Goal: Information Seeking & Learning: Learn about a topic

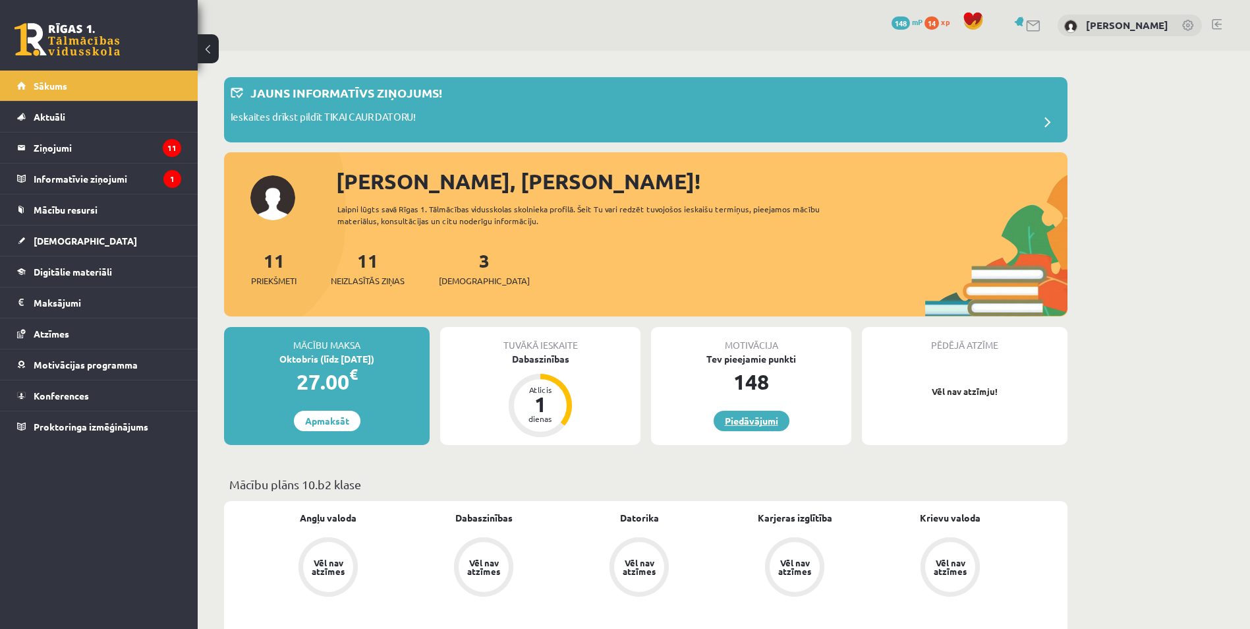
click at [766, 426] on link "Piedāvājumi" at bounding box center [752, 421] width 76 height 20
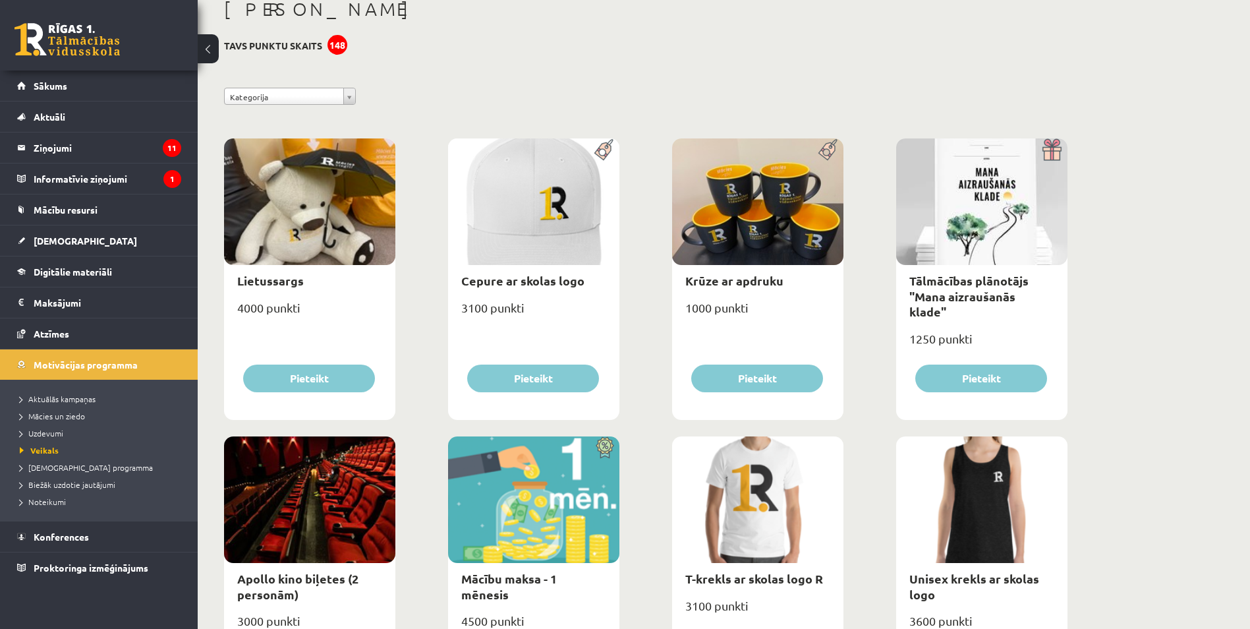
scroll to position [330, 0]
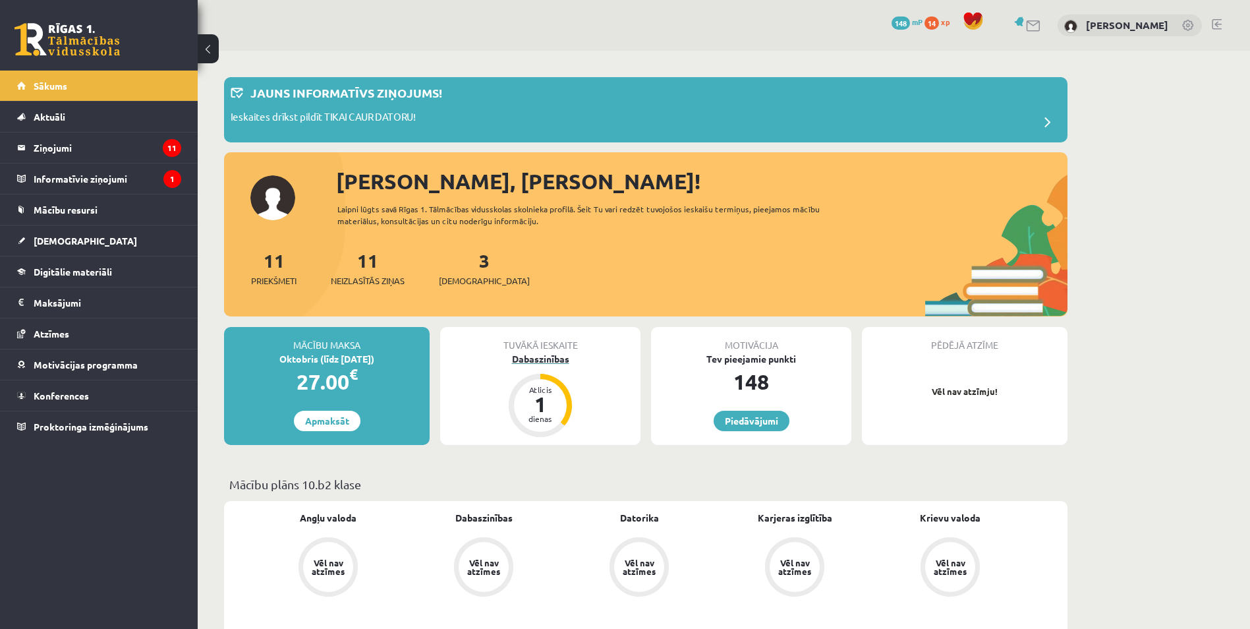
click at [555, 402] on div "1" at bounding box center [541, 403] width 40 height 21
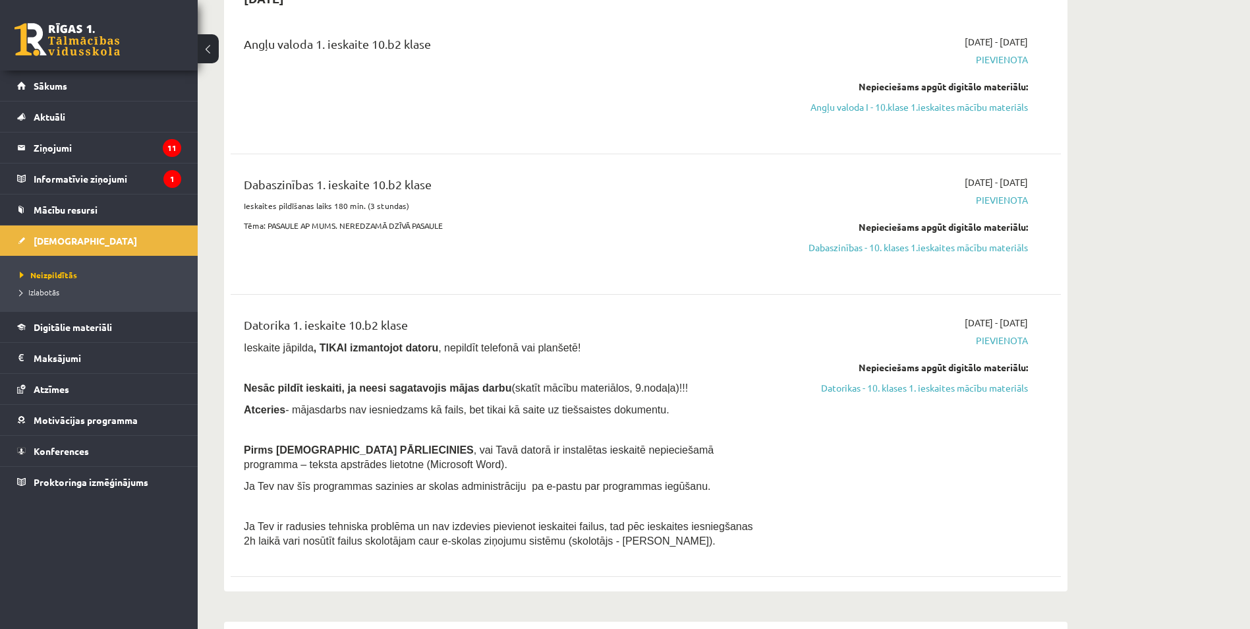
scroll to position [198, 0]
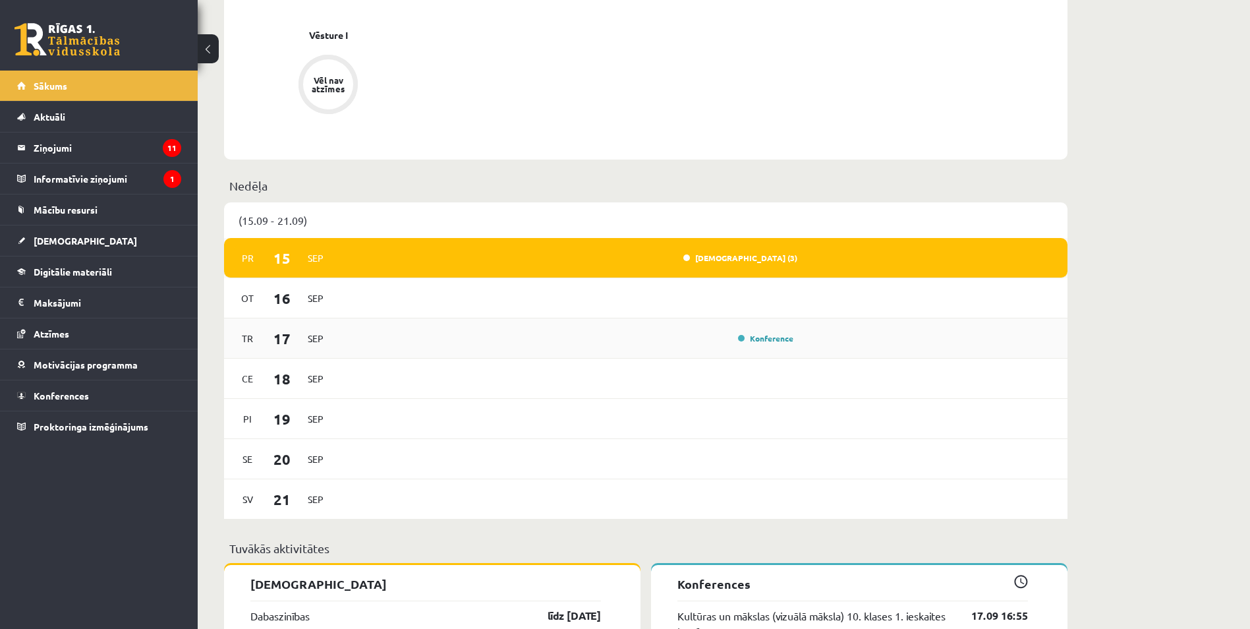
scroll to position [1054, 0]
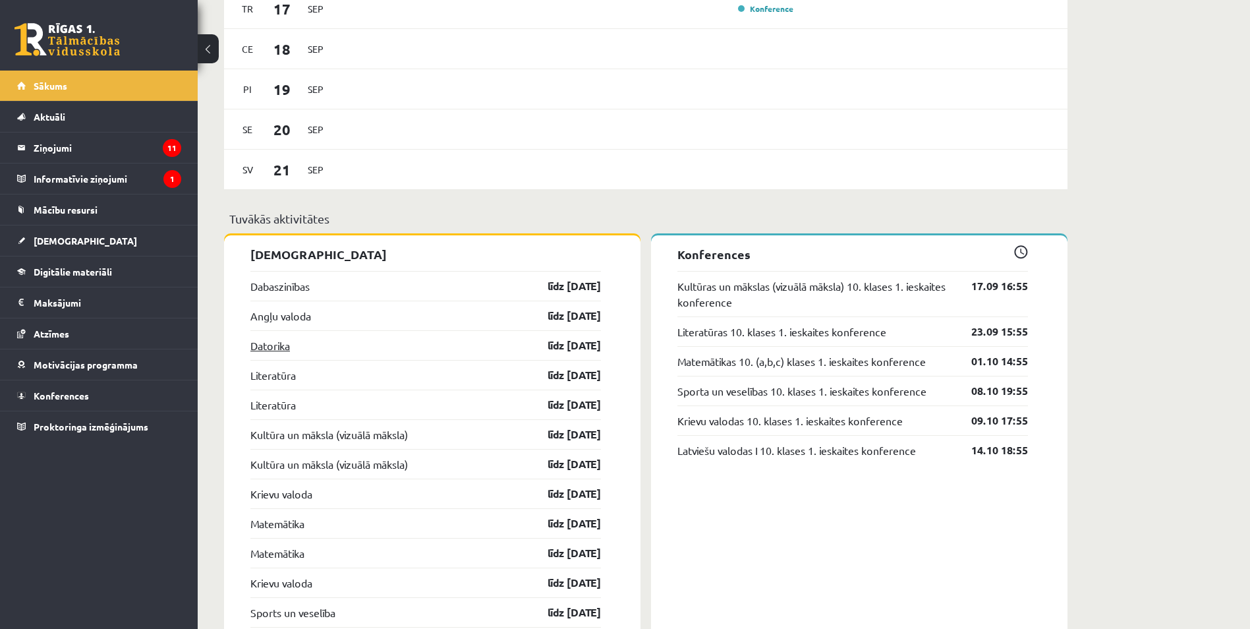
click at [265, 347] on link "Datorika" at bounding box center [270, 345] width 40 height 16
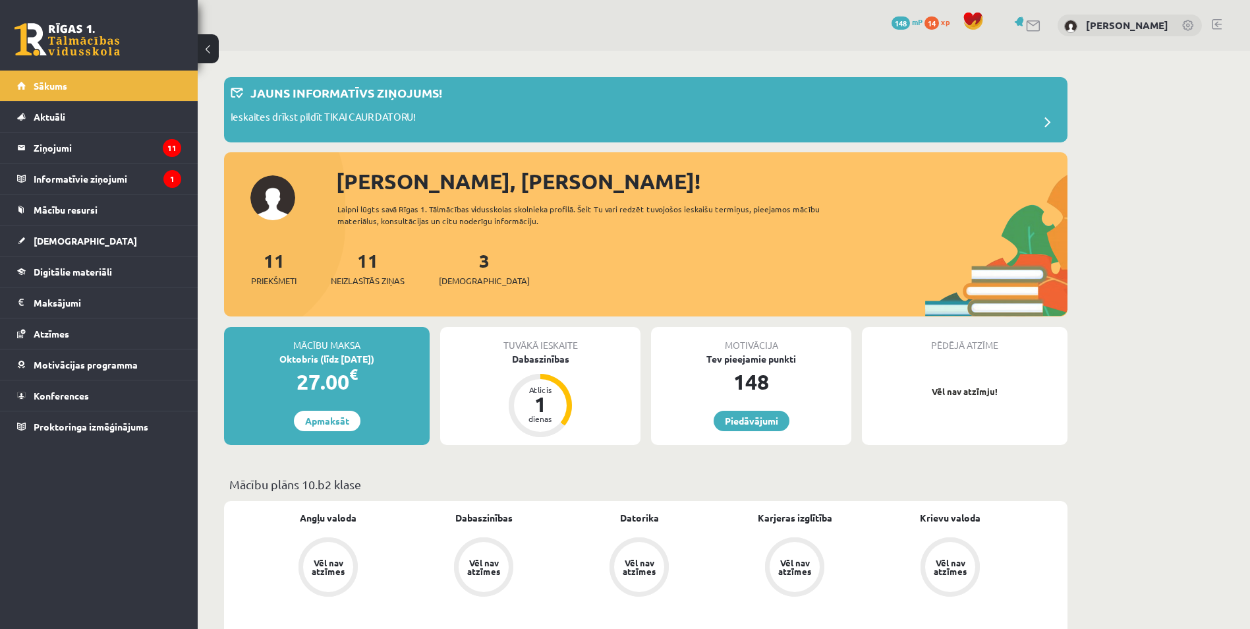
scroll to position [1054, 0]
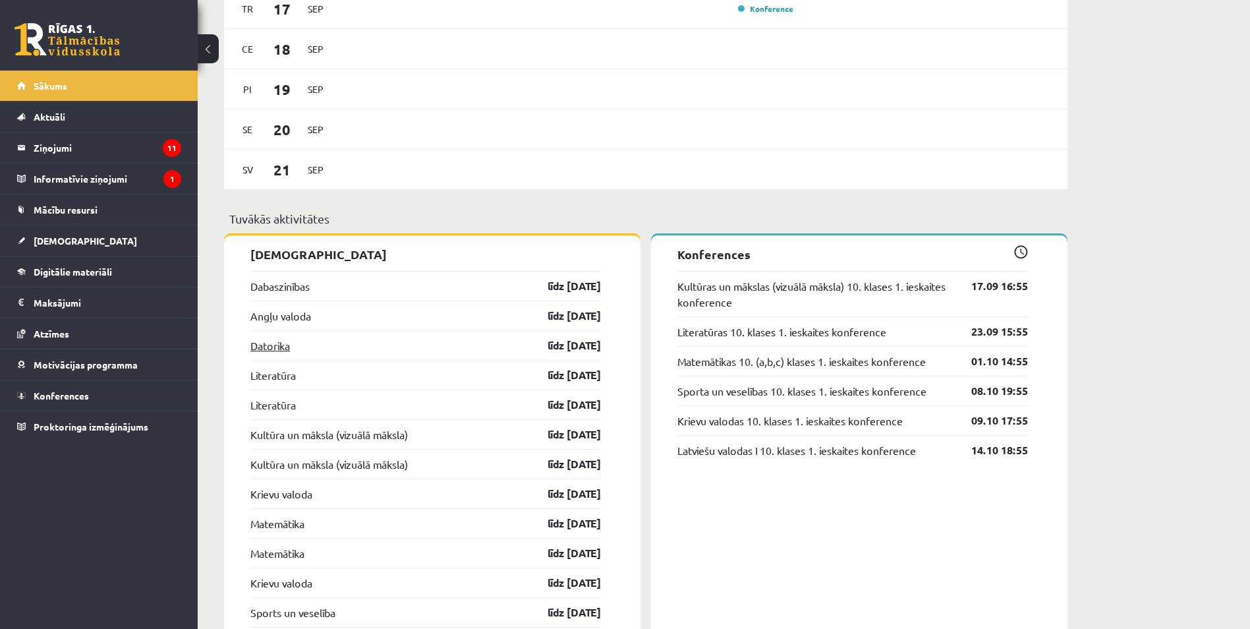
click at [275, 353] on link "Datorika" at bounding box center [270, 345] width 40 height 16
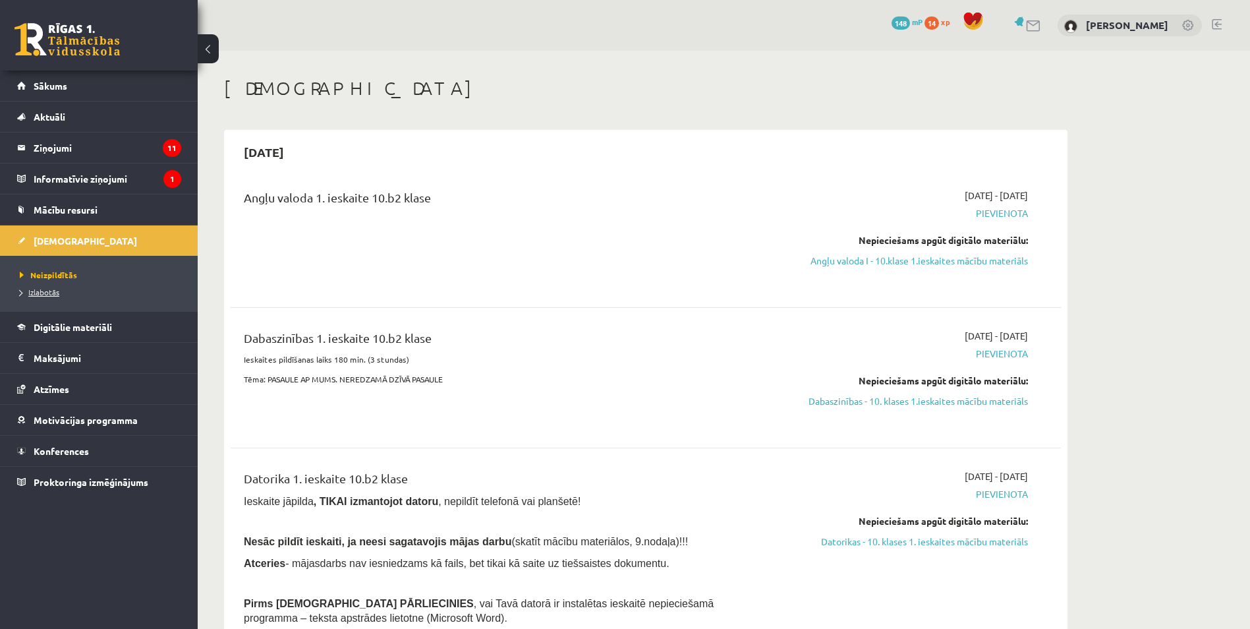
click at [50, 287] on link "Izlabotās" at bounding box center [102, 292] width 165 height 12
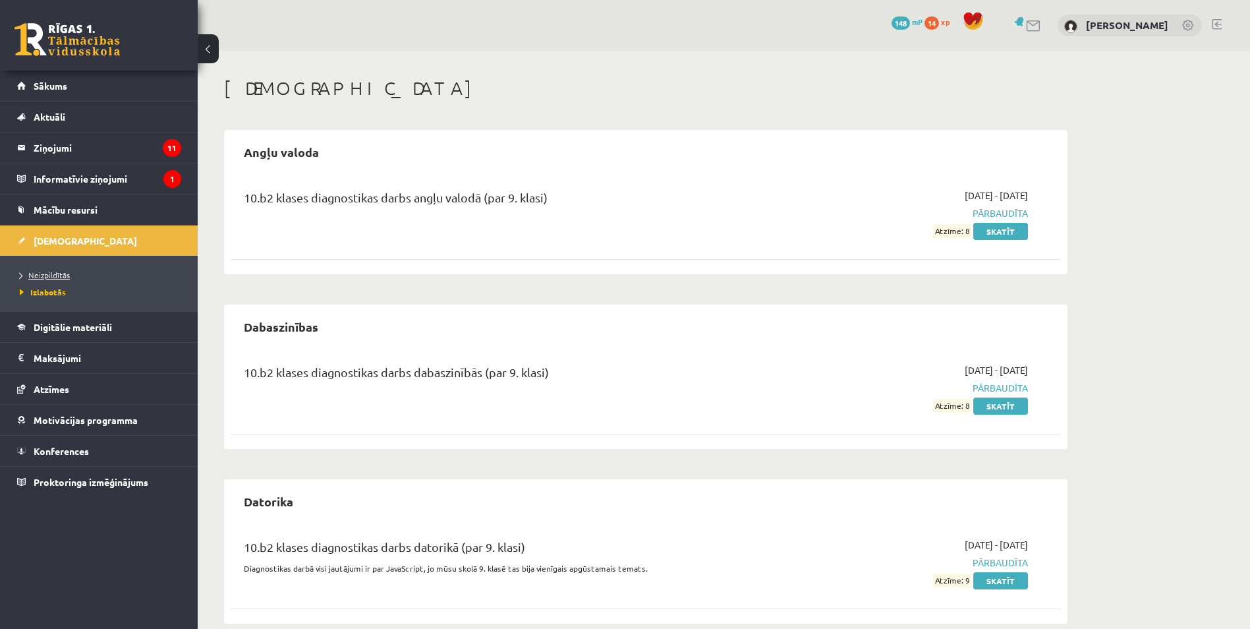
click at [45, 272] on span "Neizpildītās" at bounding box center [45, 275] width 50 height 11
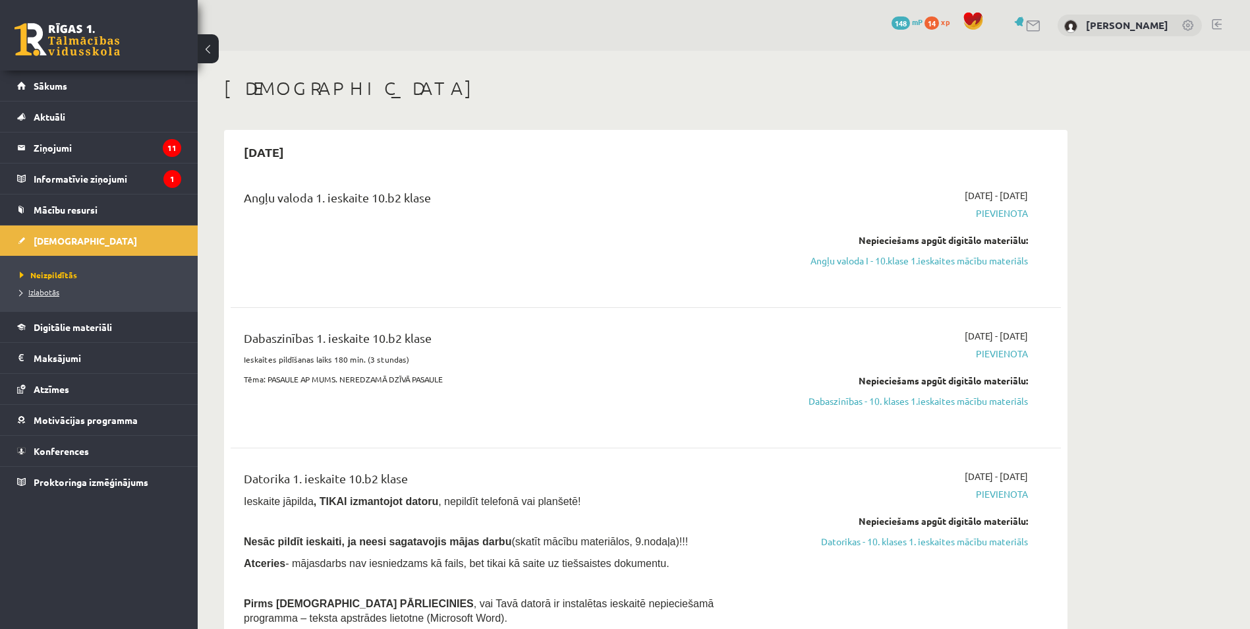
click at [54, 293] on span "Izlabotās" at bounding box center [40, 292] width 40 height 11
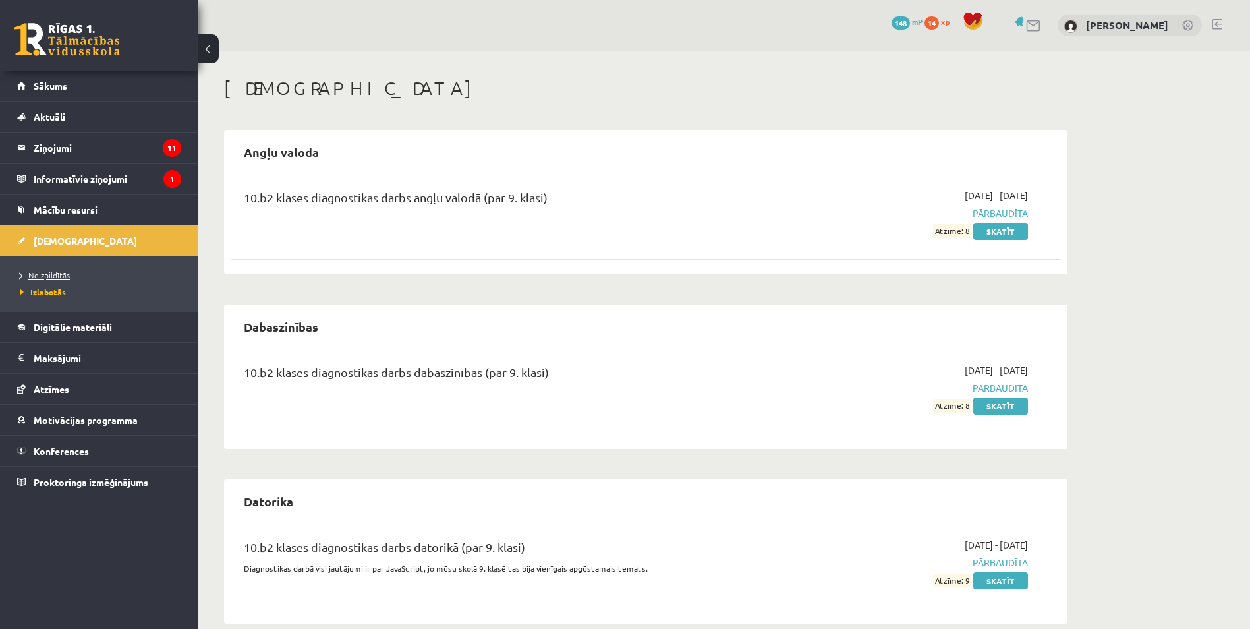
click at [57, 279] on link "Neizpildītās" at bounding box center [102, 275] width 165 height 12
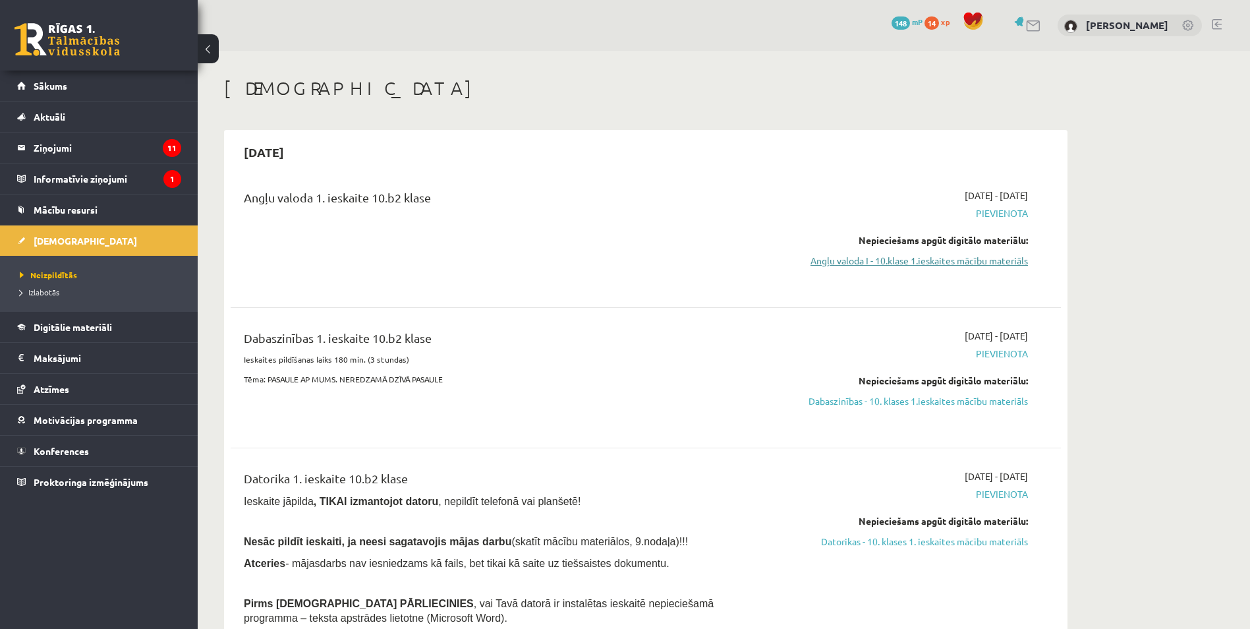
click at [869, 260] on link "Angļu valoda I - 10.klase 1.ieskaites mācību materiāls" at bounding box center [904, 261] width 248 height 14
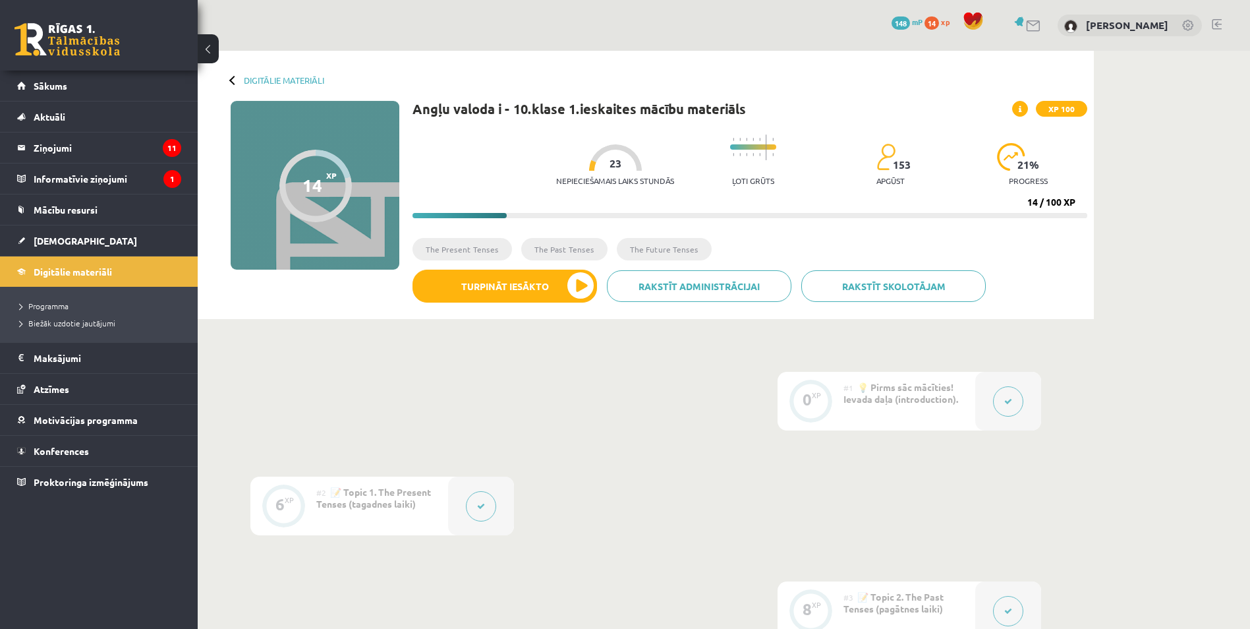
drag, startPoint x: 489, startPoint y: 46, endPoint x: 716, endPoint y: 39, distance: 226.8
click at [716, 39] on div "0 Dāvanas 148 mP 14 xp Edmunds Pokrovskis" at bounding box center [724, 25] width 1053 height 51
click at [579, 297] on button "Turpināt iesākto" at bounding box center [505, 286] width 185 height 33
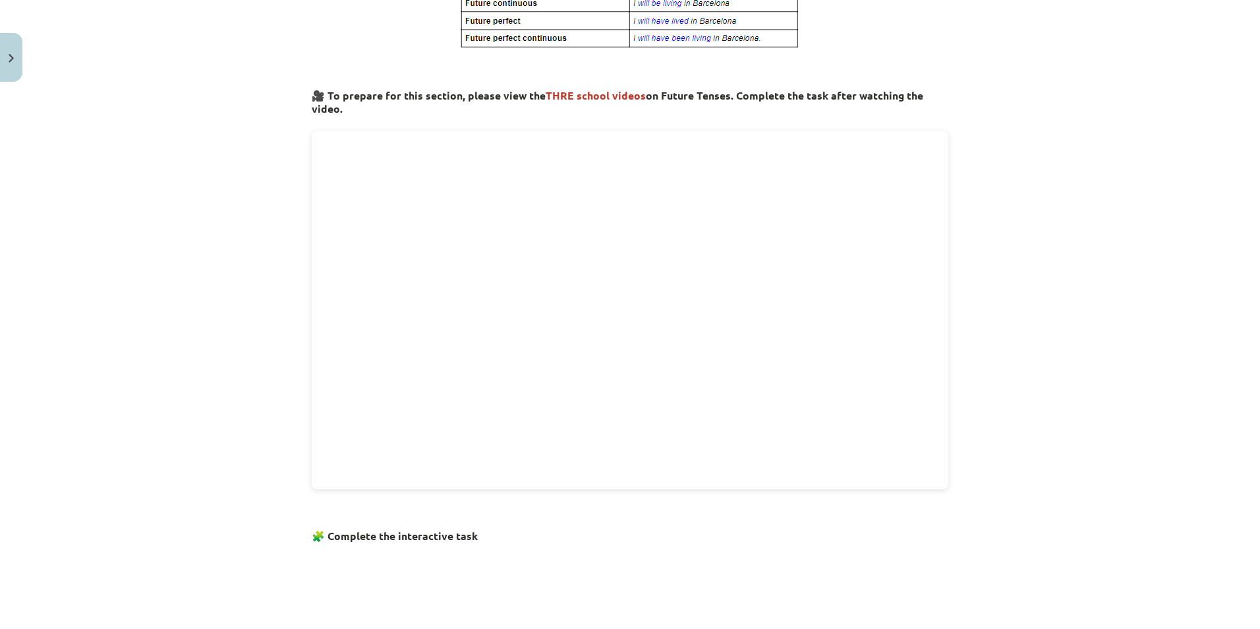
scroll to position [659, 0]
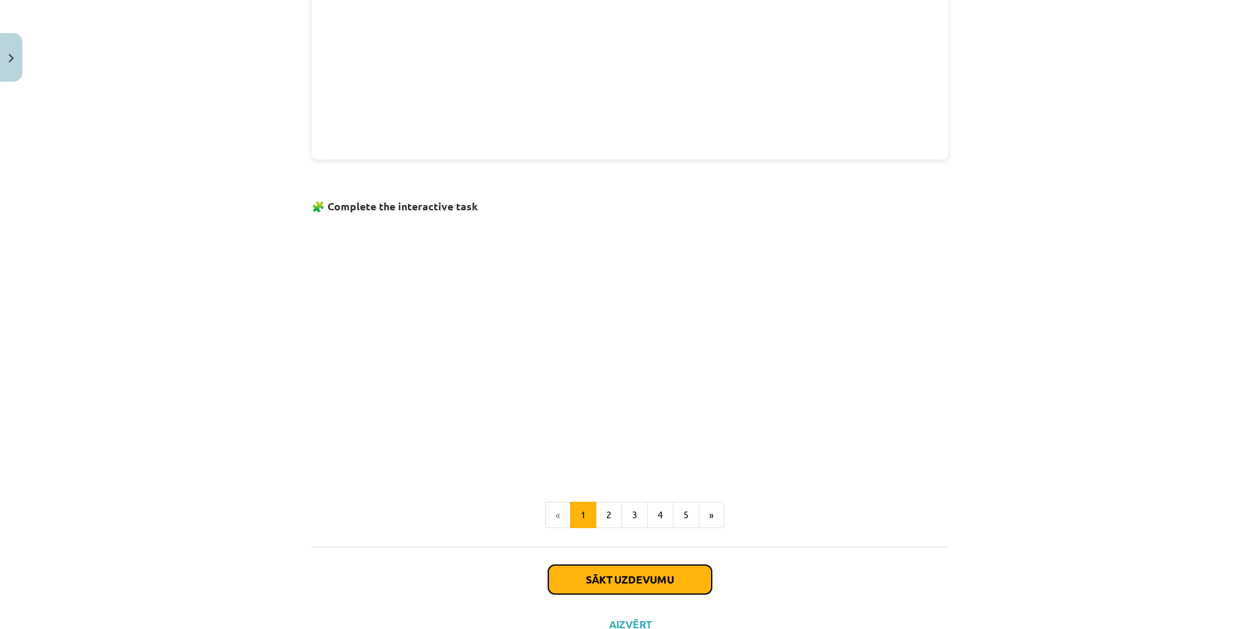
click at [581, 576] on button "Sākt uzdevumu" at bounding box center [629, 579] width 163 height 29
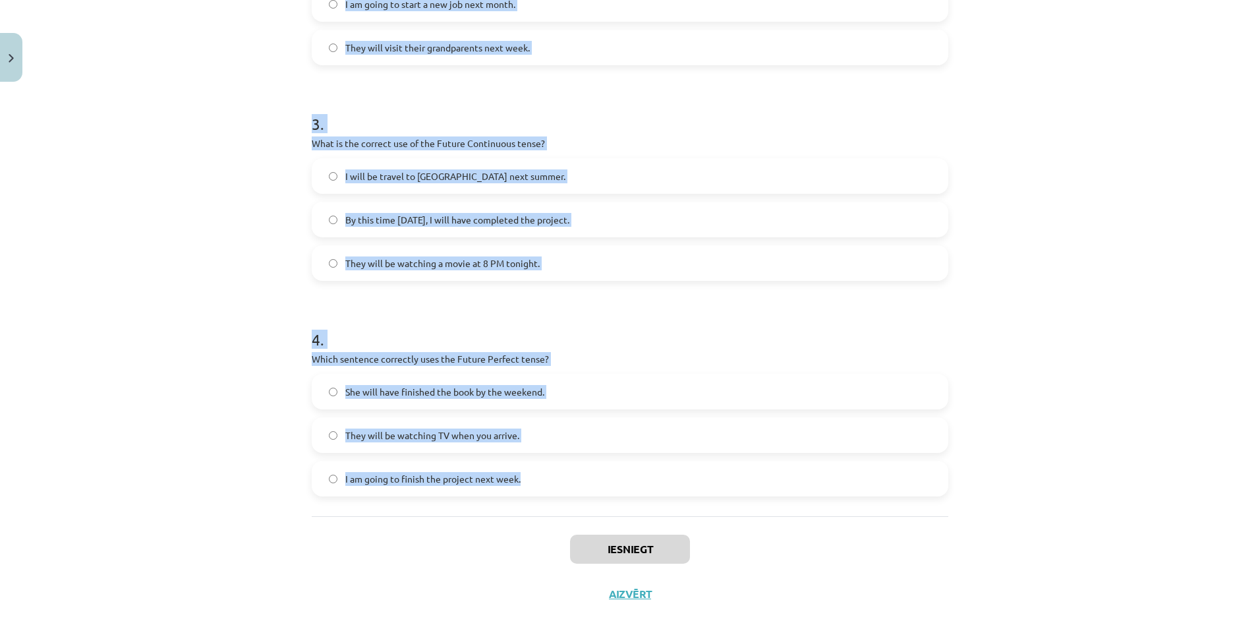
scroll to position [622, 0]
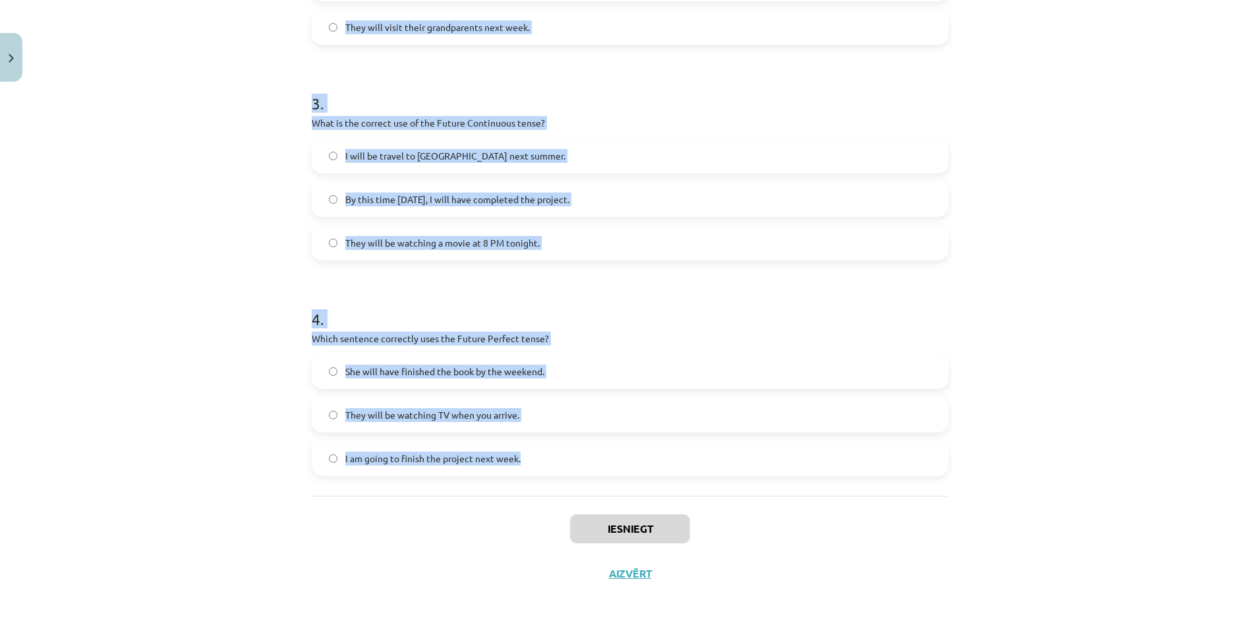
drag, startPoint x: 378, startPoint y: 306, endPoint x: 695, endPoint y: 475, distance: 359.4
click at [695, 475] on div "8 XP Saņemsi Viegls 153 pilda Apraksts Uzdevums Palīdzība 1 . Which sentence co…" at bounding box center [630, 31] width 652 height 1130
copy form "Which sentence correctly uses "will" to make a prediction? I think it will rain…"
click at [184, 280] on div "Mācību tēma: Angļu valoda i - 10.klase 1.ieskaites mācību materiāls #4 📝 Topic …" at bounding box center [630, 314] width 1260 height 629
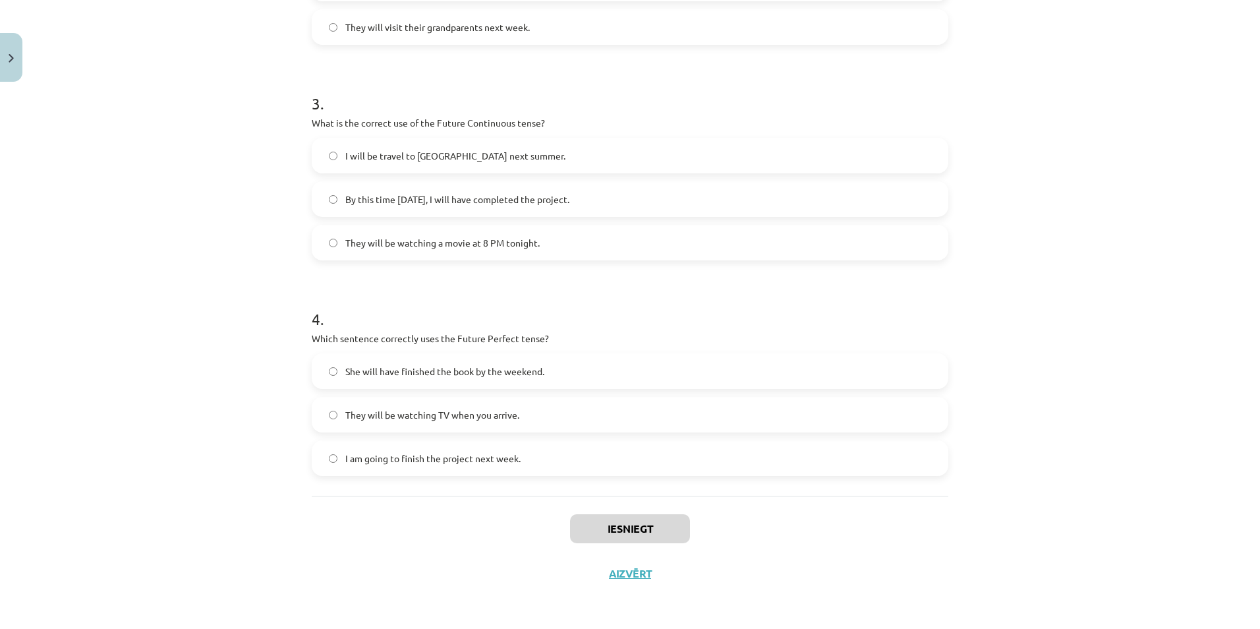
scroll to position [227, 0]
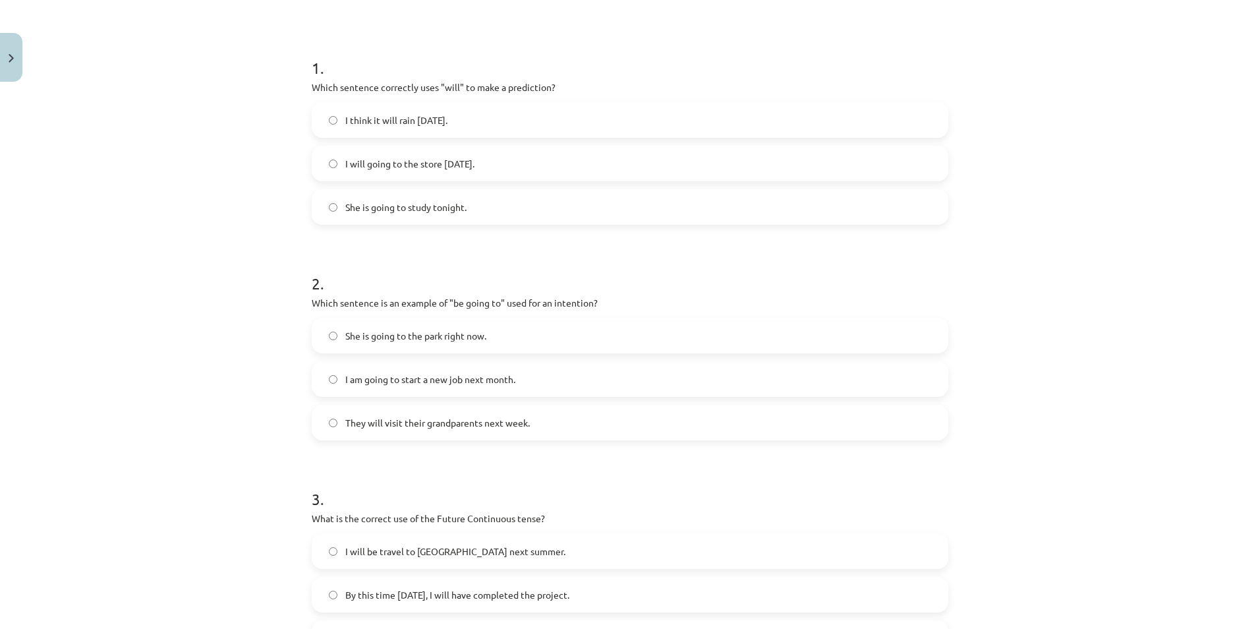
click at [329, 125] on label "I think it will rain tomorrow." at bounding box center [630, 119] width 634 height 33
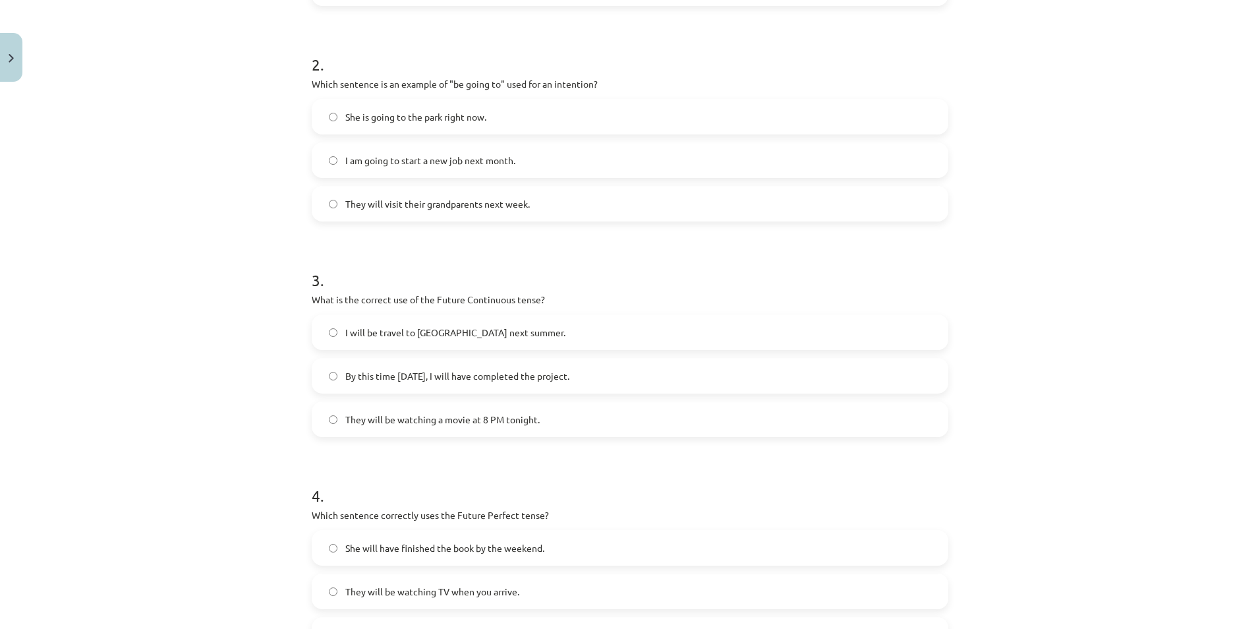
scroll to position [622, 0]
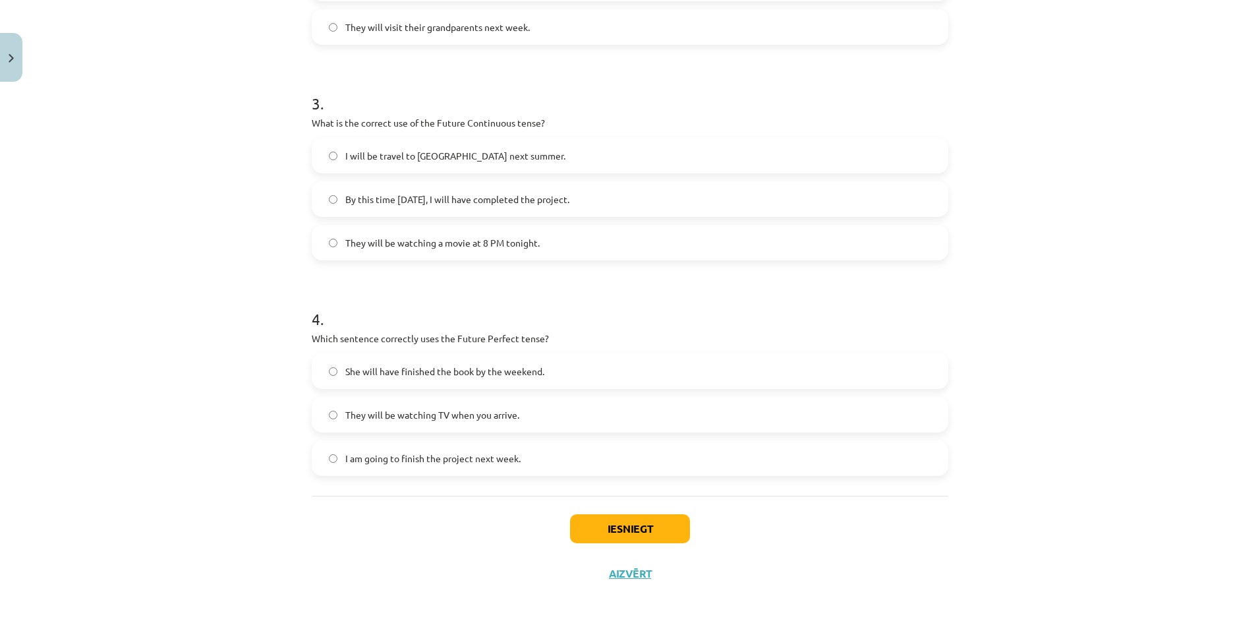
click at [320, 370] on label "She will have finished the book by the weekend." at bounding box center [630, 371] width 634 height 33
click at [619, 517] on button "Iesniegt" at bounding box center [630, 528] width 120 height 29
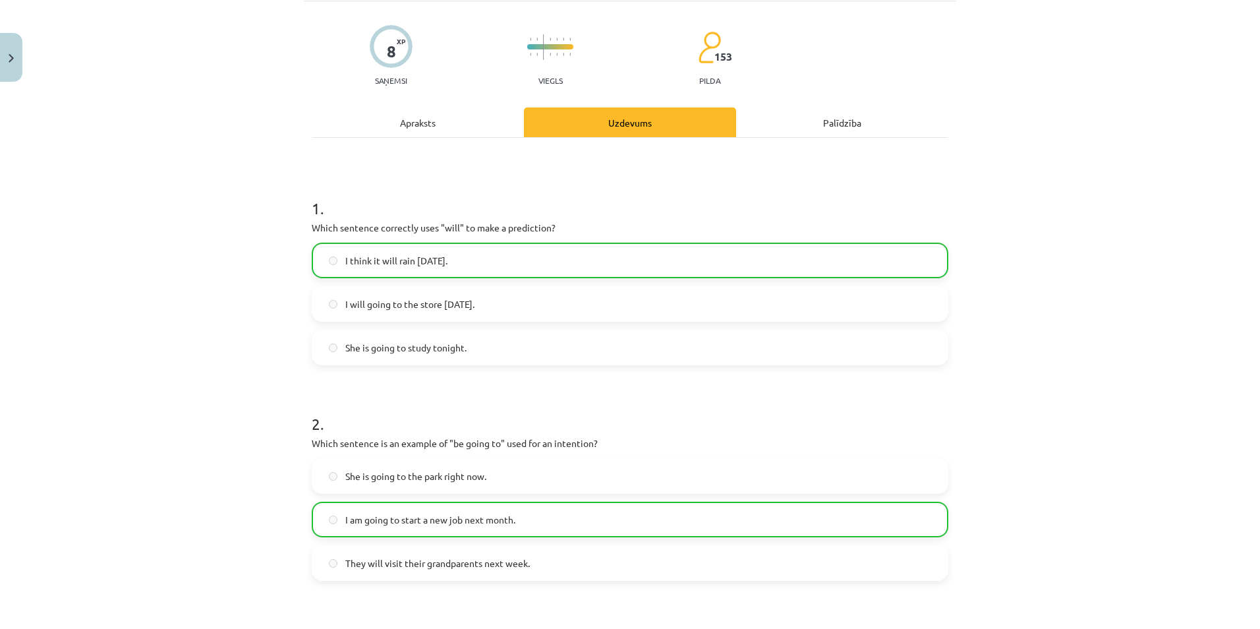
scroll to position [0, 0]
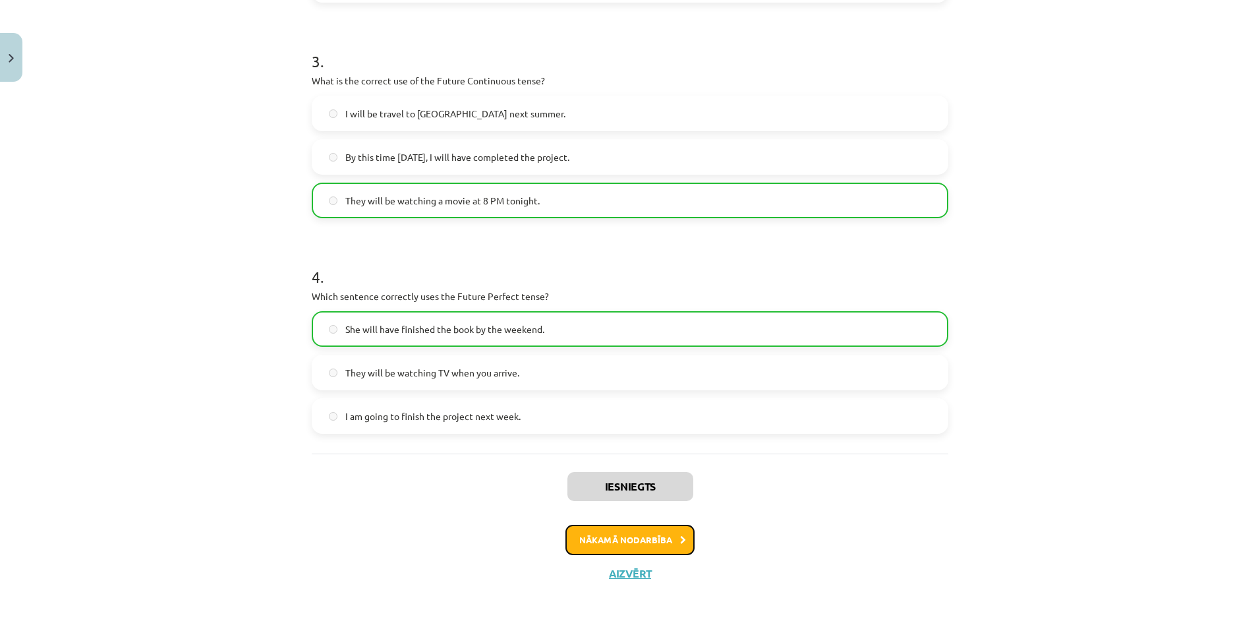
click at [624, 540] on button "Nākamā nodarbība" at bounding box center [629, 540] width 129 height 30
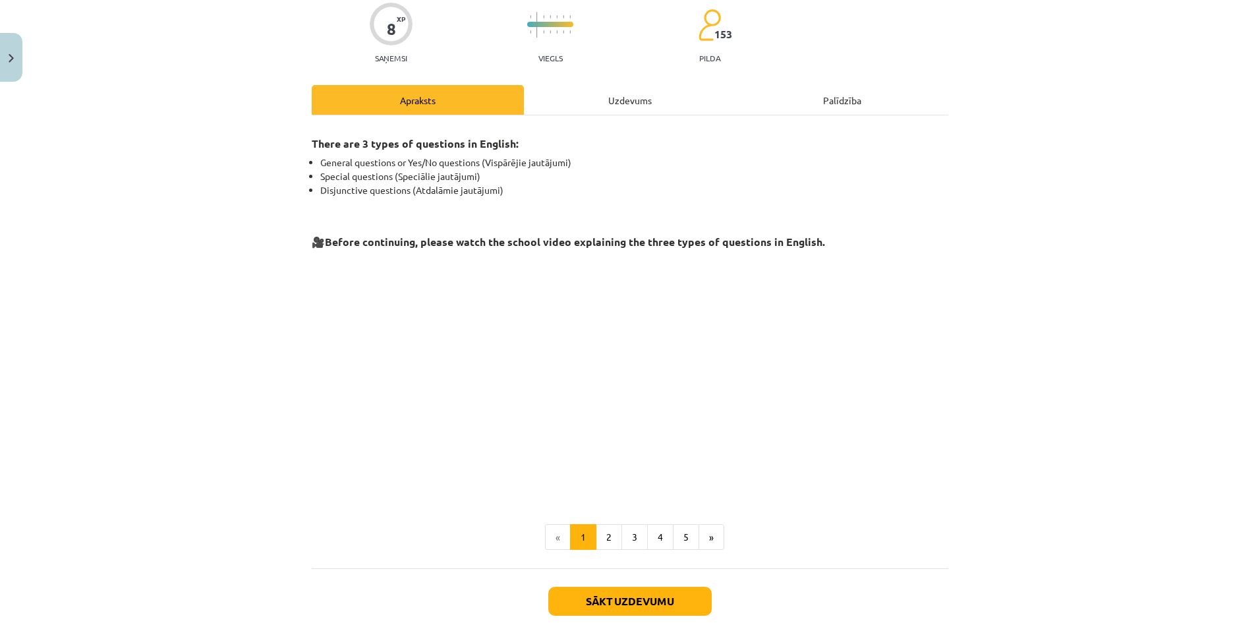
scroll to position [181, 0]
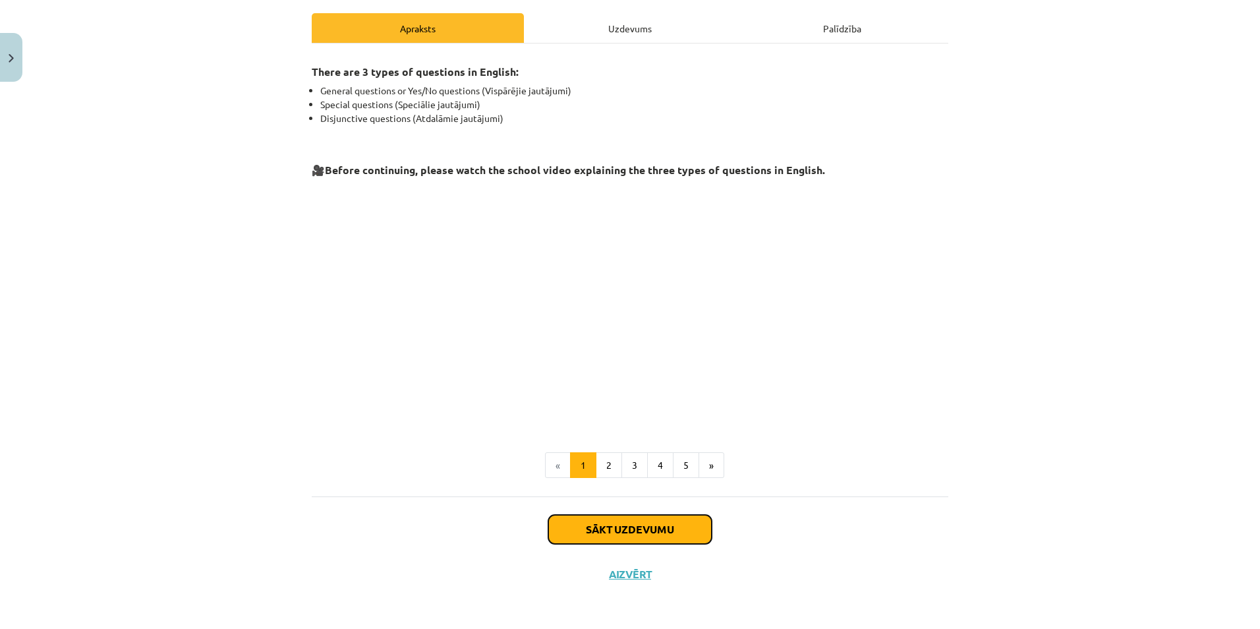
click at [624, 527] on button "Sākt uzdevumu" at bounding box center [629, 529] width 163 height 29
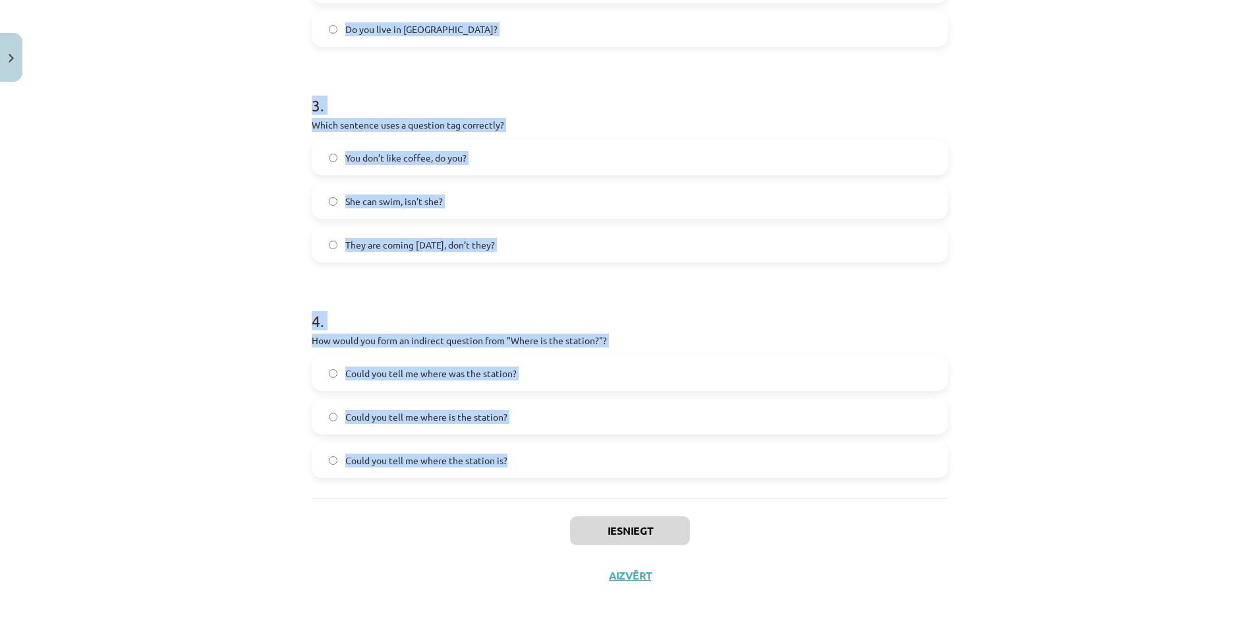
scroll to position [622, 0]
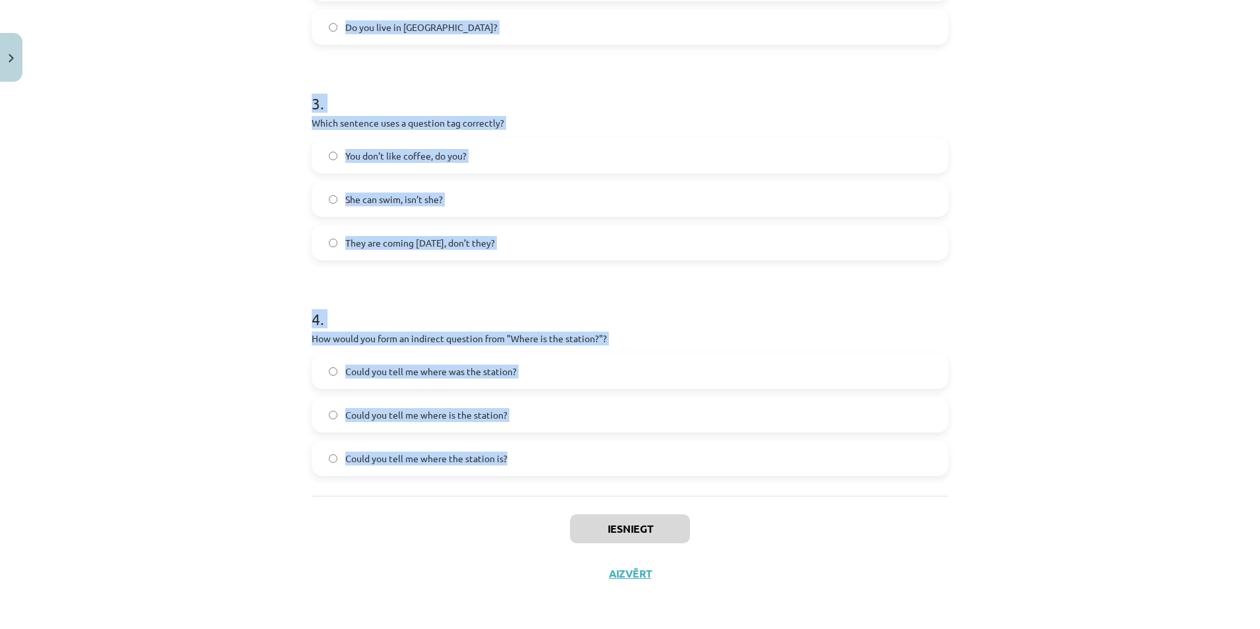
drag, startPoint x: 422, startPoint y: 315, endPoint x: 624, endPoint y: 463, distance: 249.9
click at [624, 463] on div "8 XP Saņemsi Viegls 153 pilda Apraksts Uzdevums Palīdzība 1 . What is the corre…" at bounding box center [630, 31] width 652 height 1130
copy form "What is the correct word order for a question in the Present Simple tense? Verb…"
click at [202, 204] on div "Mācību tēma: Angļu valoda i - 10.klase 1.ieskaites mācību materiāls #5 💬 Topic …" at bounding box center [630, 314] width 1260 height 629
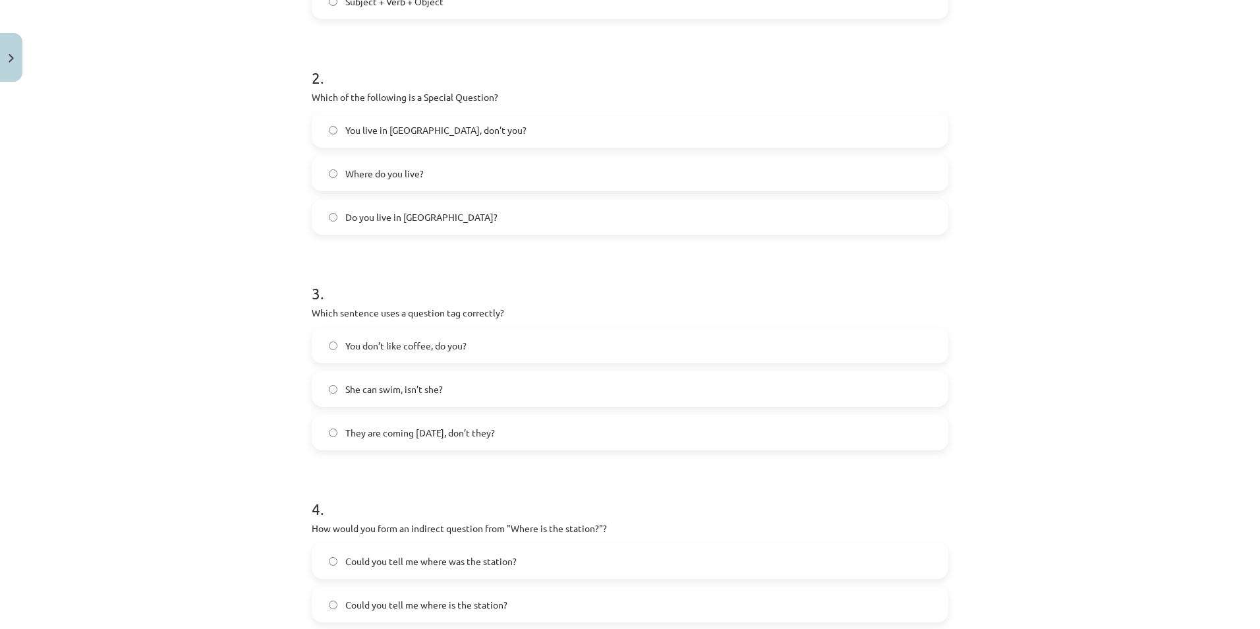
scroll to position [556, 0]
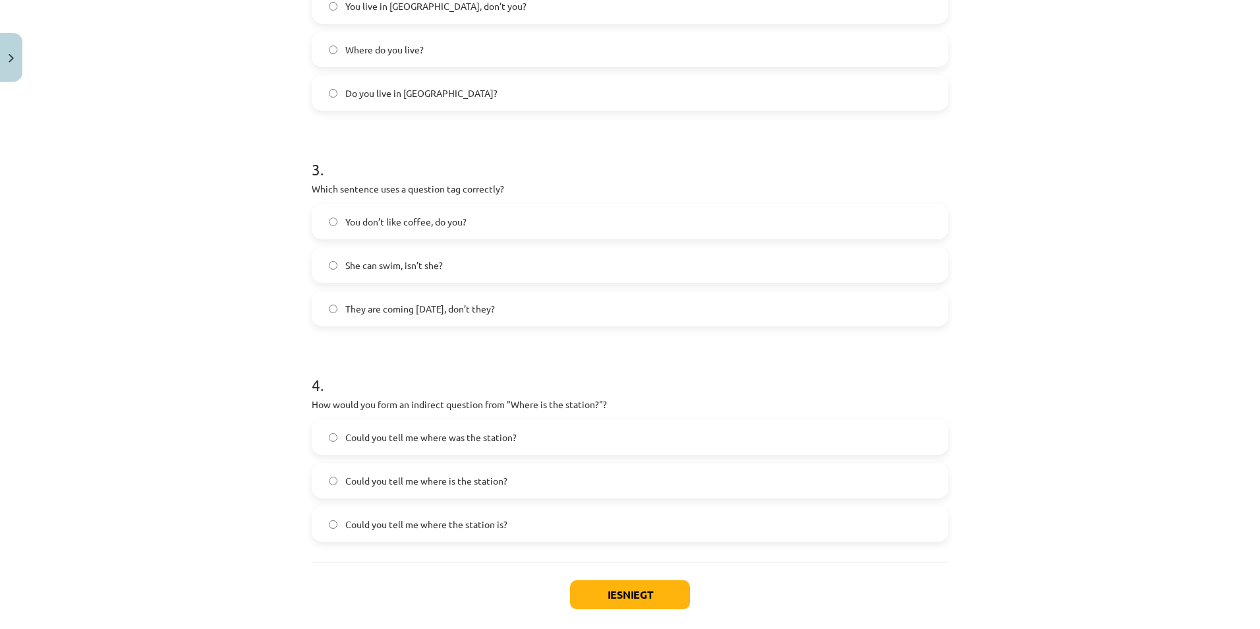
click at [328, 231] on label "You don’t like coffee, do you?" at bounding box center [630, 221] width 634 height 33
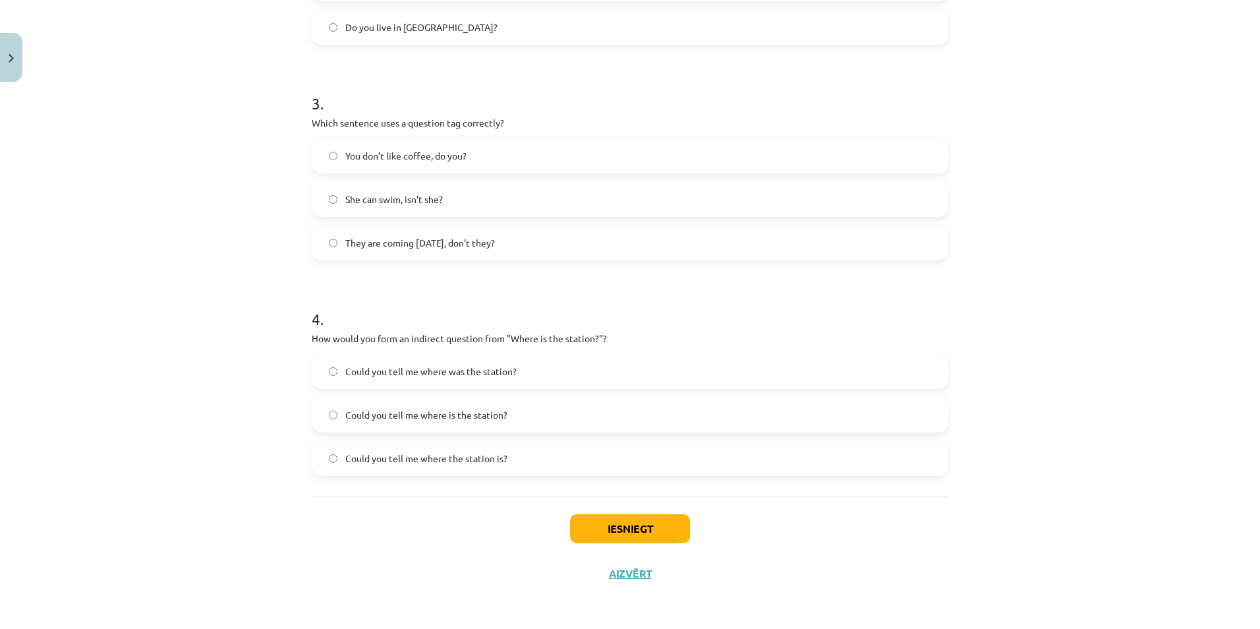
click at [324, 409] on label "Could you tell me where is the station?" at bounding box center [630, 414] width 634 height 33
click at [650, 523] on button "Iesniegt" at bounding box center [630, 528] width 120 height 29
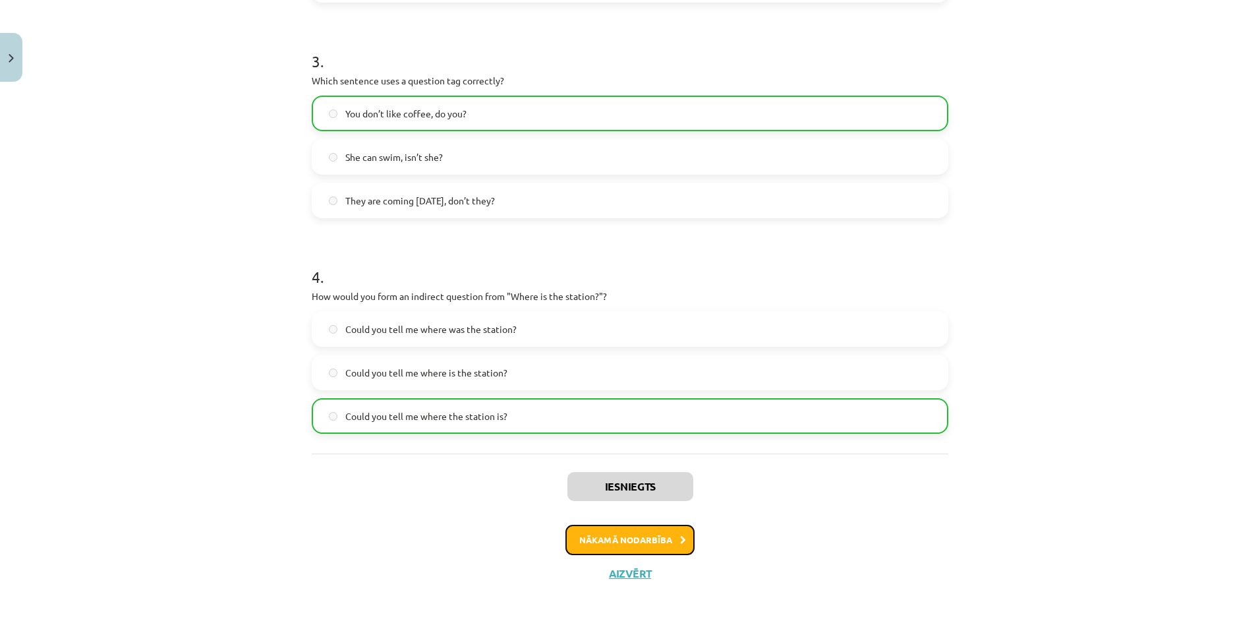
click at [618, 537] on button "Nākamā nodarbība" at bounding box center [629, 540] width 129 height 30
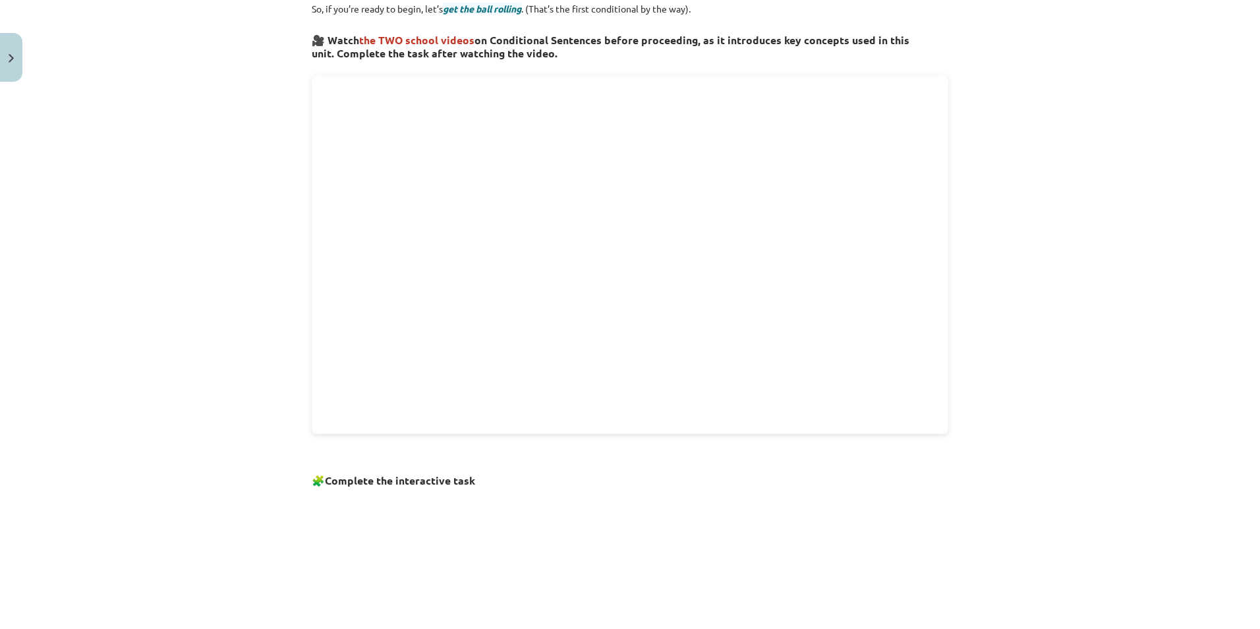
scroll to position [751, 0]
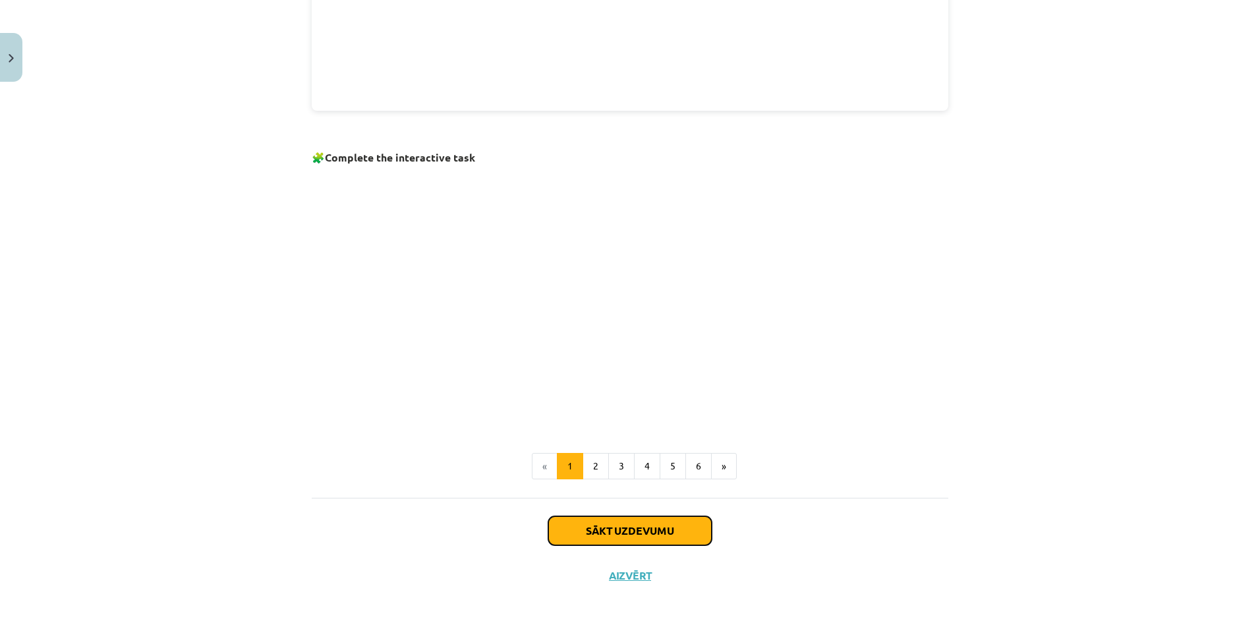
click at [632, 517] on button "Sākt uzdevumu" at bounding box center [629, 530] width 163 height 29
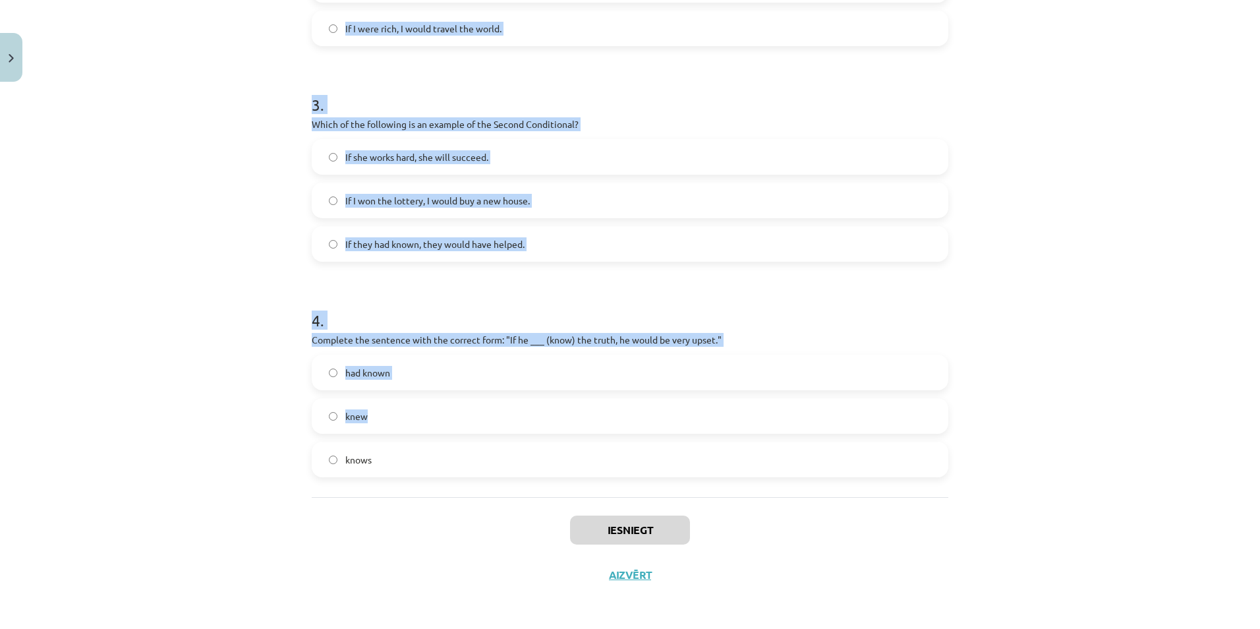
scroll to position [622, 0]
drag, startPoint x: 303, startPoint y: 285, endPoint x: 563, endPoint y: 461, distance: 314.6
click at [563, 461] on div "8 XP Saņemsi Viegls 153 pilda Apraksts Uzdevums Palīdzība 1 . Which conditional…" at bounding box center [630, 31] width 652 height 1130
copy form "Which conditional is used to express a general truth? First Conditional Zero Co…"
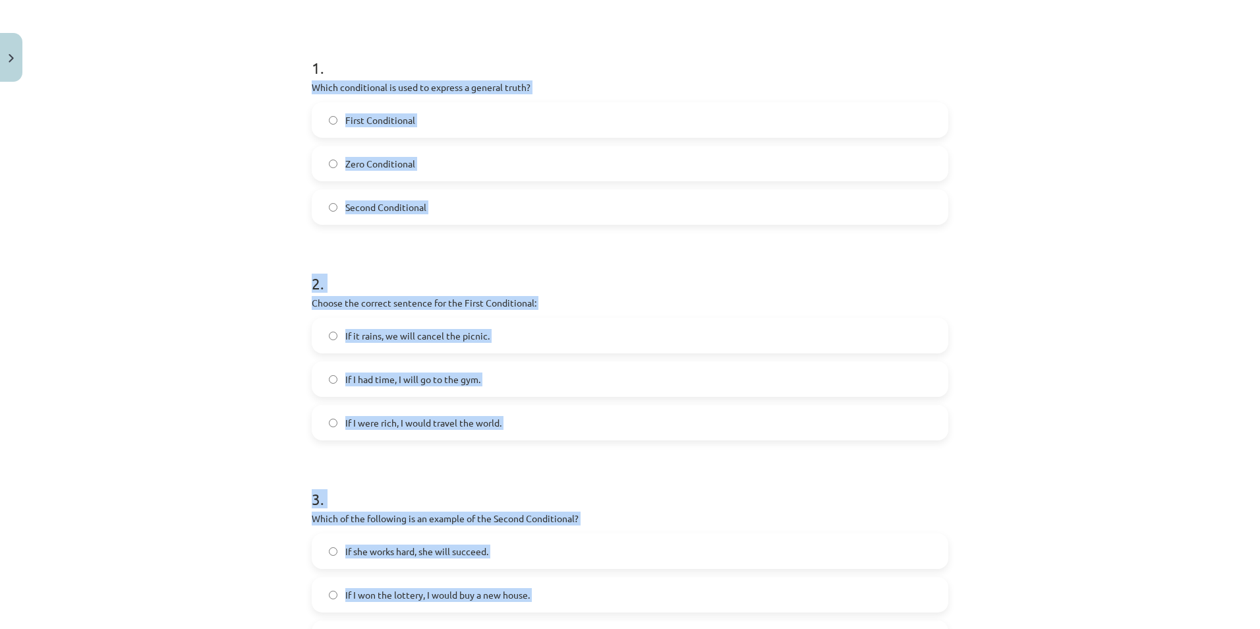
scroll to position [161, 0]
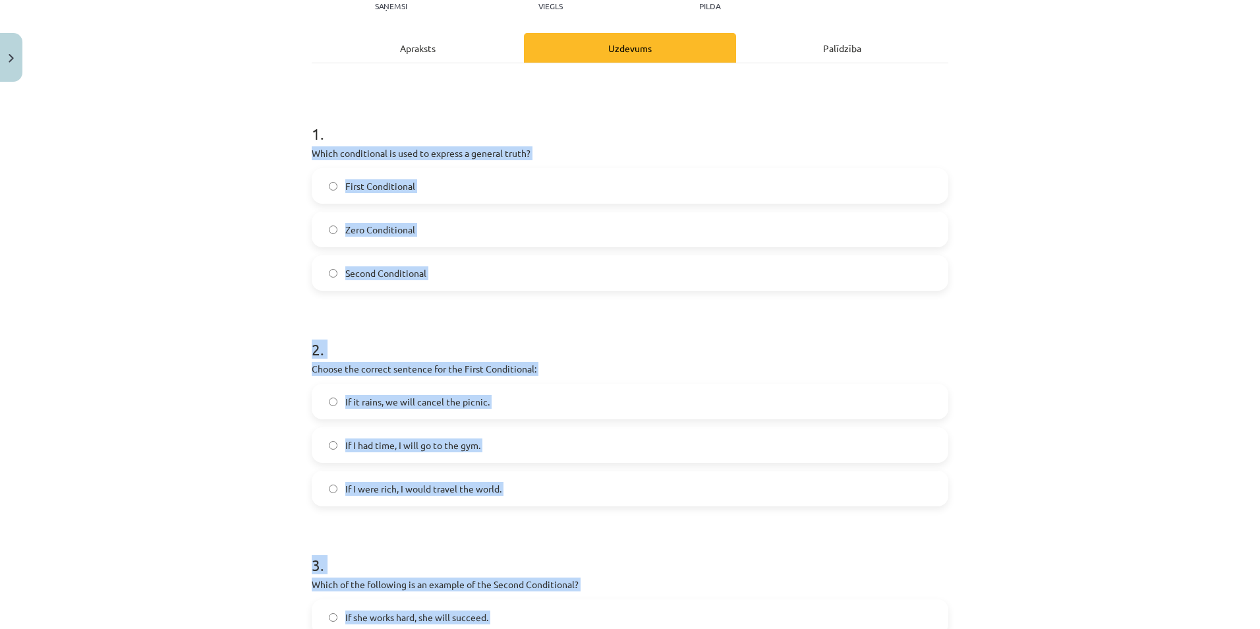
click at [209, 291] on div "Mācību tēma: Angļu valoda i - 10.klase 1.ieskaites mācību materiāls #6 📝 Topic …" at bounding box center [630, 314] width 1260 height 629
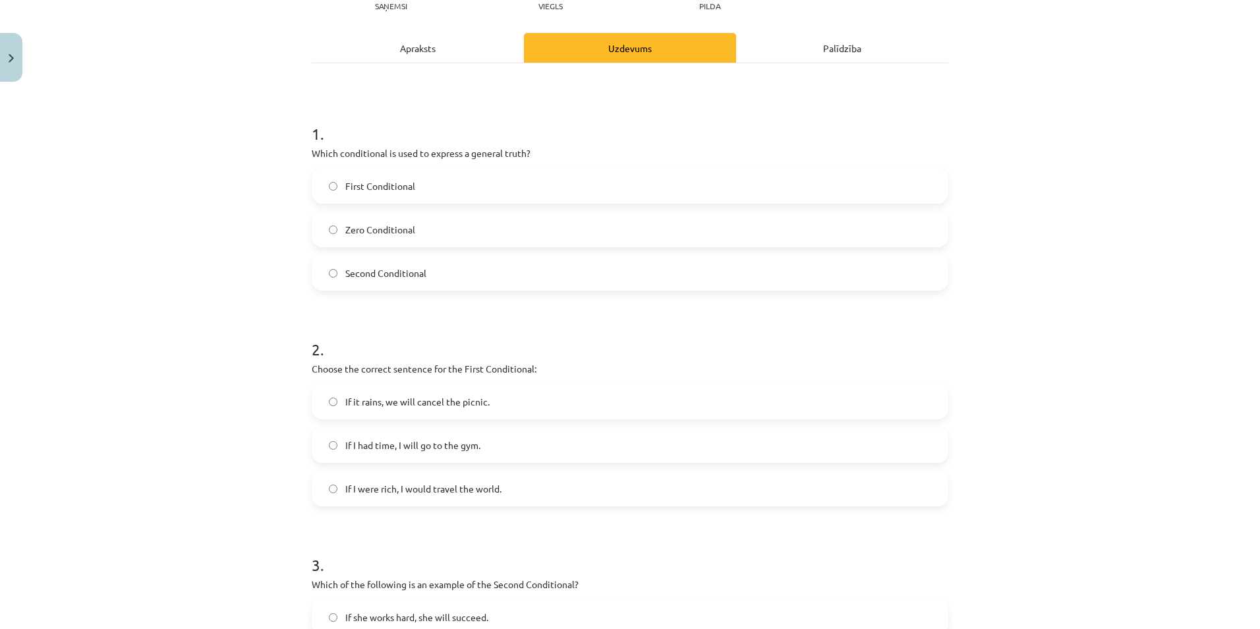
click at [316, 233] on label "Zero Conditional" at bounding box center [630, 229] width 634 height 33
click at [326, 408] on label "If it rains, we will cancel the picnic." at bounding box center [630, 401] width 634 height 33
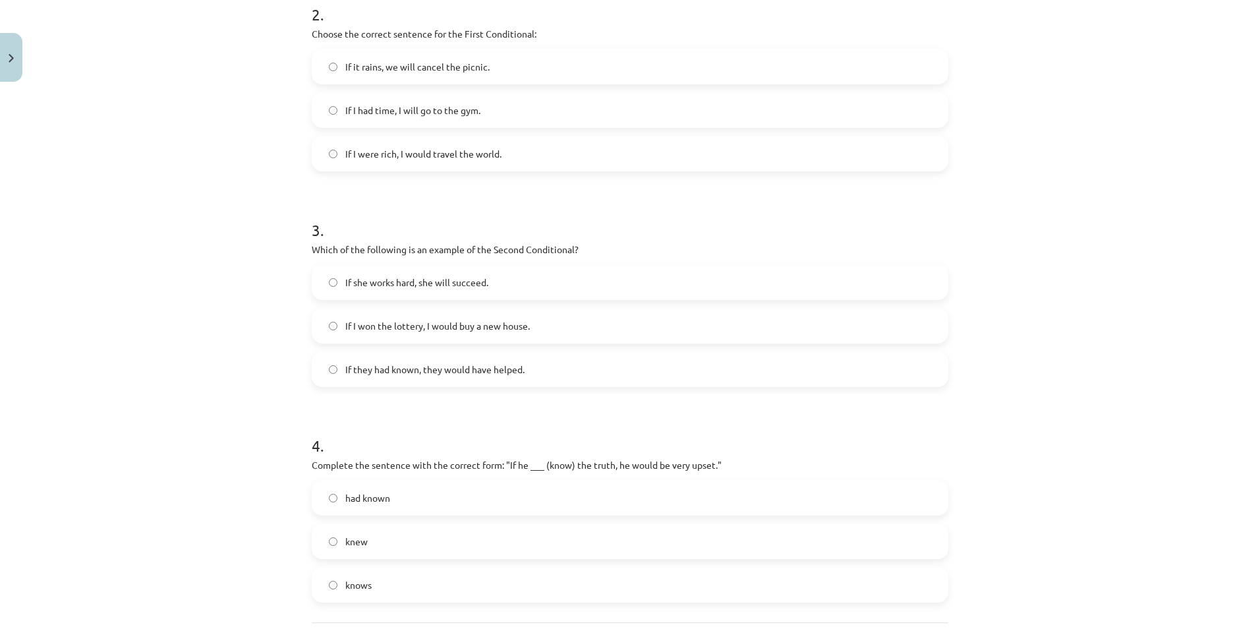
scroll to position [622, 0]
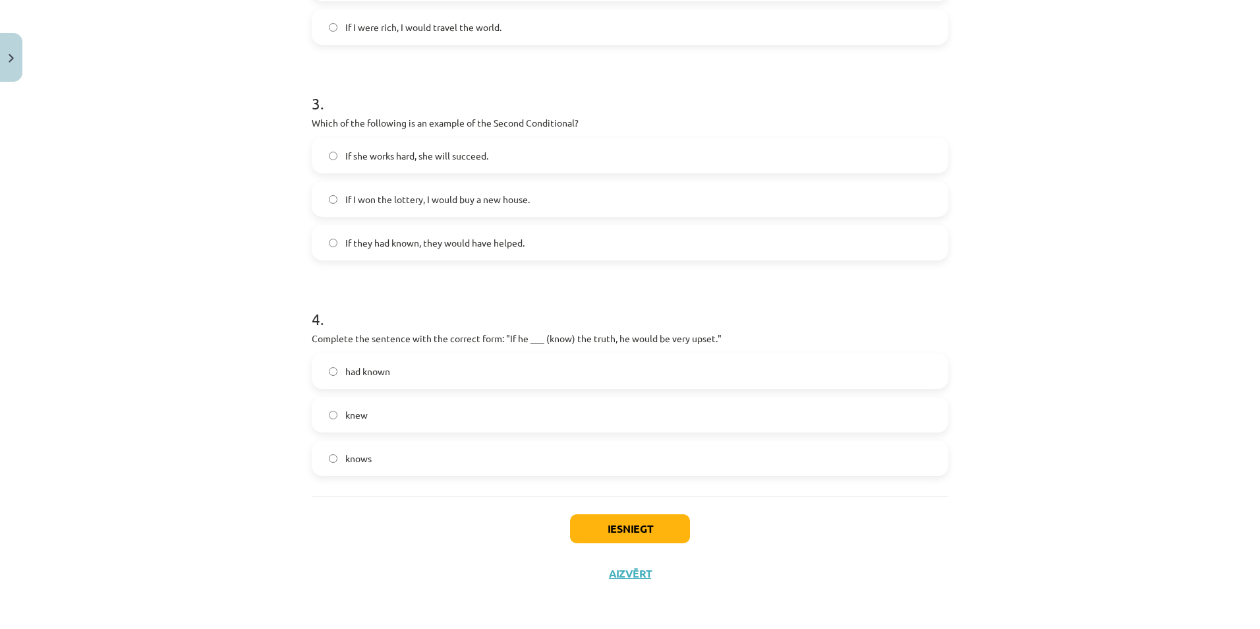
click at [318, 195] on label "If I won the lottery, I would buy a new house." at bounding box center [630, 199] width 634 height 33
click at [658, 535] on button "Iesniegt" at bounding box center [630, 528] width 120 height 29
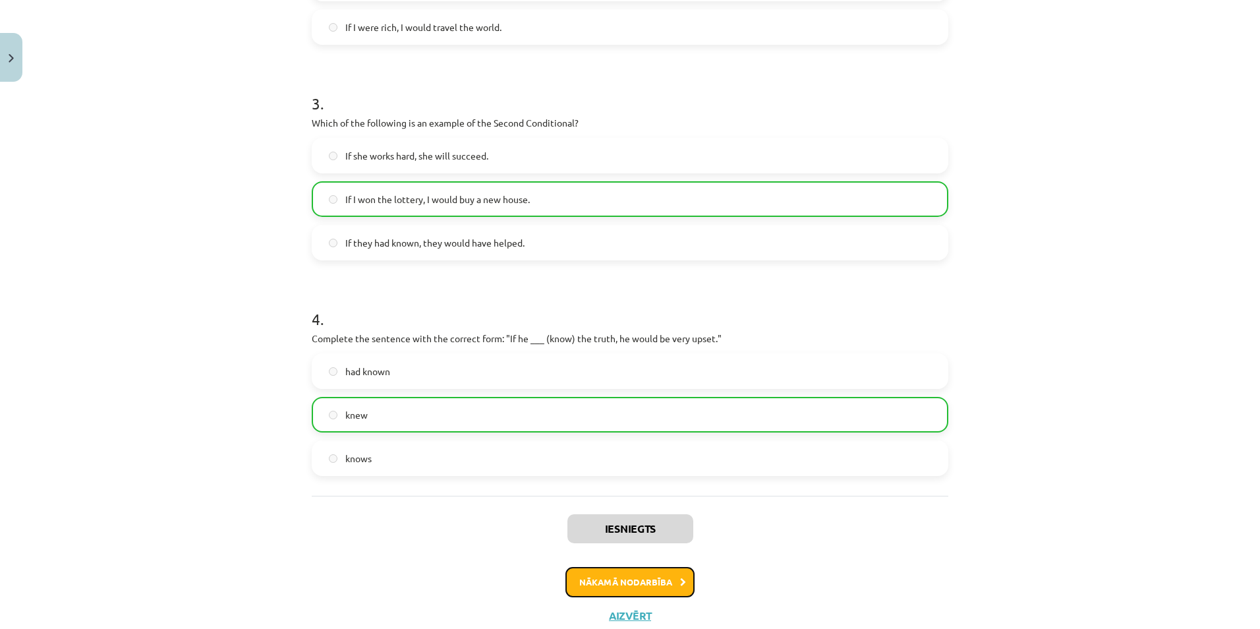
click at [626, 577] on button "Nākamā nodarbība" at bounding box center [629, 582] width 129 height 30
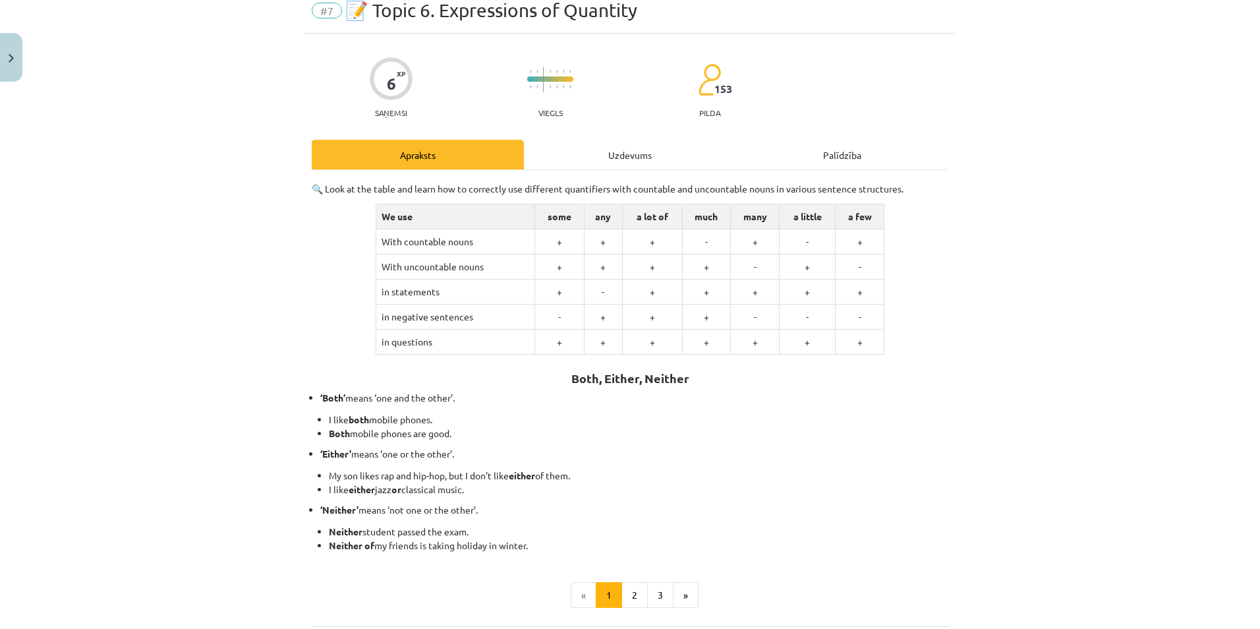
scroll to position [33, 0]
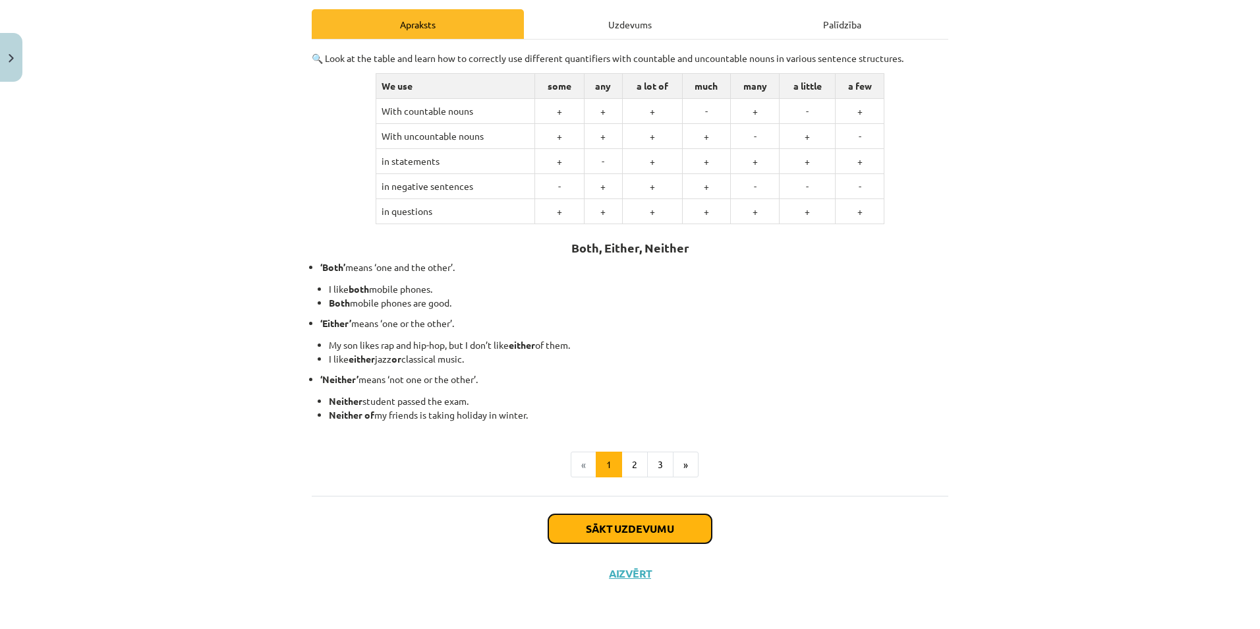
click at [594, 523] on button "Sākt uzdevumu" at bounding box center [629, 528] width 163 height 29
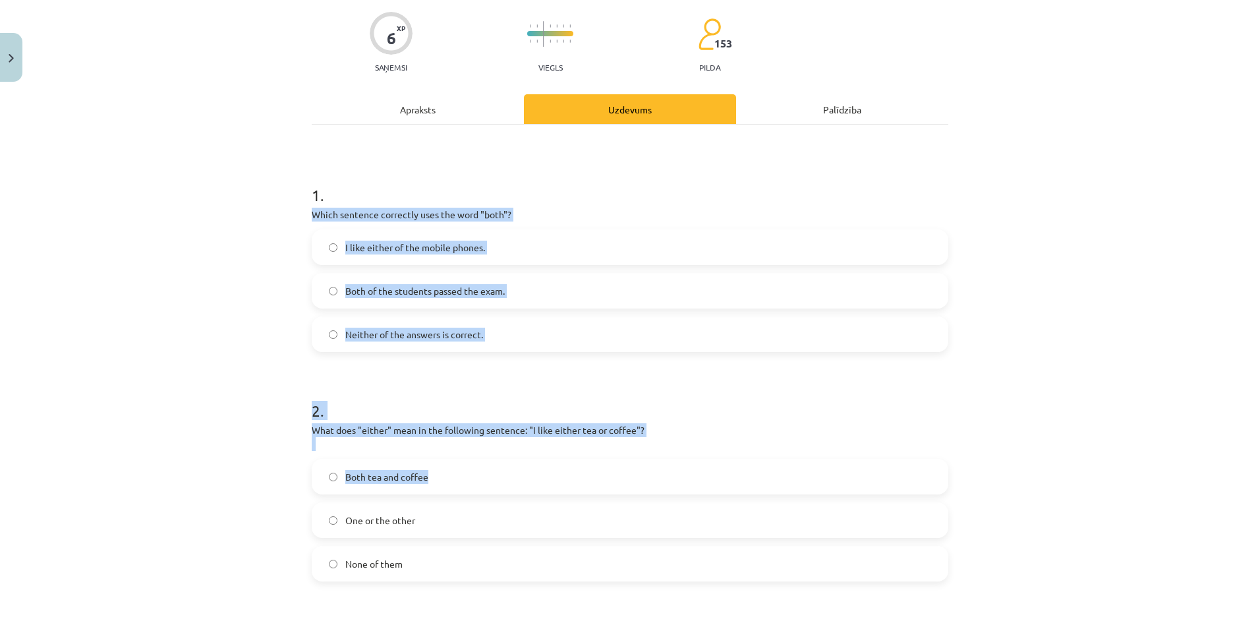
scroll to position [420, 0]
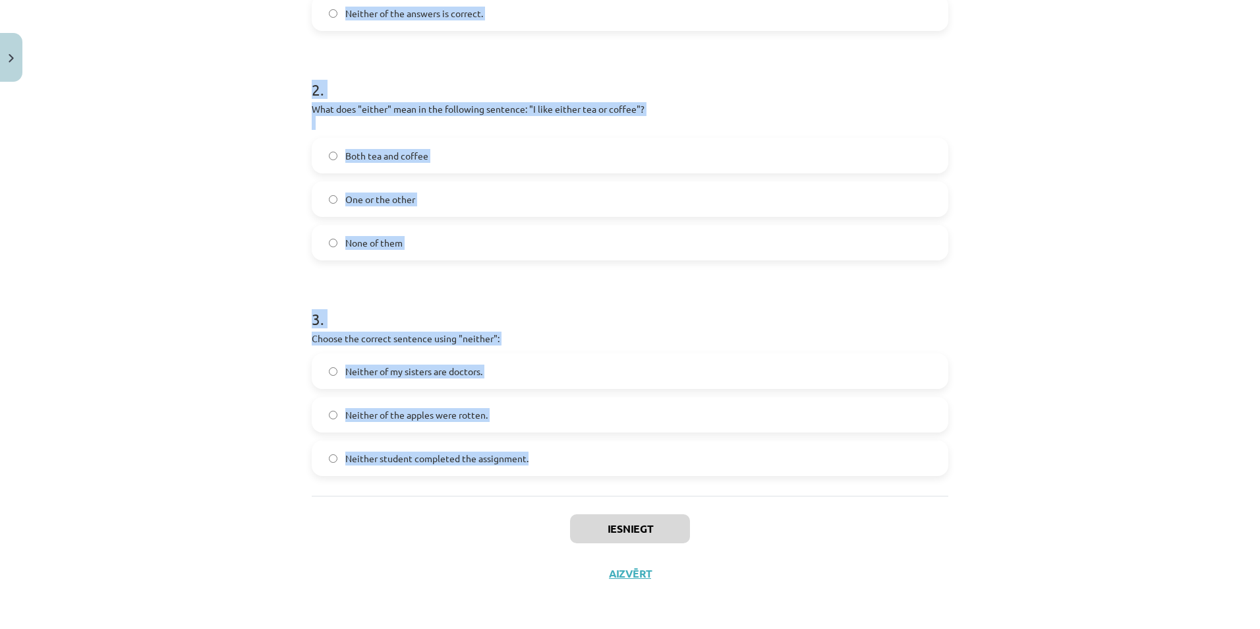
drag, startPoint x: 304, startPoint y: 280, endPoint x: 684, endPoint y: 456, distance: 418.4
click at [684, 456] on div "6 XP Saņemsi Viegls 153 pilda Apraksts Uzdevums Palīdzība 1 . Which sentence co…" at bounding box center [630, 131] width 652 height 929
copy form "Which sentence correctly uses the word "both"? I like either of the mobile phon…"
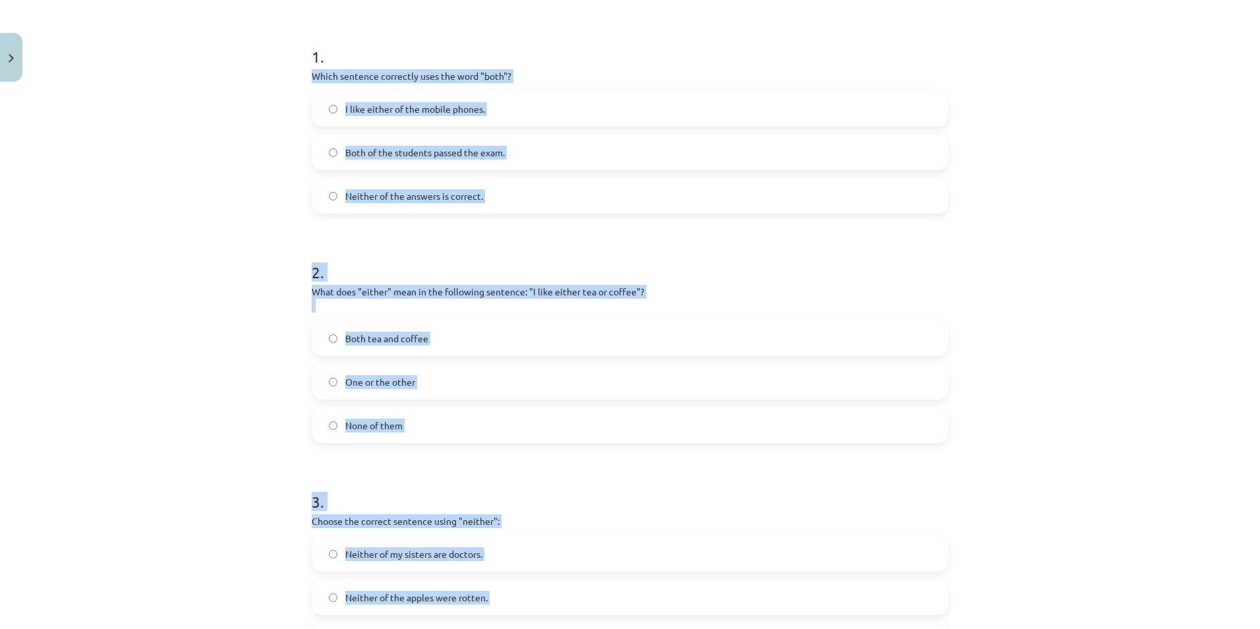
scroll to position [223, 0]
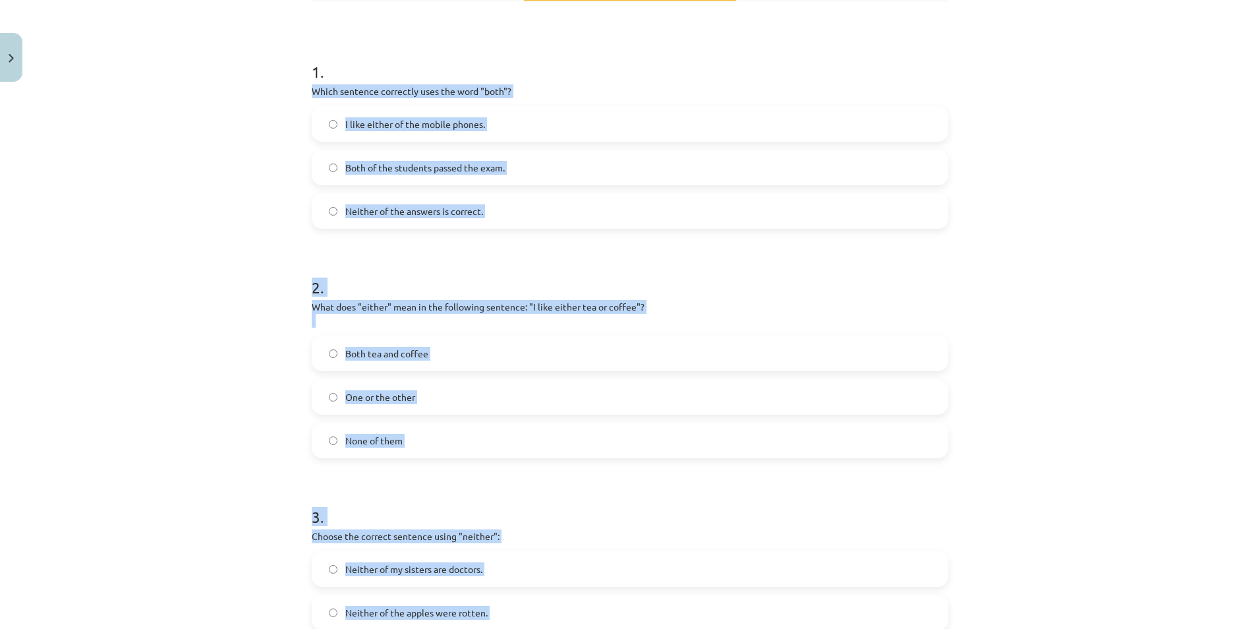
click at [226, 205] on div "Mācību tēma: Angļu valoda i - 10.klase 1.ieskaites mācību materiāls #7 📝 Topic …" at bounding box center [630, 314] width 1260 height 629
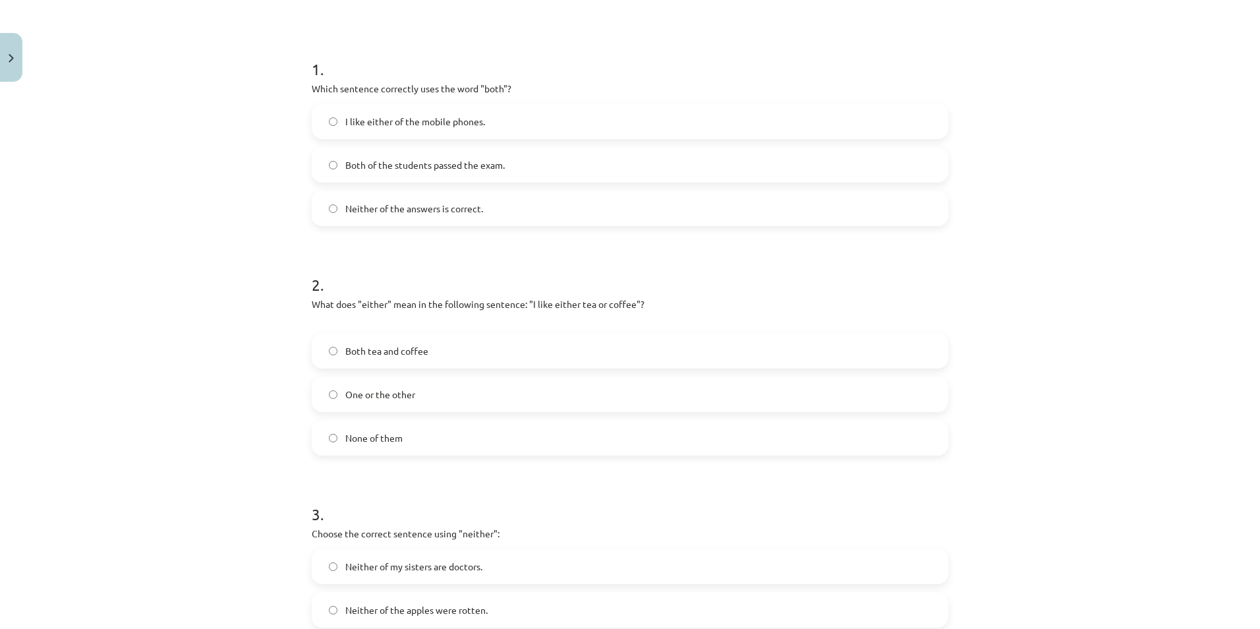
scroll to position [355, 0]
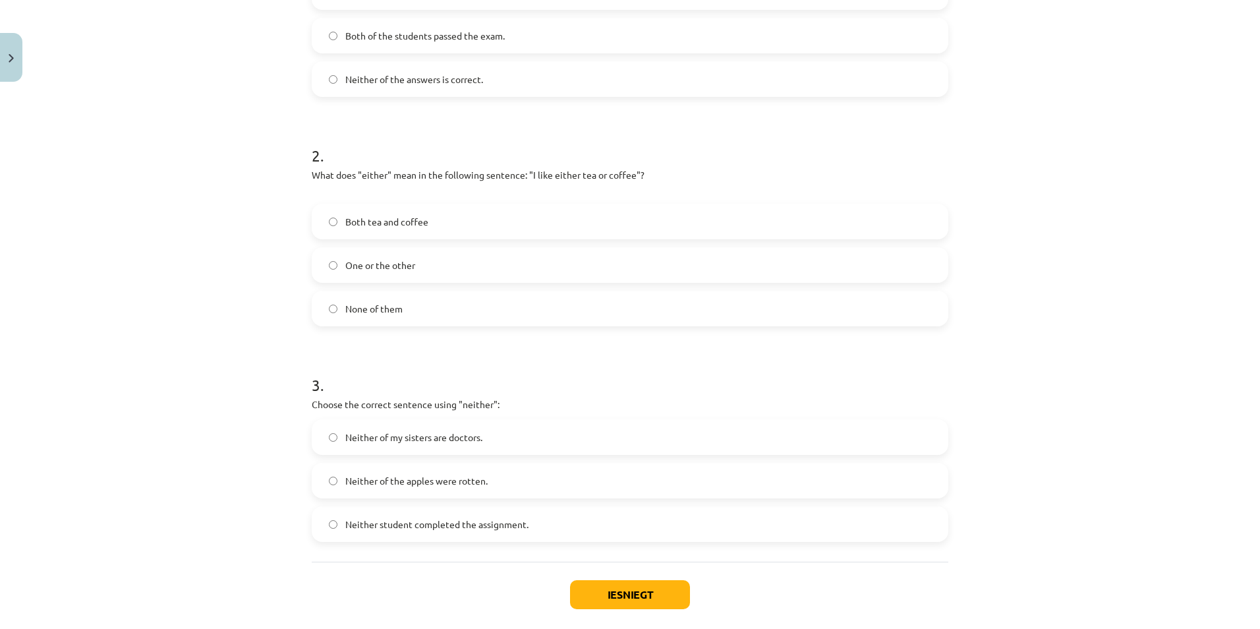
drag, startPoint x: 322, startPoint y: 528, endPoint x: 345, endPoint y: 475, distance: 57.8
click at [322, 527] on label "Neither student completed the assignment." at bounding box center [630, 523] width 634 height 33
click at [335, 260] on label "One or the other" at bounding box center [630, 264] width 634 height 33
click at [664, 604] on button "Iesniegt" at bounding box center [630, 594] width 120 height 29
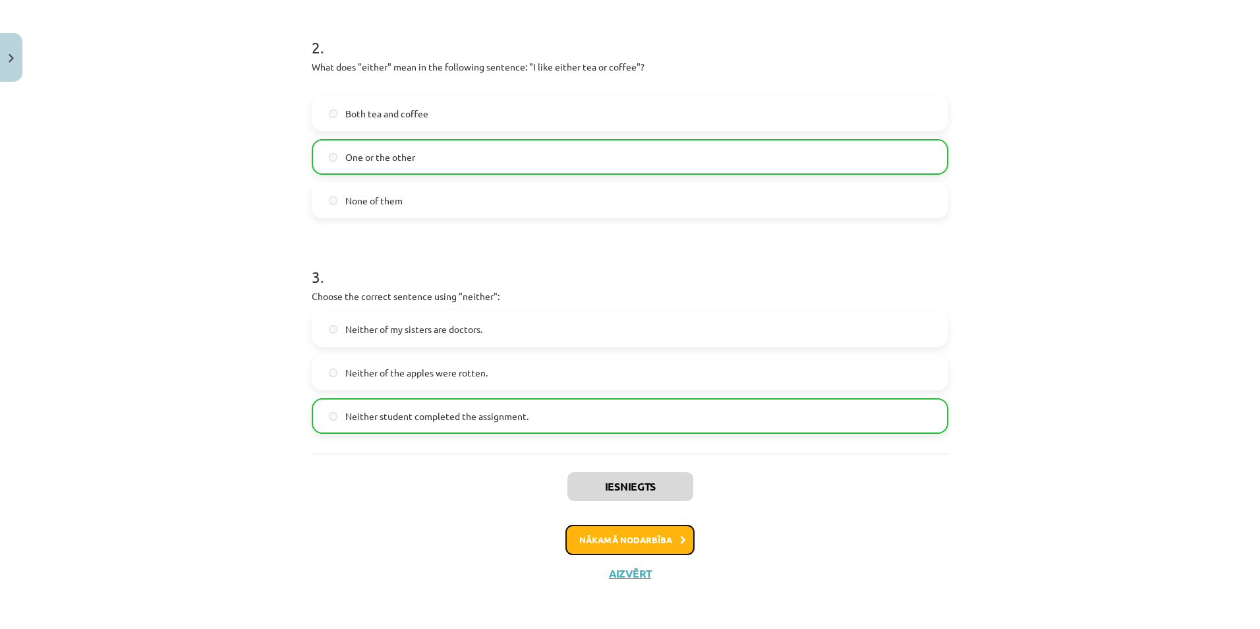
click at [655, 535] on button "Nākamā nodarbība" at bounding box center [629, 540] width 129 height 30
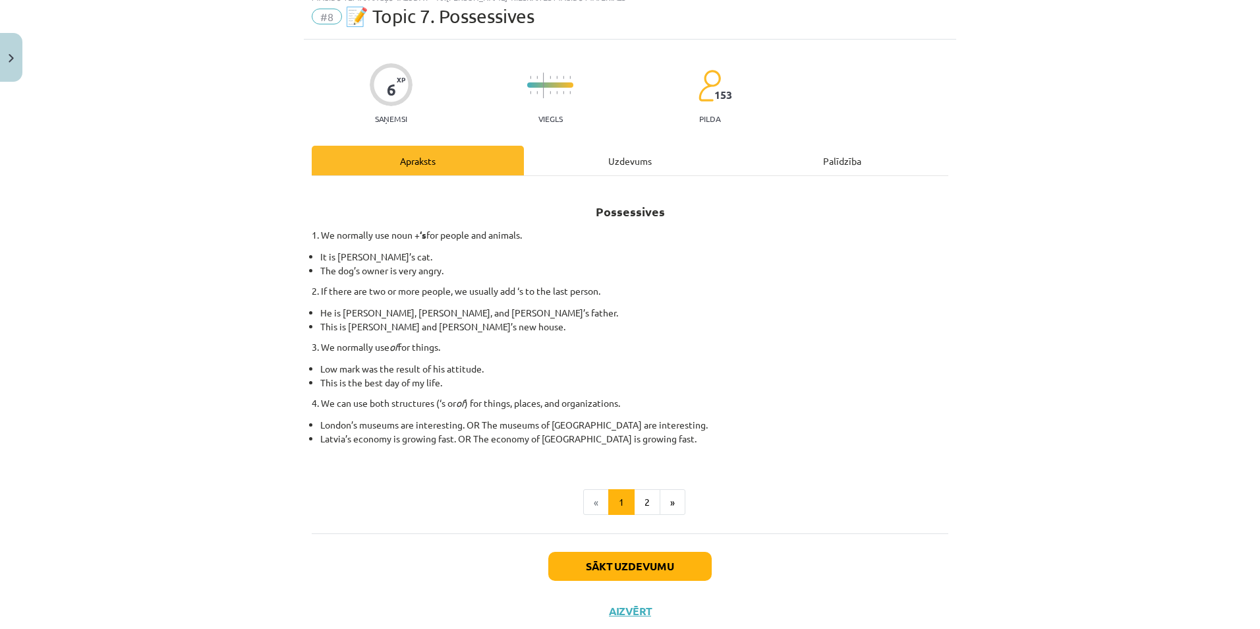
scroll to position [33, 0]
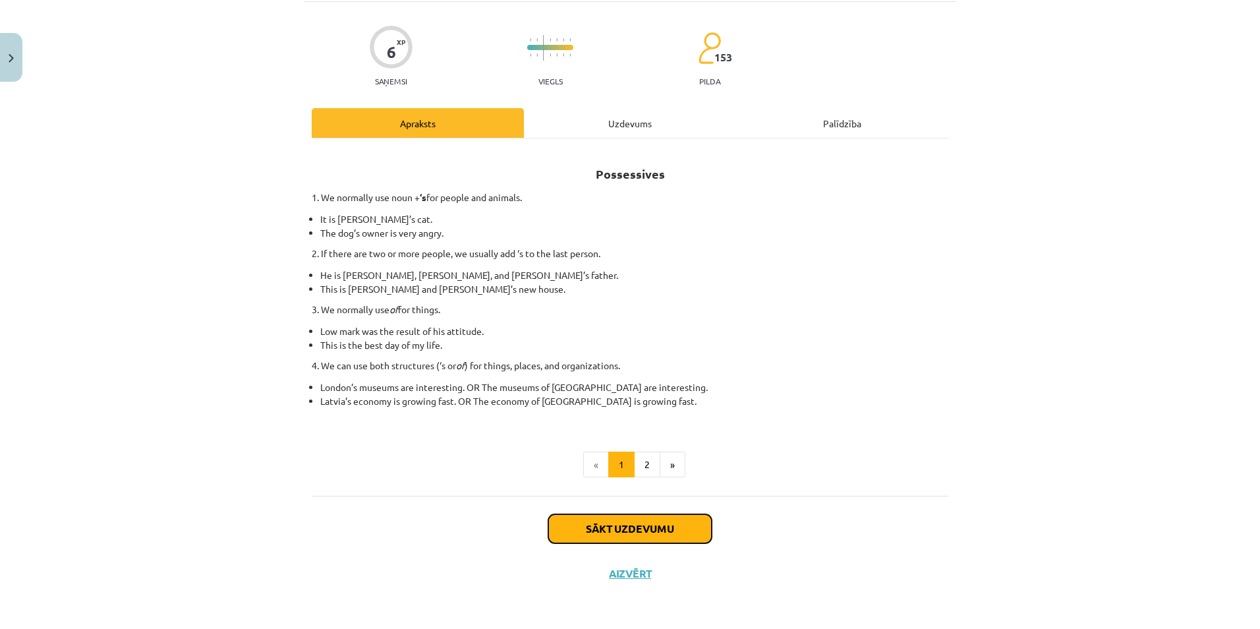
click at [590, 534] on button "Sākt uzdevumu" at bounding box center [629, 528] width 163 height 29
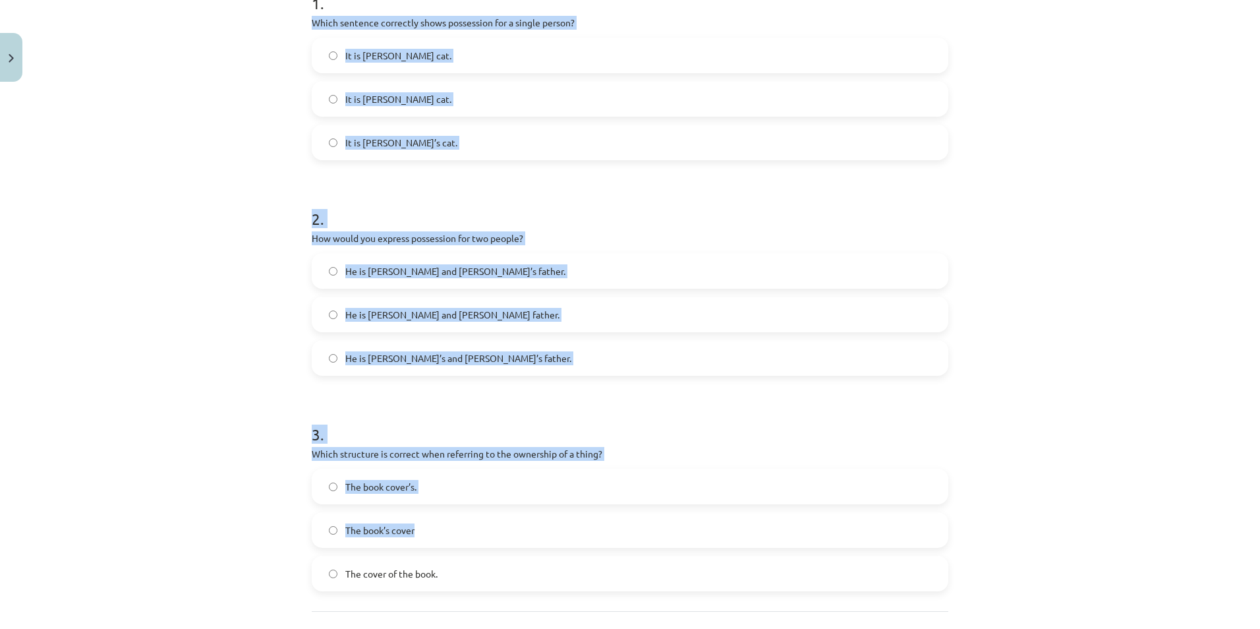
scroll to position [407, 0]
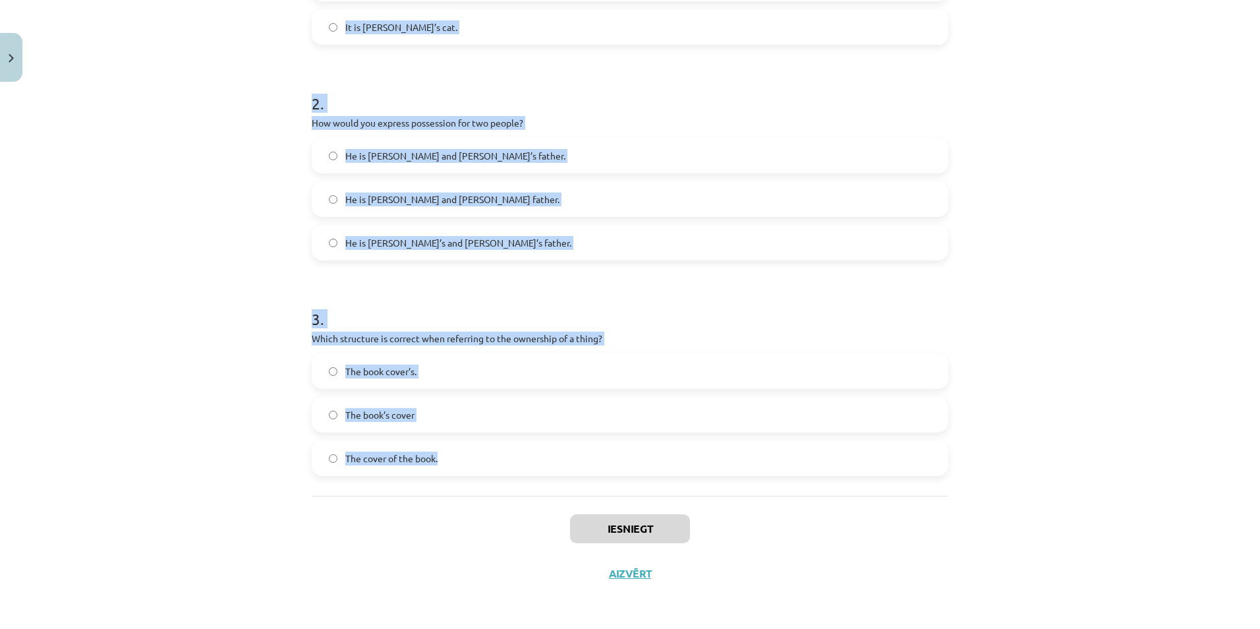
drag, startPoint x: 304, startPoint y: 279, endPoint x: 685, endPoint y: 470, distance: 425.9
click at [685, 471] on div "6 XP Saņemsi Viegls 153 pilda Apraksts Uzdevums Palīdzība 1 . Which sentence co…" at bounding box center [630, 138] width 652 height 915
copy form "Which sentence correctly shows possession for a single person? It is Janes’s ca…"
click at [235, 216] on div "Mācību tēma: Angļu valoda i - 10.klase 1.ieskaites mācību materiāls #8 📝 Topic …" at bounding box center [630, 314] width 1260 height 629
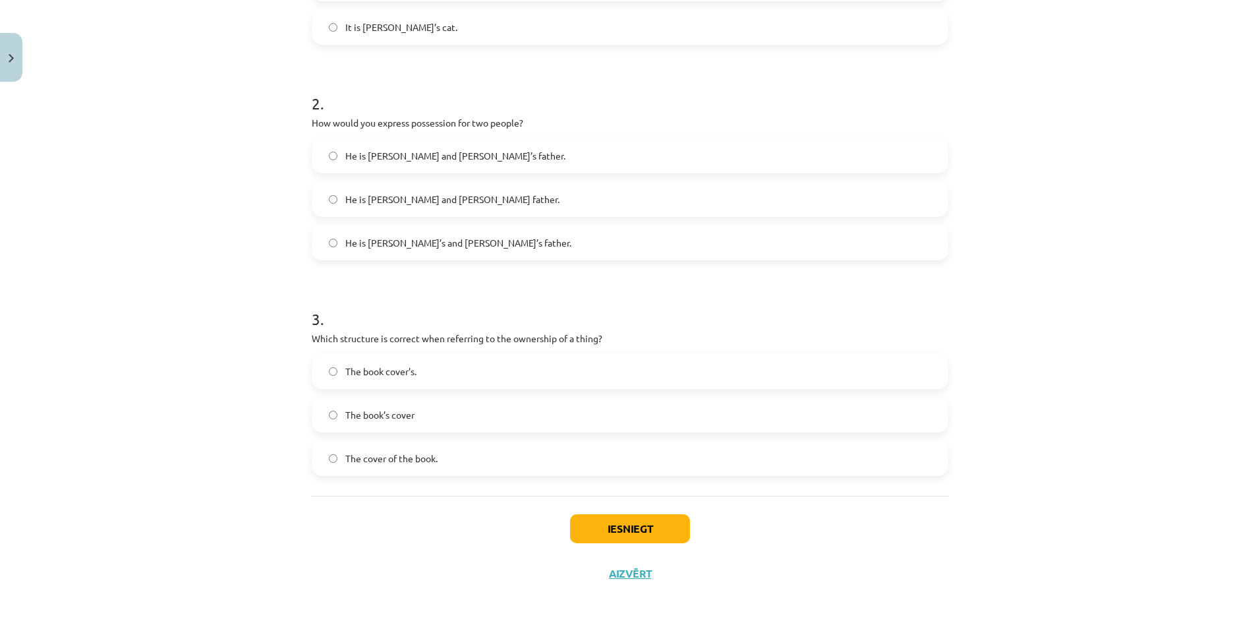
click at [327, 463] on label "The cover of the book." at bounding box center [630, 458] width 634 height 33
click at [631, 526] on button "Iesniegt" at bounding box center [630, 528] width 120 height 29
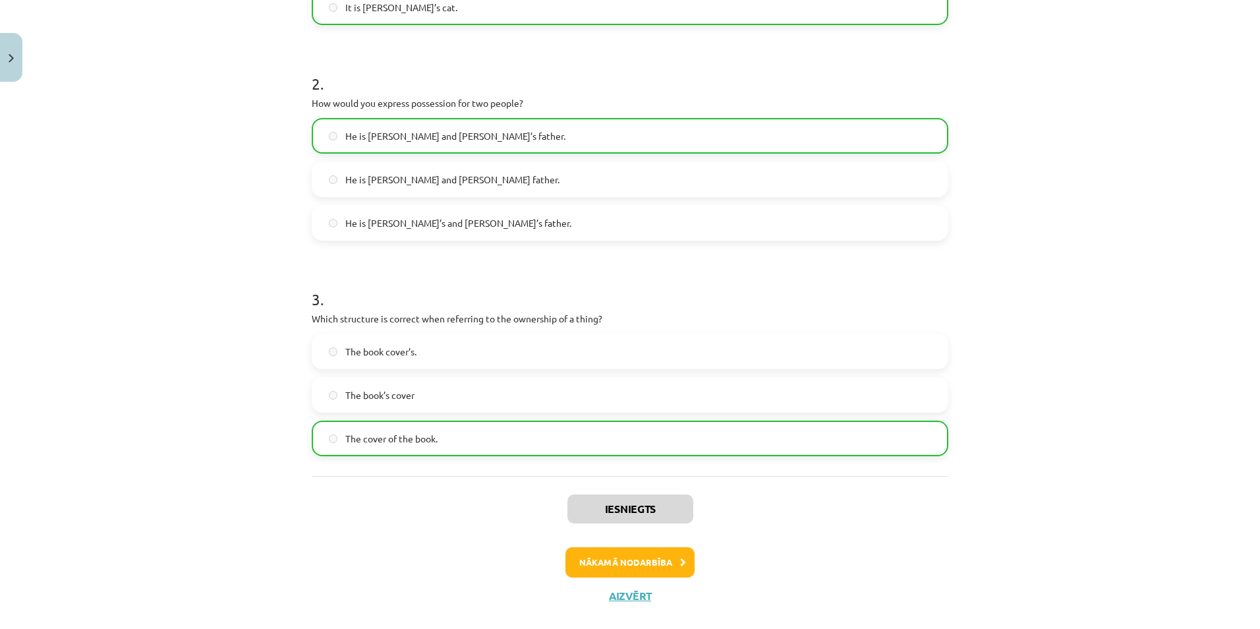
scroll to position [449, 0]
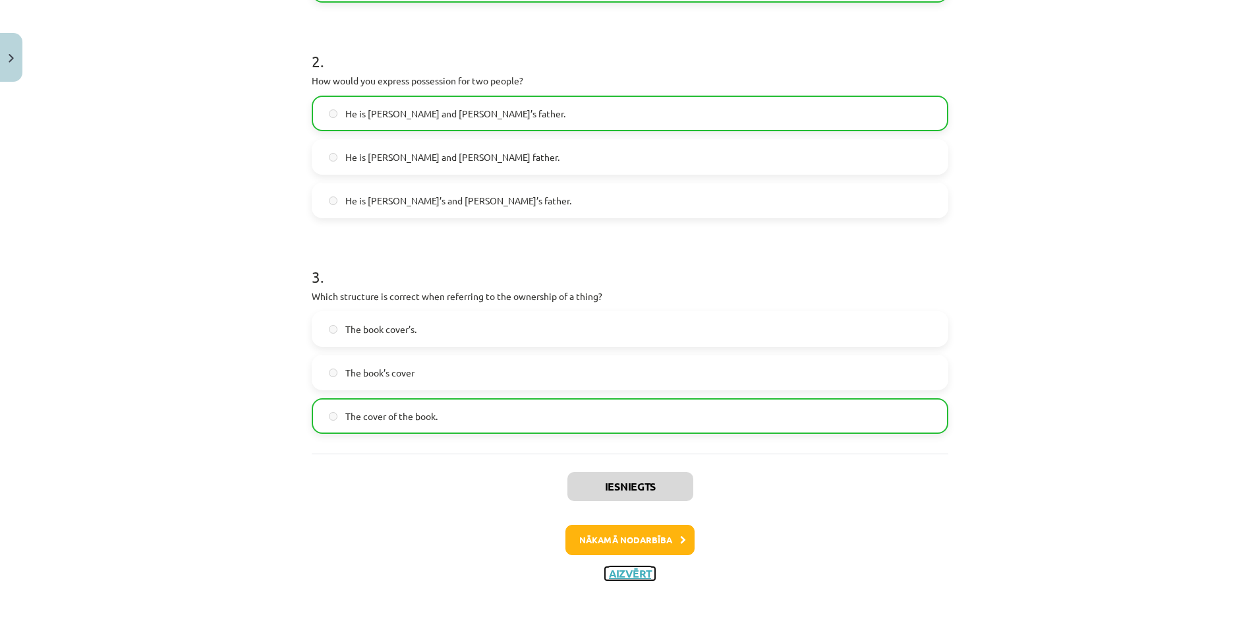
click at [626, 571] on button "Aizvērt" at bounding box center [630, 573] width 50 height 13
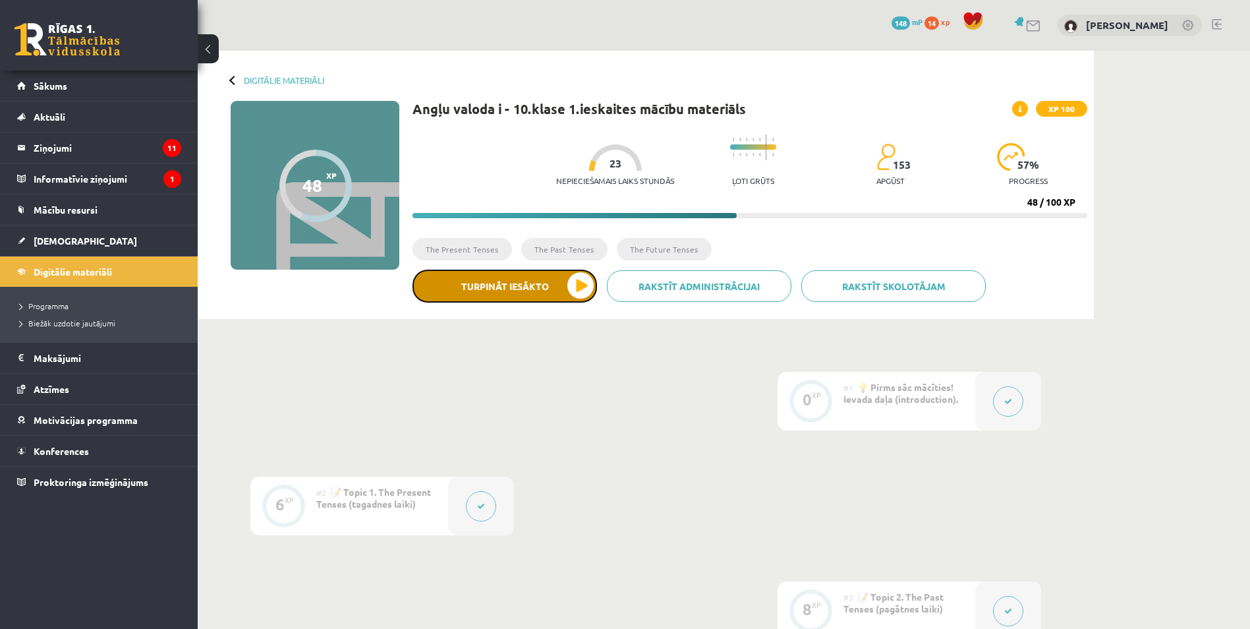
click at [579, 285] on button "Turpināt iesākto" at bounding box center [505, 286] width 185 height 33
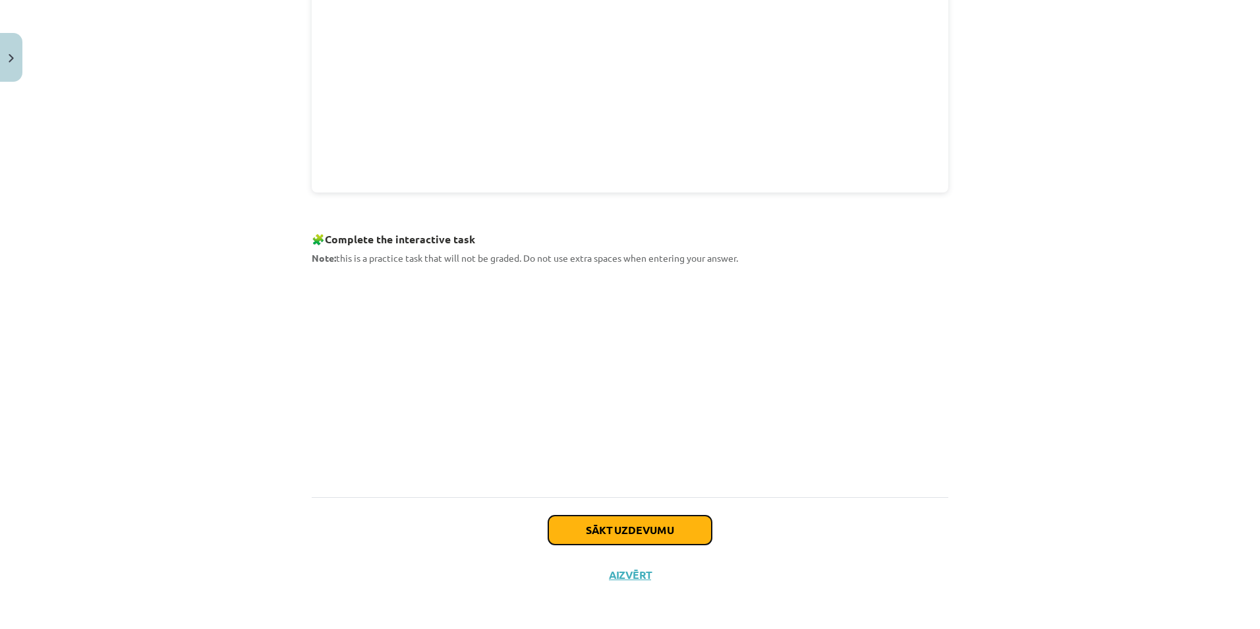
click at [607, 540] on button "Sākt uzdevumu" at bounding box center [629, 529] width 163 height 29
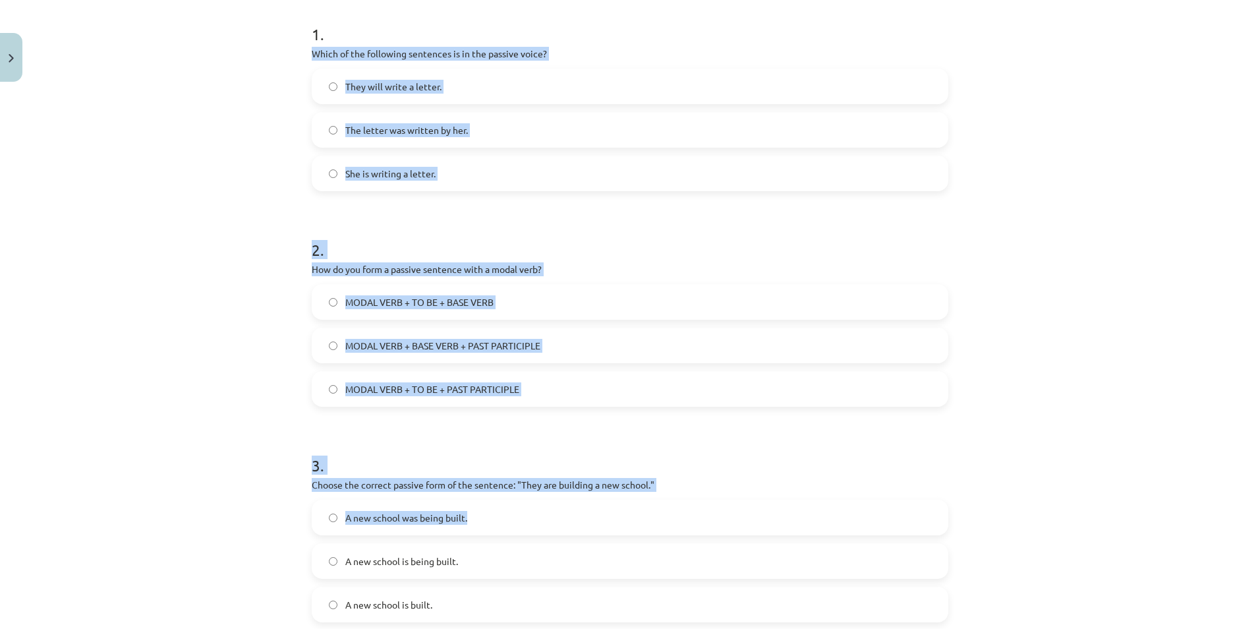
scroll to position [407, 0]
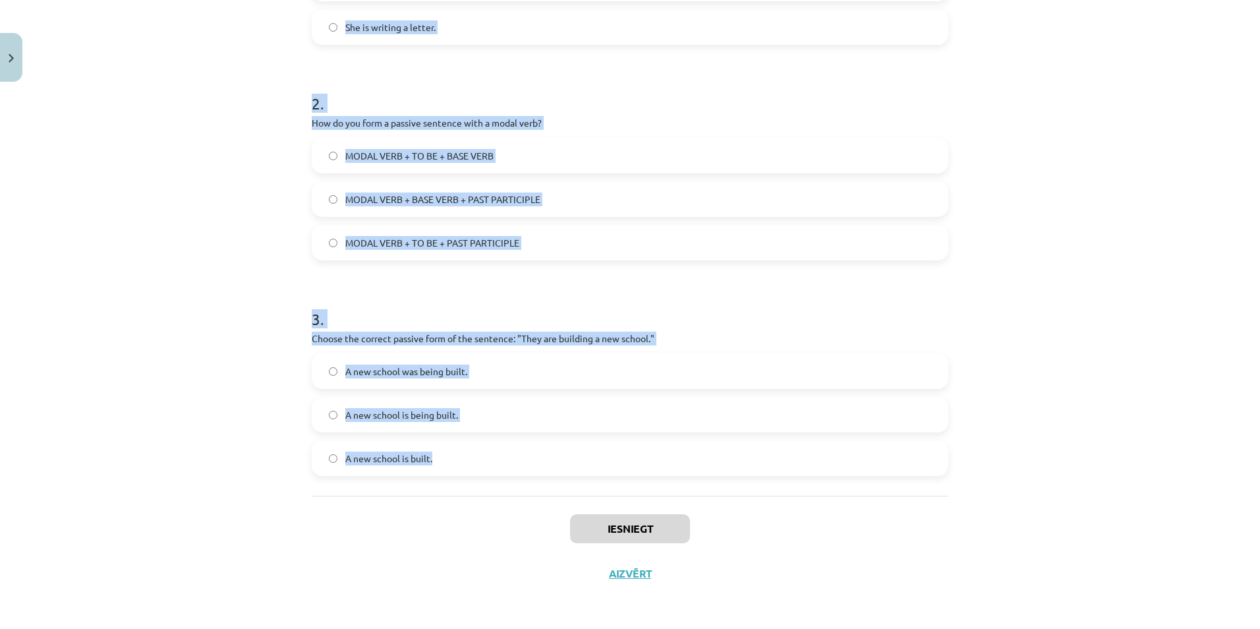
drag, startPoint x: 299, startPoint y: 272, endPoint x: 679, endPoint y: 473, distance: 430.4
click at [679, 475] on div "6 XP Saņemsi Grūts 153 pilda Apraksts Uzdevums Palīdzība 1 . Which of the follo…" at bounding box center [630, 138] width 652 height 915
copy form "Which of the following sentences is in the passive voice? They will write a let…"
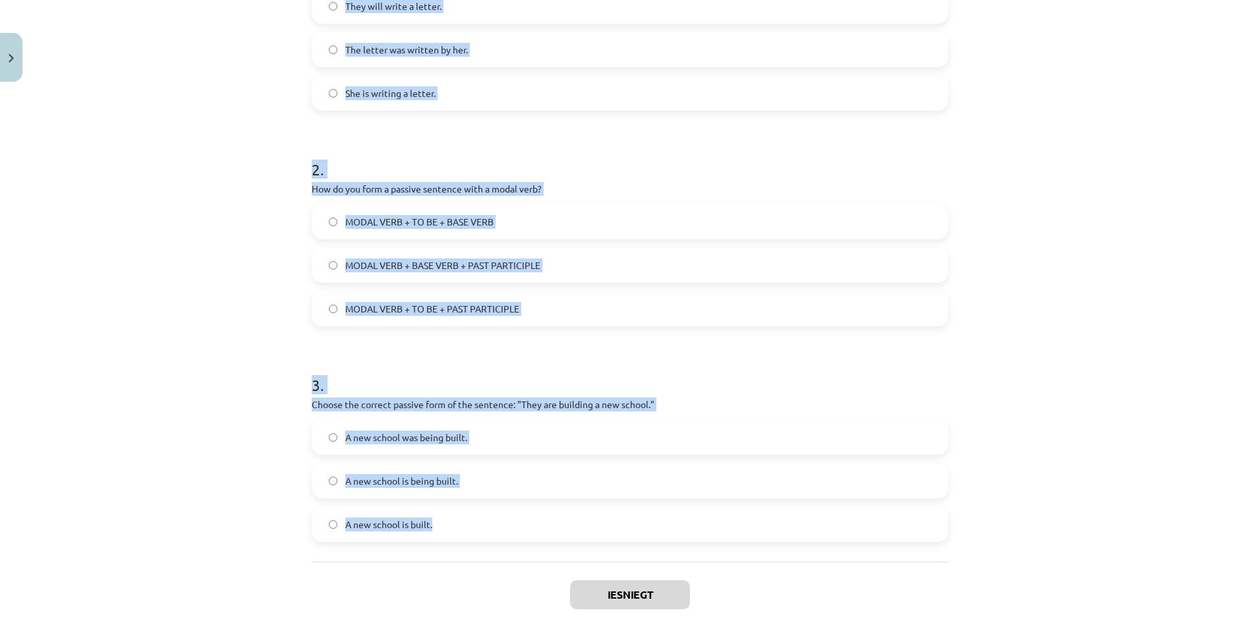
click at [194, 214] on div "Mācību tēma: Angļu valoda i - 10.klase 1.ieskaites mācību materiāls #9 📝 Topic …" at bounding box center [630, 314] width 1260 height 629
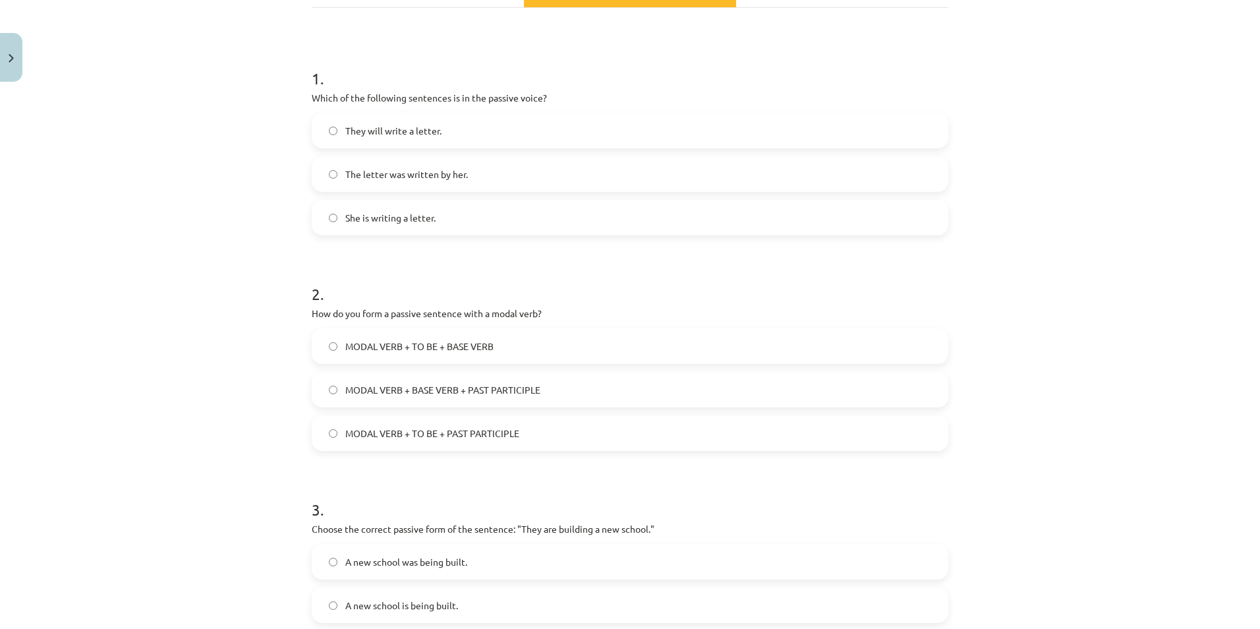
scroll to position [209, 0]
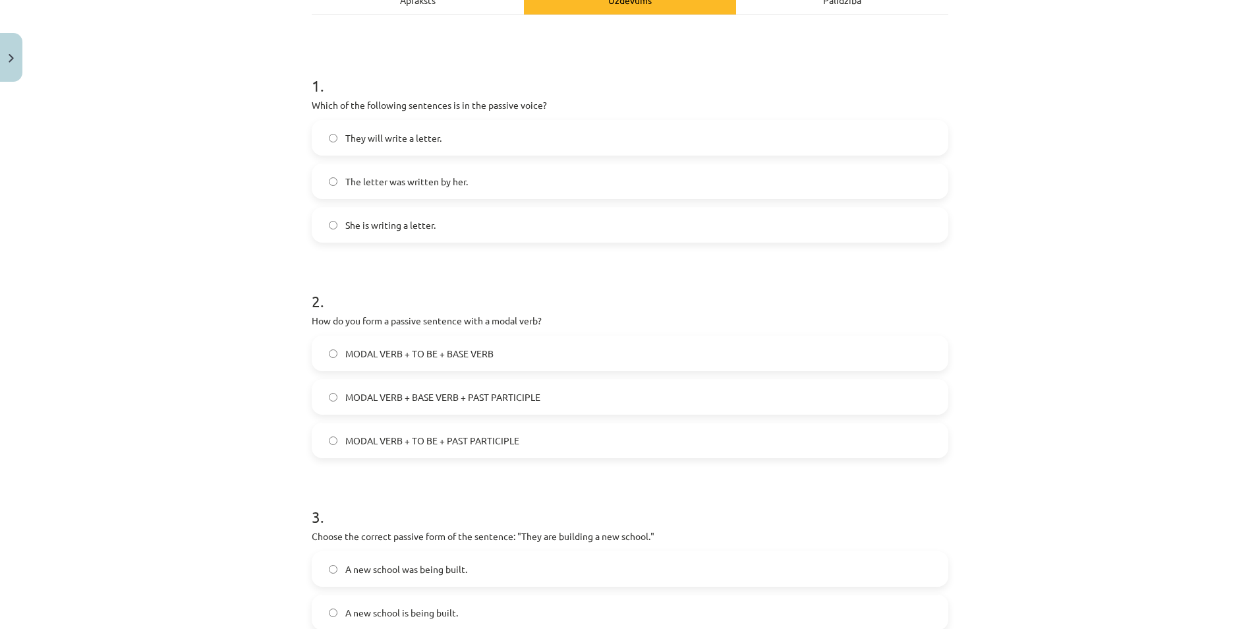
click at [323, 359] on label "MODAL VERB + TO BE + BASE VERB" at bounding box center [630, 353] width 634 height 33
click at [322, 401] on label "MODAL VERB + BASE VERB + PAST PARTICIPLE" at bounding box center [630, 396] width 634 height 33
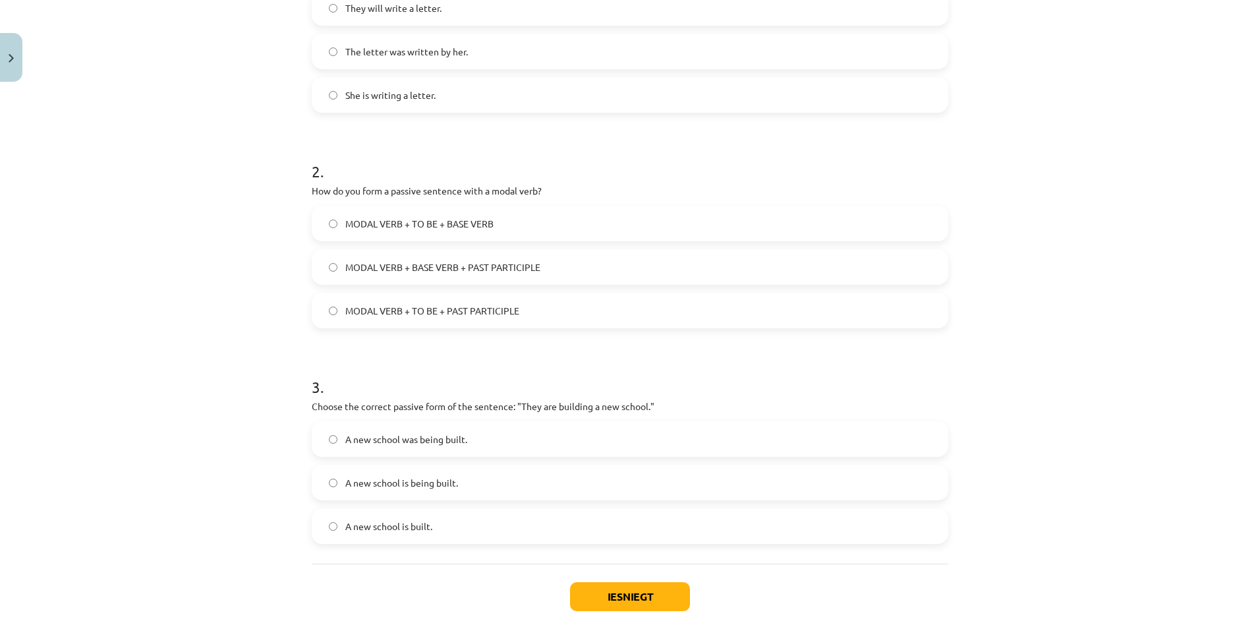
scroll to position [341, 0]
click at [336, 304] on label "MODAL VERB + TO BE + PAST PARTICIPLE" at bounding box center [630, 308] width 634 height 33
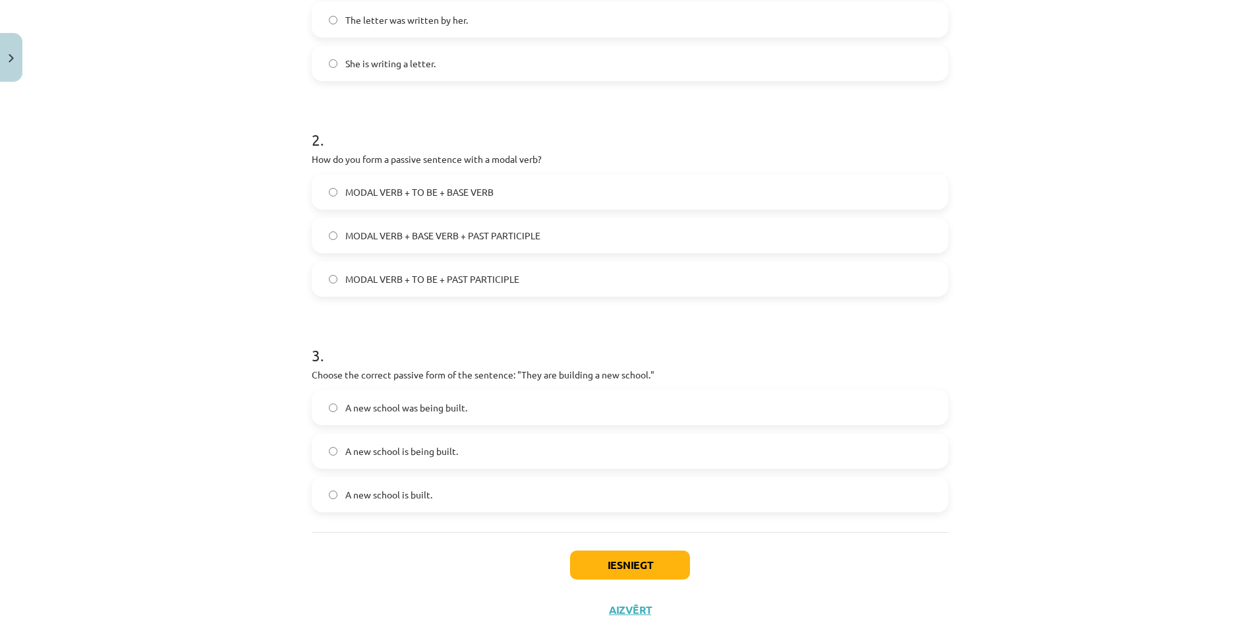
scroll to position [407, 0]
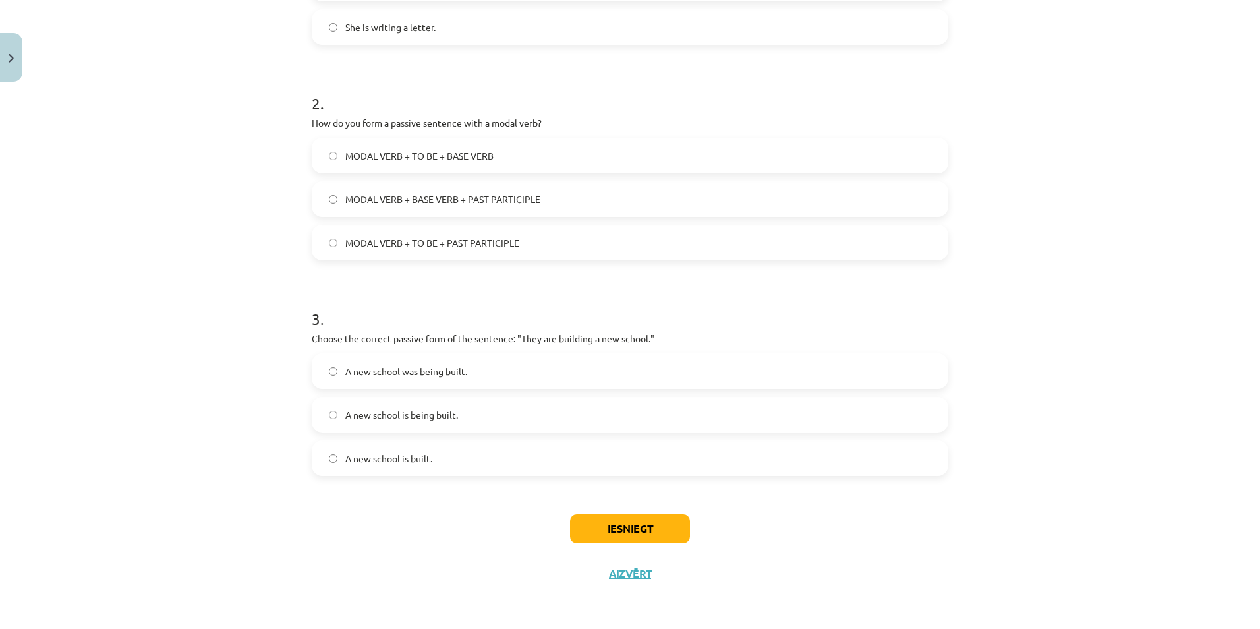
click at [330, 421] on label "A new school is being built." at bounding box center [630, 414] width 634 height 33
click at [629, 527] on button "Iesniegt" at bounding box center [630, 528] width 120 height 29
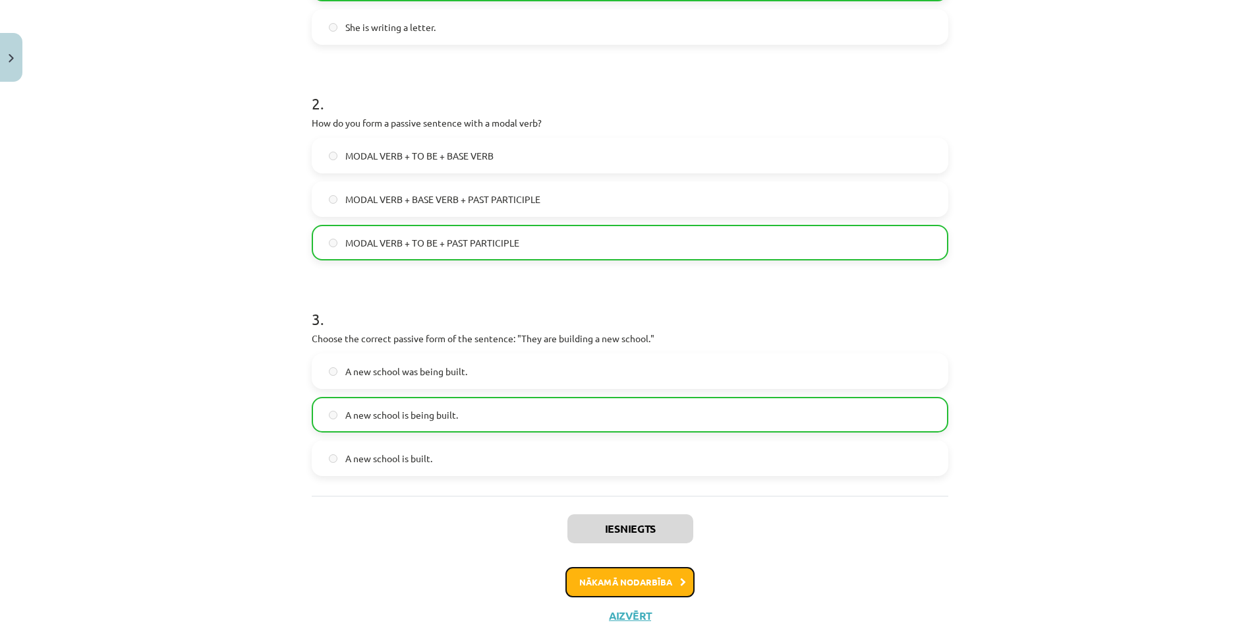
click at [622, 573] on button "Nākamā nodarbība" at bounding box center [629, 582] width 129 height 30
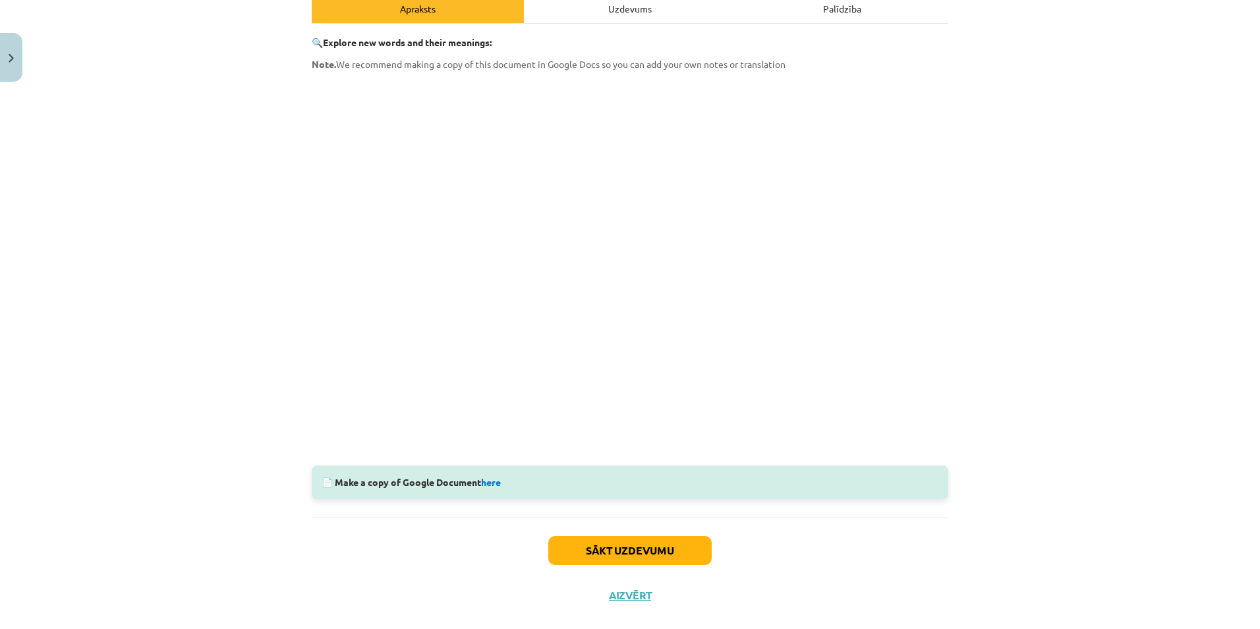
scroll to position [91, 0]
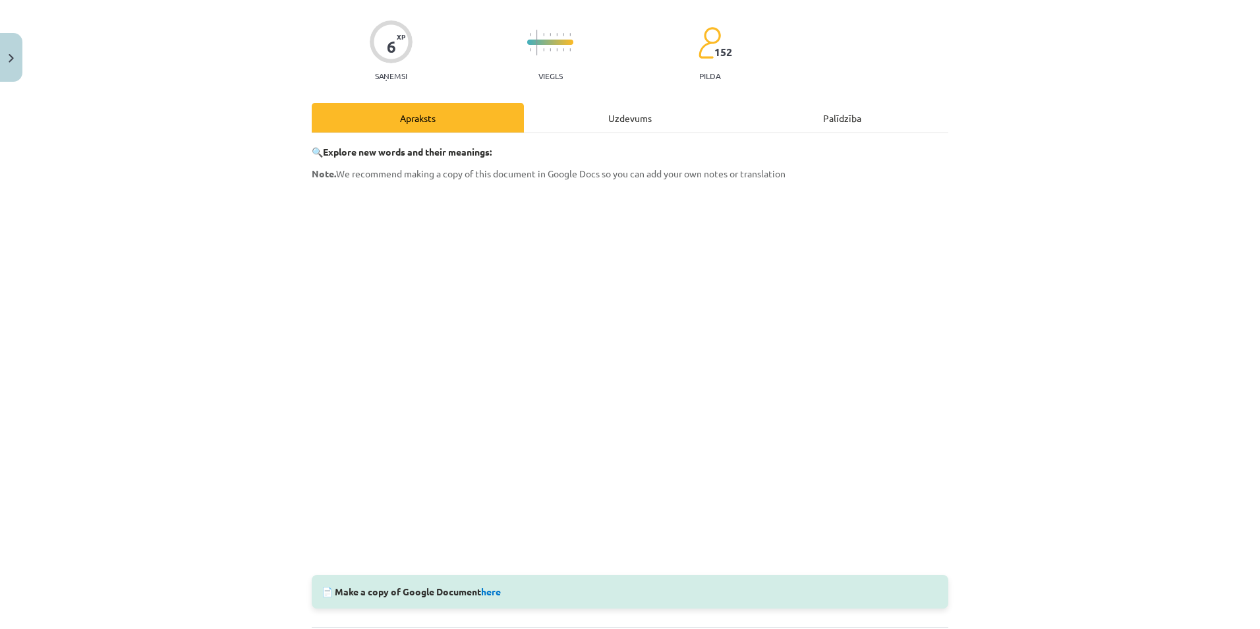
click at [620, 109] on div "Uzdevums" at bounding box center [630, 118] width 212 height 30
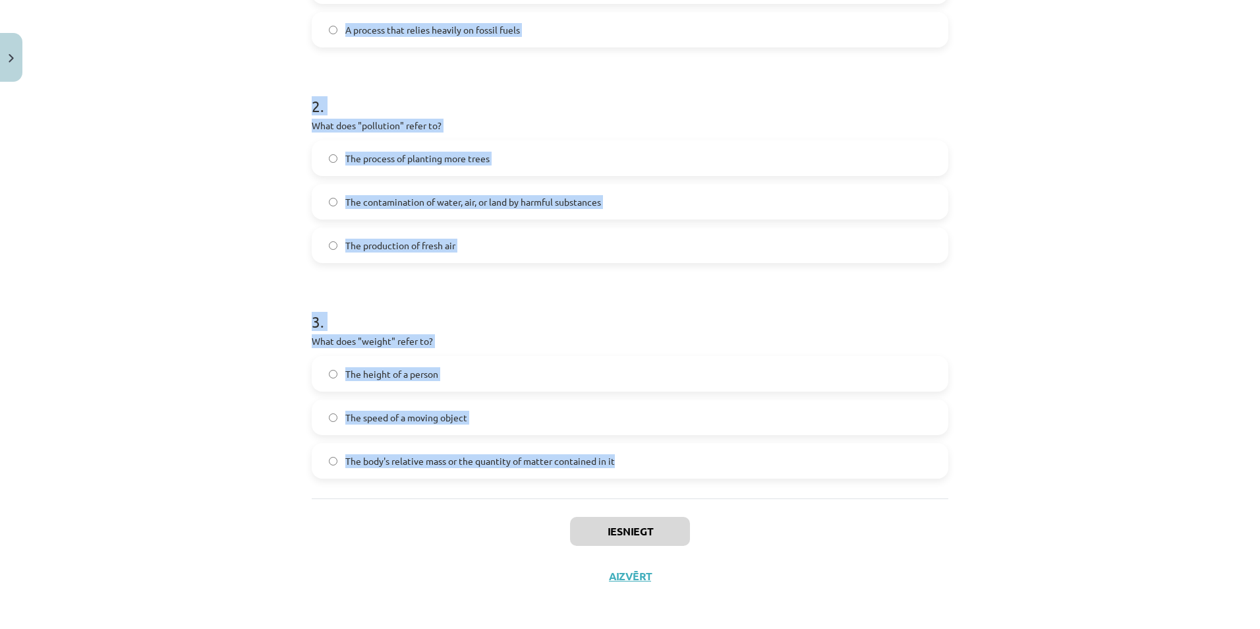
scroll to position [407, 0]
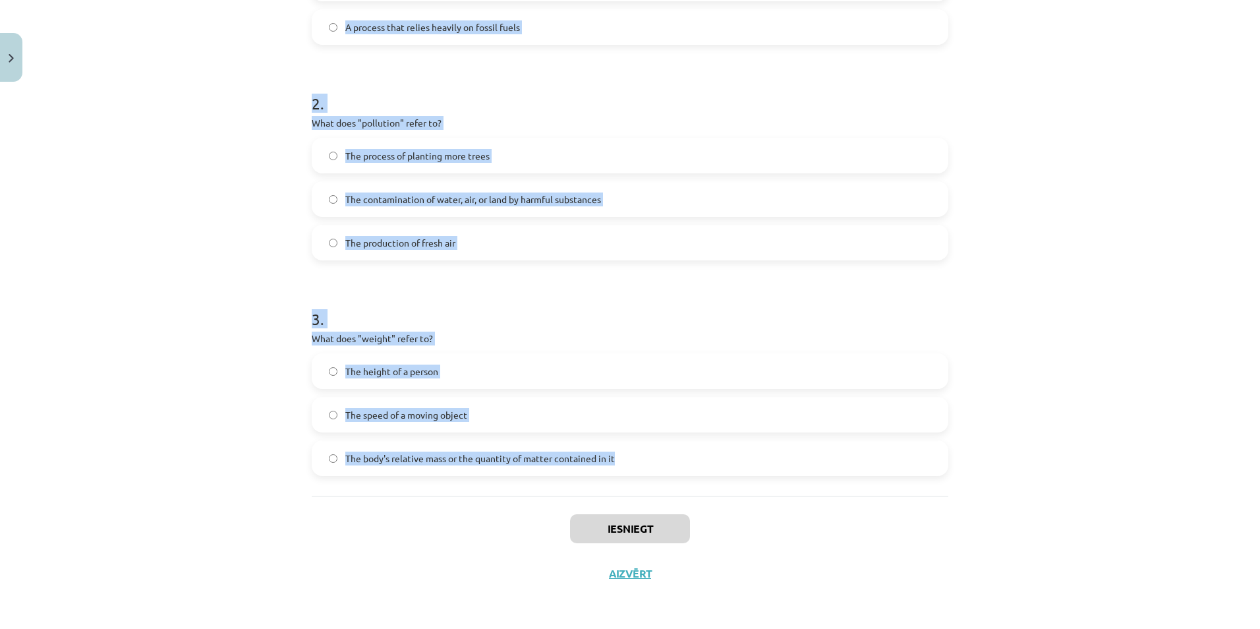
drag, startPoint x: 307, startPoint y: 279, endPoint x: 686, endPoint y: 442, distance: 412.4
click at [687, 443] on form "1 . What does "sustainable" mean? Something that uses up natural resources quic…" at bounding box center [630, 166] width 637 height 620
copy form "What does "sustainable" mean? Something that uses up natural resources quickly …"
click at [239, 242] on div "Mācību tēma: Angļu valoda i - 10.klase 1.ieskaites mācību materiāls #10 🔤 Topic…" at bounding box center [630, 314] width 1260 height 629
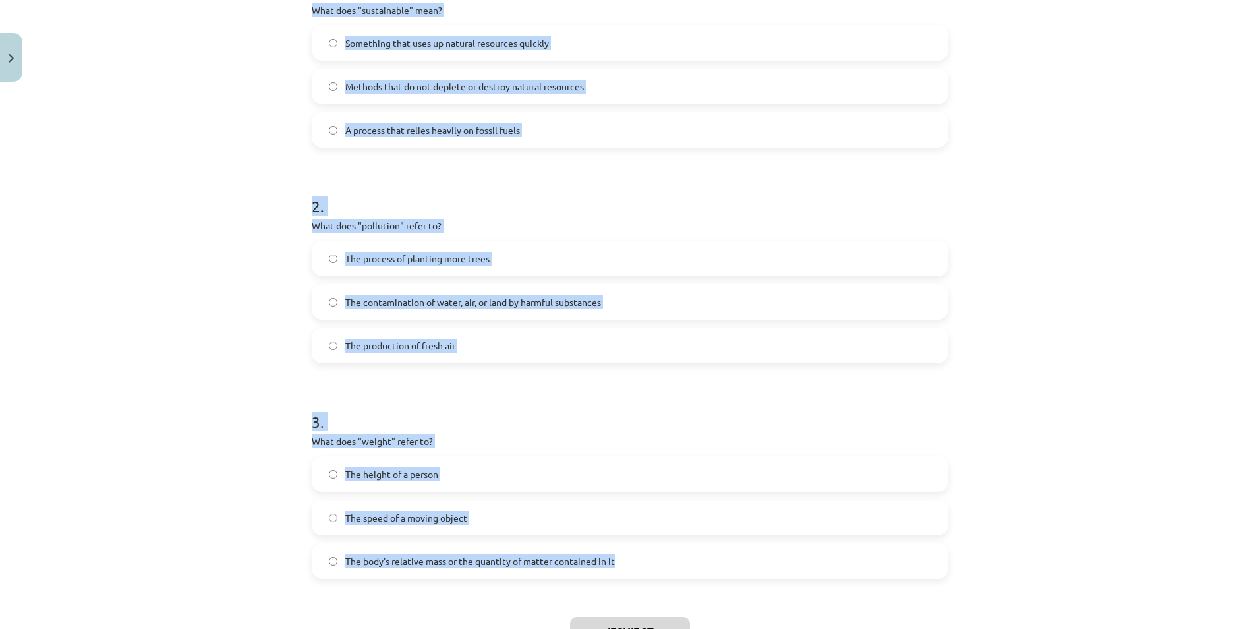
scroll to position [143, 0]
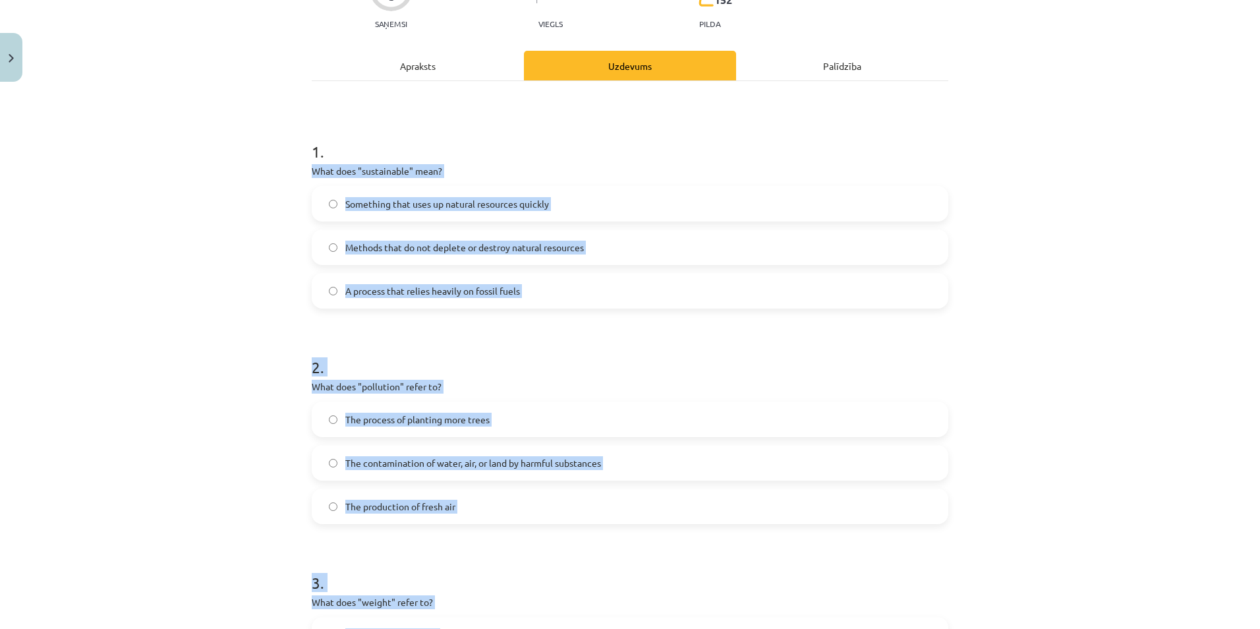
click at [156, 310] on div "Mācību tēma: Angļu valoda i - 10.klase 1.ieskaites mācību materiāls #10 🔤 Topic…" at bounding box center [630, 314] width 1260 height 629
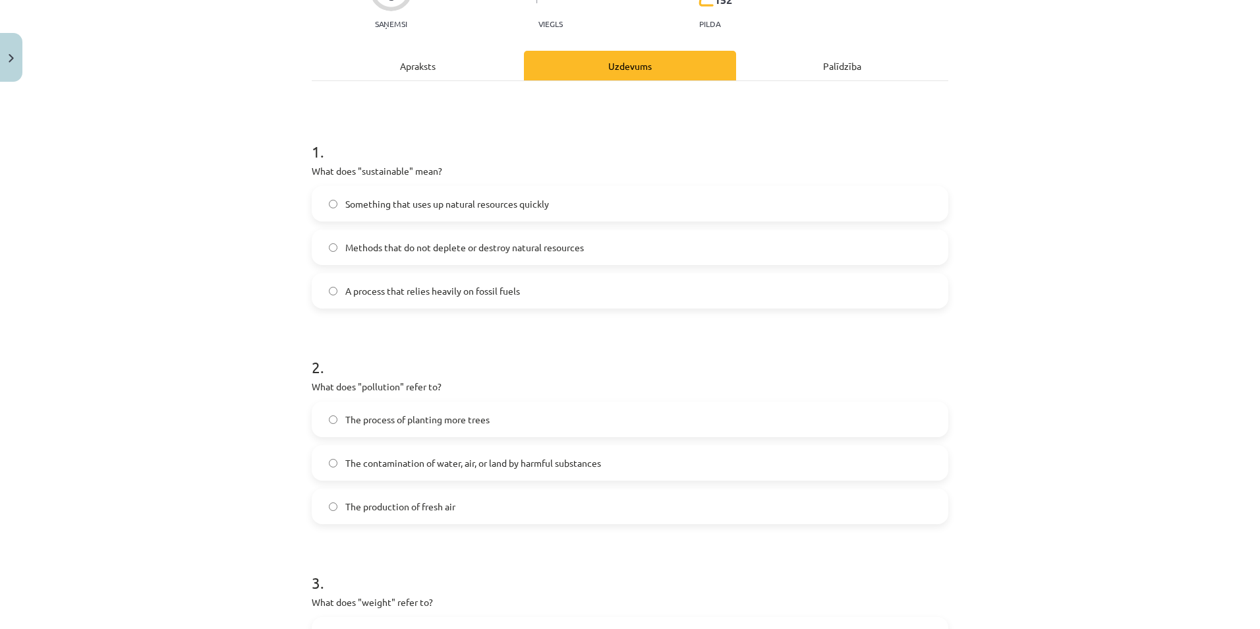
click at [324, 257] on label "Methods that do not deplete or destroy natural resources" at bounding box center [630, 247] width 634 height 33
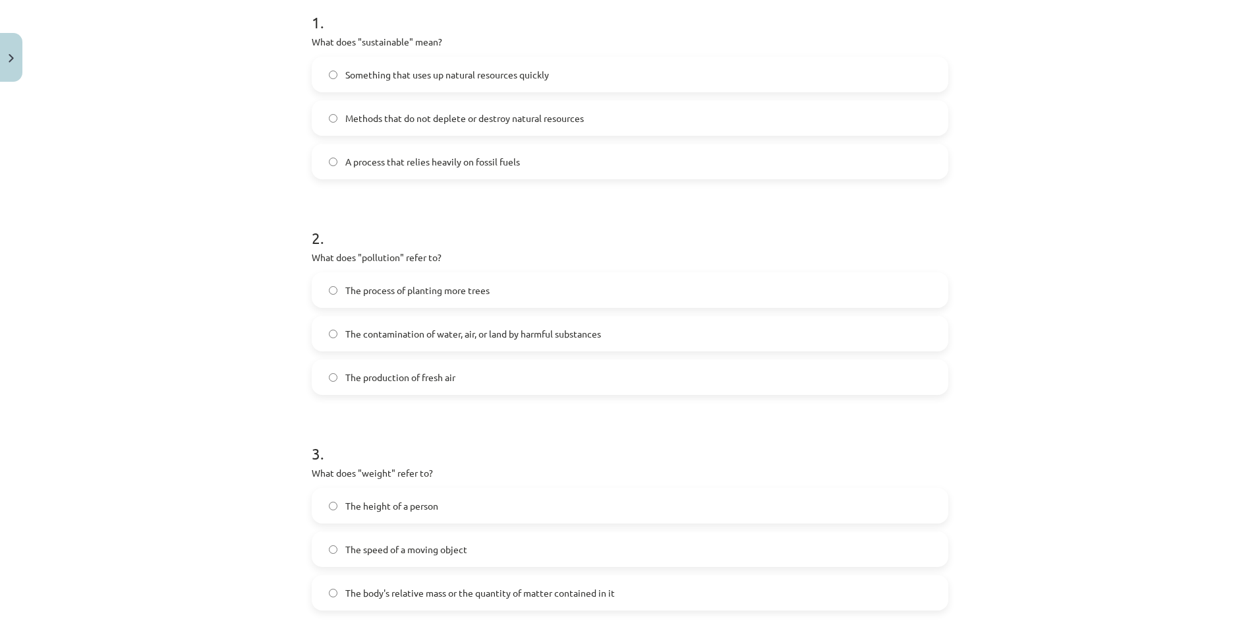
scroll to position [275, 0]
click at [337, 334] on label "The contamination of water, air, or land by harmful substances" at bounding box center [630, 330] width 634 height 33
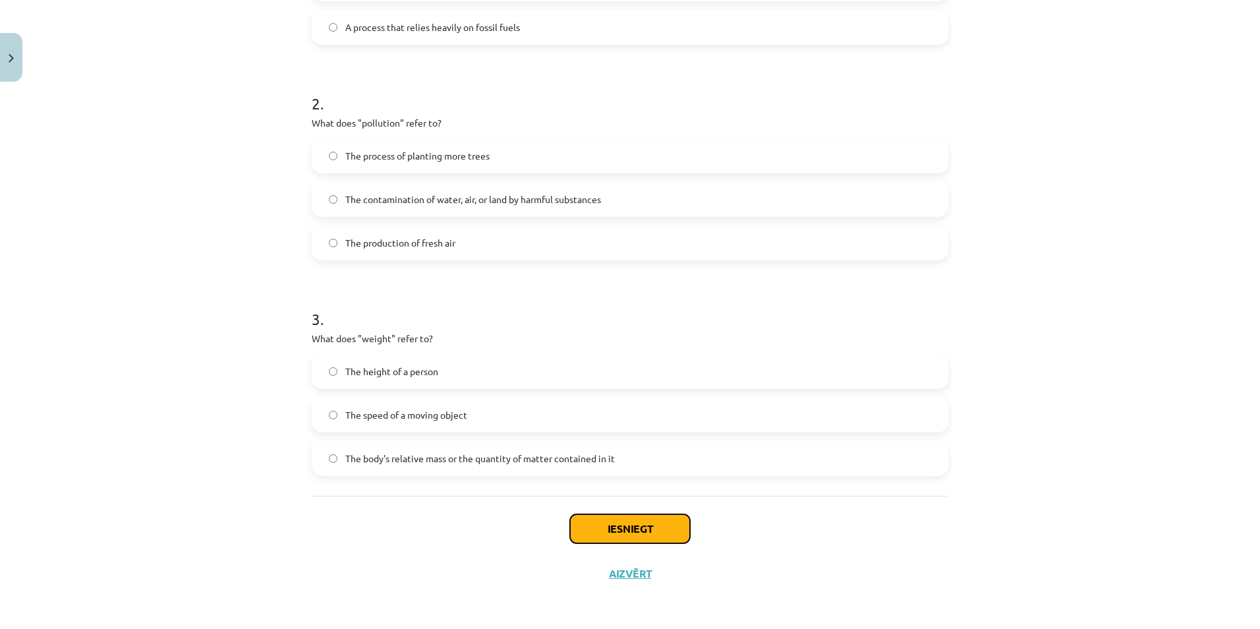
click at [639, 531] on button "Iesniegt" at bounding box center [630, 528] width 120 height 29
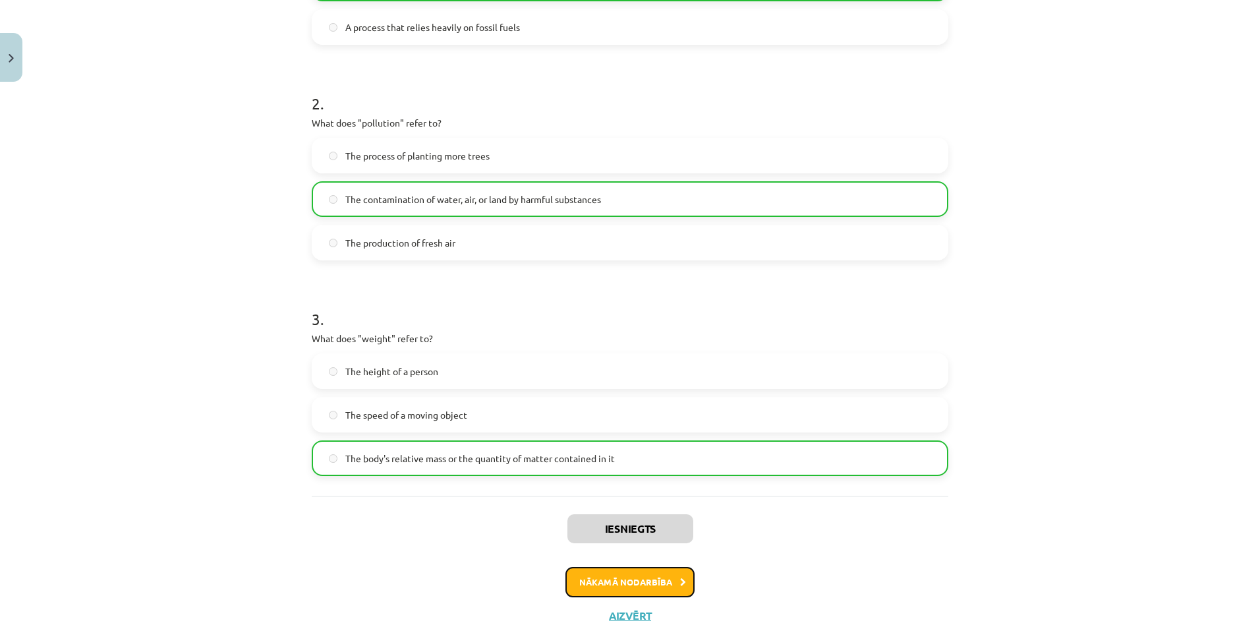
click at [631, 591] on button "Nākamā nodarbība" at bounding box center [629, 582] width 129 height 30
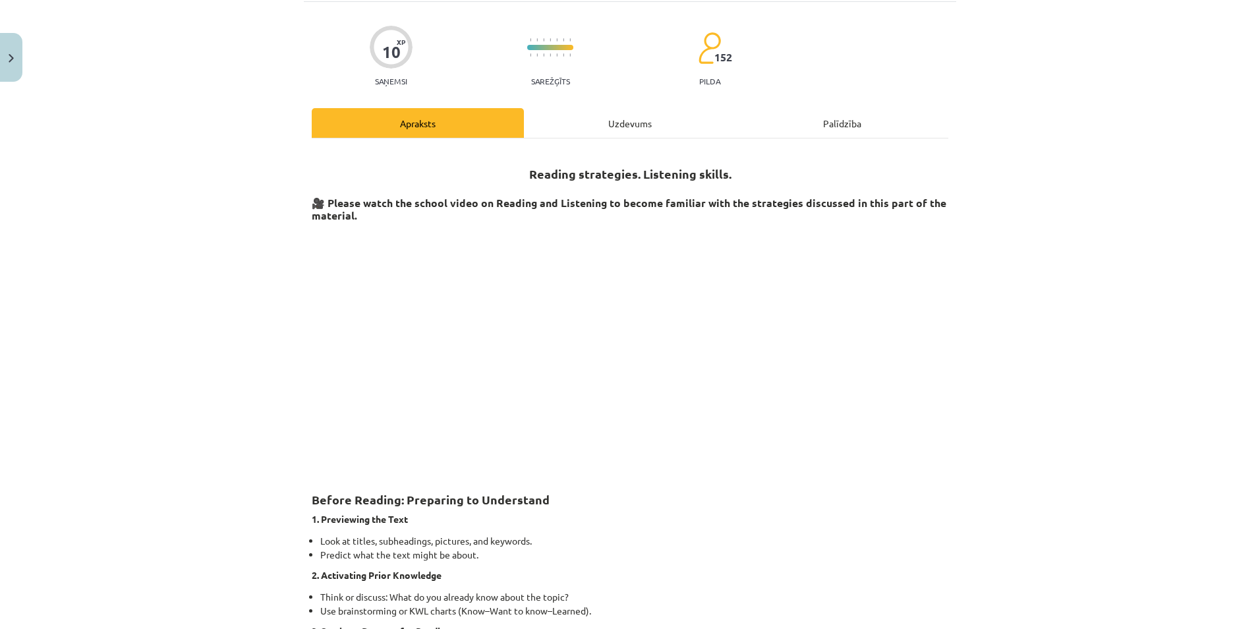
scroll to position [33, 0]
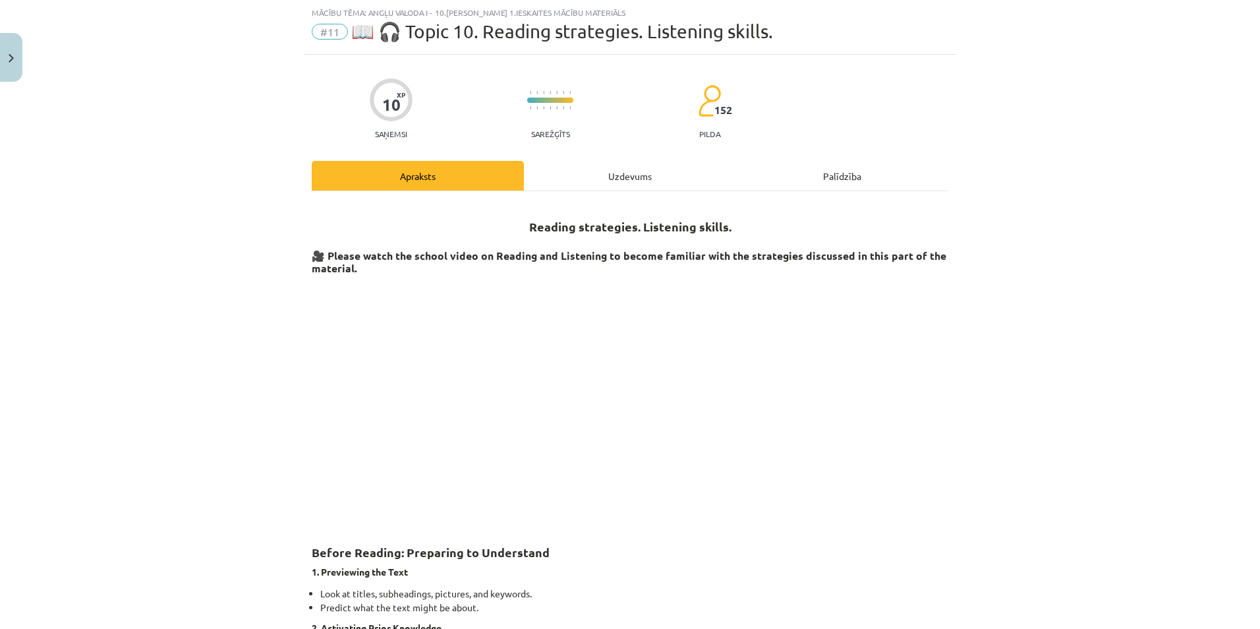
click at [591, 171] on div "Uzdevums" at bounding box center [630, 176] width 212 height 30
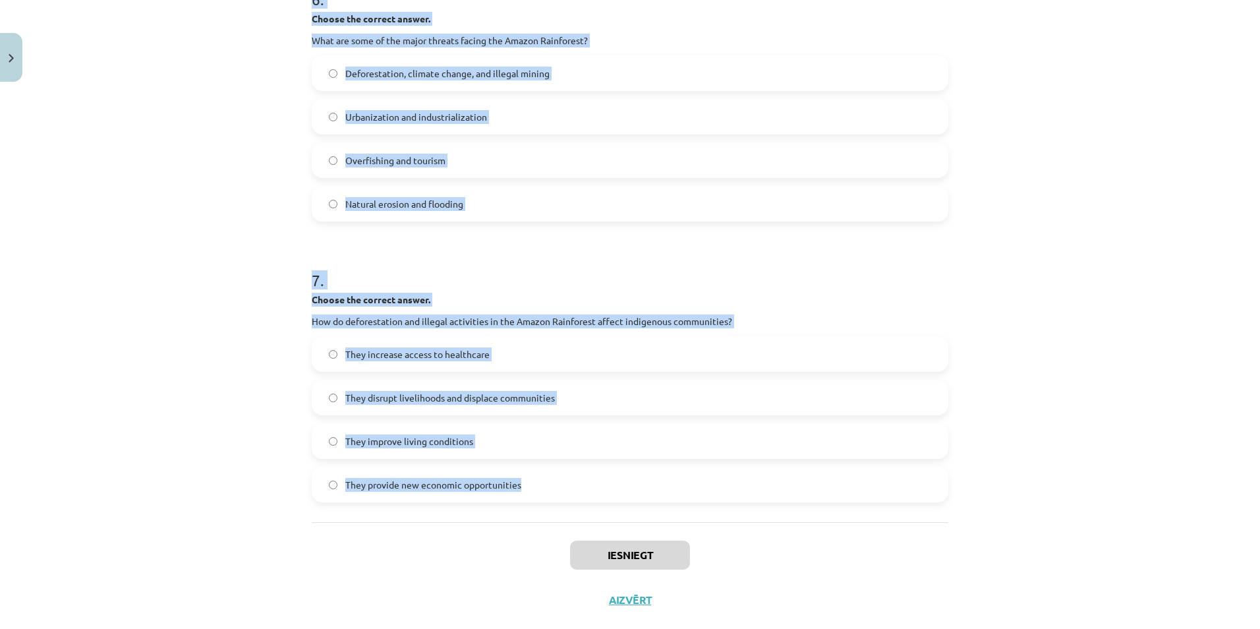
scroll to position [1377, 0]
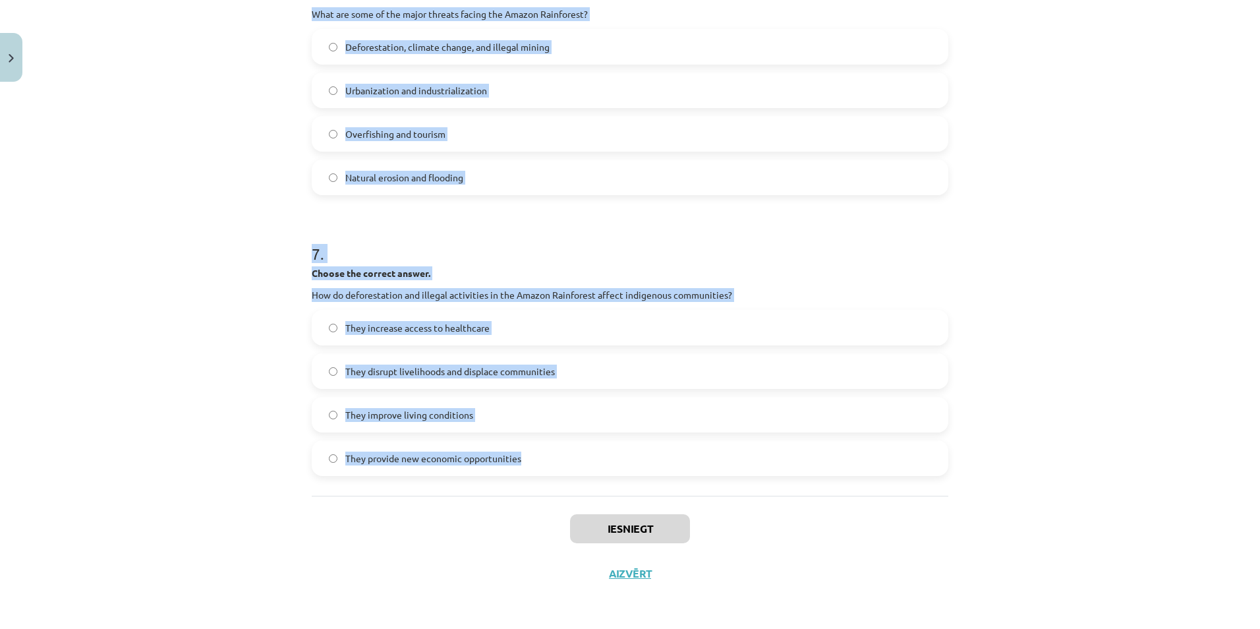
drag, startPoint x: 302, startPoint y: 212, endPoint x: 648, endPoint y: 448, distance: 419.2
copy form "Choose whether the sentence is True or False. The Amazon Rainforest is often ca…"
click at [196, 222] on div "Mācību tēma: Angļu valoda i - 10.klase 1.ieskaites mācību materiāls #11 📖 🎧 Top…" at bounding box center [630, 314] width 1260 height 629
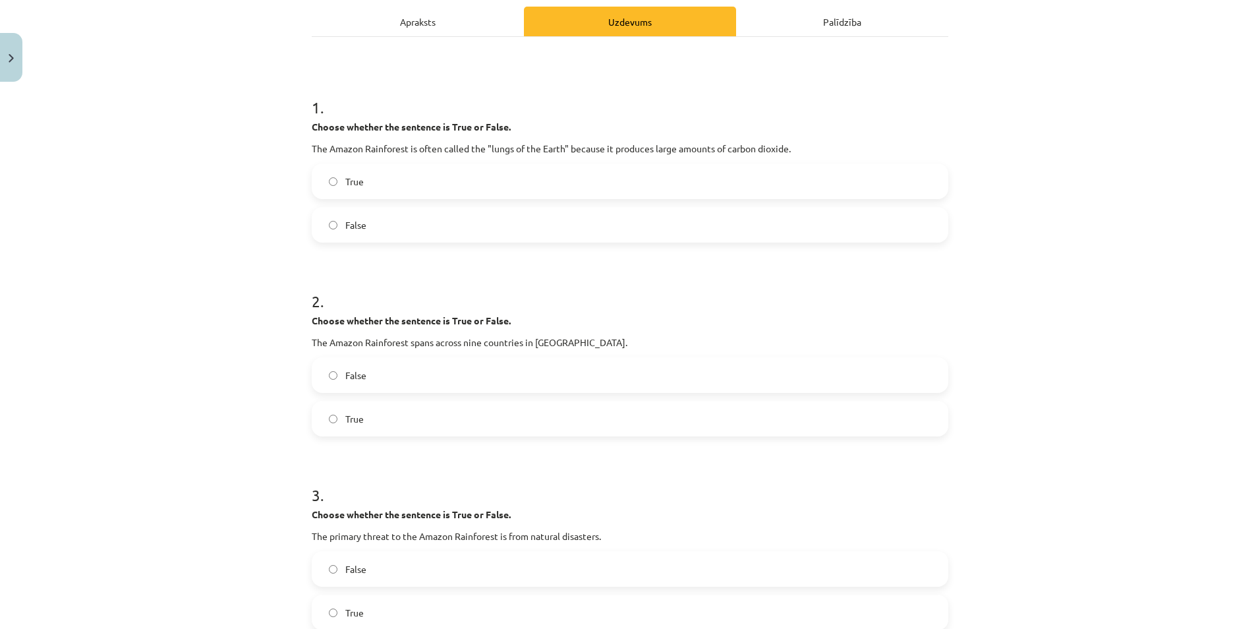
scroll to position [59, 0]
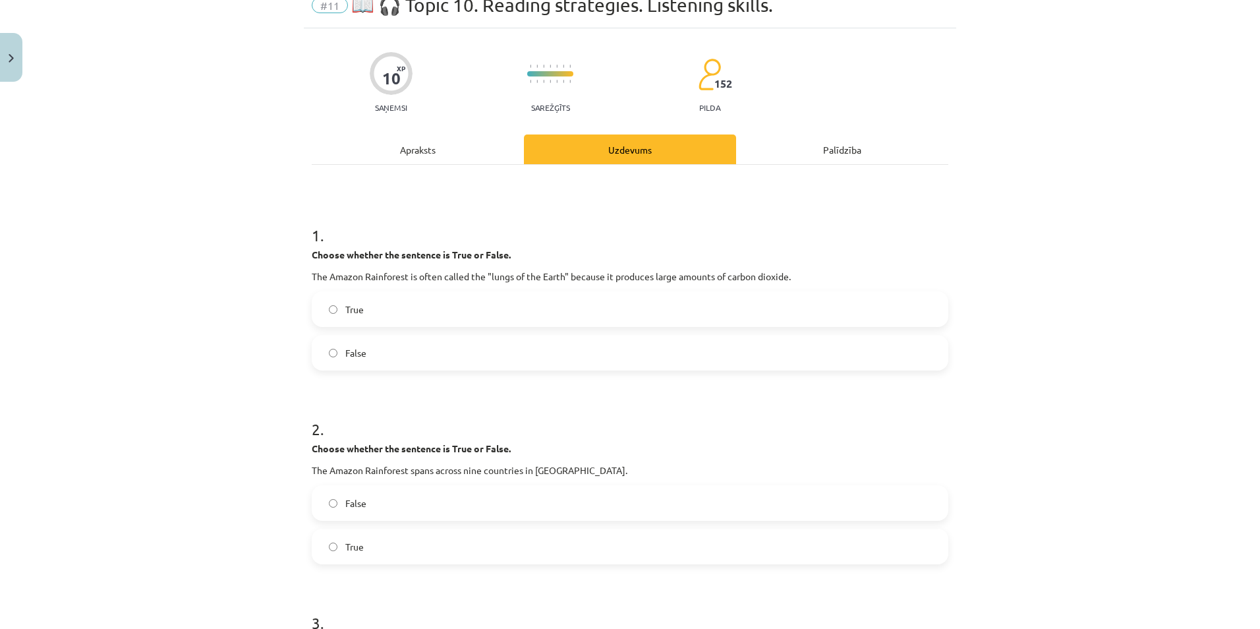
click at [333, 361] on label "False" at bounding box center [630, 352] width 634 height 33
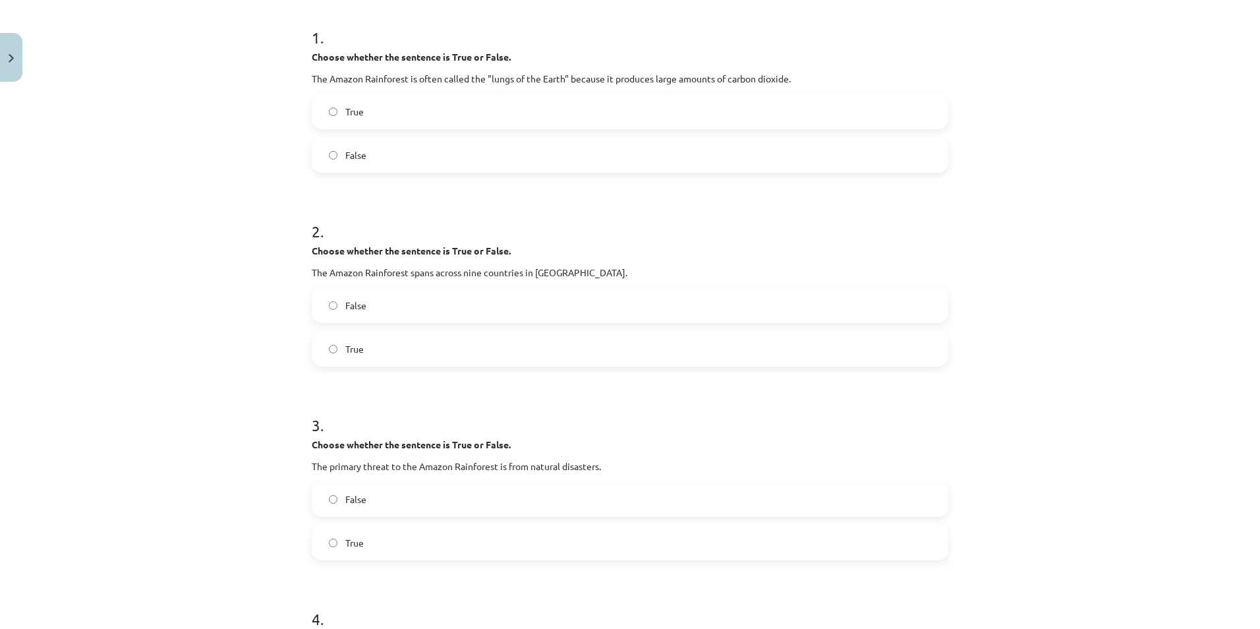
click at [335, 348] on label "True" at bounding box center [630, 348] width 634 height 33
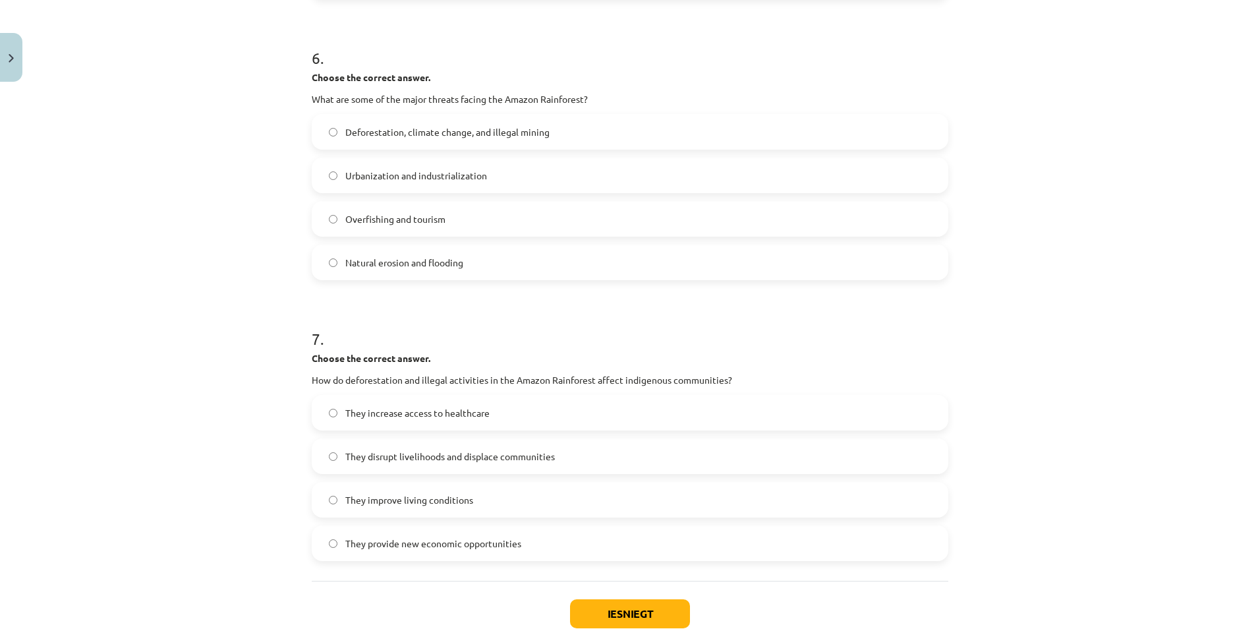
scroll to position [1377, 0]
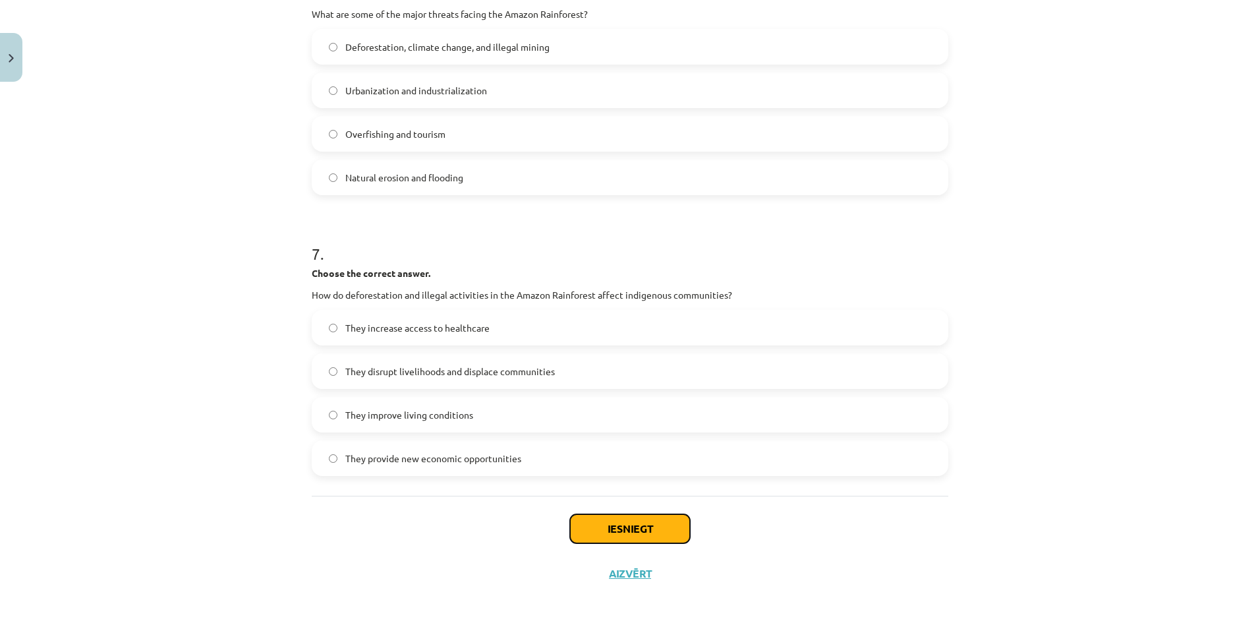
click at [662, 533] on button "Iesniegt" at bounding box center [630, 528] width 120 height 29
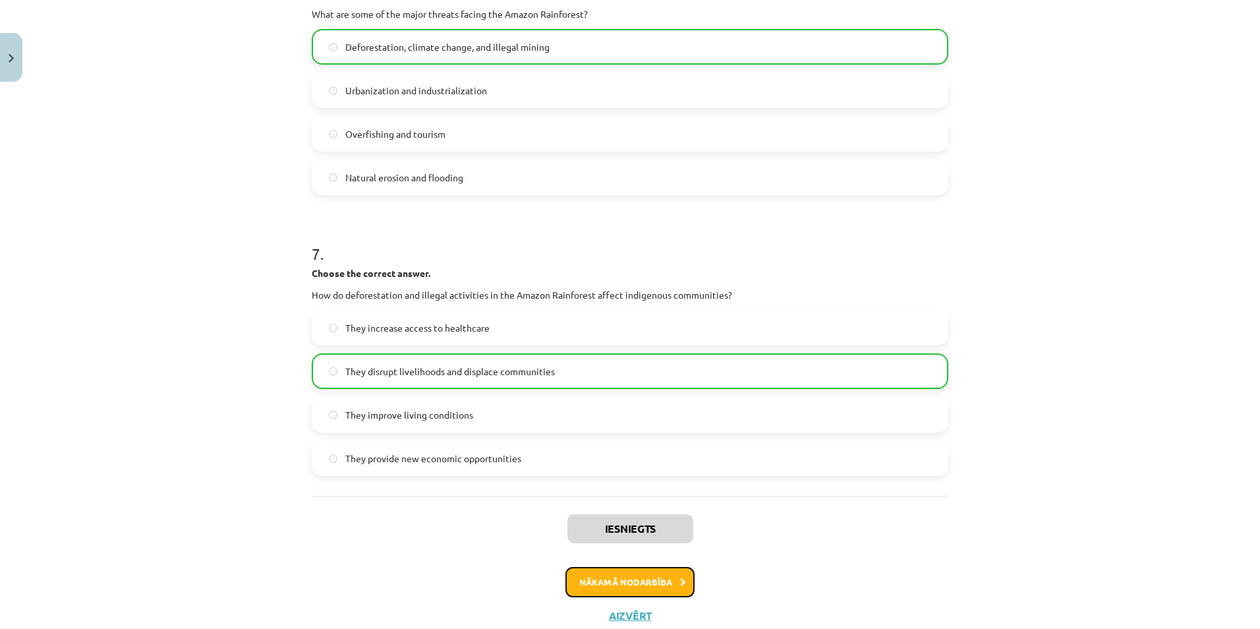
click at [602, 592] on button "Nākamā nodarbība" at bounding box center [629, 582] width 129 height 30
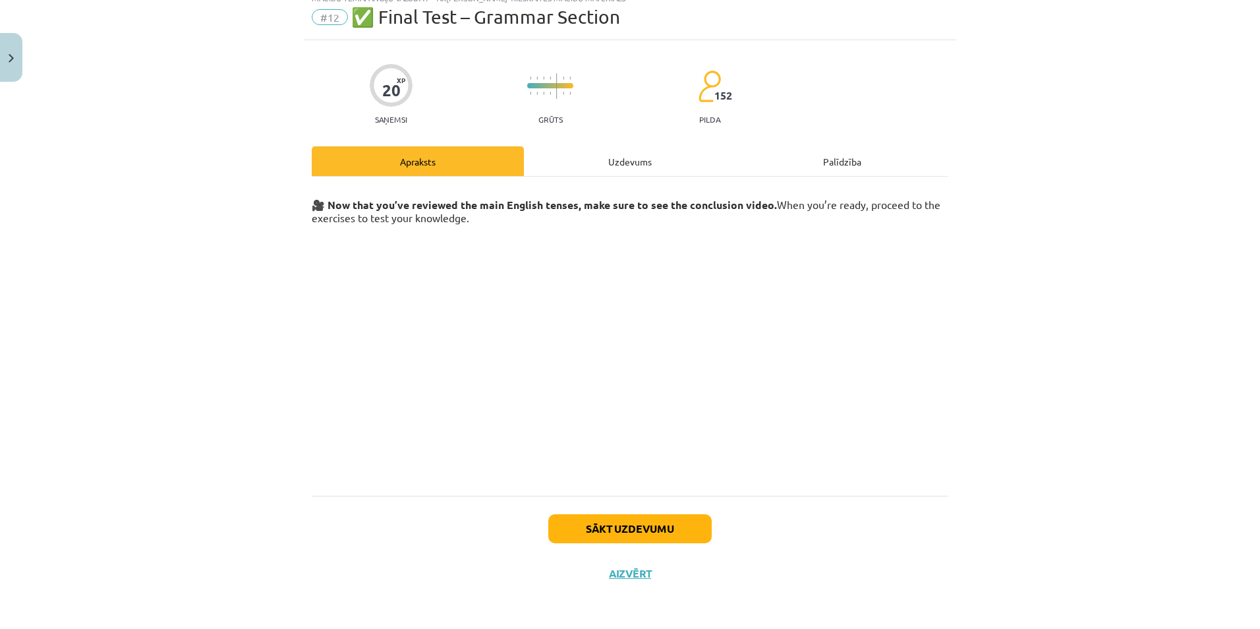
click at [593, 167] on div "Uzdevums" at bounding box center [630, 161] width 212 height 30
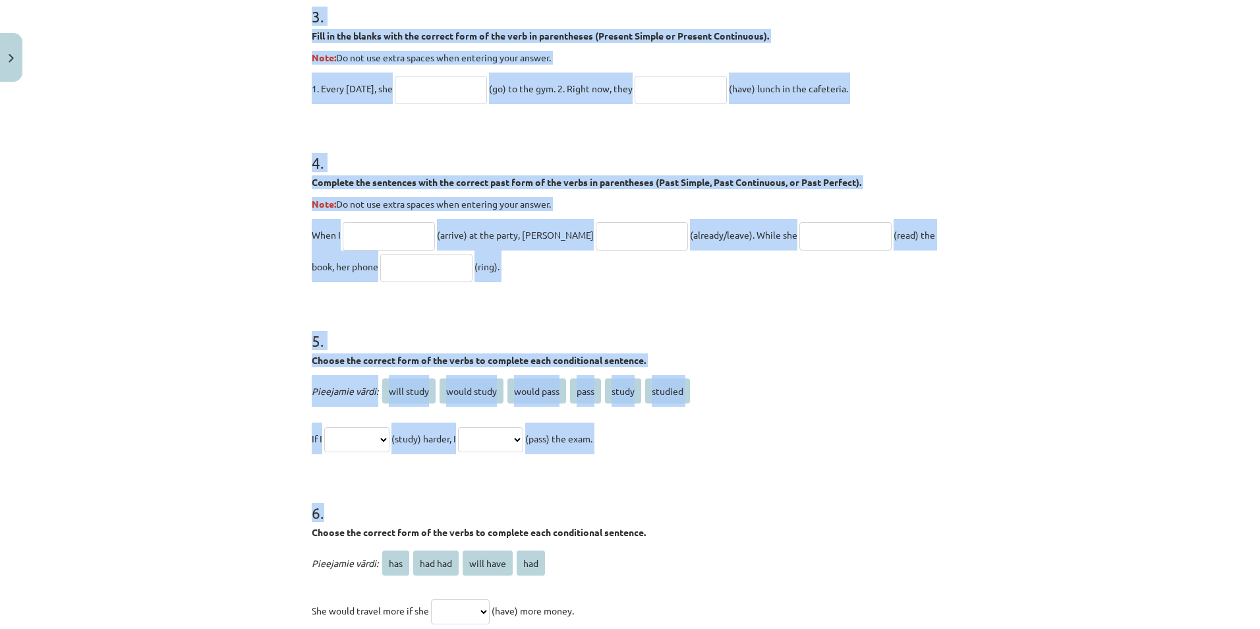
scroll to position [990, 0]
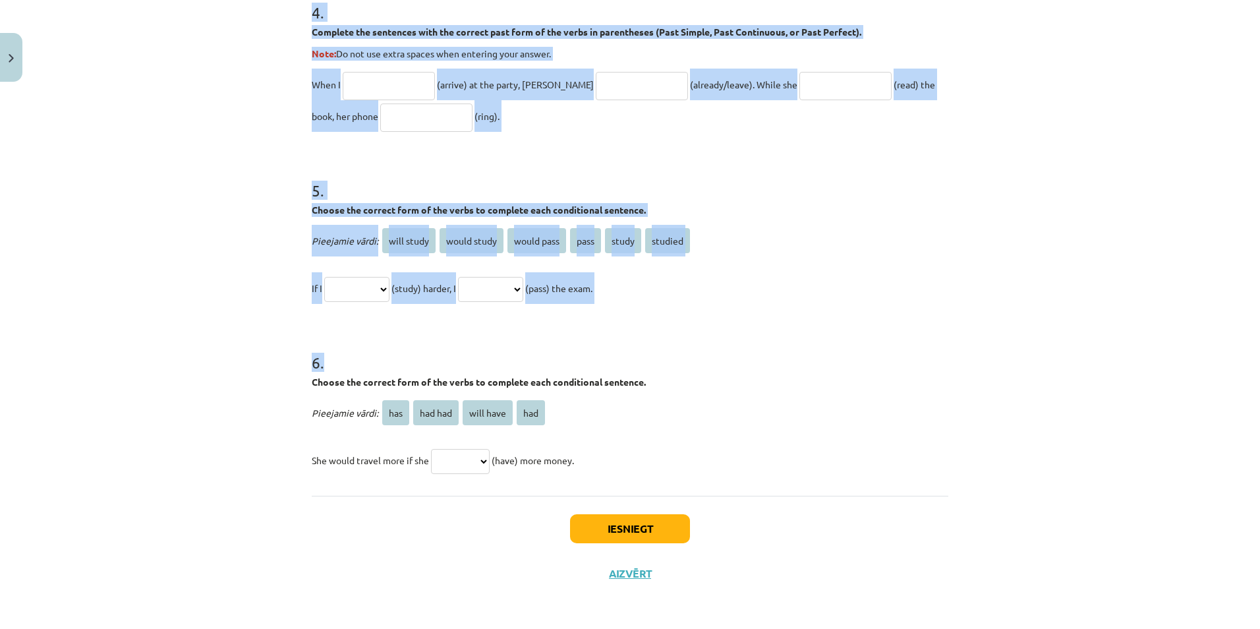
drag, startPoint x: 304, startPoint y: 194, endPoint x: 640, endPoint y: 469, distance: 434.2
copy form "1 . Choose the correct passive voice form for each sentence. The chef prepares …"
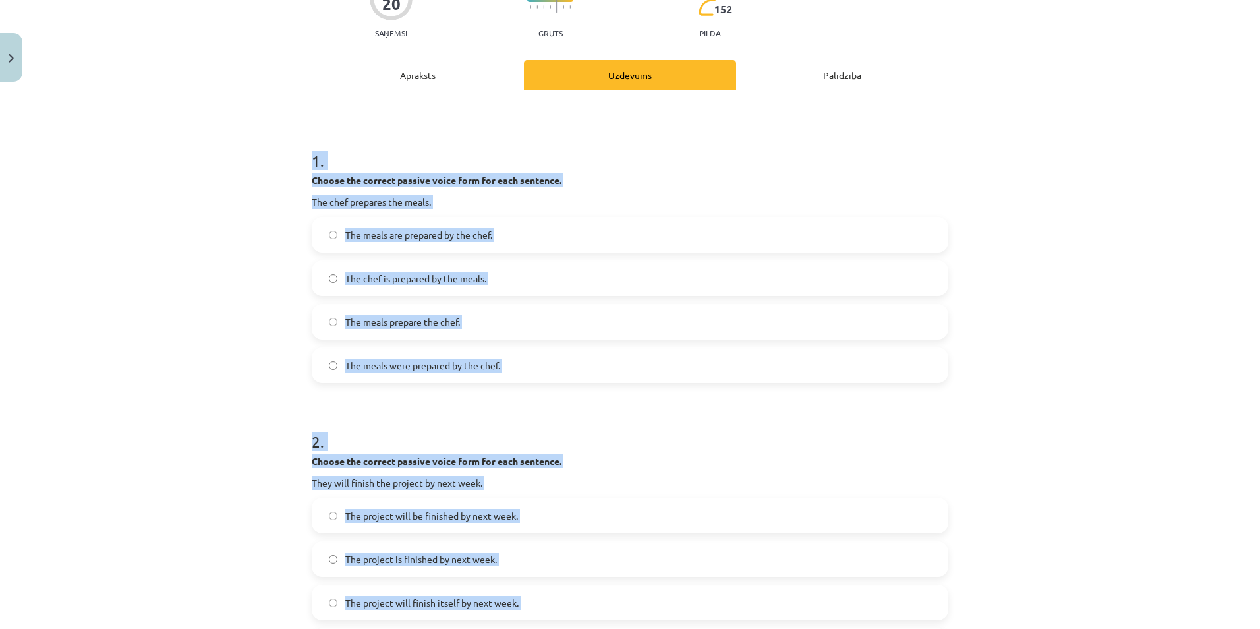
scroll to position [133, 0]
click at [241, 292] on div "Mācību tēma: Angļu valoda i - 10.klase 1.ieskaites mācību materiāls #12 ✅ Final…" at bounding box center [630, 314] width 1260 height 629
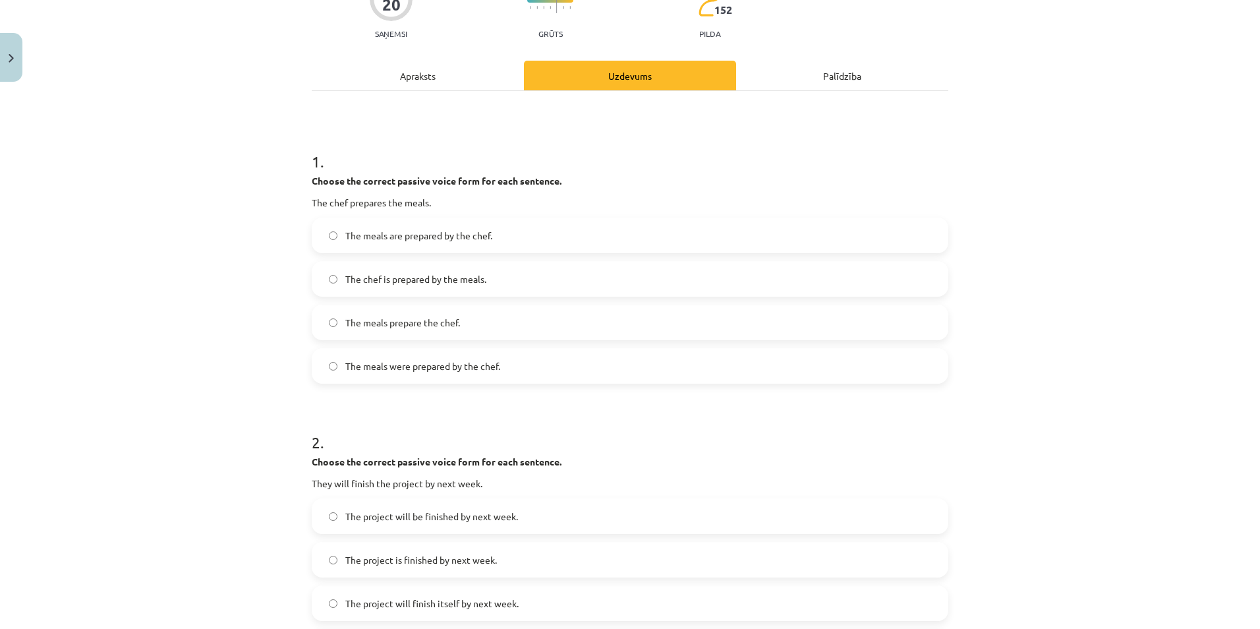
click at [329, 225] on label "The meals are prepared by the chef." at bounding box center [630, 235] width 634 height 33
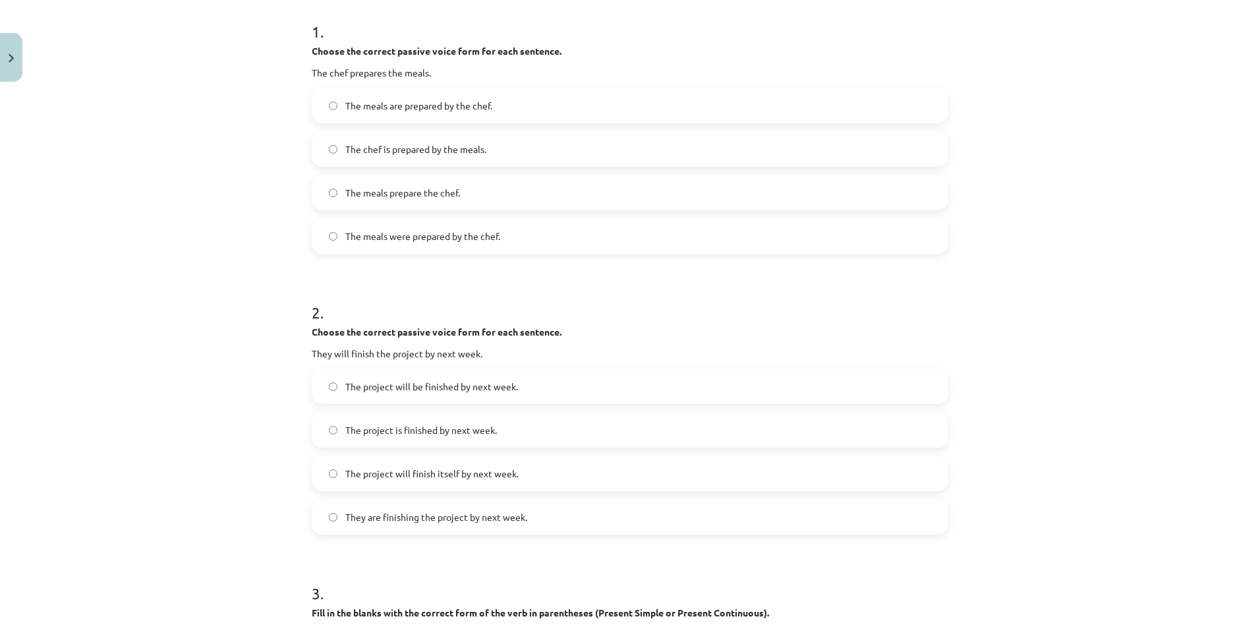
scroll to position [265, 0]
click at [326, 395] on label "The project will be finished by next week." at bounding box center [630, 384] width 634 height 33
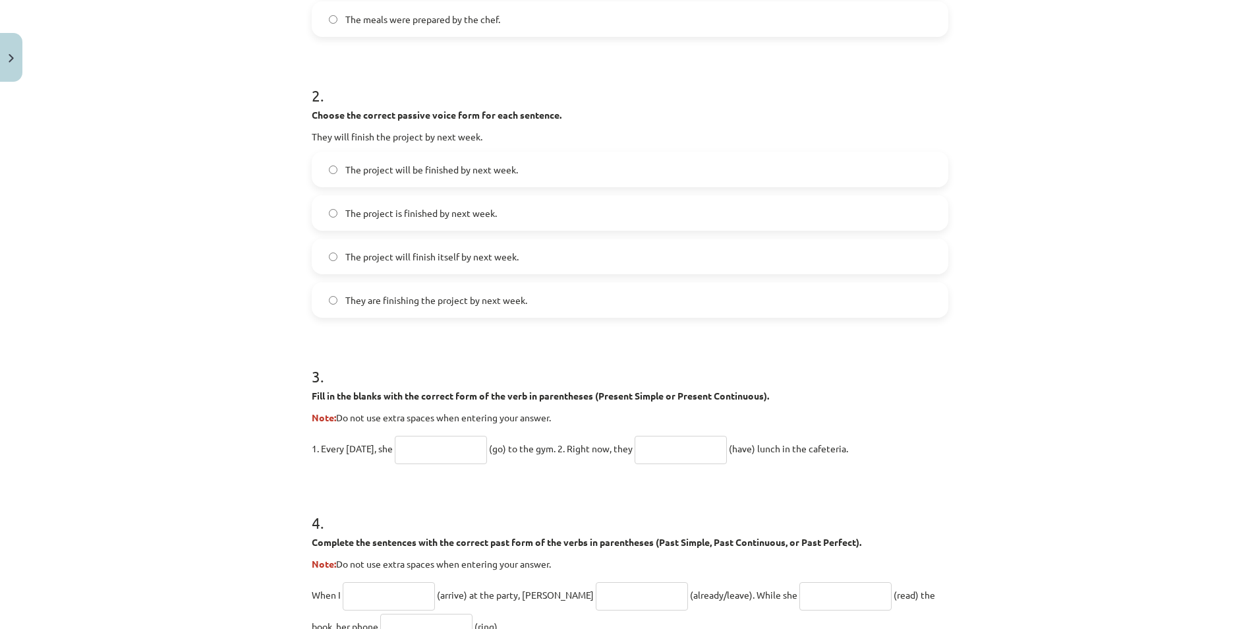
scroll to position [529, 0]
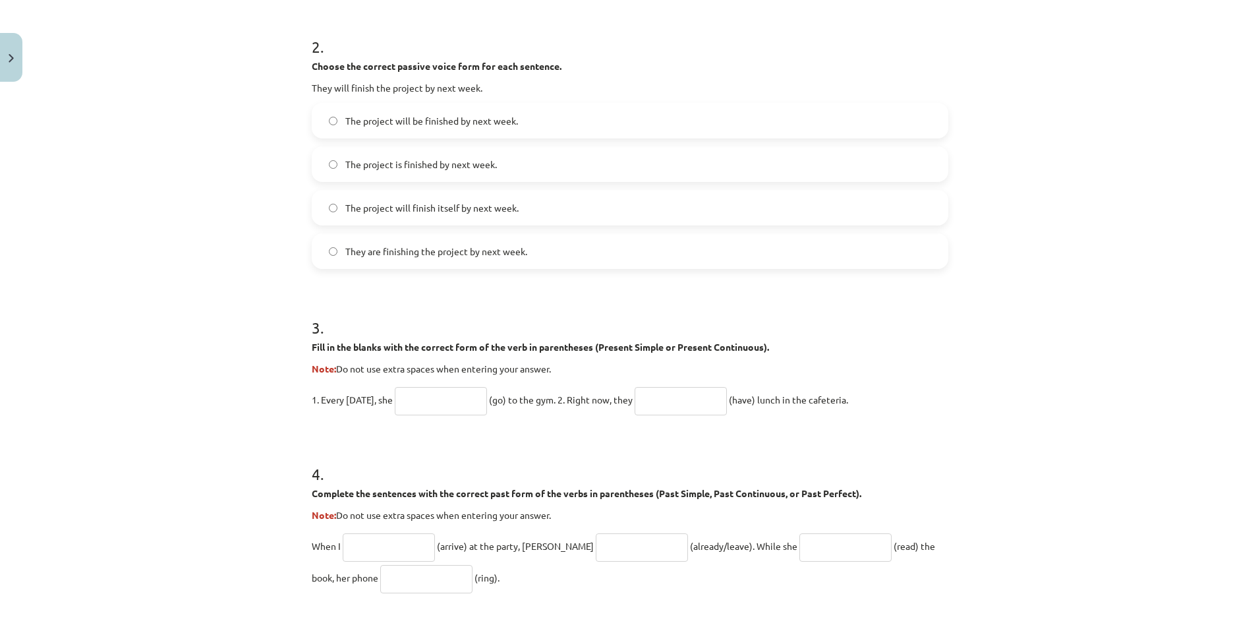
click at [417, 401] on input "text" at bounding box center [441, 401] width 92 height 28
type input "****"
click at [673, 383] on div "3 . Fill in the blanks with the correct form of the verb in parentheses (Presen…" at bounding box center [630, 355] width 637 height 120
click at [679, 410] on input "text" at bounding box center [681, 401] width 92 height 28
type input "**********"
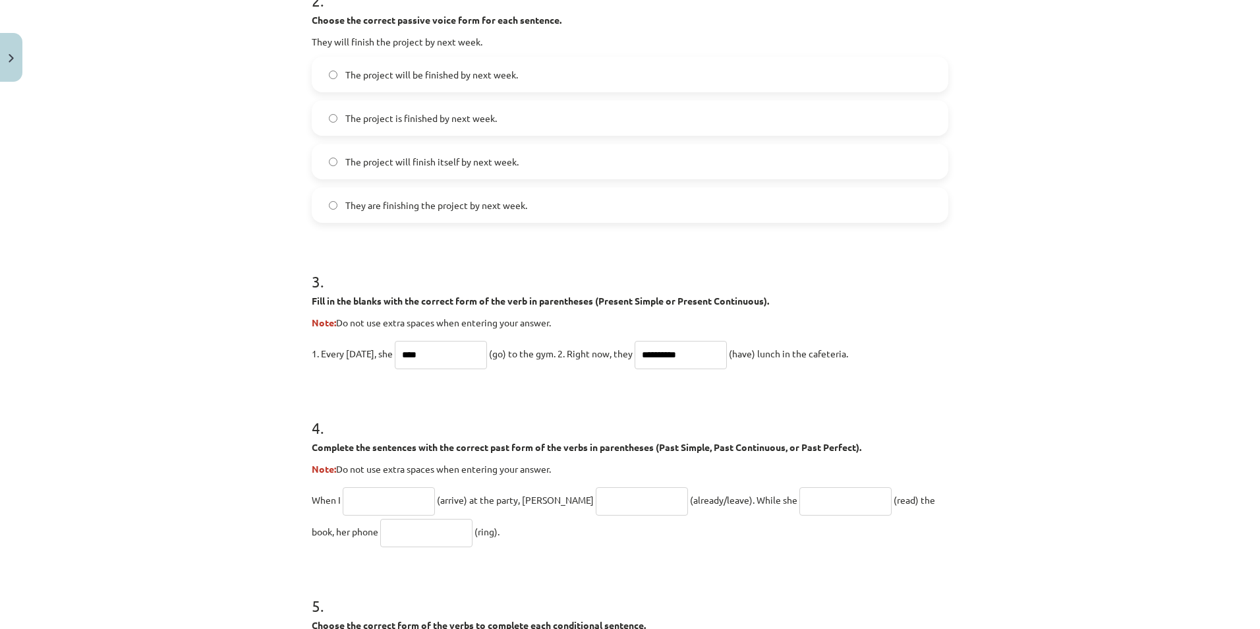
scroll to position [726, 0]
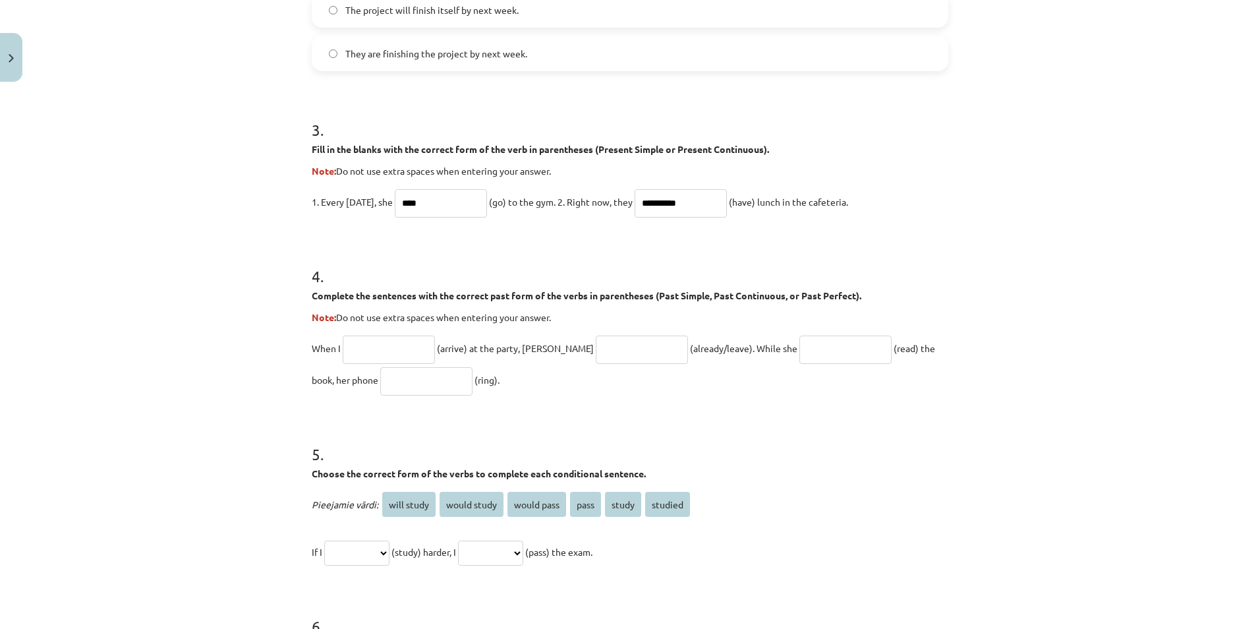
click at [407, 361] on input "text" at bounding box center [389, 349] width 92 height 28
paste input "*******"
type input "*******"
click at [624, 338] on input "text" at bounding box center [642, 349] width 92 height 28
paste input "**********"
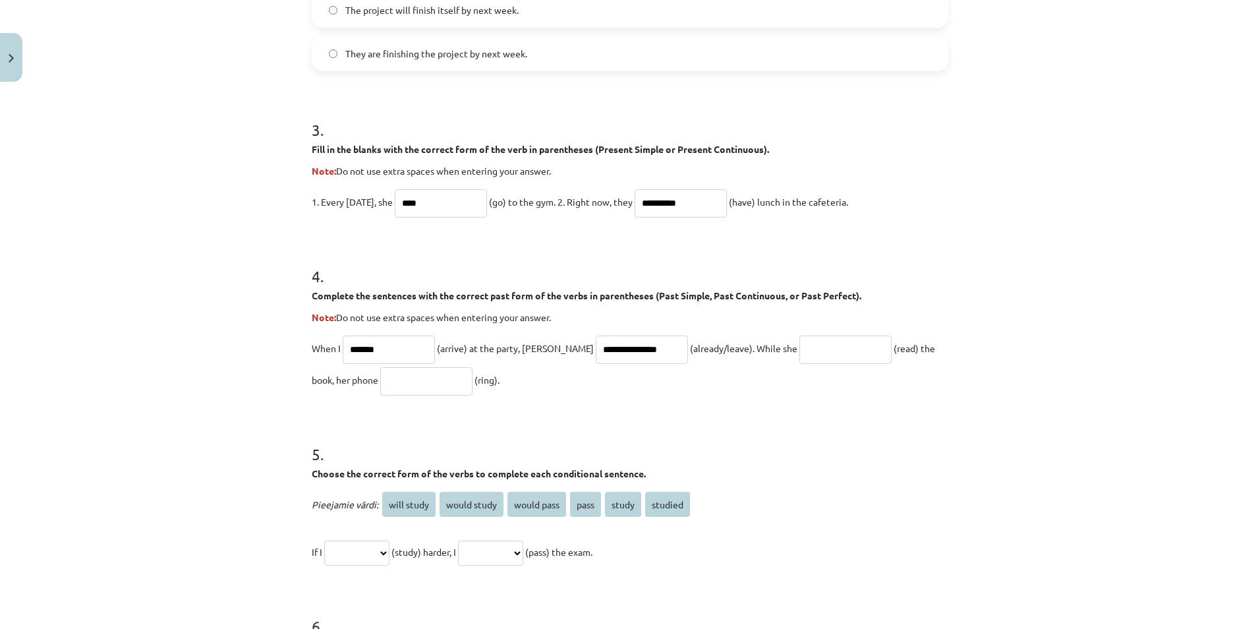
type input "**********"
click at [809, 332] on p "**********" at bounding box center [630, 363] width 637 height 63
click at [811, 346] on input "text" at bounding box center [845, 349] width 92 height 28
paste input "**********"
type input "**********"
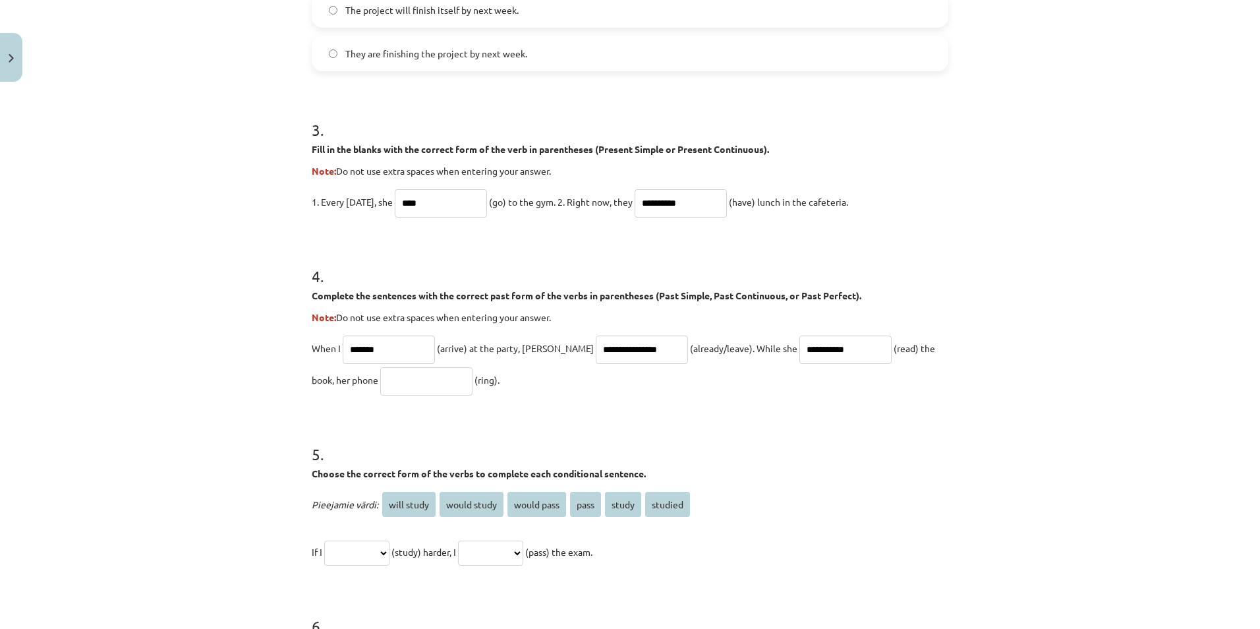
click at [385, 379] on input "text" at bounding box center [426, 381] width 92 height 28
paste input "****"
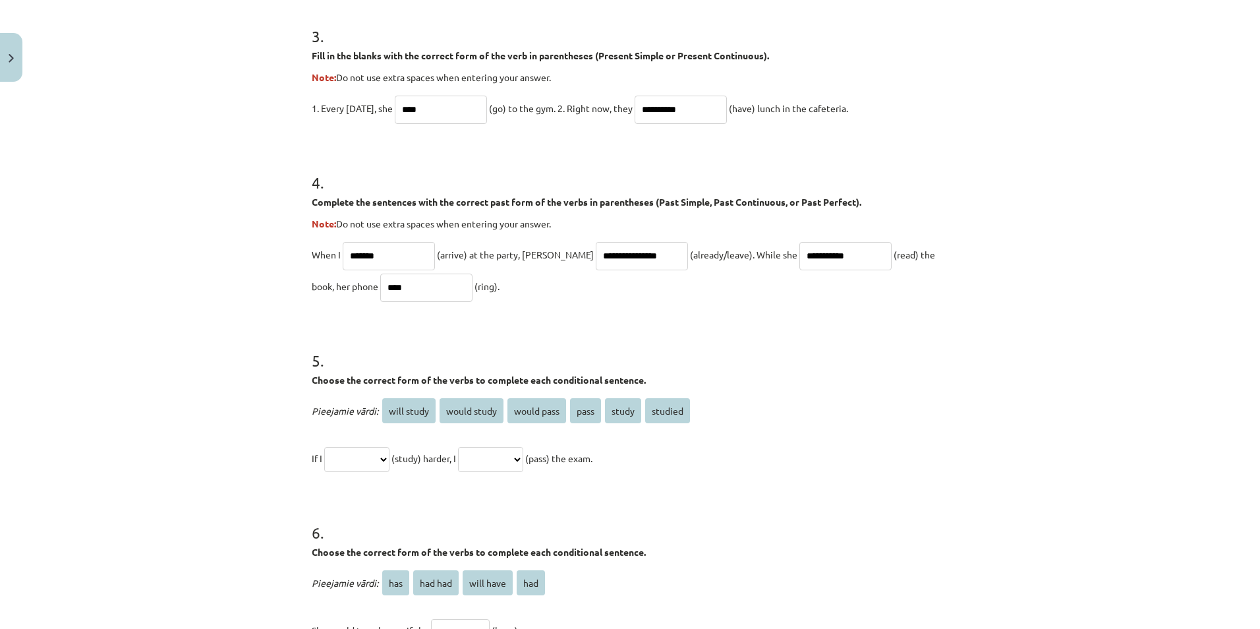
scroll to position [924, 0]
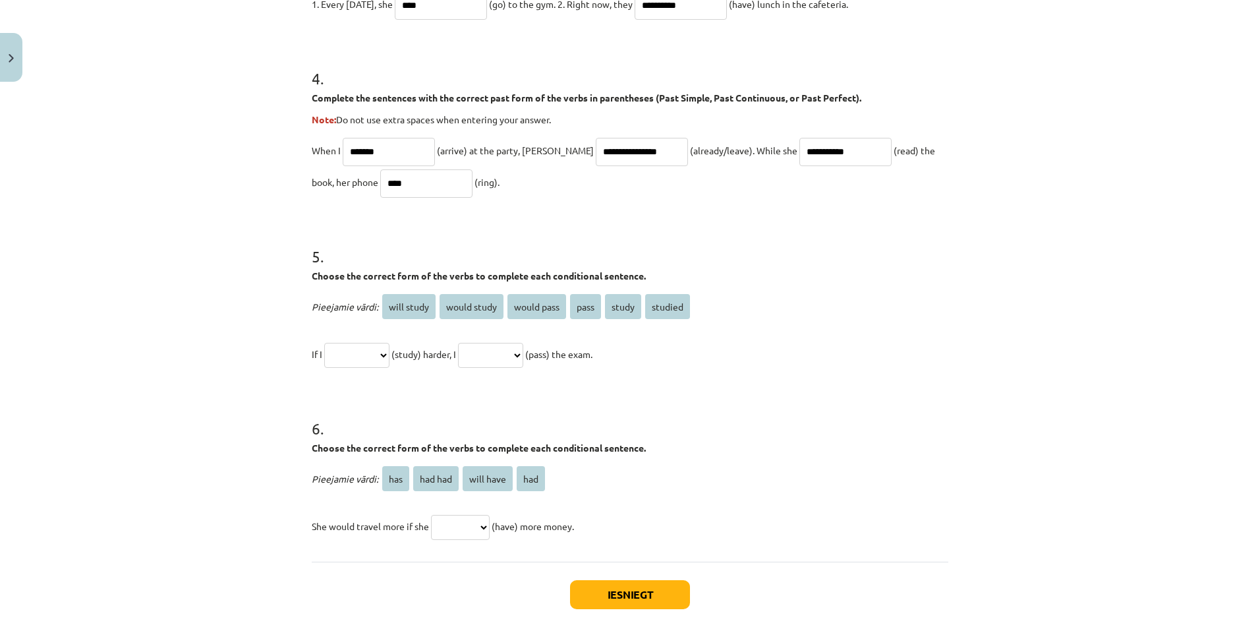
type input "****"
click at [372, 351] on select "**********" at bounding box center [356, 355] width 65 height 25
click at [390, 356] on select "**********" at bounding box center [356, 355] width 65 height 25
select select "*******"
click at [324, 343] on select "**********" at bounding box center [356, 355] width 65 height 25
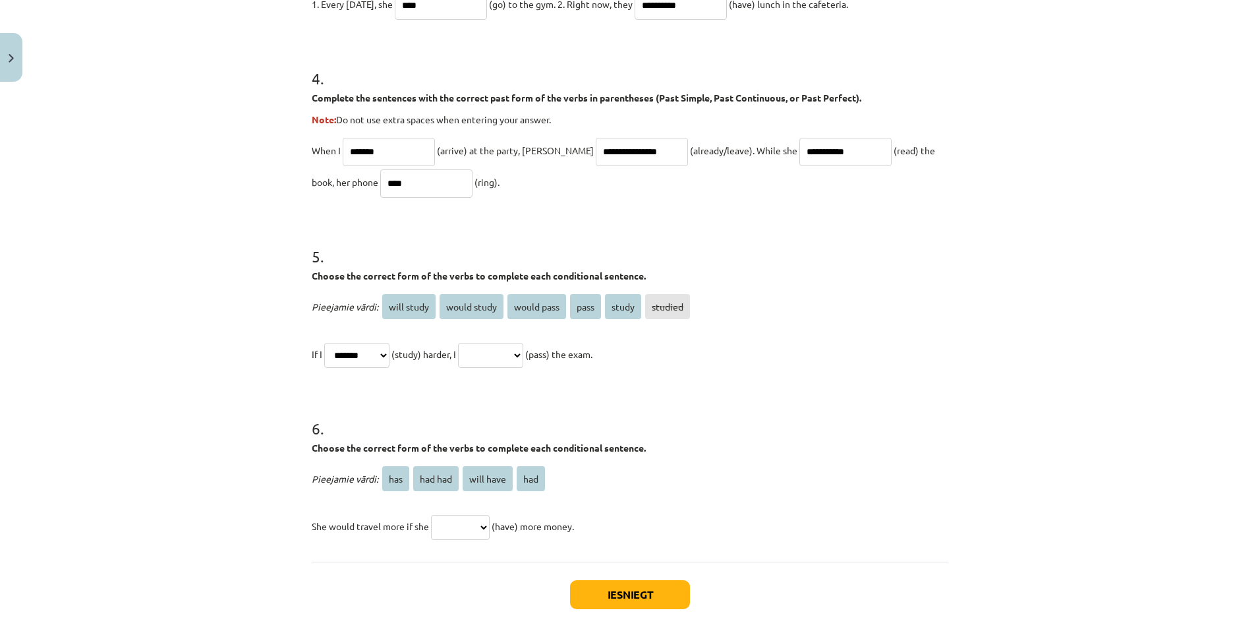
click at [521, 363] on select "**********" at bounding box center [490, 355] width 65 height 25
select select "**********"
click at [474, 343] on select "**********" at bounding box center [490, 355] width 65 height 25
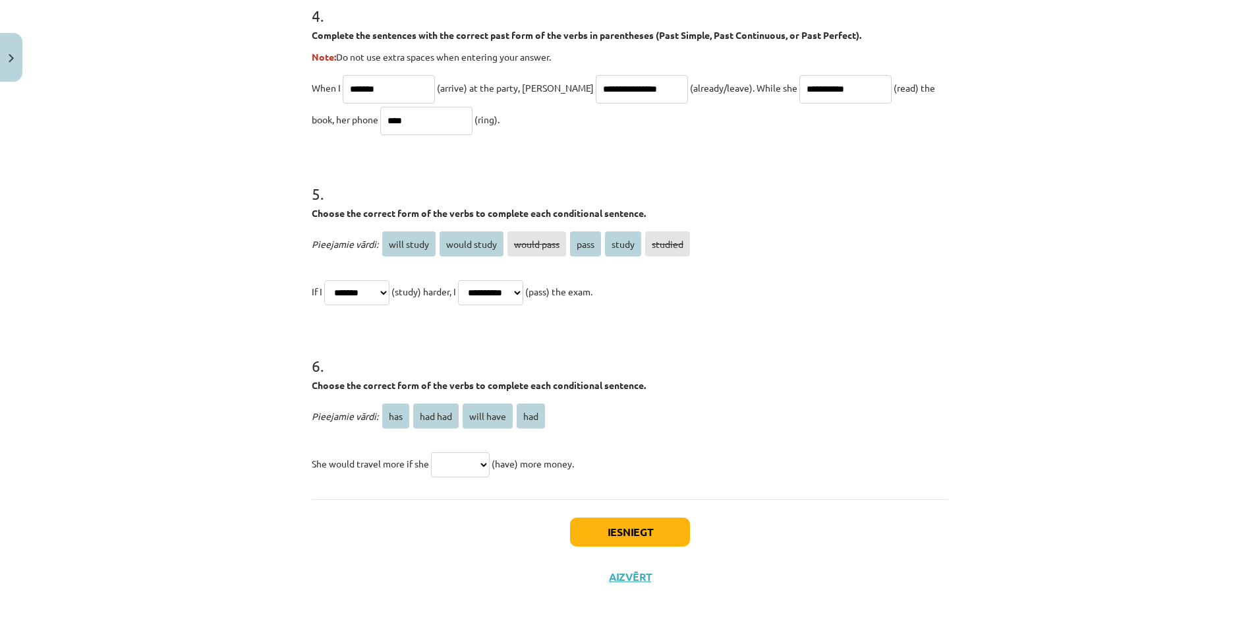
scroll to position [990, 0]
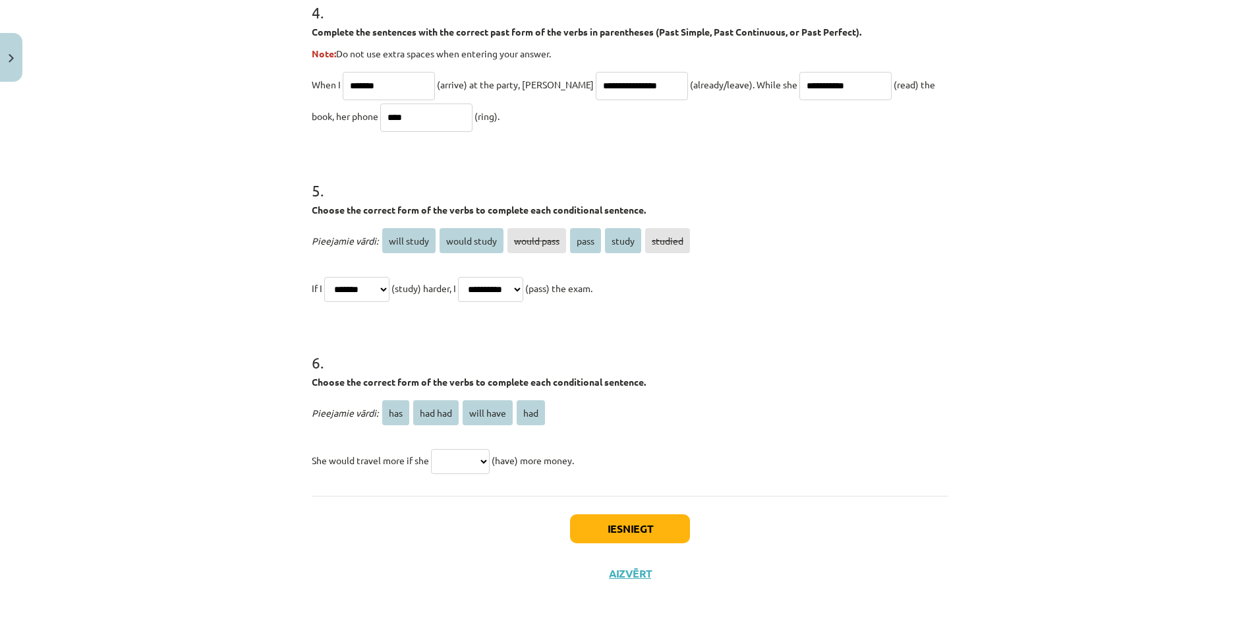
click at [524, 411] on span "had" at bounding box center [531, 412] width 28 height 25
drag, startPoint x: 482, startPoint y: 459, endPoint x: 481, endPoint y: 475, distance: 16.5
click at [482, 459] on select "*** ******* ********* ***" at bounding box center [460, 461] width 59 height 25
select select "***"
click at [431, 449] on select "*** ******* ********* ***" at bounding box center [460, 461] width 59 height 25
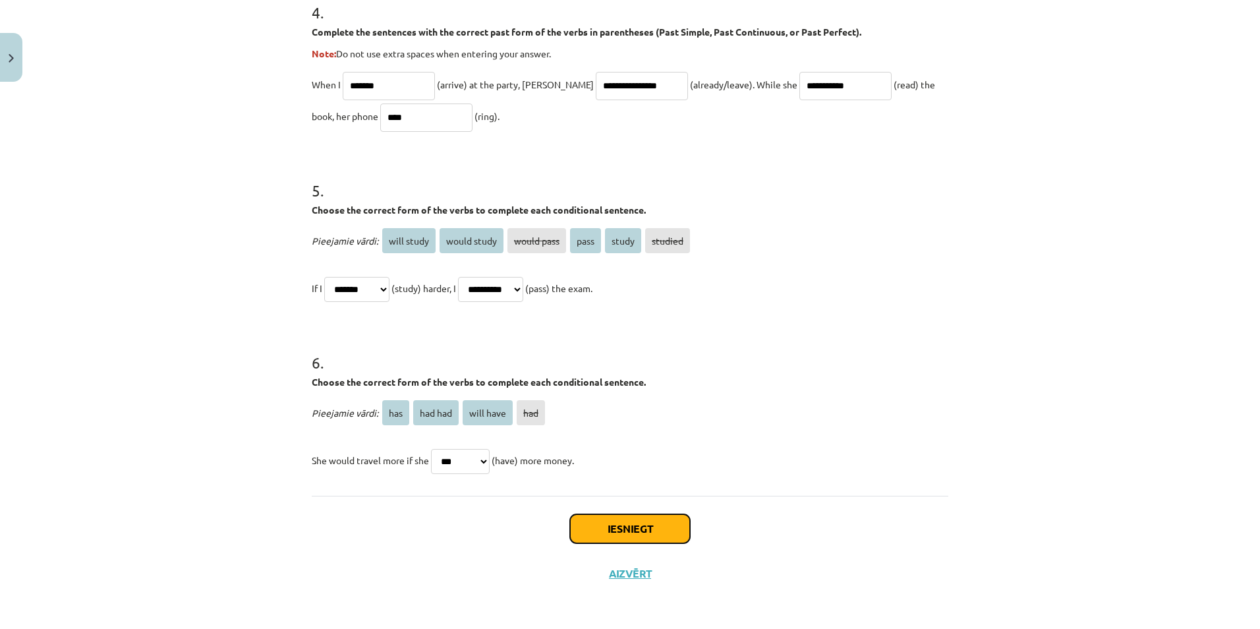
click at [607, 536] on button "Iesniegt" at bounding box center [630, 528] width 120 height 29
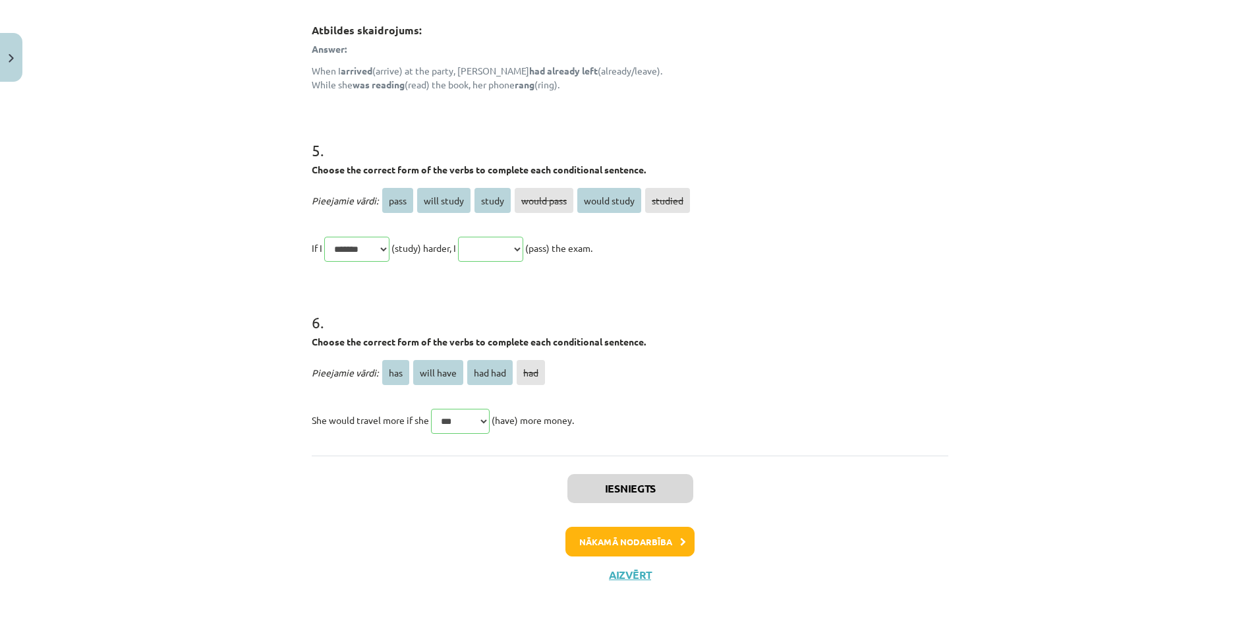
scroll to position [1225, 0]
click at [635, 579] on button "Aizvērt" at bounding box center [630, 573] width 50 height 13
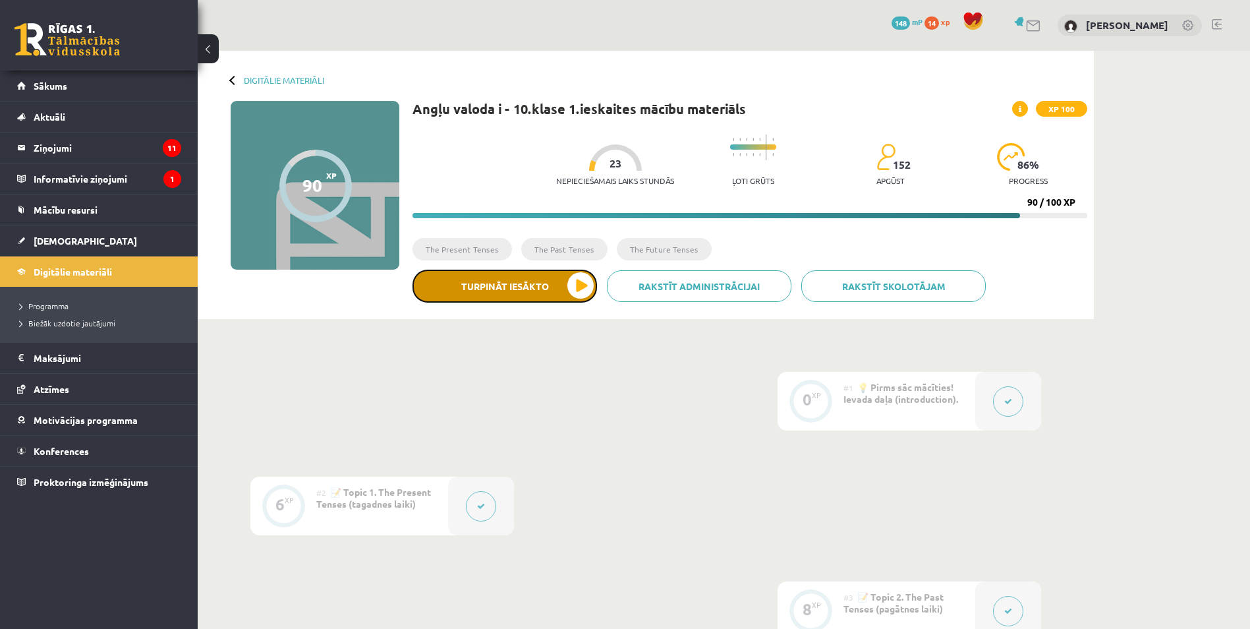
click at [587, 275] on button "Turpināt iesākto" at bounding box center [505, 286] width 185 height 33
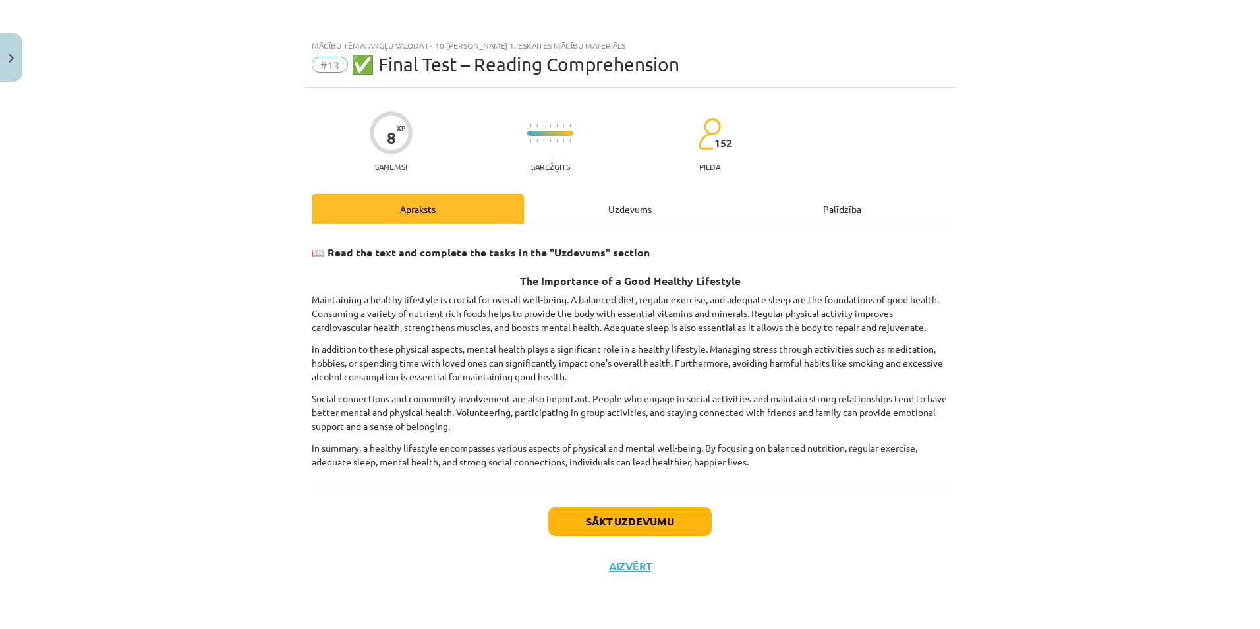
click at [618, 202] on div "Uzdevums" at bounding box center [630, 209] width 212 height 30
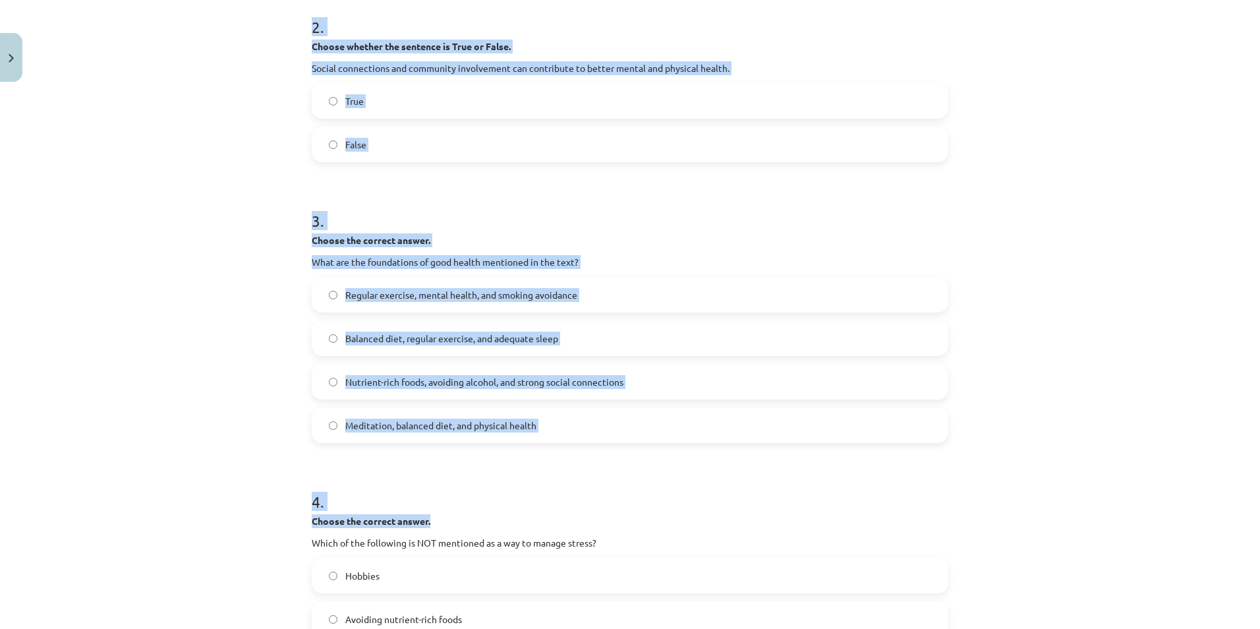
scroll to position [709, 0]
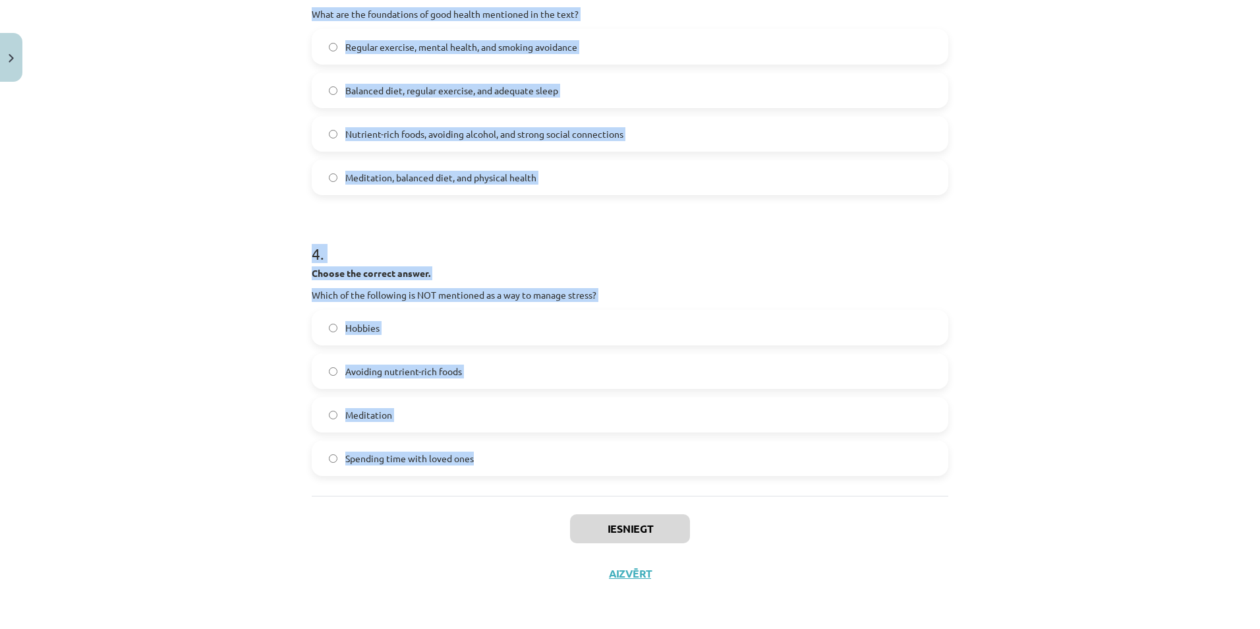
drag, startPoint x: 299, startPoint y: 306, endPoint x: 598, endPoint y: 444, distance: 329.4
copy form "Choose whether the sentence is True or False. A healthy lifestyle only focuses …"
click at [180, 227] on div "Mācību tēma: Angļu valoda i - 10.klase 1.ieskaites mācību materiāls #13 ✅ Final…" at bounding box center [630, 314] width 1260 height 629
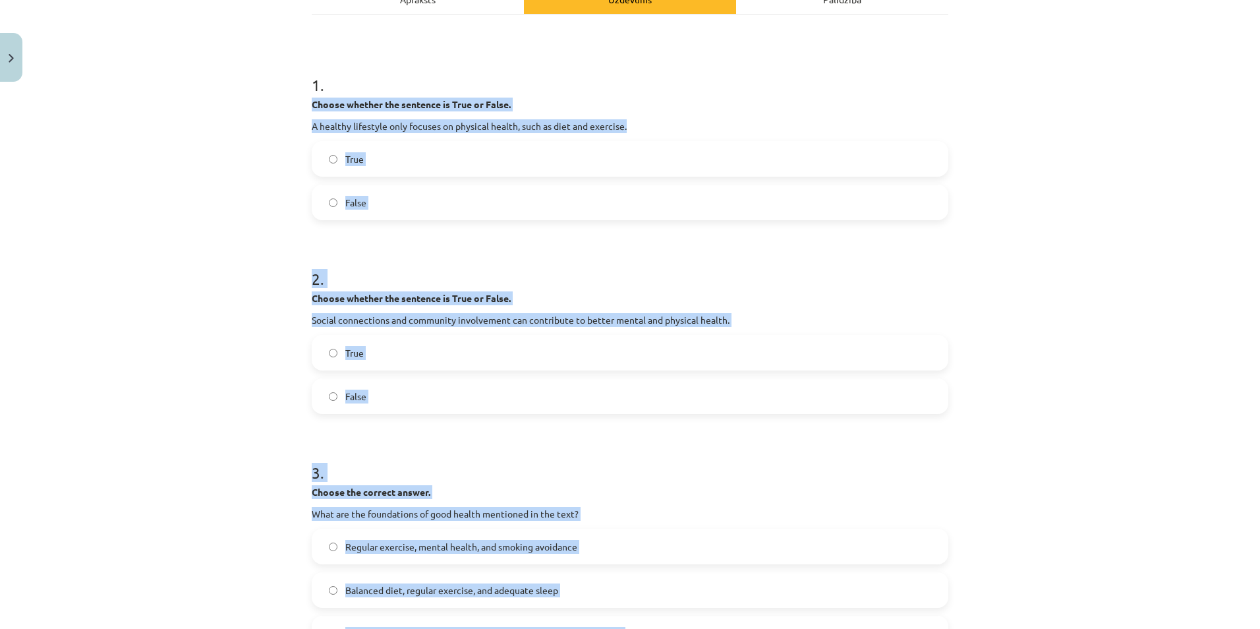
scroll to position [182, 0]
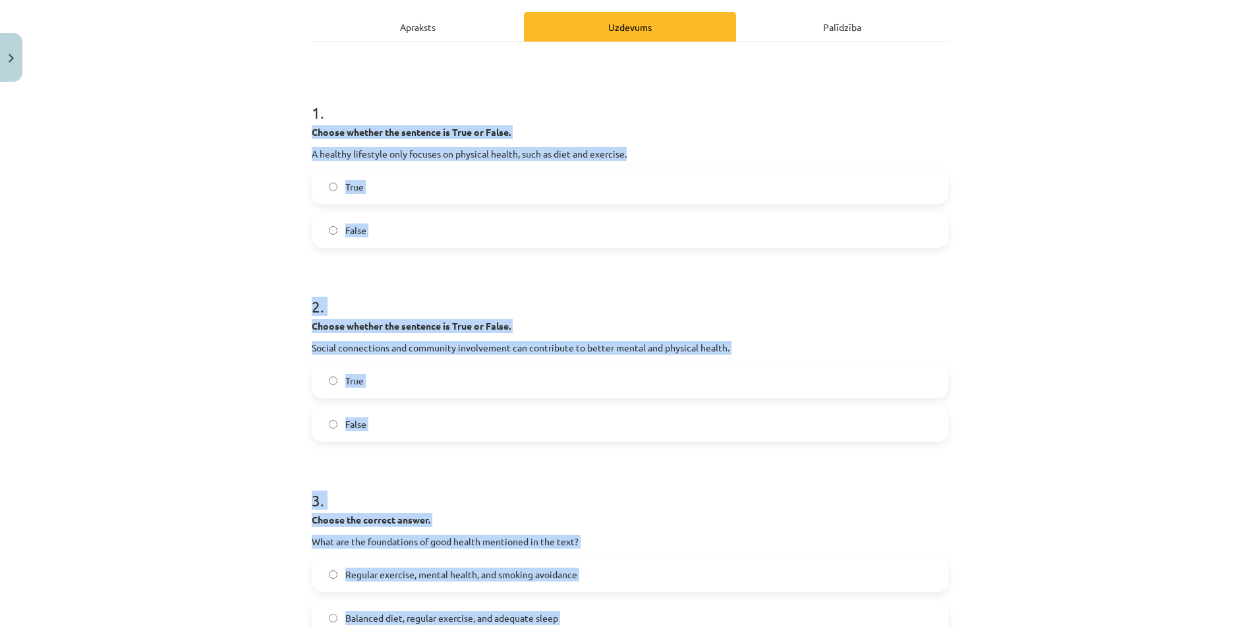
click at [188, 225] on div "Mācību tēma: Angļu valoda i - 10.klase 1.ieskaites mācību materiāls #13 ✅ Final…" at bounding box center [630, 314] width 1260 height 629
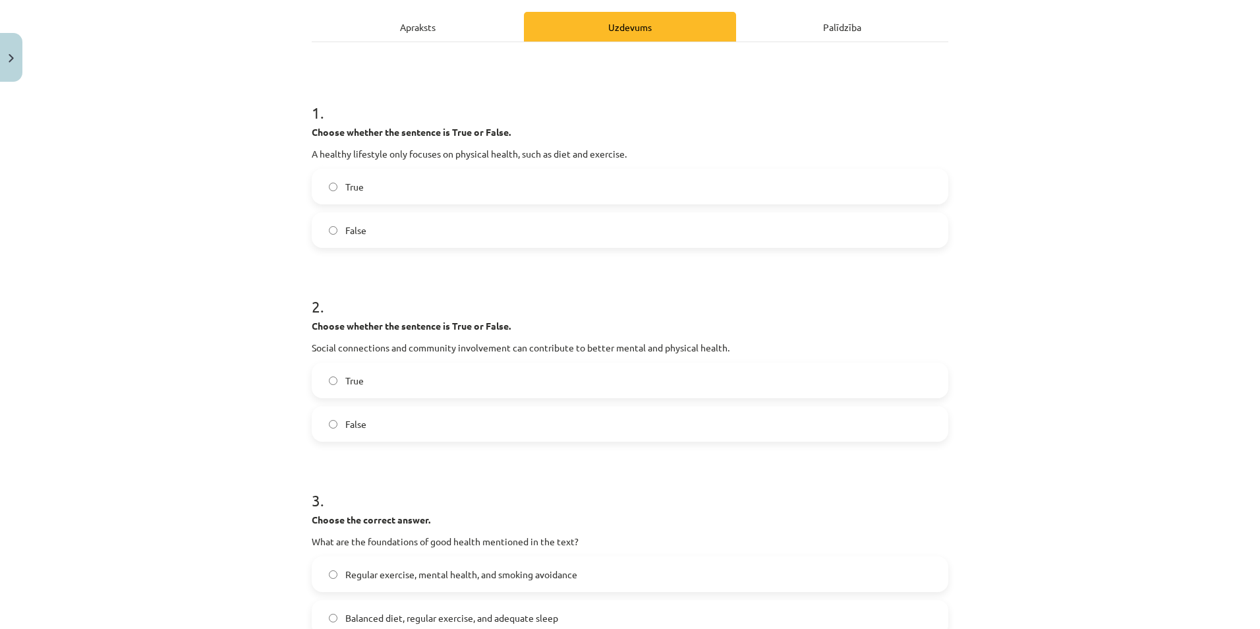
click at [328, 392] on label "True" at bounding box center [630, 380] width 634 height 33
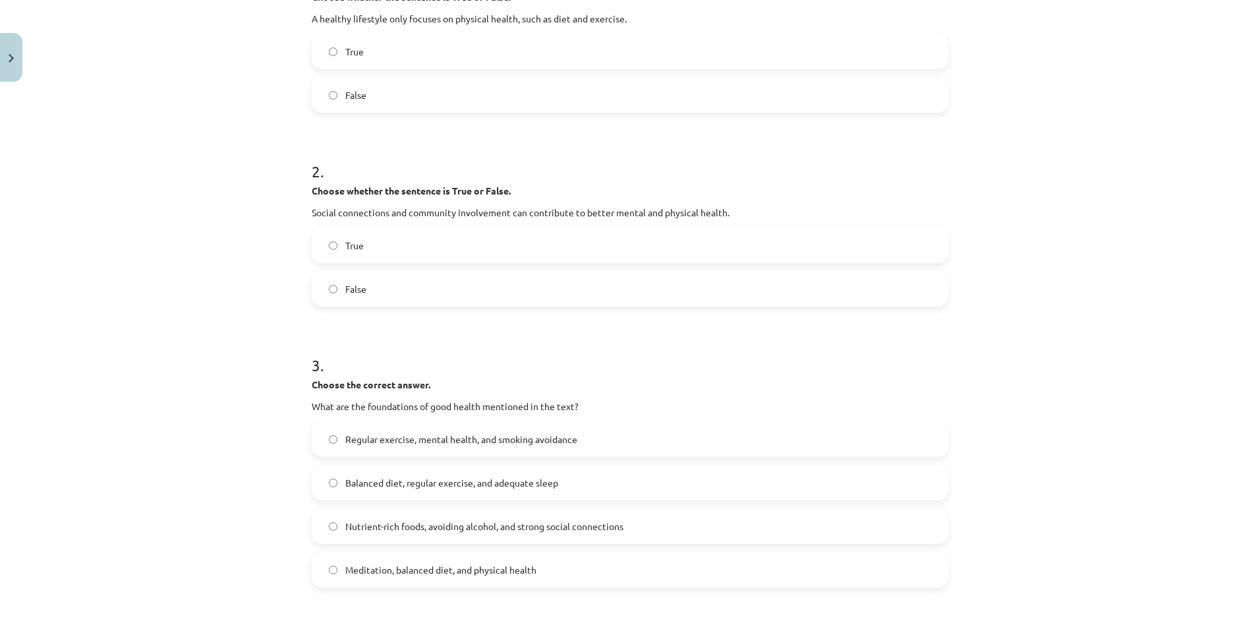
scroll to position [446, 0]
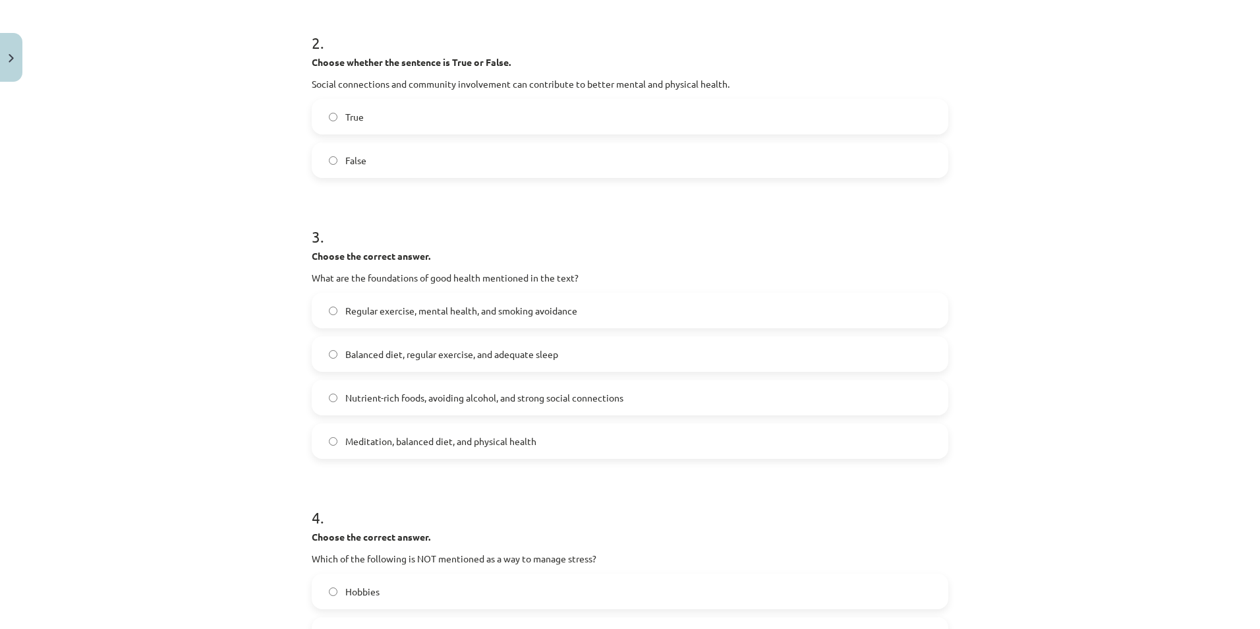
click at [326, 348] on label "Balanced diet, regular exercise, and adequate sleep" at bounding box center [630, 353] width 634 height 33
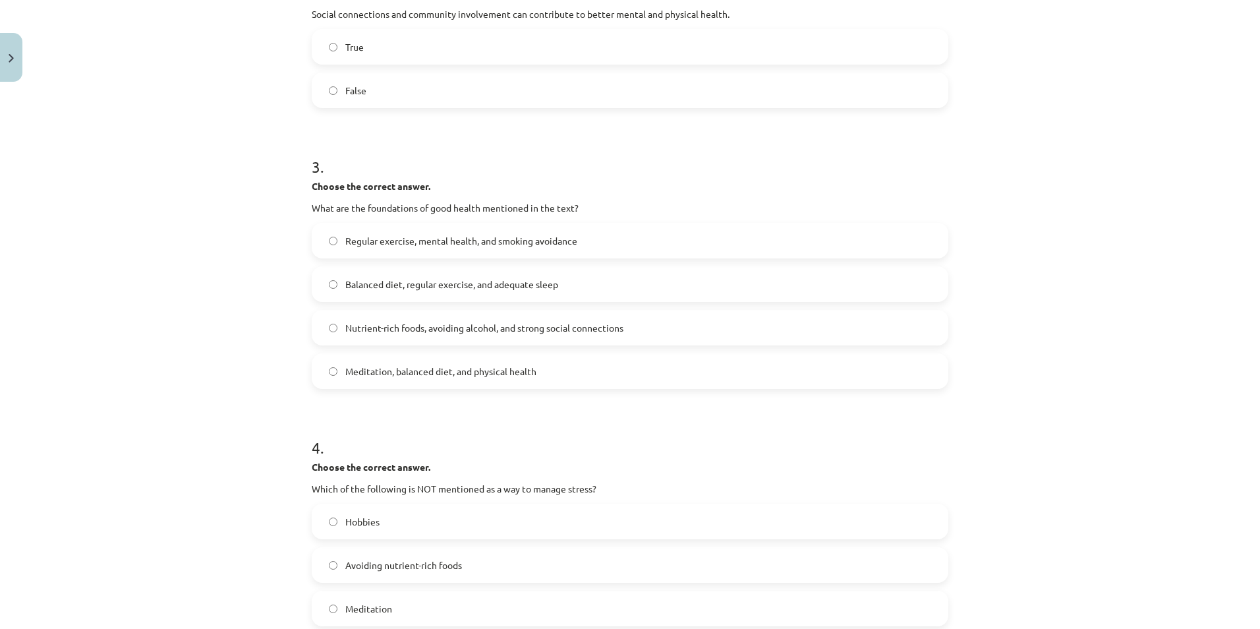
scroll to position [643, 0]
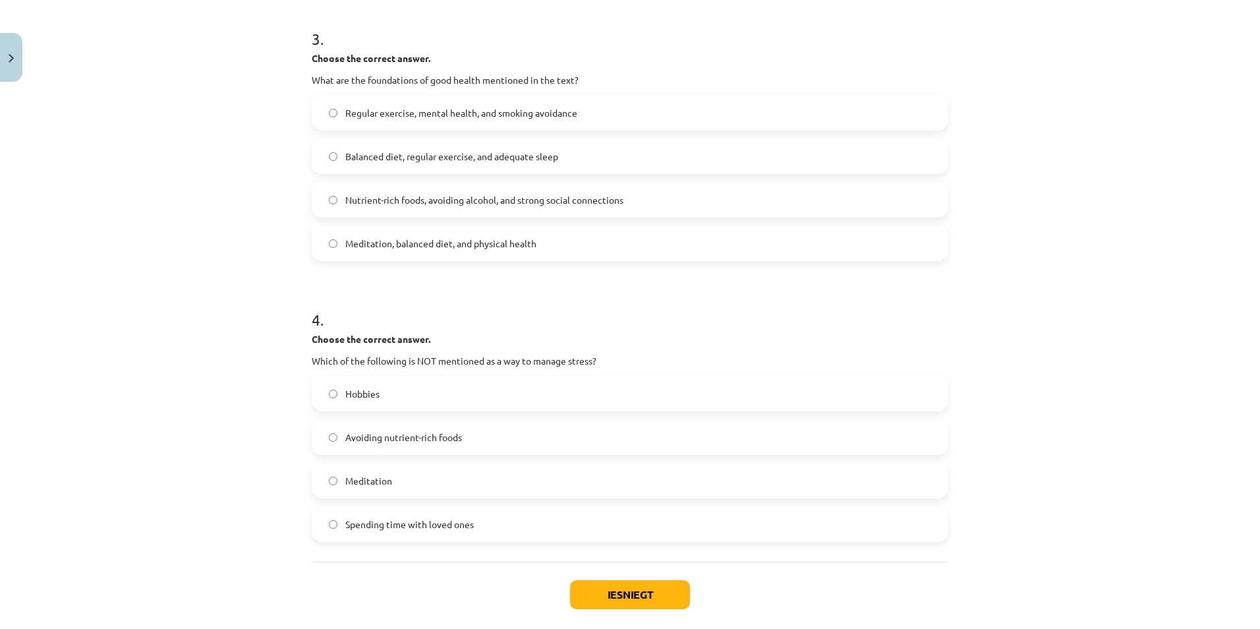
drag, startPoint x: 320, startPoint y: 437, endPoint x: 299, endPoint y: 442, distance: 21.1
click at [320, 437] on label "Avoiding nutrient-rich foods" at bounding box center [630, 436] width 634 height 33
click at [625, 598] on button "Iesniegt" at bounding box center [630, 594] width 120 height 29
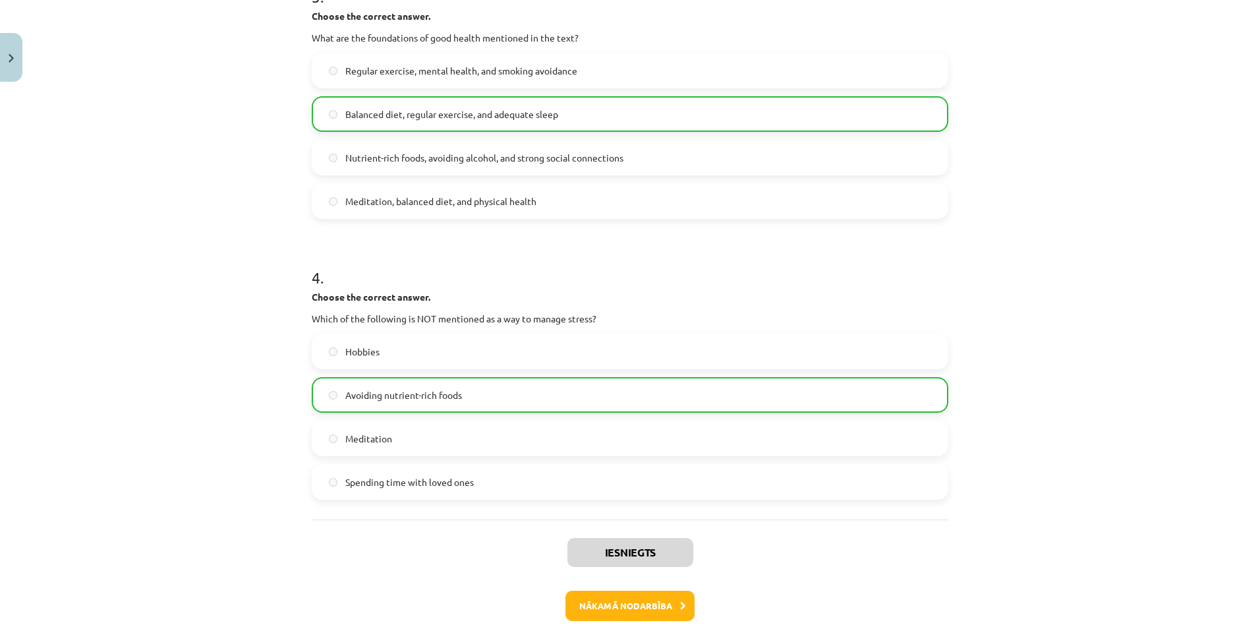
scroll to position [751, 0]
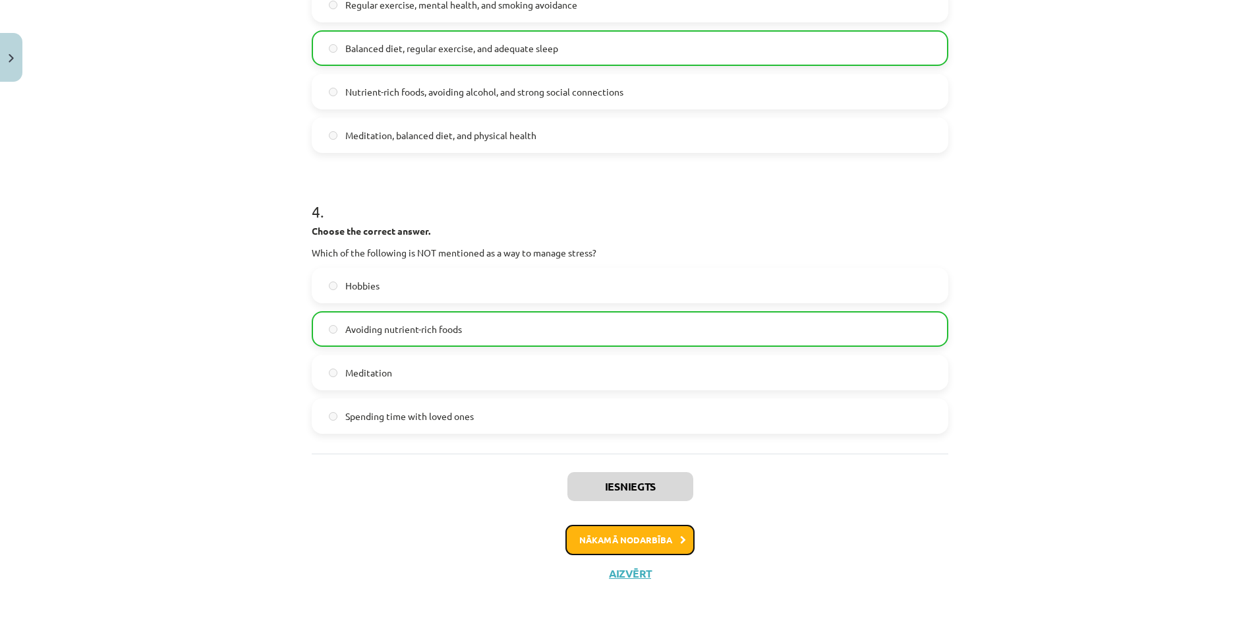
drag, startPoint x: 672, startPoint y: 533, endPoint x: 671, endPoint y: 544, distance: 10.6
click at [671, 544] on button "Nākamā nodarbība" at bounding box center [629, 540] width 129 height 30
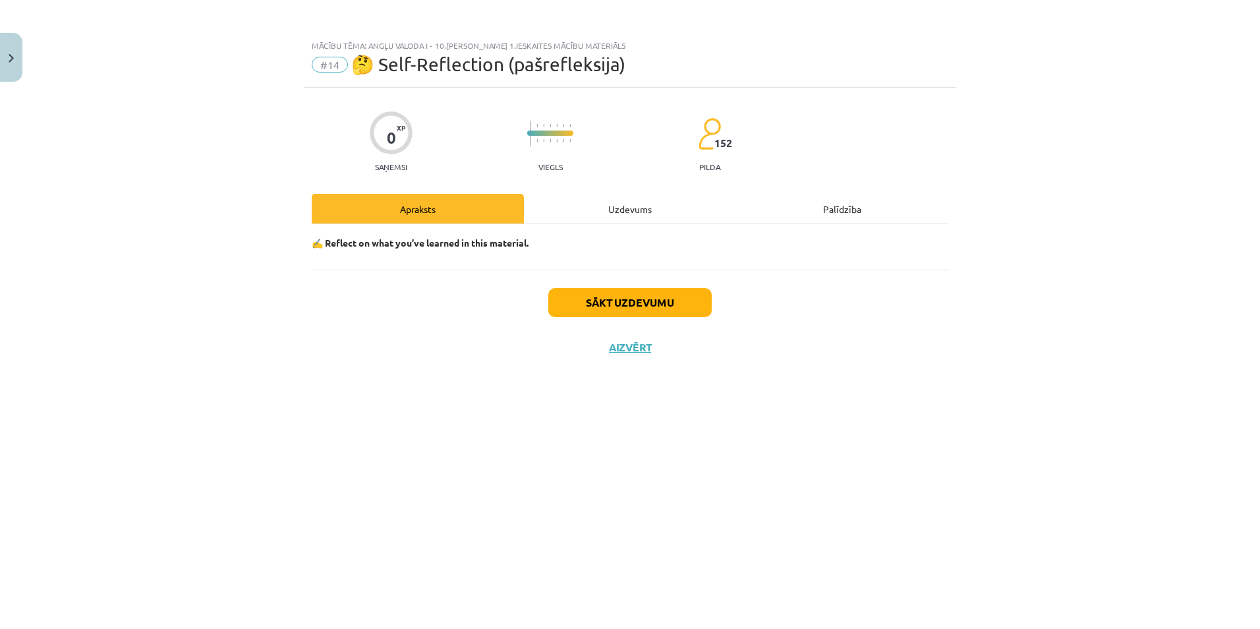
scroll to position [0, 0]
click at [634, 198] on div "Uzdevums" at bounding box center [630, 209] width 212 height 30
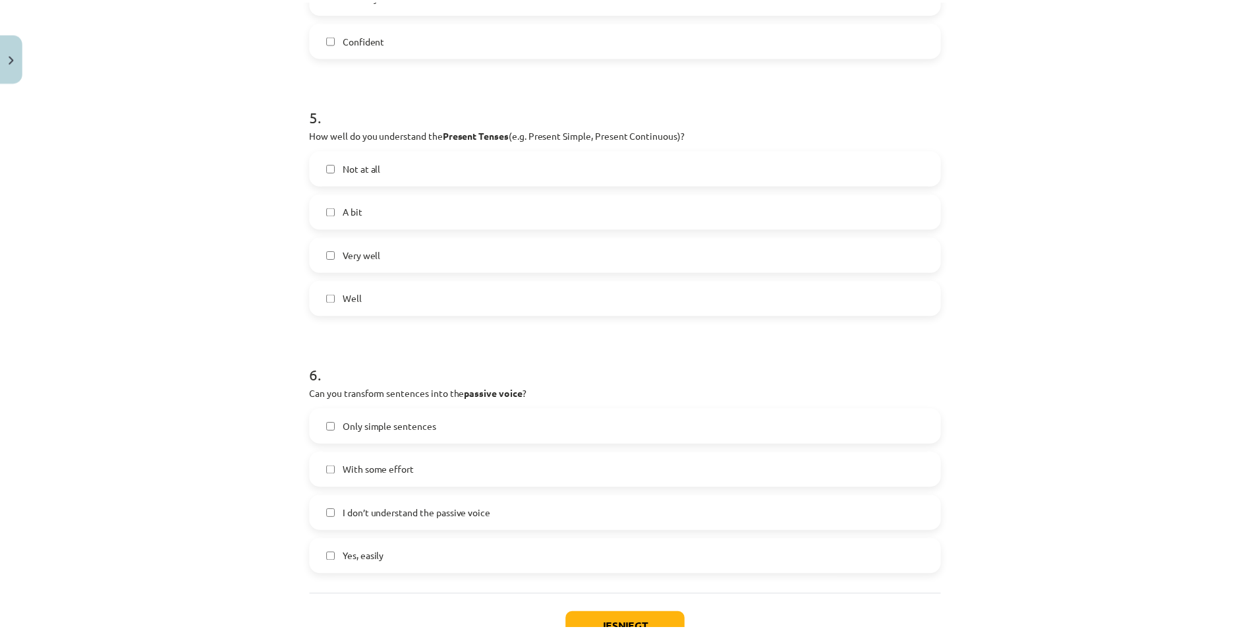
scroll to position [1271, 0]
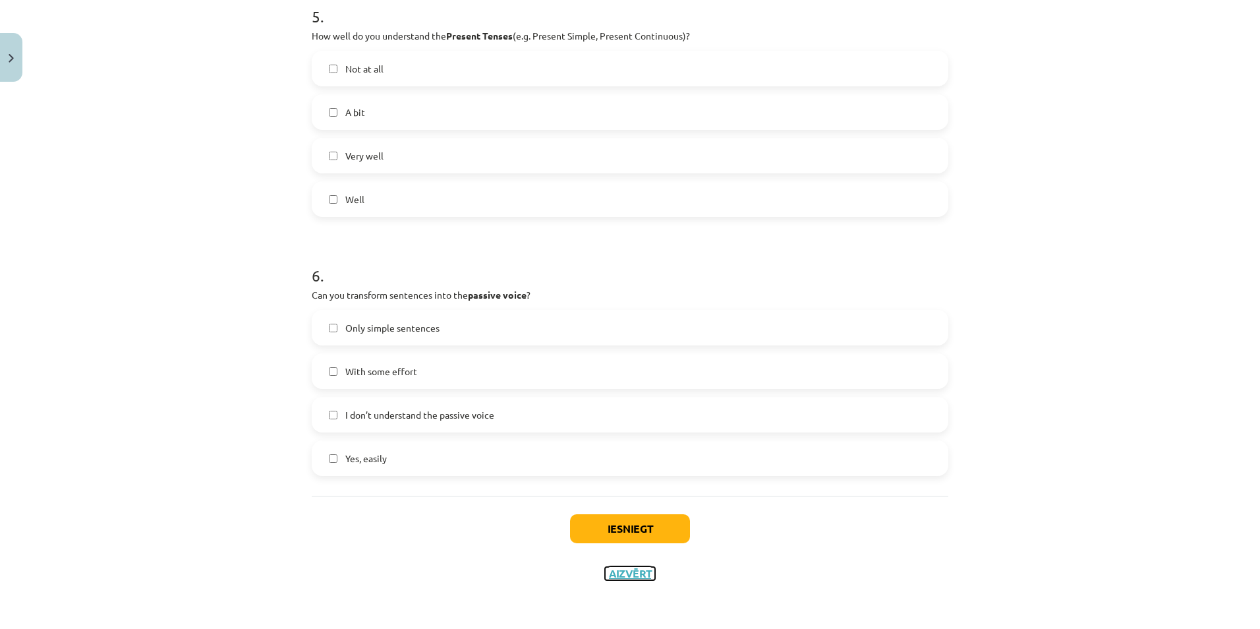
click at [623, 571] on button "Aizvērt" at bounding box center [630, 573] width 50 height 13
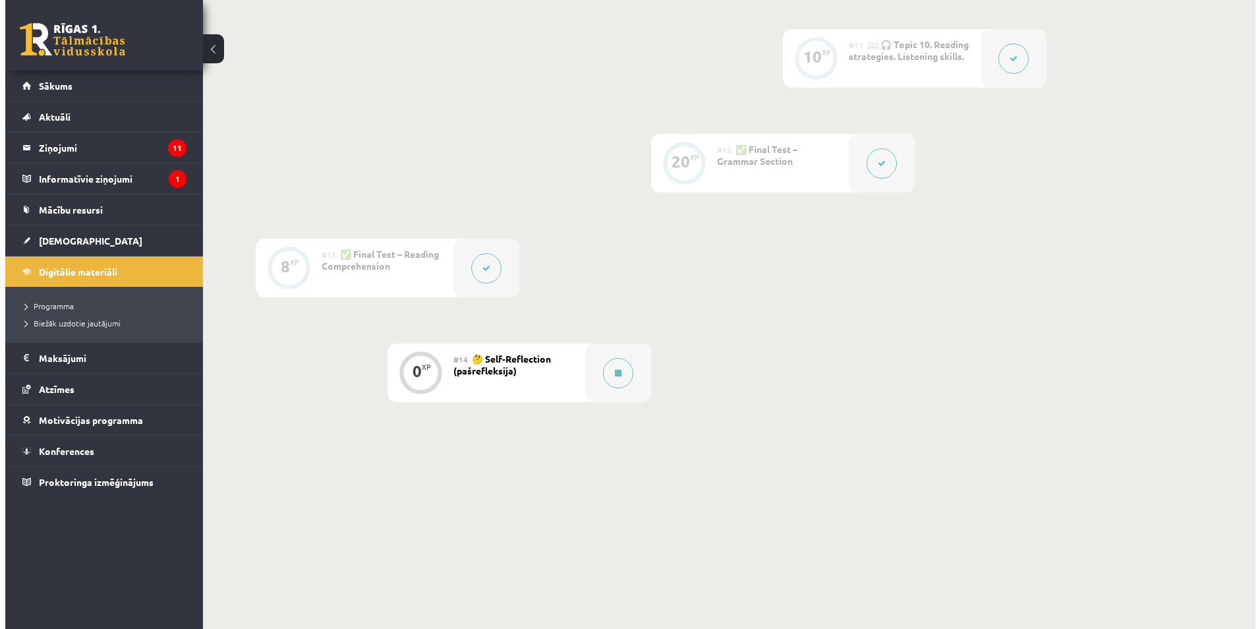
scroll to position [1395, 0]
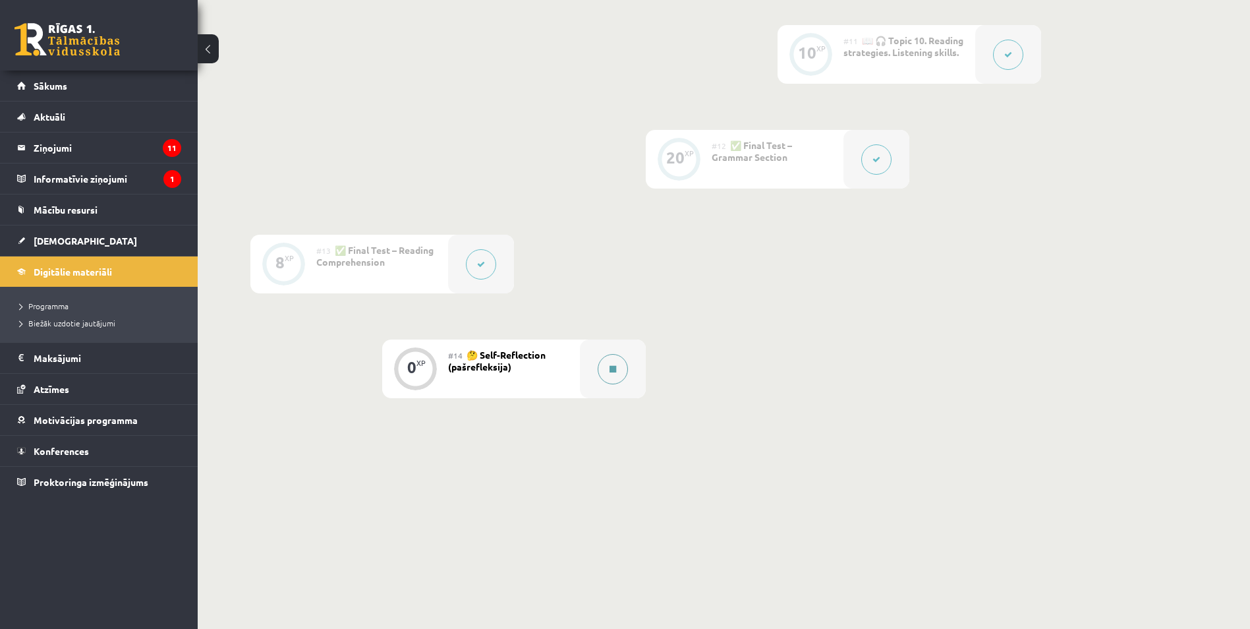
click at [610, 369] on icon at bounding box center [613, 369] width 7 height 8
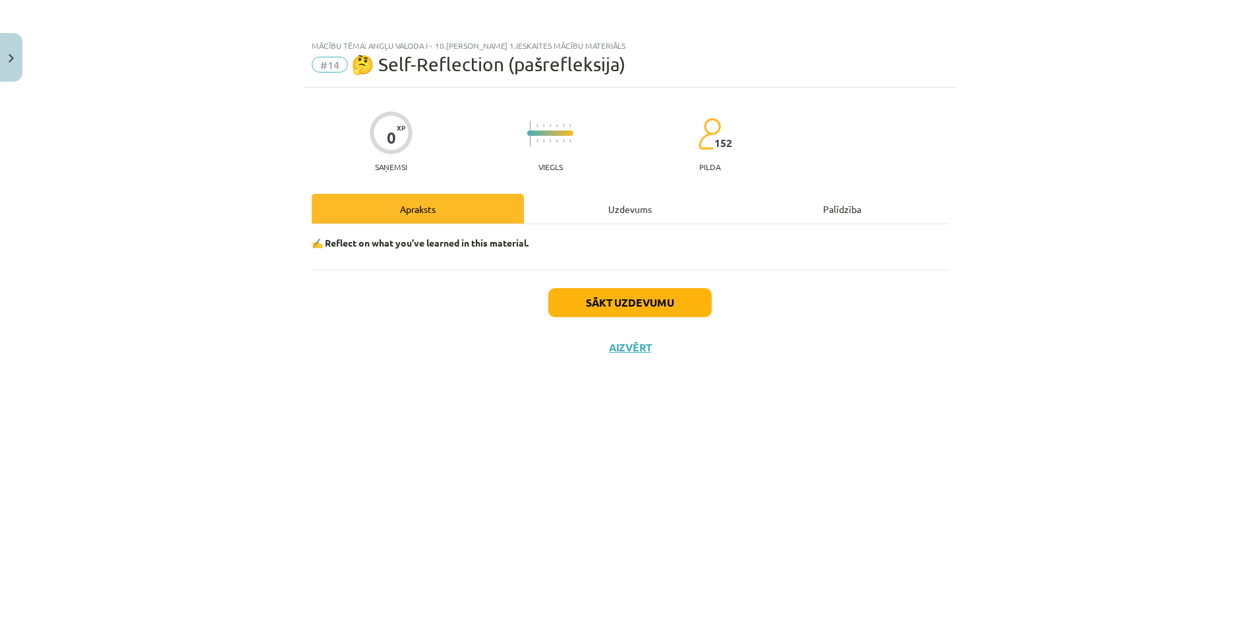
click at [631, 216] on div "Uzdevums" at bounding box center [630, 209] width 212 height 30
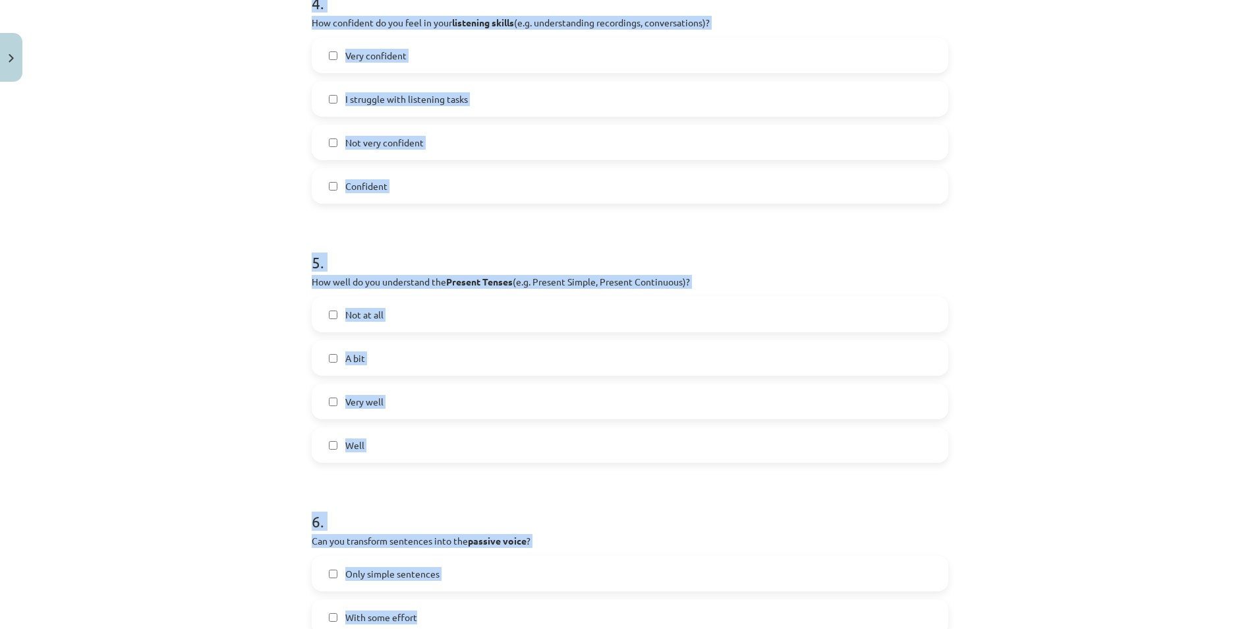
scroll to position [1271, 0]
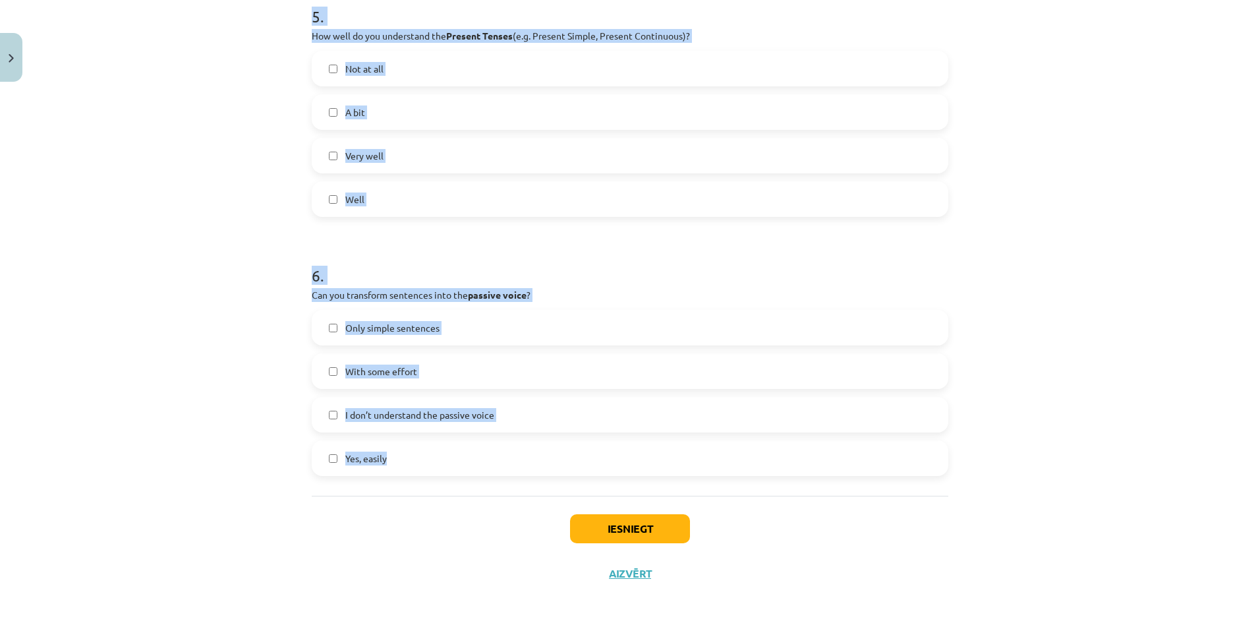
drag, startPoint x: 349, startPoint y: 324, endPoint x: 627, endPoint y: 453, distance: 306.7
click at [627, 453] on div "Mācību tēma: Angļu valoda i - 10.klase 1.ieskaites mācību materiāls #14 🤔 Self-…" at bounding box center [630, 314] width 1260 height 629
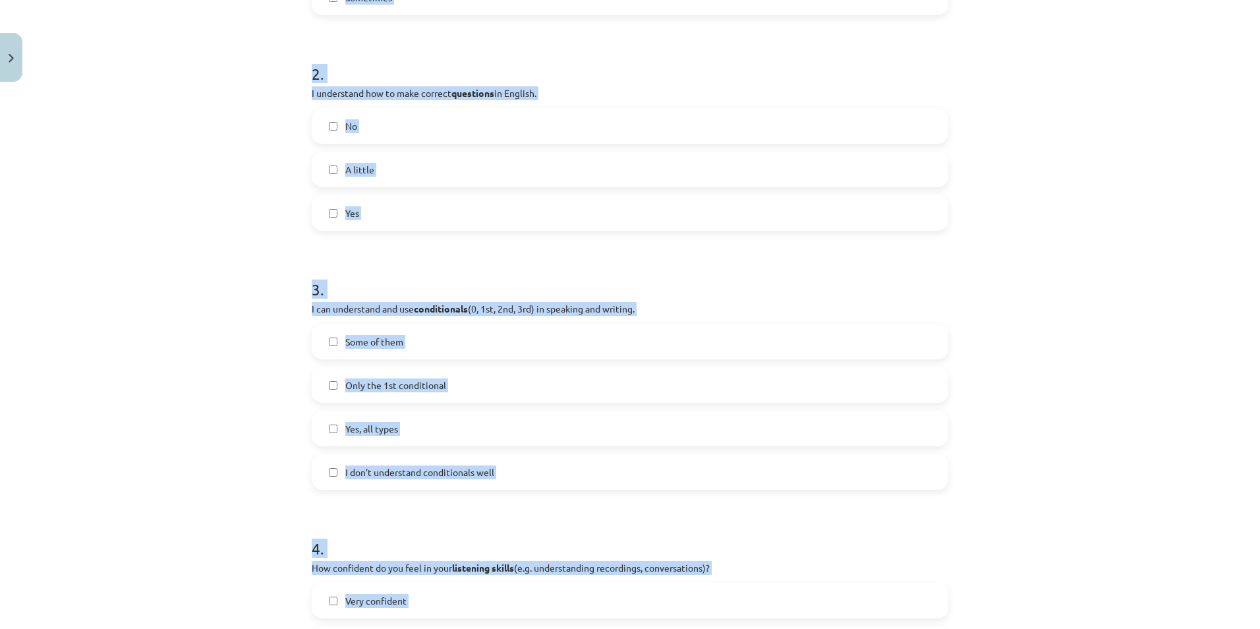
click at [169, 283] on div "Mācību tēma: Angļu valoda i - 10.klase 1.ieskaites mācību materiāls #14 🤔 Self-…" at bounding box center [630, 314] width 1260 height 629
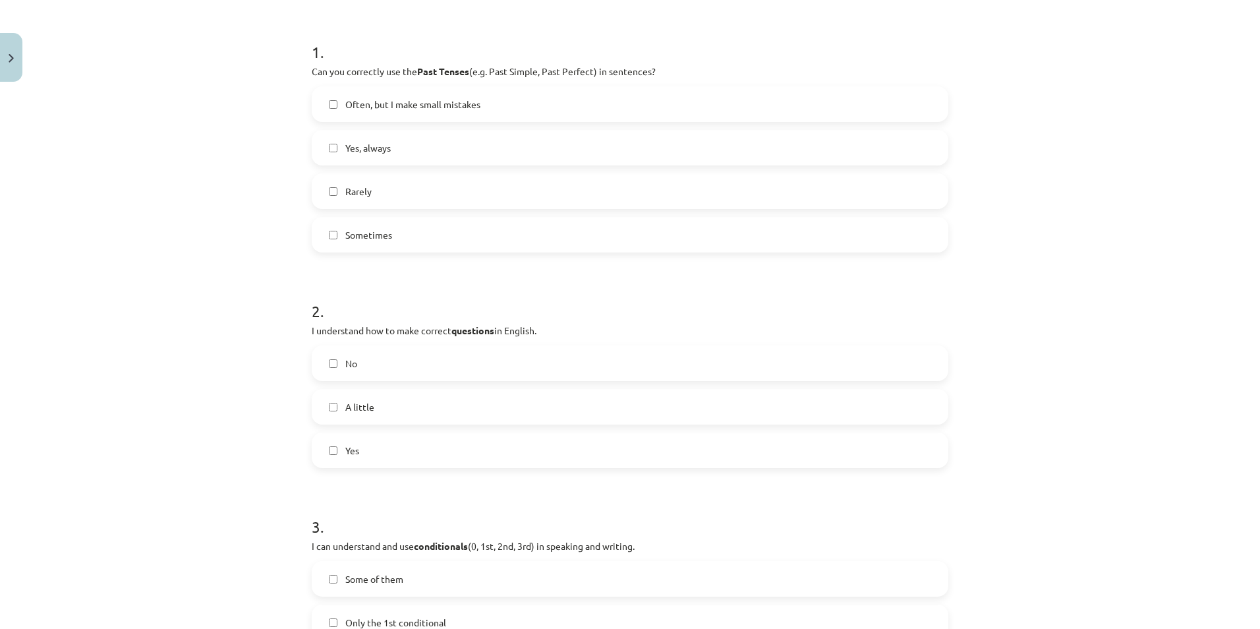
scroll to position [480, 0]
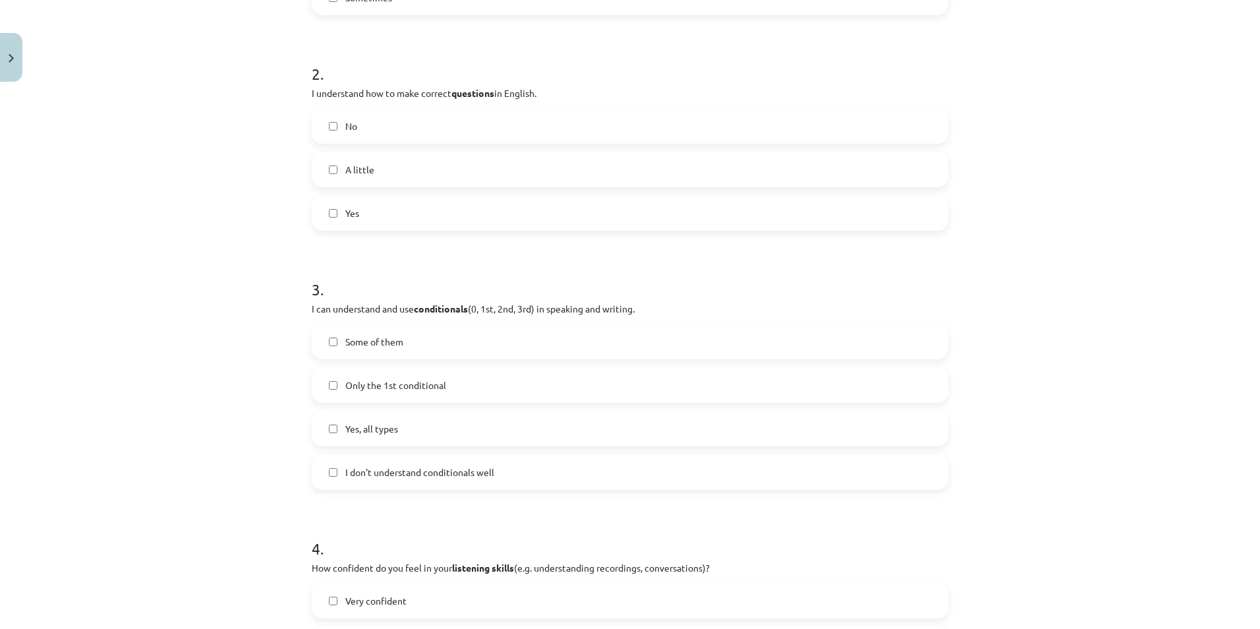
click at [329, 202] on label "Yes" at bounding box center [630, 212] width 634 height 33
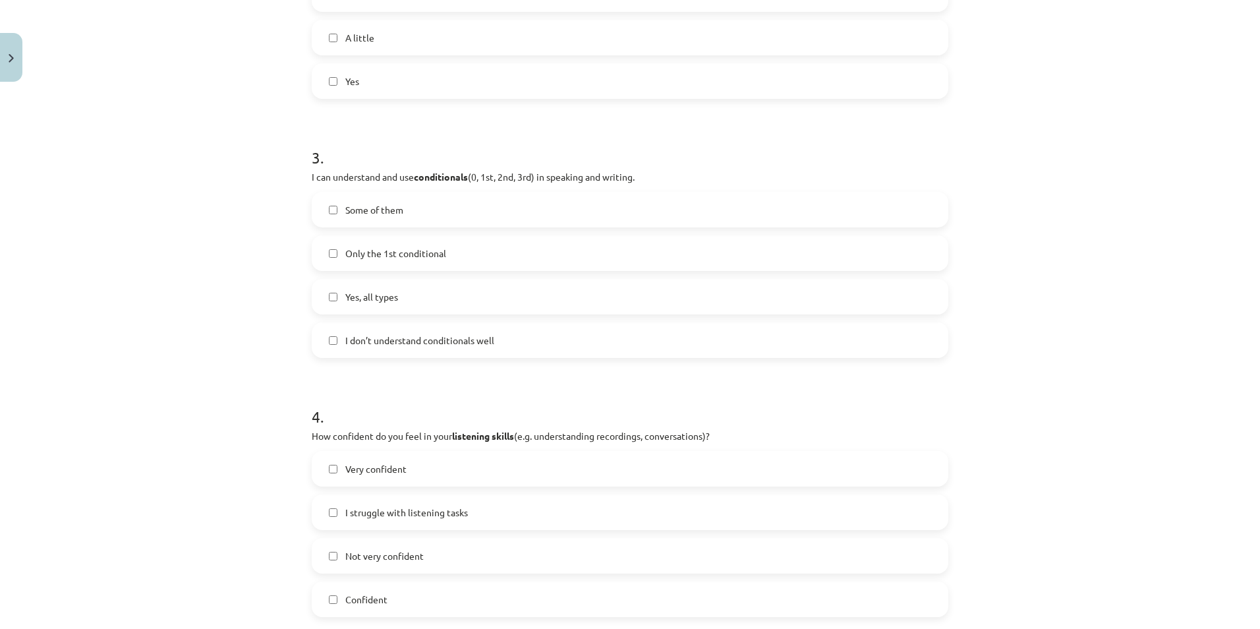
scroll to position [875, 0]
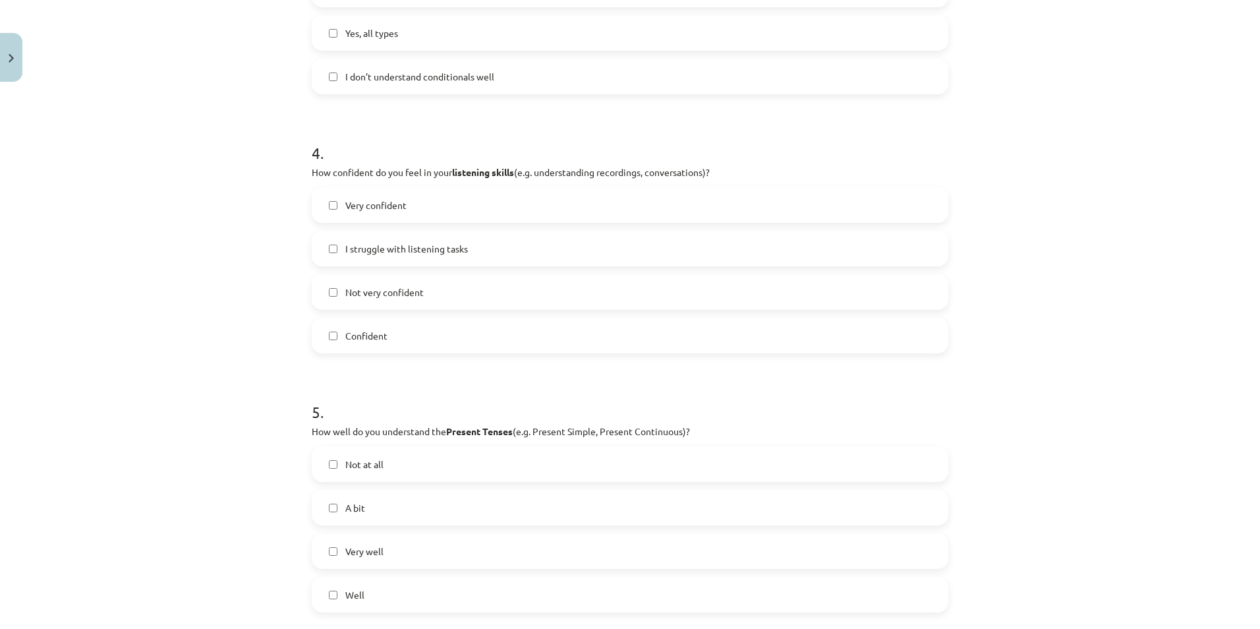
click at [333, 332] on label "Confident" at bounding box center [630, 335] width 634 height 33
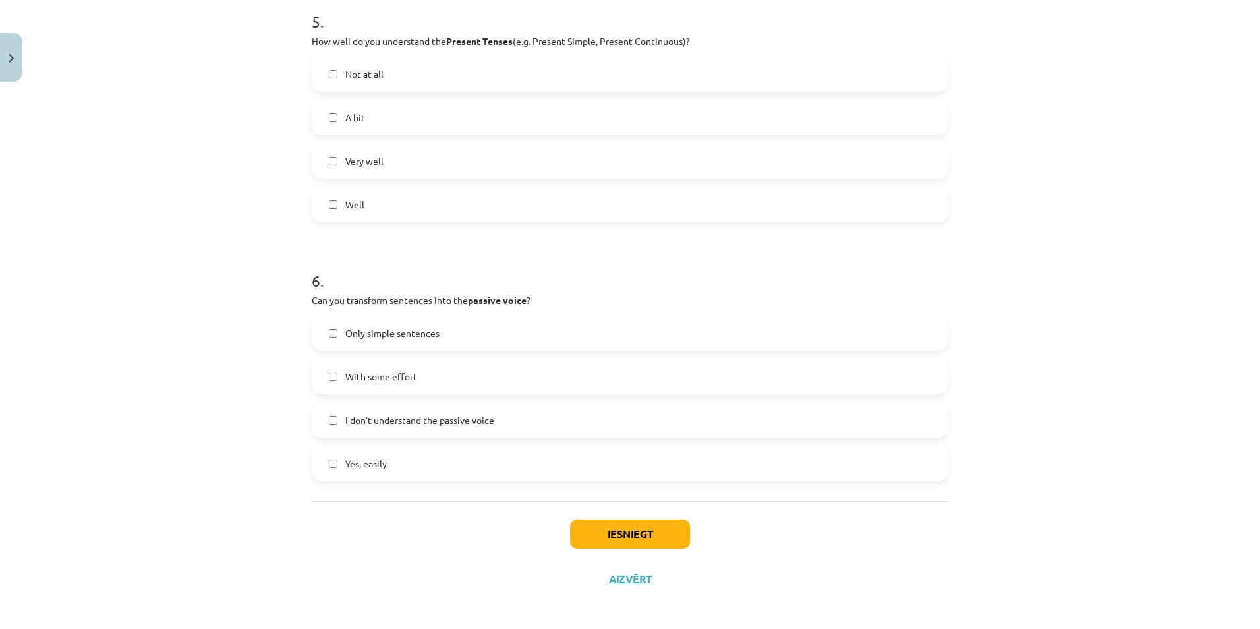
scroll to position [1271, 0]
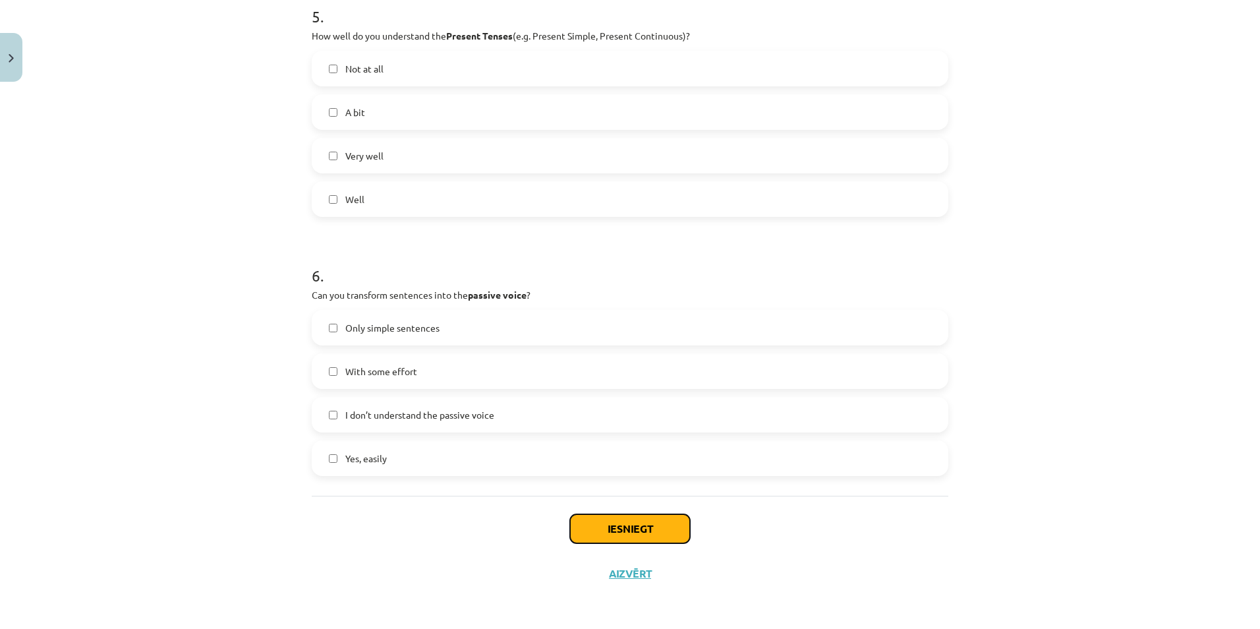
click at [606, 527] on button "Iesniegt" at bounding box center [630, 528] width 120 height 29
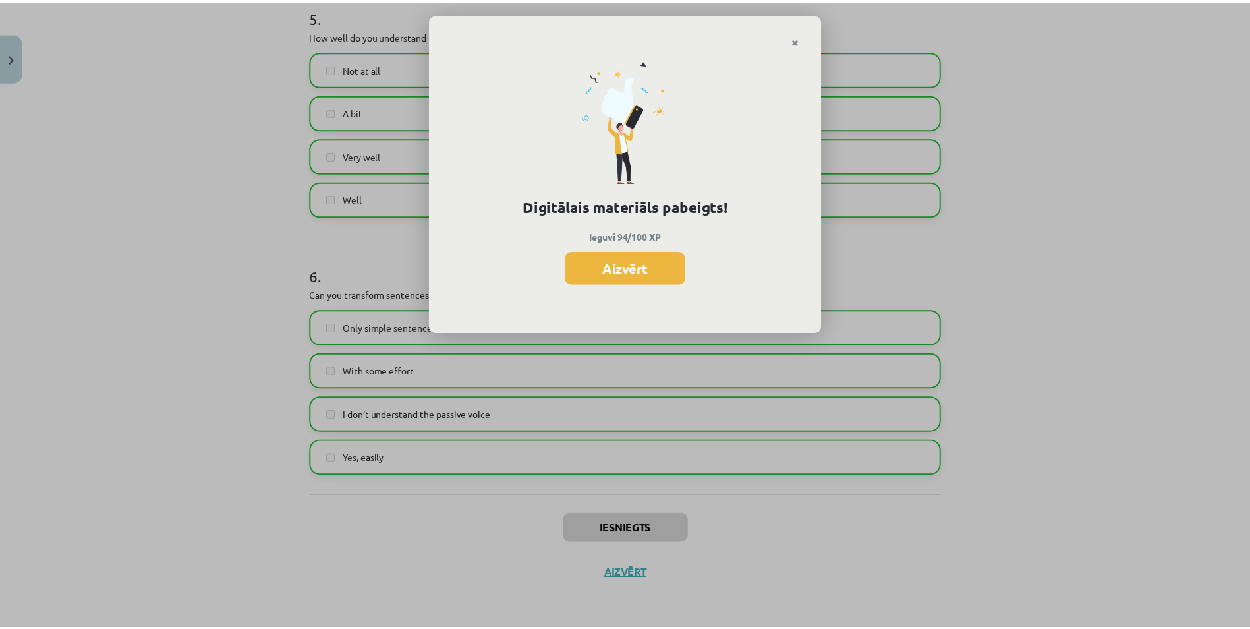
scroll to position [1393, 0]
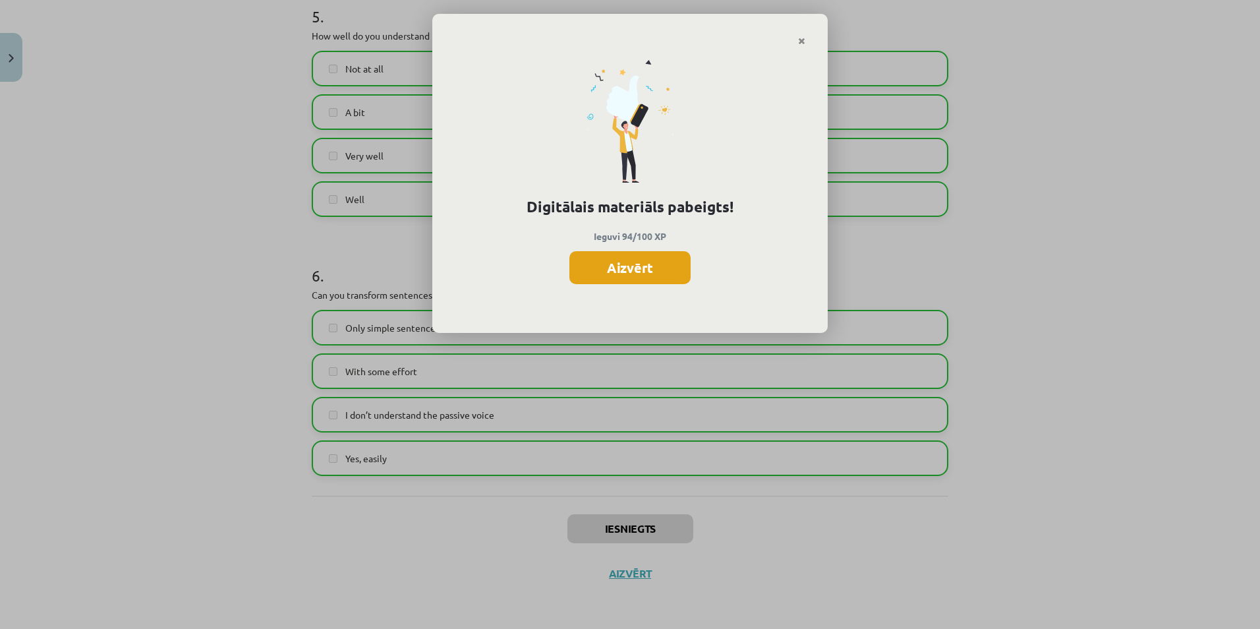
click at [613, 270] on button "Aizvērt" at bounding box center [629, 267] width 121 height 33
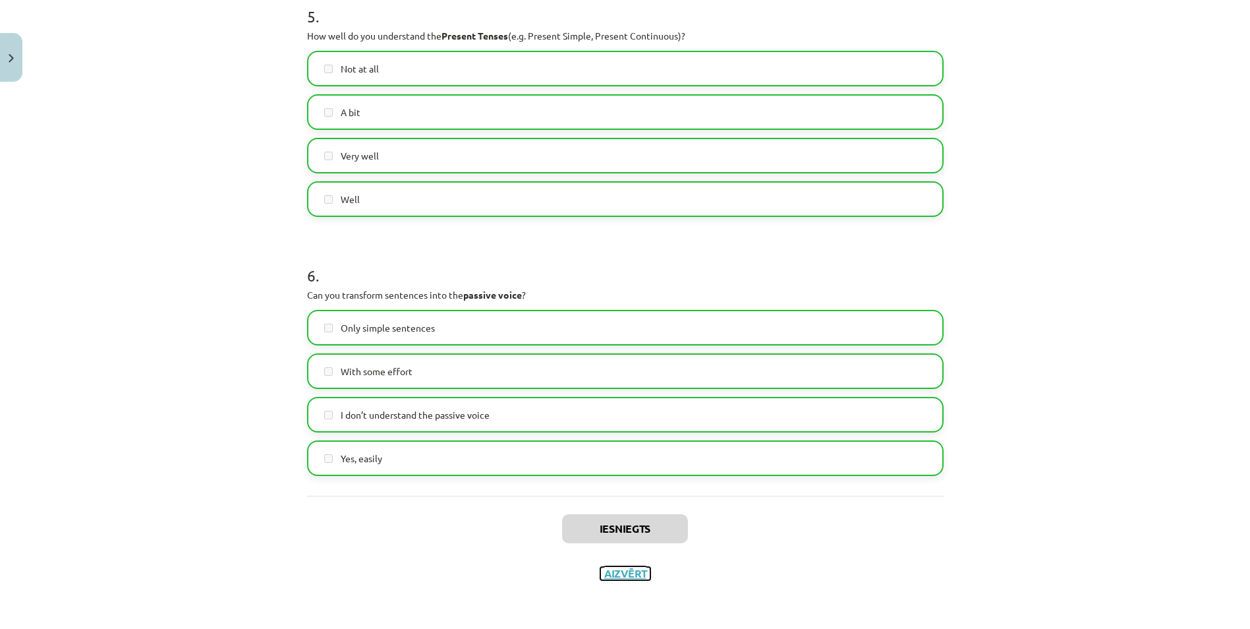
click at [622, 574] on button "Aizvērt" at bounding box center [625, 573] width 50 height 13
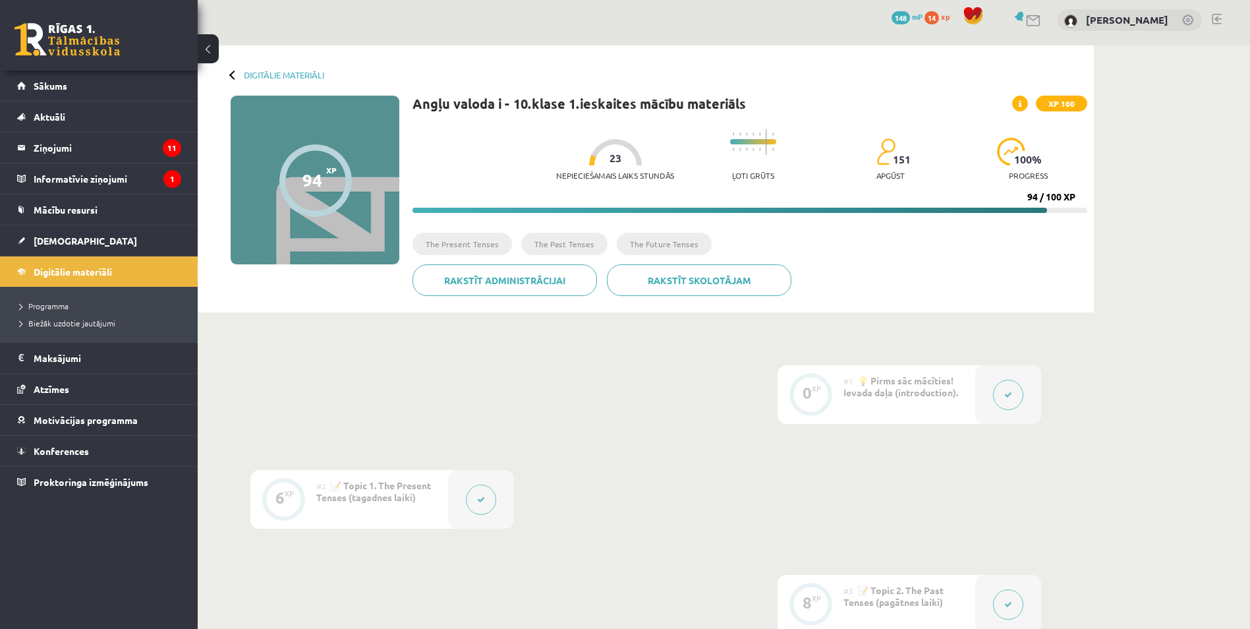
scroll to position [0, 0]
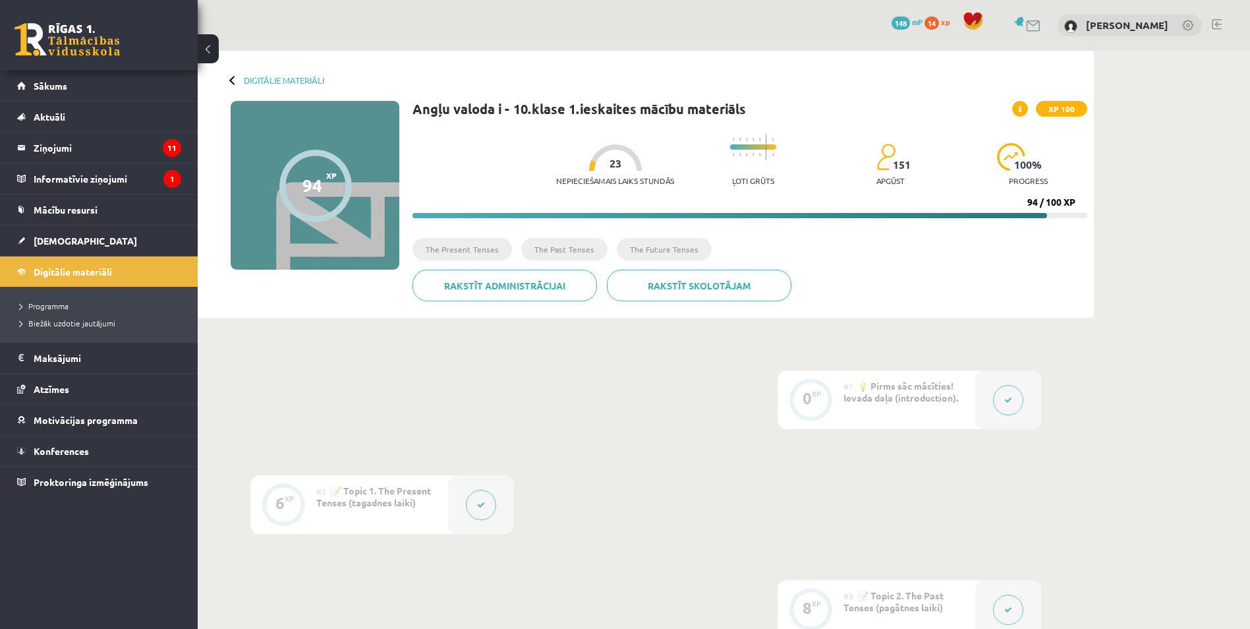
click at [339, 173] on div at bounding box center [315, 186] width 72 height 72
click at [99, 268] on span "Digitālie materiāli" at bounding box center [73, 272] width 78 height 12
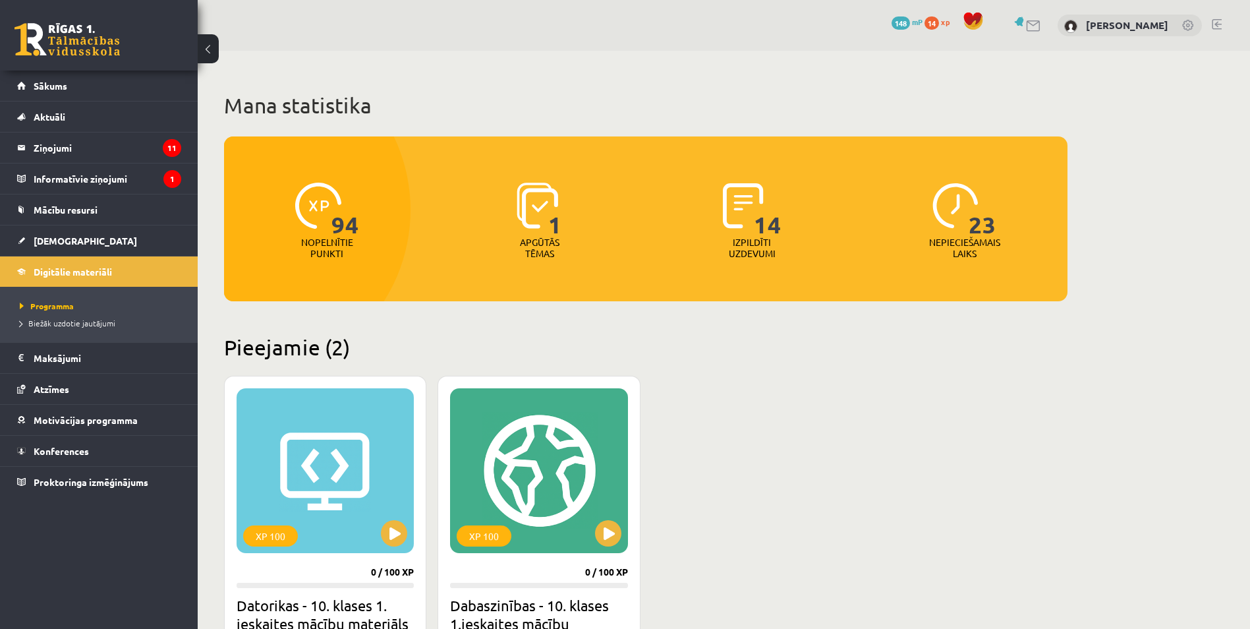
click at [312, 222] on img at bounding box center [318, 206] width 46 height 46
click at [55, 235] on span "[DEMOGRAPHIC_DATA]" at bounding box center [85, 241] width 103 height 12
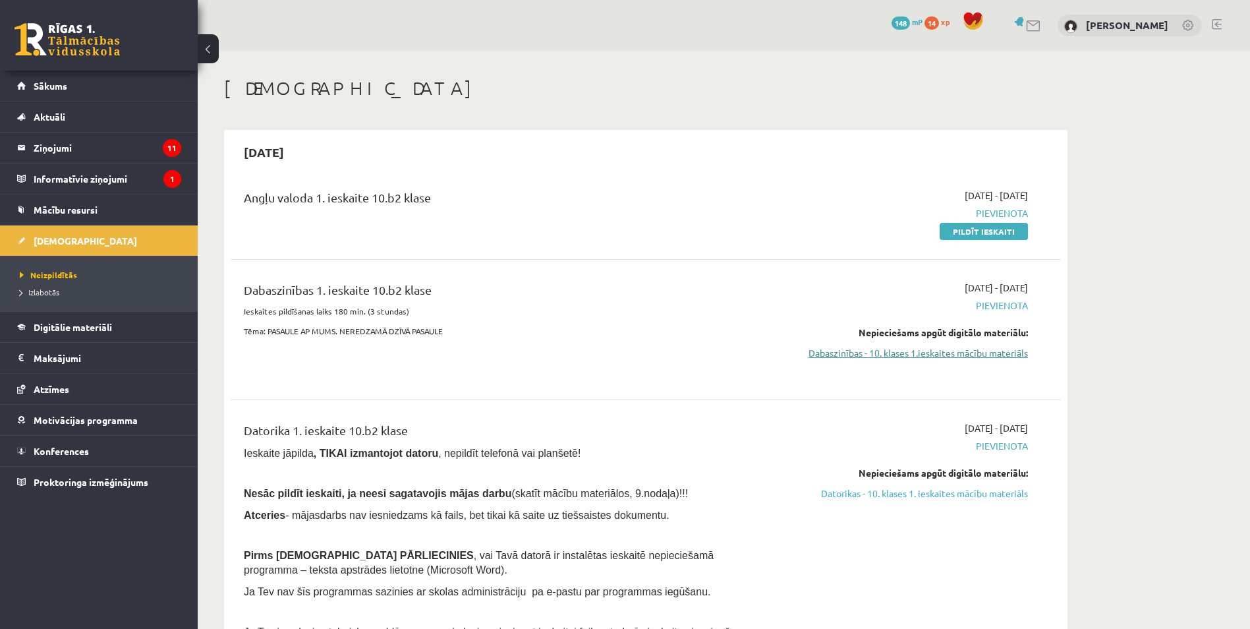
click at [985, 358] on link "Dabaszinības - 10. klases 1.ieskaites mācību materiāls" at bounding box center [904, 353] width 248 height 14
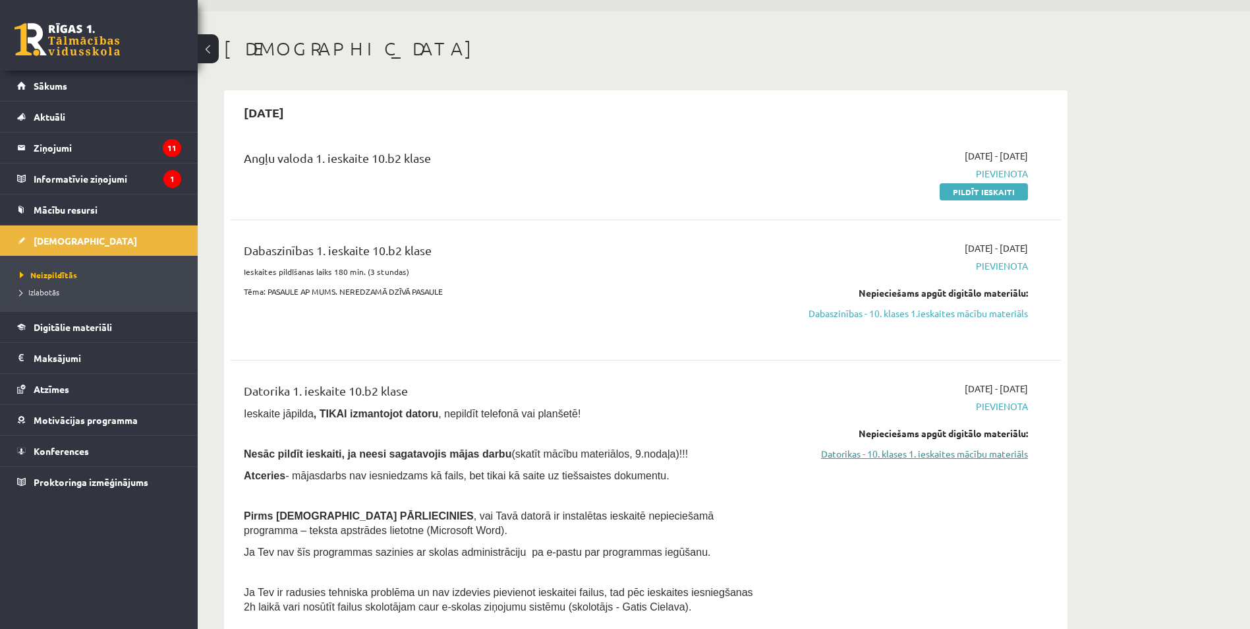
scroll to position [132, 0]
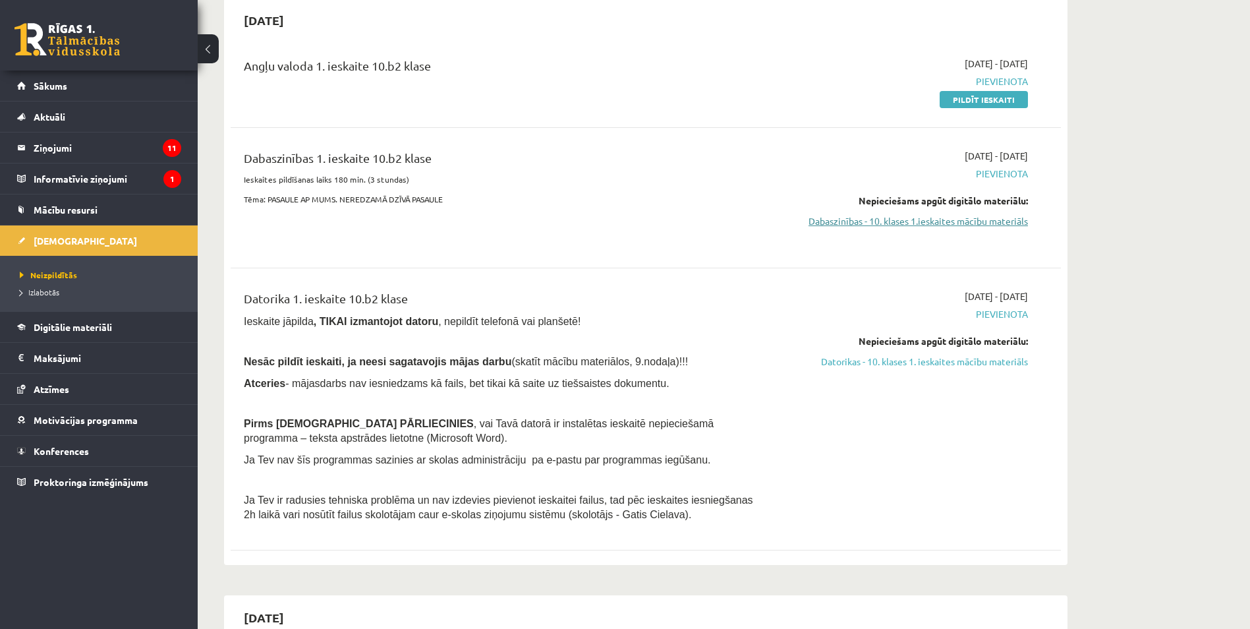
click at [846, 216] on link "Dabaszinības - 10. klases 1.ieskaites mācību materiāls" at bounding box center [904, 221] width 248 height 14
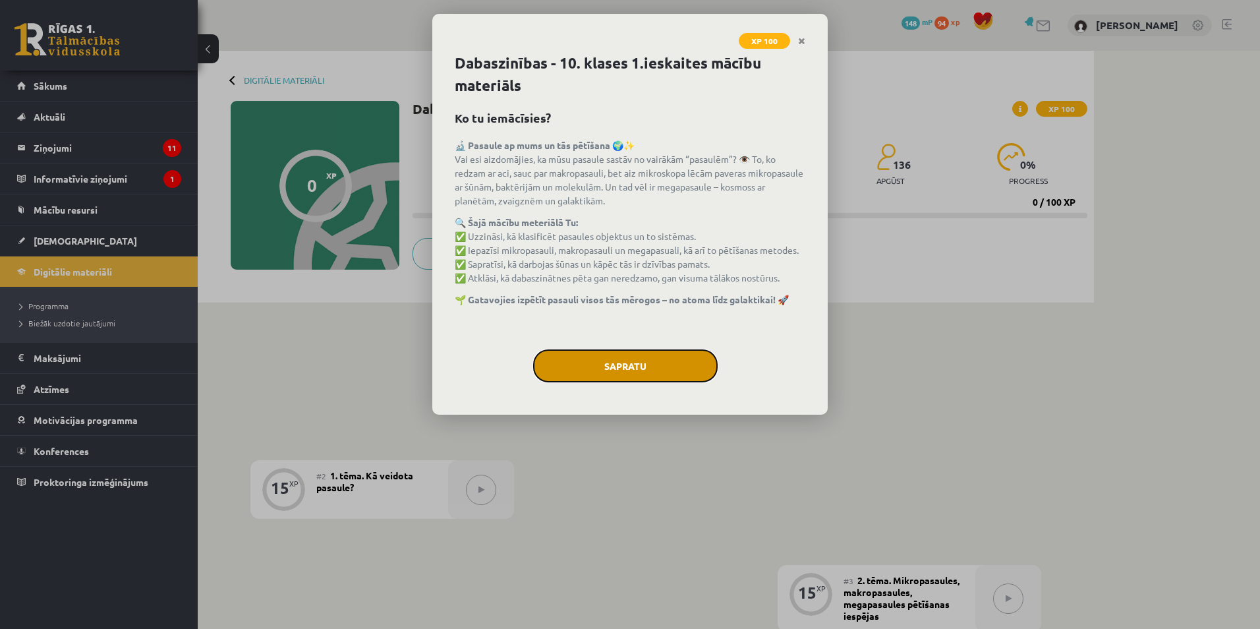
click at [681, 364] on button "Sapratu" at bounding box center [625, 365] width 185 height 33
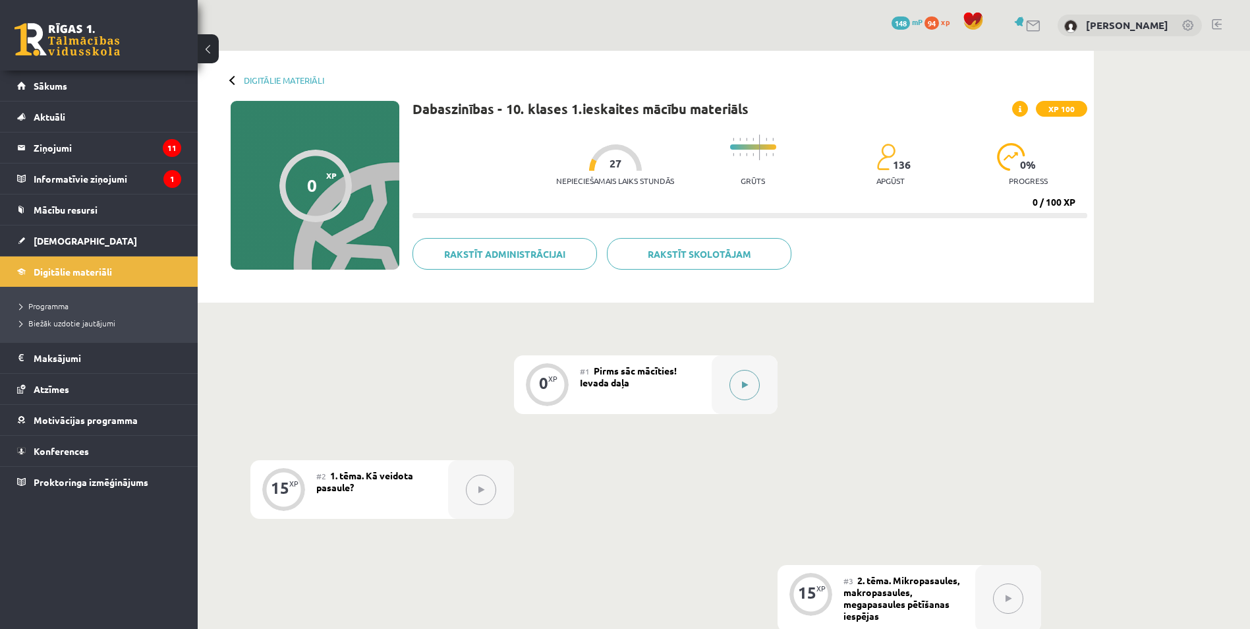
click at [749, 383] on button at bounding box center [745, 385] width 30 height 30
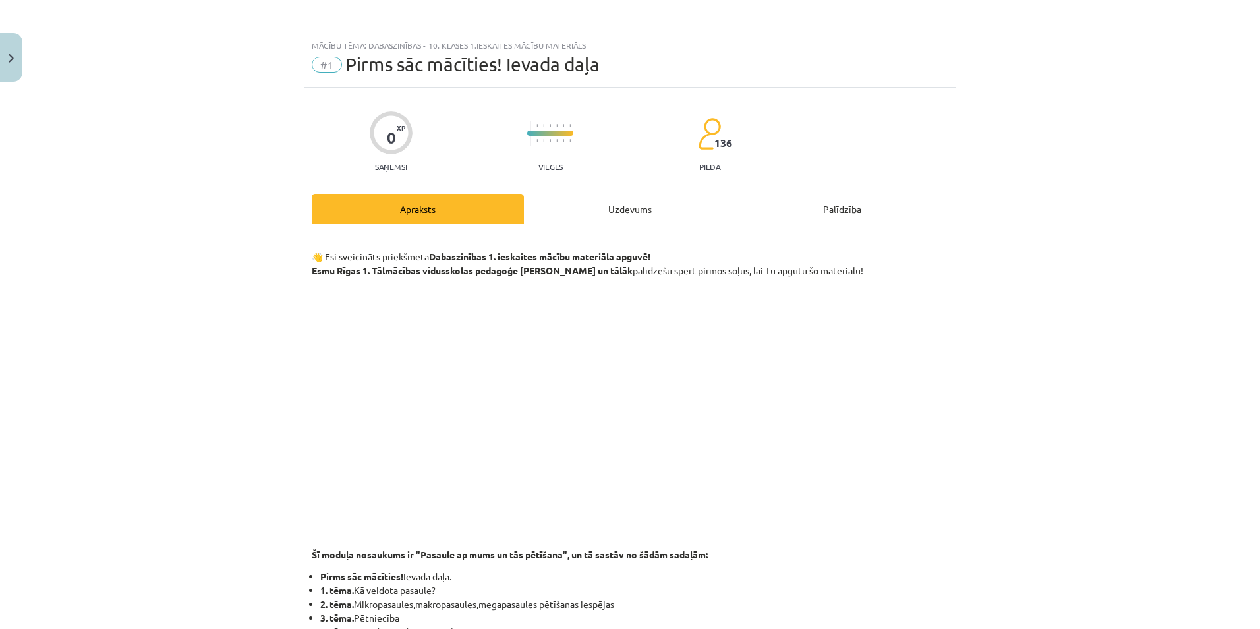
drag, startPoint x: 610, startPoint y: 200, endPoint x: 589, endPoint y: 258, distance: 61.7
click at [610, 199] on div "Uzdevums" at bounding box center [630, 209] width 212 height 30
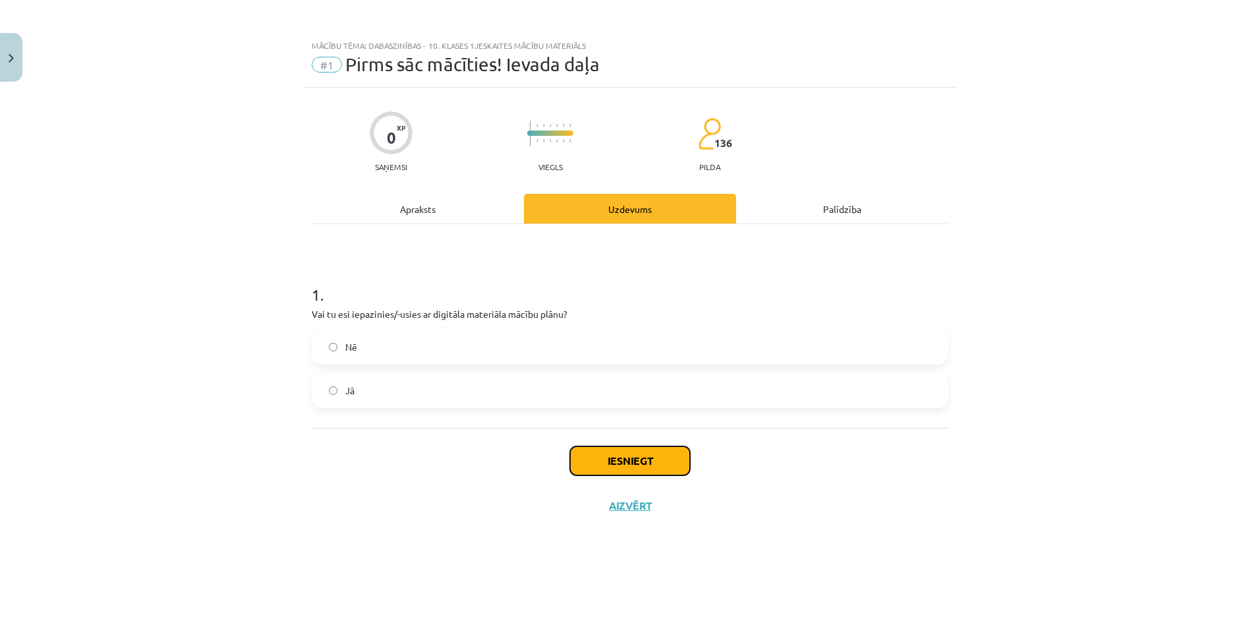
click at [630, 459] on button "Iesniegt" at bounding box center [630, 460] width 120 height 29
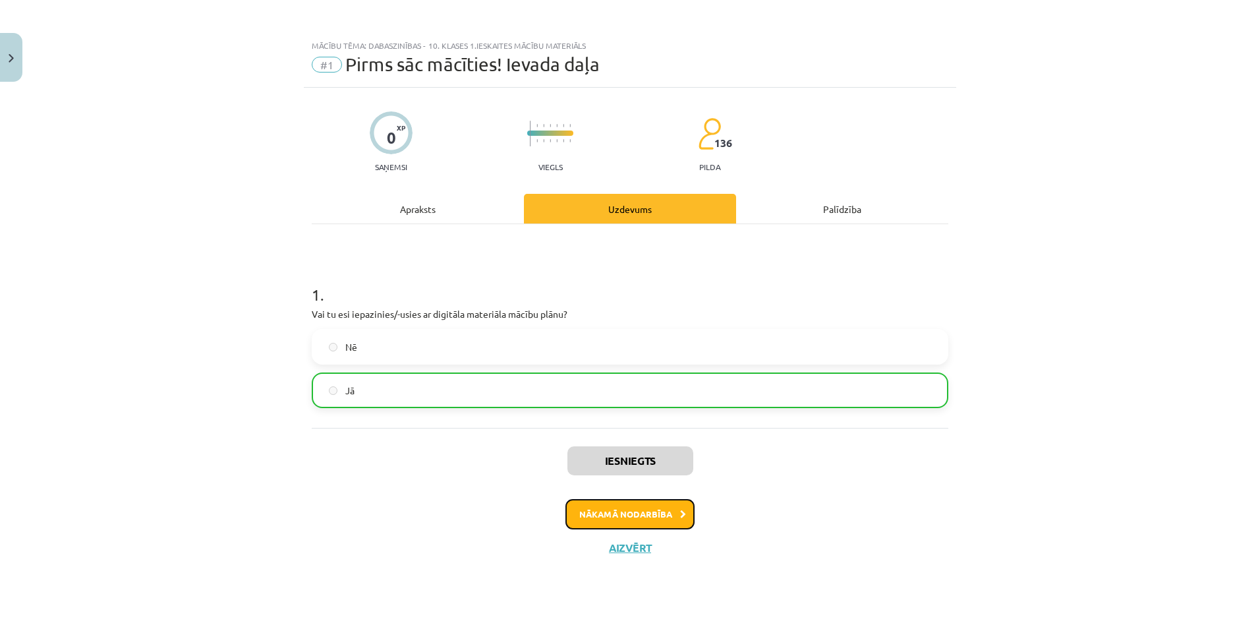
click at [618, 514] on button "Nākamā nodarbība" at bounding box center [629, 514] width 129 height 30
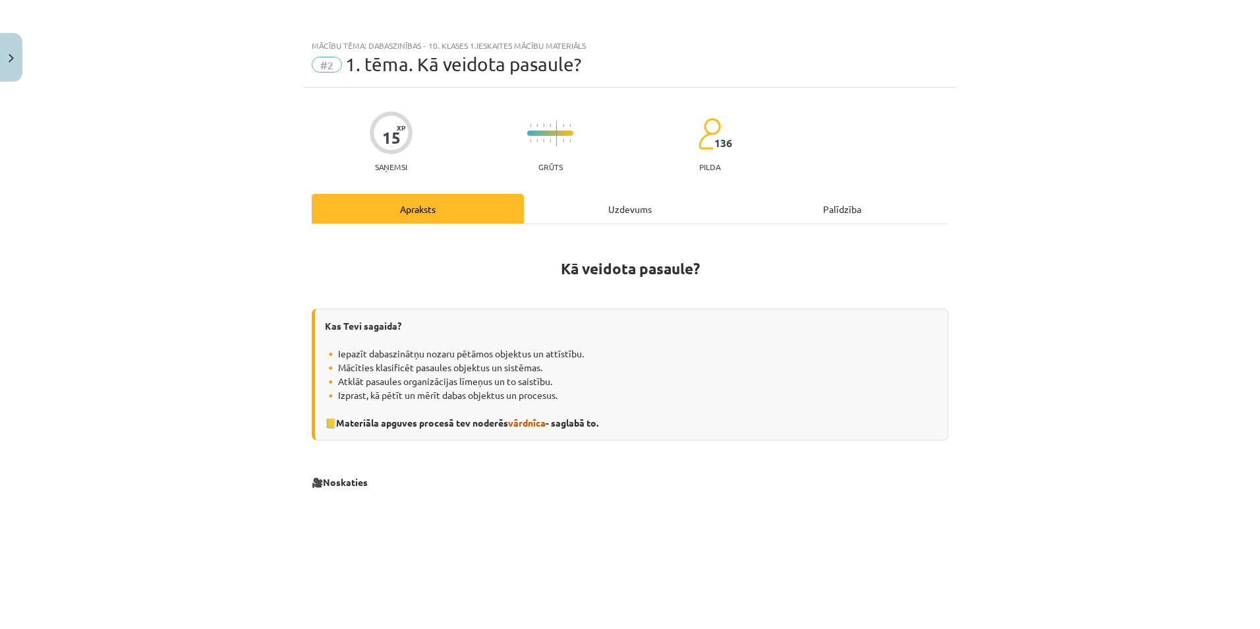
click at [625, 202] on div "Uzdevums" at bounding box center [630, 209] width 212 height 30
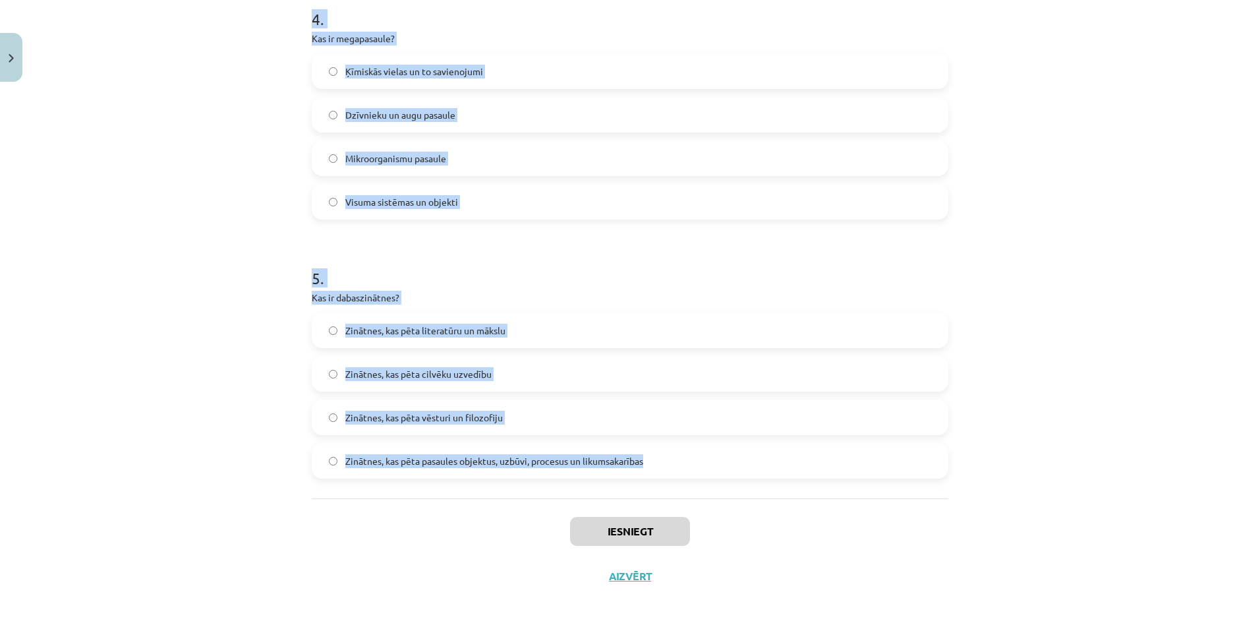
scroll to position [1055, 0]
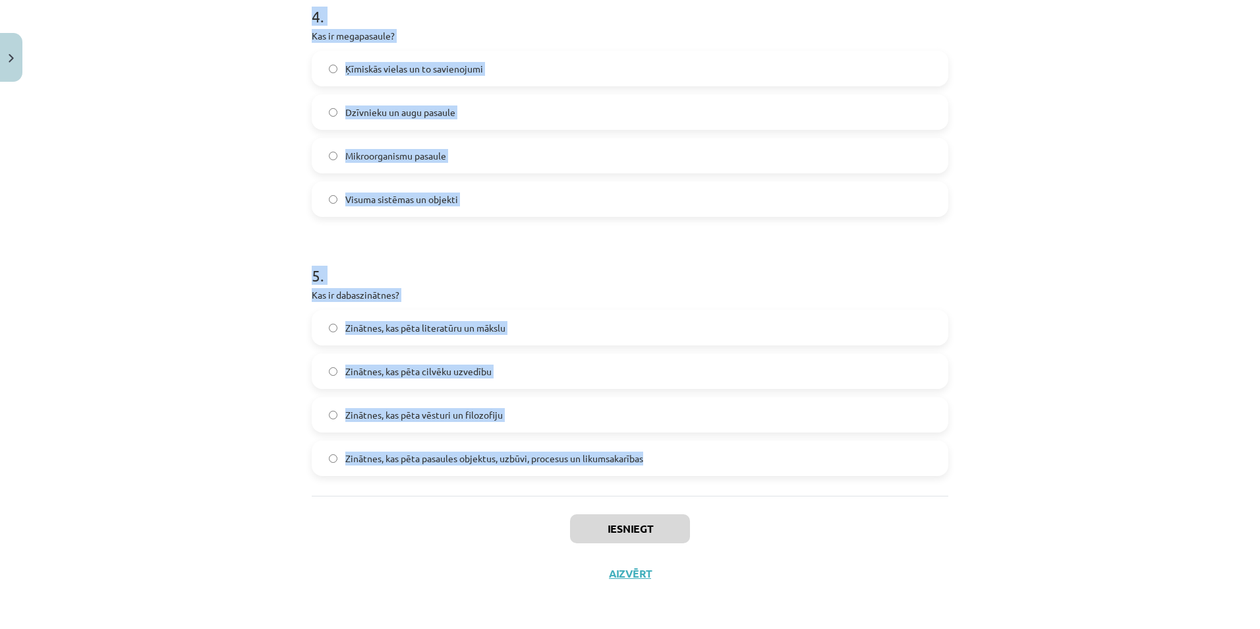
drag, startPoint x: 304, startPoint y: 277, endPoint x: 687, endPoint y: 454, distance: 422.0
copy form "Kurā no šīm pasaulēm iekļaujas šūnas un molekulas? Mikropasaule Makropasaule Me…"
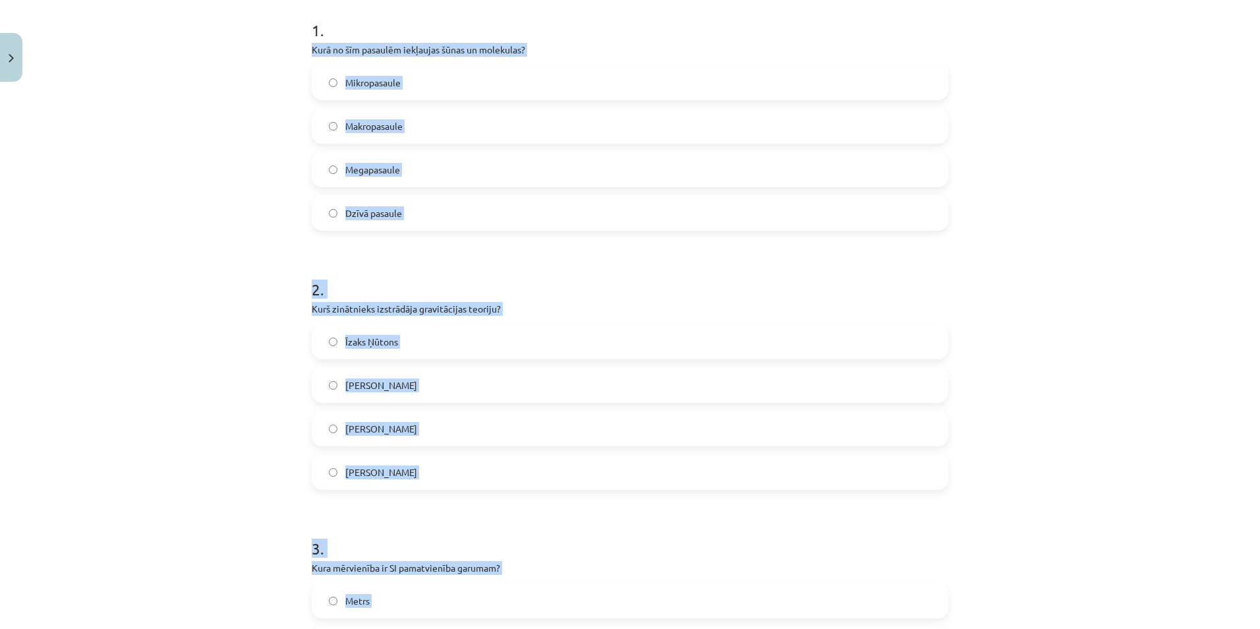
scroll to position [132, 0]
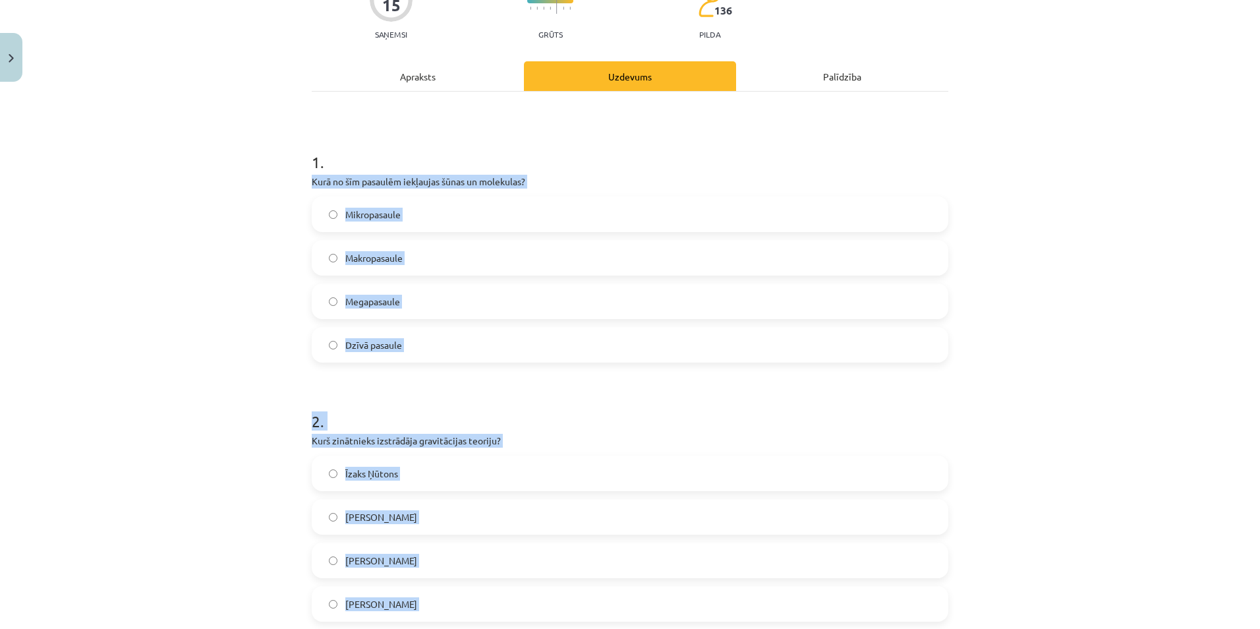
click at [236, 183] on div "Mācību tēma: Dabaszinības - 10. klases 1.ieskaites mācību materiāls #2 1. tēma.…" at bounding box center [630, 314] width 1260 height 629
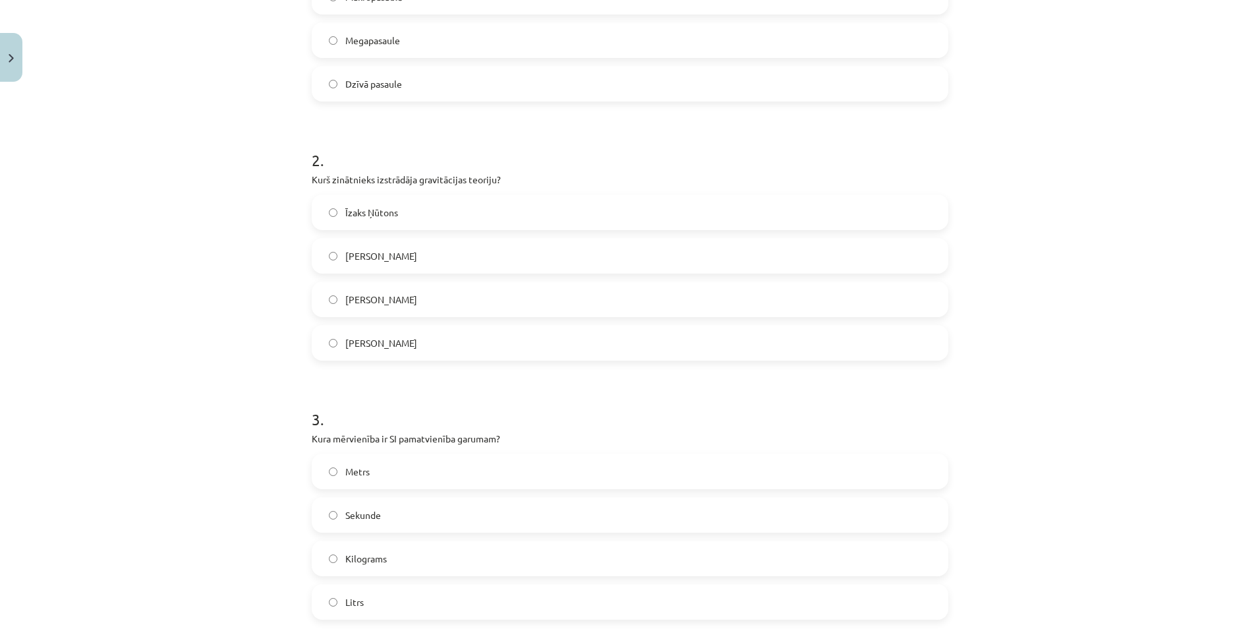
scroll to position [396, 0]
click at [320, 202] on label "Īzaks Ņūtons" at bounding box center [630, 209] width 634 height 33
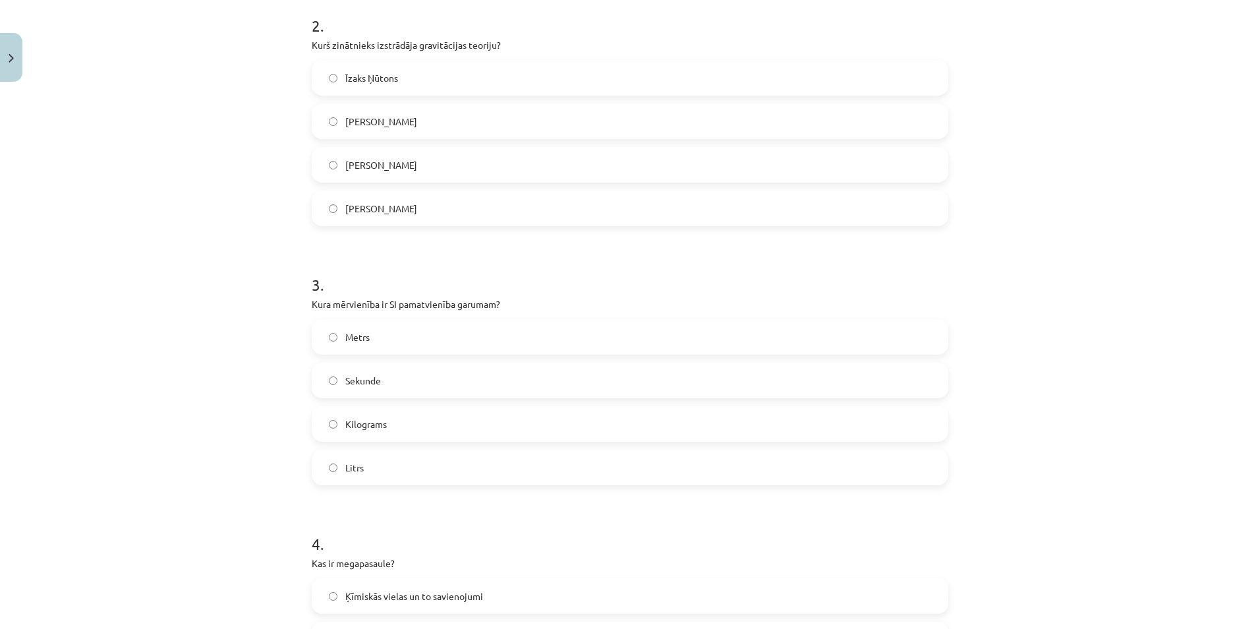
click at [337, 329] on label "Metrs" at bounding box center [630, 336] width 634 height 33
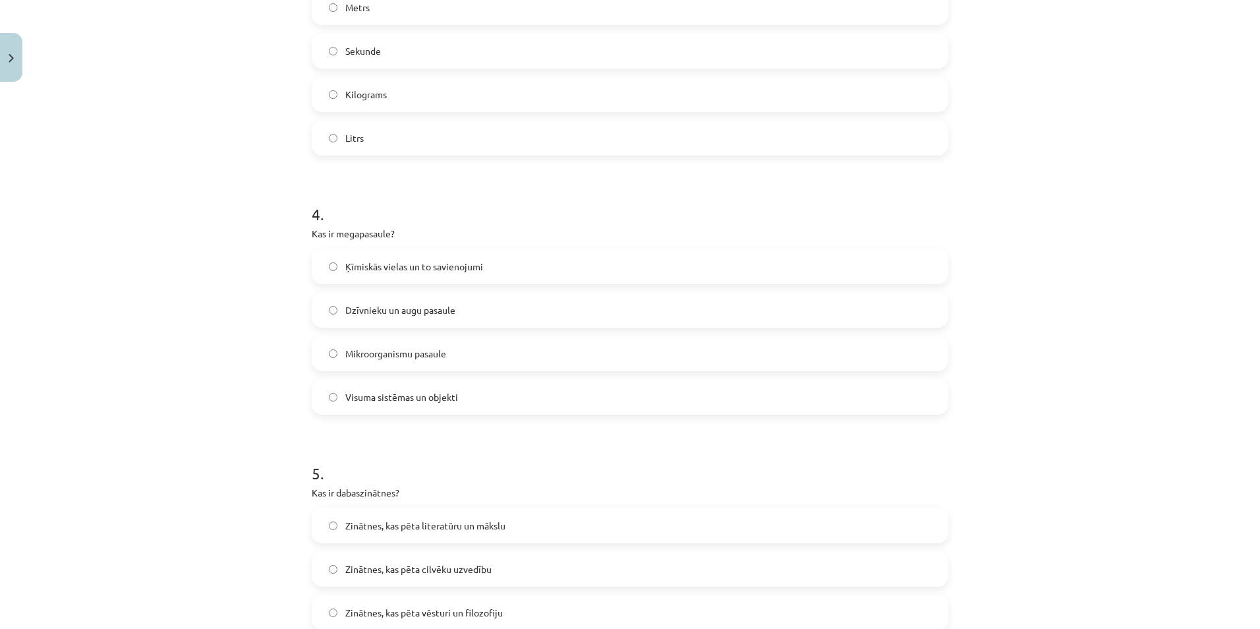
scroll to position [923, 0]
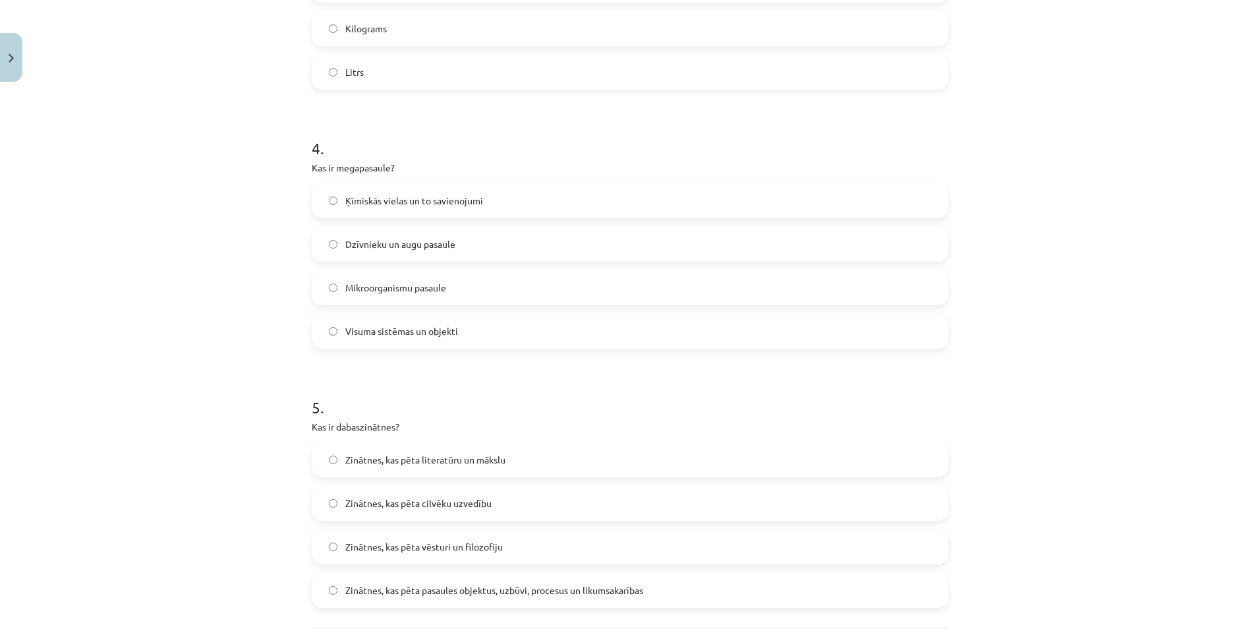
click at [333, 329] on label "Visuma sistēmas un objekti" at bounding box center [630, 330] width 634 height 33
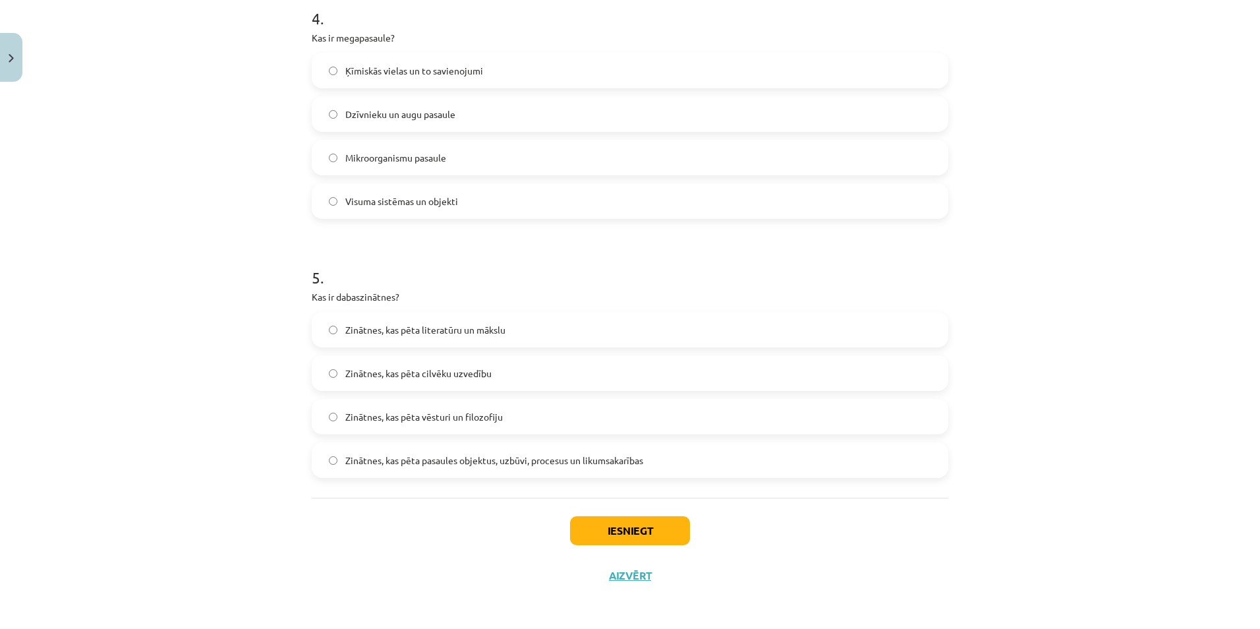
scroll to position [1055, 0]
click at [645, 541] on button "Iesniegt" at bounding box center [630, 528] width 120 height 29
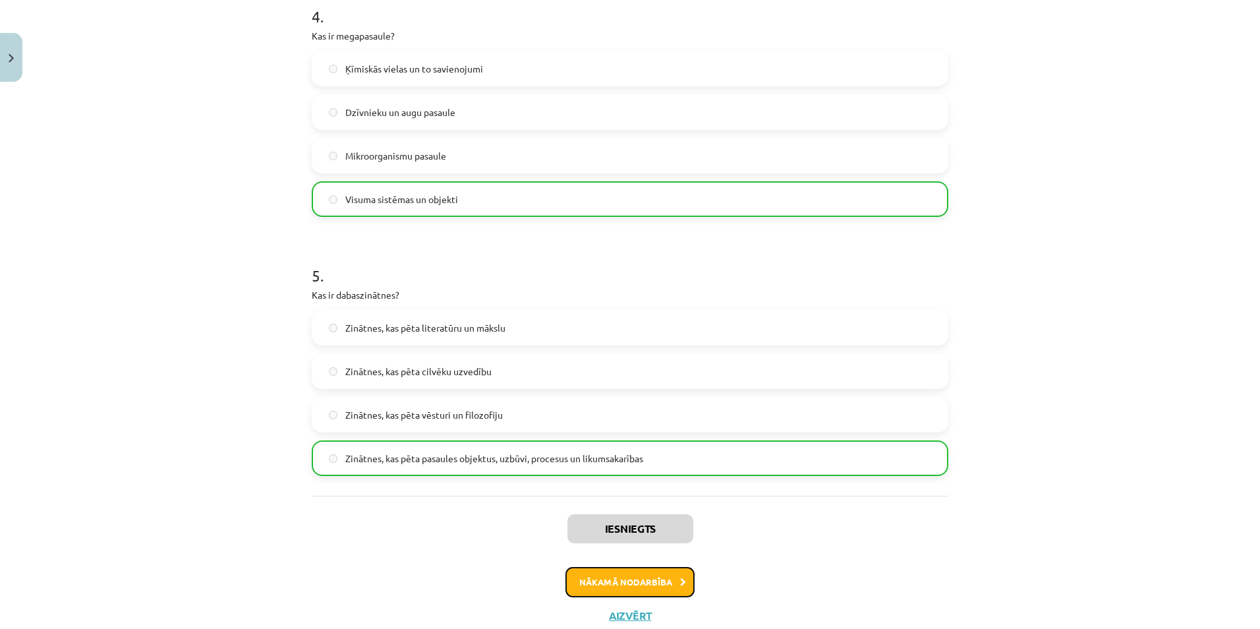
click at [652, 593] on button "Nākamā nodarbība" at bounding box center [629, 582] width 129 height 30
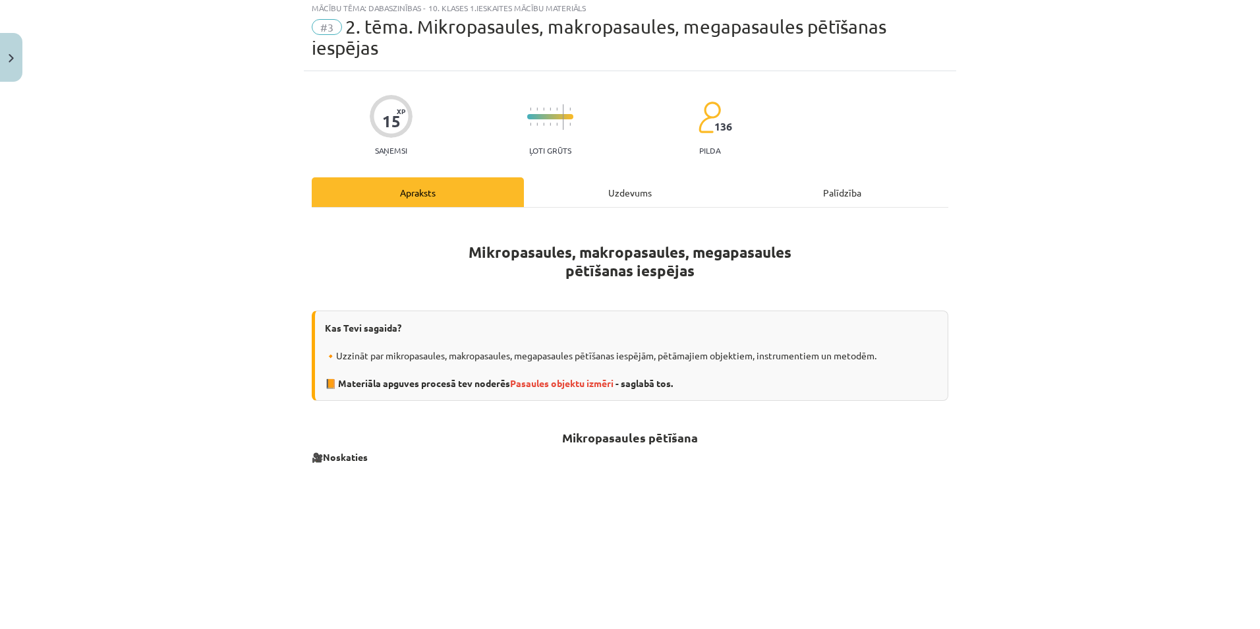
scroll to position [33, 0]
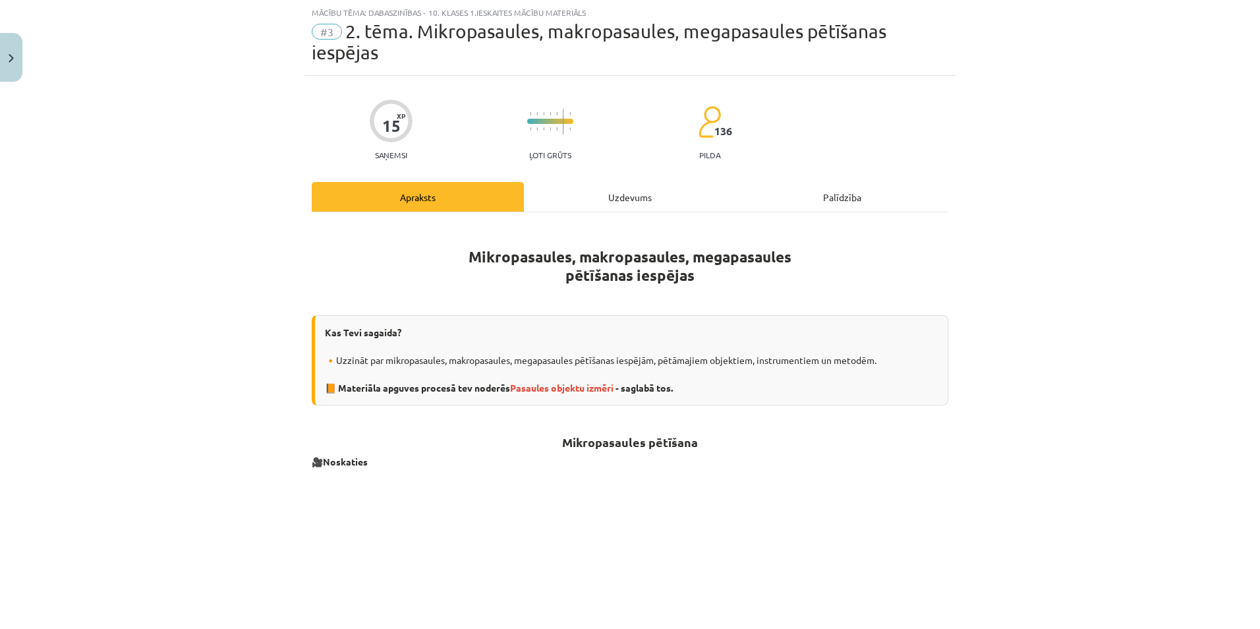
click at [587, 188] on div "Uzdevums" at bounding box center [630, 197] width 212 height 30
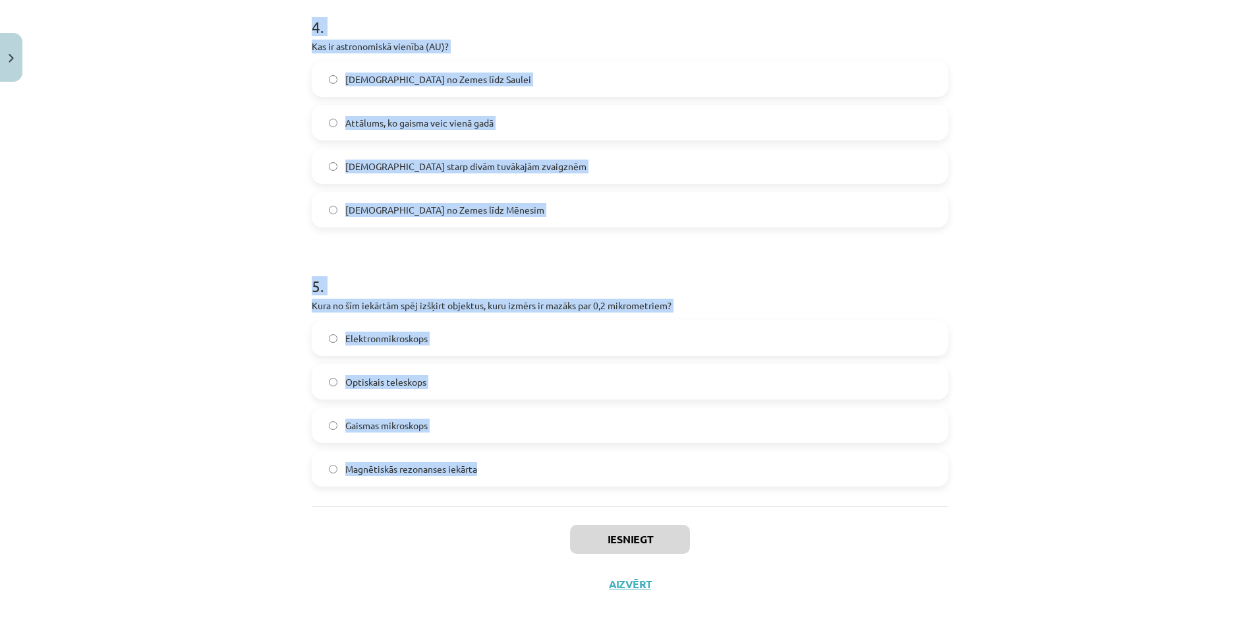
scroll to position [1076, 0]
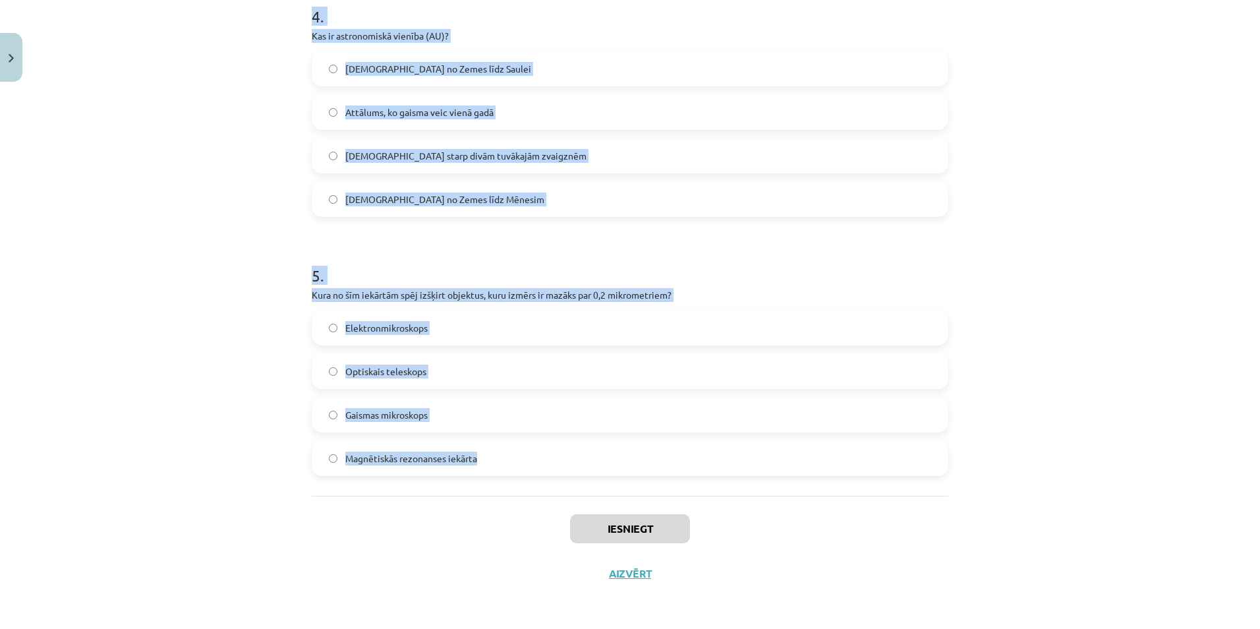
drag, startPoint x: 304, startPoint y: 295, endPoint x: 632, endPoint y: 465, distance: 369.1
copy form "Kura ierīce tika izveidota, lai novērotu atomus? Elektronmikroskops Radiotelesk…"
click at [190, 196] on div "Mācību tēma: Dabaszinības - 10. klases 1.ieskaites mācību materiāls #3 2. tēma.…" at bounding box center [630, 314] width 1260 height 629
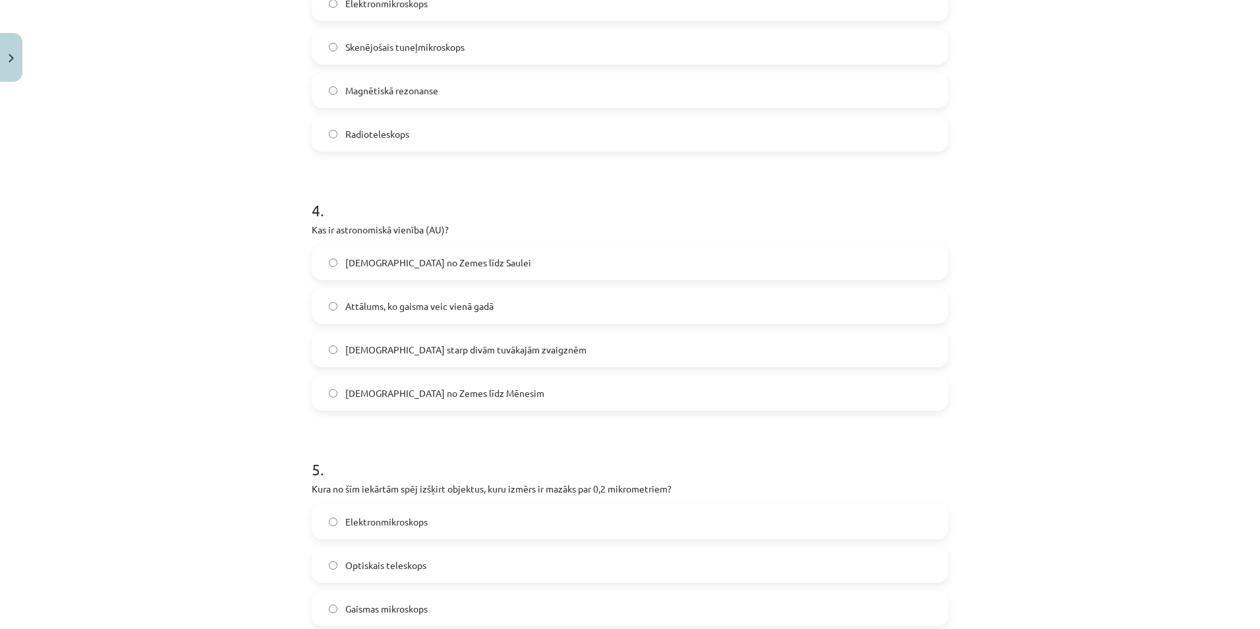
scroll to position [1010, 0]
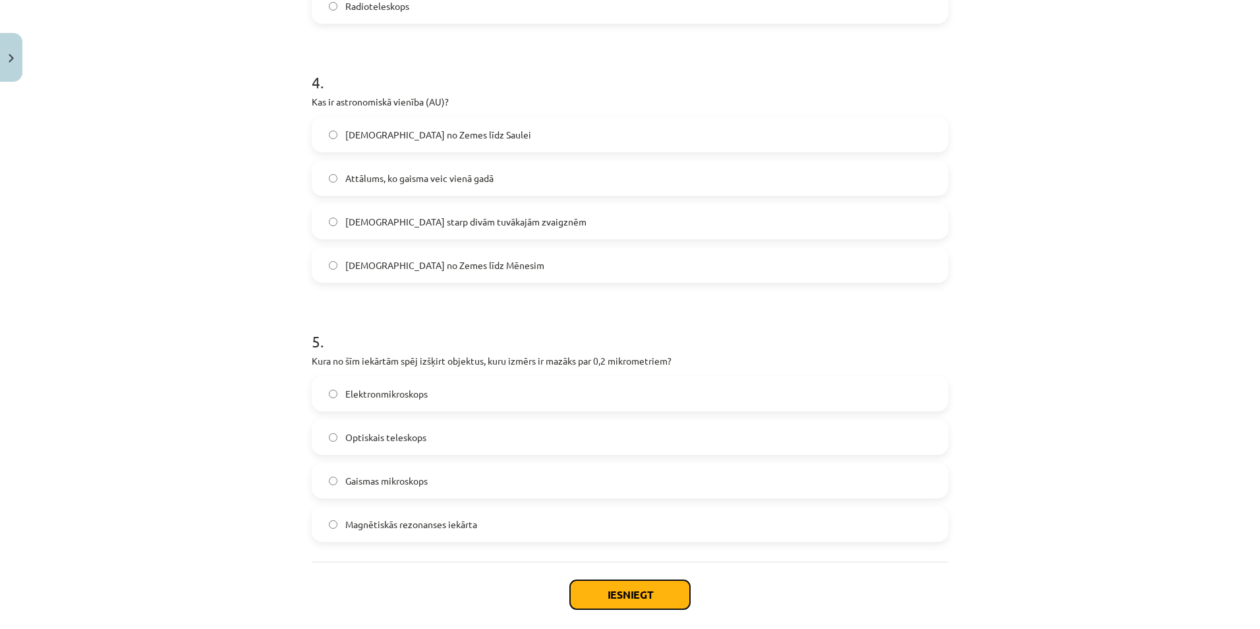
click at [658, 605] on button "Iesniegt" at bounding box center [630, 594] width 120 height 29
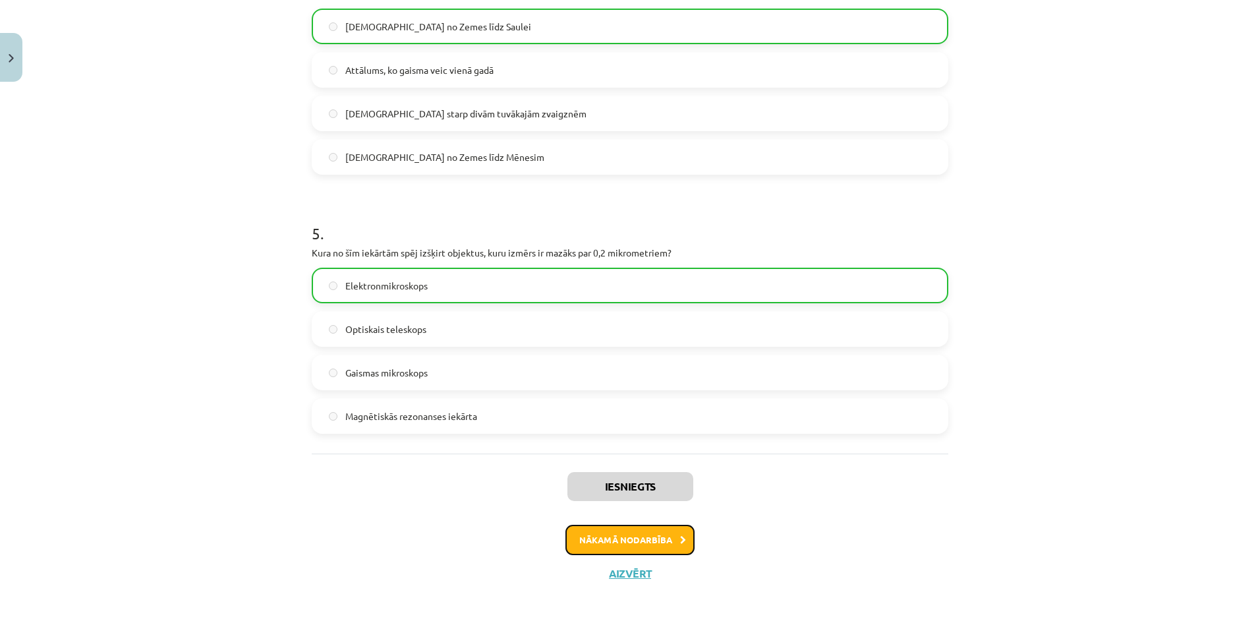
click at [680, 536] on icon at bounding box center [683, 540] width 6 height 9
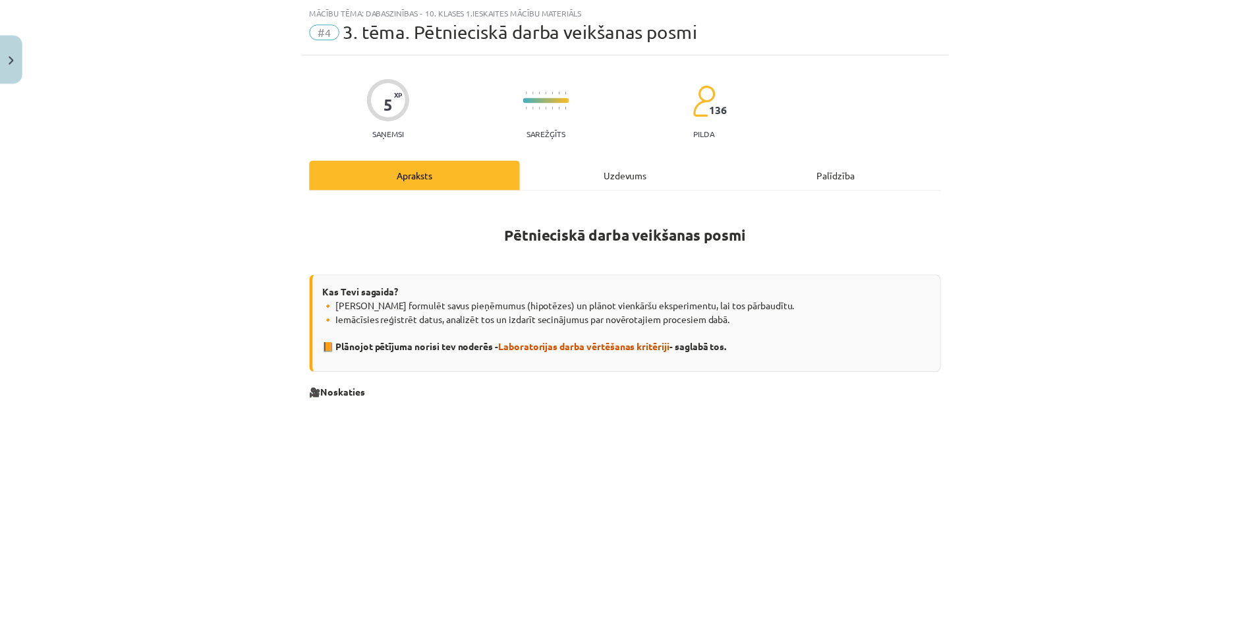
scroll to position [33, 0]
click at [604, 178] on div "Uzdevums" at bounding box center [630, 176] width 212 height 30
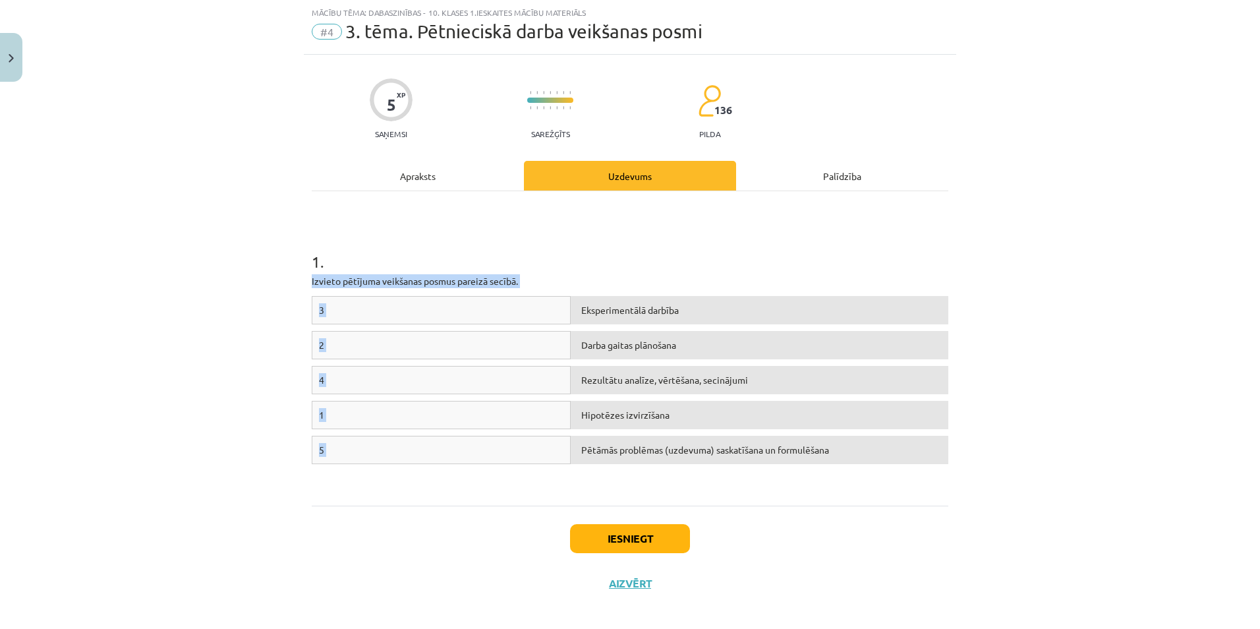
drag, startPoint x: 300, startPoint y: 280, endPoint x: 840, endPoint y: 460, distance: 569.0
click at [840, 460] on div "5 XP Saņemsi Sarežģīts 136 pilda Apraksts Uzdevums Palīdzība 1 . Izvieto pētīju…" at bounding box center [630, 330] width 652 height 551
drag, startPoint x: 840, startPoint y: 460, endPoint x: 830, endPoint y: 457, distance: 10.4
click at [830, 457] on div "Pētāmās problēmas (uzdevuma) saskatīšana un formulēšana" at bounding box center [760, 450] width 378 height 28
click at [821, 449] on span "Pētāmās problēmas (uzdevuma) saskatīšana un formulēšana" at bounding box center [705, 450] width 248 height 12
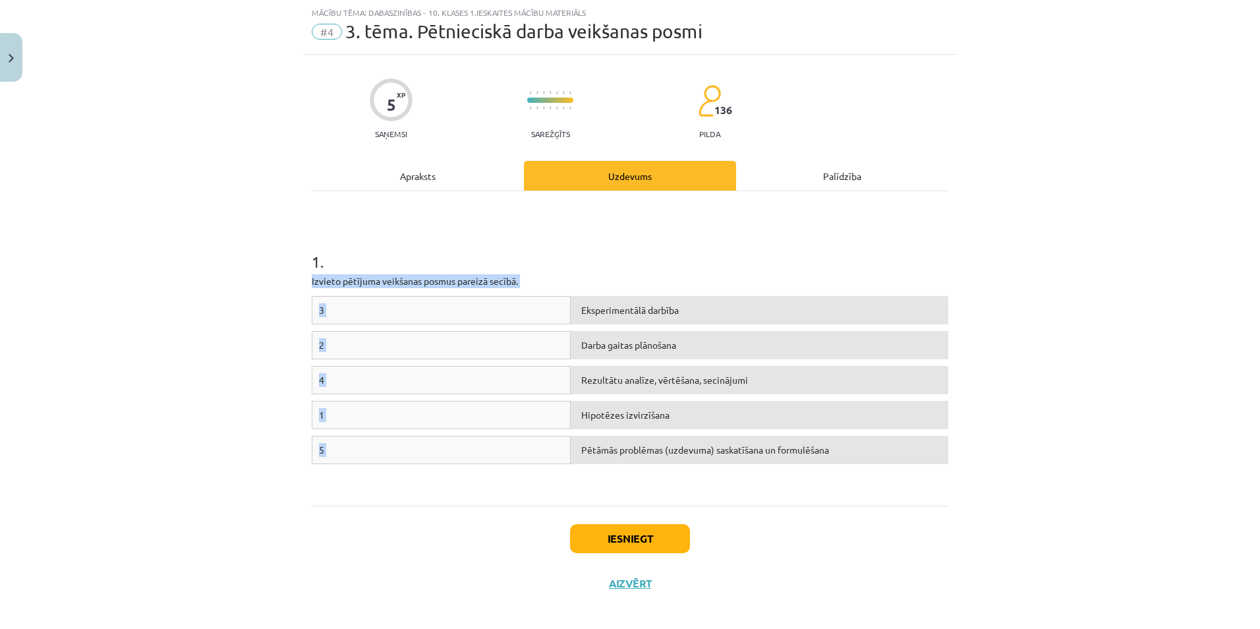
click at [820, 480] on div "3 Eksperimentālā darbība 2 Darba gaitas plānošana 4 Rezultātu analīze, vērtēšan…" at bounding box center [630, 395] width 637 height 198
drag, startPoint x: 293, startPoint y: 217, endPoint x: 689, endPoint y: 378, distance: 427.5
drag, startPoint x: 689, startPoint y: 378, endPoint x: 899, endPoint y: 440, distance: 218.7
click at [899, 440] on div "Mācību tēma: Dabaszinības - 10. klases 1.ieskaites mācību materiāls #4 3. tēma.…" at bounding box center [630, 314] width 1260 height 629
drag, startPoint x: 759, startPoint y: 478, endPoint x: 751, endPoint y: 477, distance: 8.0
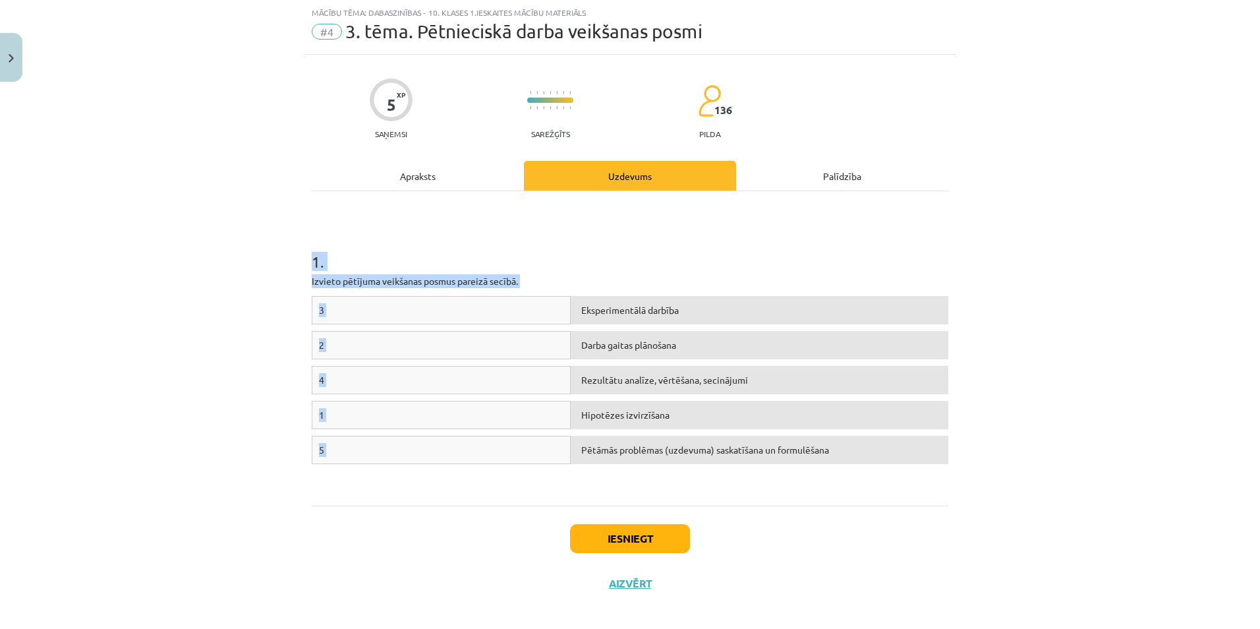
click at [759, 478] on div "3 Eksperimentālā darbība 2 Darba gaitas plānošana 4 Rezultātu analīze, vērtēšan…" at bounding box center [630, 395] width 637 height 198
click at [628, 577] on button "Aizvērt" at bounding box center [630, 583] width 50 height 13
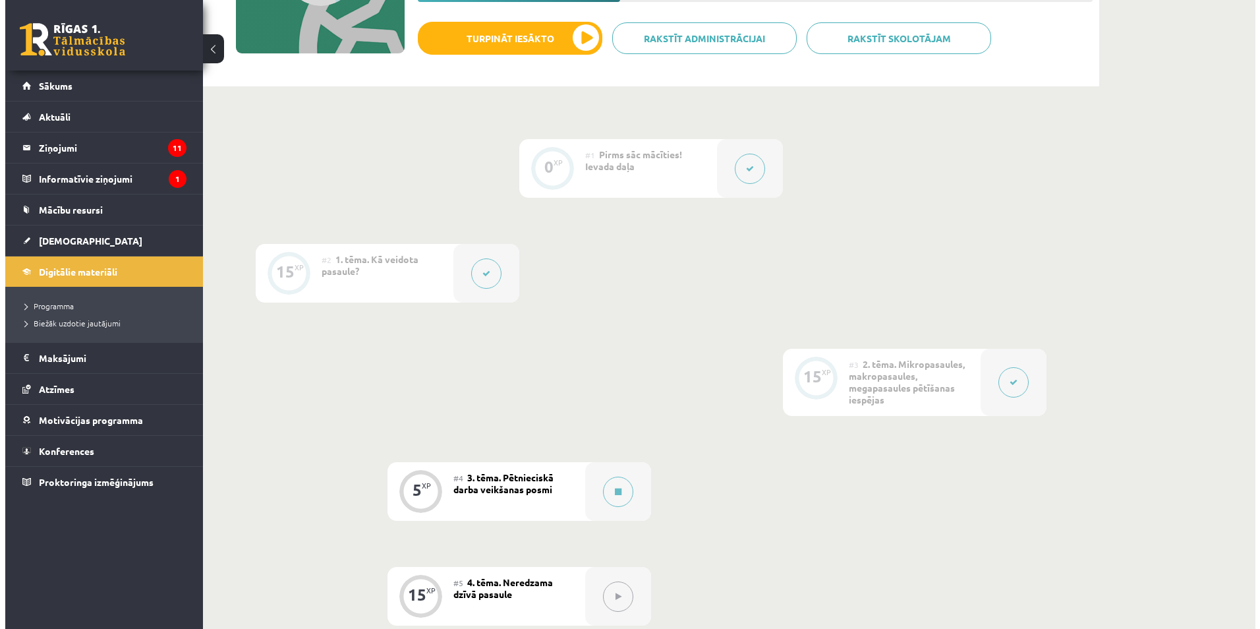
scroll to position [395, 0]
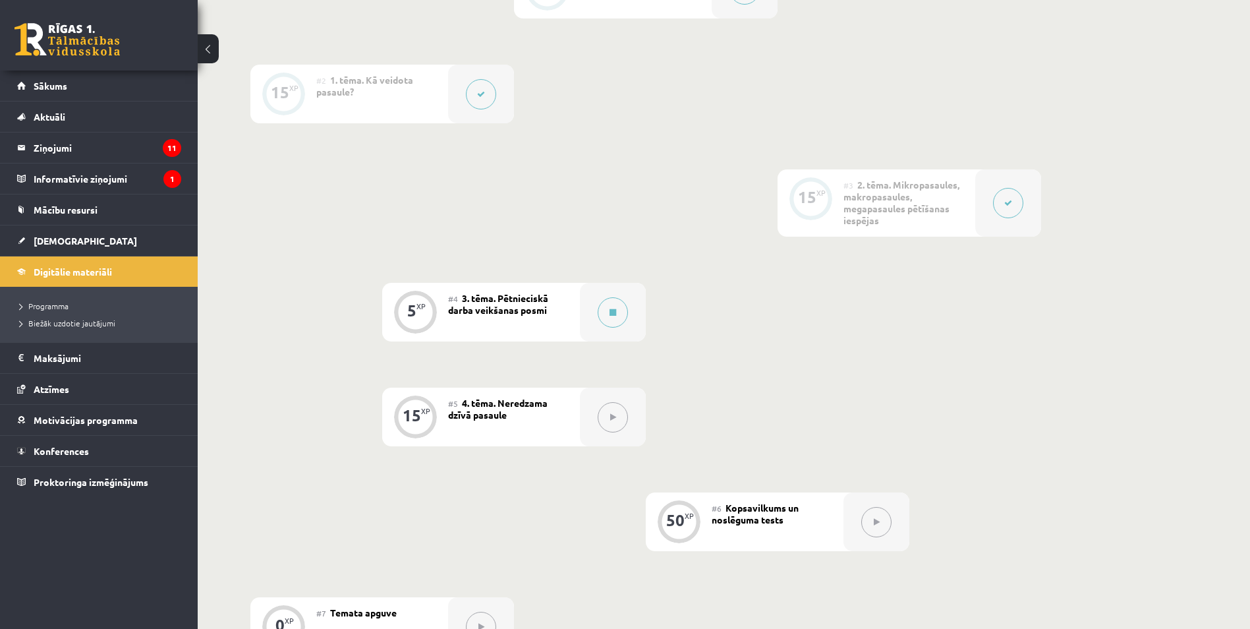
click at [621, 422] on button at bounding box center [613, 417] width 30 height 30
click at [610, 420] on icon at bounding box center [613, 417] width 6 height 8
drag, startPoint x: 609, startPoint y: 420, endPoint x: 607, endPoint y: 364, distance: 56.1
click at [608, 420] on button at bounding box center [613, 417] width 30 height 30
click at [866, 512] on button at bounding box center [876, 522] width 30 height 30
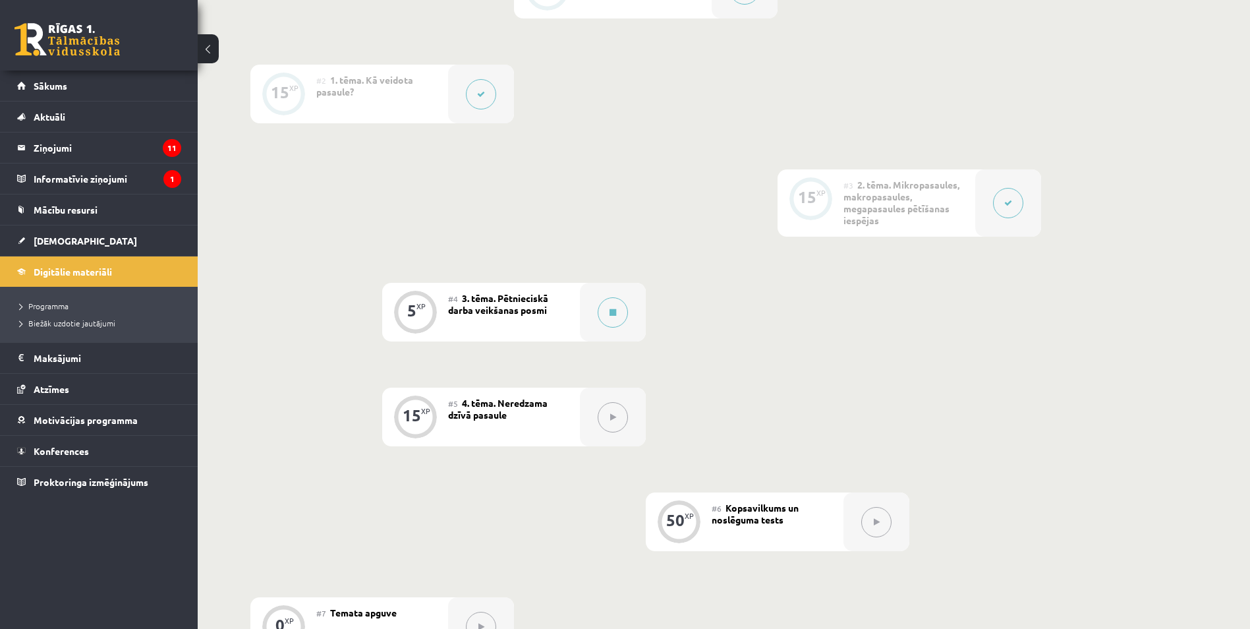
click at [867, 513] on button at bounding box center [876, 522] width 30 height 30
click at [992, 192] on div at bounding box center [1008, 202] width 66 height 67
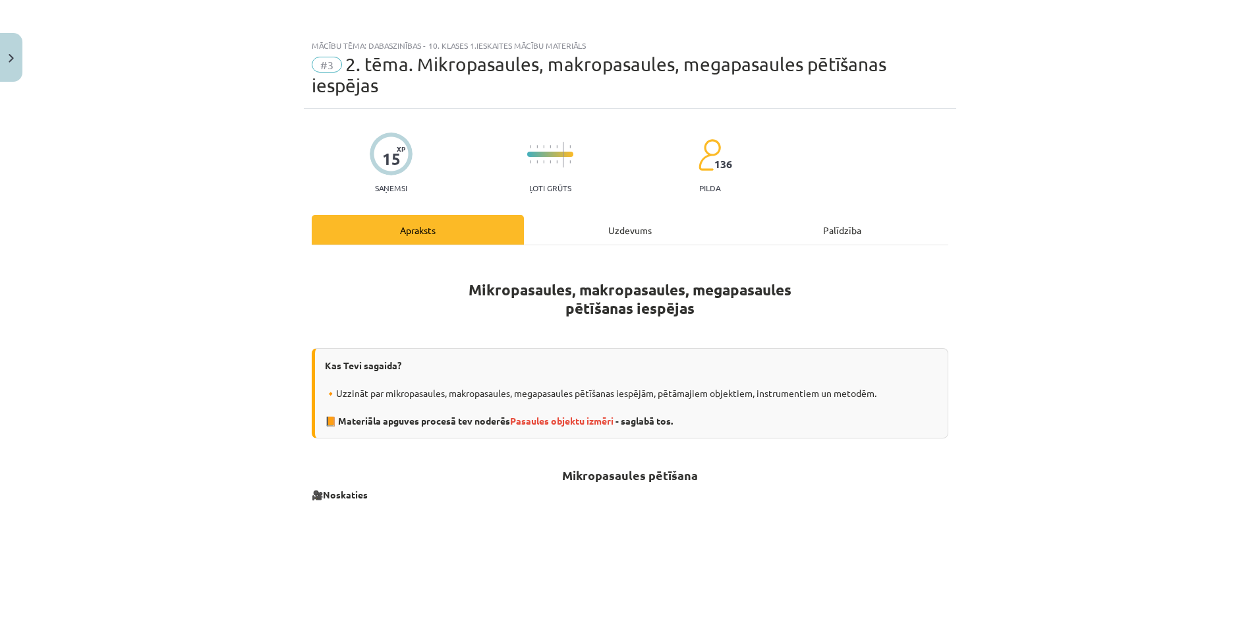
click at [627, 228] on div "Uzdevums" at bounding box center [630, 230] width 212 height 30
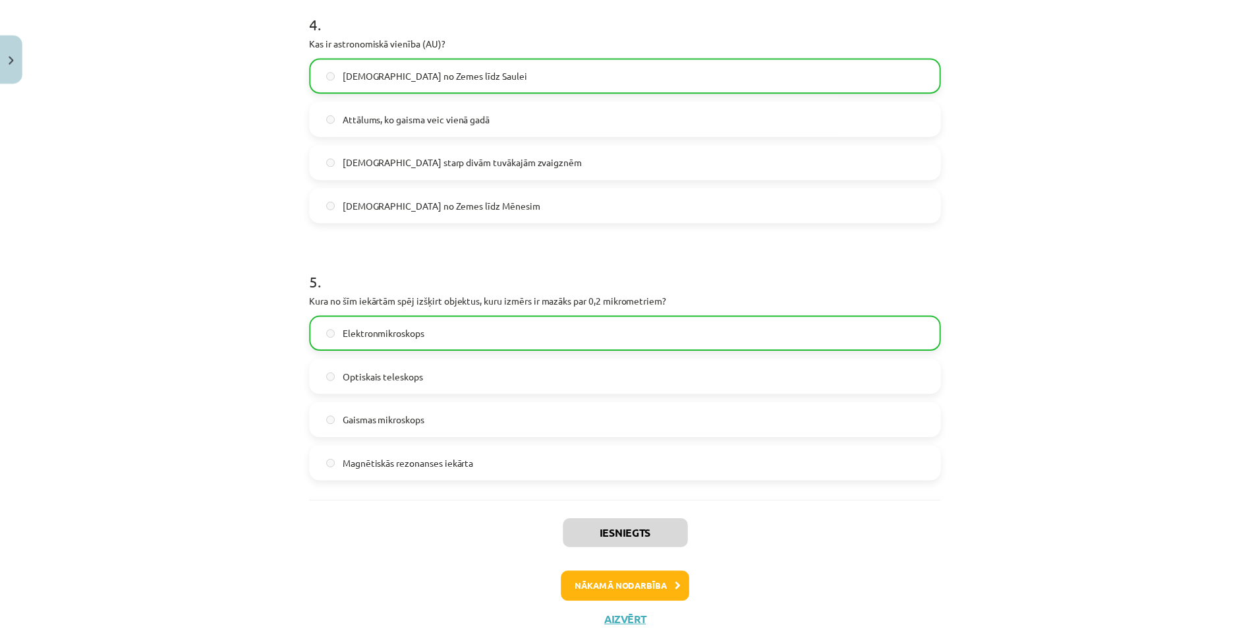
scroll to position [1118, 0]
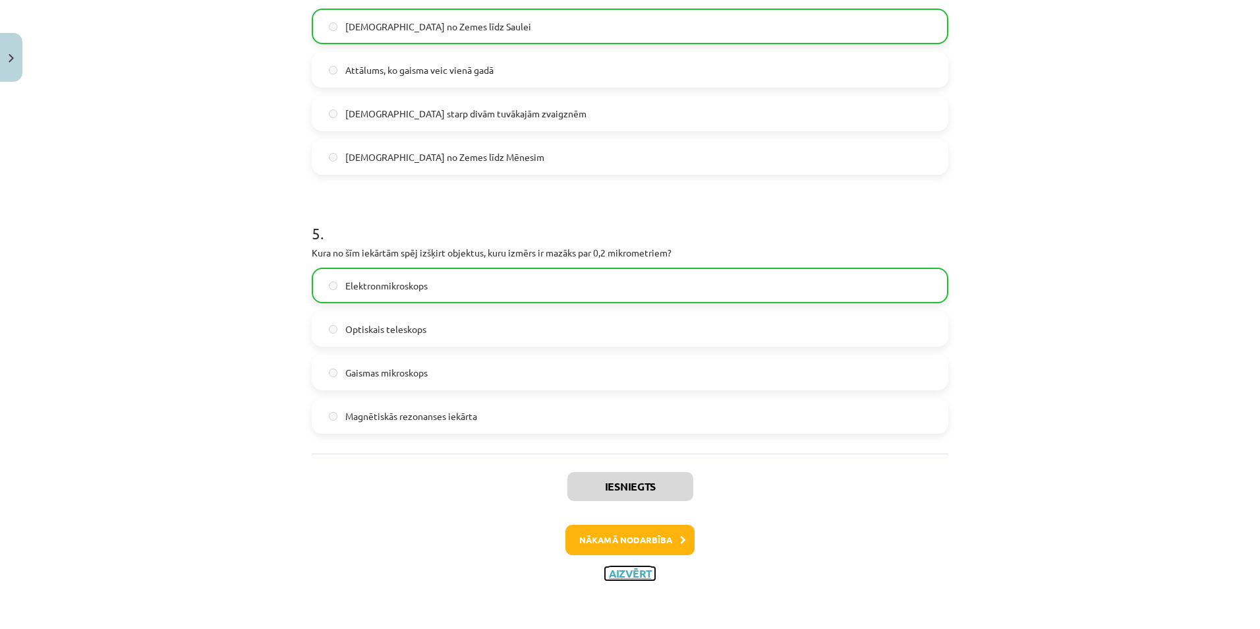
click at [631, 575] on button "Aizvērt" at bounding box center [630, 573] width 50 height 13
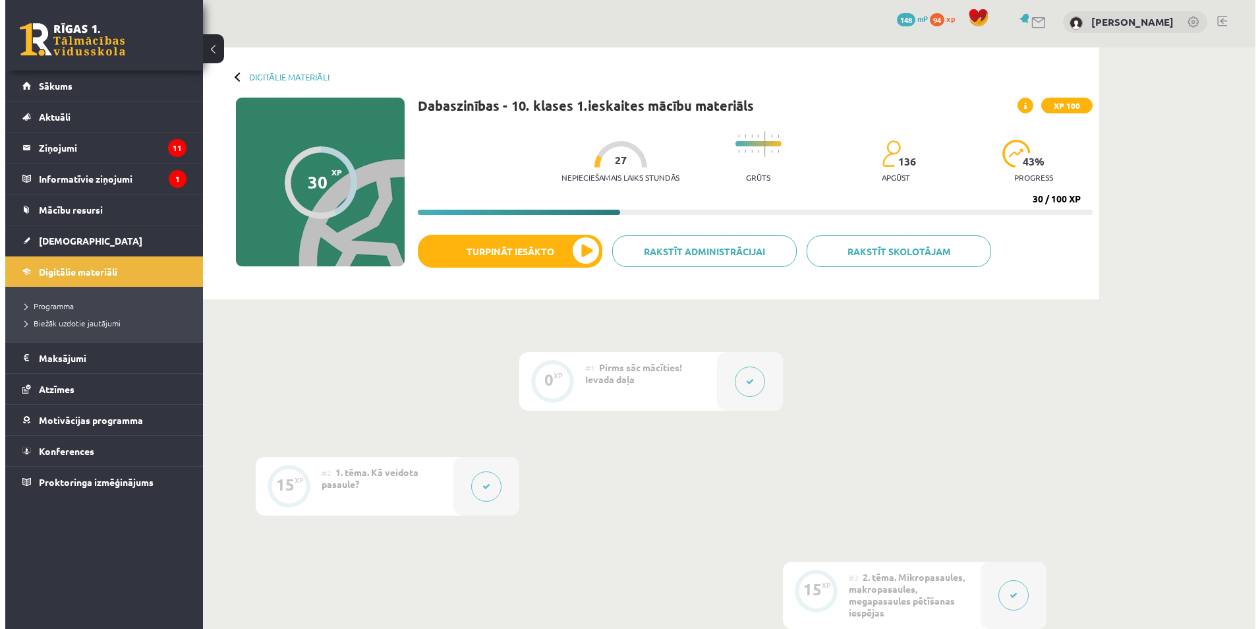
scroll to position [0, 0]
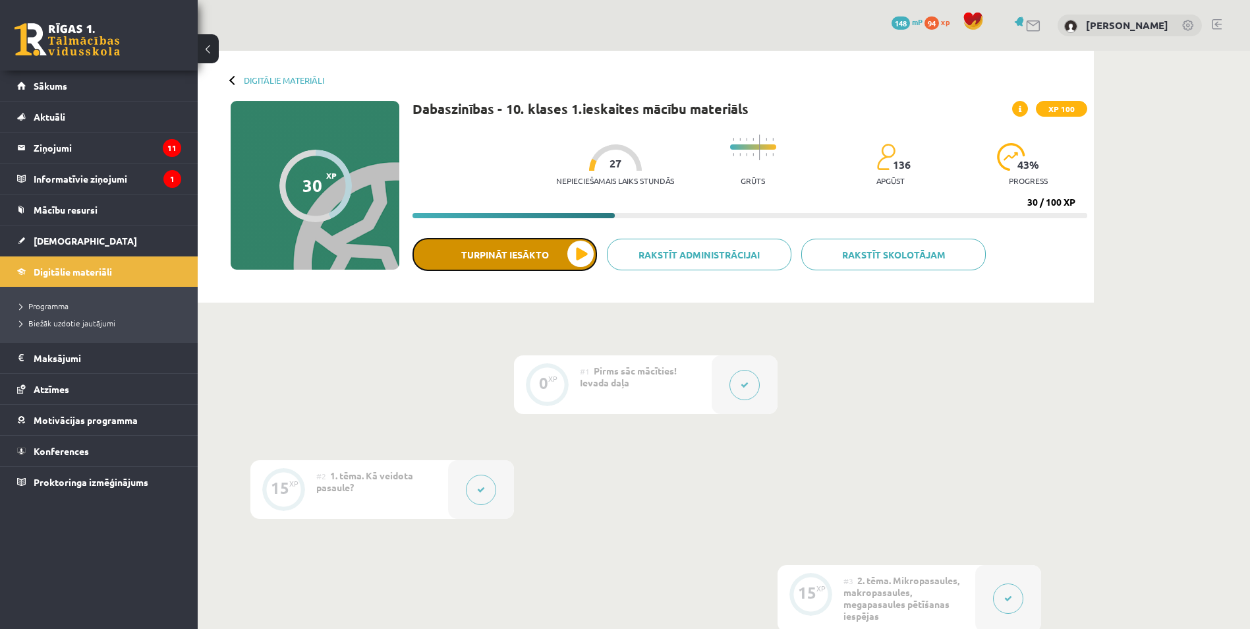
click at [583, 256] on button "Turpināt iesākto" at bounding box center [505, 254] width 185 height 33
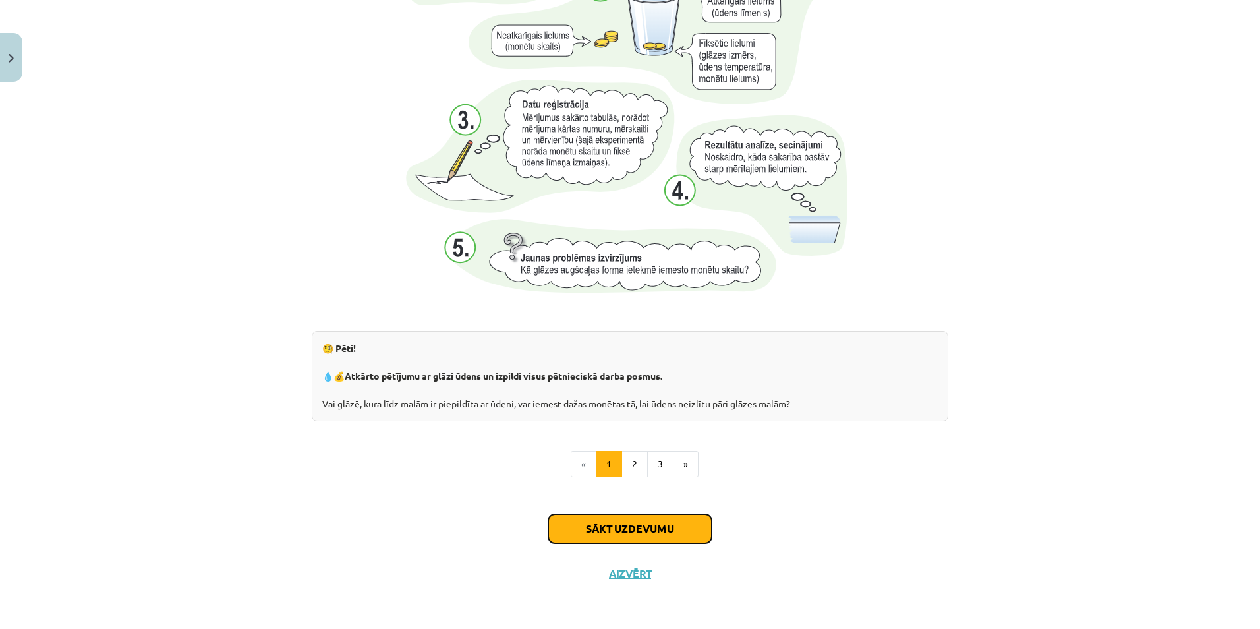
click at [602, 529] on button "Sākt uzdevumu" at bounding box center [629, 528] width 163 height 29
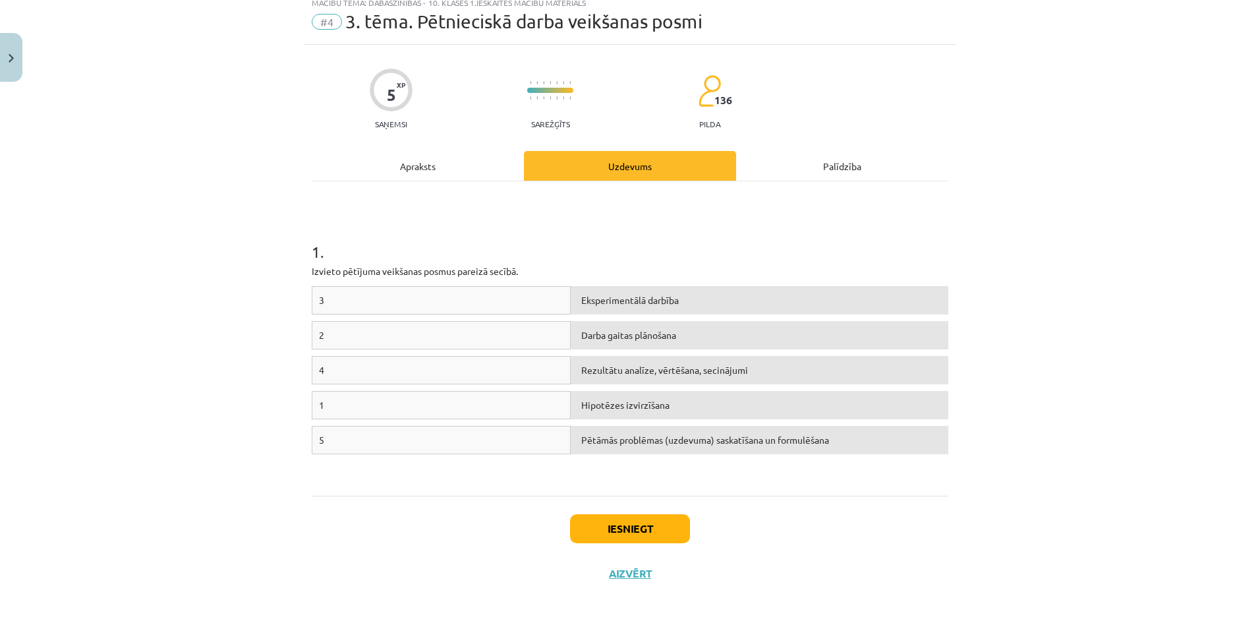
scroll to position [33, 0]
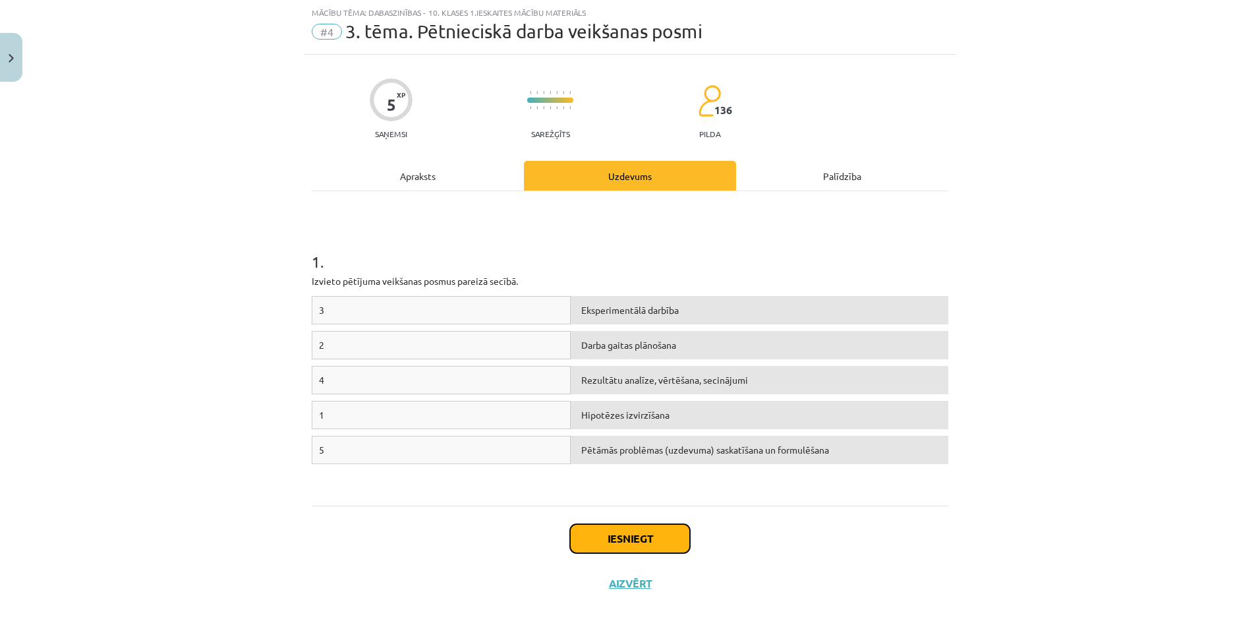
click at [607, 542] on button "Iesniegt" at bounding box center [630, 538] width 120 height 29
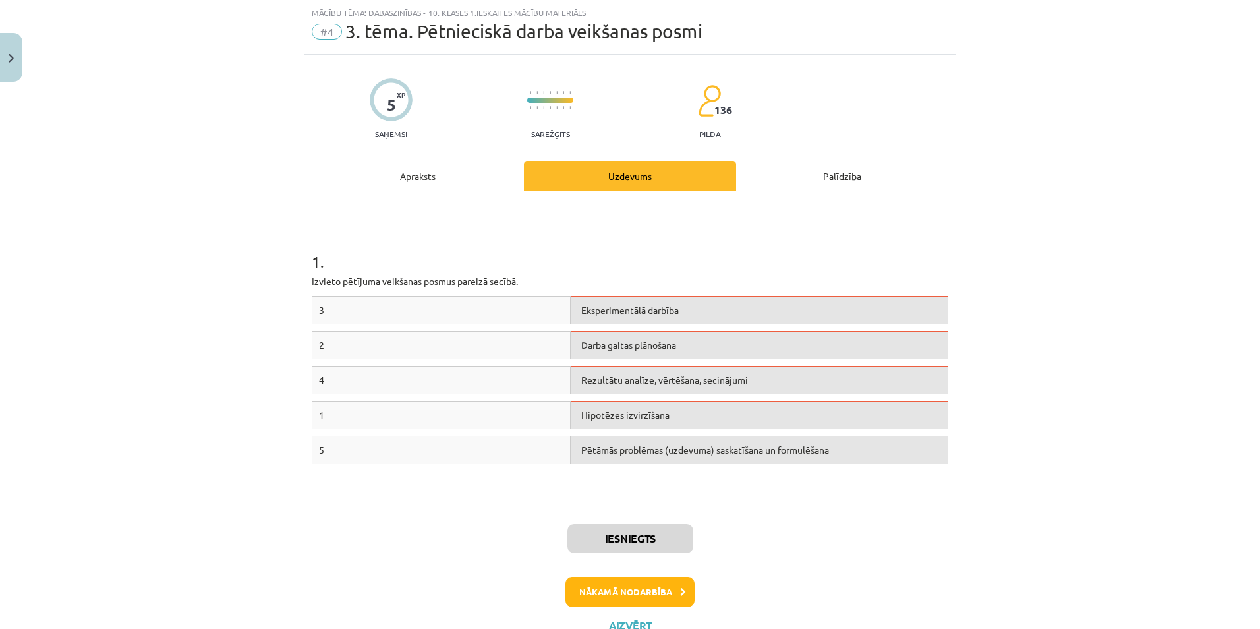
click at [650, 419] on span "Hipotēzes izvirzīšana" at bounding box center [625, 415] width 88 height 12
click at [657, 583] on button "Nākamā nodarbība" at bounding box center [629, 592] width 129 height 30
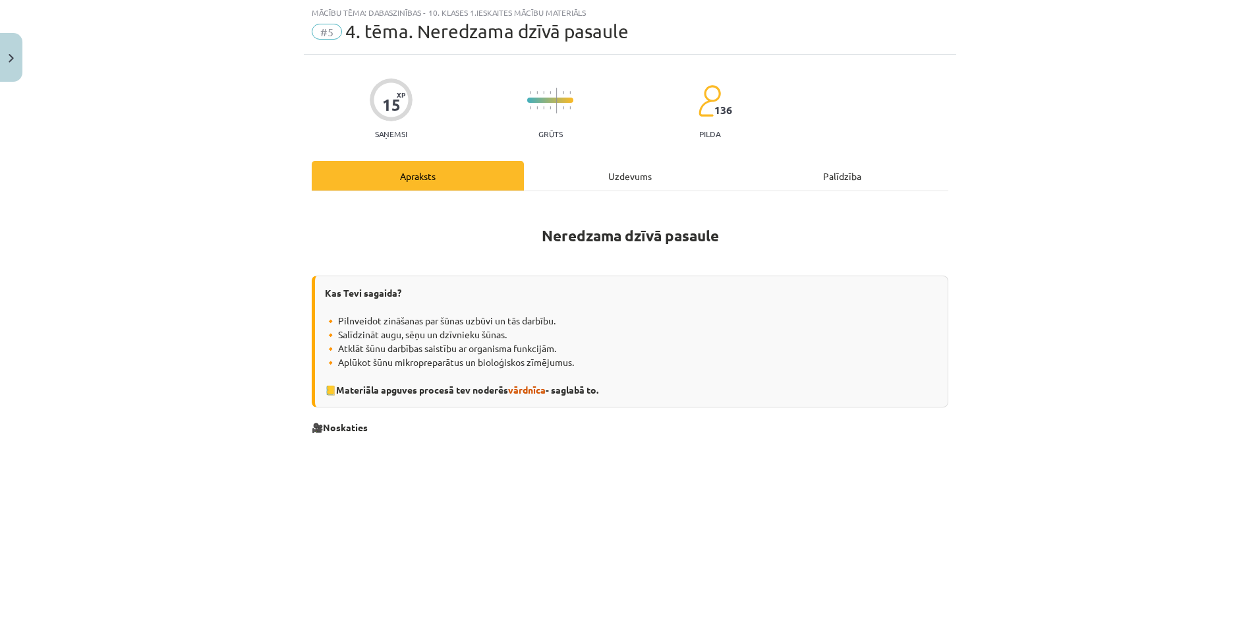
click at [616, 181] on div "Uzdevums" at bounding box center [630, 176] width 212 height 30
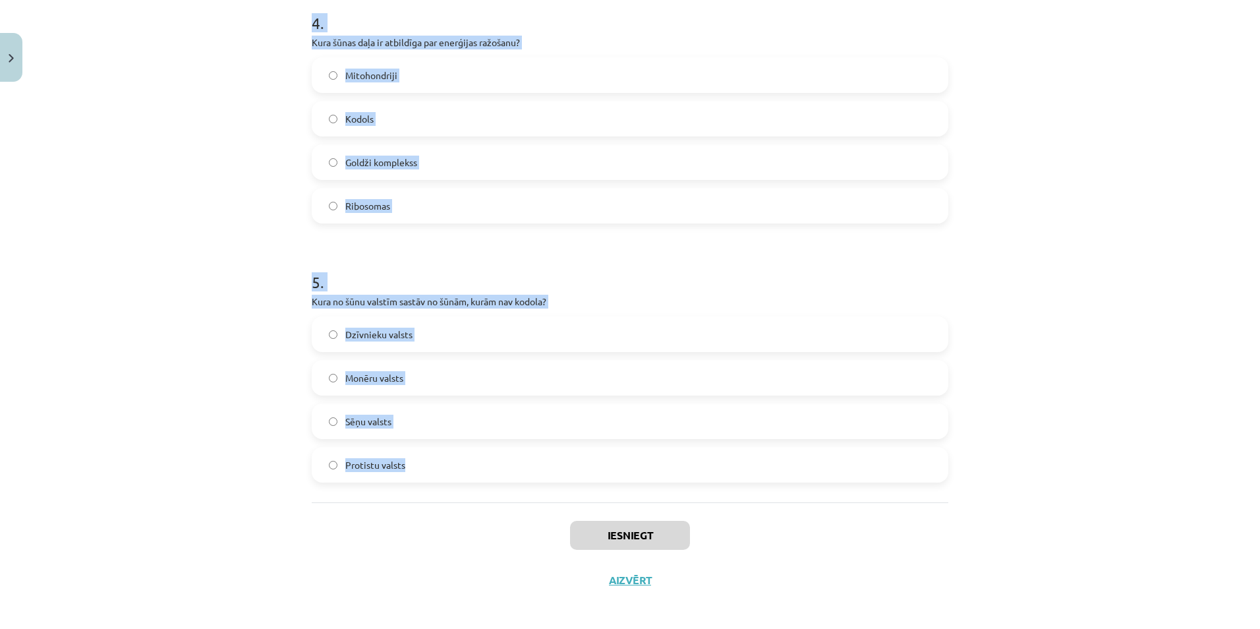
scroll to position [1055, 0]
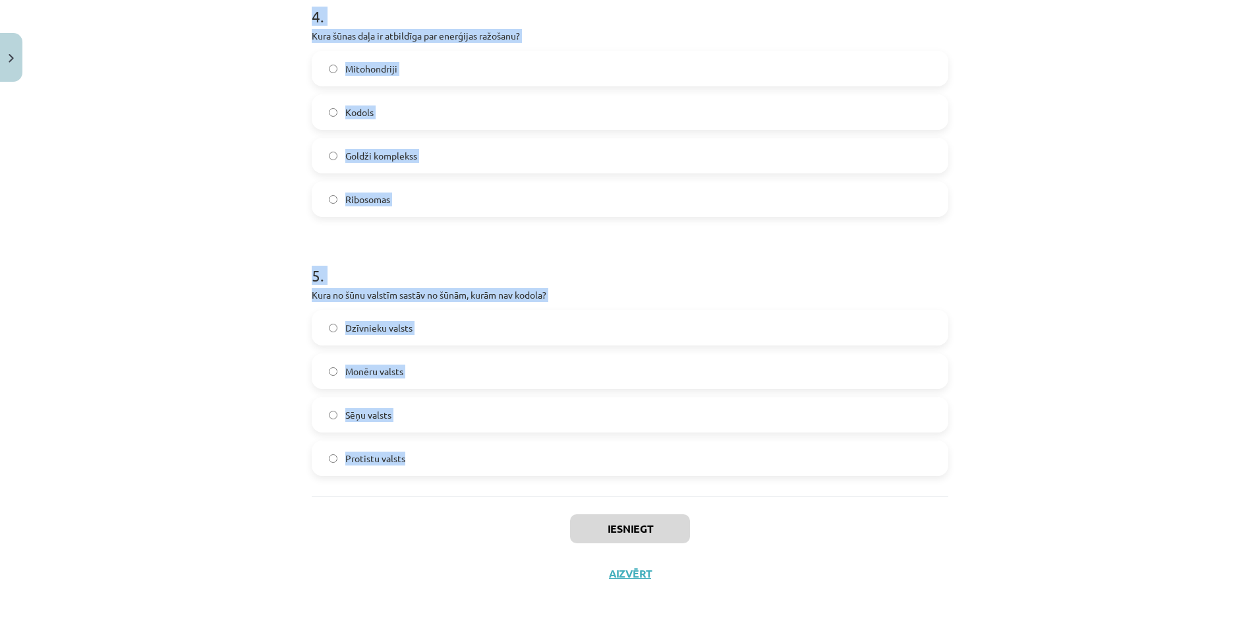
drag, startPoint x: 380, startPoint y: 304, endPoint x: 672, endPoint y: 487, distance: 344.3
click at [673, 488] on div "Mācību tēma: Dabaszinības - 10. klases 1.ieskaites mācību materiāls #5 4. tēma.…" at bounding box center [630, 314] width 1260 height 629
copy form "Kuru funkciju veic Goldži komplekss šūnā? Šķiro un transportē sintezētās vielas…"
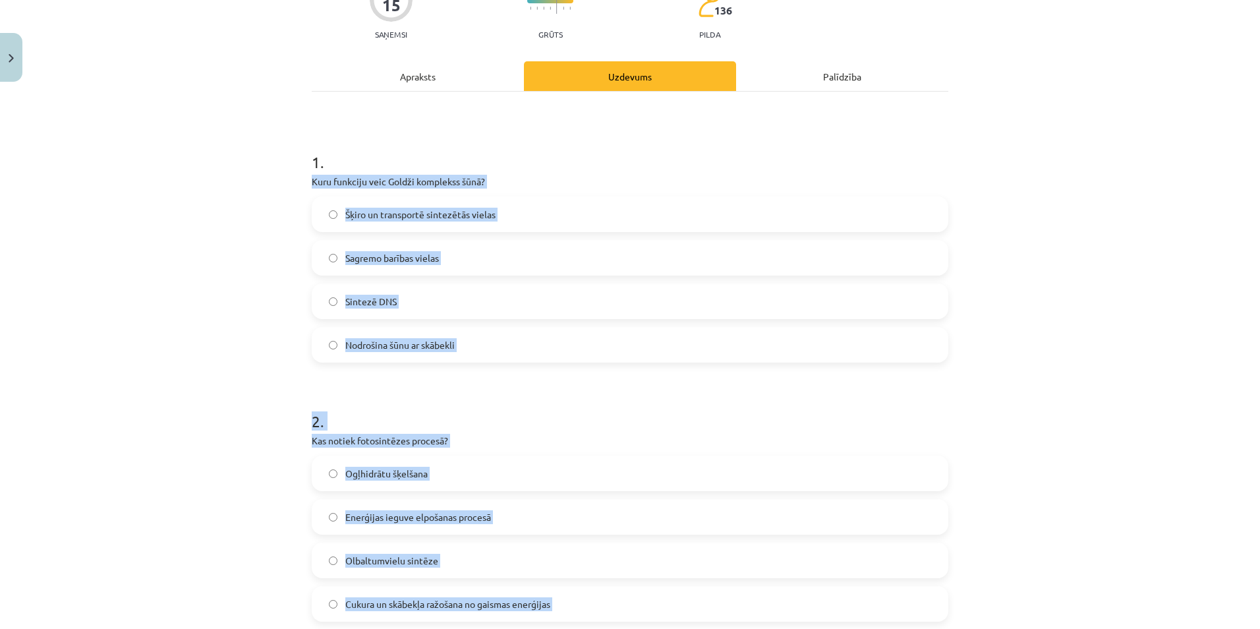
click at [227, 286] on div "Mācību tēma: Dabaszinības - 10. klases 1.ieskaites mācību materiāls #5 4. tēma.…" at bounding box center [630, 314] width 1260 height 629
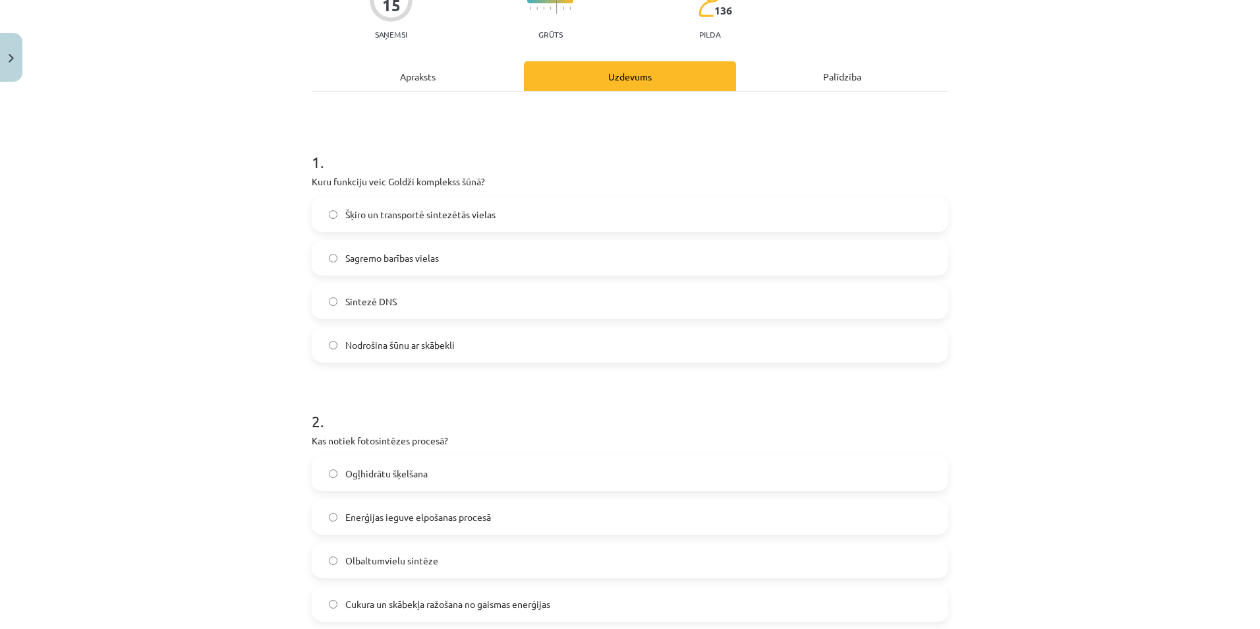
click at [321, 213] on label "Šķiro un transportē sintezētās vielas" at bounding box center [630, 214] width 634 height 33
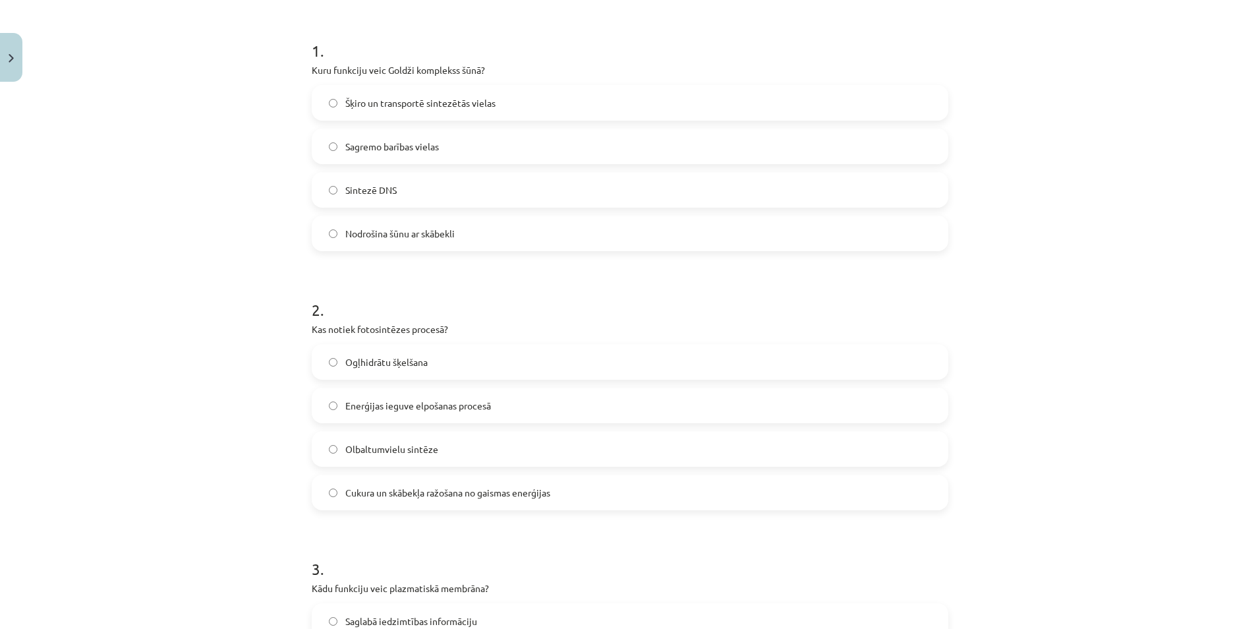
scroll to position [396, 0]
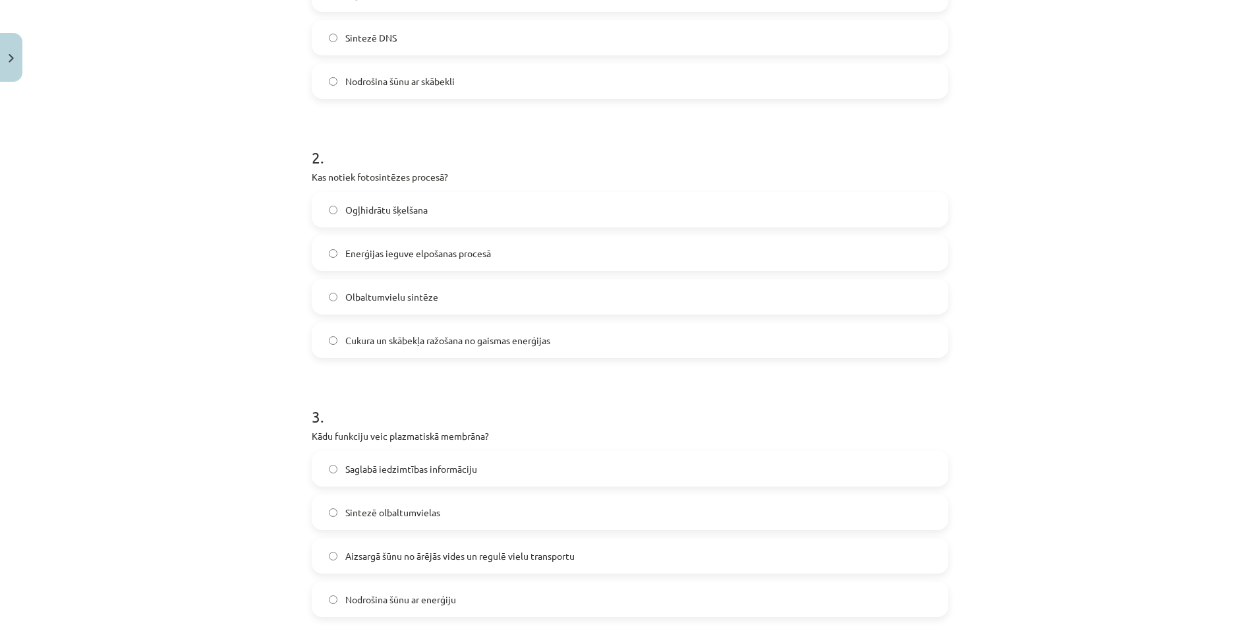
click at [320, 337] on label "Cukura un skābekļa ražošana no gaismas enerģijas" at bounding box center [630, 340] width 634 height 33
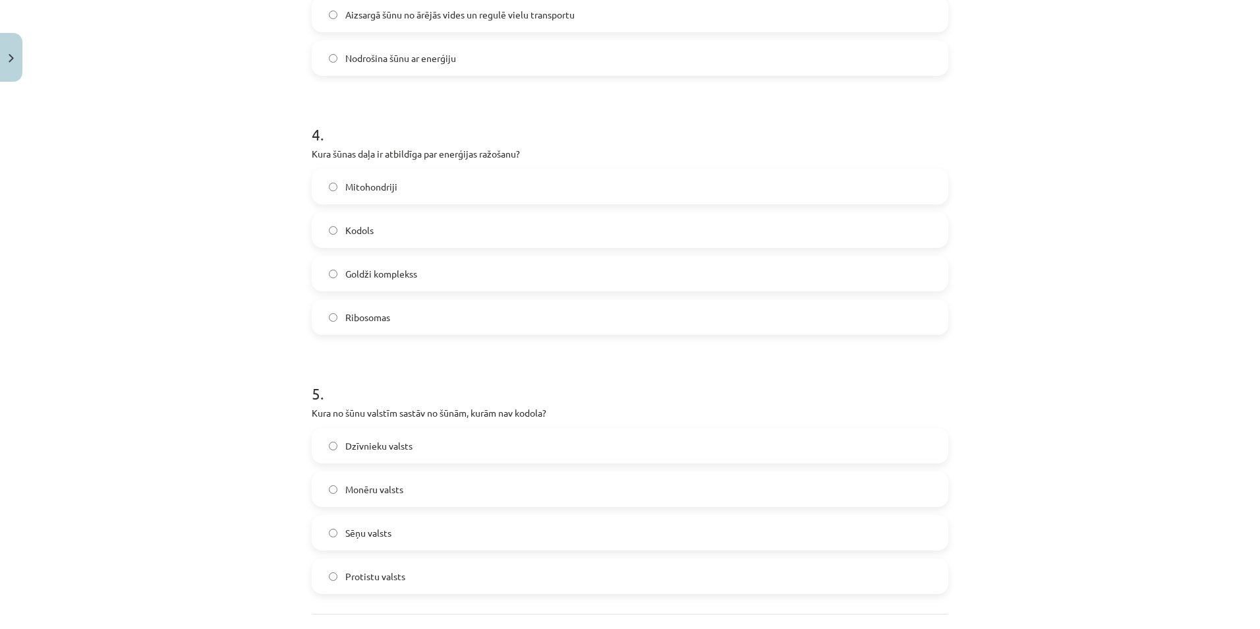
scroll to position [1055, 0]
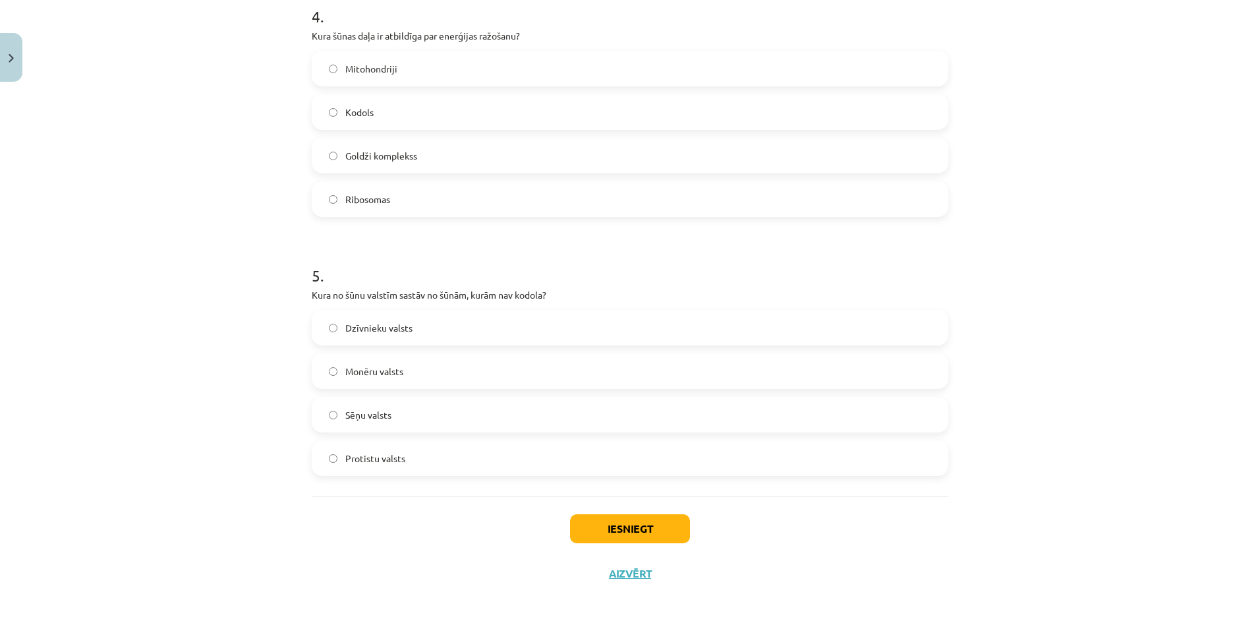
click at [645, 512] on div "Iesniegt Aizvērt" at bounding box center [630, 542] width 637 height 92
drag, startPoint x: 660, startPoint y: 516, endPoint x: 674, endPoint y: 511, distance: 14.8
click at [662, 515] on button "Iesniegt" at bounding box center [630, 528] width 120 height 29
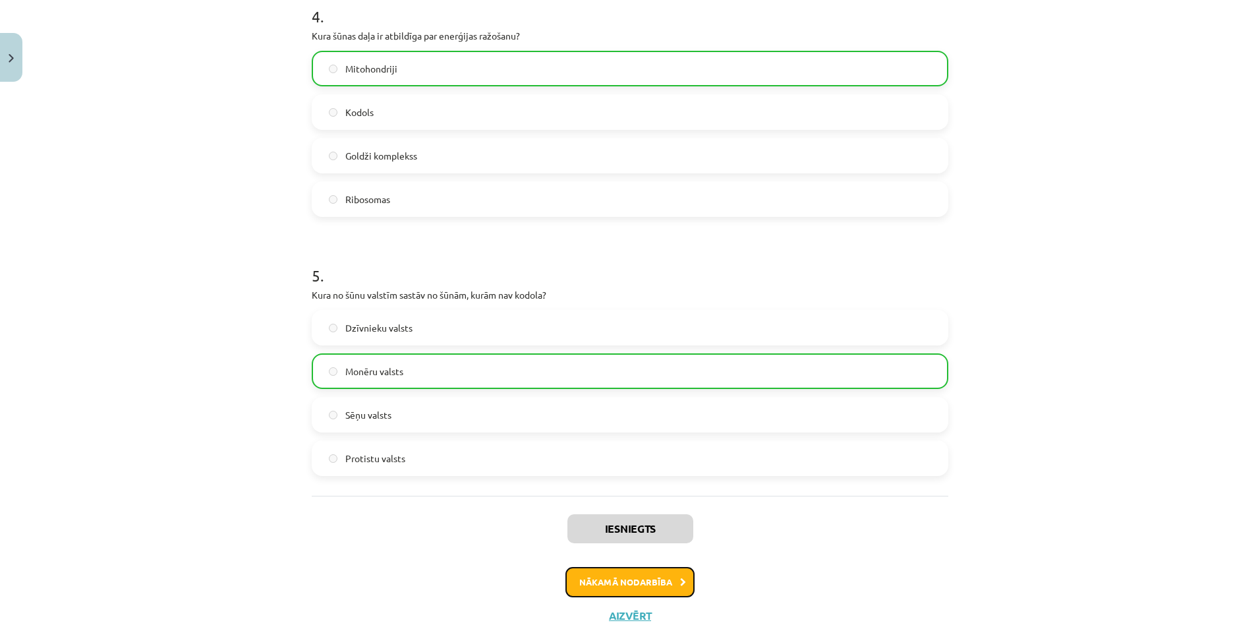
click at [650, 594] on button "Nākamā nodarbība" at bounding box center [629, 582] width 129 height 30
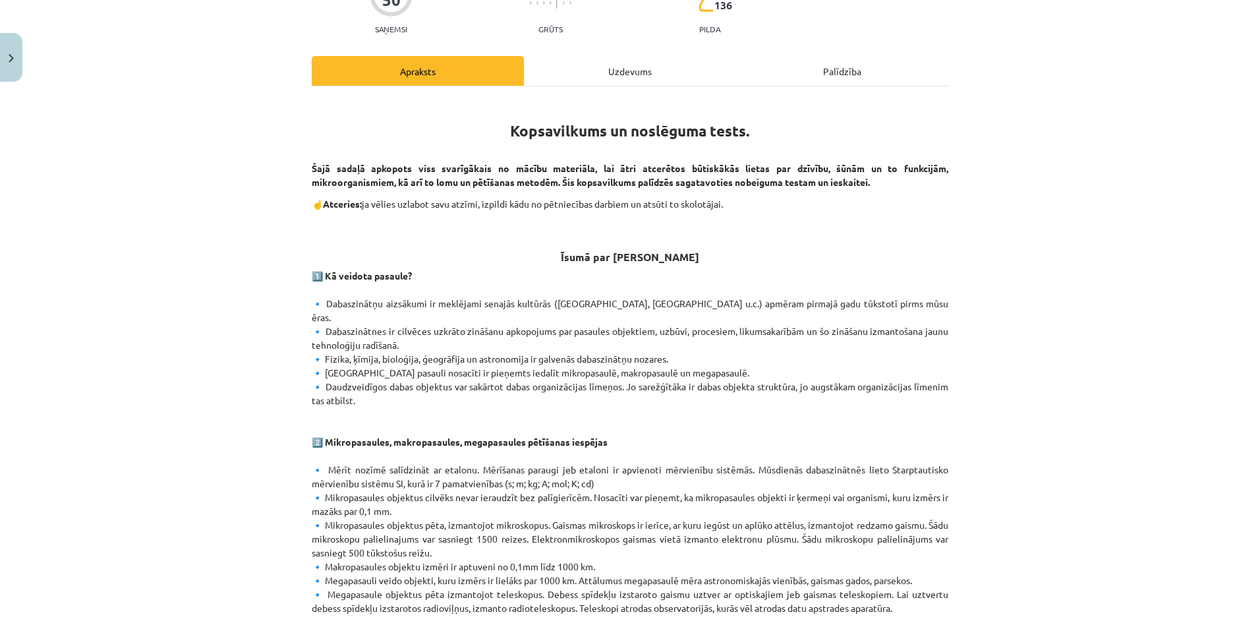
scroll to position [0, 0]
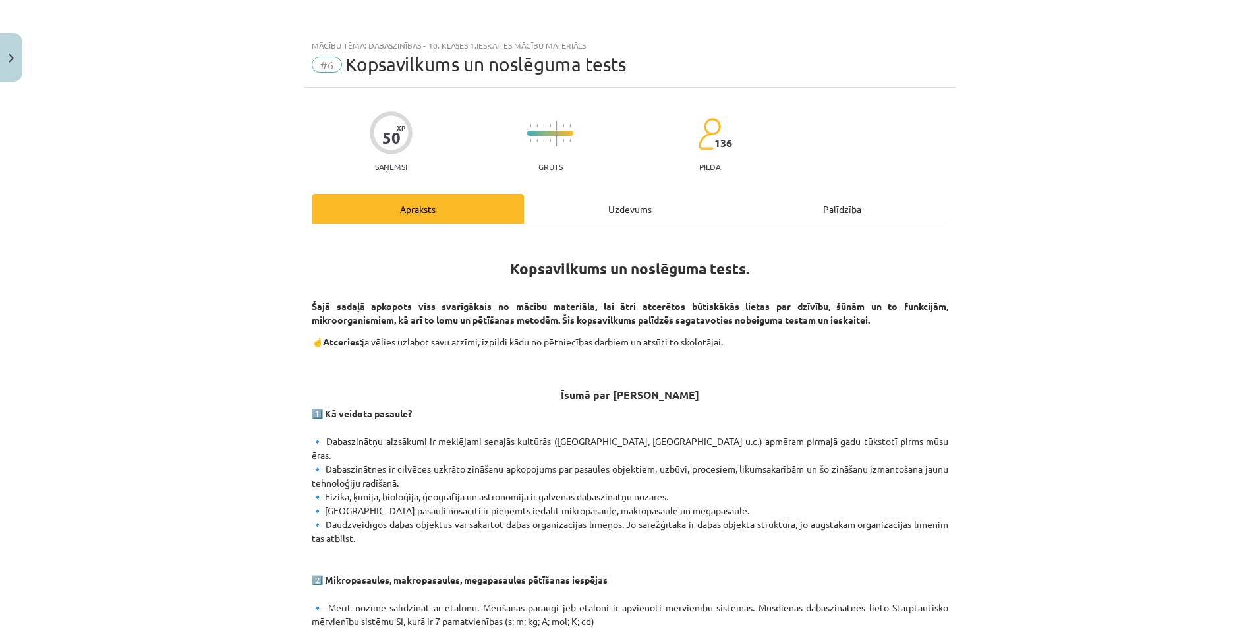
click at [610, 208] on div "Uzdevums" at bounding box center [630, 209] width 212 height 30
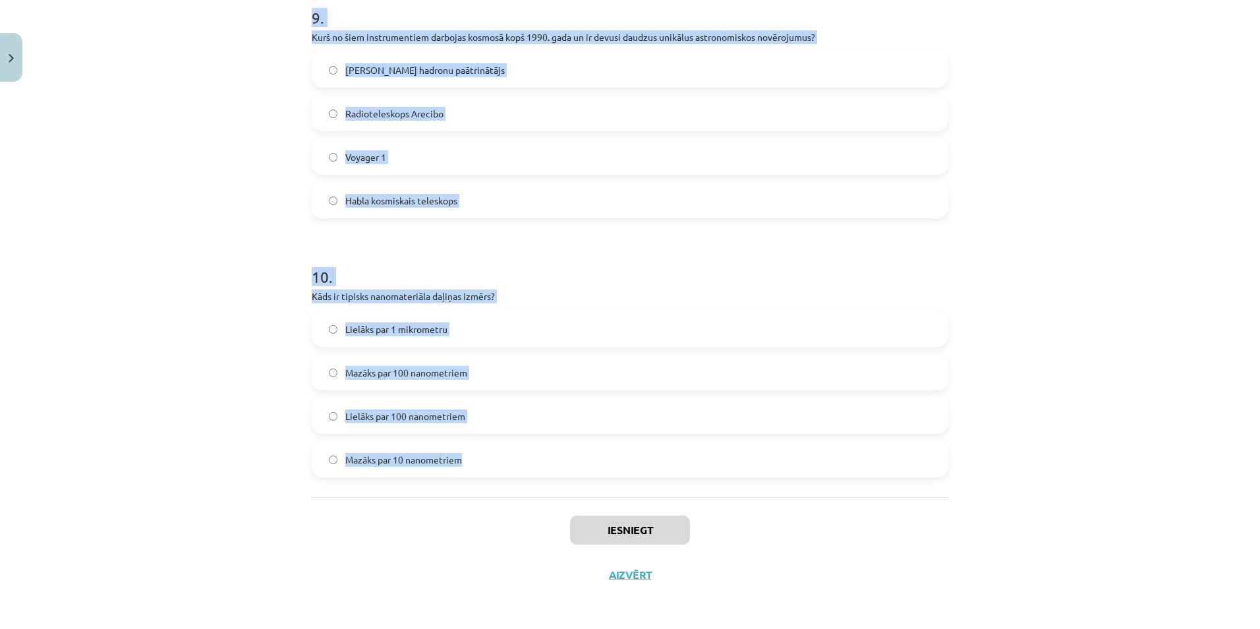
scroll to position [2350, 0]
drag, startPoint x: 305, startPoint y: 267, endPoint x: 645, endPoint y: 484, distance: 403.3
copy form "1 . Kuru pasaules daļu pētī bioloģija? Nedzīvā pasaule Astronomiskie objekti Dz…"
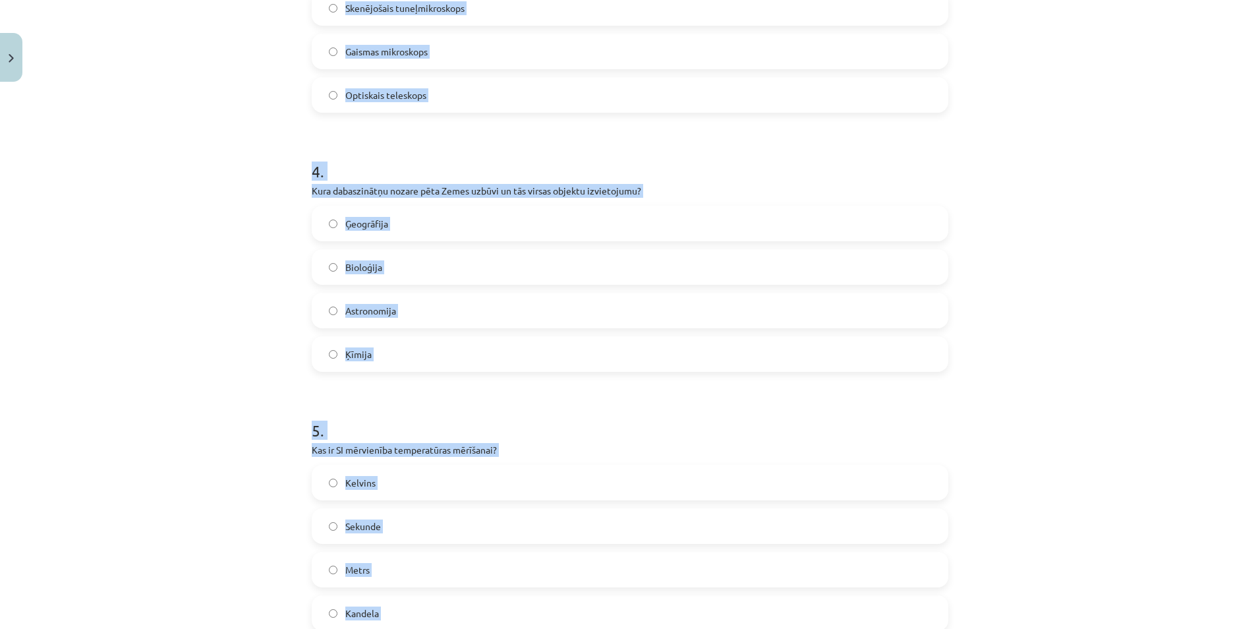
click at [222, 255] on div "Mācību tēma: Dabaszinības - 10. klases 1.ieskaites mācību materiāls #6 Kopsavil…" at bounding box center [630, 314] width 1260 height 629
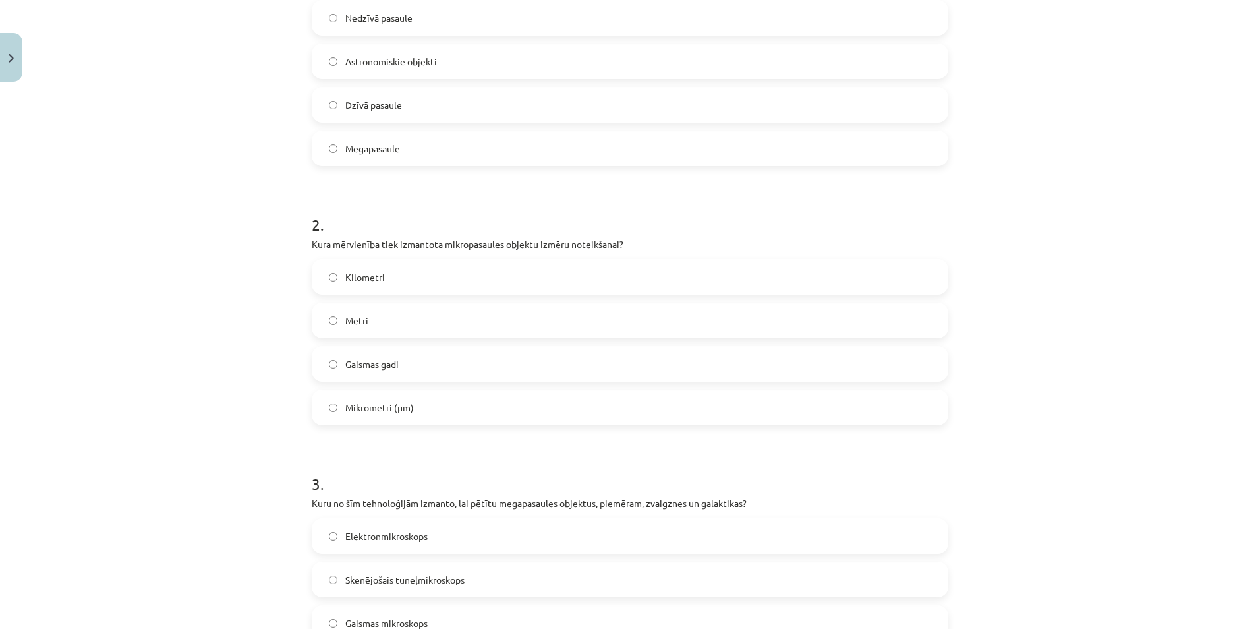
scroll to position [505, 0]
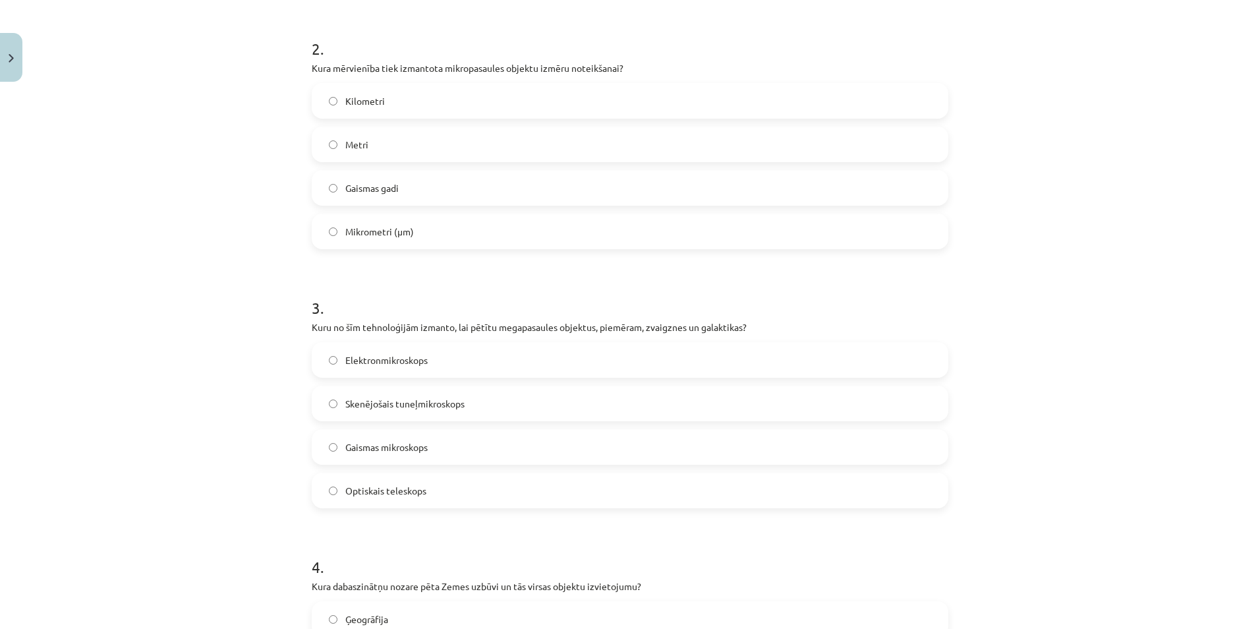
click at [333, 479] on label "Optiskais teleskops" at bounding box center [630, 490] width 634 height 33
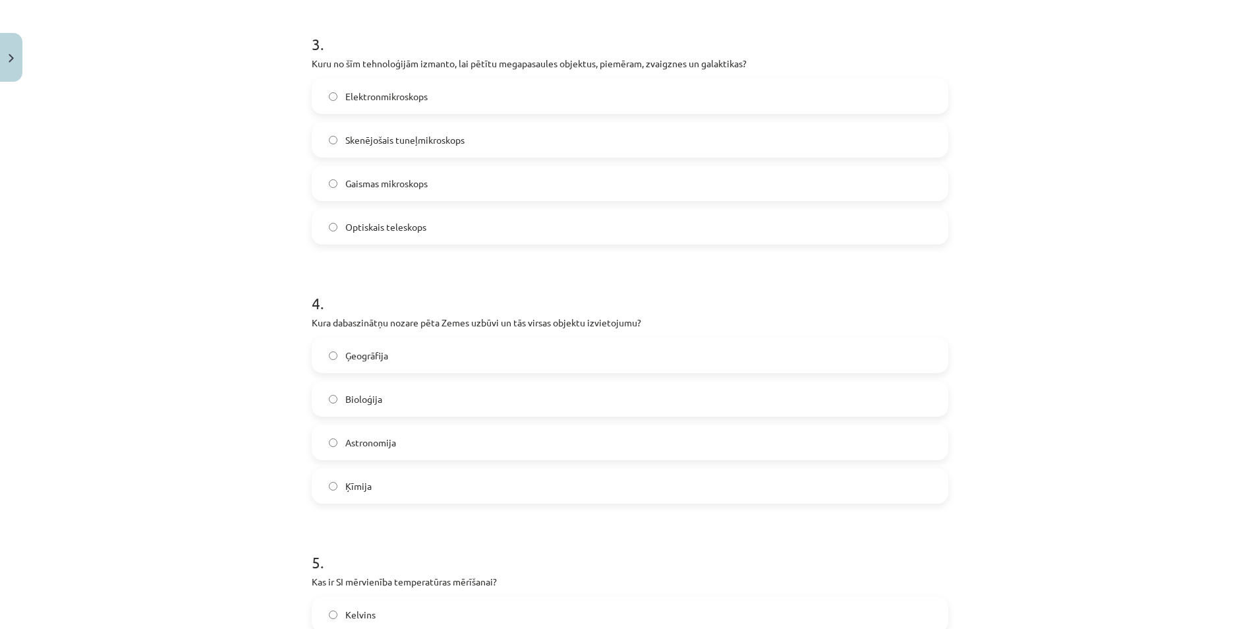
click at [335, 345] on label "Ģeogrāfija" at bounding box center [630, 355] width 634 height 33
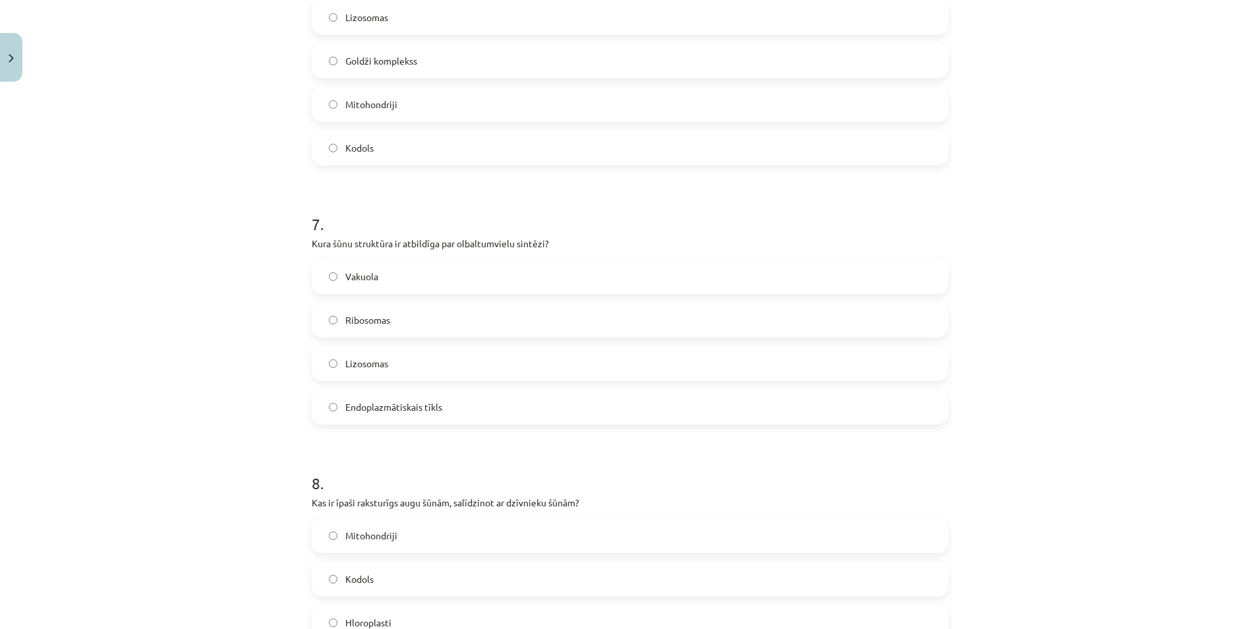
scroll to position [1625, 0]
click at [322, 308] on label "Ribosomas" at bounding box center [630, 319] width 634 height 33
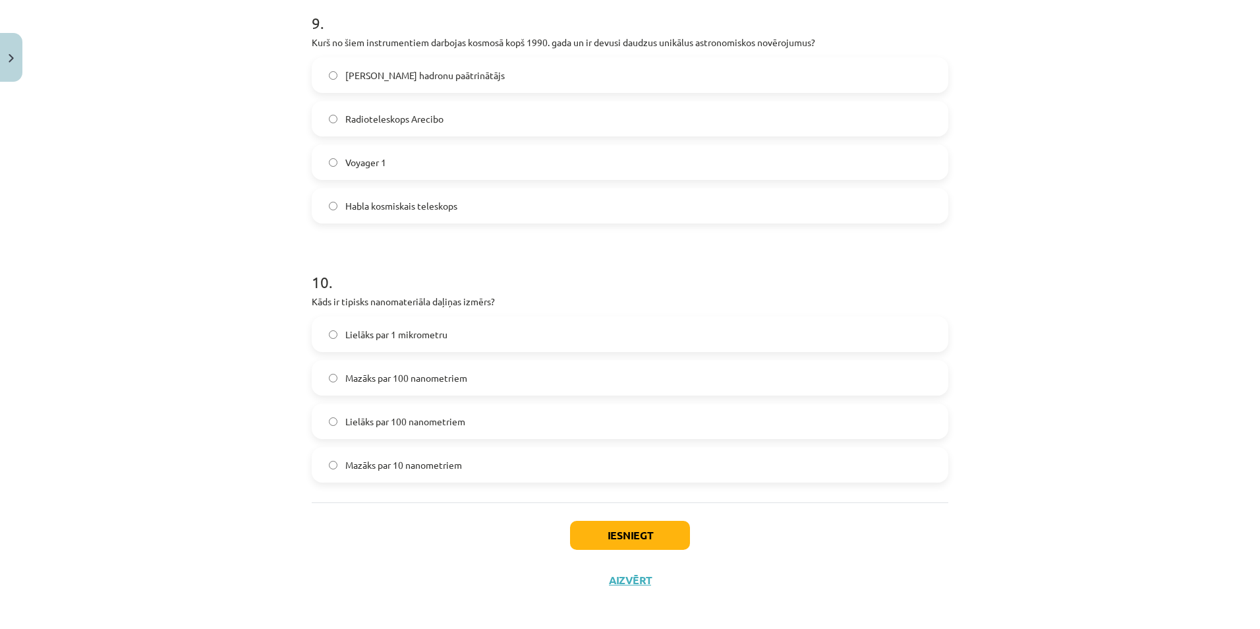
scroll to position [2350, 0]
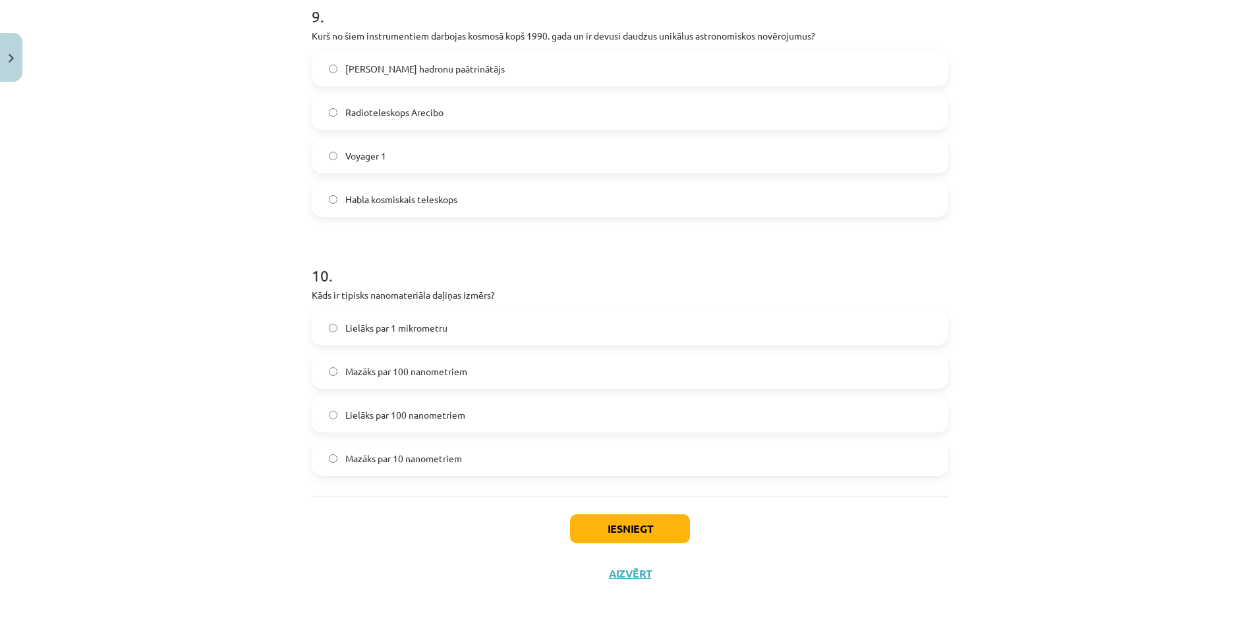
click at [333, 415] on label "Lielāks par 100 nanometriem" at bounding box center [630, 414] width 634 height 33
click at [335, 378] on label "Mazāks par 100 nanometriem" at bounding box center [630, 371] width 634 height 33
click at [654, 524] on button "Iesniegt" at bounding box center [630, 528] width 120 height 29
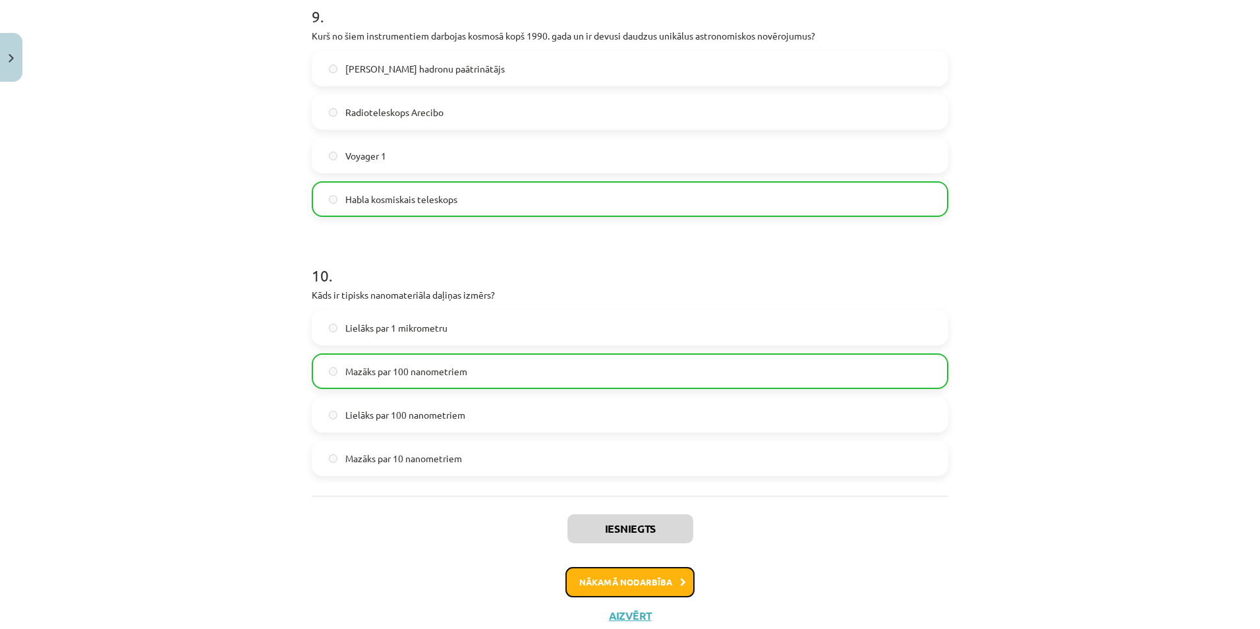
click at [639, 583] on button "Nākamā nodarbība" at bounding box center [629, 582] width 129 height 30
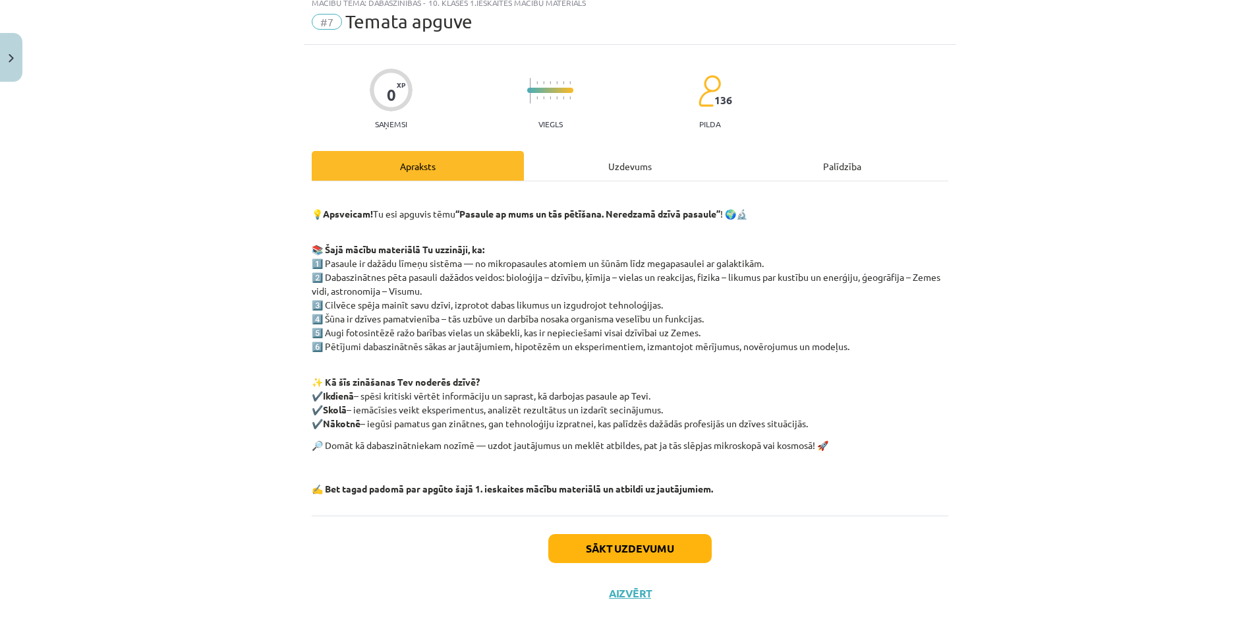
scroll to position [33, 0]
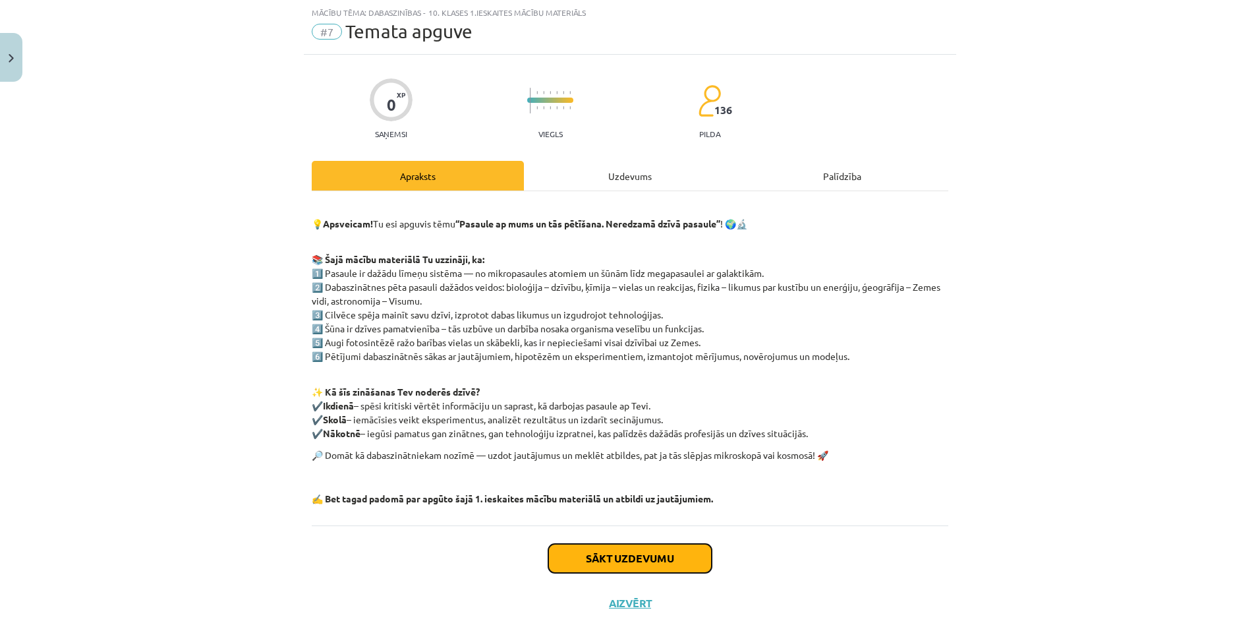
click at [637, 563] on button "Sākt uzdevumu" at bounding box center [629, 558] width 163 height 29
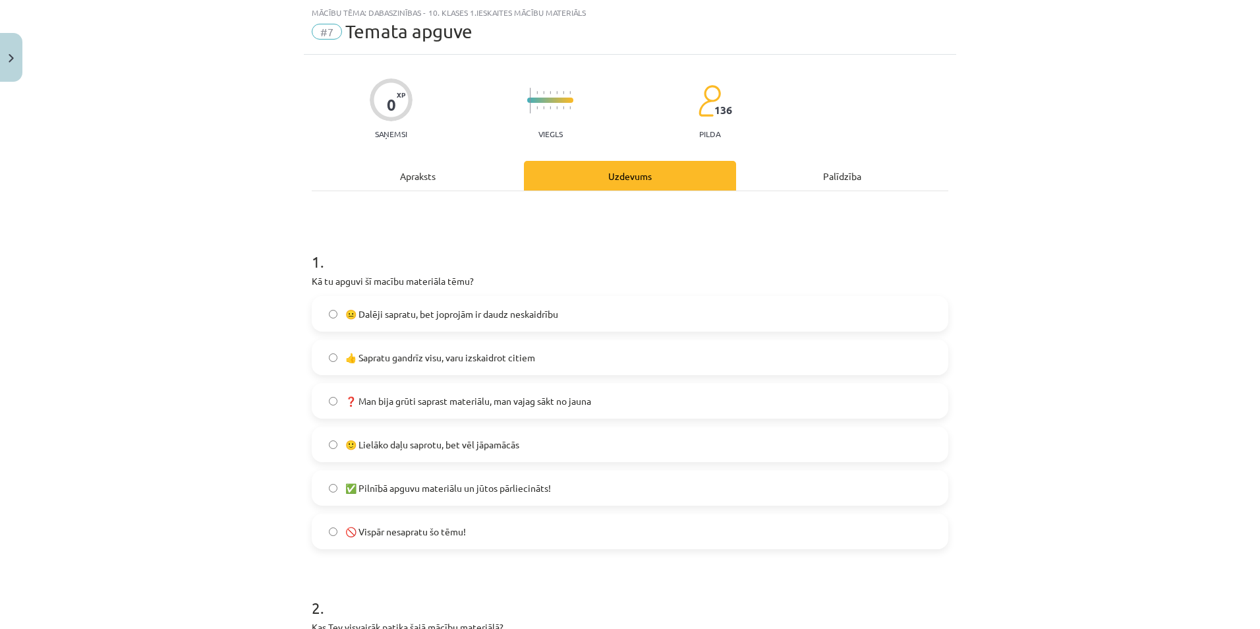
click at [324, 494] on label "✅ Pilnībā apguvu materiālu un jūtos pārliecināts!" at bounding box center [630, 487] width 634 height 33
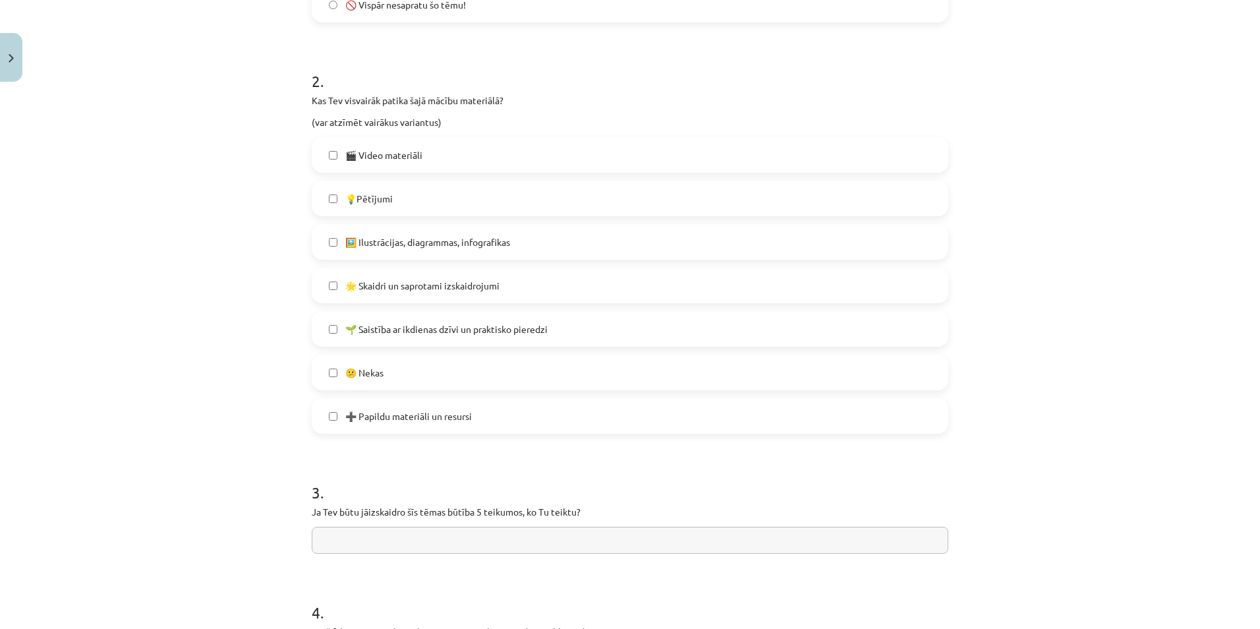
scroll to position [560, 0]
click at [326, 147] on label "🎬 Video materiāli" at bounding box center [630, 154] width 634 height 33
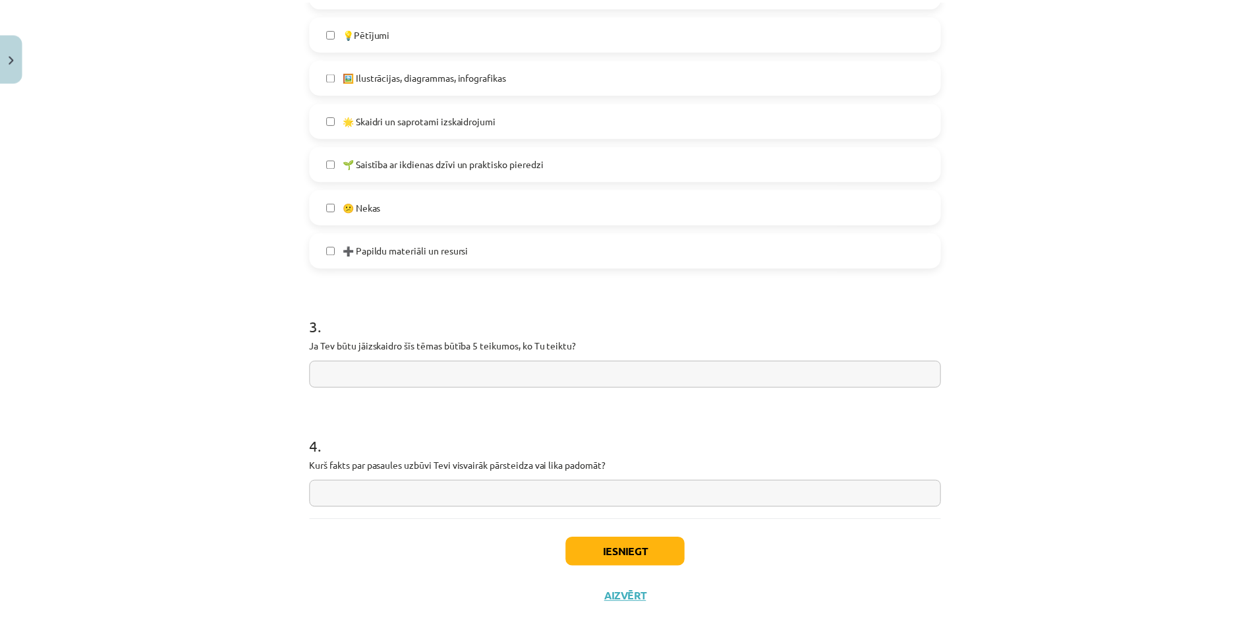
scroll to position [749, 0]
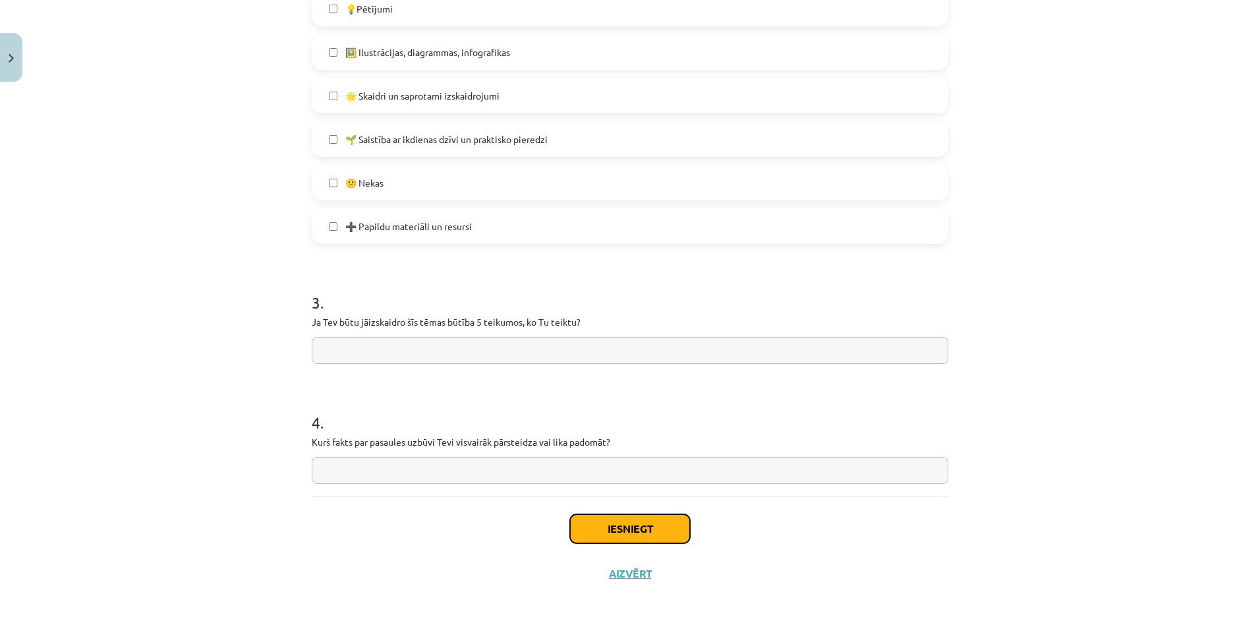
click at [617, 534] on button "Iesniegt" at bounding box center [630, 528] width 120 height 29
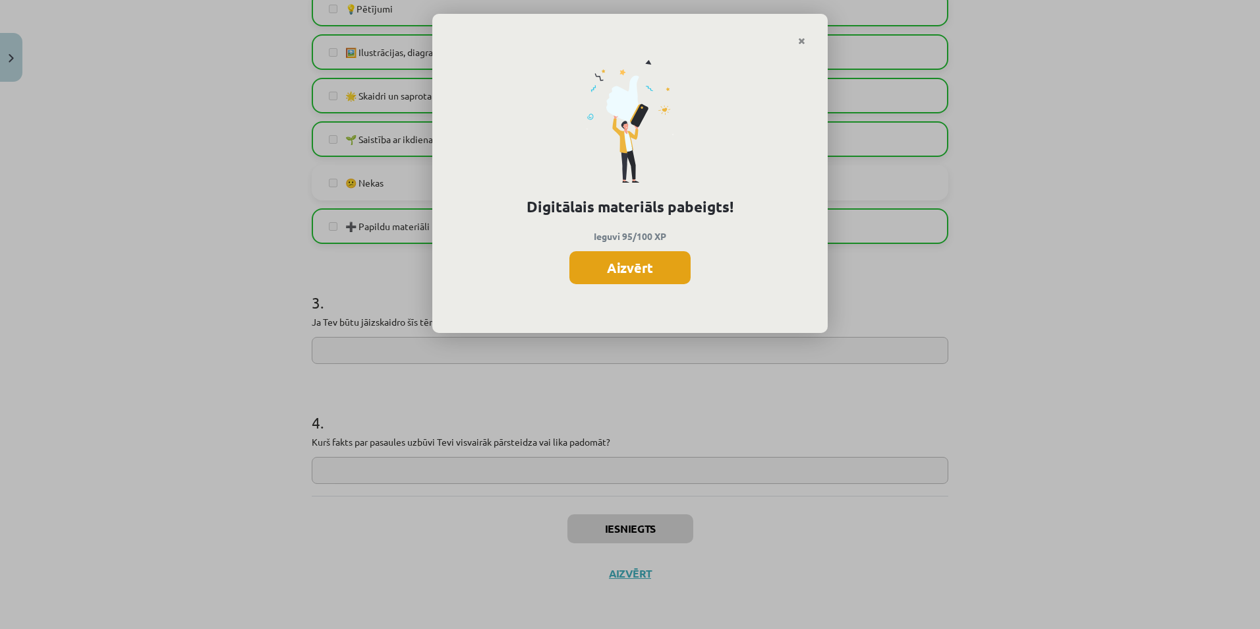
click at [618, 272] on button "Aizvērt" at bounding box center [629, 267] width 121 height 33
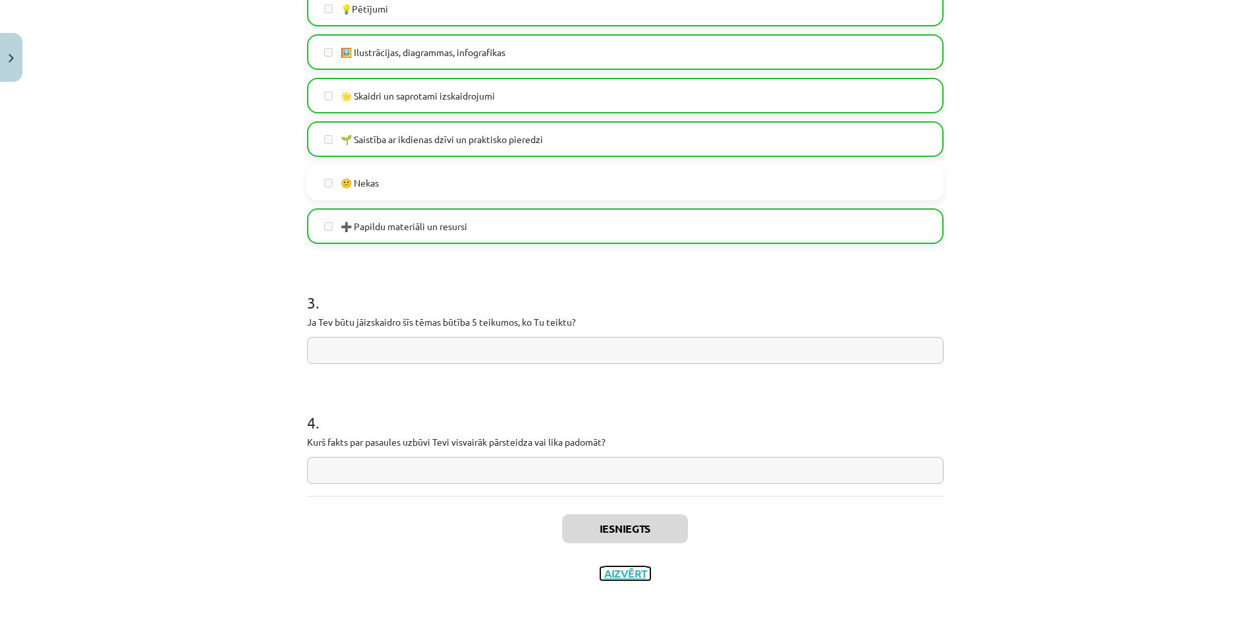
click at [637, 569] on button "Aizvērt" at bounding box center [625, 573] width 50 height 13
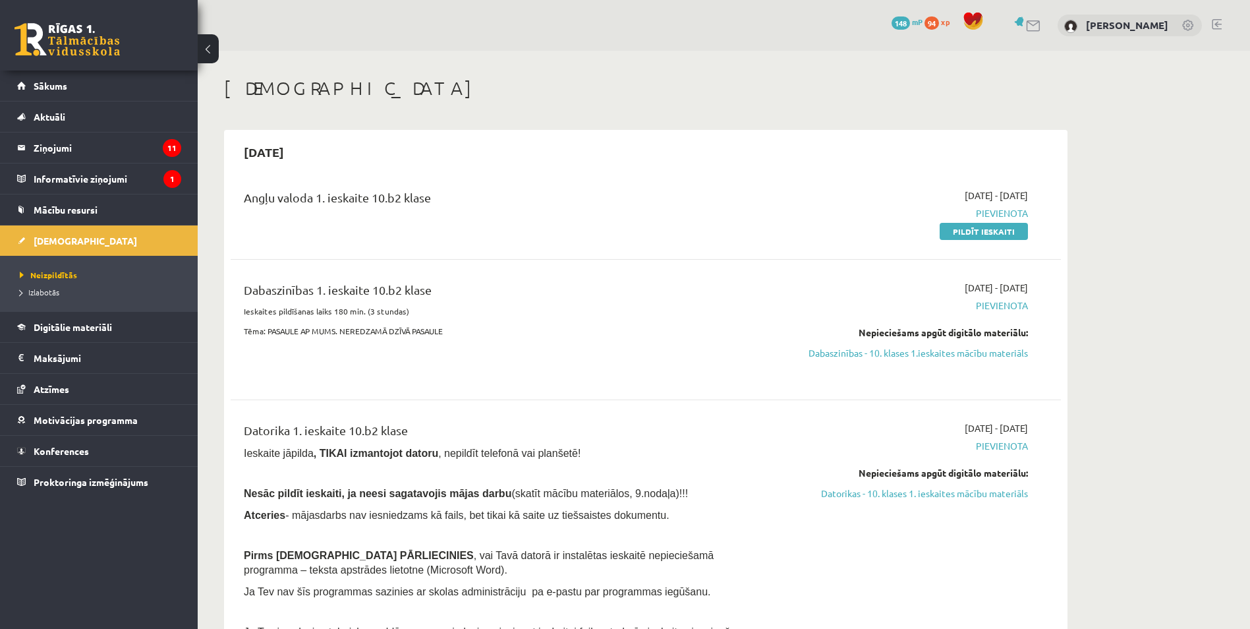
click at [884, 357] on link "Dabaszinības - 10. klases 1.ieskaites mācību materiāls" at bounding box center [904, 353] width 248 height 14
click at [831, 349] on link "Dabaszinības - 10. klases 1.ieskaites mācību materiāls" at bounding box center [904, 353] width 248 height 14
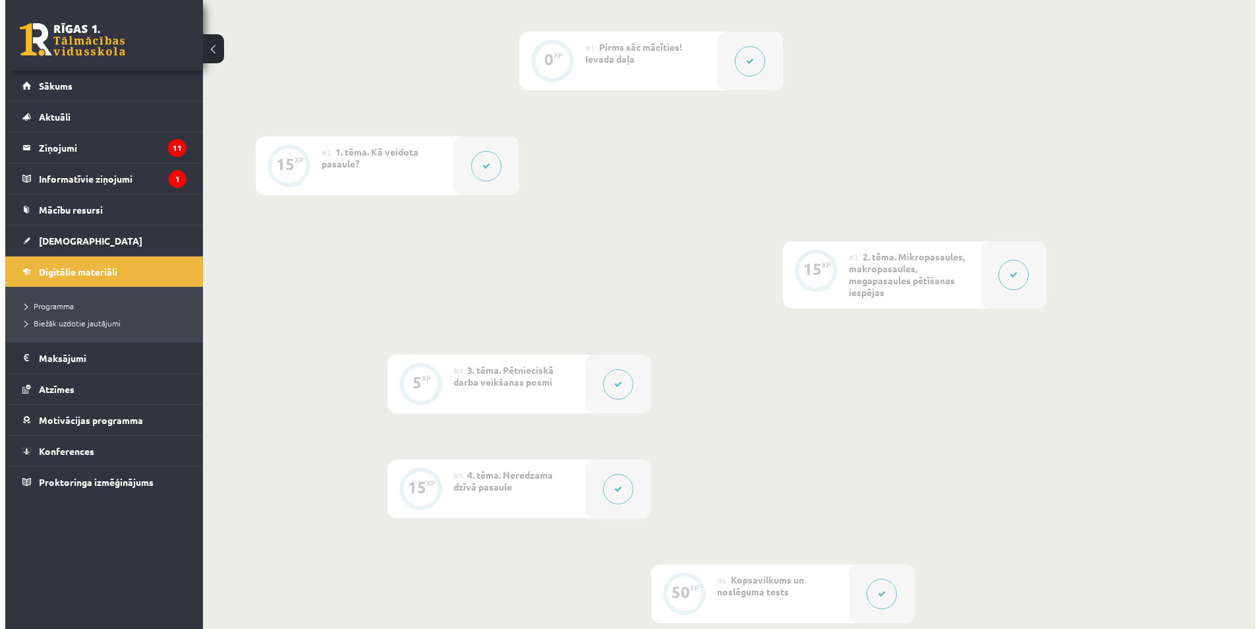
scroll to position [192, 0]
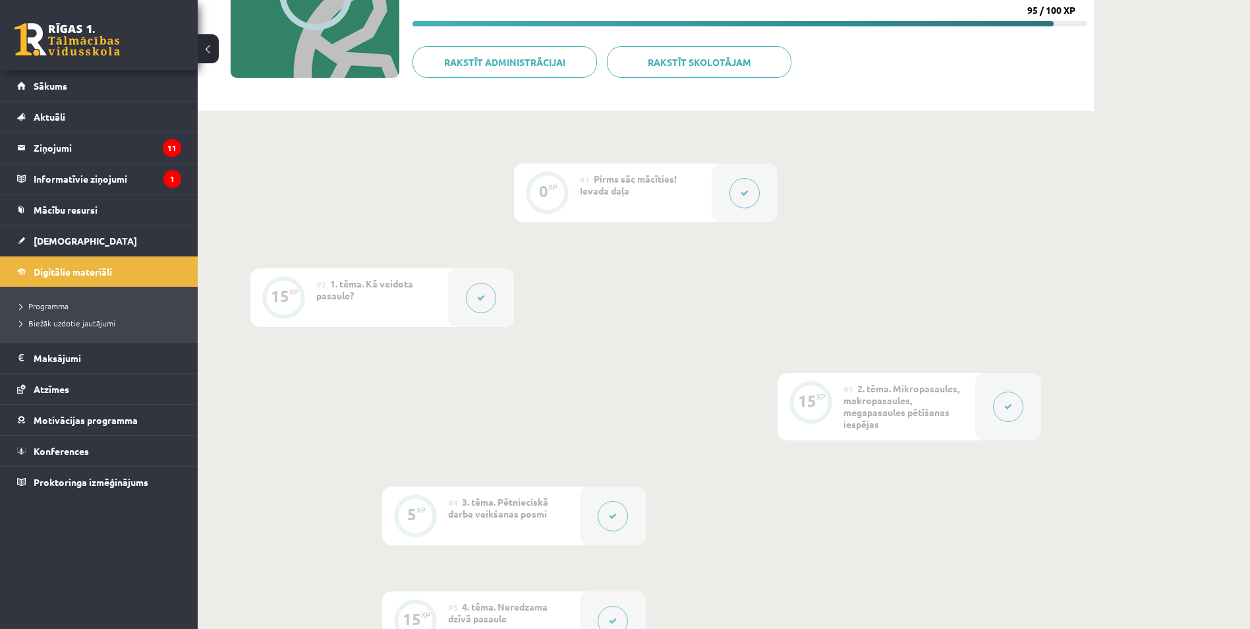
click at [486, 316] on div at bounding box center [481, 297] width 66 height 59
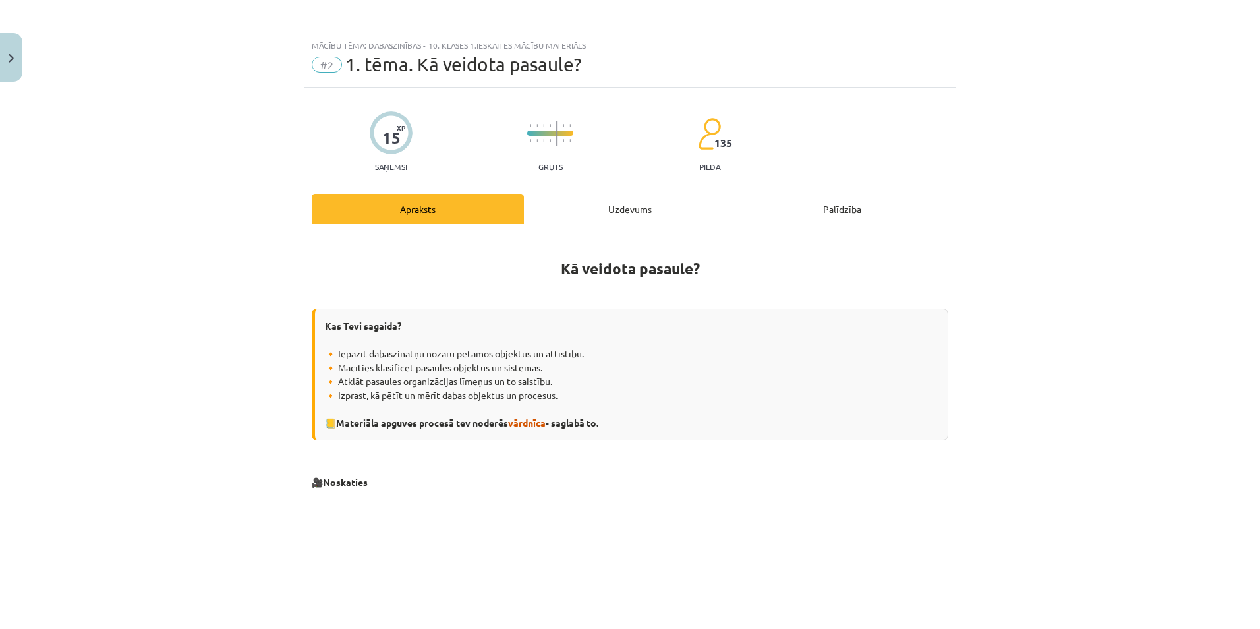
click at [490, 293] on div "Mācību tēma: Dabaszinības - 10. klases 1.ieskaites mācību materiāls #2 1. tēma.…" at bounding box center [630, 314] width 1260 height 629
click at [620, 207] on div "Uzdevums" at bounding box center [630, 209] width 212 height 30
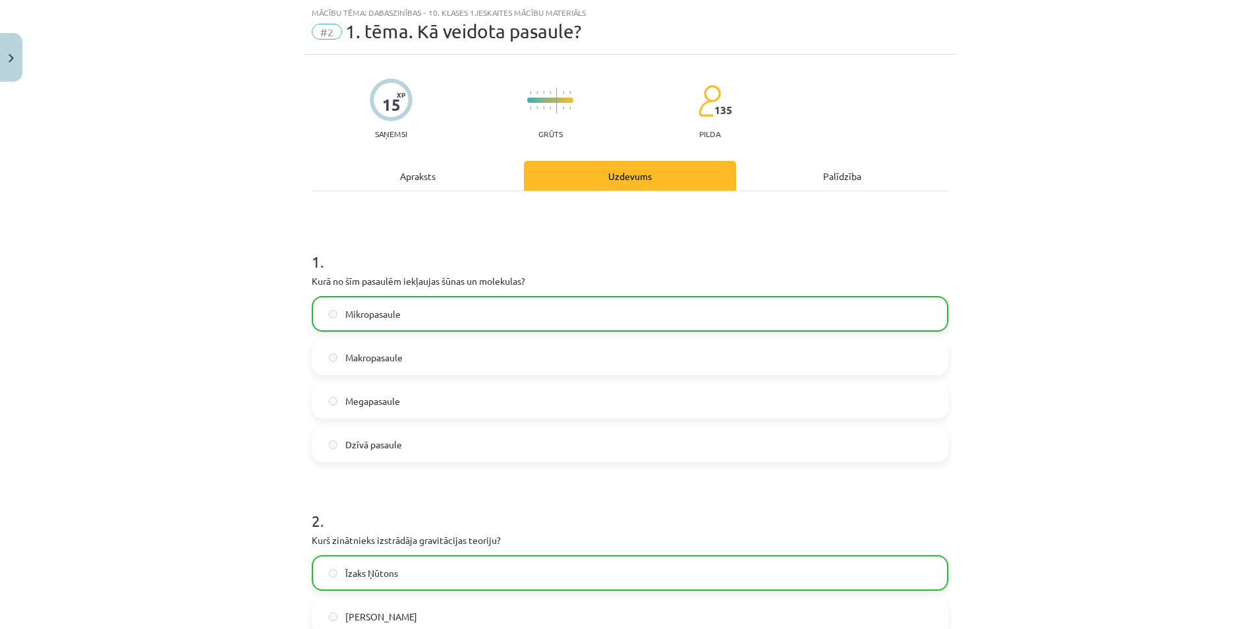
scroll to position [428, 0]
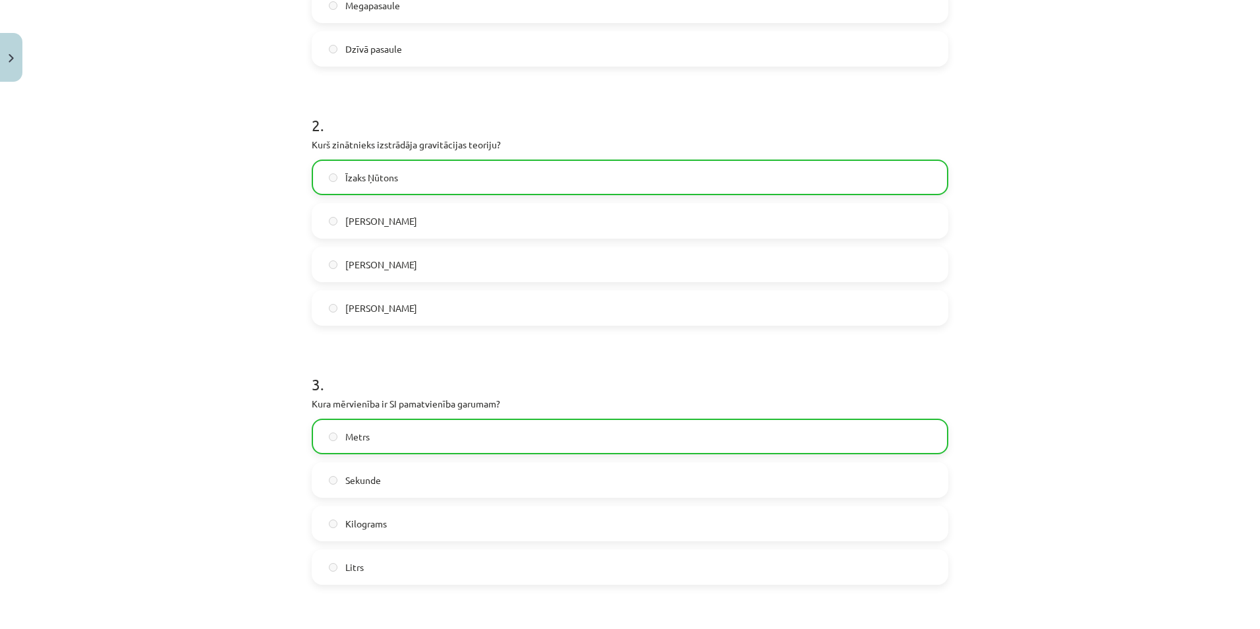
click at [575, 405] on p "Kura mērvienība ir SI pamatvienība garumam?" at bounding box center [630, 404] width 637 height 14
click at [502, 459] on div "Metrs Sekunde Kilograms Litrs" at bounding box center [630, 502] width 637 height 166
drag, startPoint x: 500, startPoint y: 467, endPoint x: 455, endPoint y: 480, distance: 46.7
click at [499, 474] on label "Sekunde" at bounding box center [630, 479] width 634 height 33
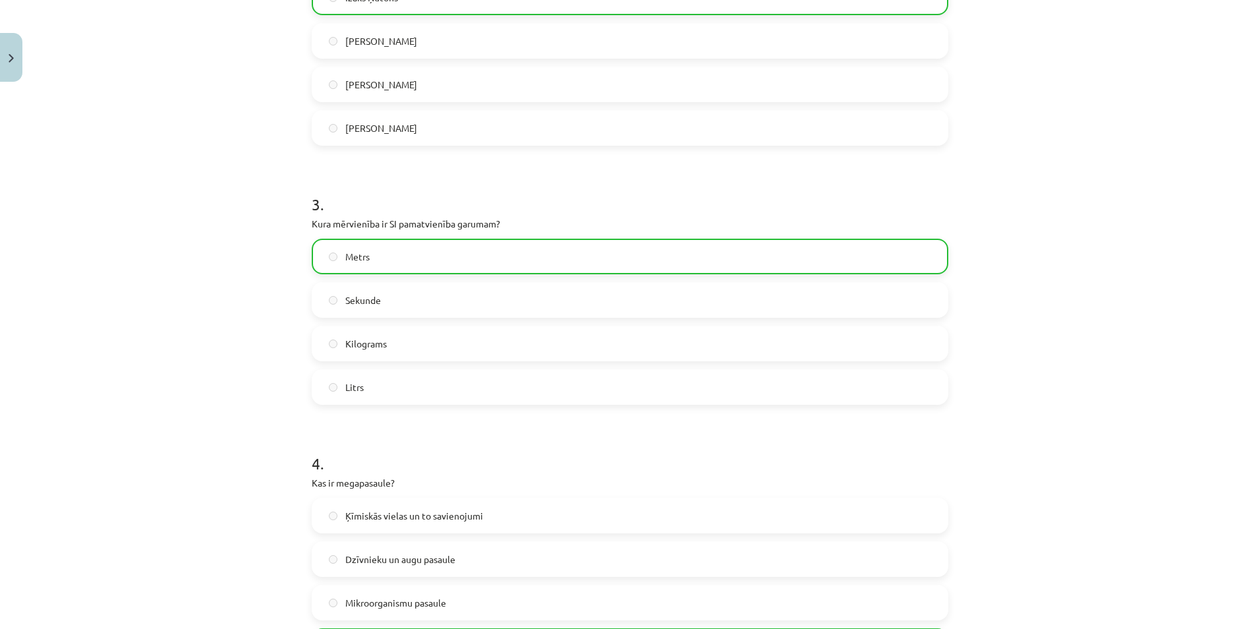
scroll to position [824, 0]
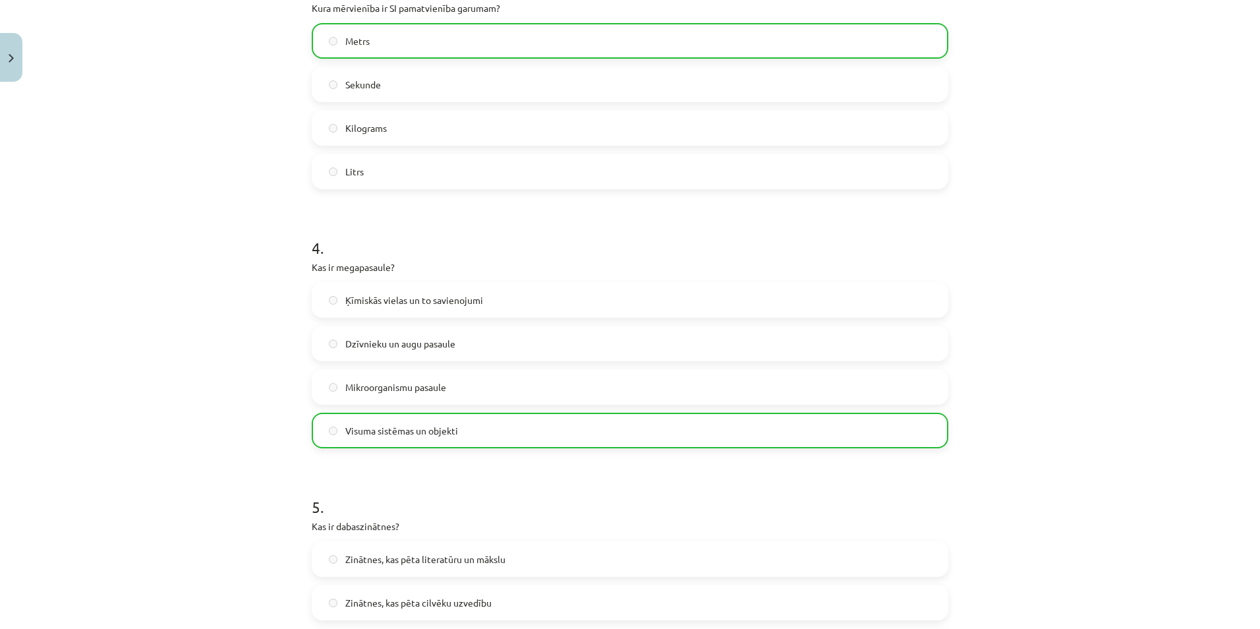
click at [337, 382] on label "Mikroorganismu pasaule" at bounding box center [630, 386] width 634 height 33
click at [335, 385] on label "Mikroorganismu pasaule" at bounding box center [630, 386] width 634 height 33
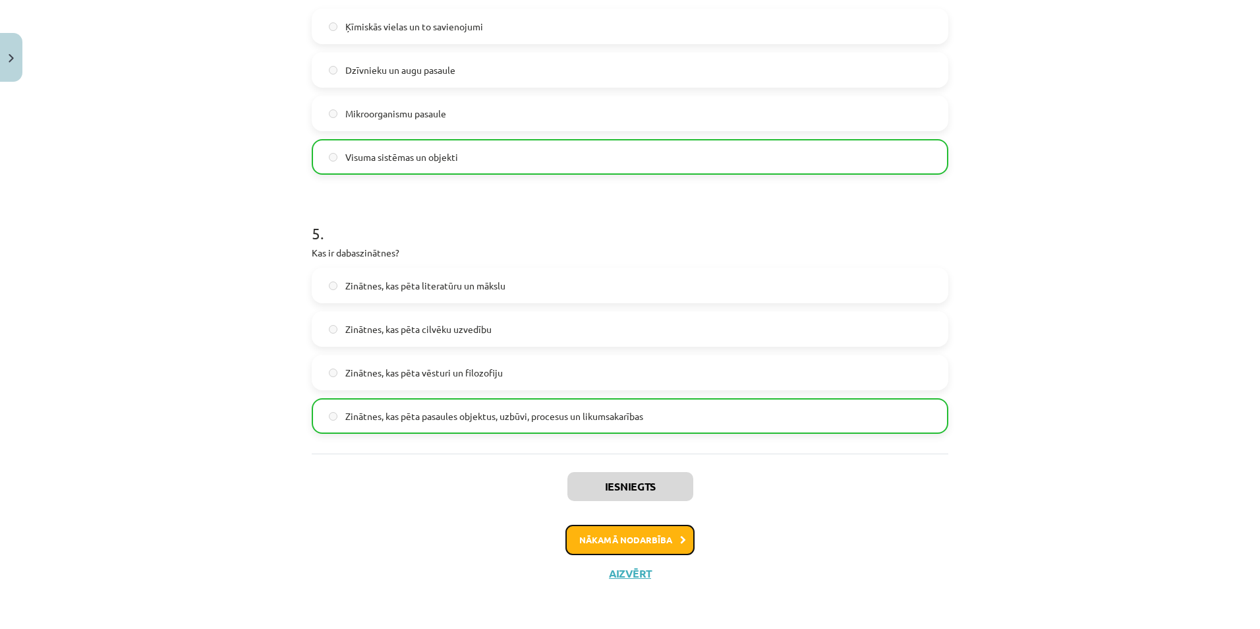
click at [619, 538] on button "Nākamā nodarbība" at bounding box center [629, 540] width 129 height 30
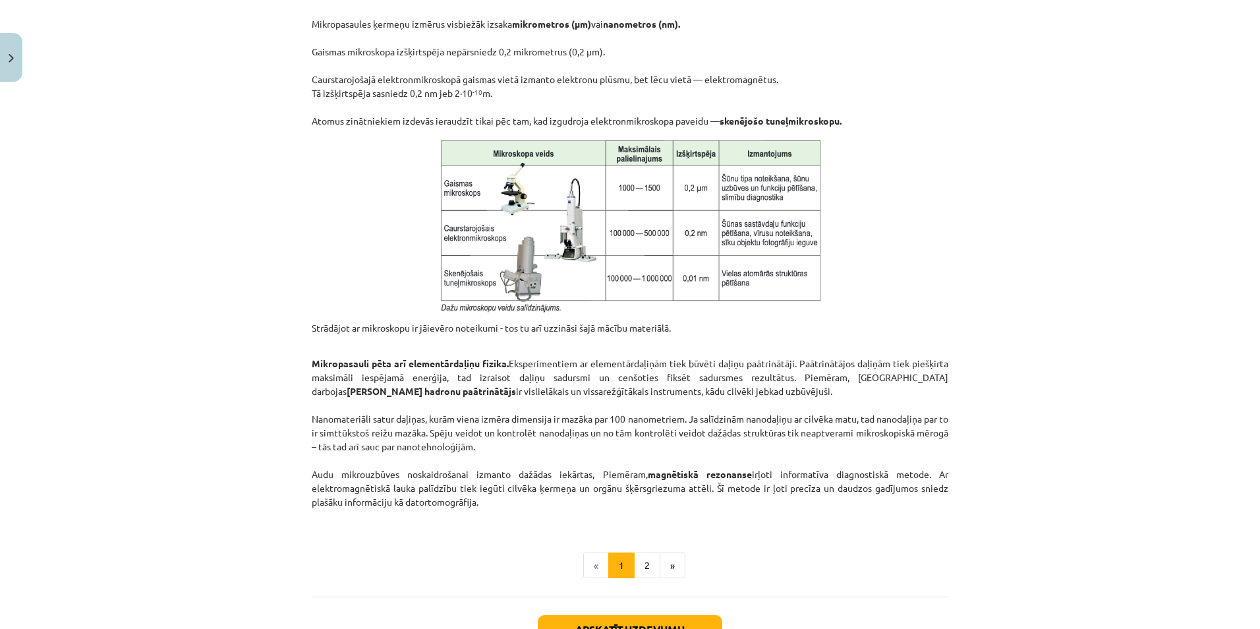
scroll to position [1023, 0]
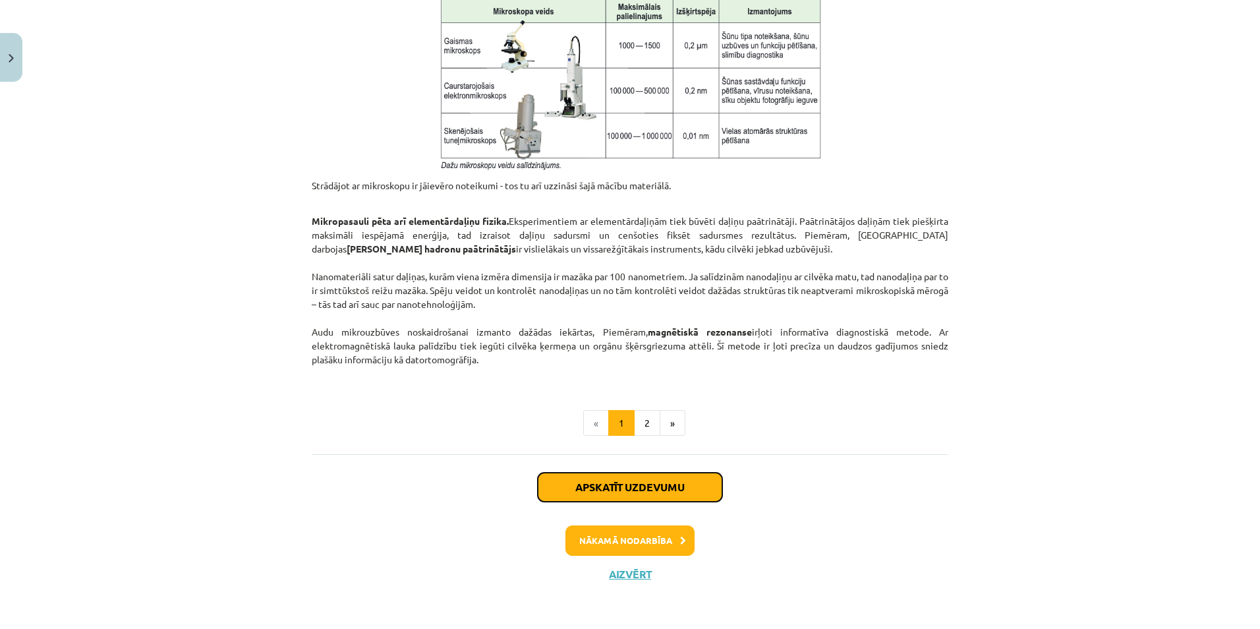
click at [625, 485] on button "Apskatīt uzdevumu" at bounding box center [630, 487] width 185 height 29
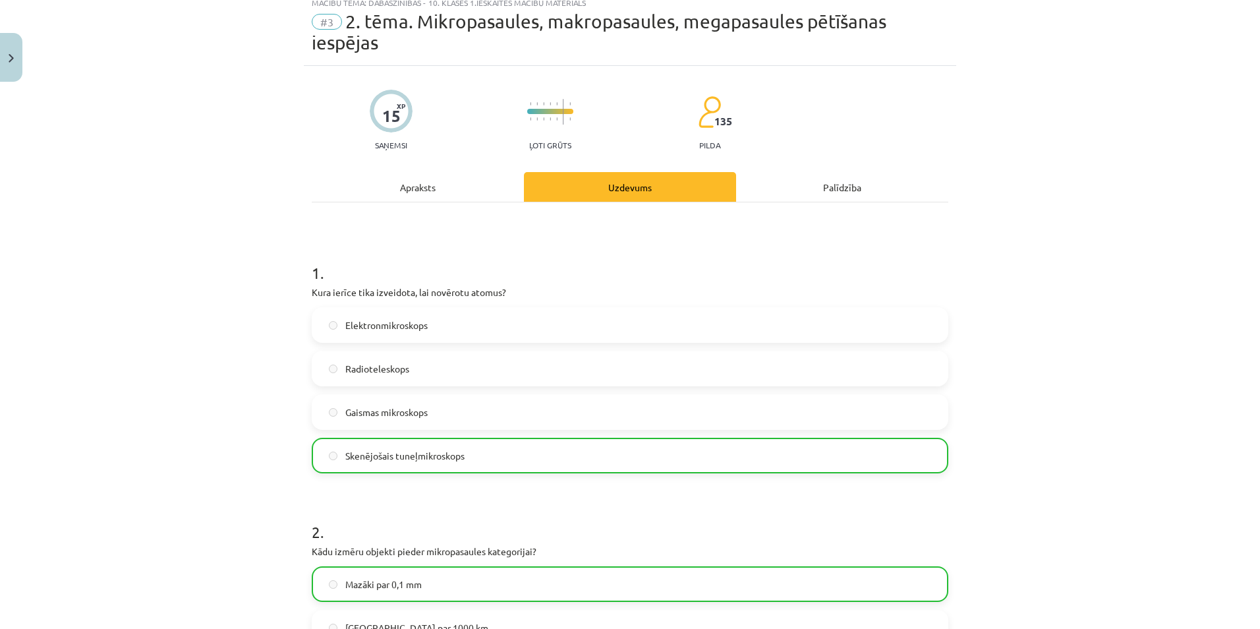
scroll to position [33, 0]
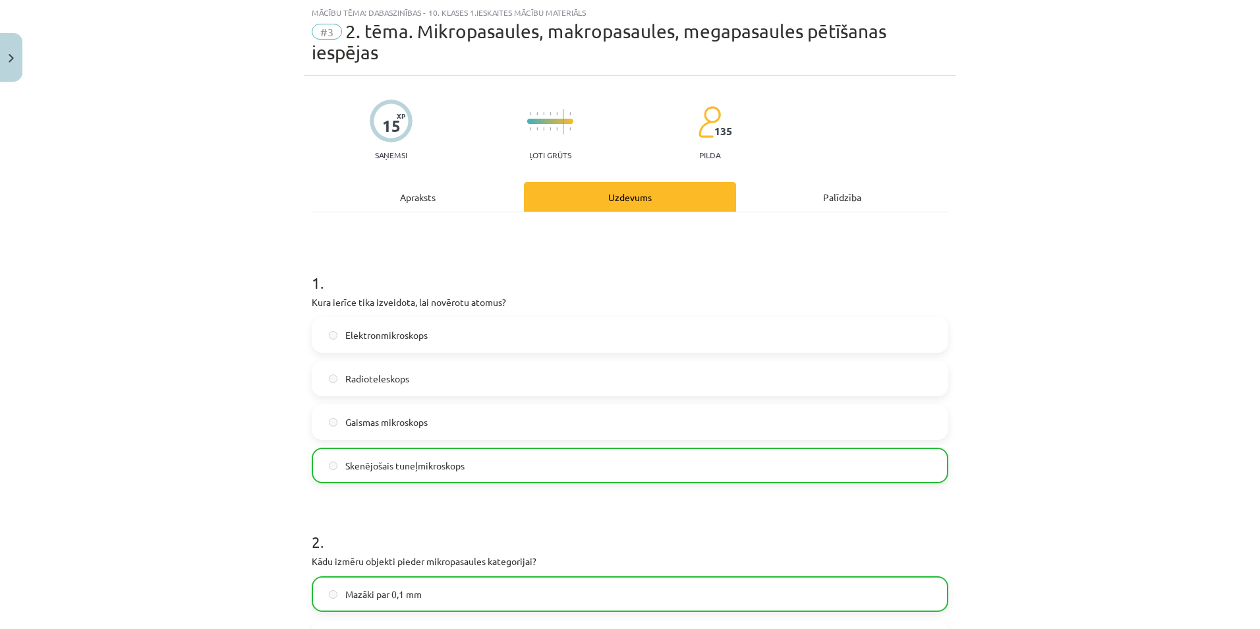
click at [364, 334] on span "Elektronmikroskops" at bounding box center [386, 335] width 82 height 14
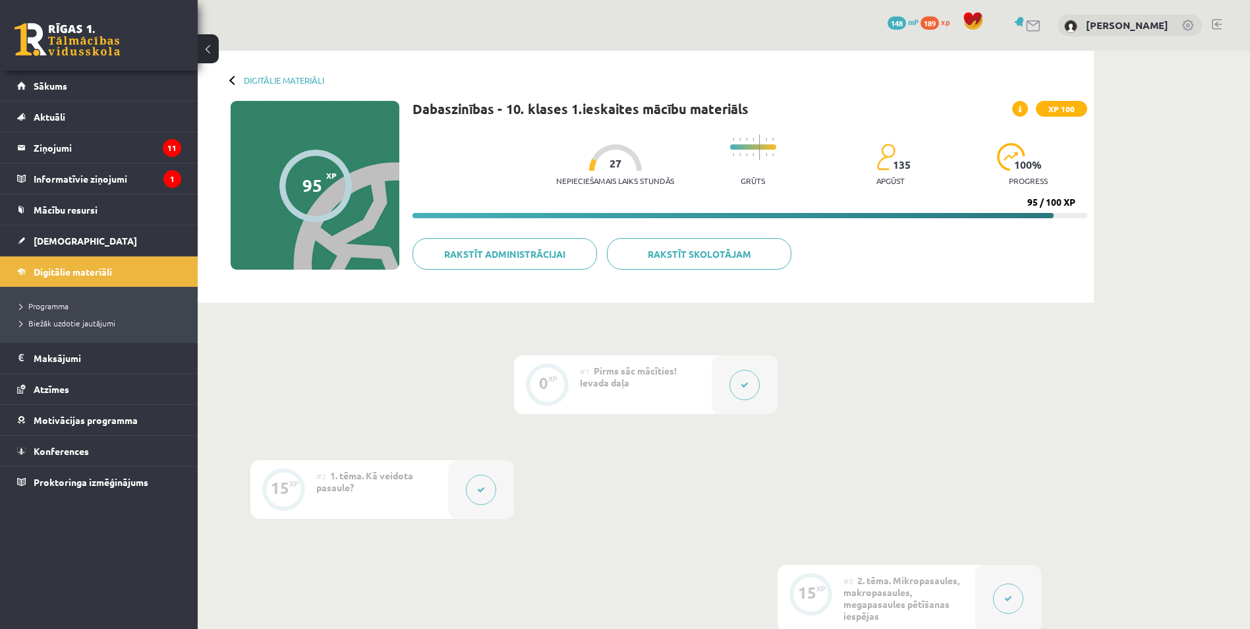
scroll to position [192, 0]
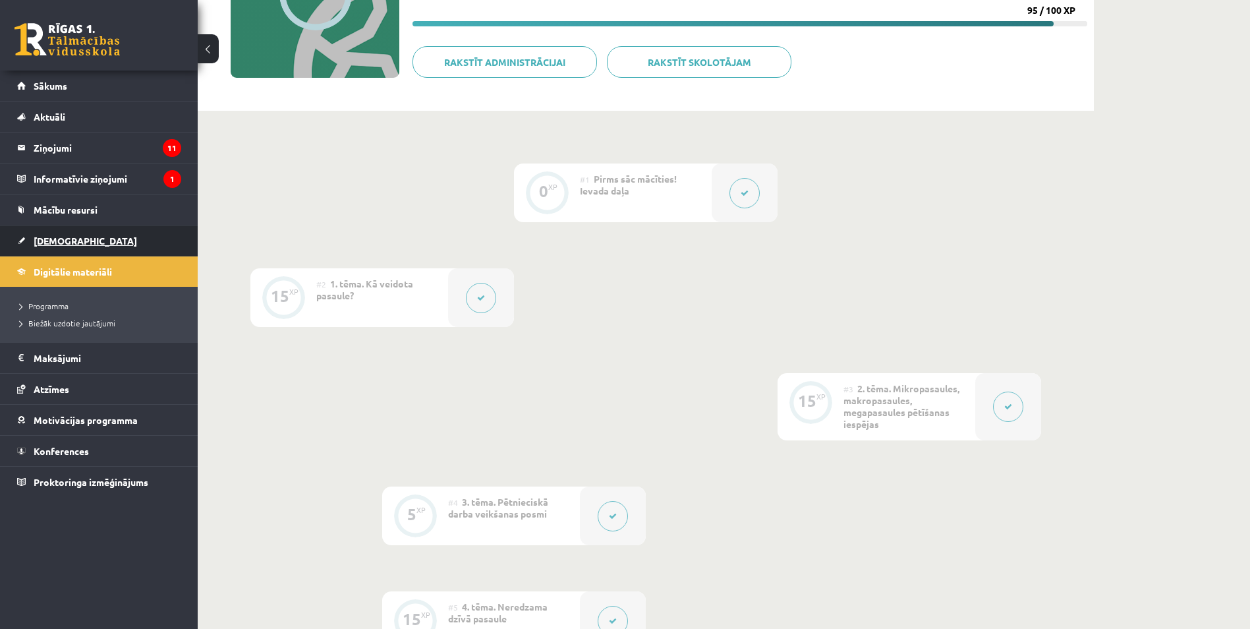
click at [71, 240] on span "[DEMOGRAPHIC_DATA]" at bounding box center [85, 241] width 103 height 12
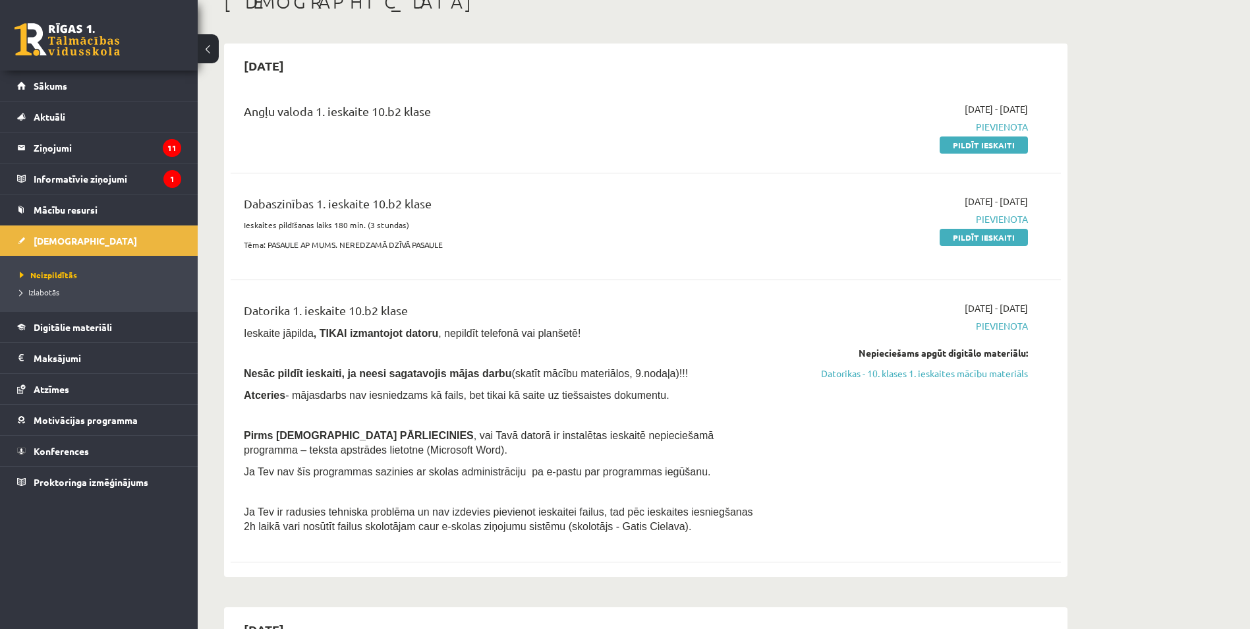
scroll to position [132, 0]
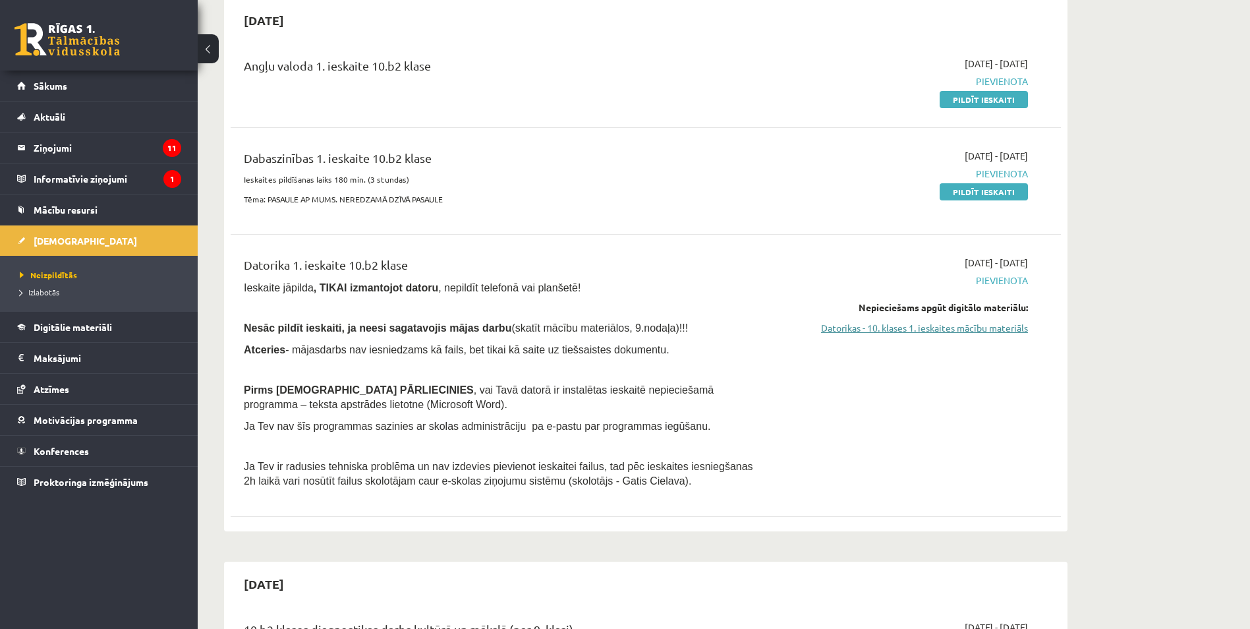
click at [855, 326] on link "Datorikas - 10. klases 1. ieskaites mācību materiāls" at bounding box center [904, 328] width 248 height 14
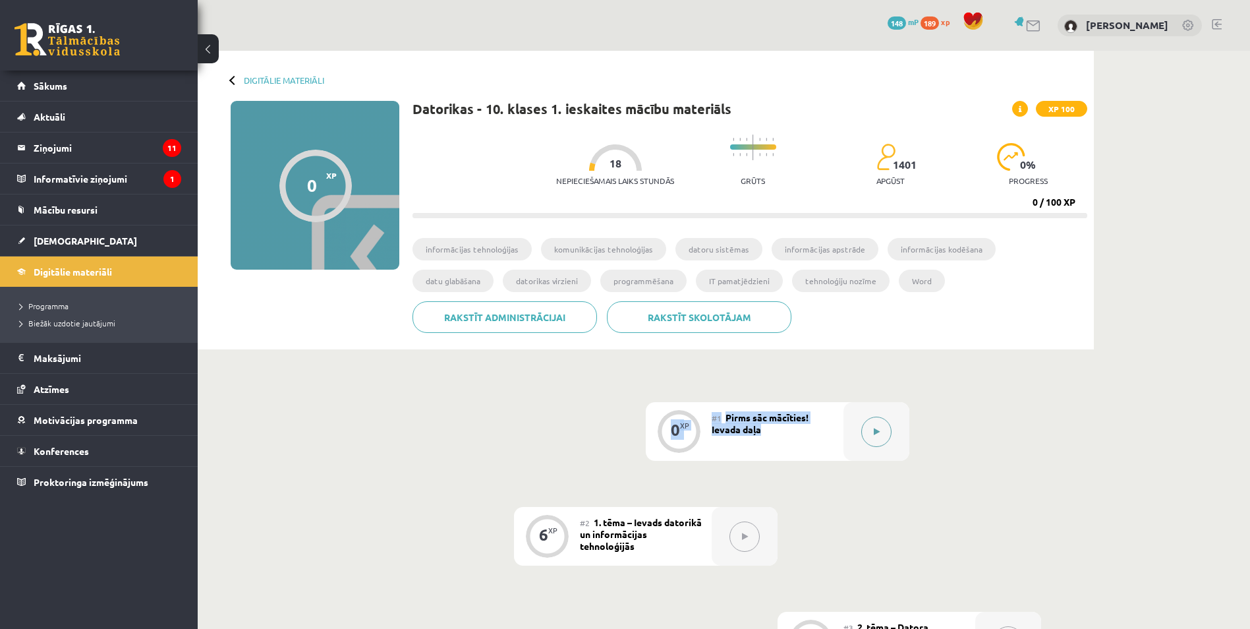
drag, startPoint x: 876, startPoint y: 405, endPoint x: 879, endPoint y: 449, distance: 44.2
click at [879, 449] on div at bounding box center [877, 431] width 66 height 59
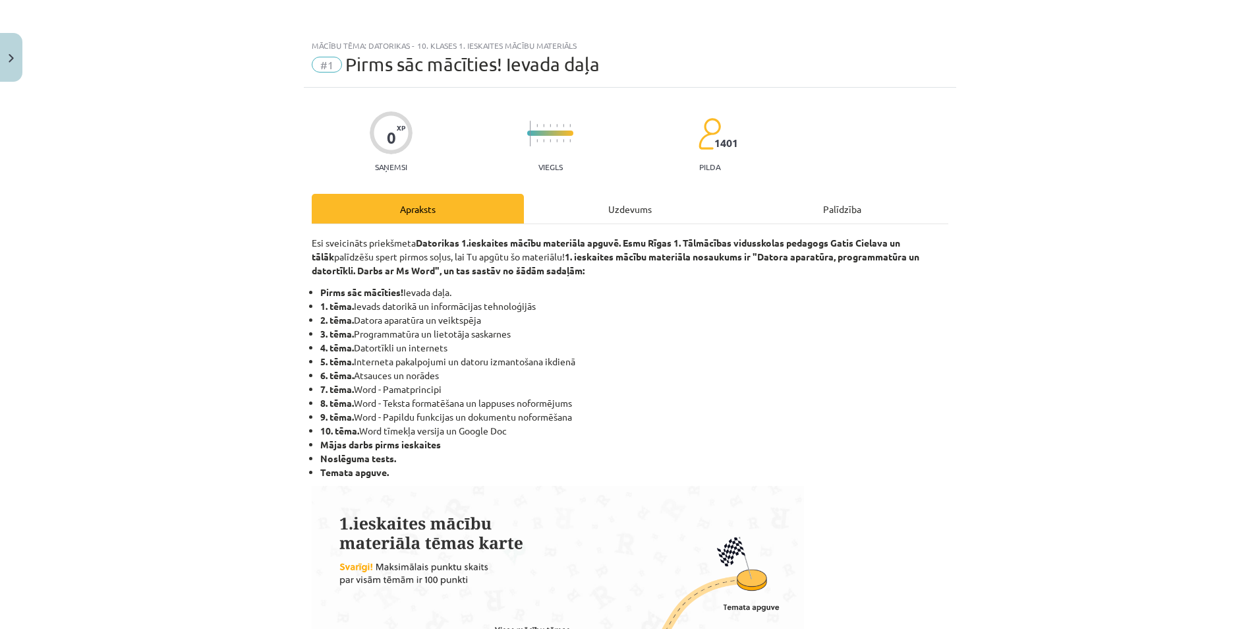
click at [574, 199] on div "Uzdevums" at bounding box center [630, 209] width 212 height 30
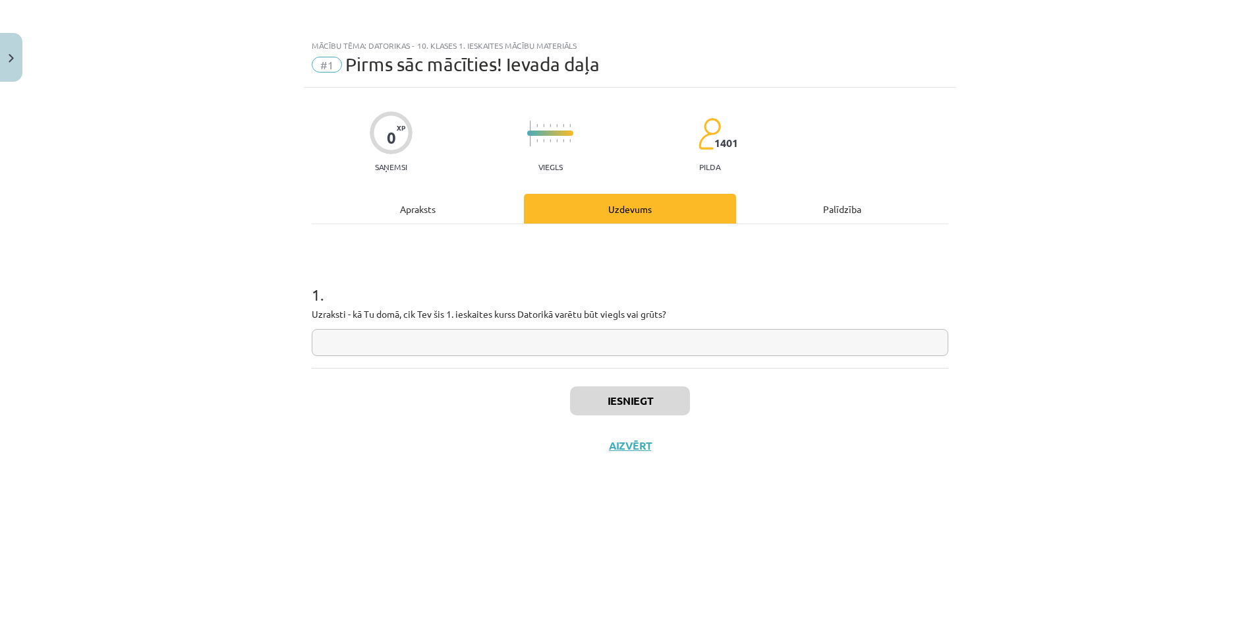
click at [566, 350] on input "text" at bounding box center [630, 342] width 637 height 27
type input "******"
click at [611, 395] on button "Iesniegt" at bounding box center [630, 400] width 120 height 29
click at [625, 451] on button "Nākamā nodarbība" at bounding box center [629, 454] width 129 height 30
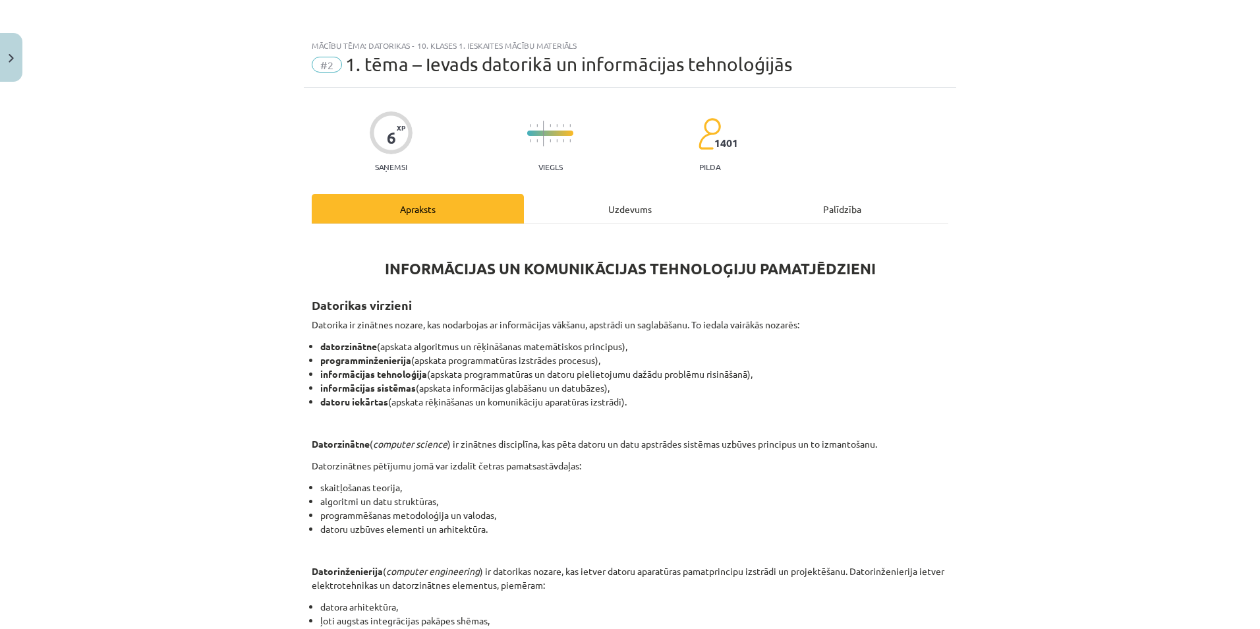
click at [624, 227] on div "INFORMĀCIJAS UN KOMUNIKĀCIJAS TEHNOLOĢIJU PAMATJĒDZIENI Datorikas virzieni Dato…" at bounding box center [630, 609] width 637 height 771
click at [602, 211] on div "Uzdevums" at bounding box center [630, 209] width 212 height 30
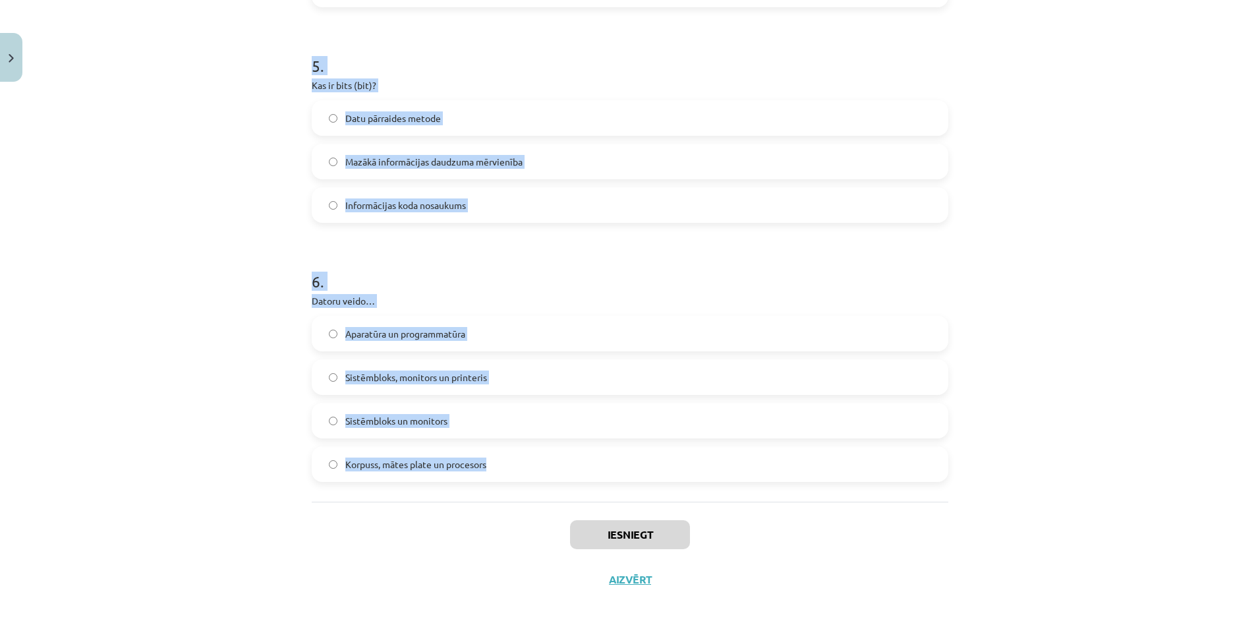
scroll to position [1140, 0]
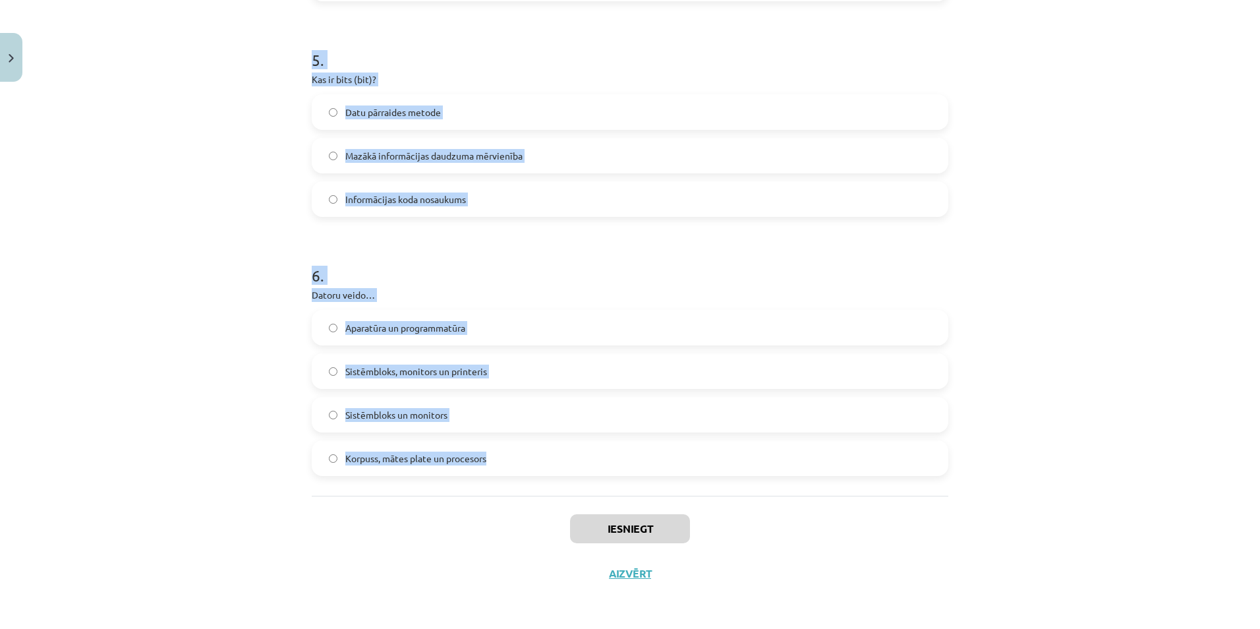
drag, startPoint x: 308, startPoint y: 285, endPoint x: 648, endPoint y: 434, distance: 371.5
copy form "Kas ir programma? Datora fiziskā komponenta apraksts Datu kopums, kas glabājas …"
click at [200, 198] on div "Mācību tēma: Datorikas - 10. klases 1. ieskaites mācību materiāls #2 1. tēma – …" at bounding box center [630, 314] width 1260 height 629
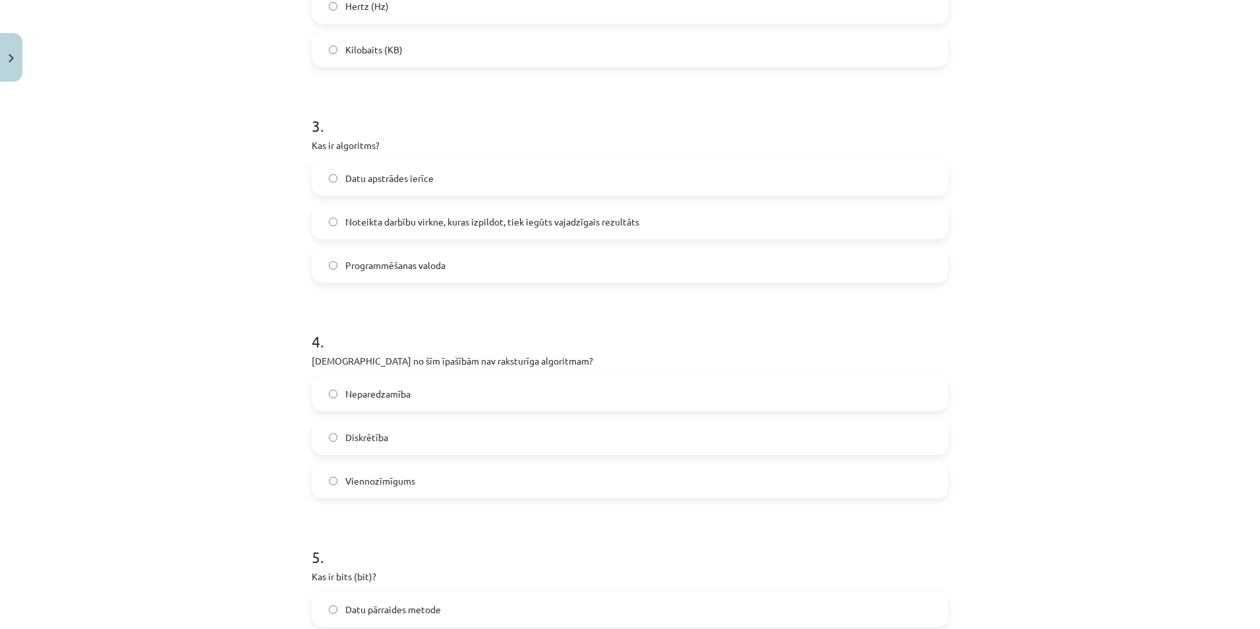
scroll to position [745, 0]
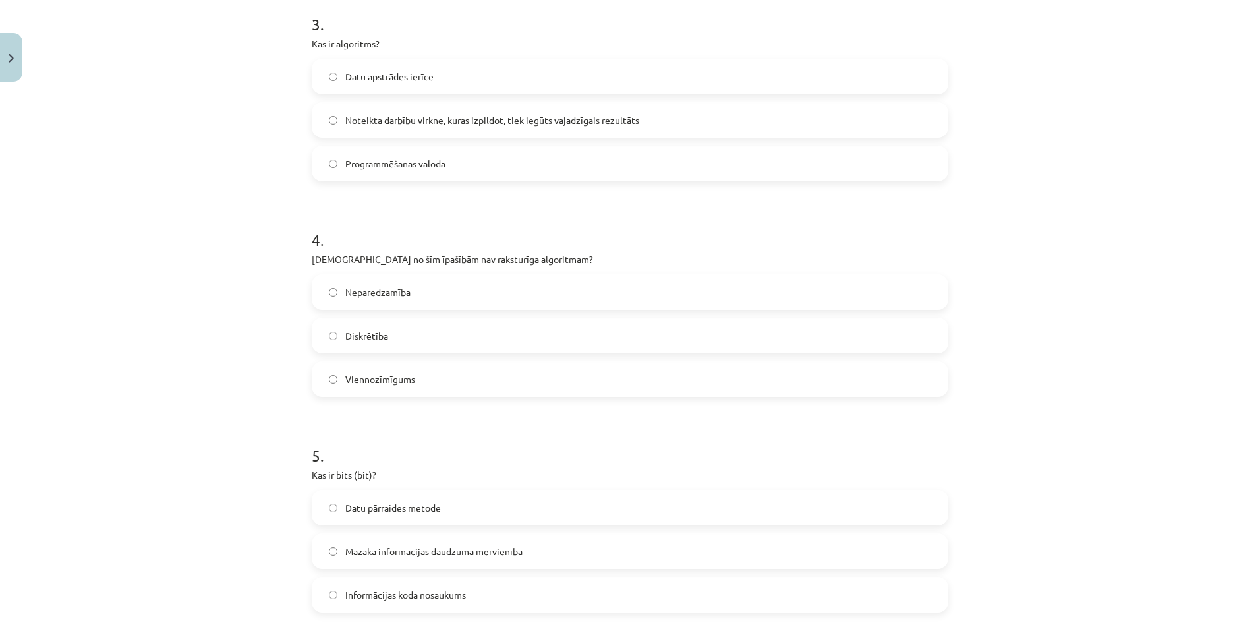
click at [330, 296] on label "Neparedzamība" at bounding box center [630, 291] width 634 height 33
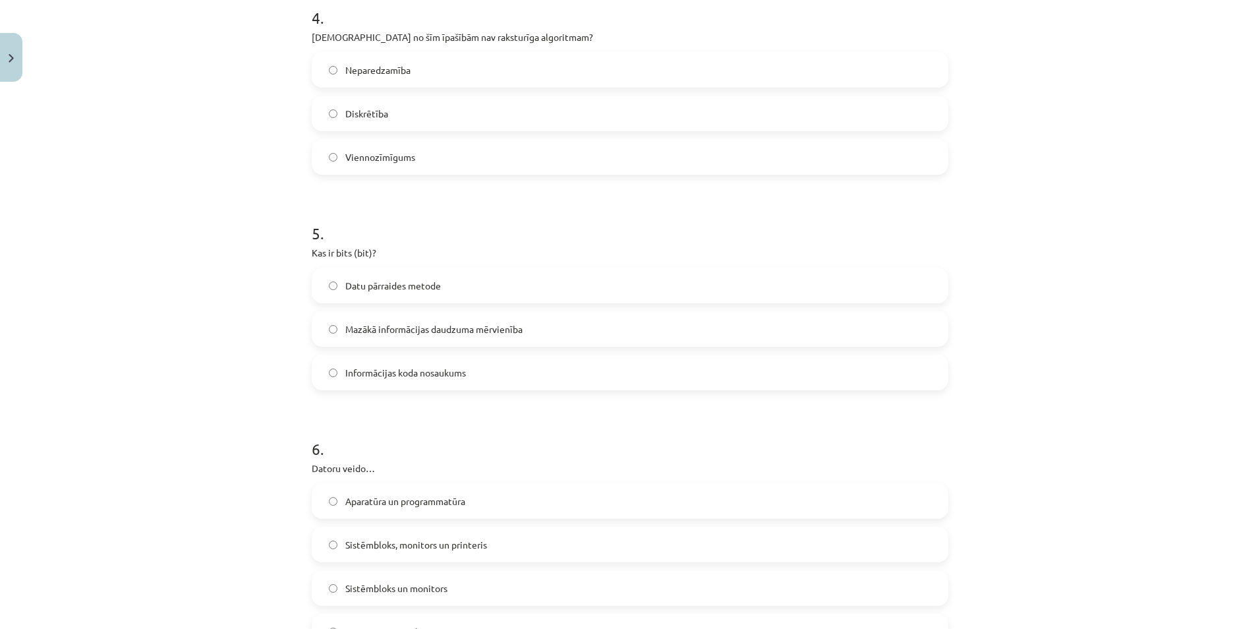
scroll to position [1074, 0]
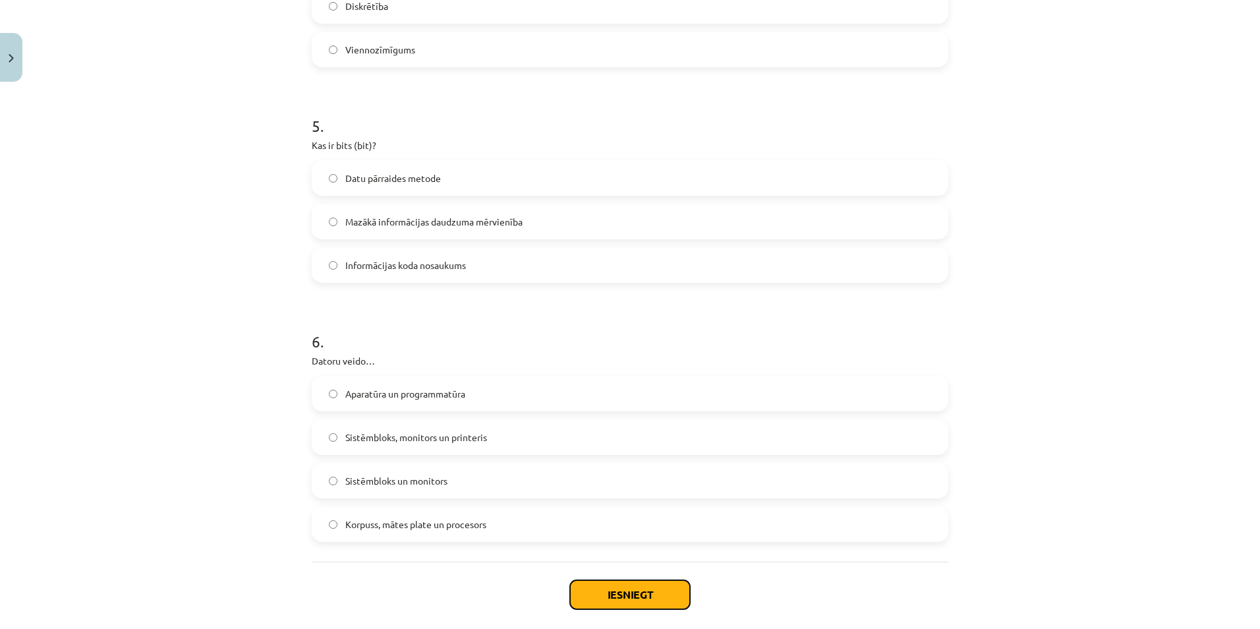
click at [587, 595] on button "Iesniegt" at bounding box center [630, 594] width 120 height 29
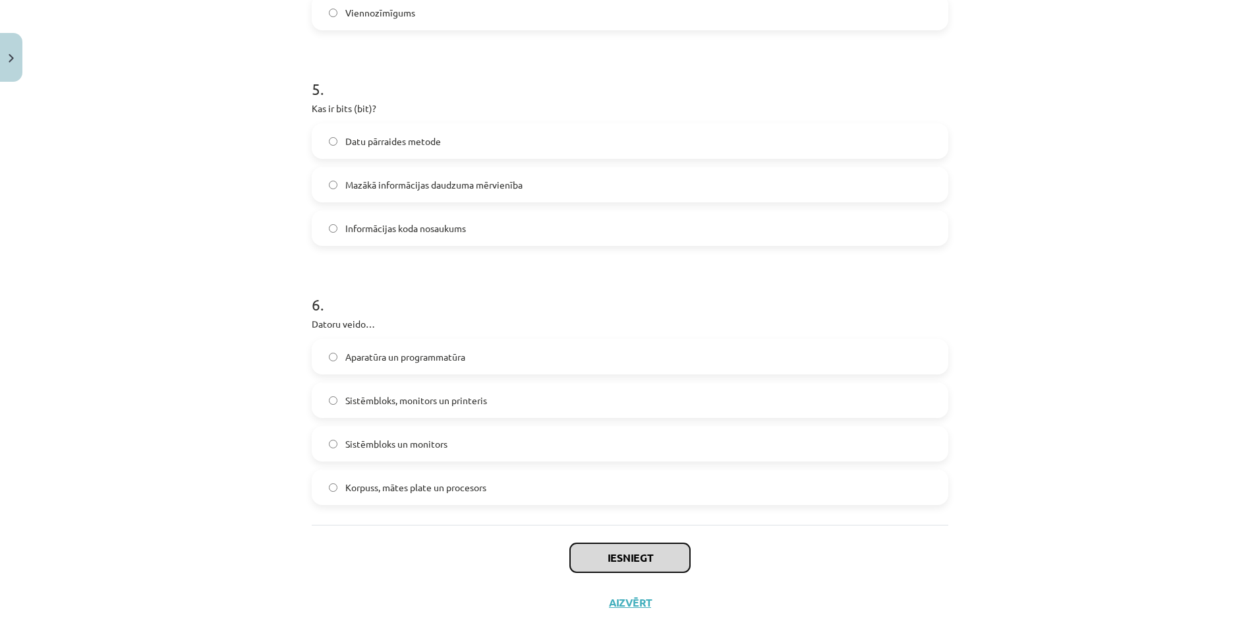
scroll to position [1140, 0]
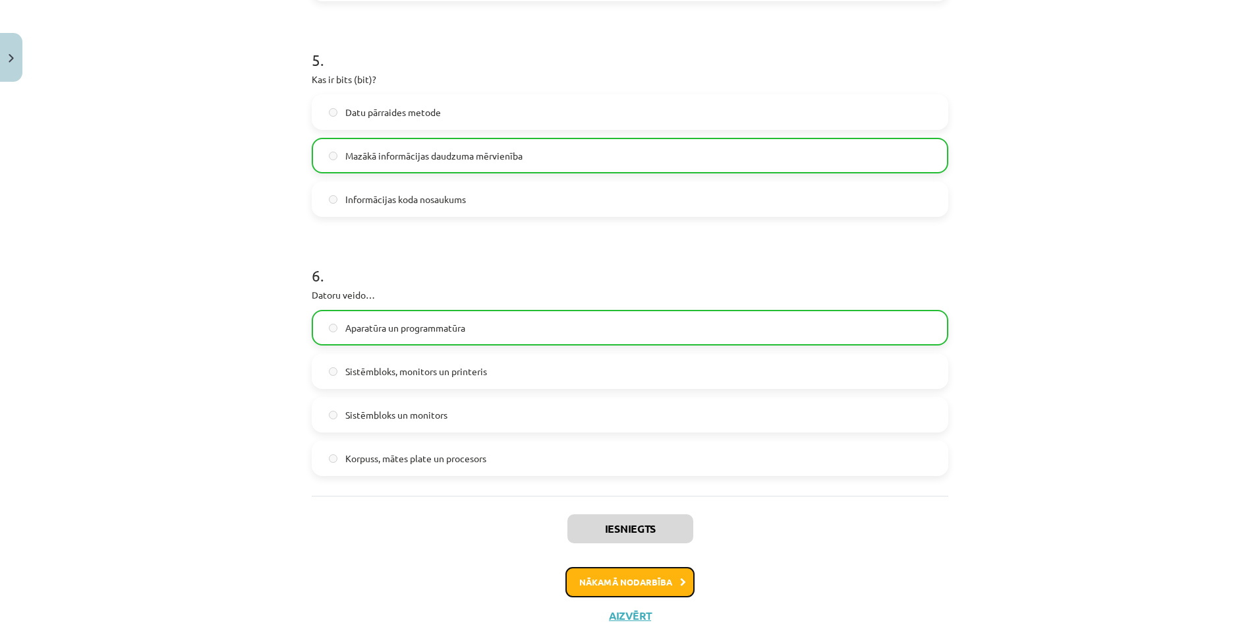
drag, startPoint x: 643, startPoint y: 310, endPoint x: 615, endPoint y: 583, distance: 274.3
click at [615, 583] on button "Nākamā nodarbība" at bounding box center [629, 582] width 129 height 30
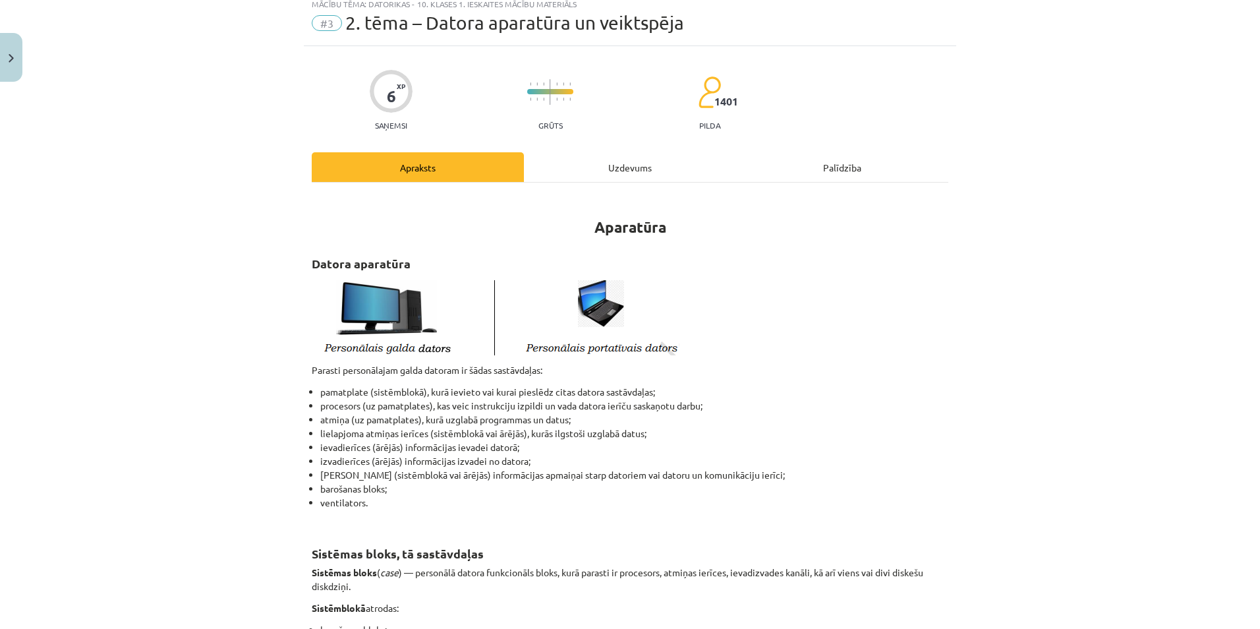
scroll to position [33, 0]
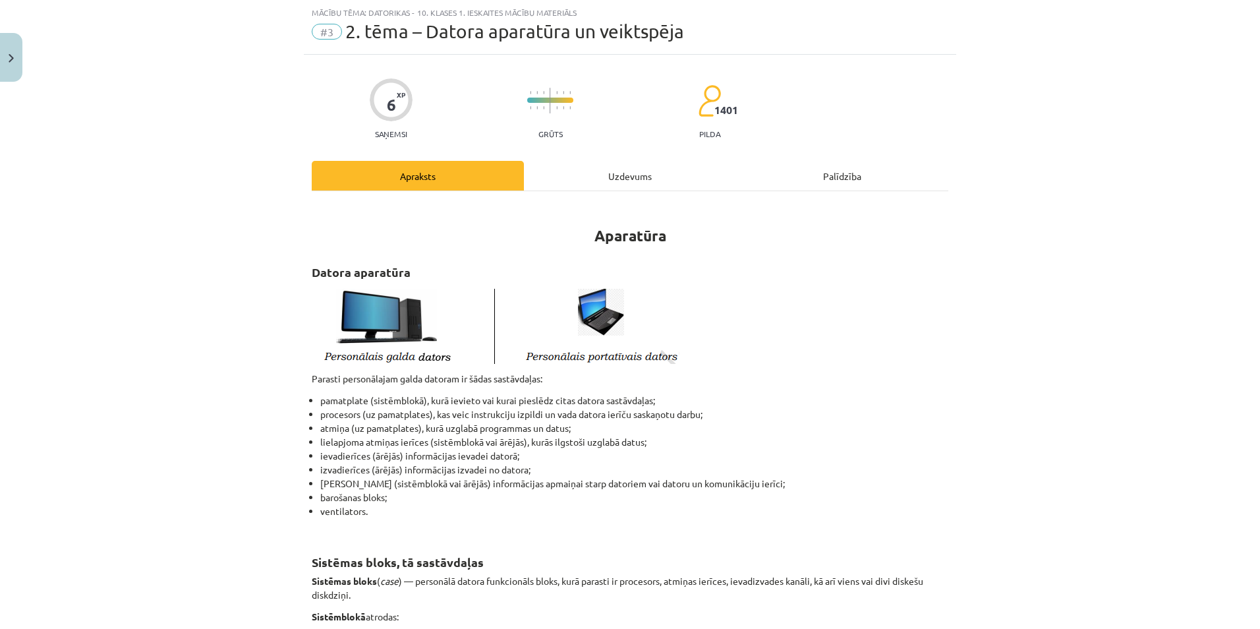
click at [605, 183] on div "Uzdevums" at bounding box center [630, 176] width 212 height 30
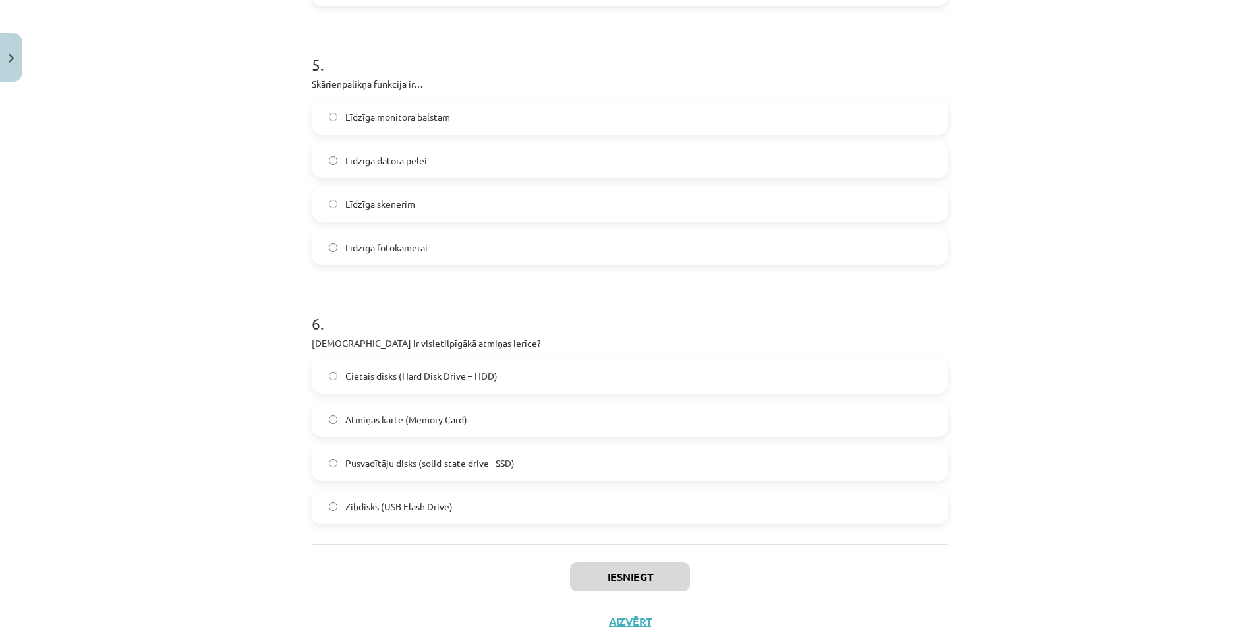
scroll to position [1314, 0]
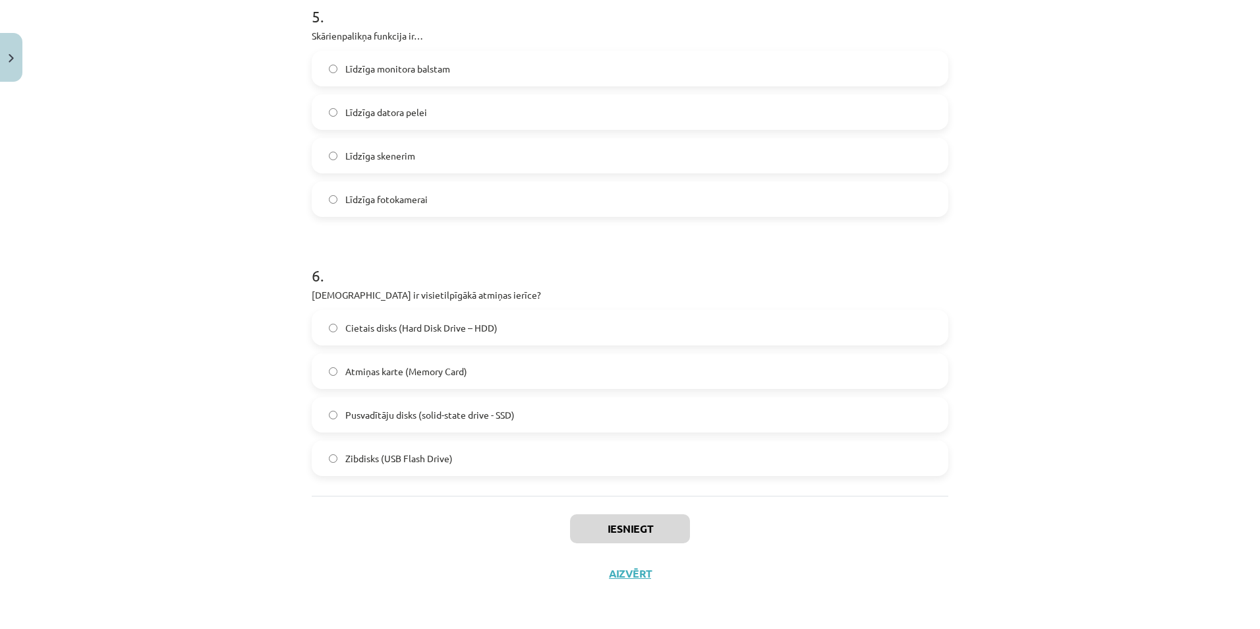
drag, startPoint x: 304, startPoint y: 280, endPoint x: 626, endPoint y: 436, distance: 357.3
copy form "Kurš no šiem datoru tipiem būs visjaudīgākais (spēs apstrādāt visvairāk datus)?…"
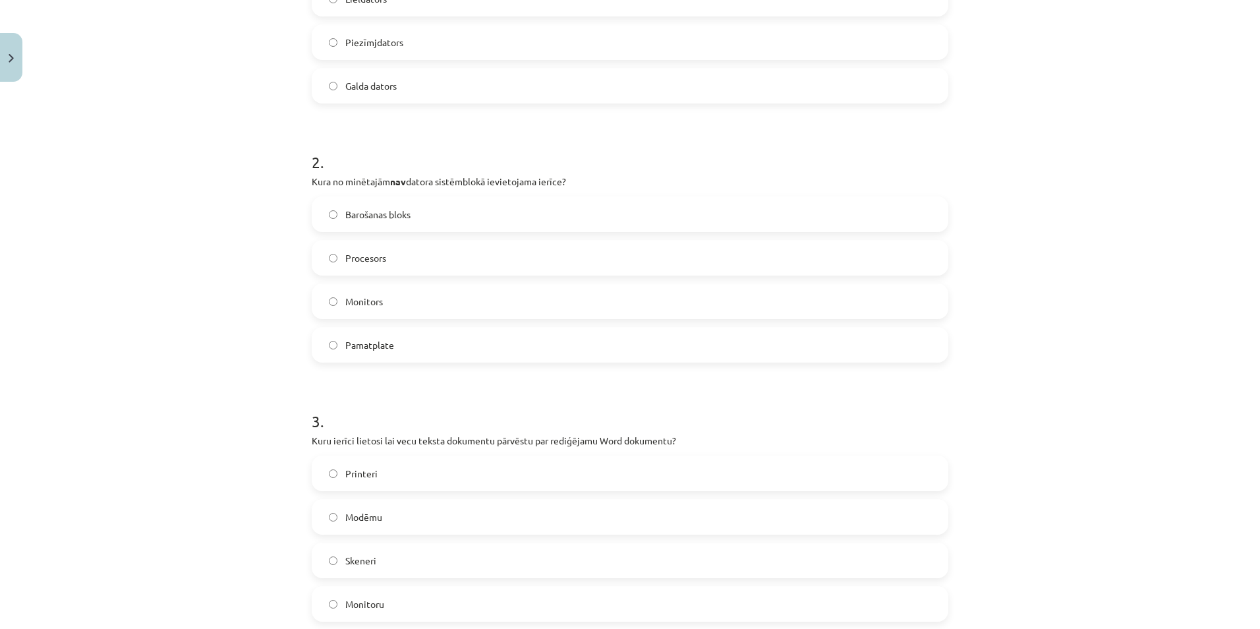
scroll to position [128, 0]
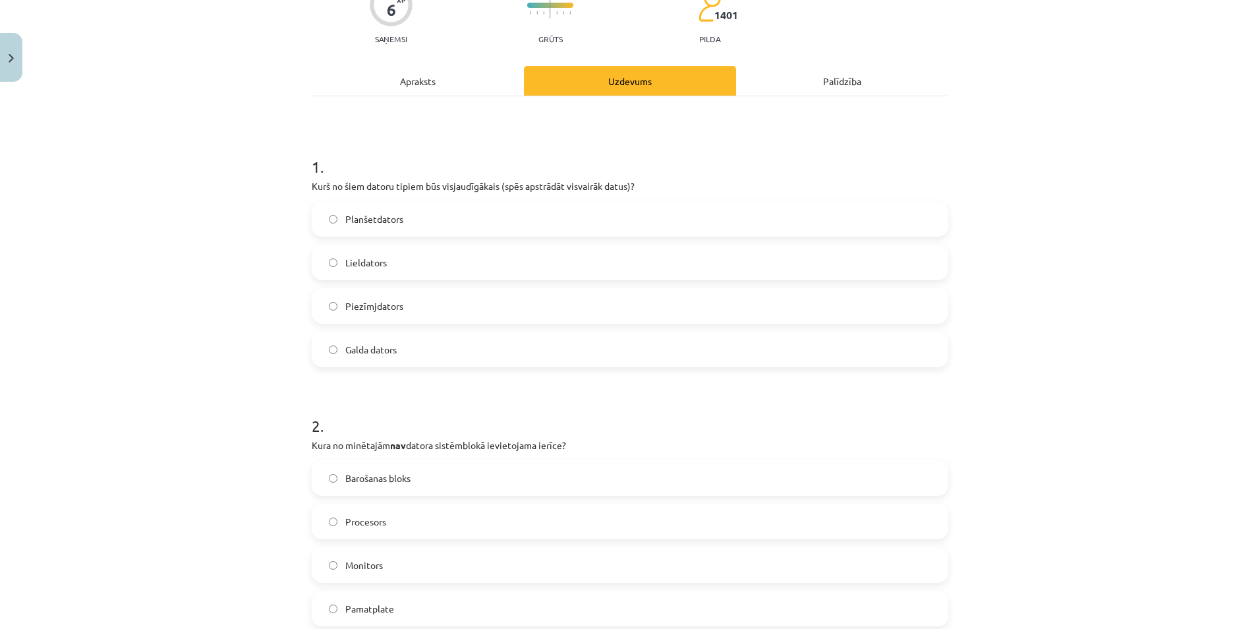
click at [206, 275] on div "Mācību tēma: Datorikas - 10. klases 1. ieskaites mācību materiāls #3 2. tēma – …" at bounding box center [630, 314] width 1260 height 629
click at [329, 255] on label "Lieldators" at bounding box center [630, 262] width 634 height 33
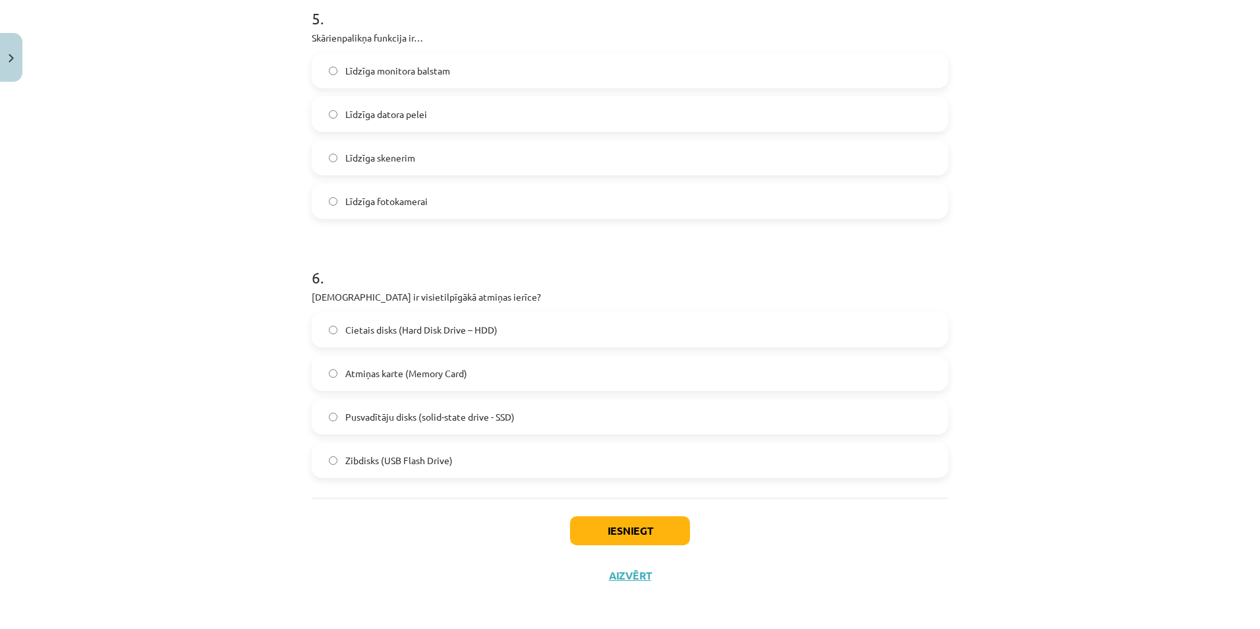
scroll to position [1314, 0]
click at [324, 327] on label "Cietais disks (Hard Disk Drive – HDD)" at bounding box center [630, 327] width 634 height 33
click at [625, 523] on button "Iesniegt" at bounding box center [630, 528] width 120 height 29
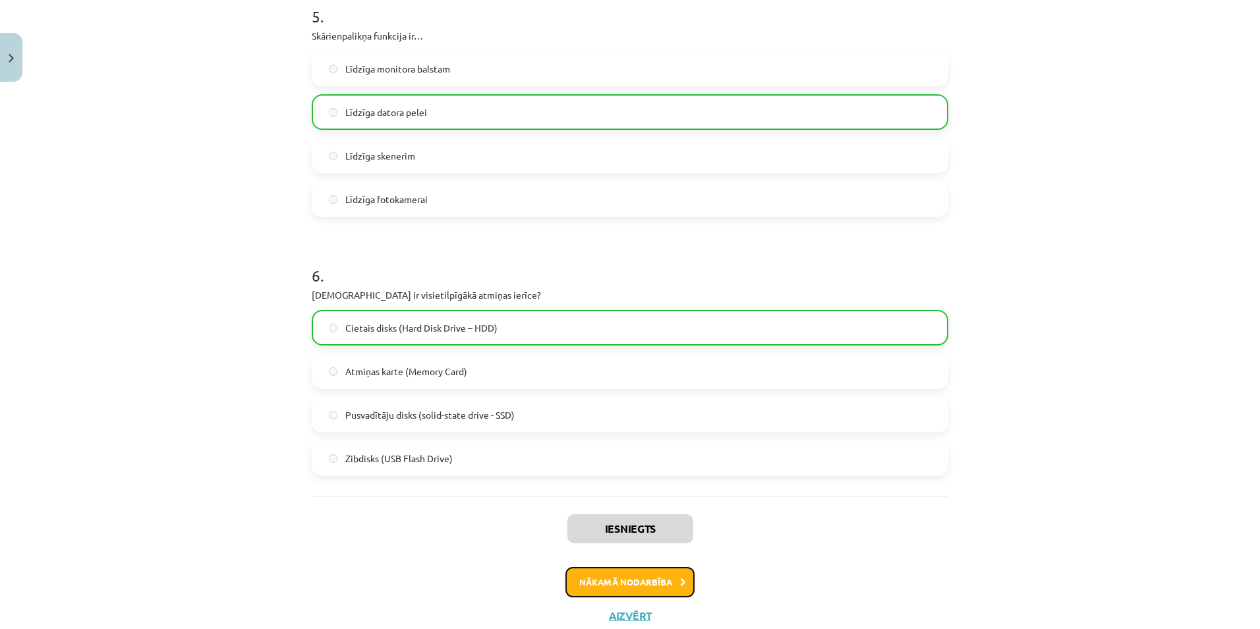
click at [605, 579] on button "Nākamā nodarbība" at bounding box center [629, 582] width 129 height 30
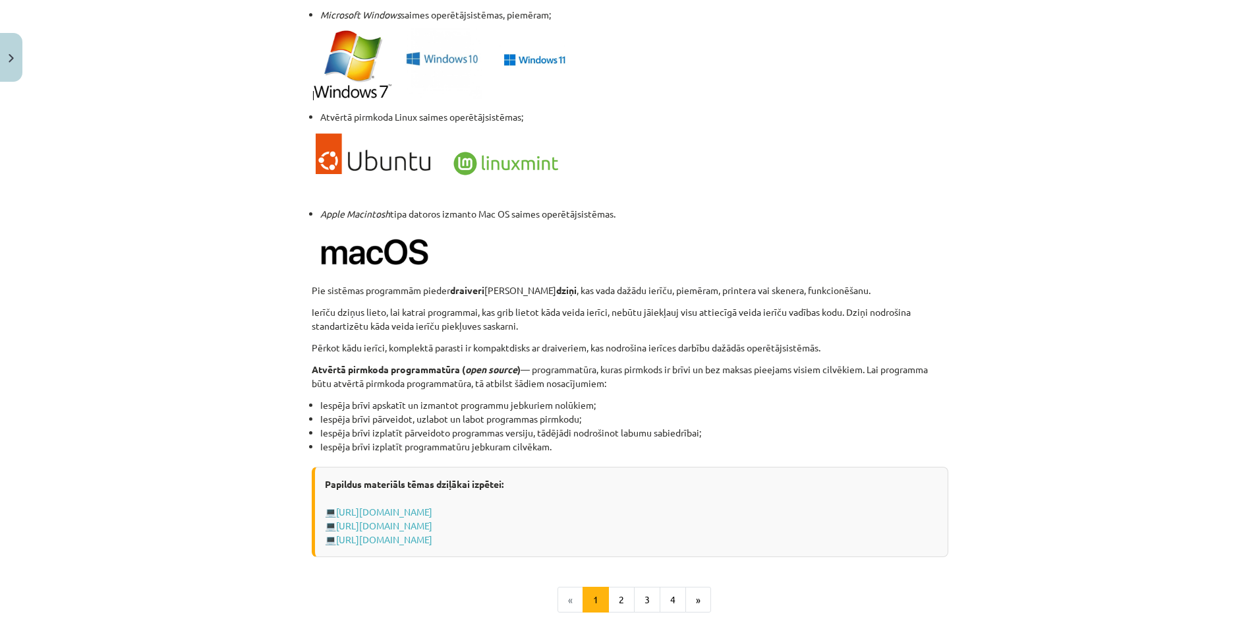
scroll to position [1238, 0]
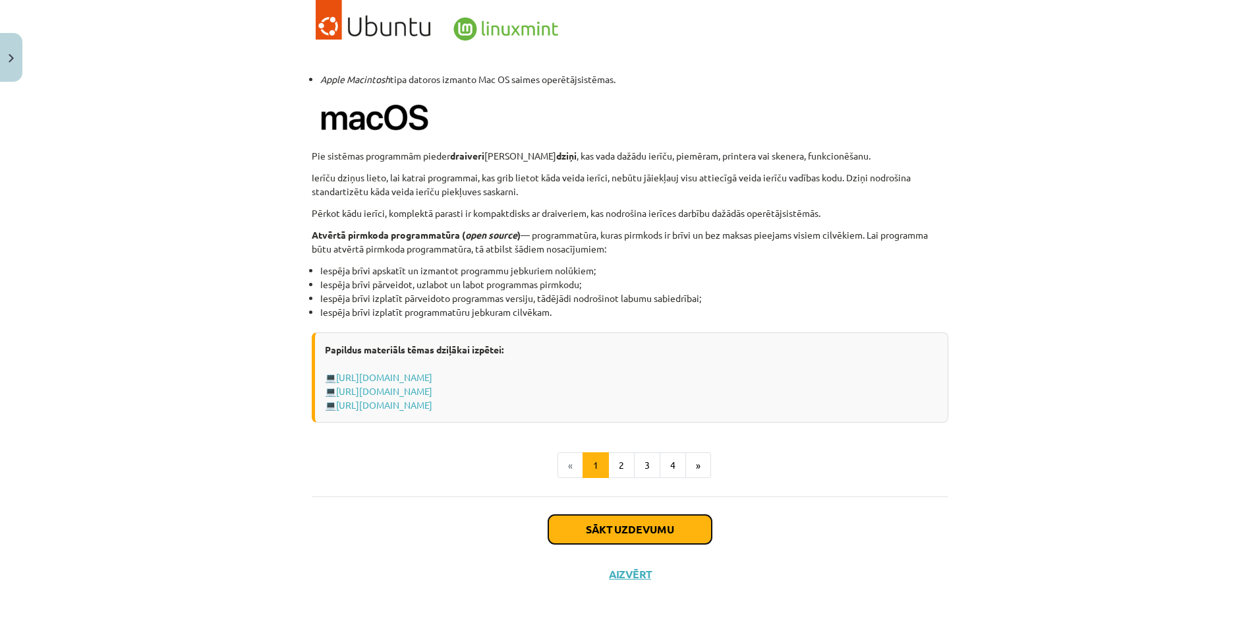
click at [637, 529] on button "Sākt uzdevumu" at bounding box center [629, 529] width 163 height 29
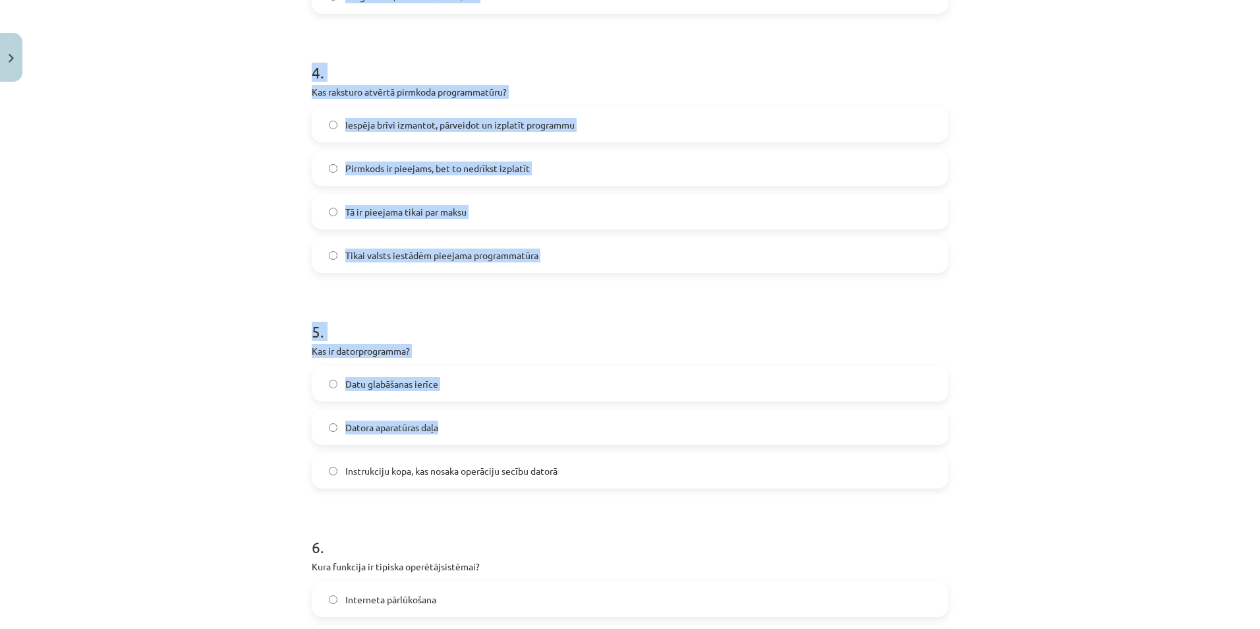
scroll to position [1227, 0]
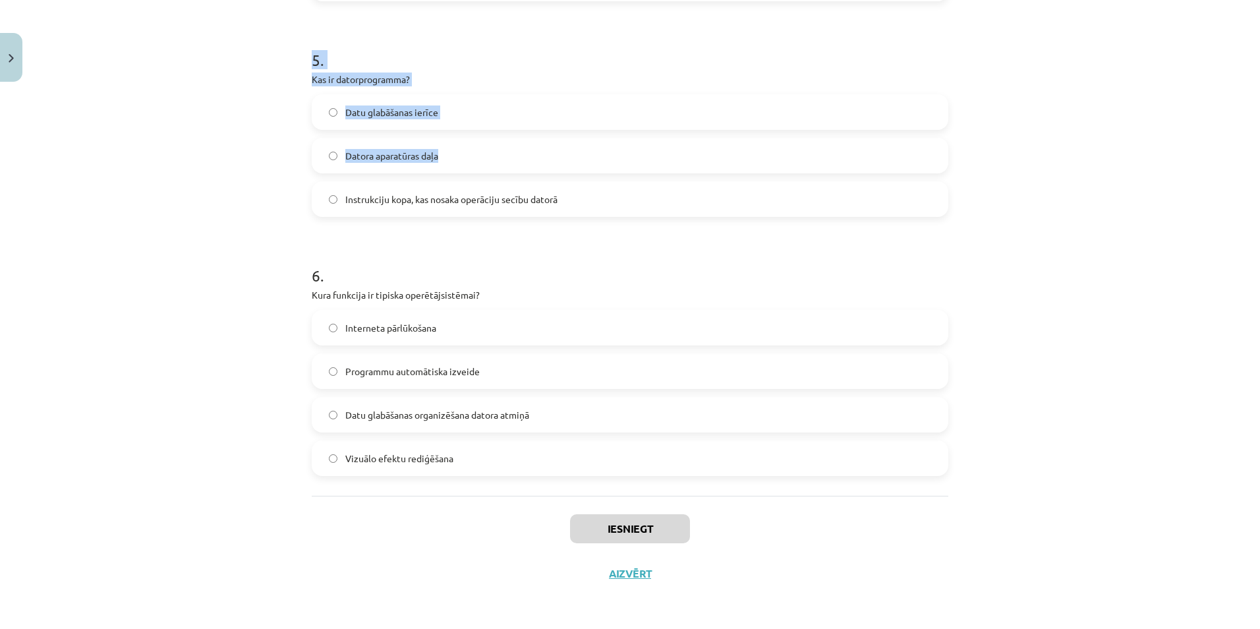
drag, startPoint x: 301, startPoint y: 285, endPoint x: 626, endPoint y: 480, distance: 379.3
copy form "Kura no šīm programmām ir piemērs atvērtā pirmkoda programmatūrai? Microsoft Ex…"
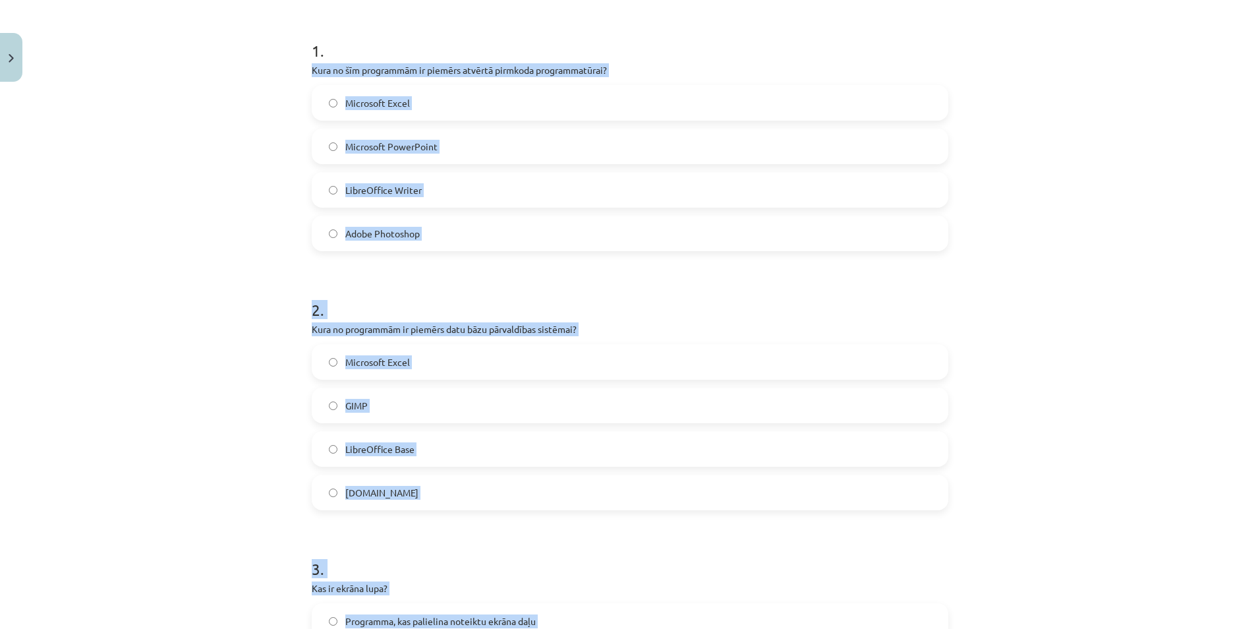
scroll to position [41, 0]
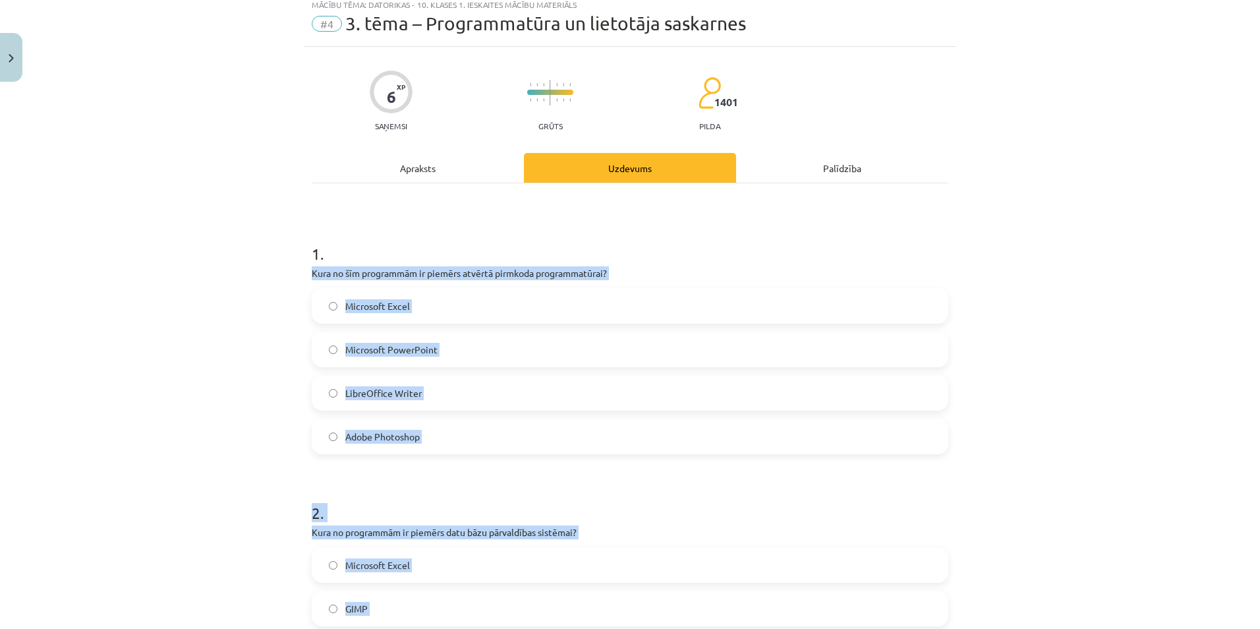
click at [225, 361] on div "Mācību tēma: Datorikas - 10. klases 1. ieskaites mācību materiāls #4 3. tēma – …" at bounding box center [630, 314] width 1260 height 629
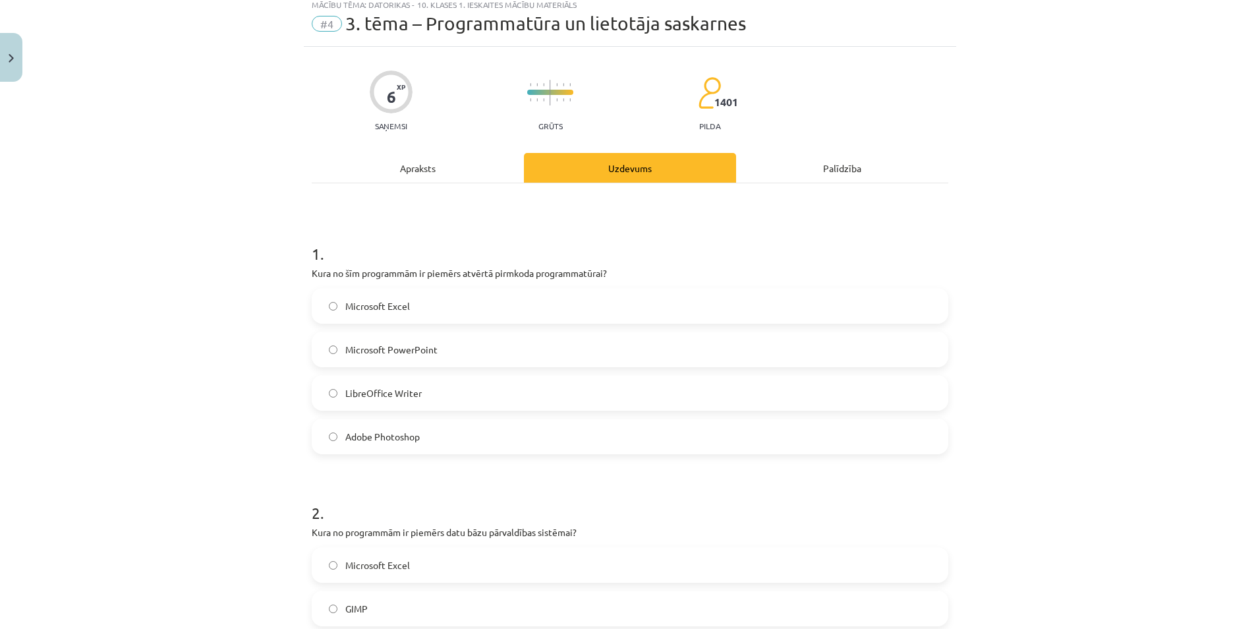
click at [322, 392] on label "LibreOffice Writer" at bounding box center [630, 392] width 634 height 33
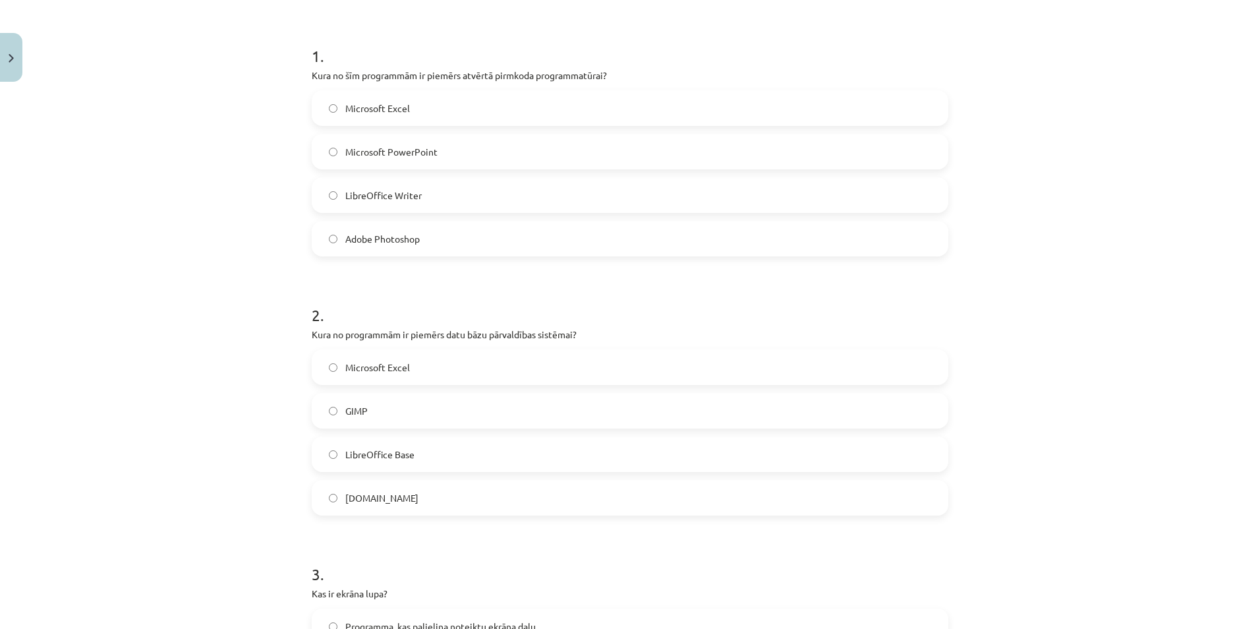
scroll to position [568, 0]
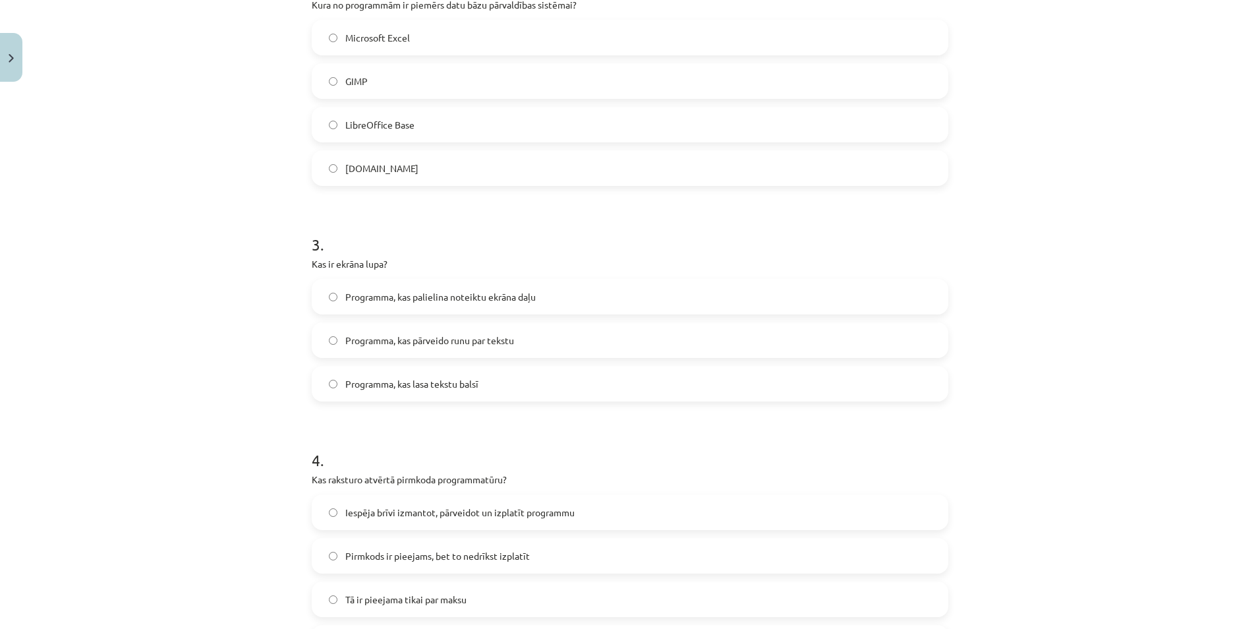
click at [335, 294] on label "Programma, kas palielina noteiktu ekrāna daļu" at bounding box center [630, 296] width 634 height 33
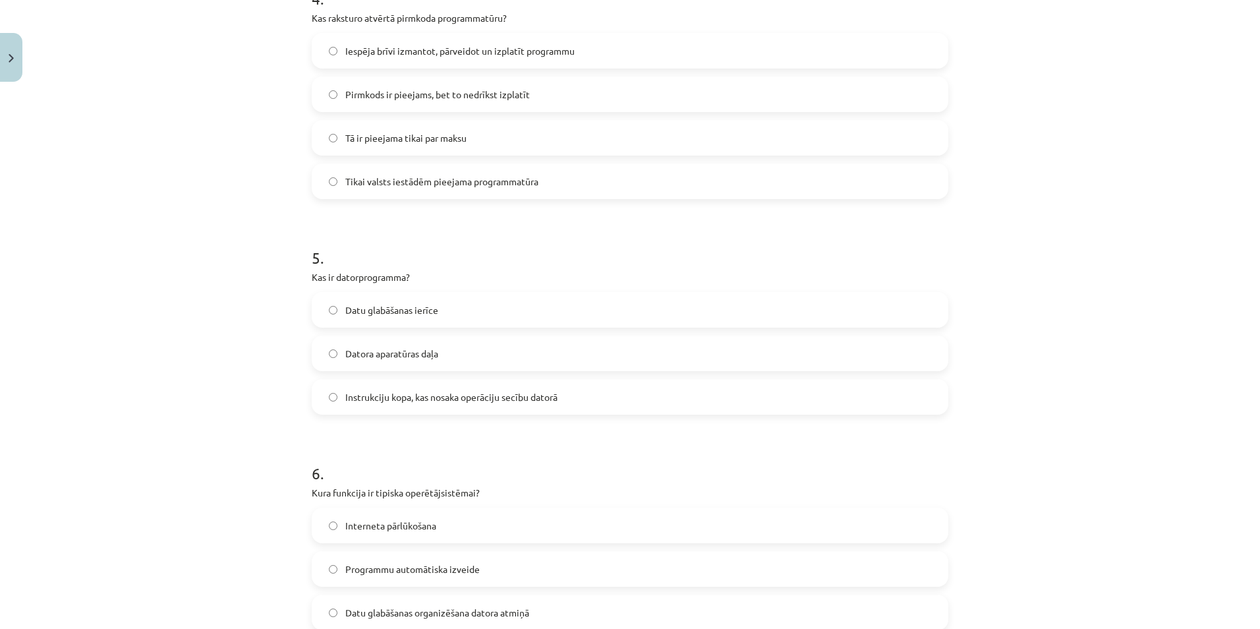
scroll to position [1227, 0]
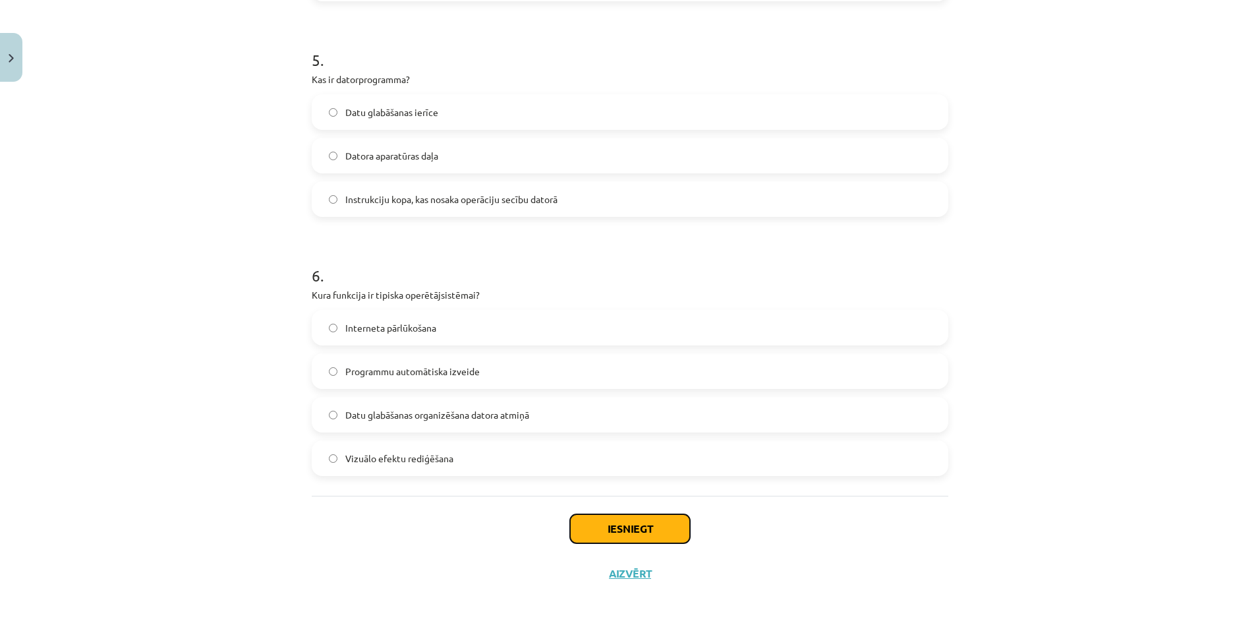
click at [611, 523] on button "Iesniegt" at bounding box center [630, 528] width 120 height 29
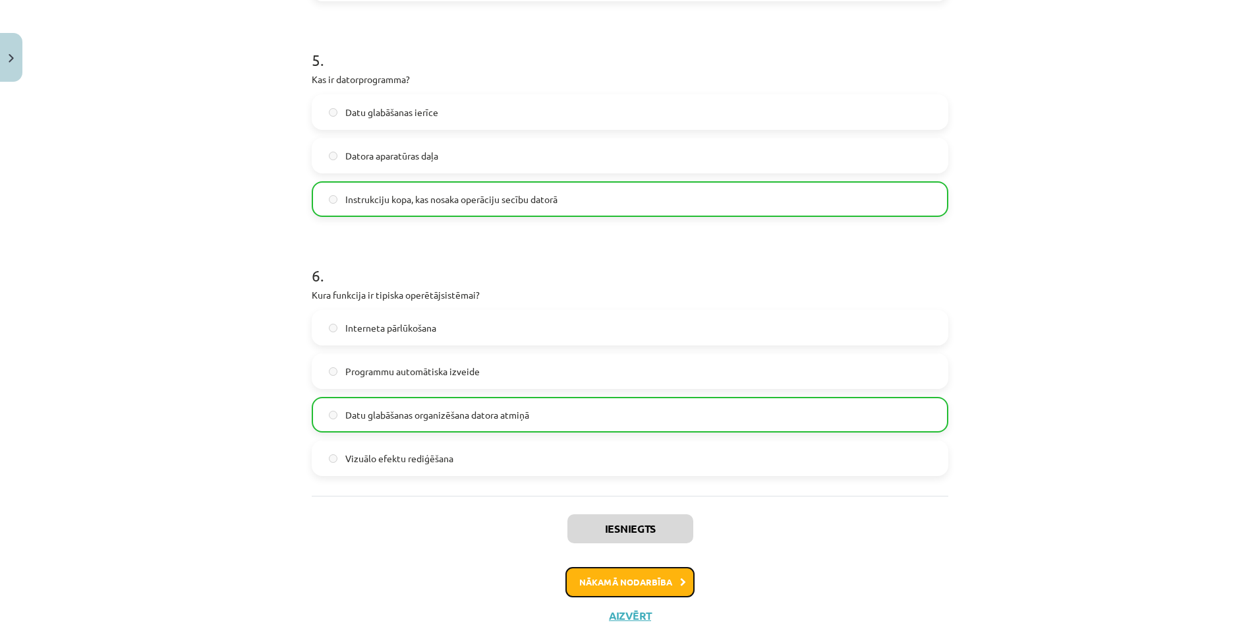
click at [612, 583] on button "Nākamā nodarbība" at bounding box center [629, 582] width 129 height 30
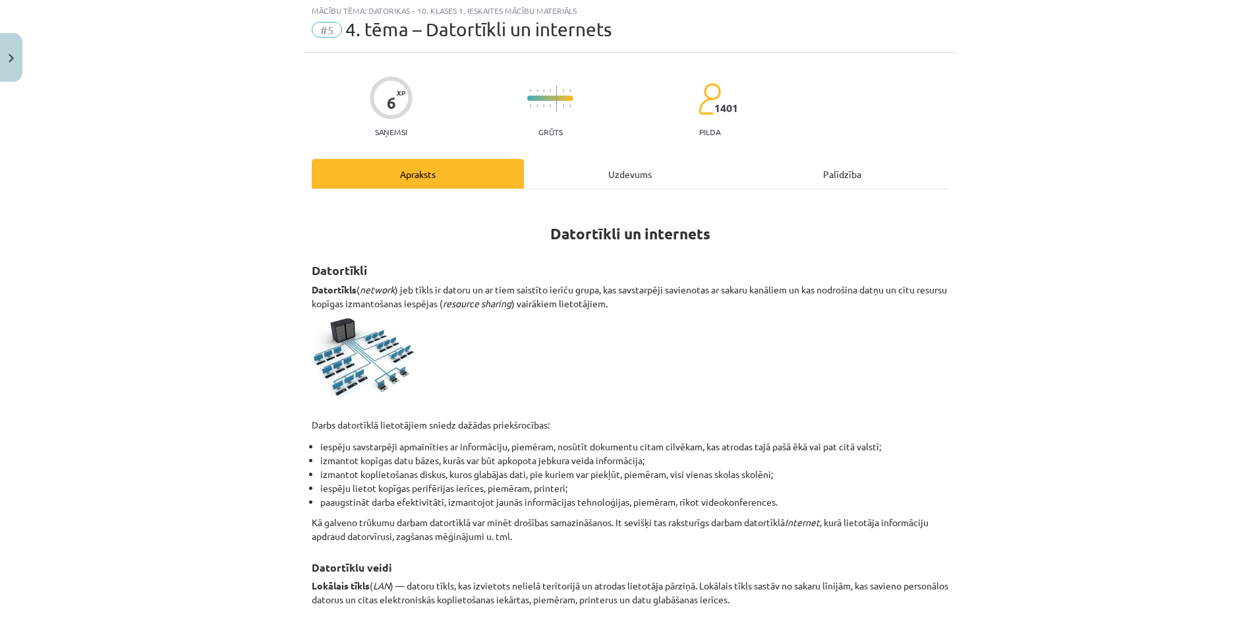
scroll to position [33, 0]
click at [641, 173] on div "Uzdevums" at bounding box center [630, 176] width 212 height 30
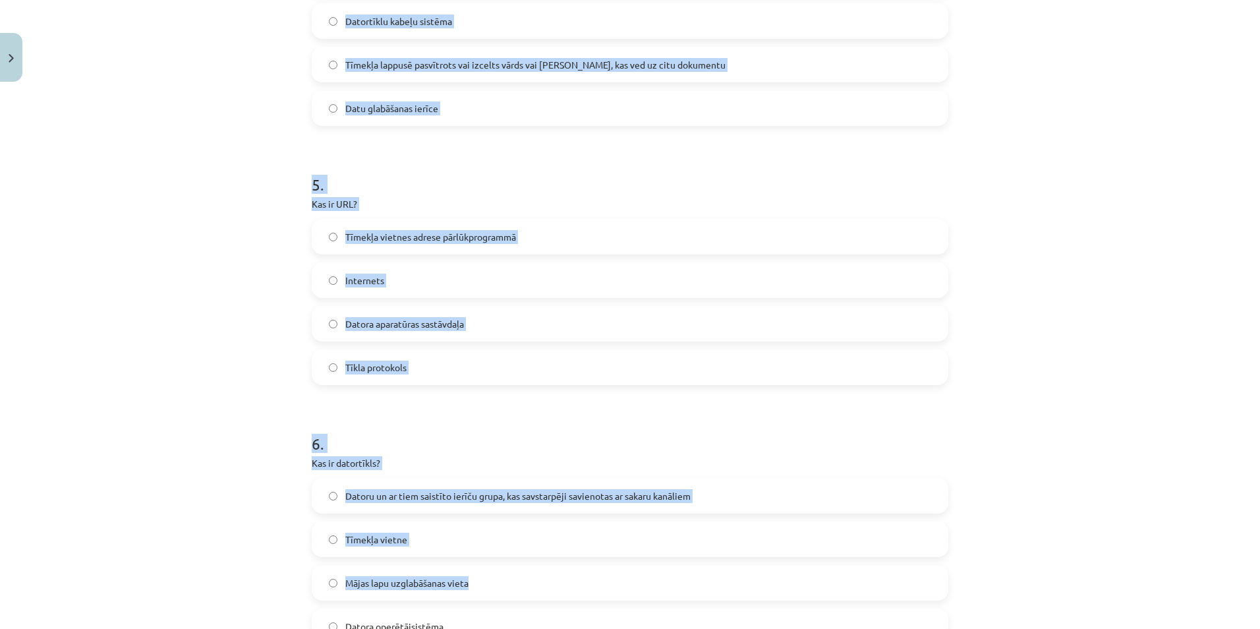
scroll to position [1314, 0]
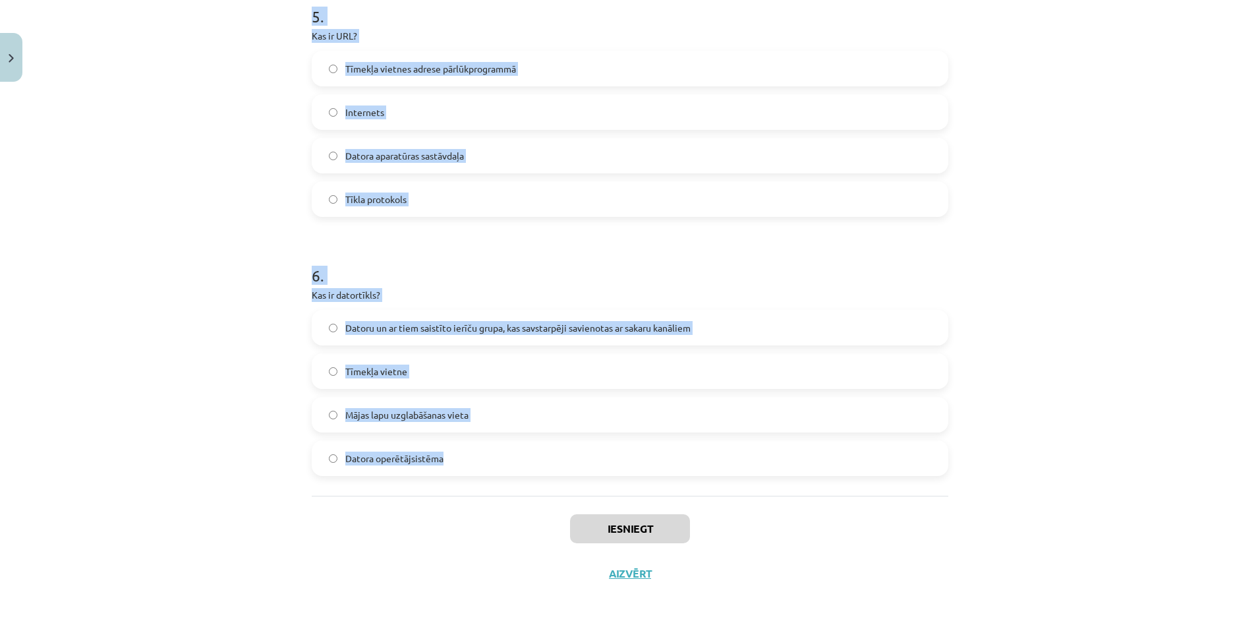
drag, startPoint x: 306, startPoint y: 281, endPoint x: 594, endPoint y: 465, distance: 341.1
copy form "Kas ir internets? Lokālais tīkls starp vairākiem datoriem Pasaules lielākais da…"
click at [192, 219] on div "Mācību tēma: Datorikas - 10. klases 1. ieskaites mācību materiāls #5 4. tēma – …" at bounding box center [630, 314] width 1260 height 629
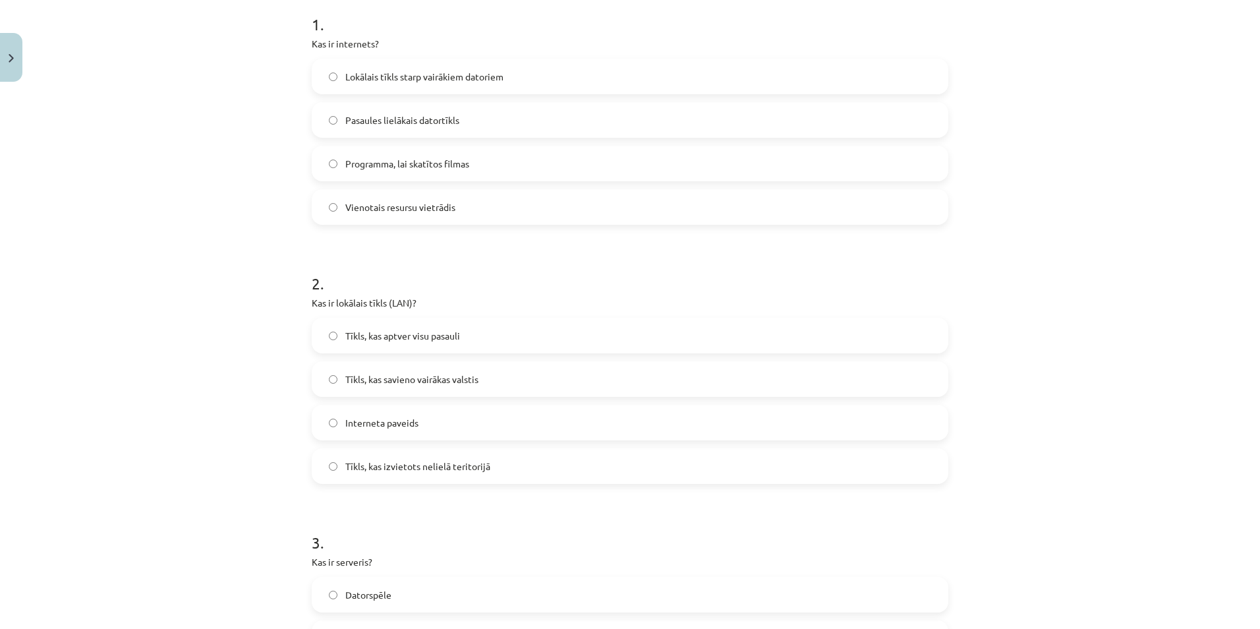
scroll to position [0, 0]
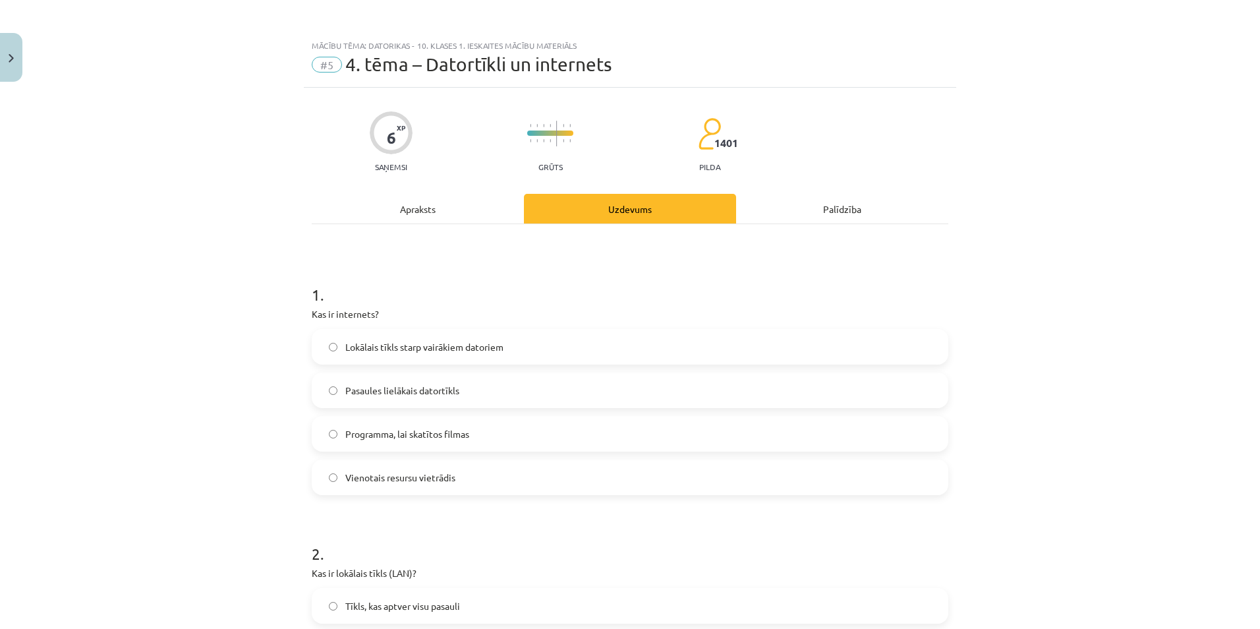
click at [322, 390] on label "Pasaules lielākais datortīkls" at bounding box center [630, 390] width 634 height 33
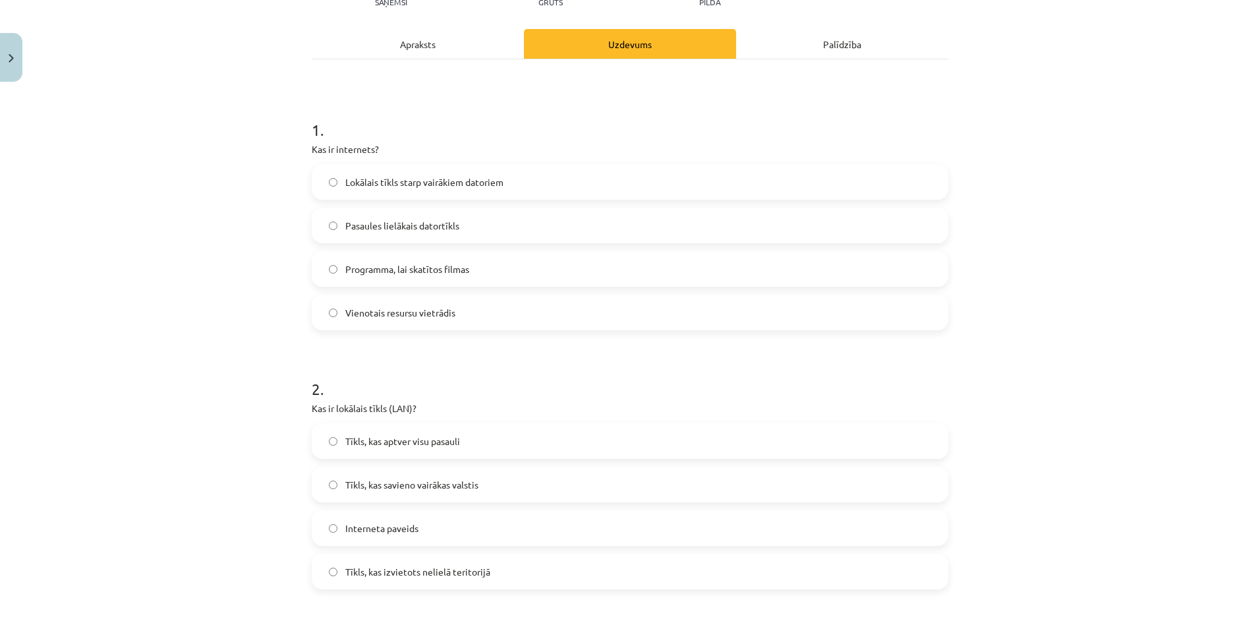
scroll to position [395, 0]
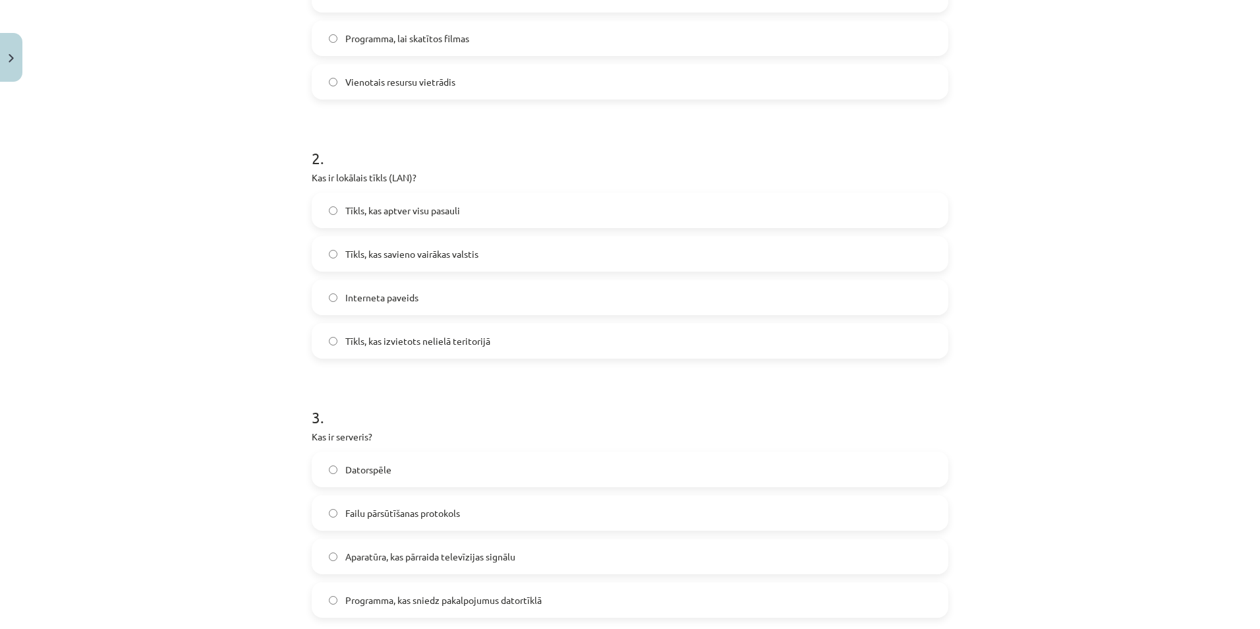
click at [333, 334] on label "Tīkls, kas izvietots nelielā teritorijā" at bounding box center [630, 340] width 634 height 33
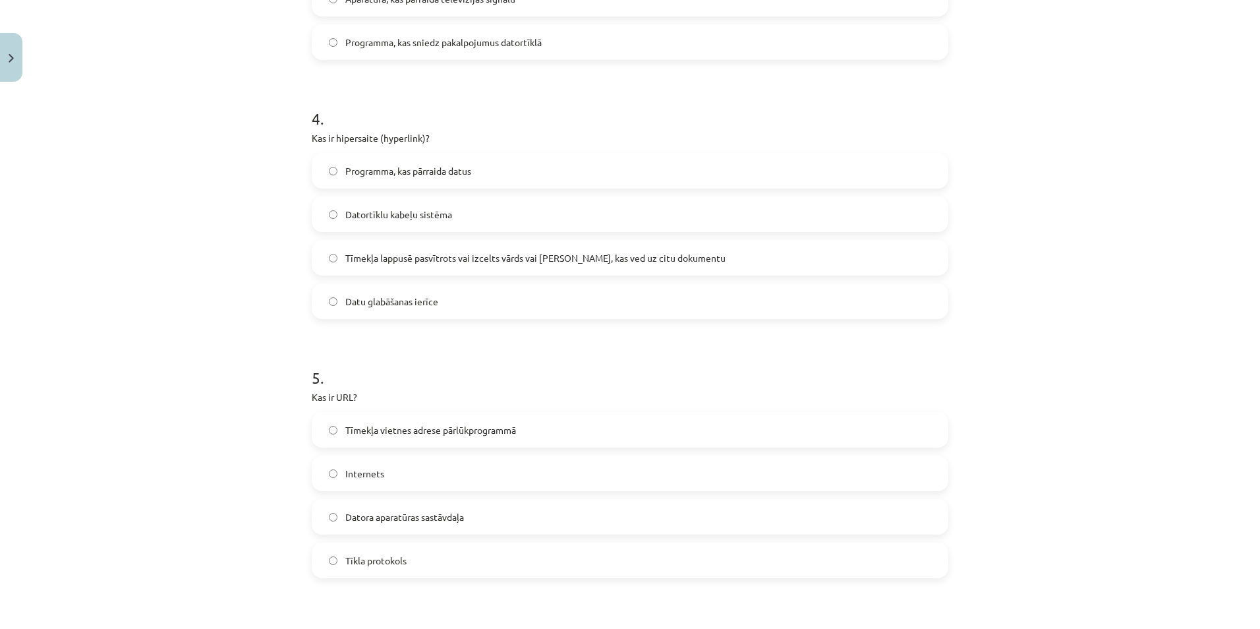
scroll to position [1120, 0]
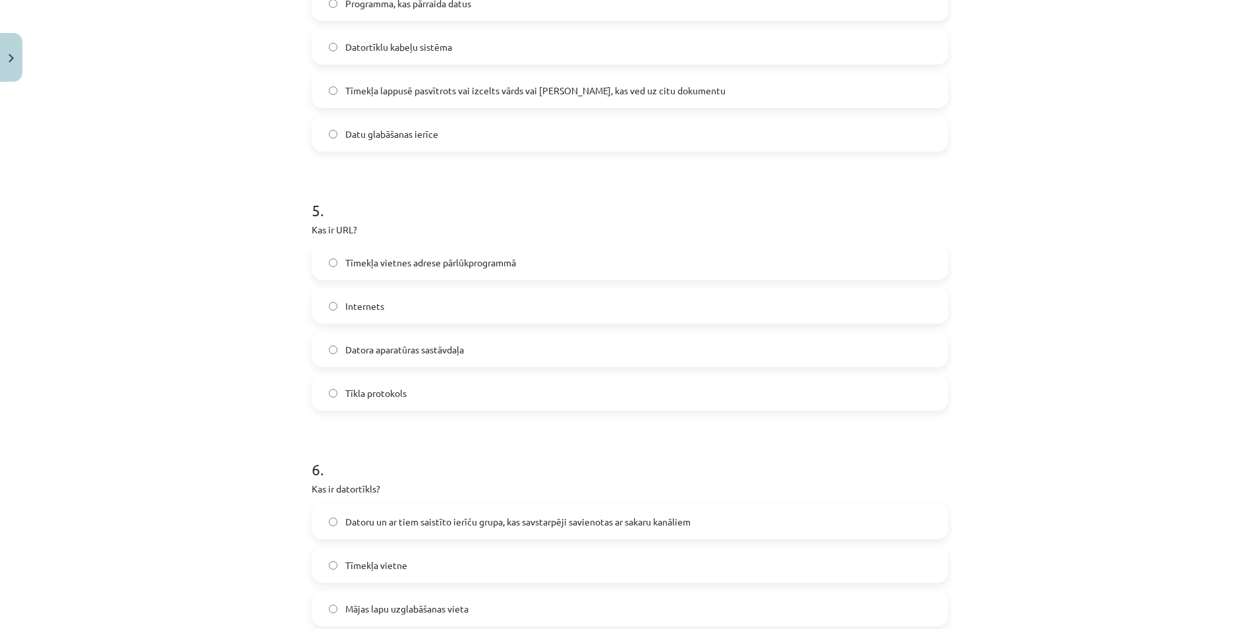
click at [334, 260] on label "Tīmekļa vietnes adrese pārlūkprogrammā" at bounding box center [630, 262] width 634 height 33
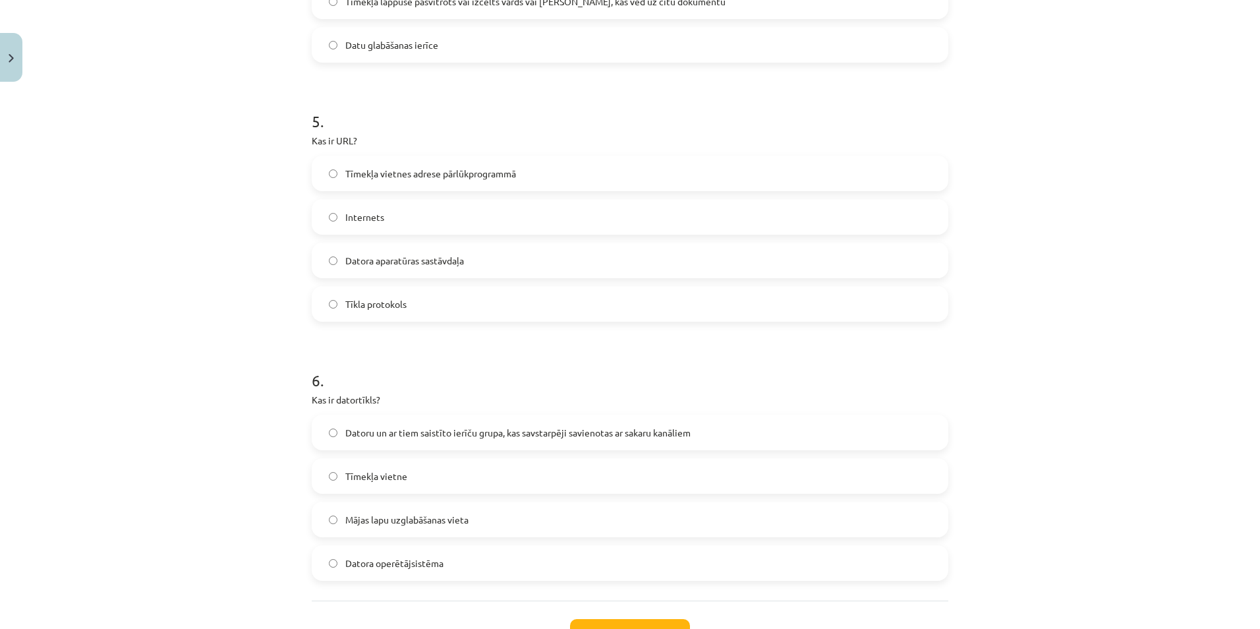
scroll to position [1314, 0]
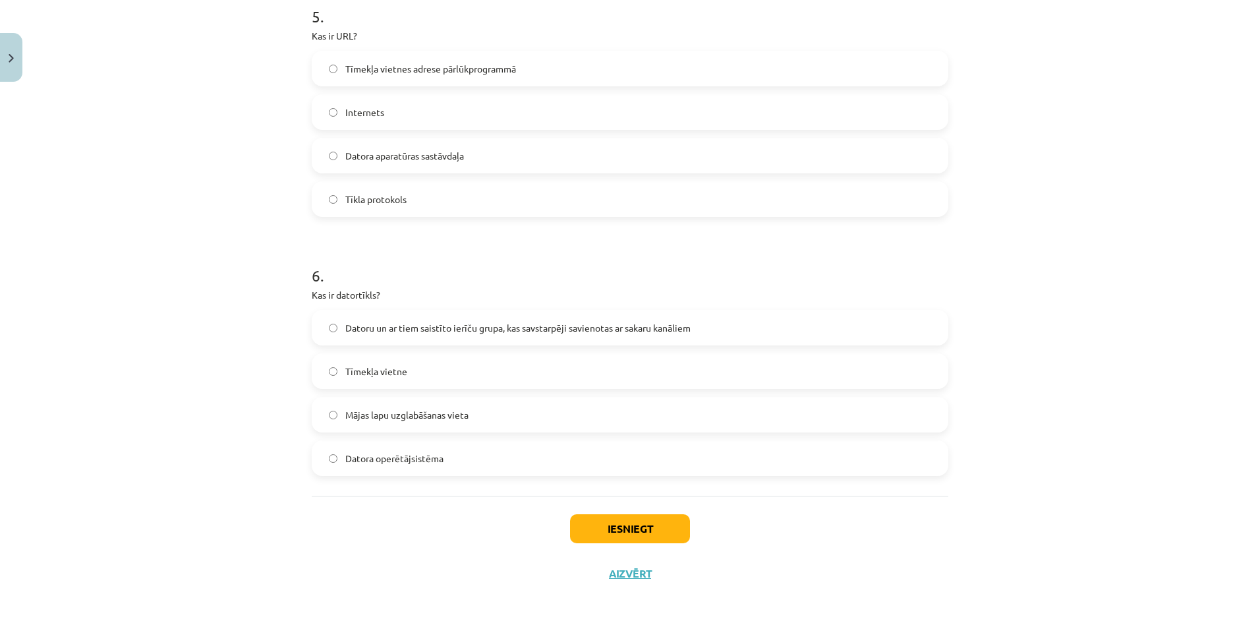
drag, startPoint x: 333, startPoint y: 328, endPoint x: 341, endPoint y: 360, distance: 33.2
click at [333, 332] on label "Datoru un ar tiem saistīto ierīču grupa, kas savstarpēji savienotas ar sakaru k…" at bounding box center [630, 327] width 634 height 33
click at [638, 509] on div "Iesniegt Aizvērt" at bounding box center [630, 542] width 637 height 92
click at [637, 518] on button "Iesniegt" at bounding box center [630, 528] width 120 height 29
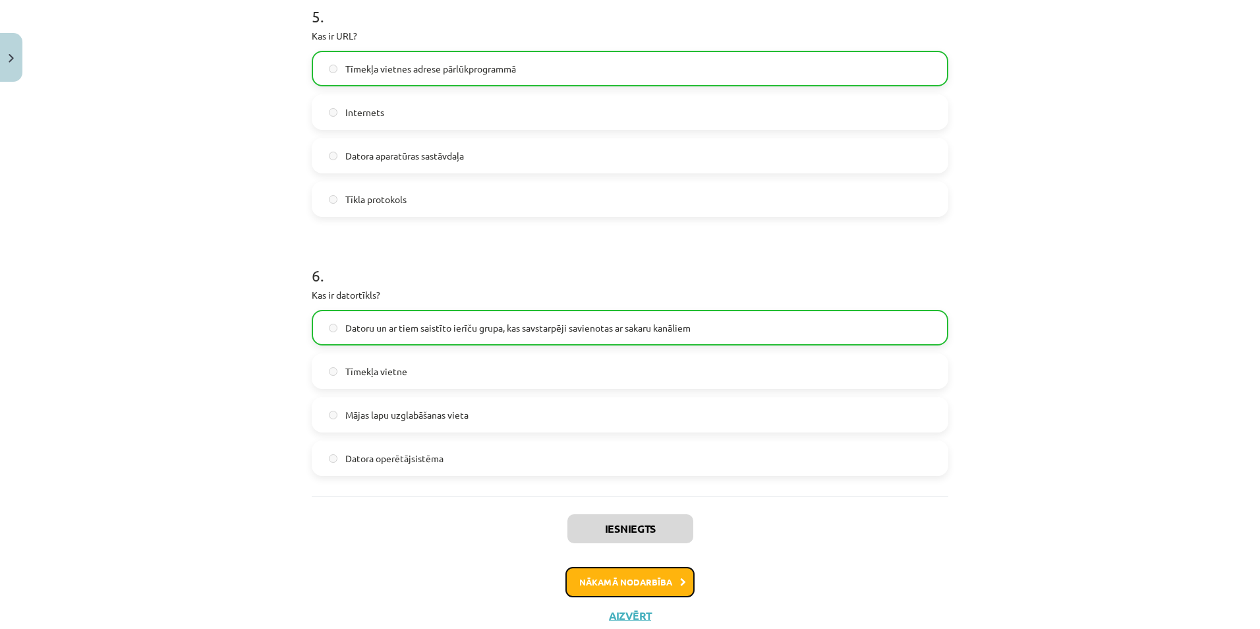
click at [594, 576] on button "Nākamā nodarbība" at bounding box center [629, 582] width 129 height 30
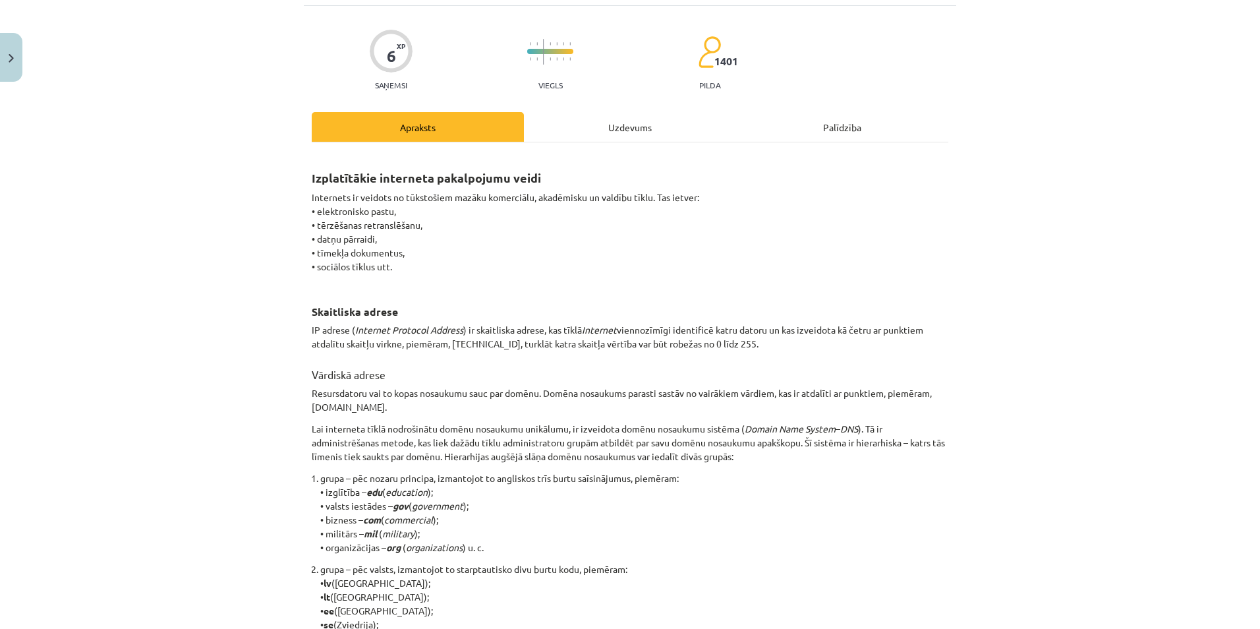
scroll to position [33, 0]
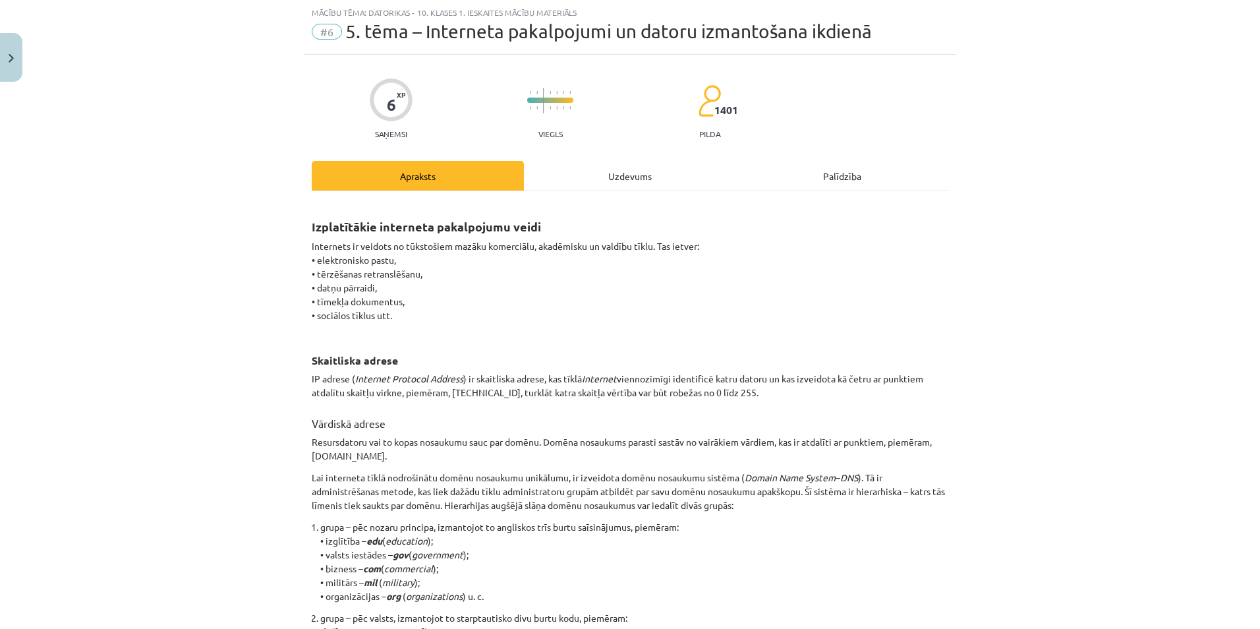
click at [645, 190] on div "Apraksts Uzdevums Palīdzība Izplatītākie interneta pakalpojumu veidi Internets …" at bounding box center [630, 603] width 637 height 884
drag, startPoint x: 645, startPoint y: 188, endPoint x: 622, endPoint y: 173, distance: 27.4
click at [622, 173] on div "Uzdevums" at bounding box center [630, 176] width 212 height 30
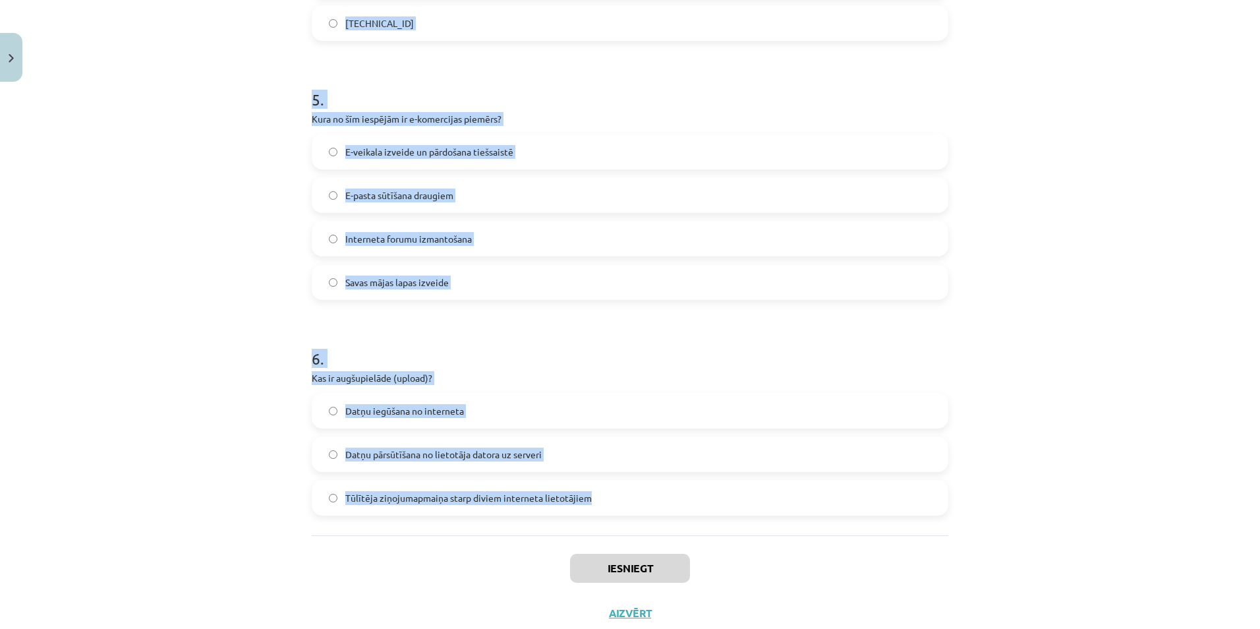
scroll to position [1227, 0]
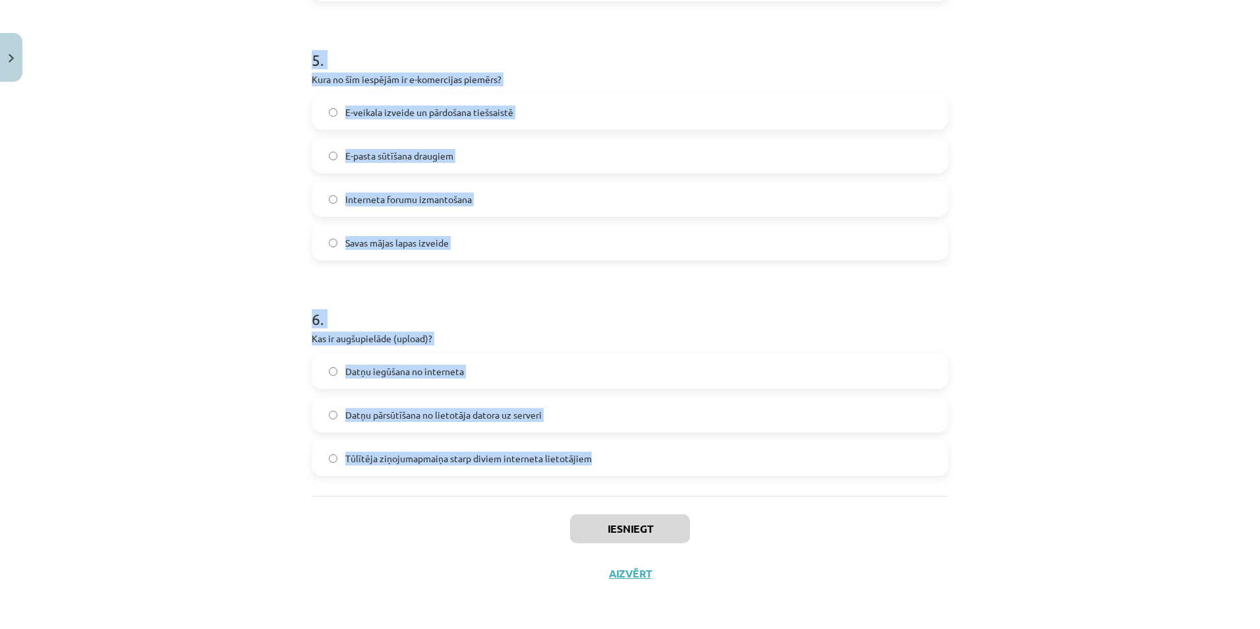
drag, startPoint x: 301, startPoint y: 277, endPoint x: 610, endPoint y: 476, distance: 367.8
copy form "Kas ir domēna vārds? Vārds, kas identificē resursdatoru vai to kopu internetā S…"
click at [175, 153] on div "Mācību tēma: Datorikas - 10. klases 1. ieskaites mācību materiāls #6 5. tēma – …" at bounding box center [630, 314] width 1260 height 629
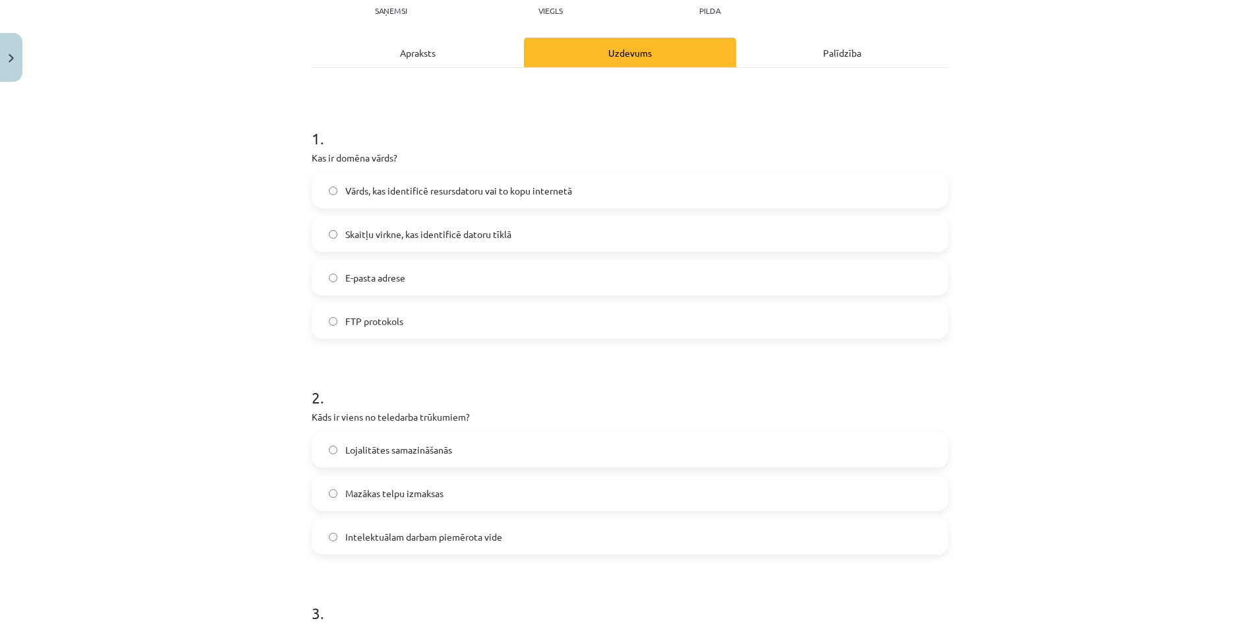
scroll to position [0, 0]
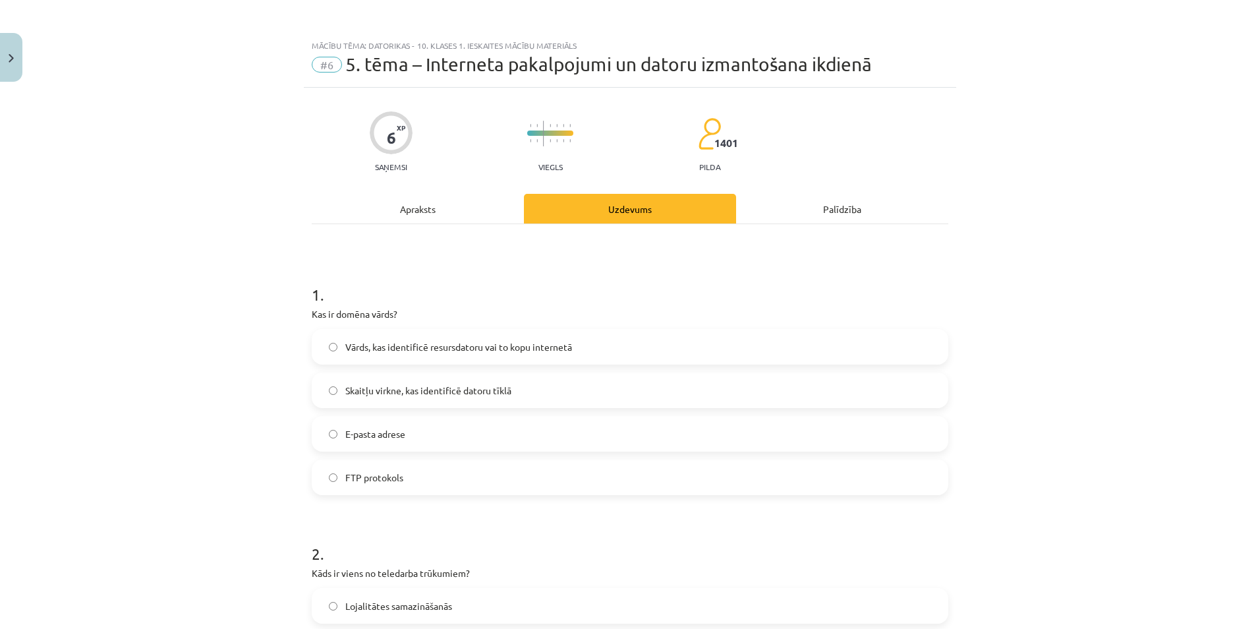
click at [326, 340] on label "Vārds, kas identificē resursdatoru vai to kopu internetā" at bounding box center [630, 346] width 634 height 33
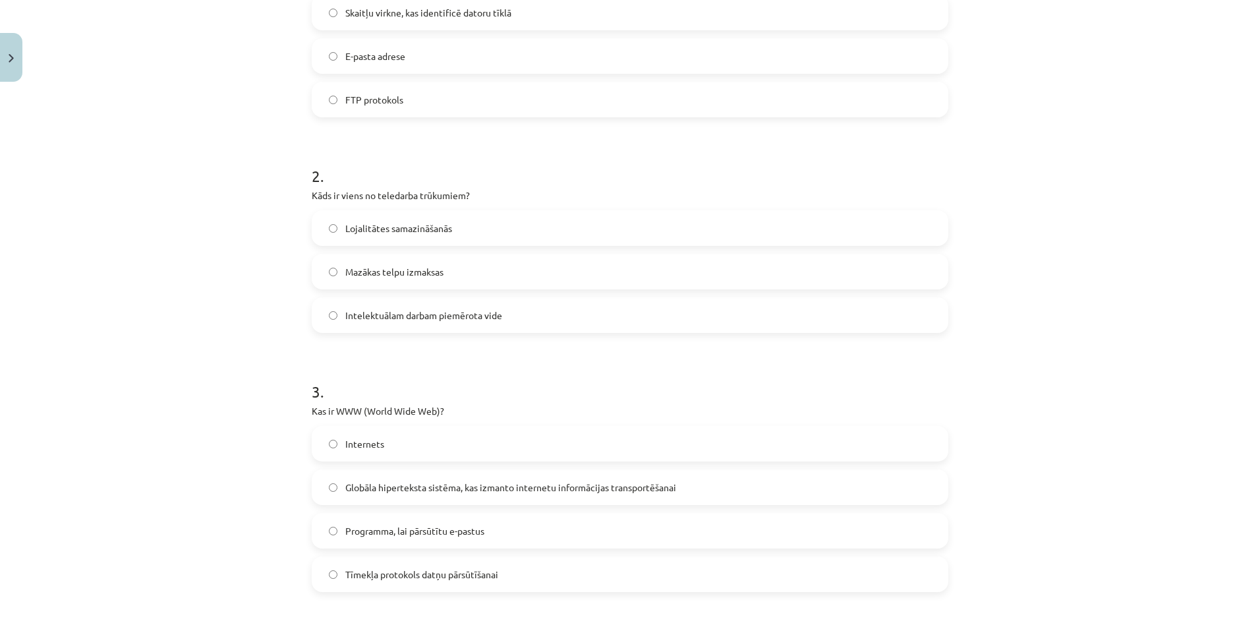
scroll to position [395, 0]
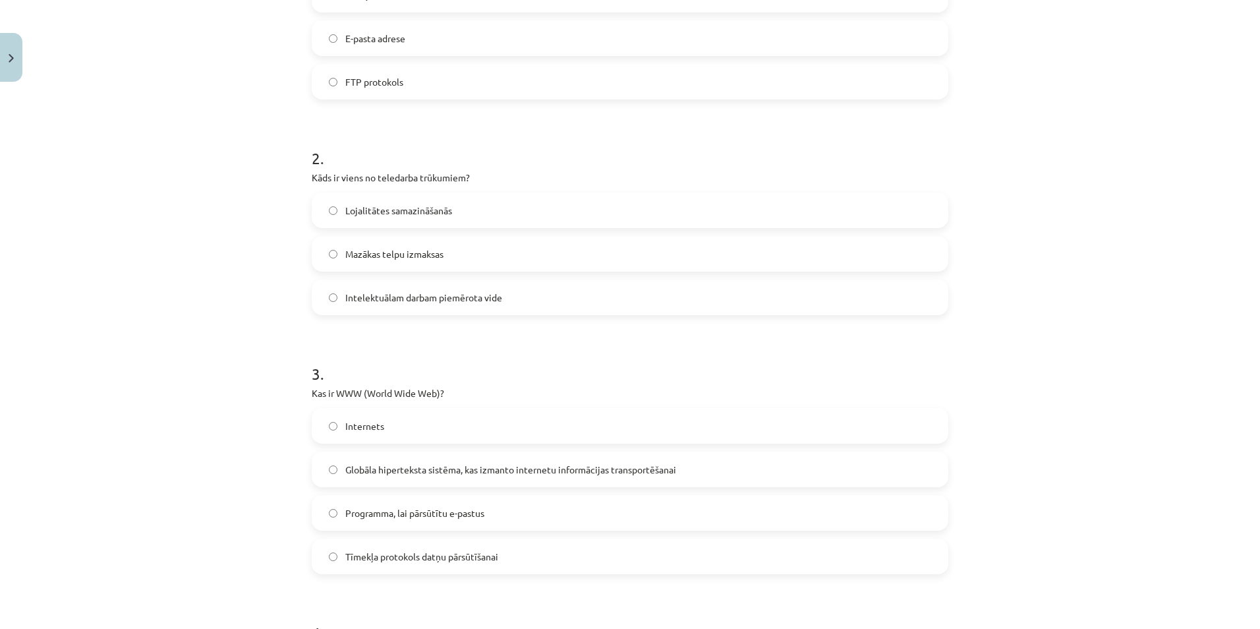
click at [333, 212] on label "Lojalitātes samazināšanās" at bounding box center [630, 210] width 634 height 33
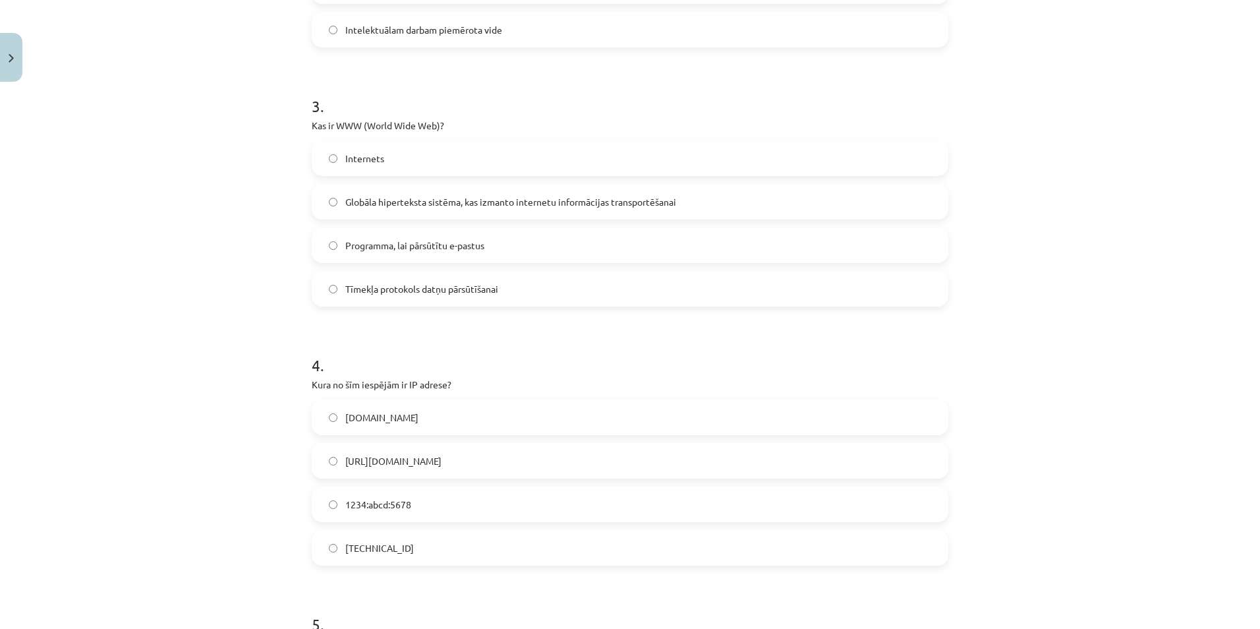
scroll to position [857, 0]
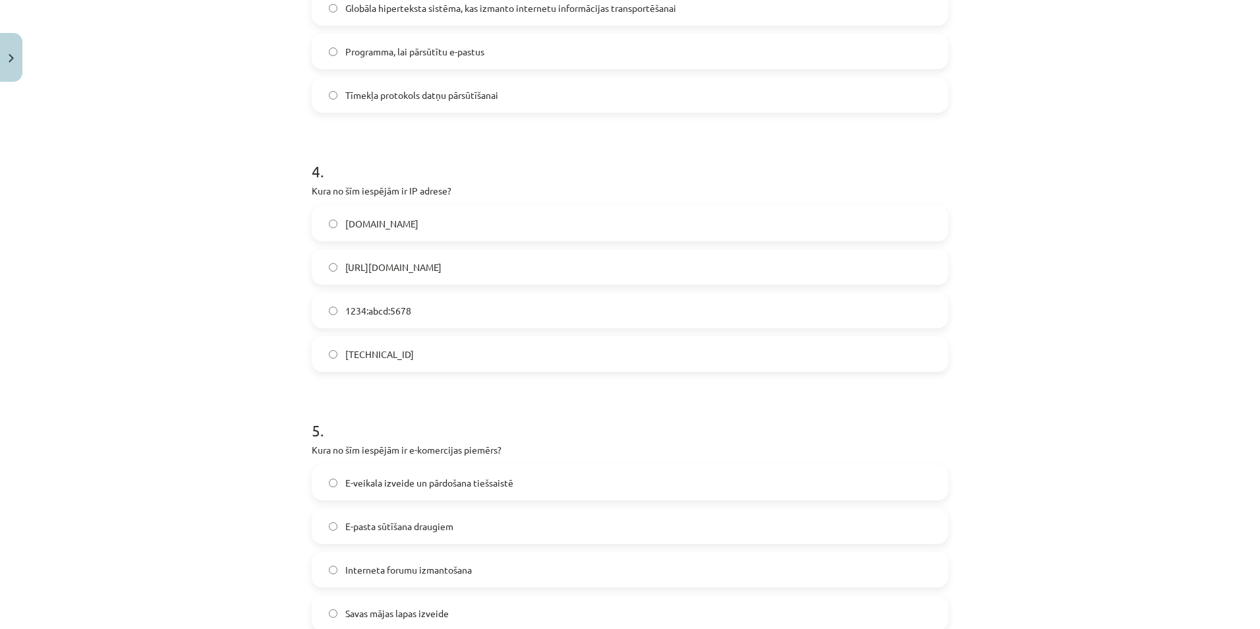
click at [323, 361] on label "[TECHNICAL_ID]" at bounding box center [630, 353] width 634 height 33
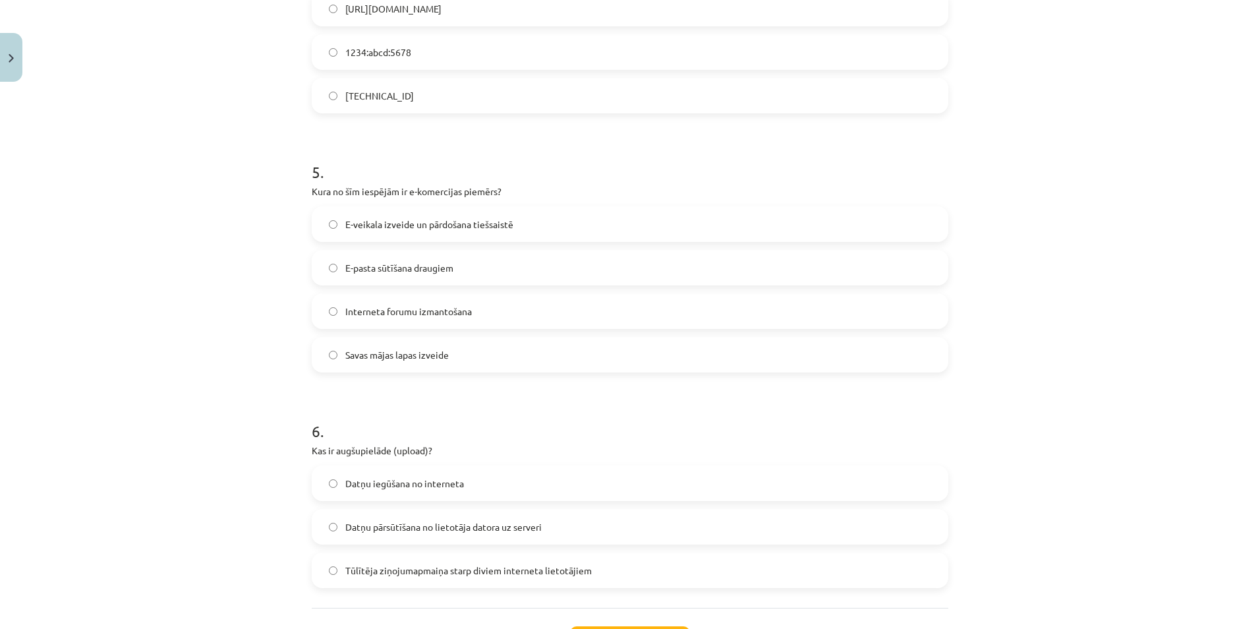
scroll to position [1227, 0]
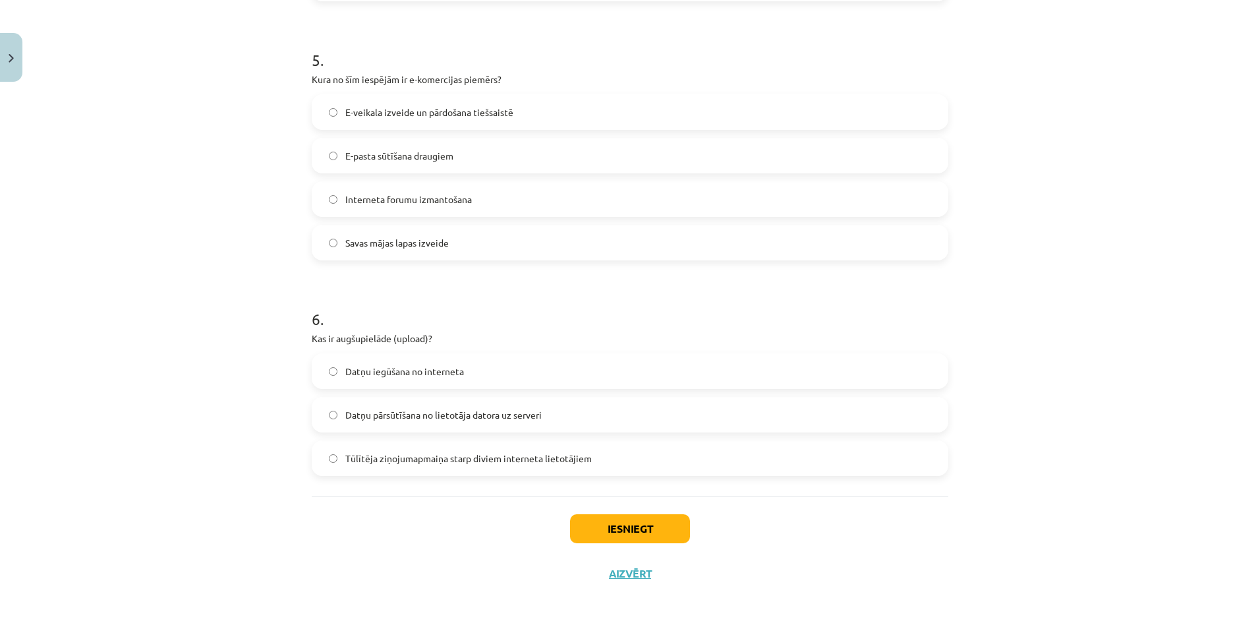
click at [331, 118] on label "E-veikala izveide un pārdošana tiešsaistē" at bounding box center [630, 112] width 634 height 33
click at [649, 542] on button "Iesniegt" at bounding box center [630, 528] width 120 height 29
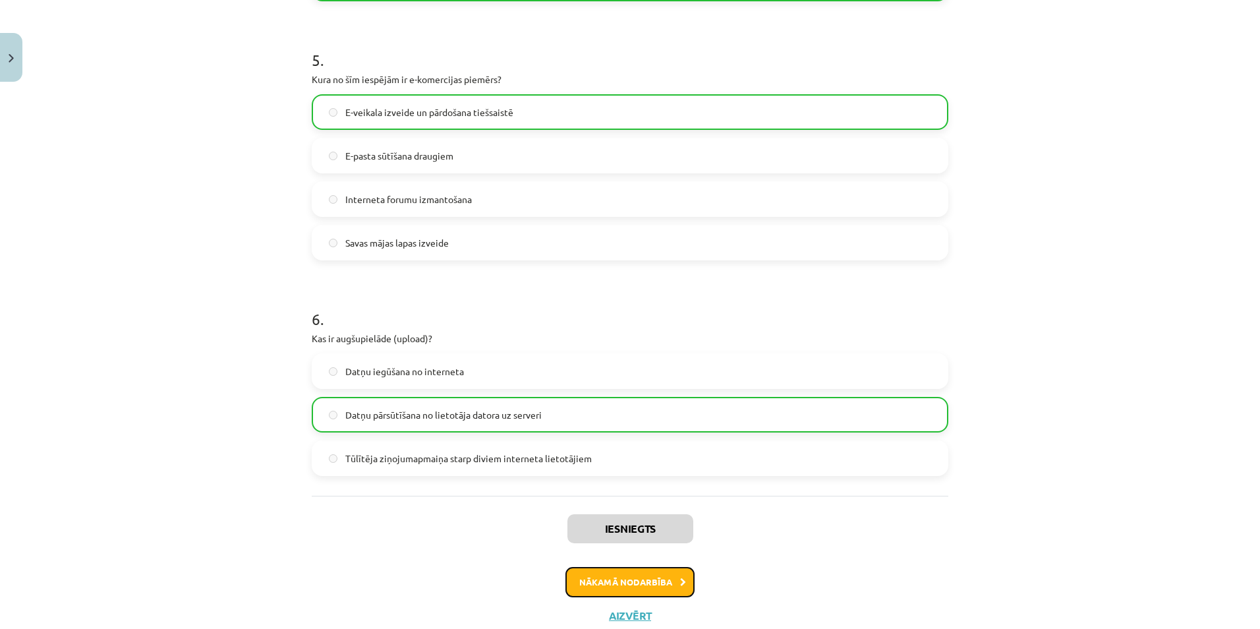
click at [624, 577] on button "Nākamā nodarbība" at bounding box center [629, 582] width 129 height 30
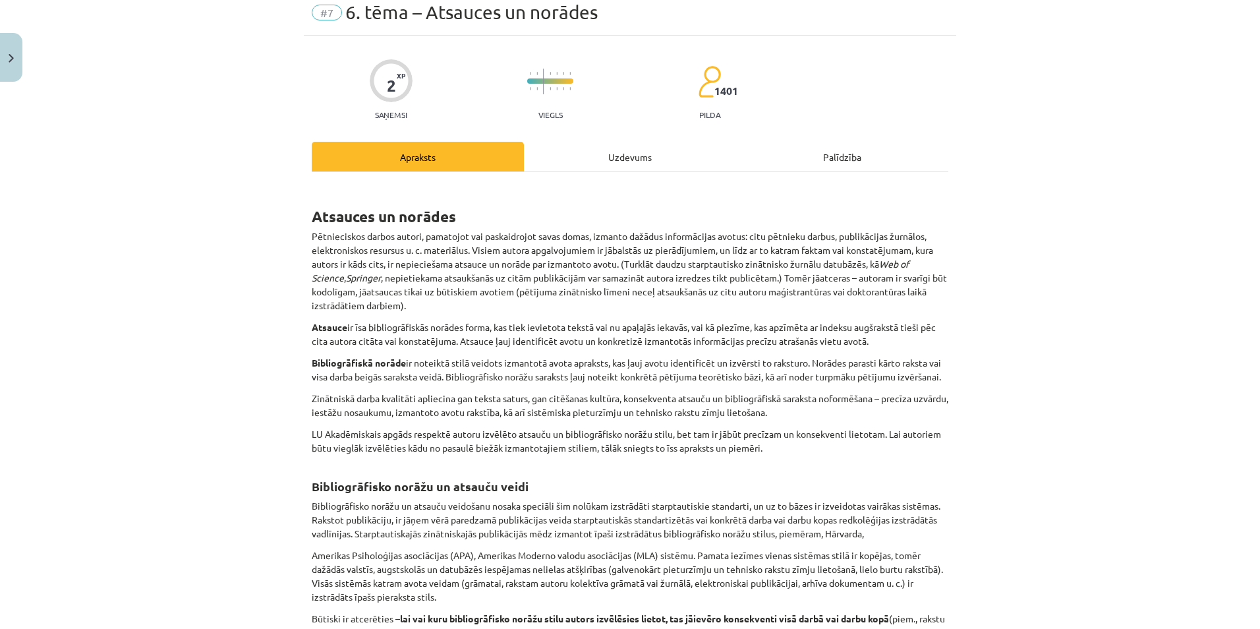
scroll to position [33, 0]
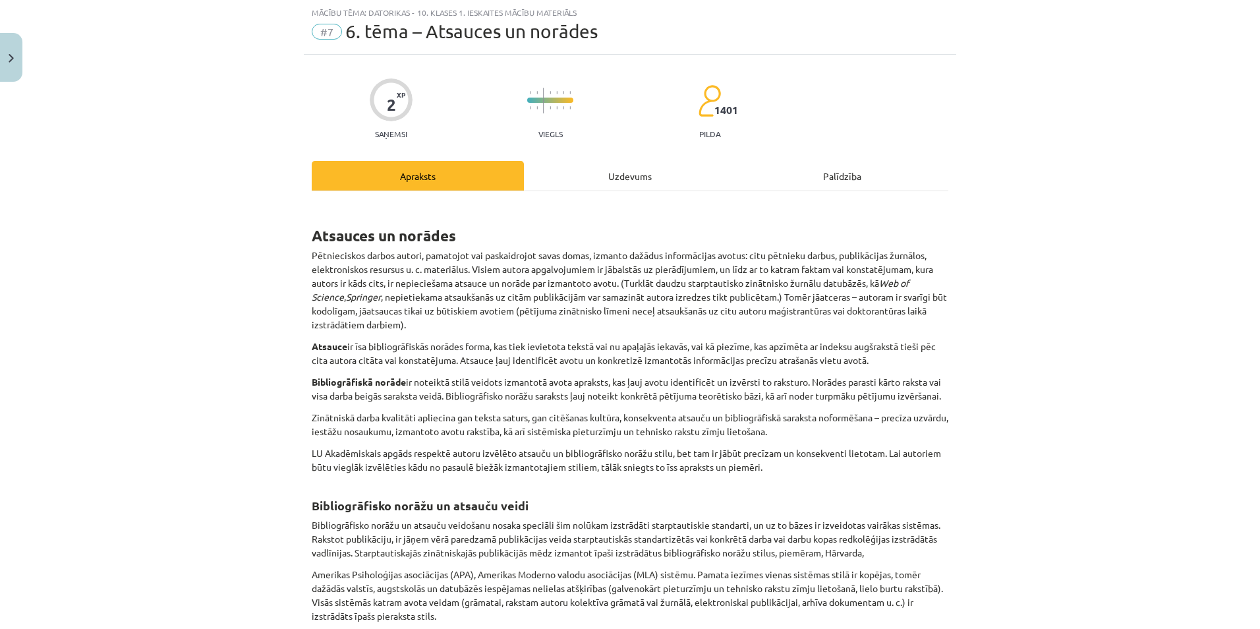
drag, startPoint x: 589, startPoint y: 169, endPoint x: 556, endPoint y: 202, distance: 47.1
click at [589, 169] on div "Uzdevums" at bounding box center [630, 176] width 212 height 30
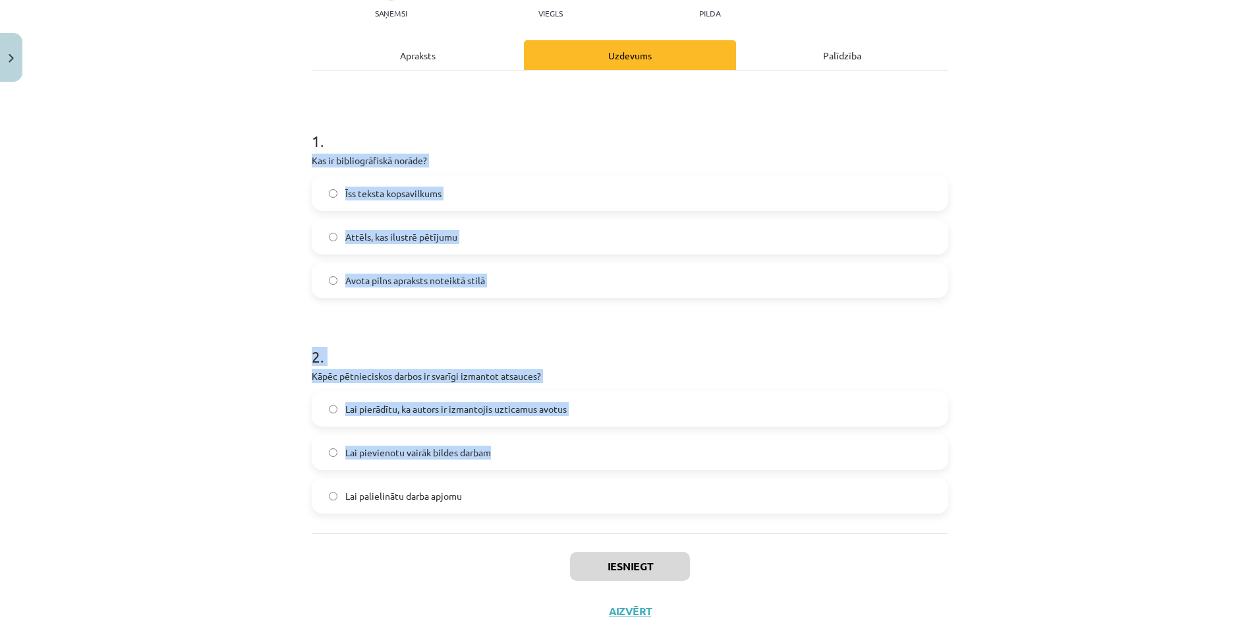
scroll to position [191, 0]
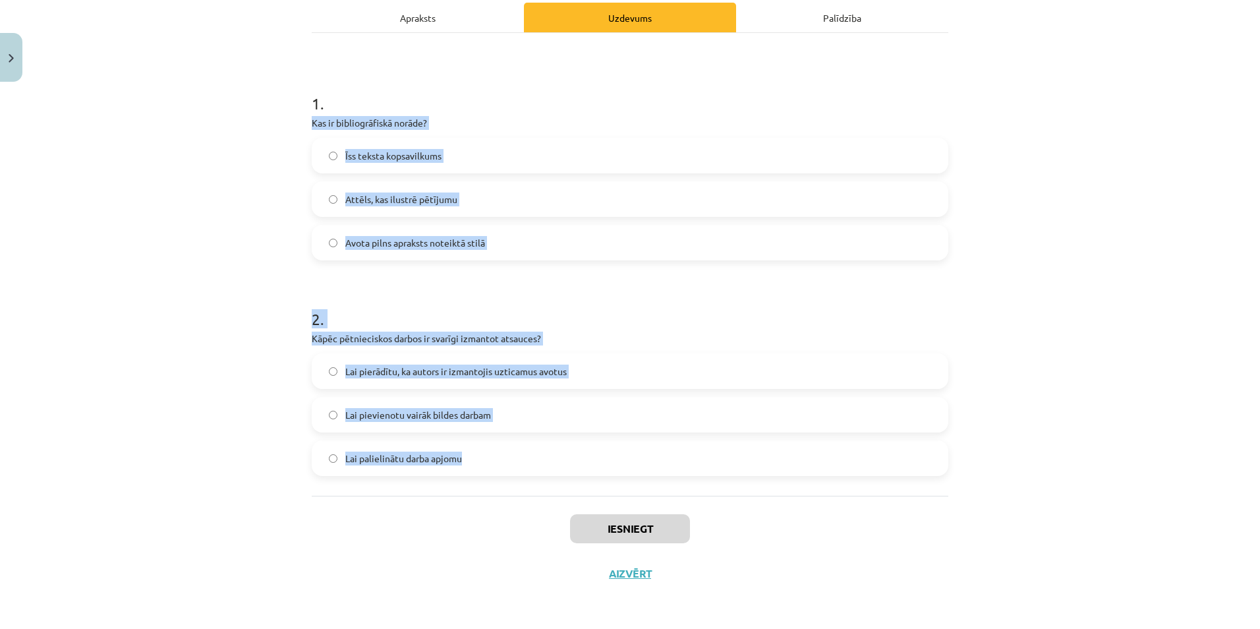
drag, startPoint x: 304, startPoint y: 285, endPoint x: 604, endPoint y: 448, distance: 341.8
click at [605, 448] on div "2 XP Saņemsi Viegls 1401 pilda Apraksts Uzdevums Palīdzība 1 . Kas ir bibliogrā…" at bounding box center [630, 246] width 652 height 699
copy form "Kas ir bibliogrāfiskā norāde? Īss teksta kopsavilkums Attēls, kas ilustrē pētīj…"
click at [257, 411] on div "Mācību tēma: Datorikas - 10. klases 1. ieskaites mācību materiāls #7 6. tēma – …" at bounding box center [630, 314] width 1260 height 629
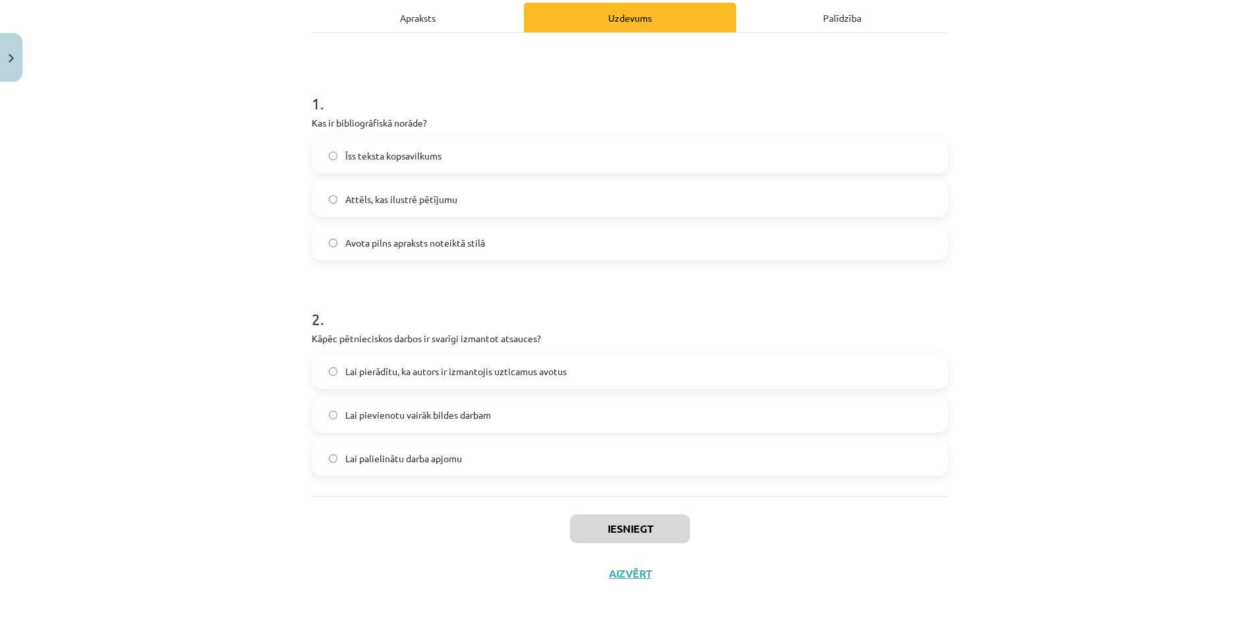
click at [333, 191] on label "Attēls, kas ilustrē pētījumu" at bounding box center [630, 199] width 634 height 33
click at [327, 376] on label "Lai pierādītu, ka autors ir izmantojis uzticamus avotus" at bounding box center [630, 371] width 634 height 33
drag, startPoint x: 633, startPoint y: 532, endPoint x: 639, endPoint y: 544, distance: 13.6
click at [636, 536] on button "Iesniegt" at bounding box center [630, 528] width 120 height 29
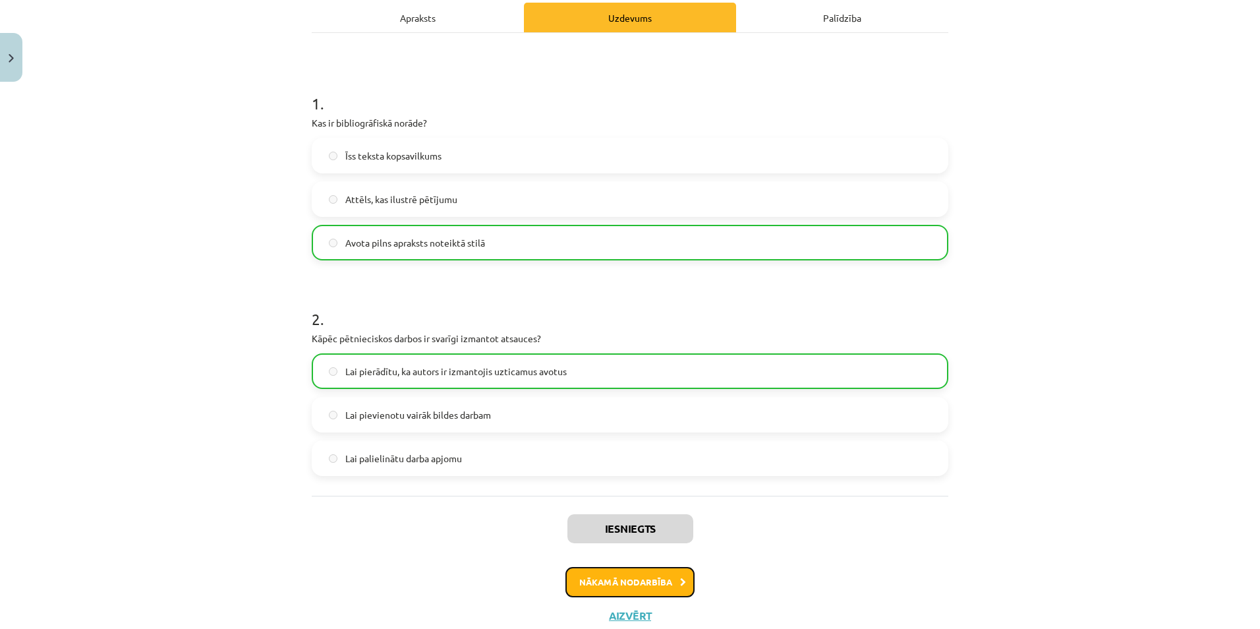
click at [659, 579] on button "Nākamā nodarbība" at bounding box center [629, 582] width 129 height 30
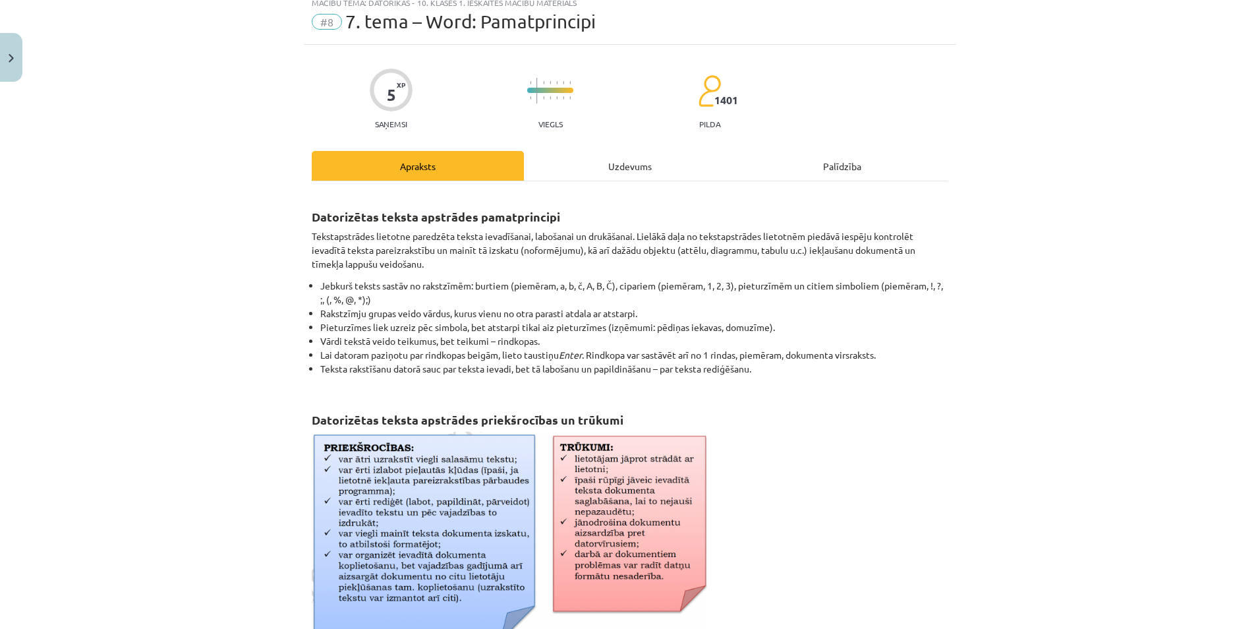
scroll to position [33, 0]
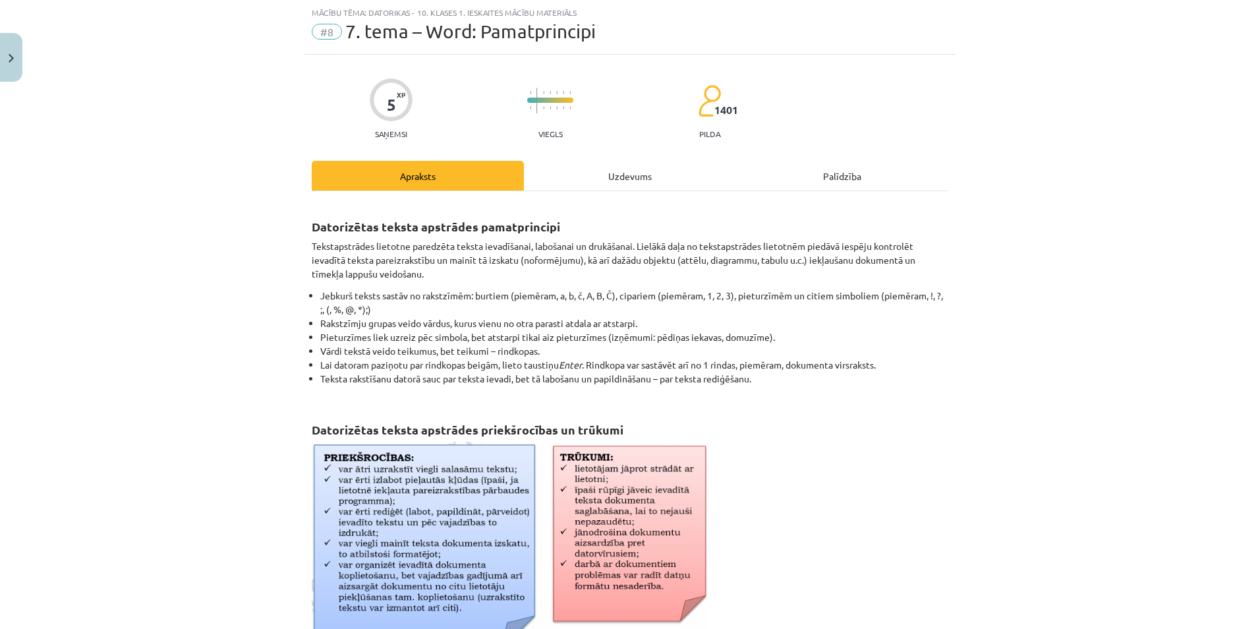
click at [653, 174] on div "Uzdevums" at bounding box center [630, 176] width 212 height 30
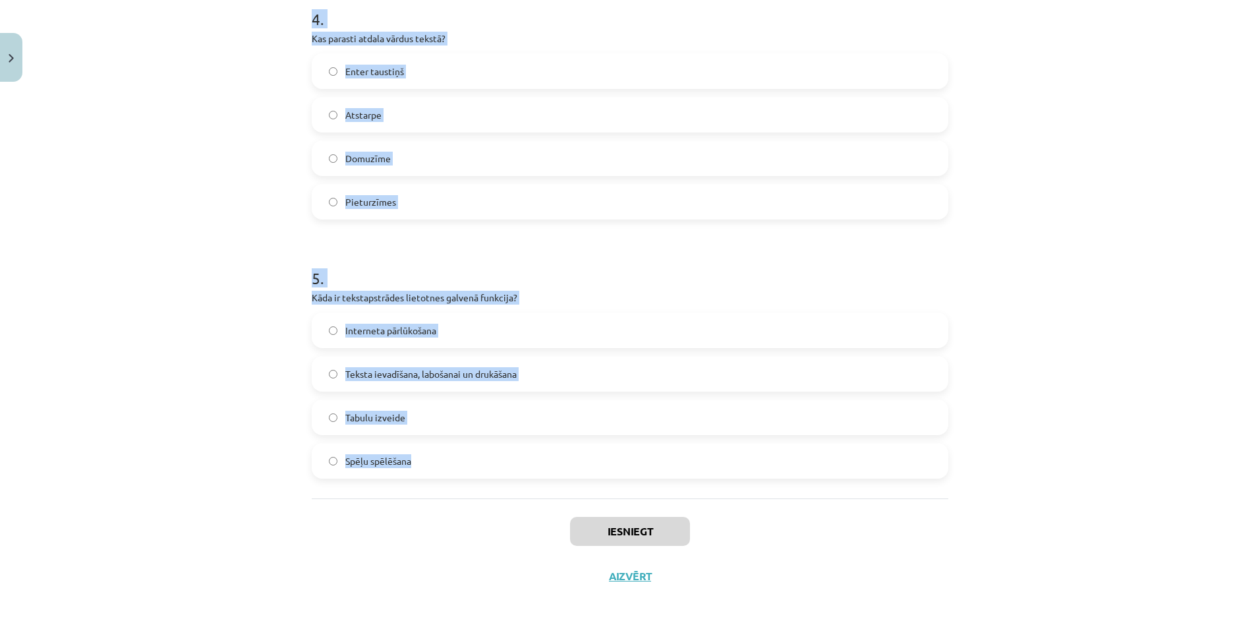
scroll to position [1012, 0]
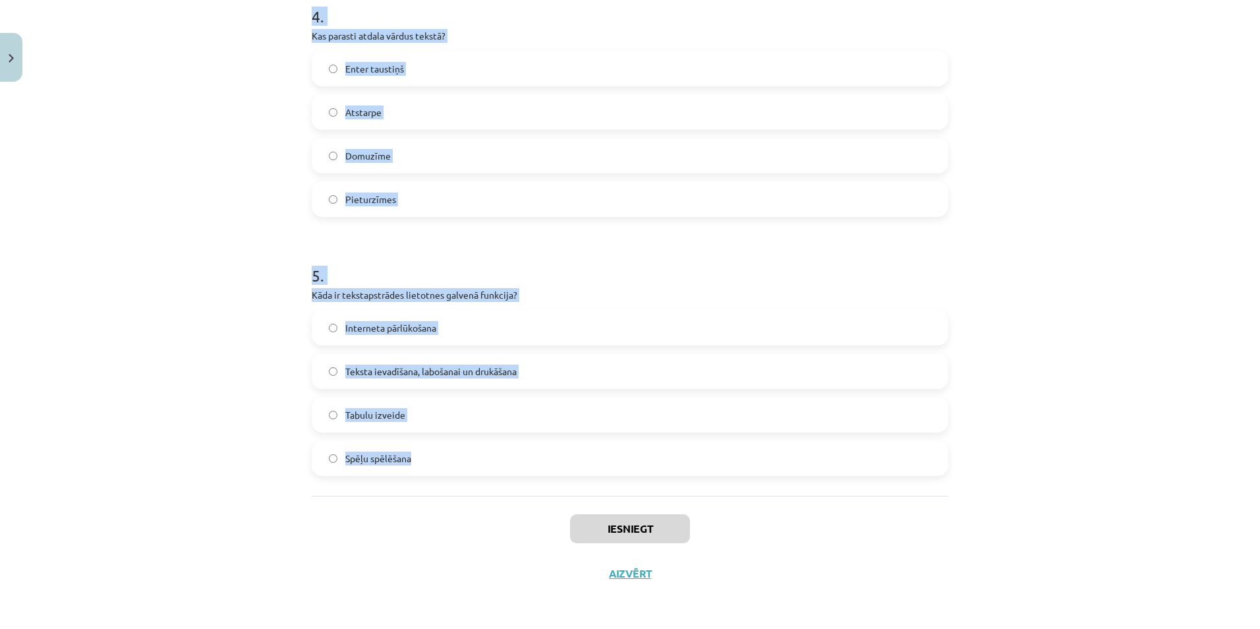
drag, startPoint x: 362, startPoint y: 297, endPoint x: 538, endPoint y: 467, distance: 245.2
copy form "Kāds taustiņš tiek lietots, lai datoram paziņotu par rindkopas beigām? Tab Shif…"
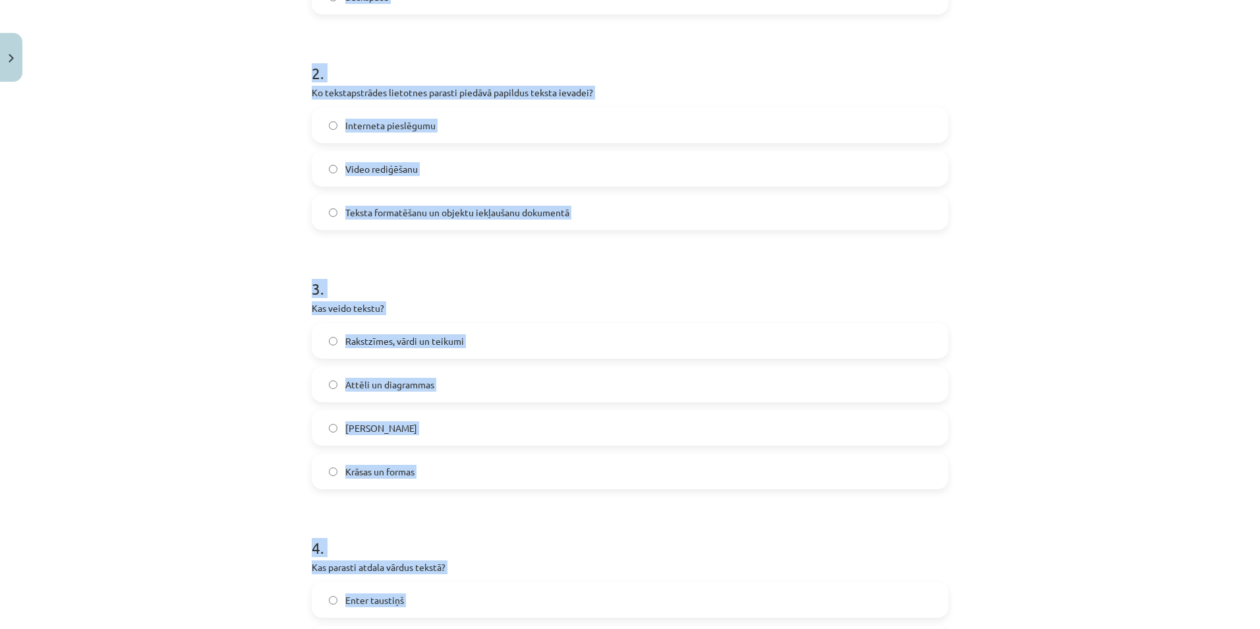
scroll to position [221, 0]
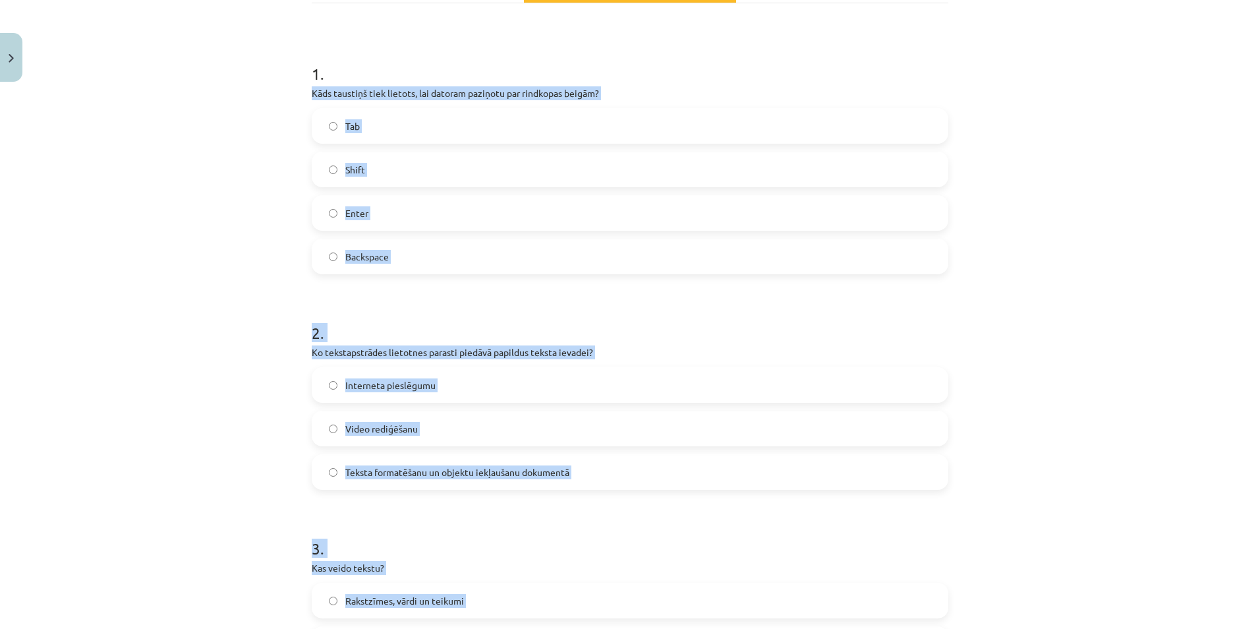
click at [229, 275] on div "Mācību tēma: Datorikas - 10. klases 1. ieskaites mācību materiāls #8 7. tema – …" at bounding box center [630, 314] width 1260 height 629
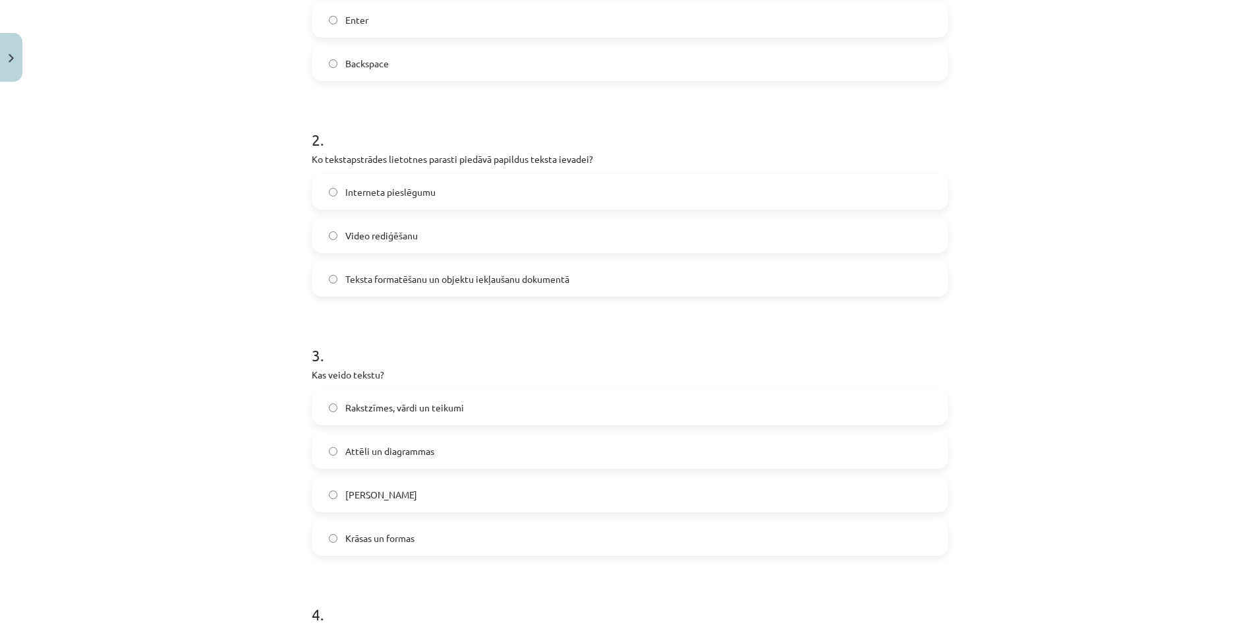
scroll to position [419, 0]
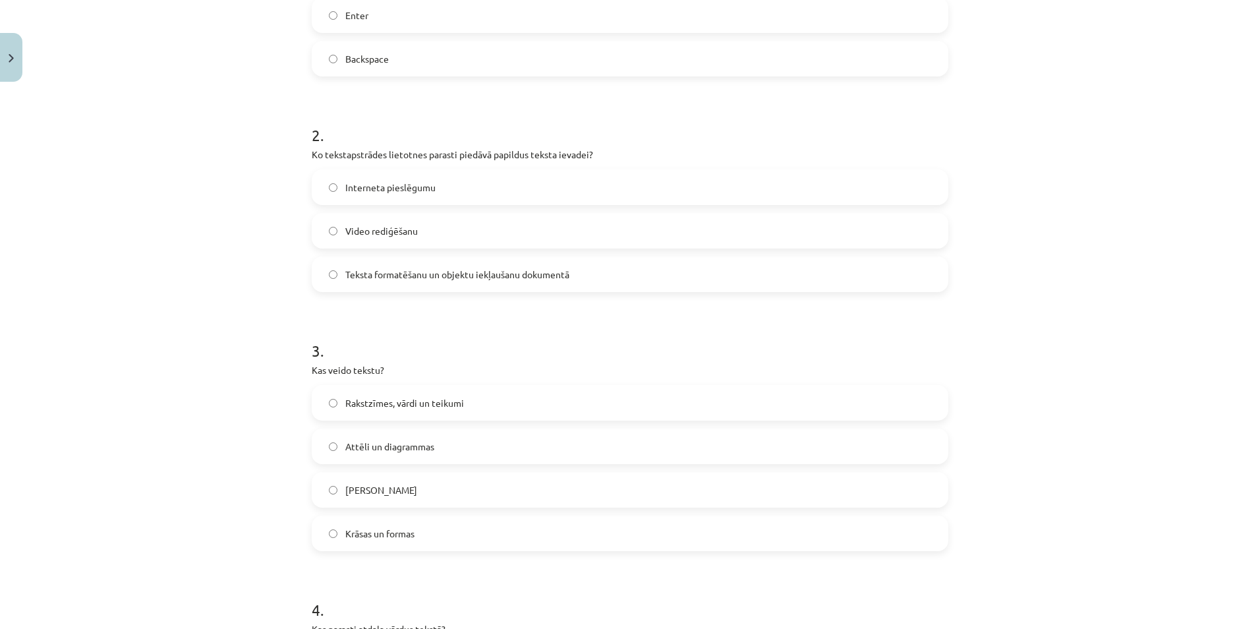
click at [334, 281] on label "Teksta formatēšanu un objektu iekļaušanu dokumentā" at bounding box center [630, 274] width 634 height 33
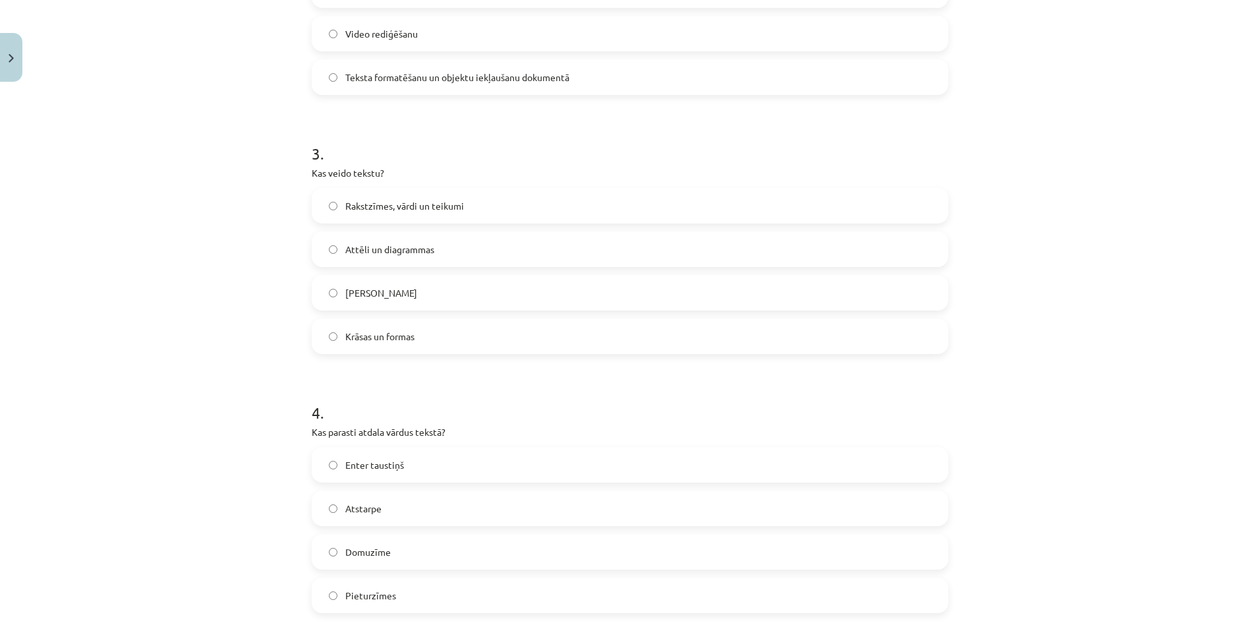
scroll to position [616, 0]
click at [330, 194] on label "Rakstzīmes, vārdi un teikumi" at bounding box center [630, 204] width 634 height 33
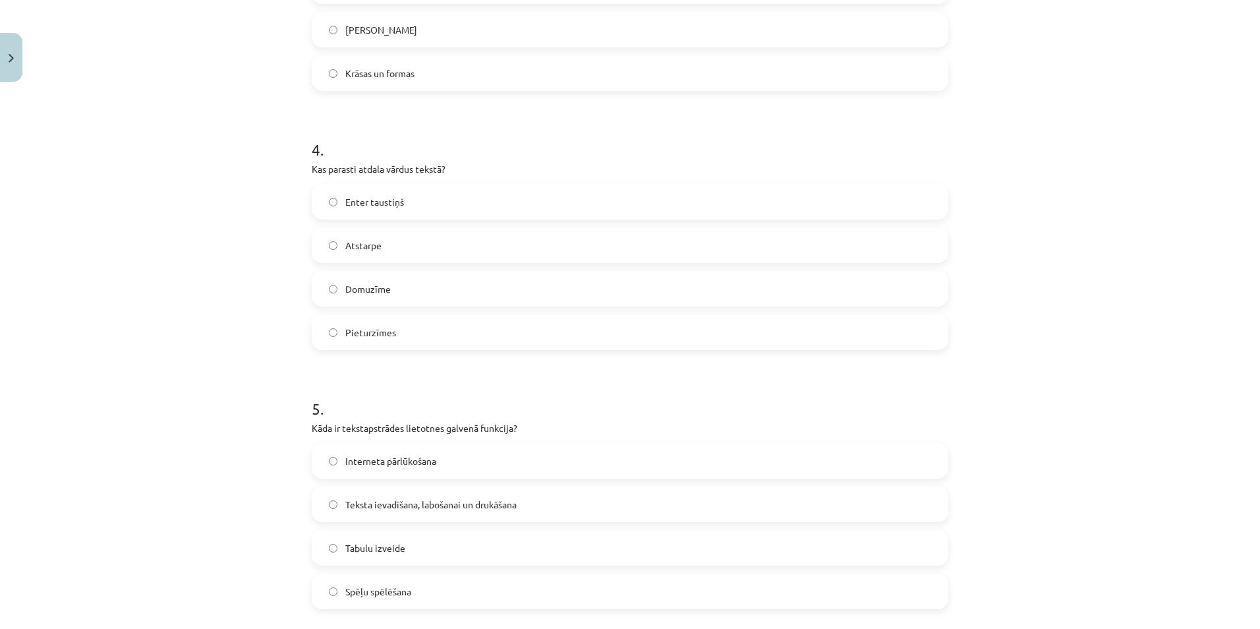
scroll to position [880, 0]
click at [326, 225] on div "Enter taustiņš Atstarpe Domuzīme Pieturzīmes" at bounding box center [630, 266] width 637 height 166
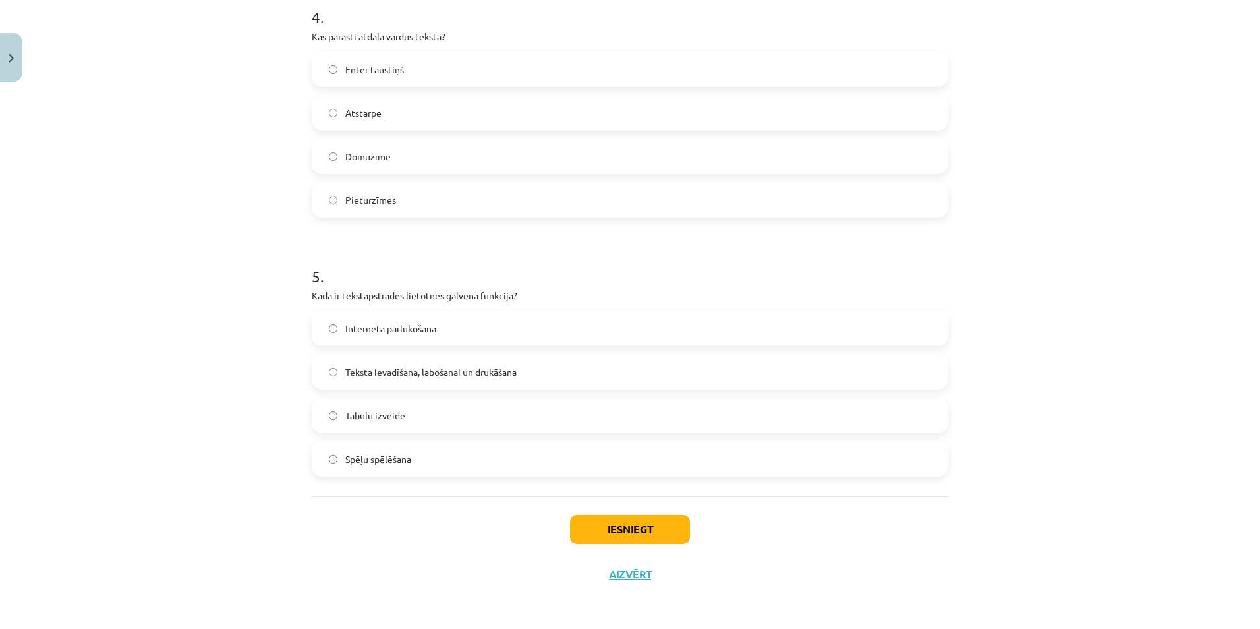
scroll to position [1012, 0]
click at [328, 363] on label "Teksta ievadīšana, labošanai un drukāšana" at bounding box center [630, 371] width 634 height 33
click at [635, 535] on button "Iesniegt" at bounding box center [630, 528] width 120 height 29
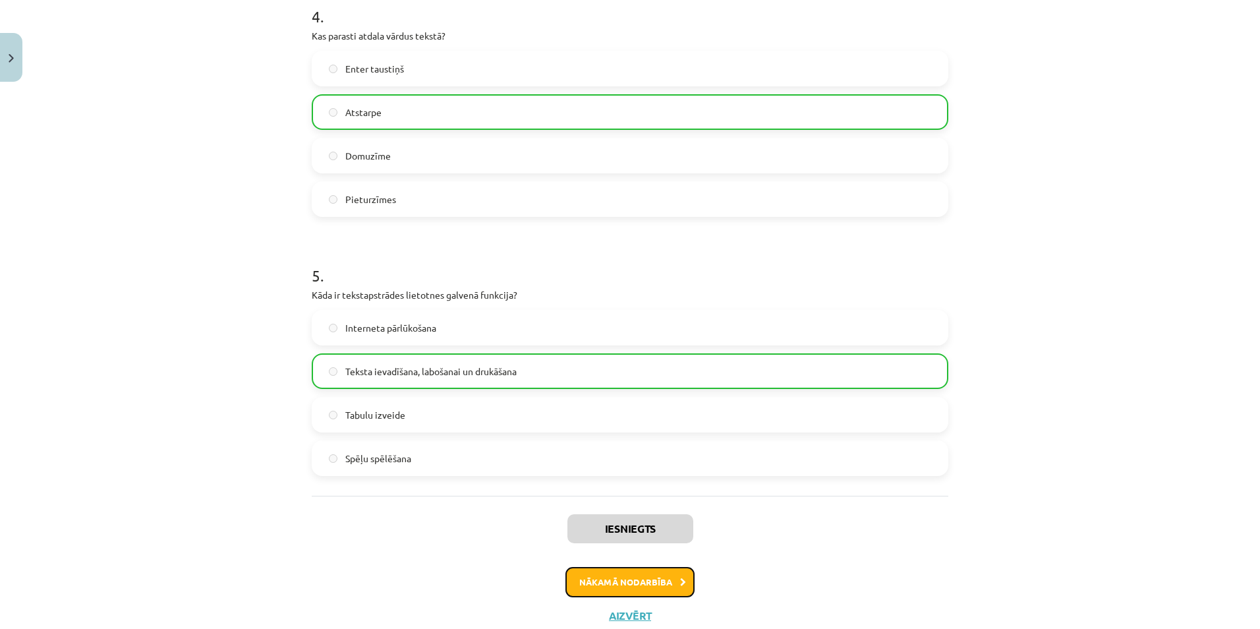
click at [647, 573] on button "Nākamā nodarbība" at bounding box center [629, 582] width 129 height 30
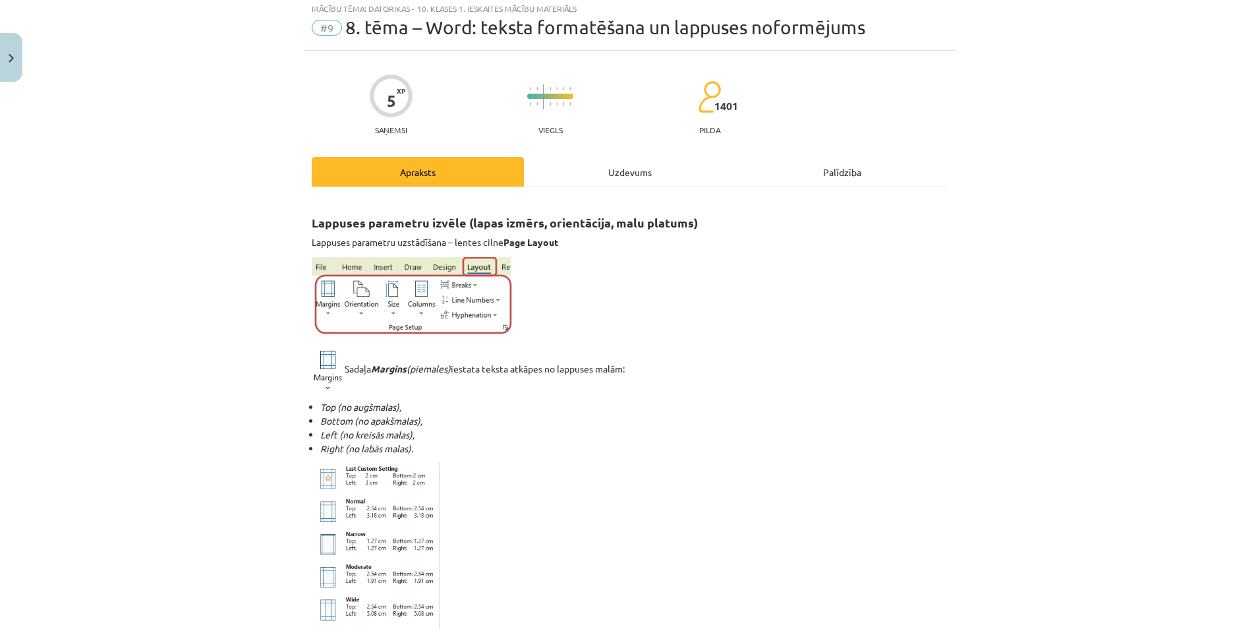
scroll to position [33, 0]
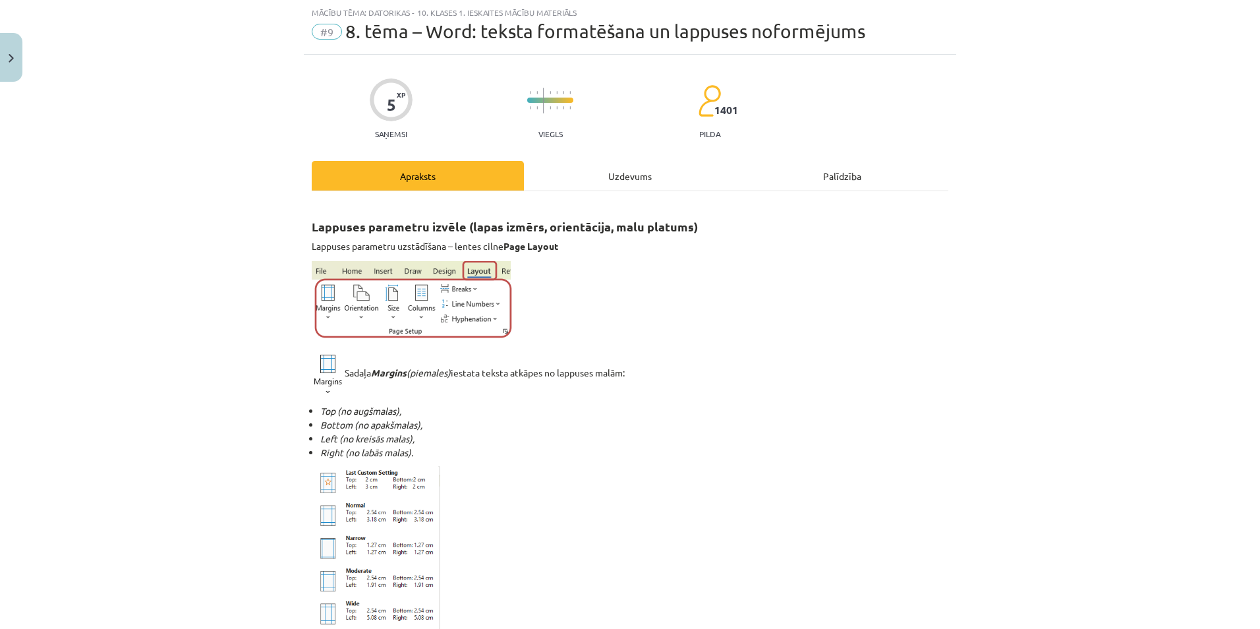
click at [596, 182] on div "Uzdevums" at bounding box center [630, 176] width 212 height 30
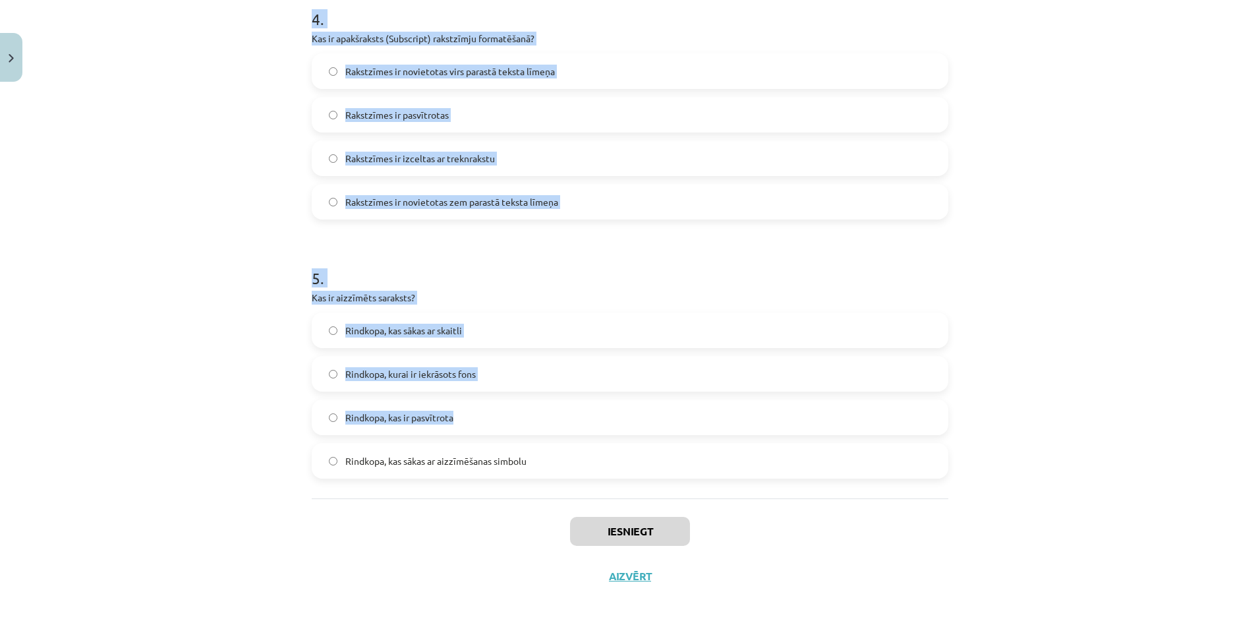
scroll to position [1068, 0]
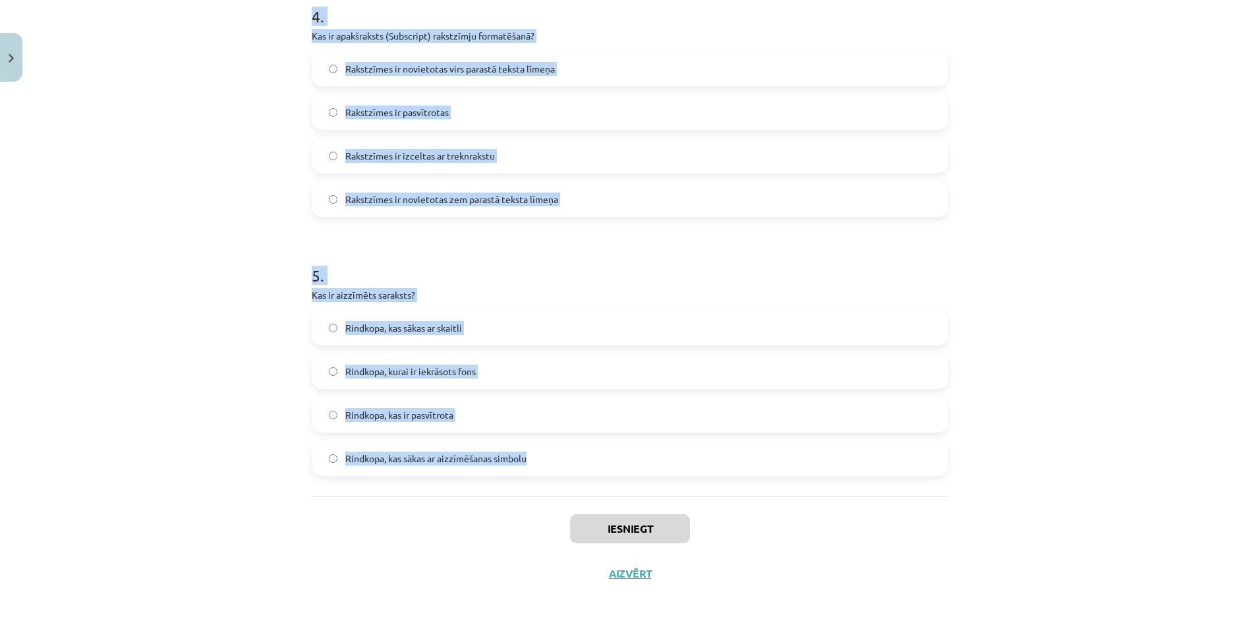
drag, startPoint x: 303, startPoint y: 286, endPoint x: 623, endPoint y: 461, distance: 364.8
copy form "Ko var izdarīt ar šo pogu - ? Mainīt teksta reģistru Samazināt burtu izmēru Mai…"
click at [208, 206] on div "Mācību tēma: Datorikas - 10. klases 1. ieskaites mācību materiāls #9 8. tēma – …" at bounding box center [630, 314] width 1260 height 629
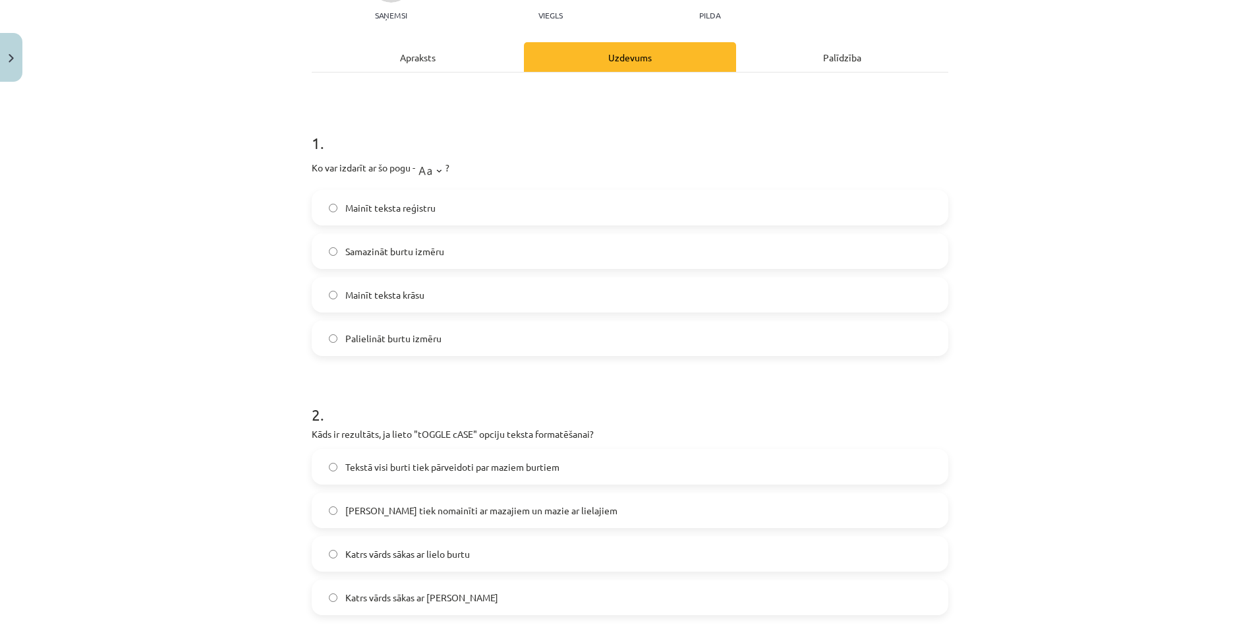
scroll to position [145, 0]
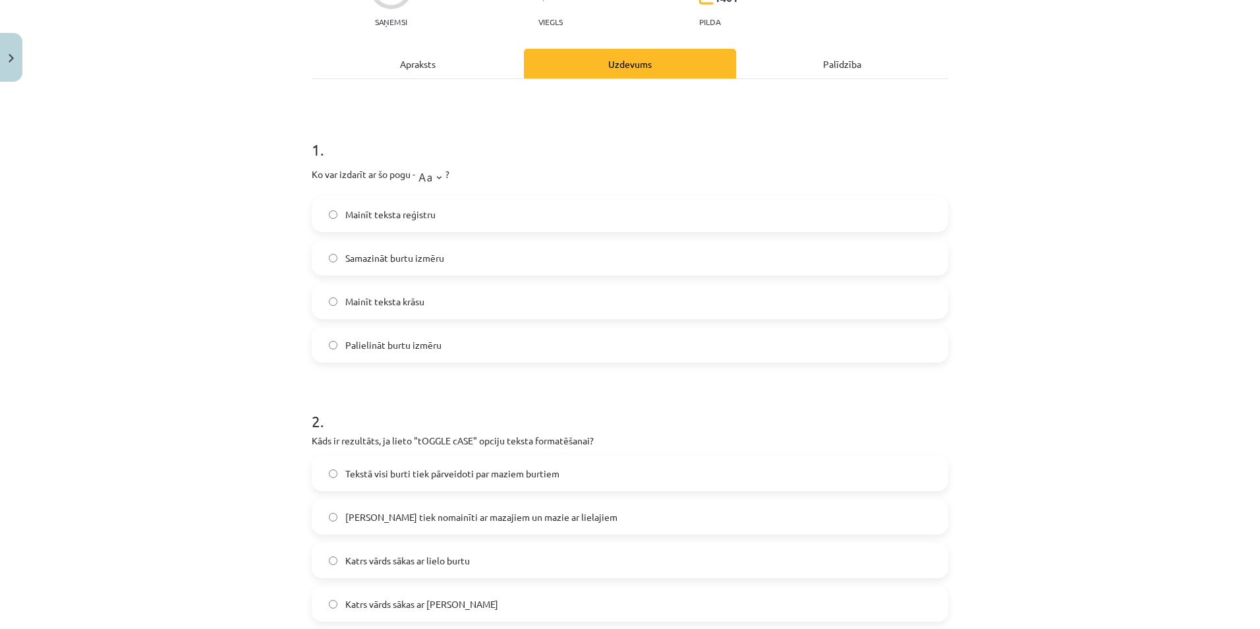
click at [325, 205] on label "Mainīt teksta reģistru" at bounding box center [630, 214] width 634 height 33
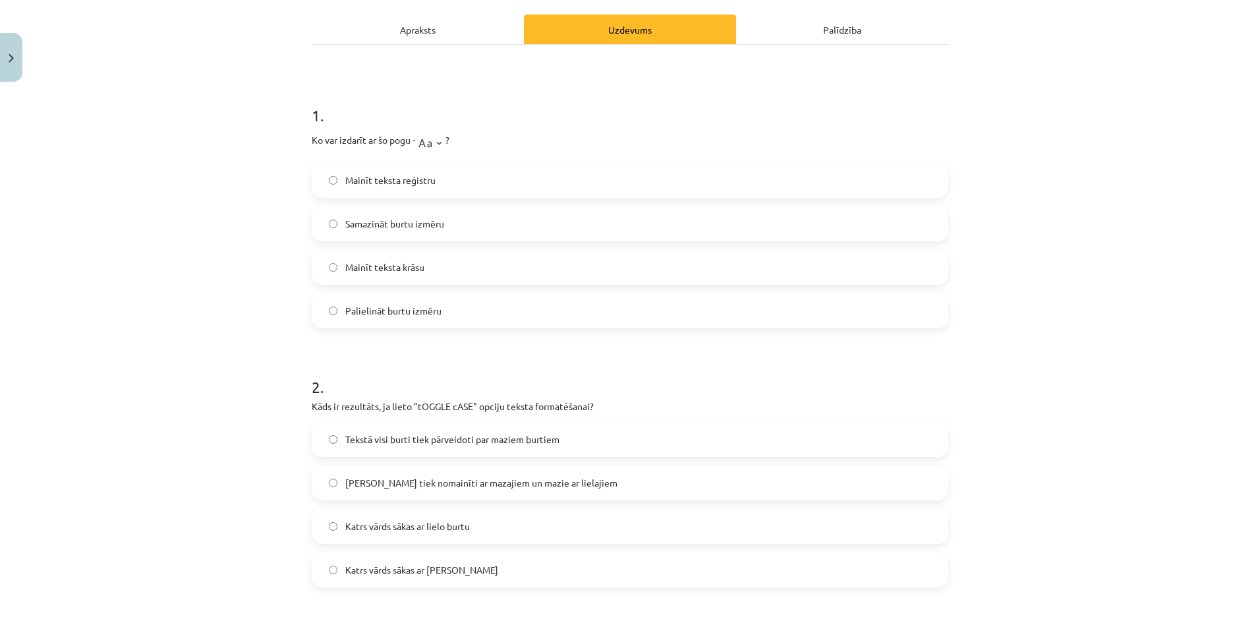
scroll to position [540, 0]
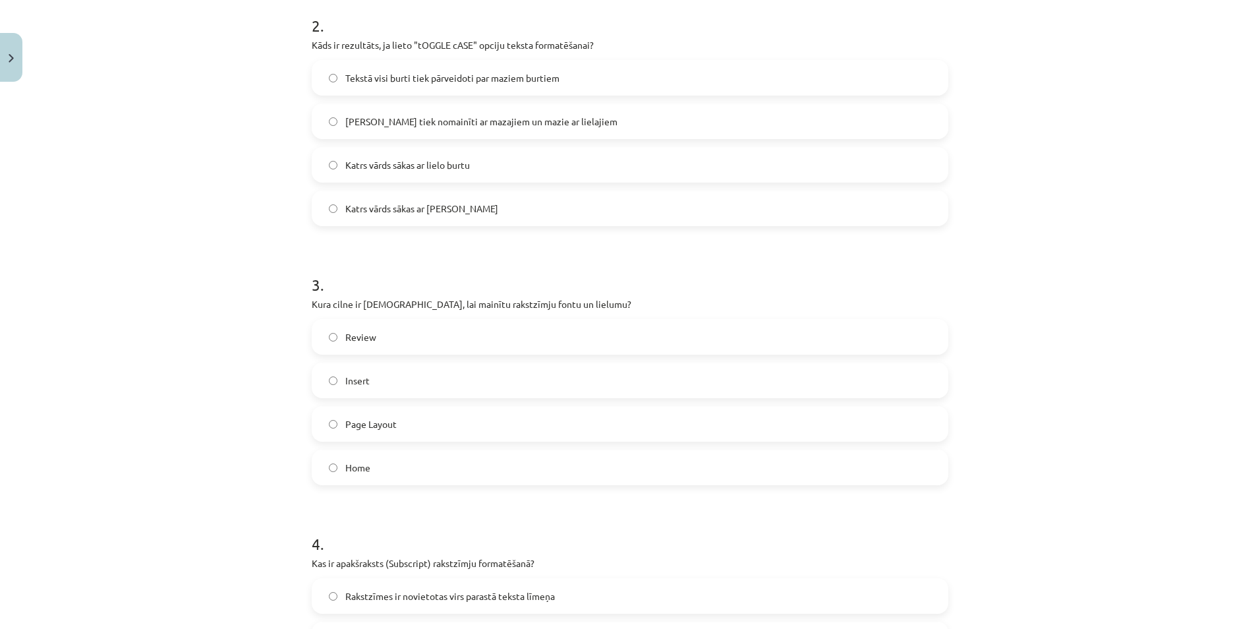
click at [324, 463] on label "Home" at bounding box center [630, 467] width 634 height 33
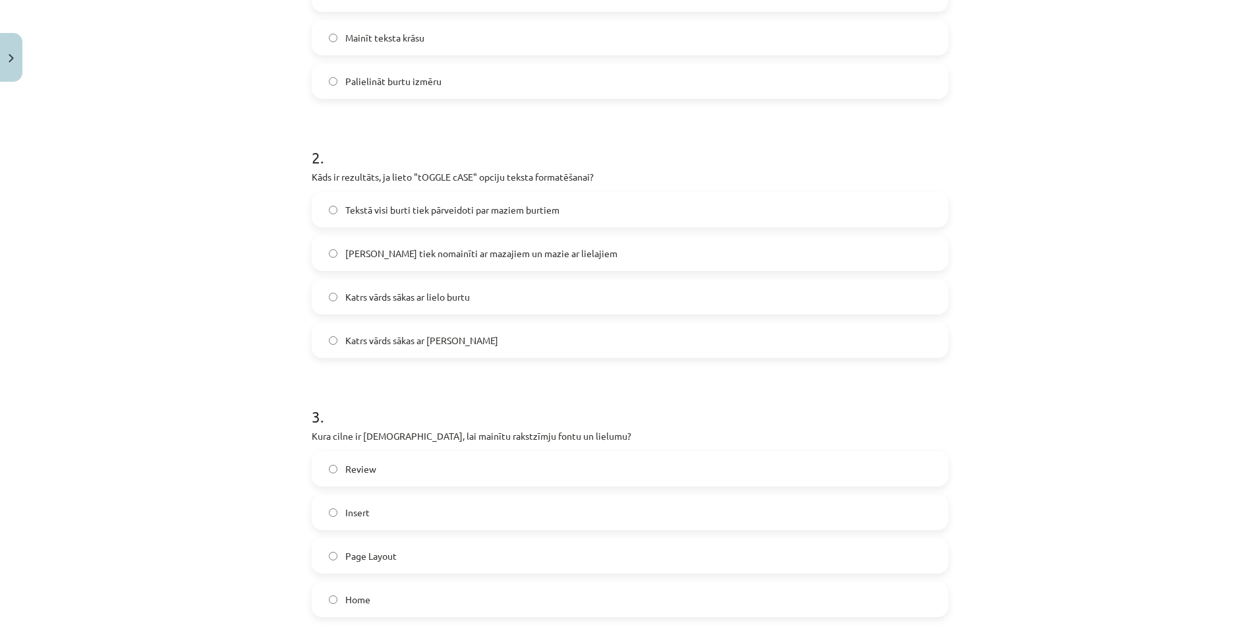
click at [330, 243] on label "[PERSON_NAME] tiek nomainīti ar mazajiem un mazie ar lielajiem" at bounding box center [630, 253] width 634 height 33
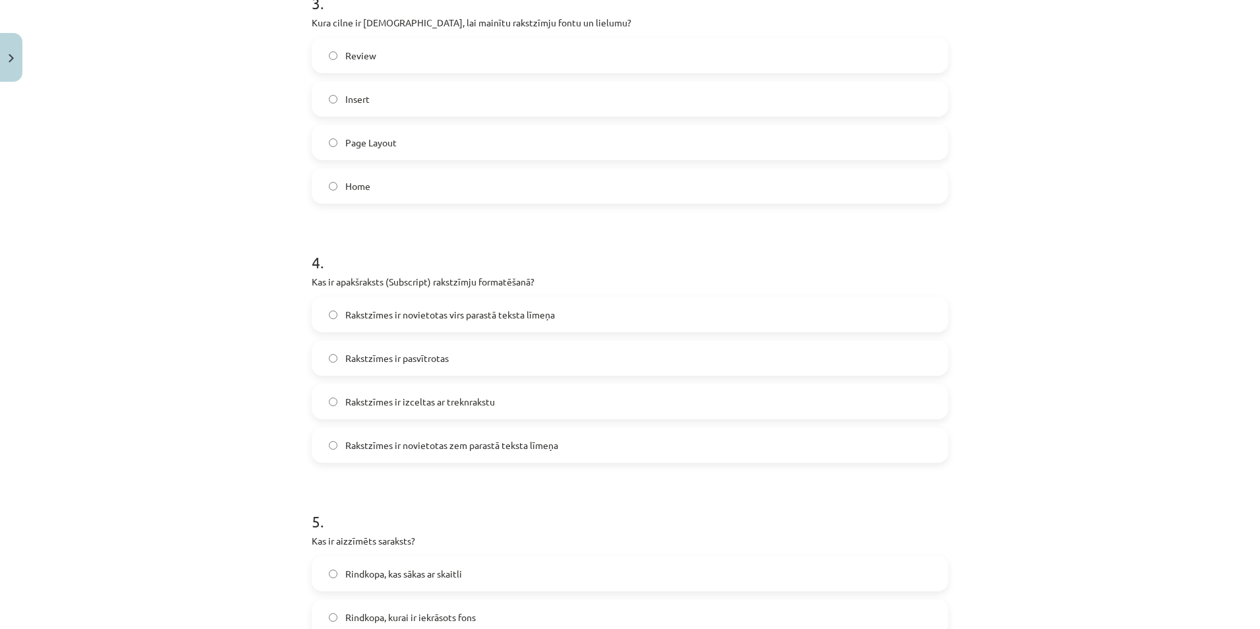
scroll to position [1068, 0]
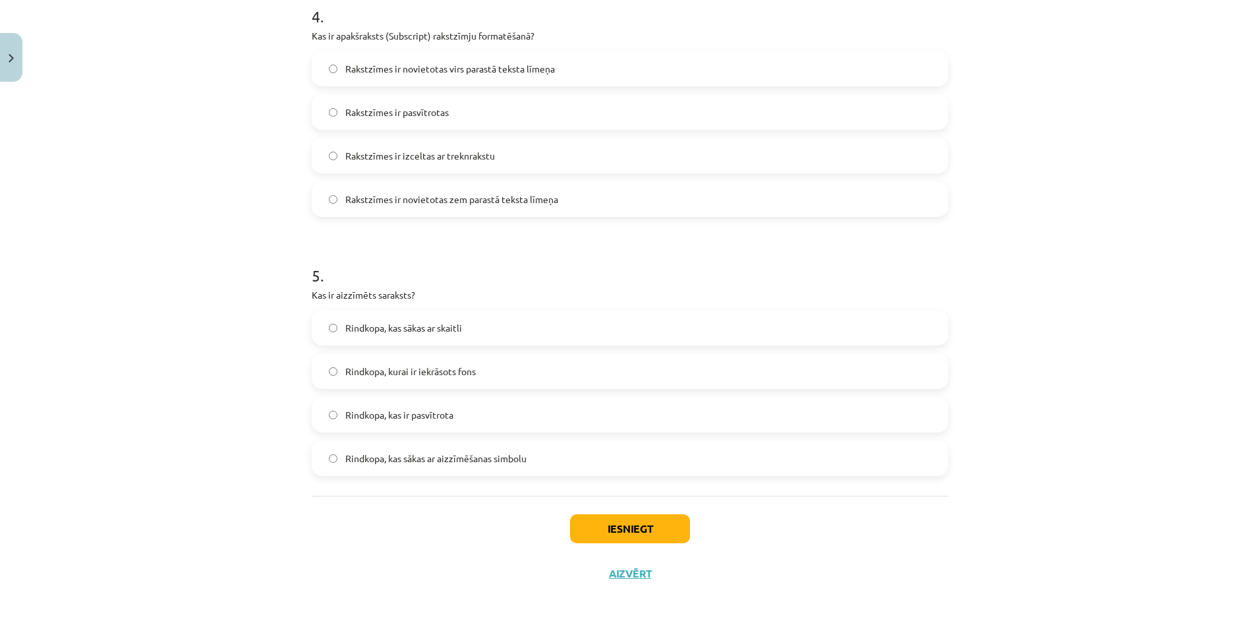
click at [337, 69] on label "Rakstzīmes ir novietotas virs parastā teksta līmeņa" at bounding box center [630, 68] width 634 height 33
click at [334, 202] on label "Rakstzīmes ir novietotas zem parastā teksta līmeņa" at bounding box center [630, 199] width 634 height 33
click at [658, 534] on button "Iesniegt" at bounding box center [630, 528] width 120 height 29
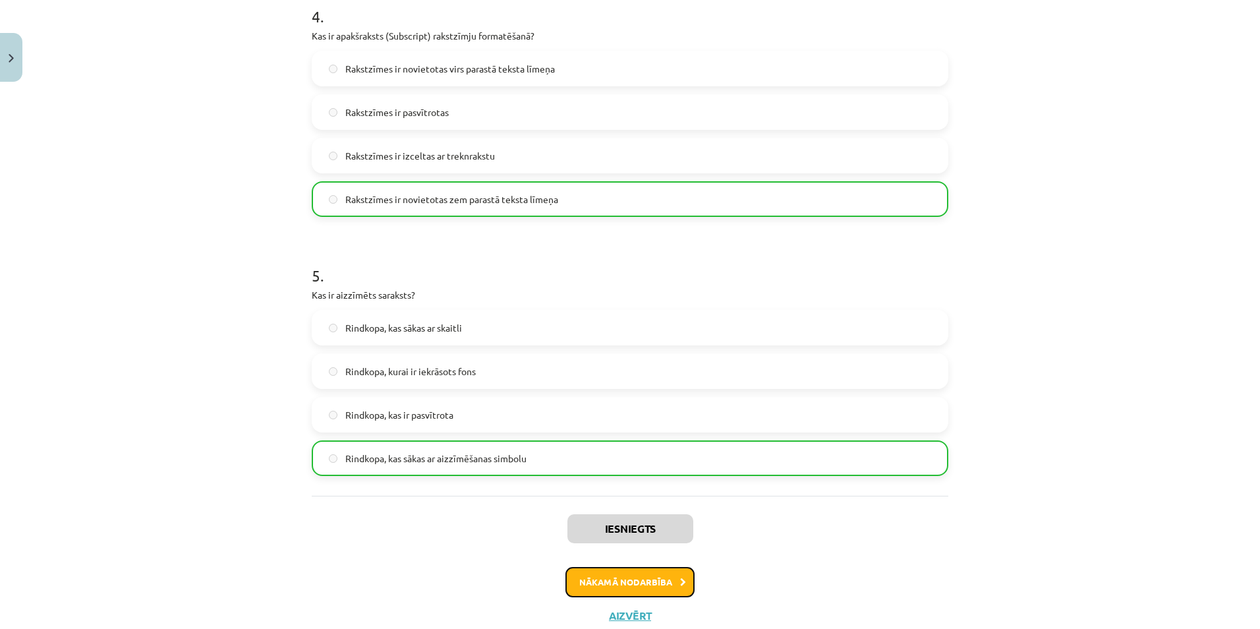
click at [627, 581] on button "Nākamā nodarbība" at bounding box center [629, 582] width 129 height 30
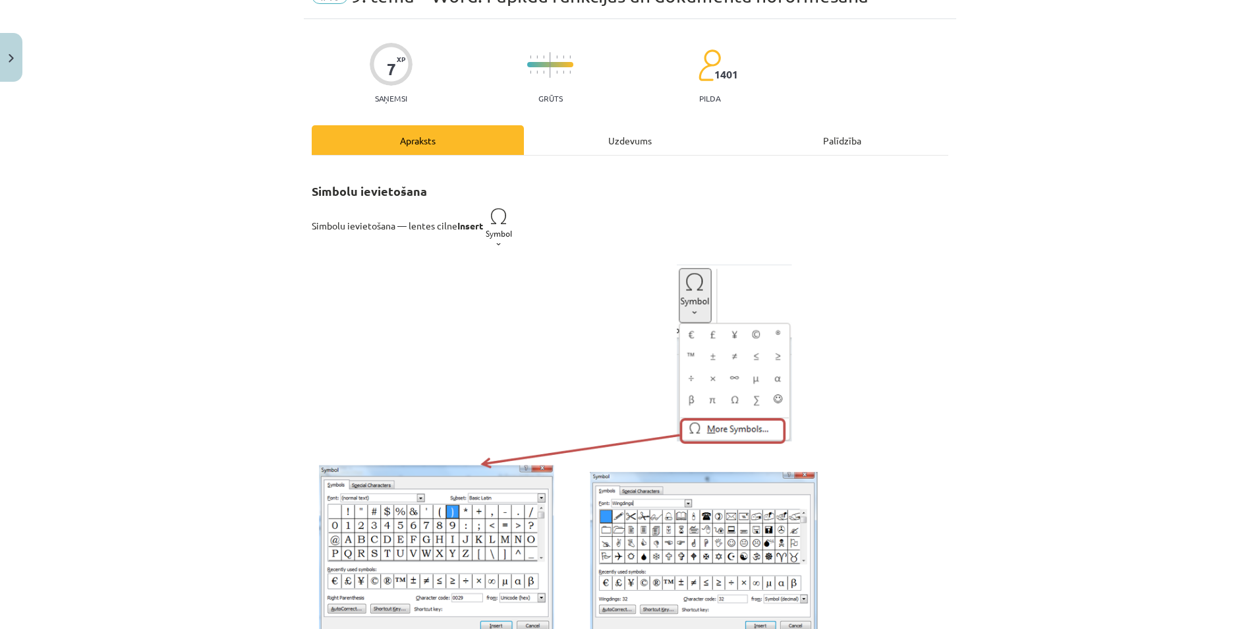
scroll to position [33, 0]
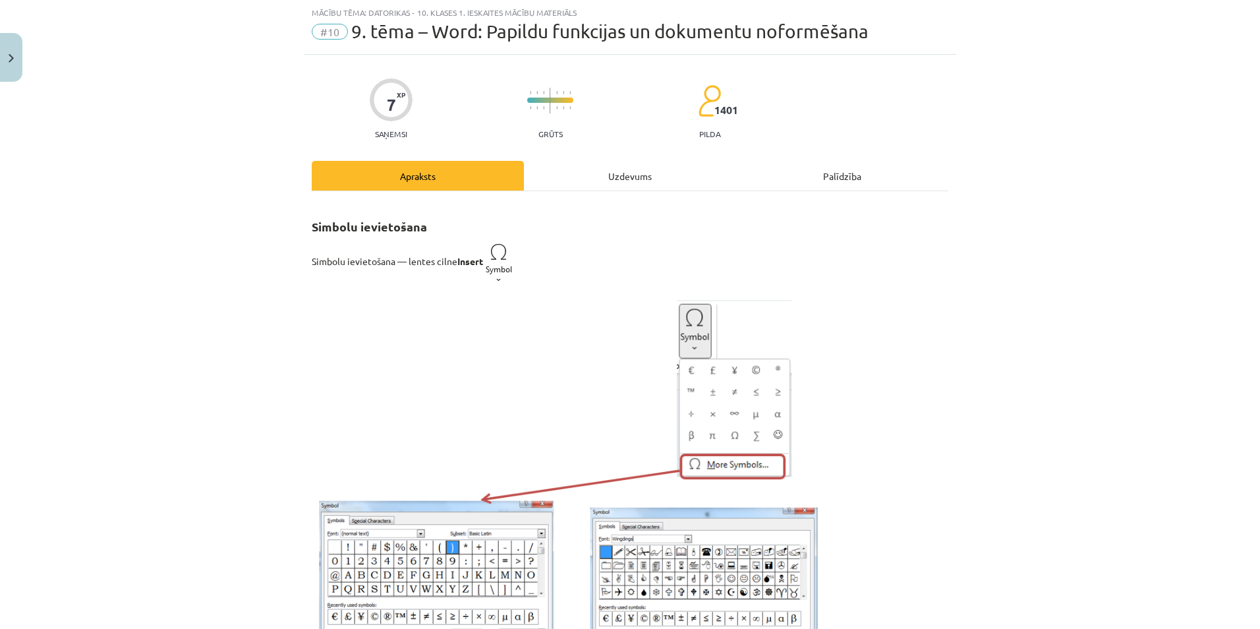
click at [604, 171] on div "Uzdevums" at bounding box center [630, 176] width 212 height 30
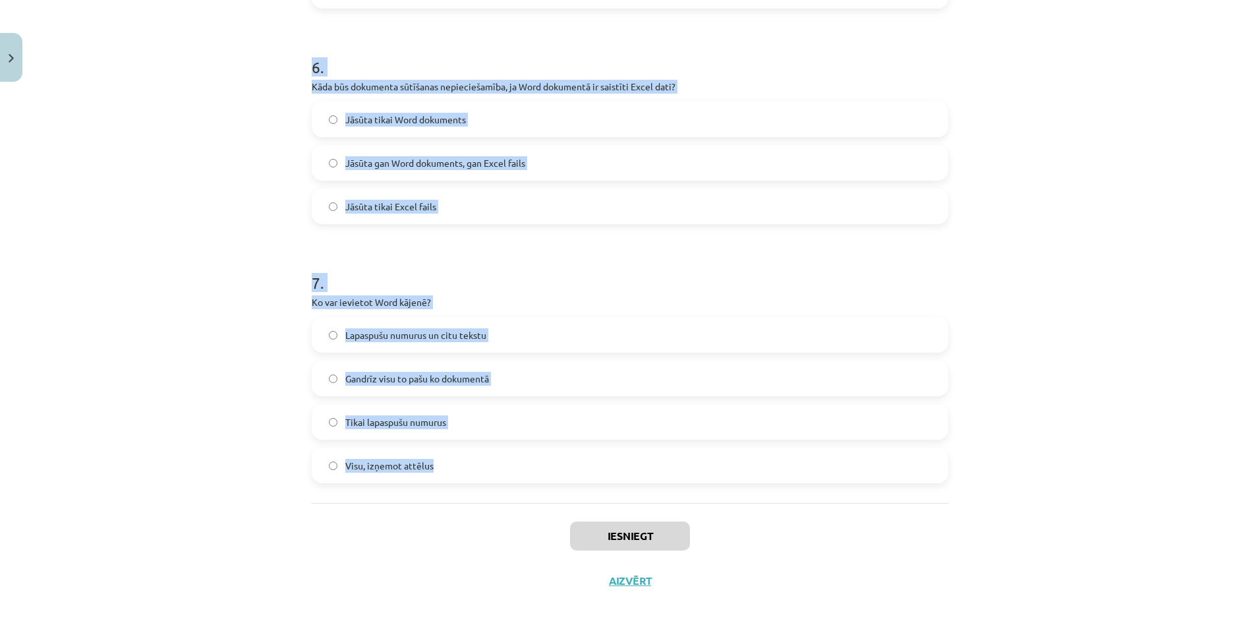
scroll to position [1486, 0]
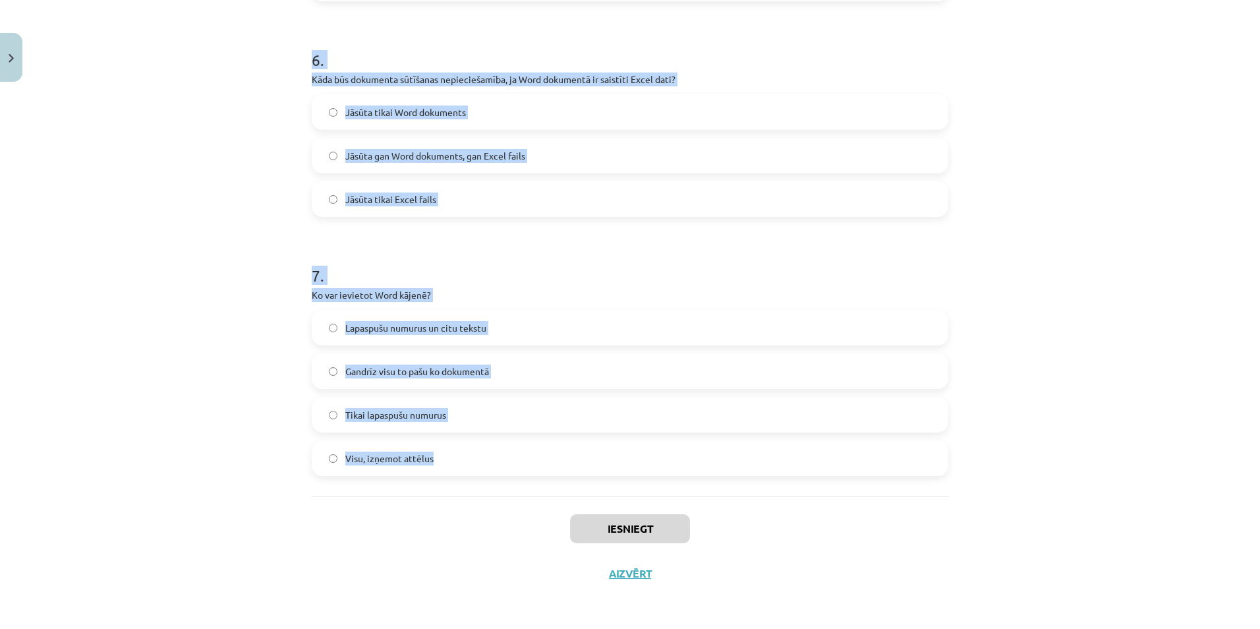
drag, startPoint x: 308, startPoint y: 282, endPoint x: 652, endPoint y: 484, distance: 399.1
copy form "Lore ip dol sitametc adi elitseddo eiusmodtemp incididunt? u,la,etd .... 6,0,1 …"
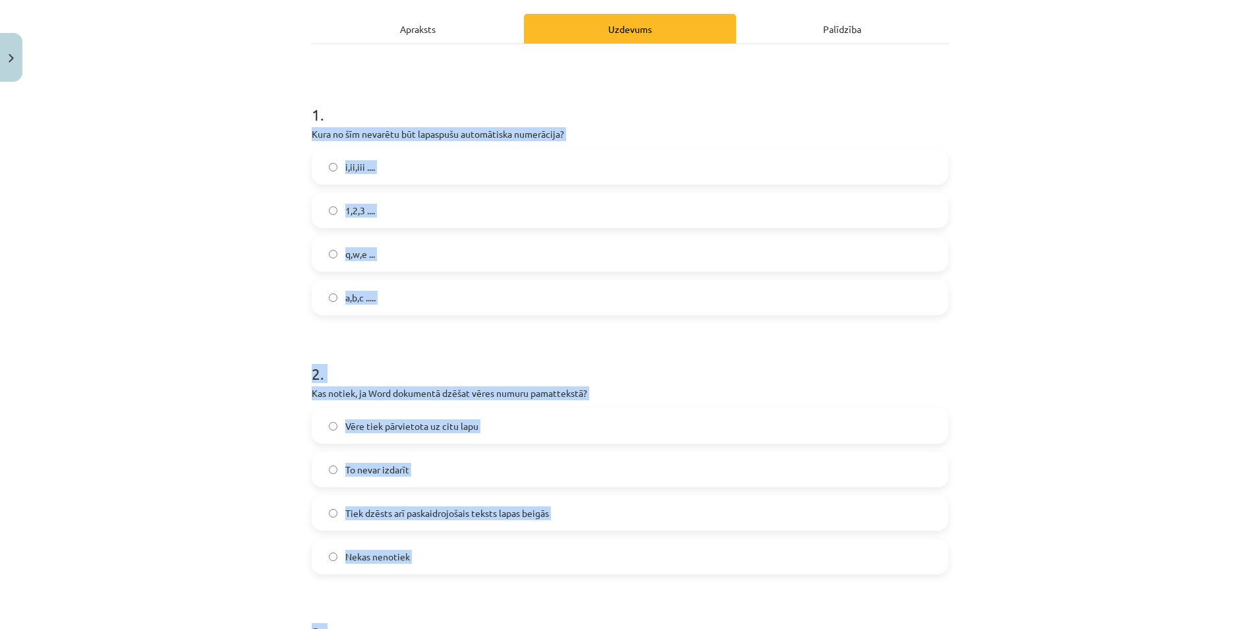
scroll to position [168, 0]
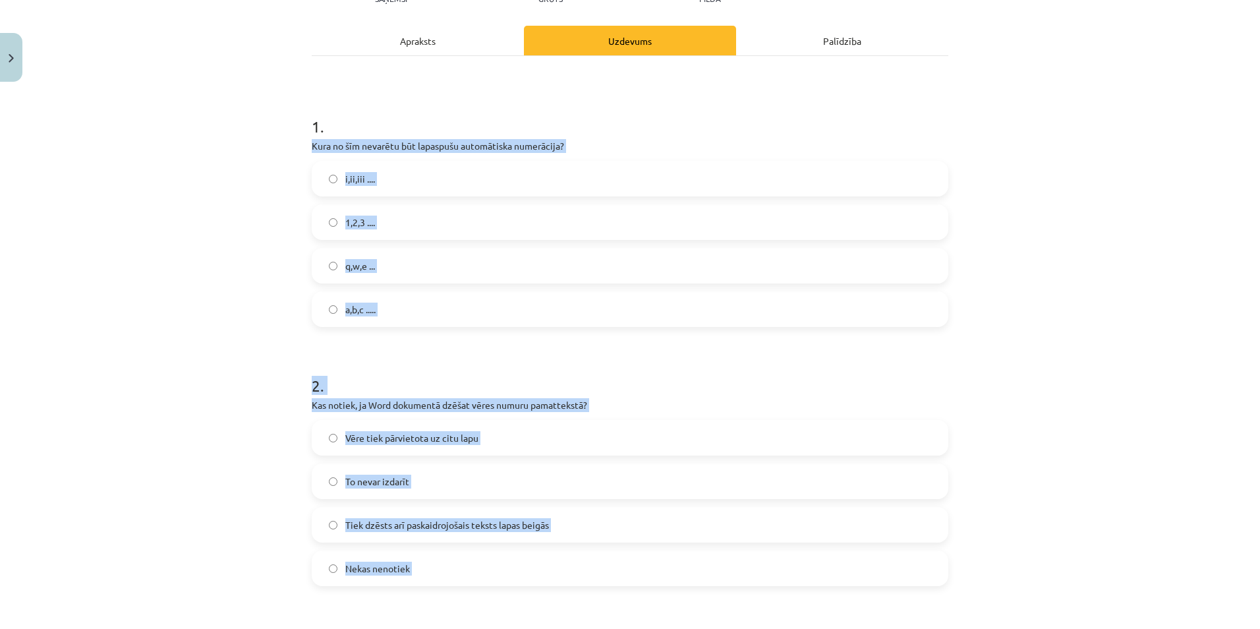
click at [219, 348] on div "Mācību tēma: Datorikas - 10. klases 1. ieskaites mācību materiāls #10 9. tēma –…" at bounding box center [630, 314] width 1260 height 629
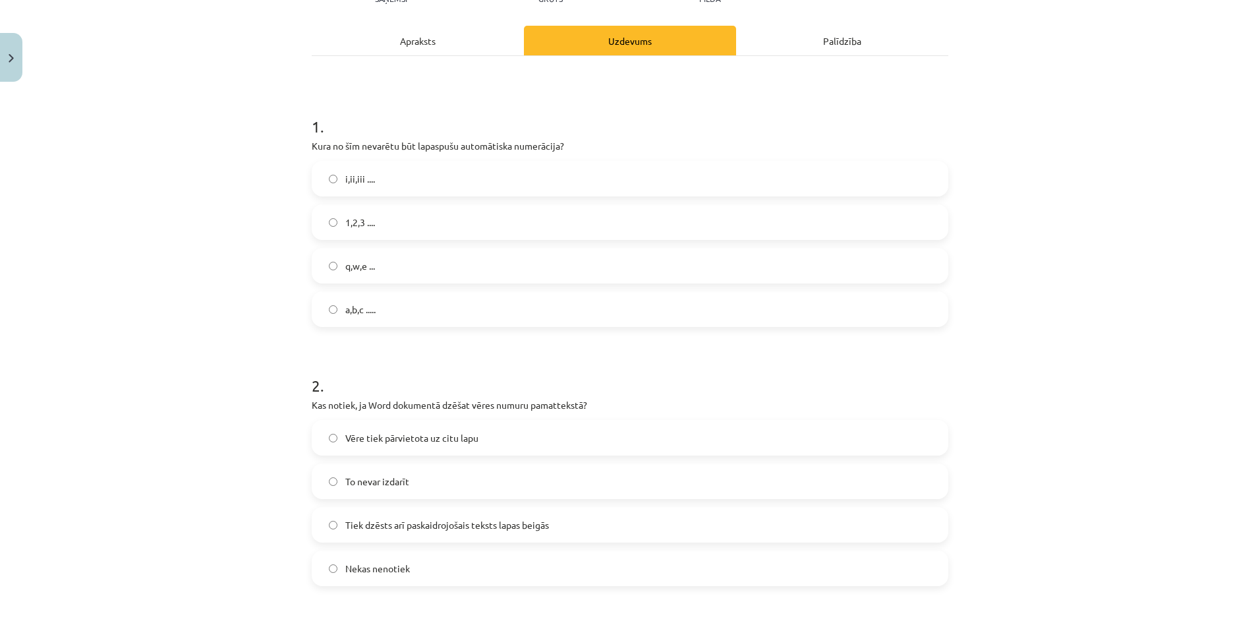
click at [329, 274] on label "q,w,e ..." at bounding box center [630, 265] width 634 height 33
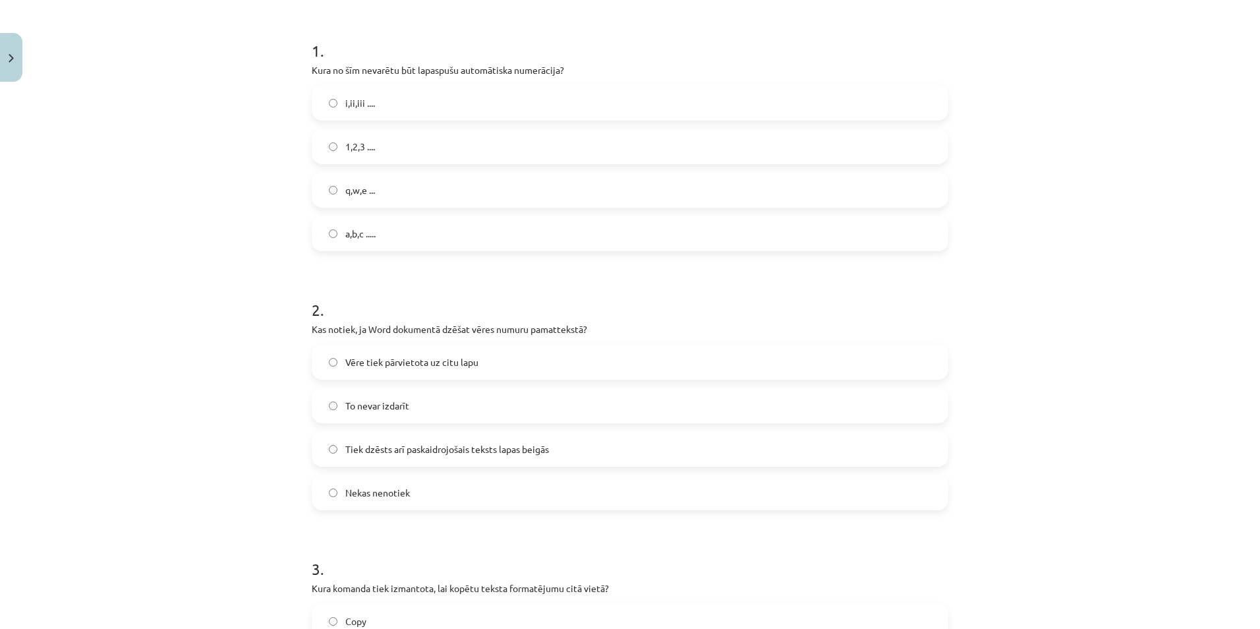
scroll to position [366, 0]
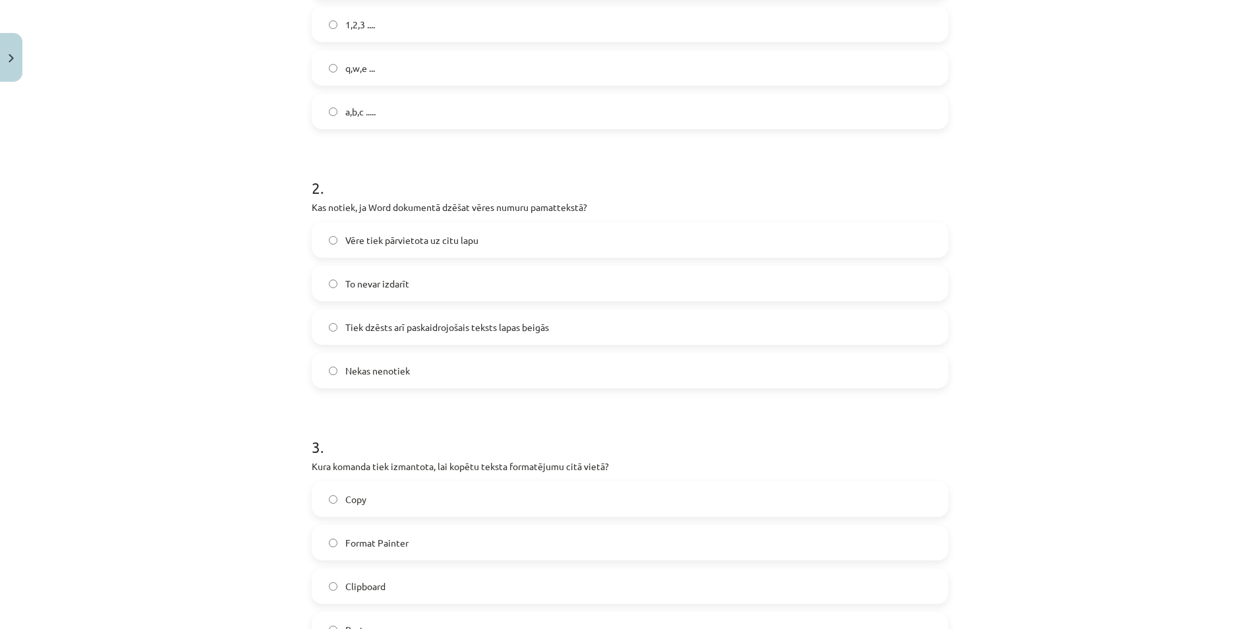
click at [322, 328] on label "Tiek dzēsts arī paskaidrojošais teksts lapas beigās" at bounding box center [630, 326] width 634 height 33
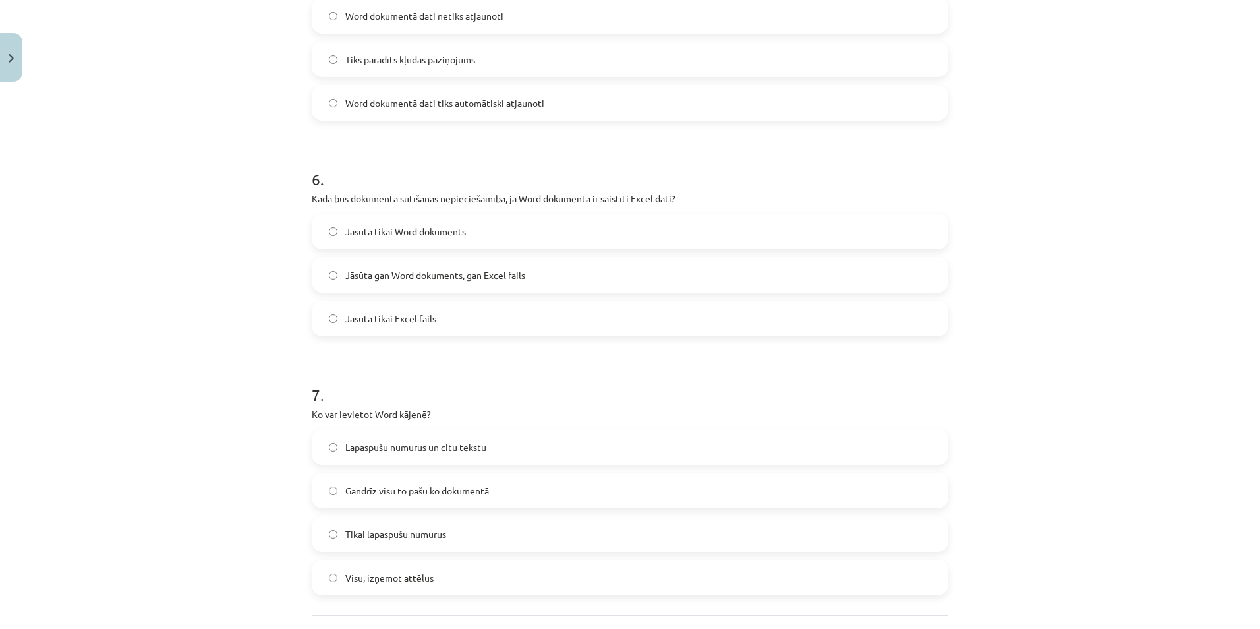
scroll to position [1486, 0]
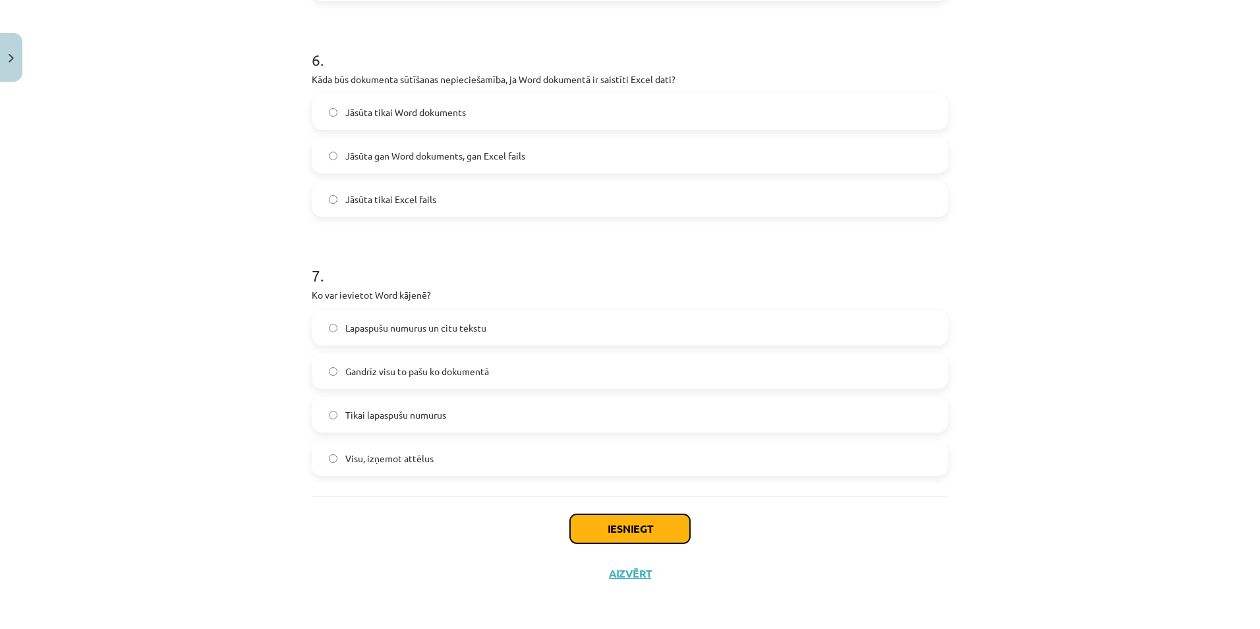
drag, startPoint x: 661, startPoint y: 521, endPoint x: 676, endPoint y: 503, distance: 23.0
click at [662, 522] on button "Iesniegt" at bounding box center [630, 528] width 120 height 29
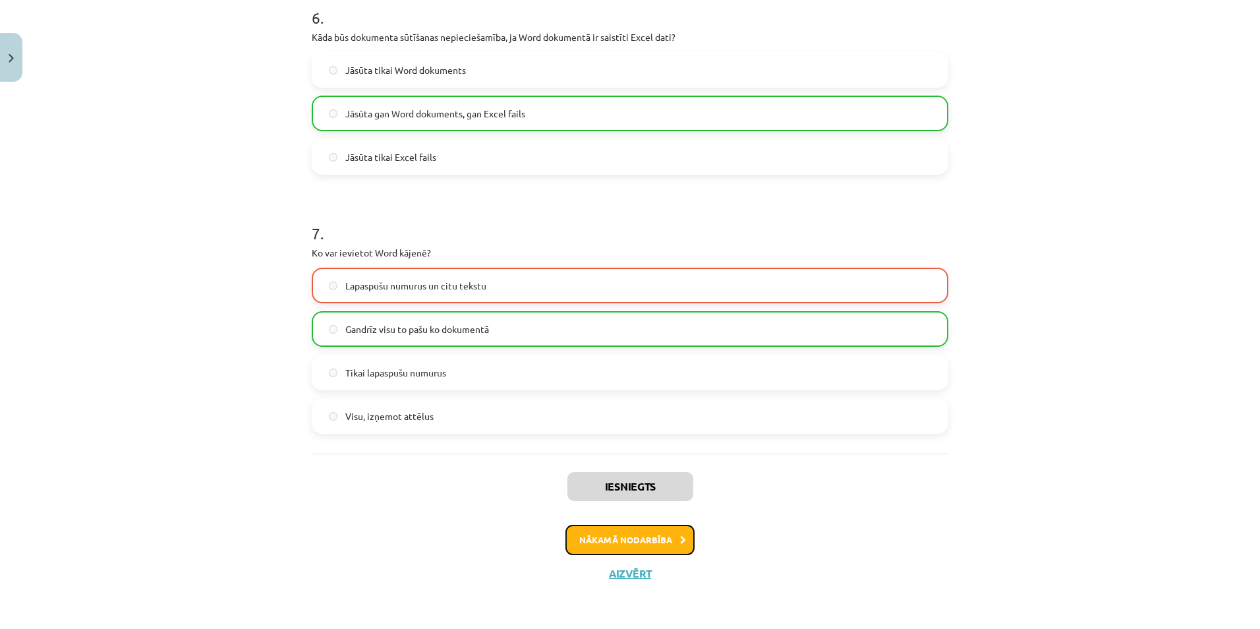
click at [642, 549] on button "Nākamā nodarbība" at bounding box center [629, 540] width 129 height 30
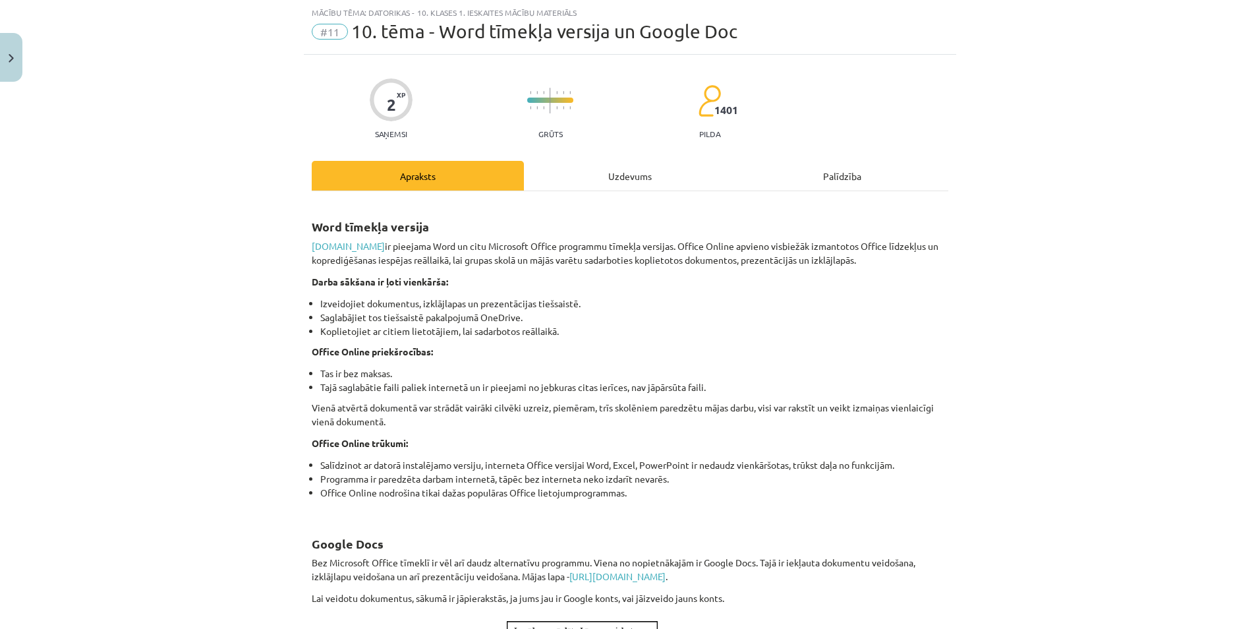
click at [642, 177] on div "Uzdevums" at bounding box center [630, 176] width 212 height 30
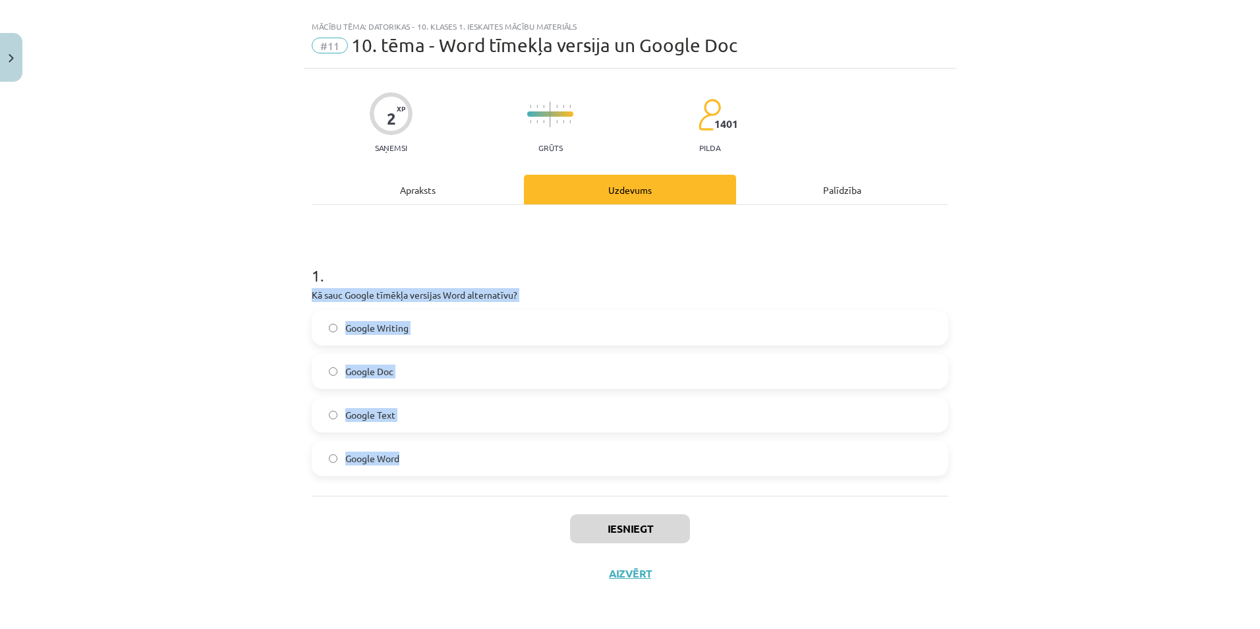
drag, startPoint x: 299, startPoint y: 284, endPoint x: 556, endPoint y: 469, distance: 316.3
click at [556, 469] on div "2 XP Saņemsi Grūts 1401 pilda Apraksts Uzdevums Palīdzība 1 . Kā sauc Google tī…" at bounding box center [630, 332] width 652 height 527
copy div "Kā sauc Google tīmēkļa versijas Word alternatīvu? Google Writing Google Doc Goo…"
click at [662, 527] on button "Iesniegt" at bounding box center [630, 528] width 120 height 29
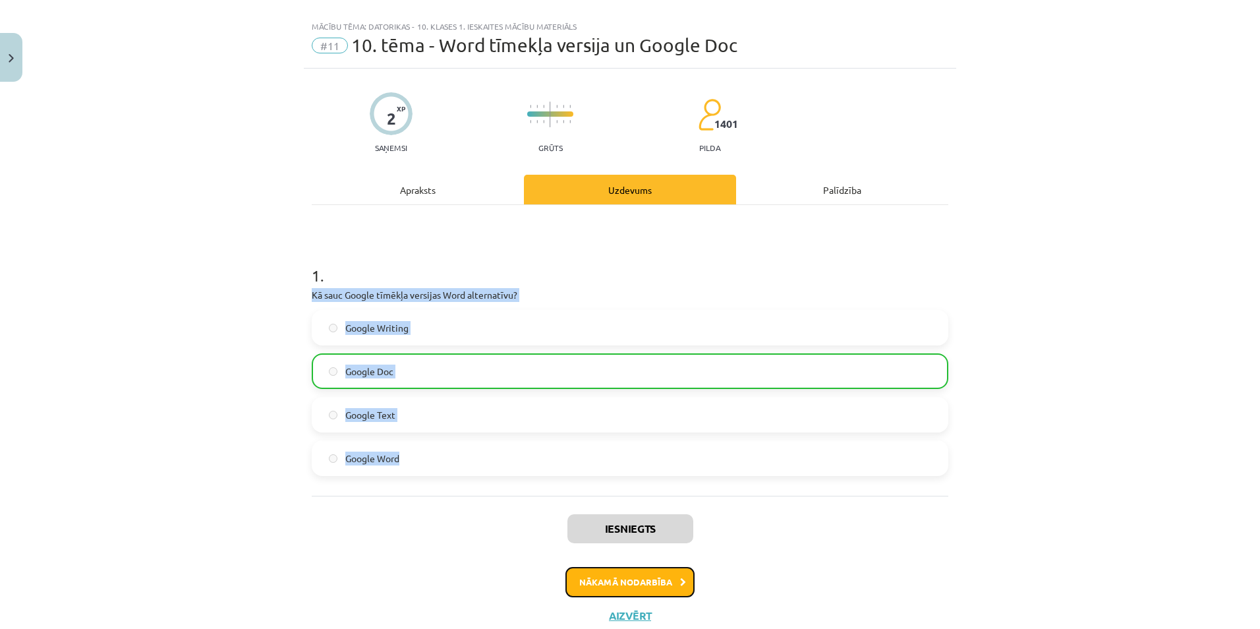
click at [669, 576] on button "Nākamā nodarbība" at bounding box center [629, 582] width 129 height 30
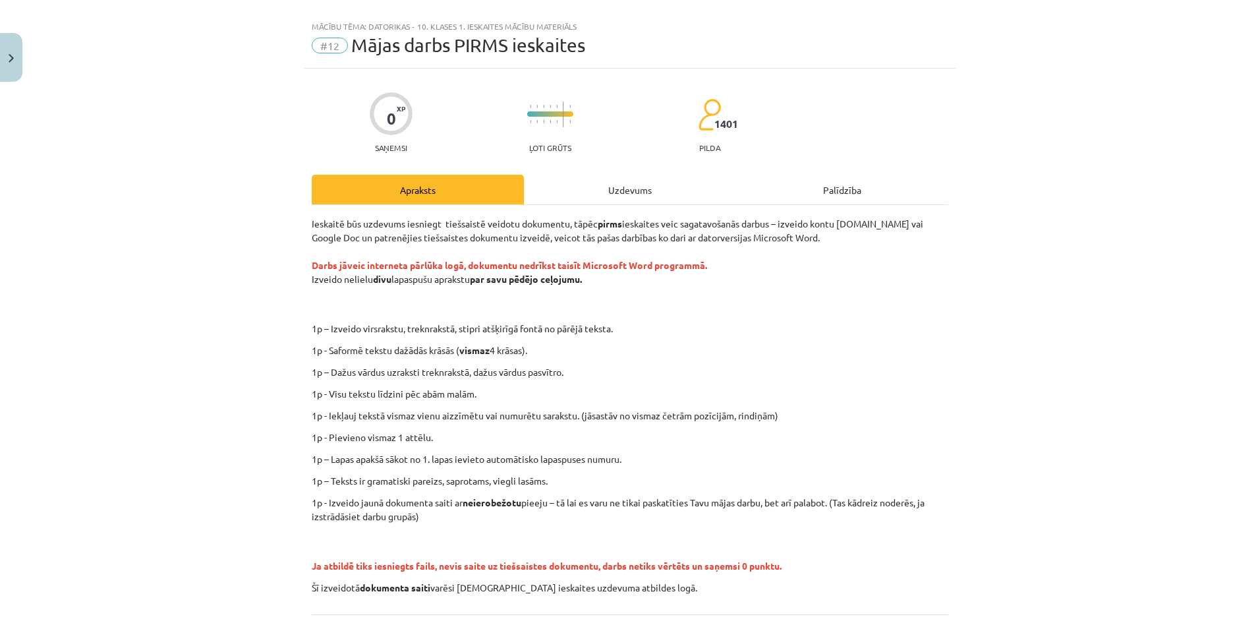
scroll to position [33, 0]
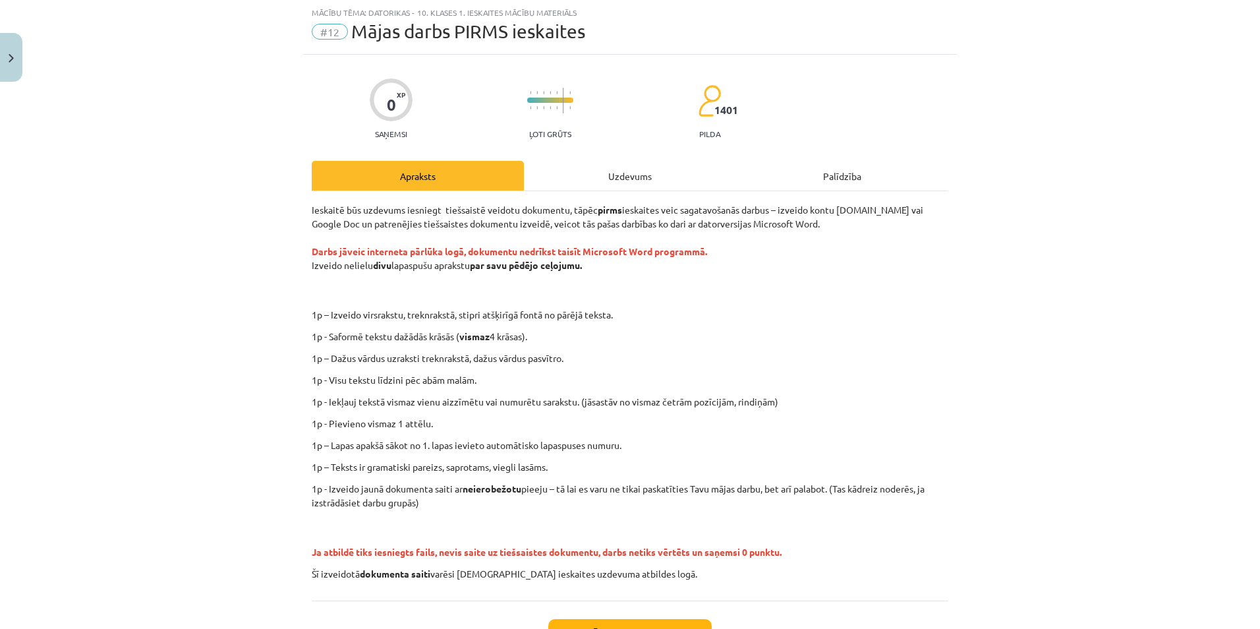
click at [599, 169] on div "Uzdevums" at bounding box center [630, 176] width 212 height 30
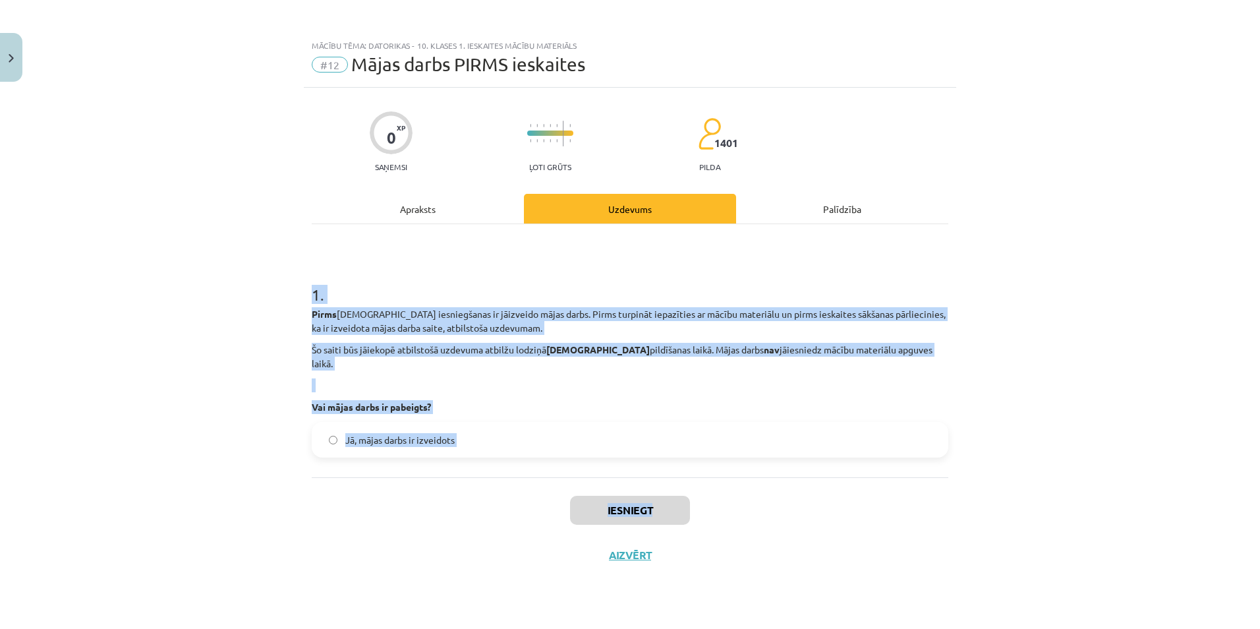
drag, startPoint x: 370, startPoint y: 297, endPoint x: 814, endPoint y: 480, distance: 479.9
click at [814, 480] on div "0 XP Saņemsi Ļoti grūts 1401 pilda Apraksts Uzdevums Palīdzība 1 . Pirms ieskai…" at bounding box center [630, 342] width 652 height 508
click at [487, 423] on label "Jā, mājas darbs ir izveidots" at bounding box center [630, 439] width 634 height 33
click at [600, 496] on button "Iesniegt" at bounding box center [630, 510] width 120 height 29
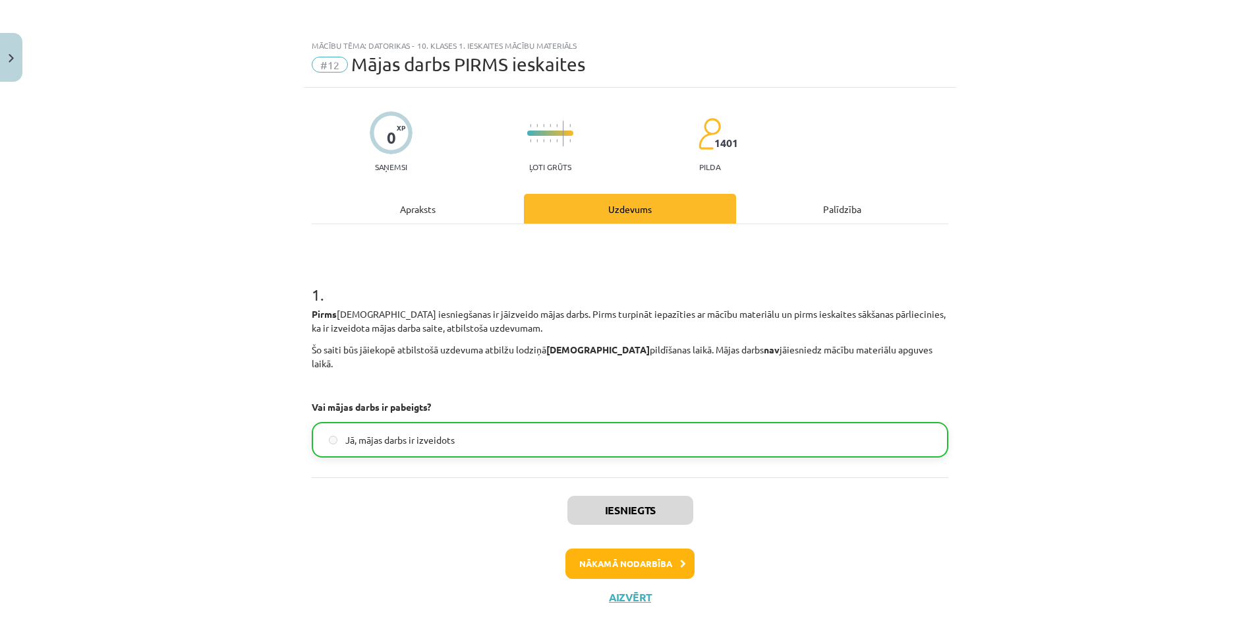
click at [791, 480] on div "Iesniegts Nākamā nodarbība Aizvērt" at bounding box center [630, 544] width 637 height 134
drag, startPoint x: 417, startPoint y: 206, endPoint x: 426, endPoint y: 224, distance: 20.3
click at [417, 206] on div "Apraksts" at bounding box center [418, 209] width 212 height 30
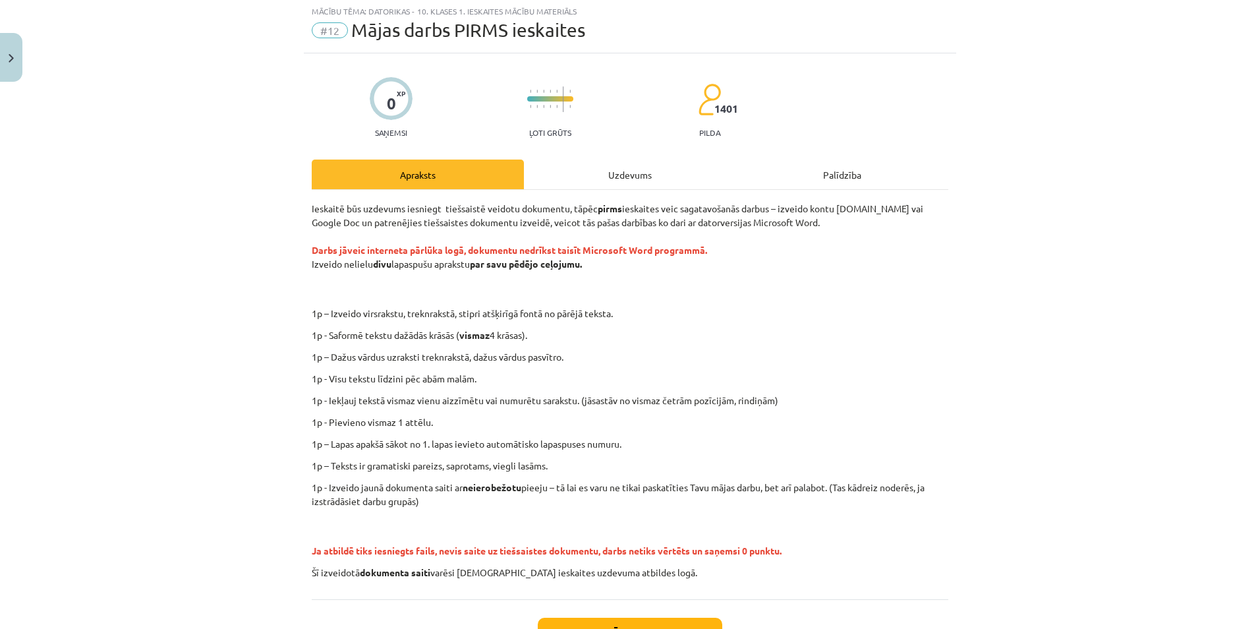
scroll to position [180, 0]
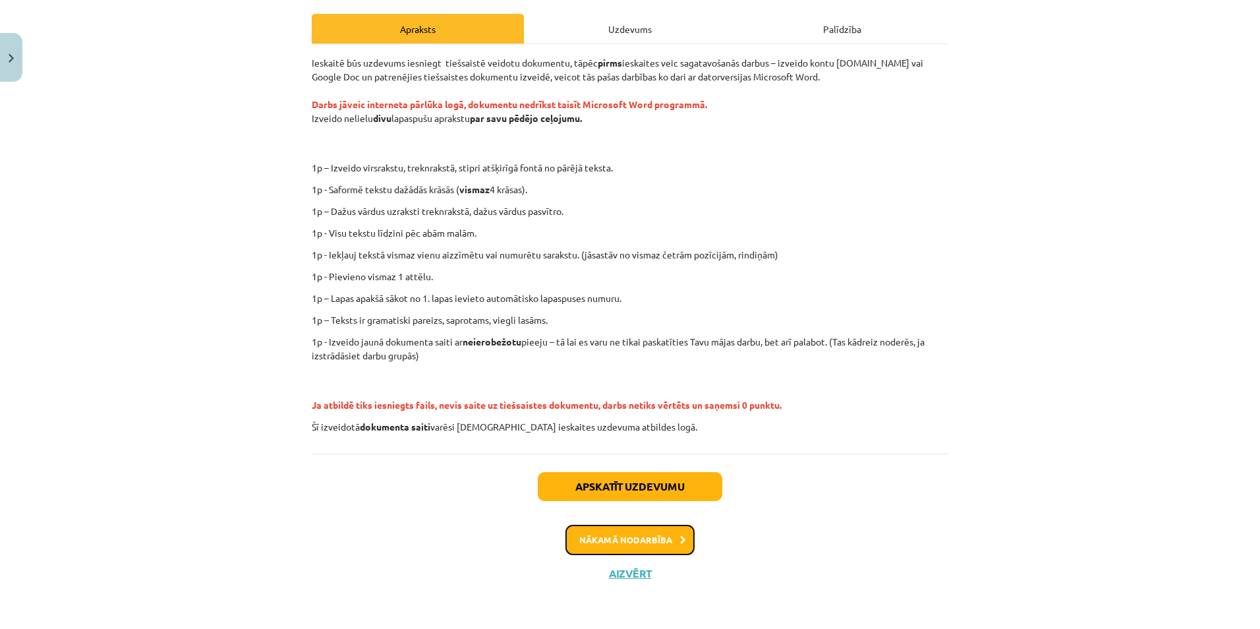
click at [607, 541] on button "Nākamā nodarbība" at bounding box center [629, 540] width 129 height 30
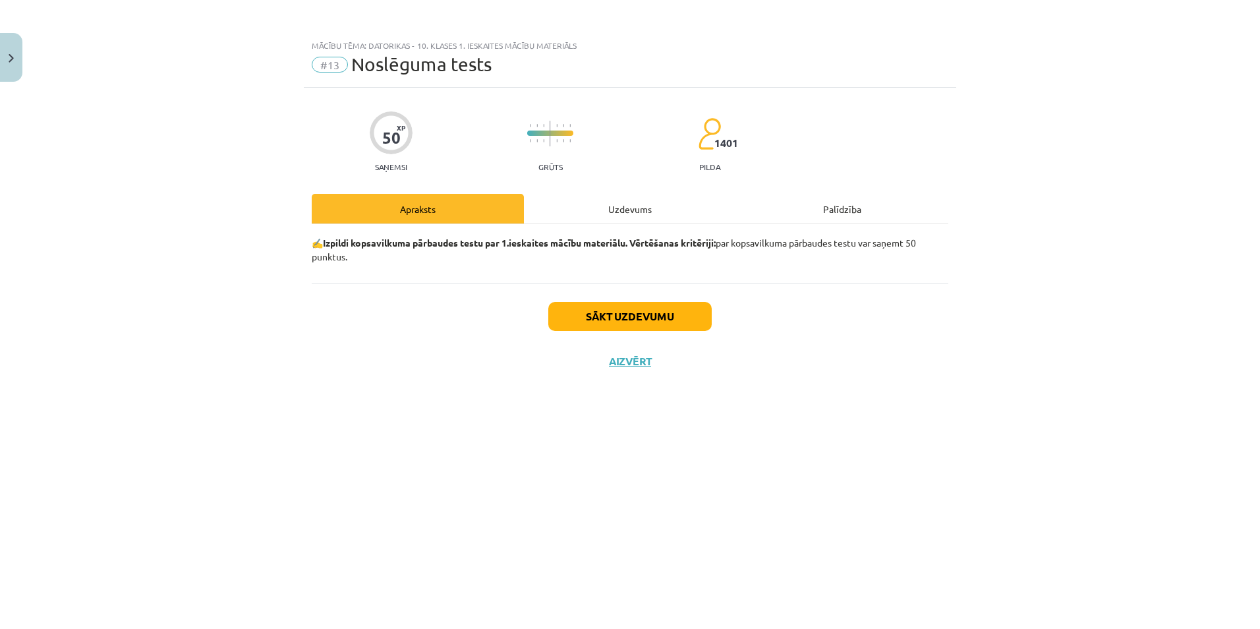
scroll to position [0, 0]
click at [647, 318] on button "Sākt uzdevumu" at bounding box center [629, 316] width 163 height 29
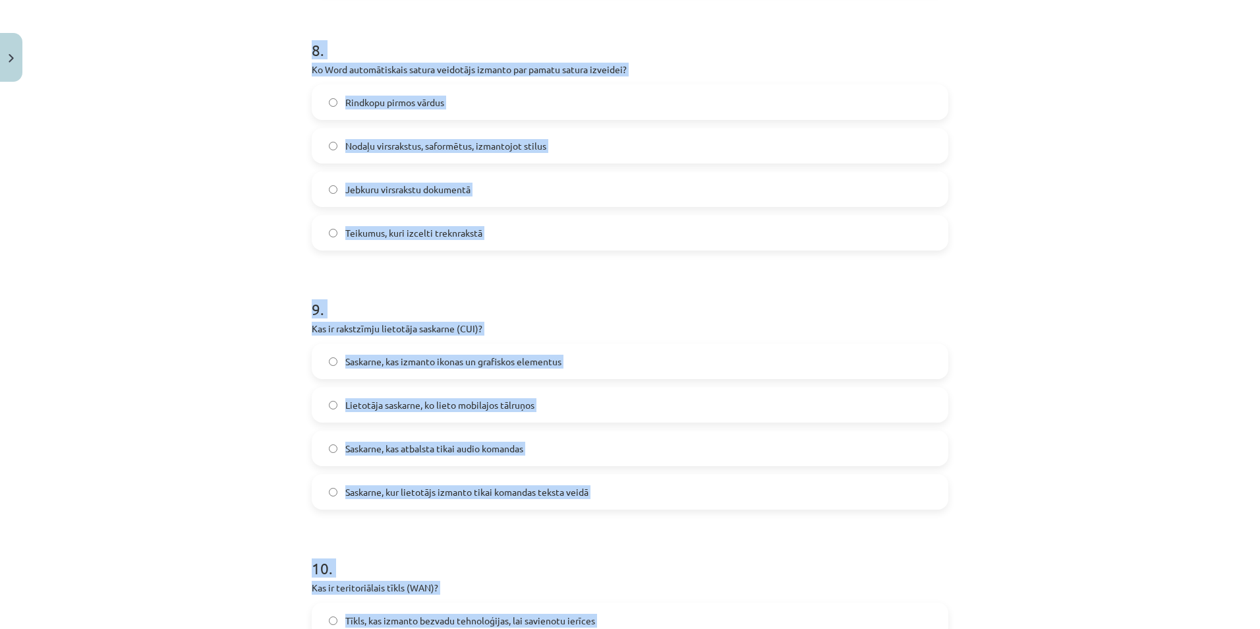
scroll to position [2325, 0]
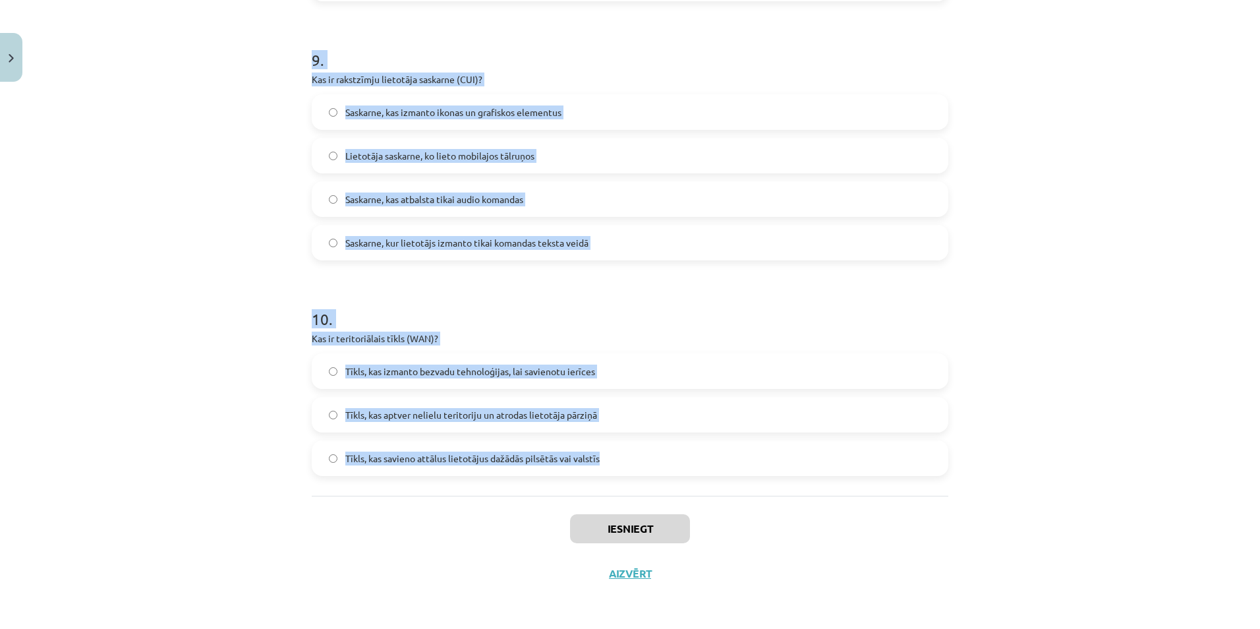
drag, startPoint x: 304, startPoint y: 307, endPoint x: 649, endPoint y: 440, distance: 369.3
click at [185, 268] on div "Mācību tēma: Datorikas - 10. klases 1. ieskaites mācību materiāls #13 Noslēguma…" at bounding box center [630, 314] width 1260 height 629
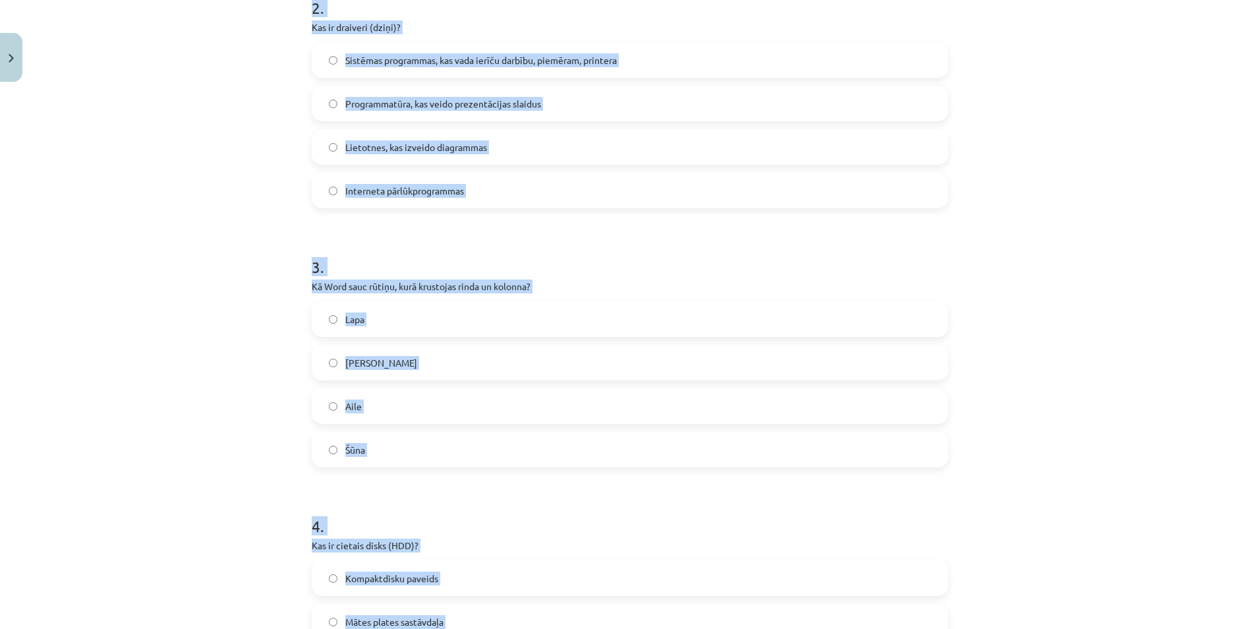
scroll to position [282, 0]
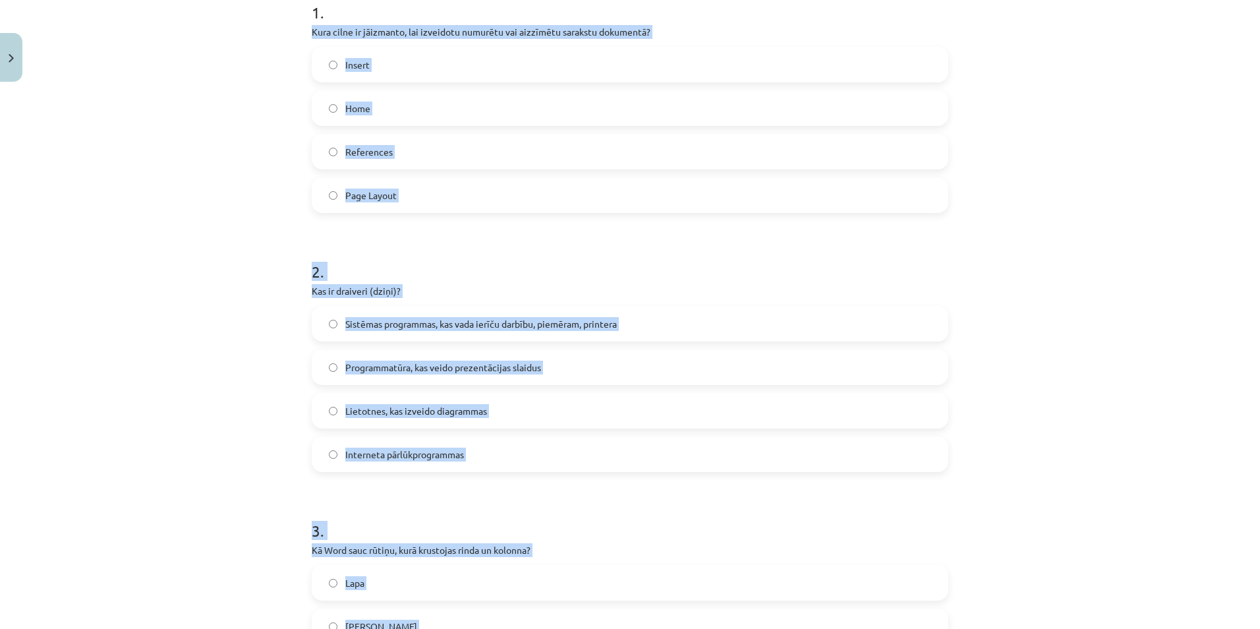
click at [110, 272] on div "Mācību tēma: Datorikas - 10. klases 1. ieskaites mācību materiāls #13 Noslēguma…" at bounding box center [630, 314] width 1260 height 629
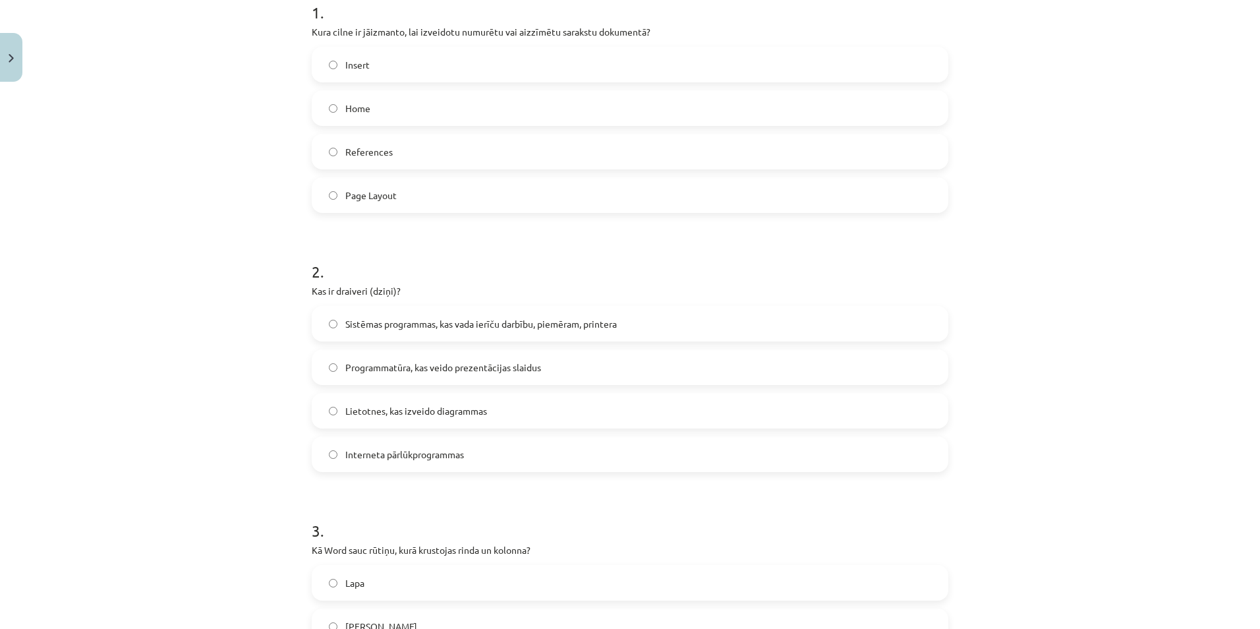
drag, startPoint x: 326, startPoint y: 101, endPoint x: 313, endPoint y: 213, distance: 112.8
click at [329, 101] on label "Home" at bounding box center [630, 108] width 634 height 33
click at [335, 327] on label "Sistēmas programmas, kas vada ierīču darbību, piemēram, printera" at bounding box center [630, 323] width 634 height 33
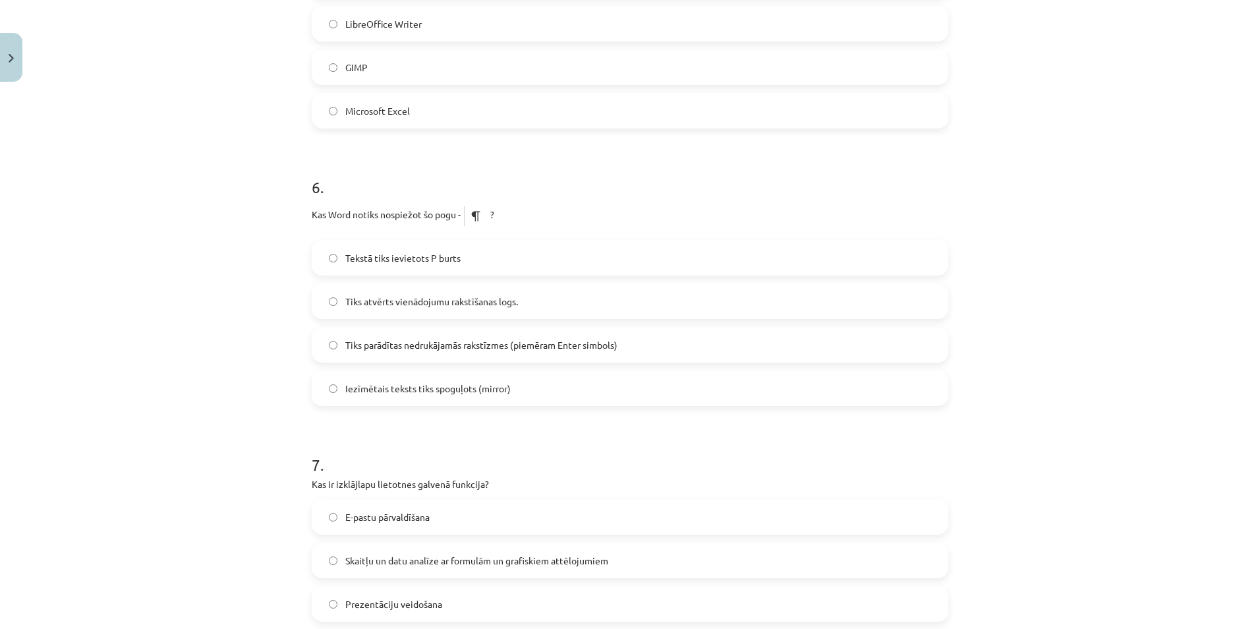
scroll to position [1600, 0]
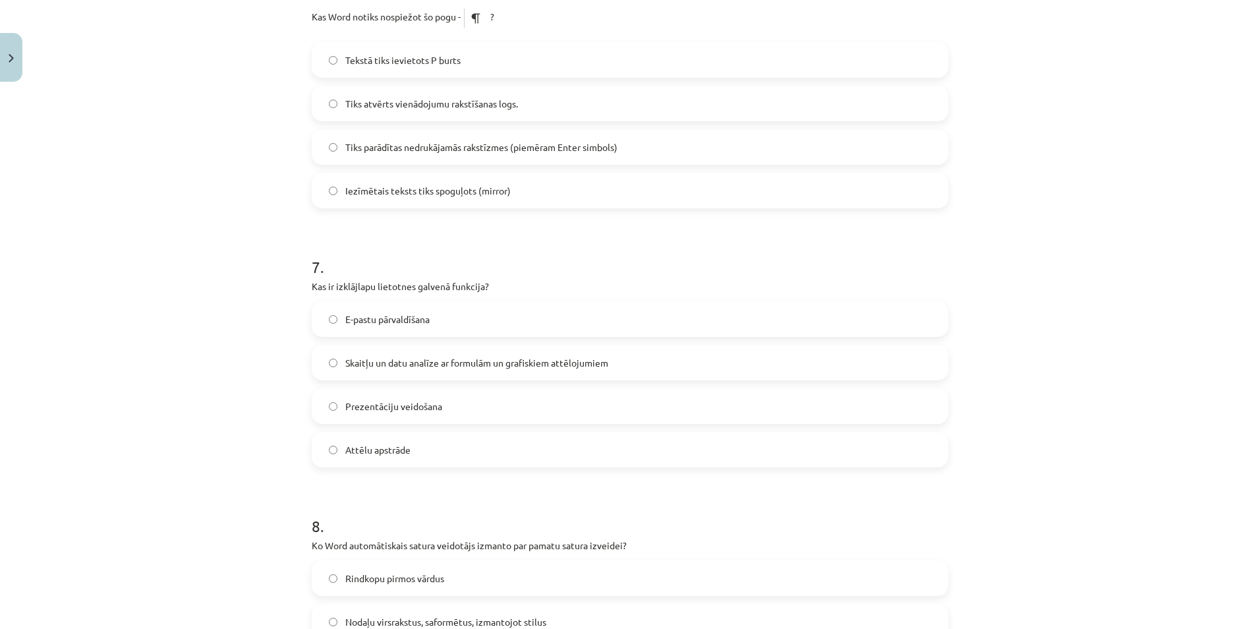
click at [330, 358] on label "Skaitļu un datu analīze ar formulām un grafiskiem attēlojumiem" at bounding box center [630, 362] width 634 height 33
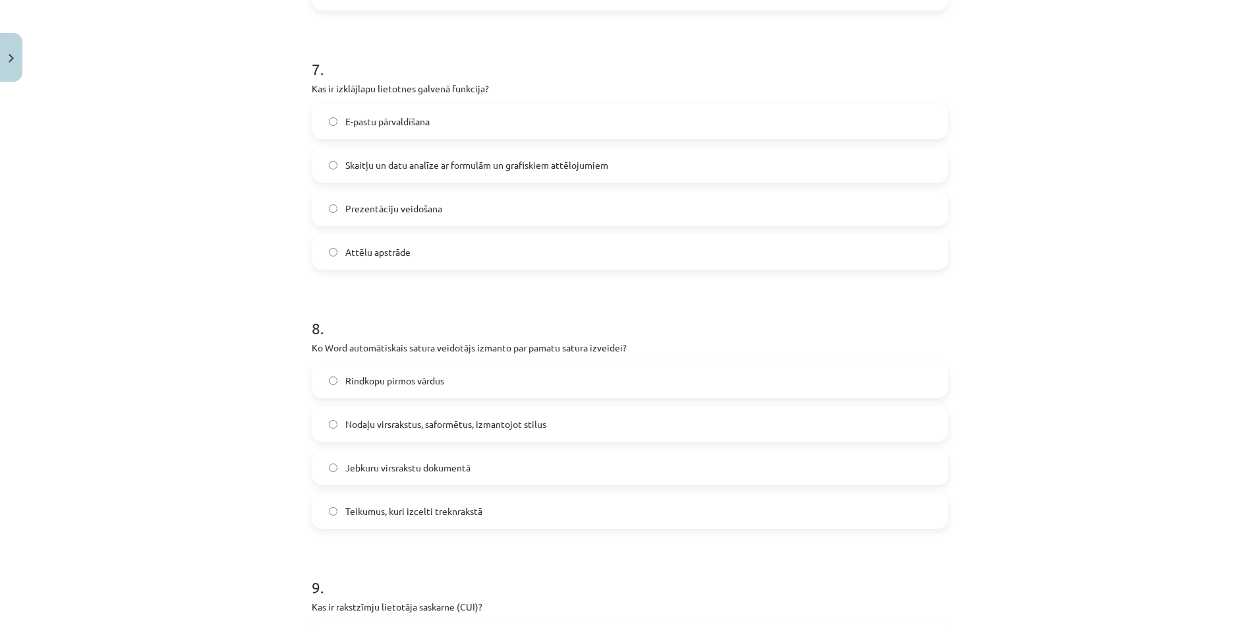
click at [328, 415] on label "Nodaļu virsrakstus, saformētus, izmantojot stilus" at bounding box center [630, 423] width 634 height 33
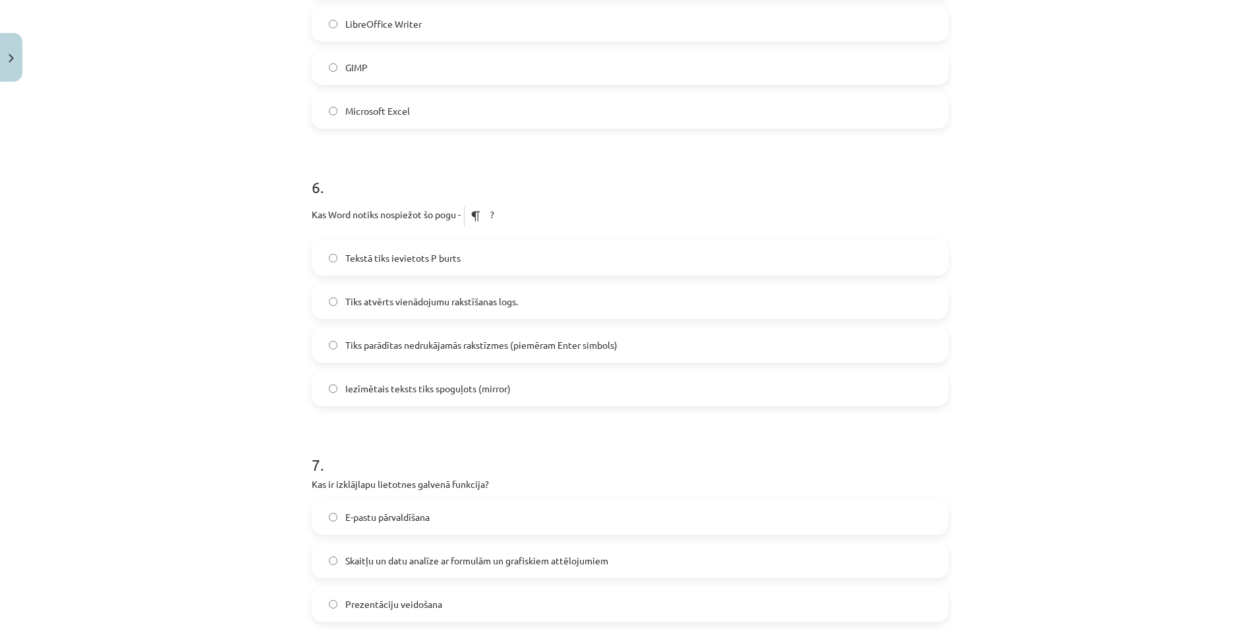
click at [329, 351] on label "Tiks parādītas nedrukājamās rakstīzmes (piemēram Enter simbols)" at bounding box center [630, 344] width 634 height 33
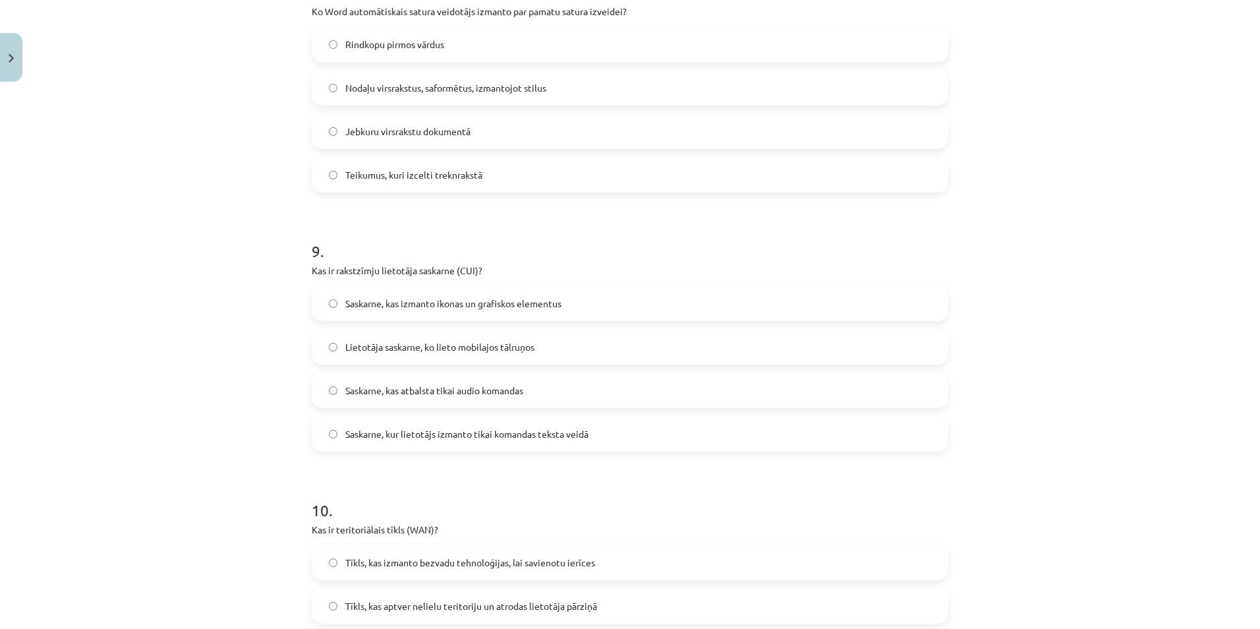
scroll to position [2259, 0]
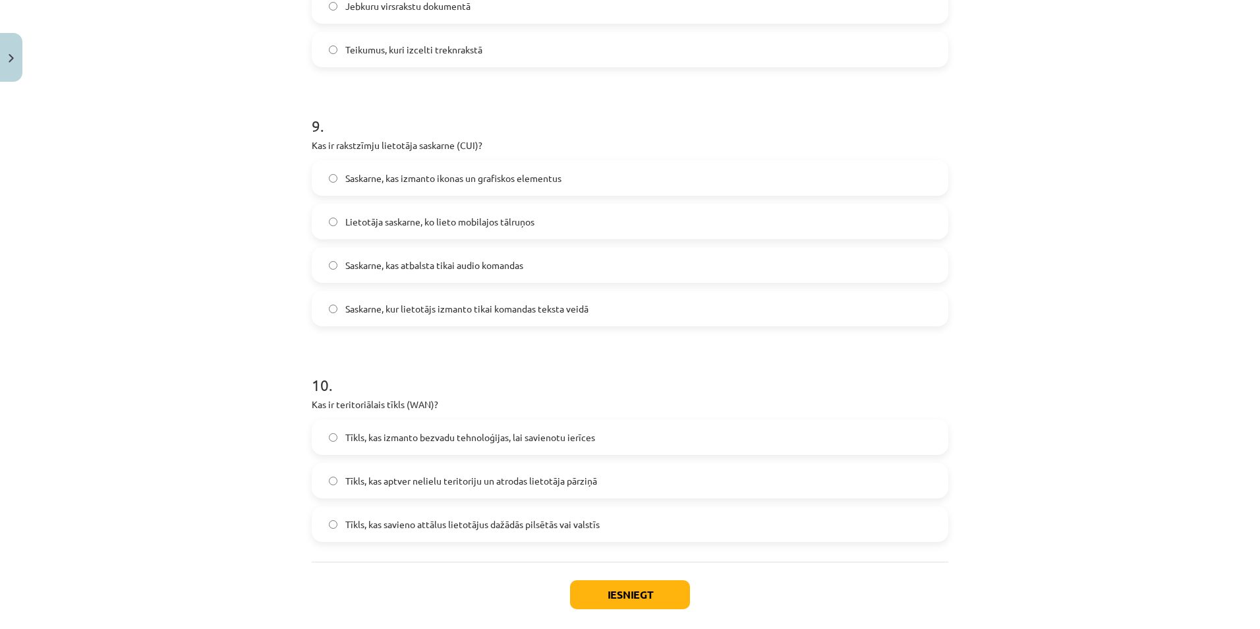
click at [641, 569] on div "Iesniegt Aizvērt" at bounding box center [630, 608] width 637 height 92
click at [645, 592] on button "Iesniegt" at bounding box center [630, 594] width 120 height 29
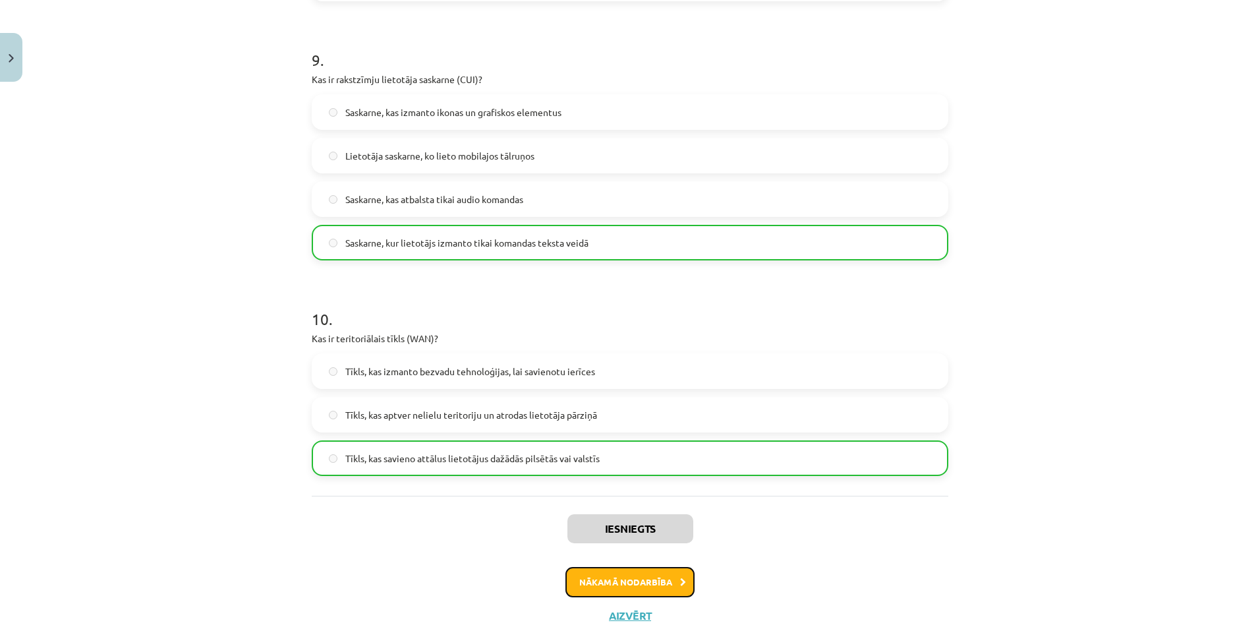
click at [611, 584] on button "Nākamā nodarbība" at bounding box center [629, 582] width 129 height 30
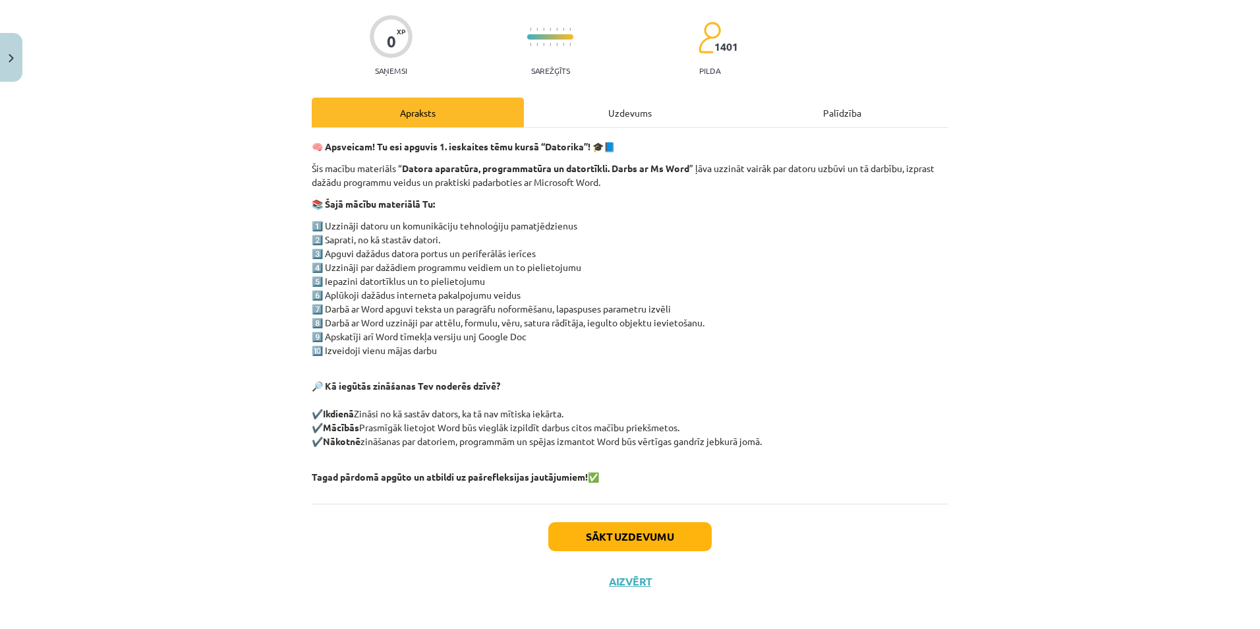
scroll to position [33, 0]
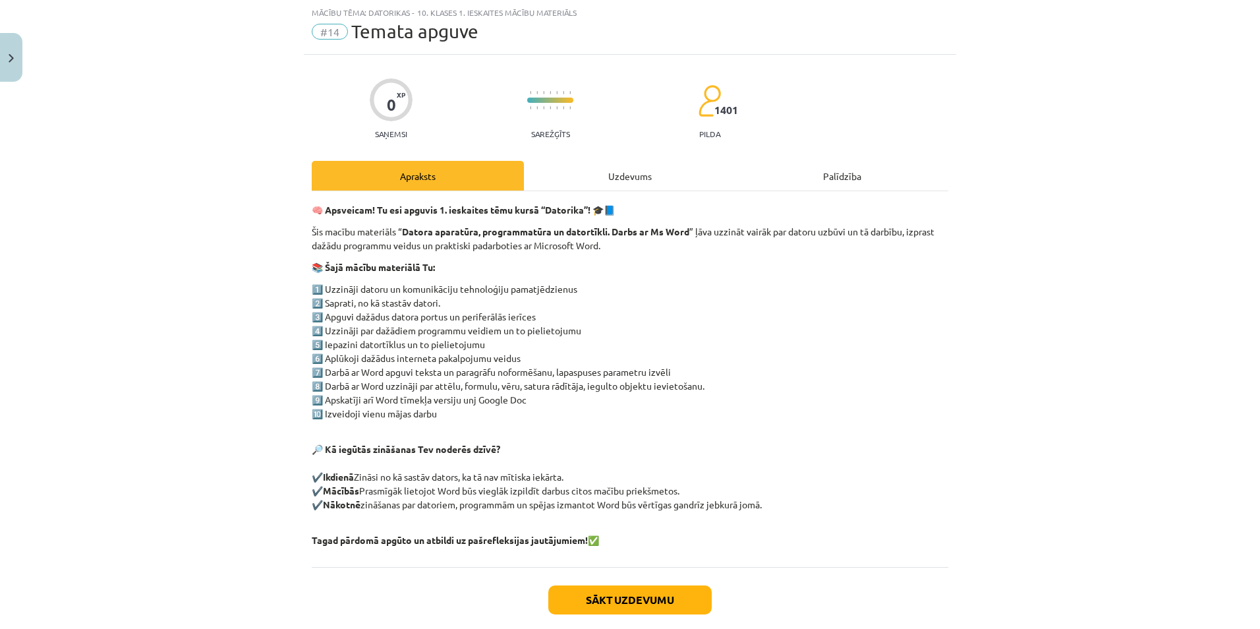
click at [620, 175] on div "Uzdevums" at bounding box center [630, 176] width 212 height 30
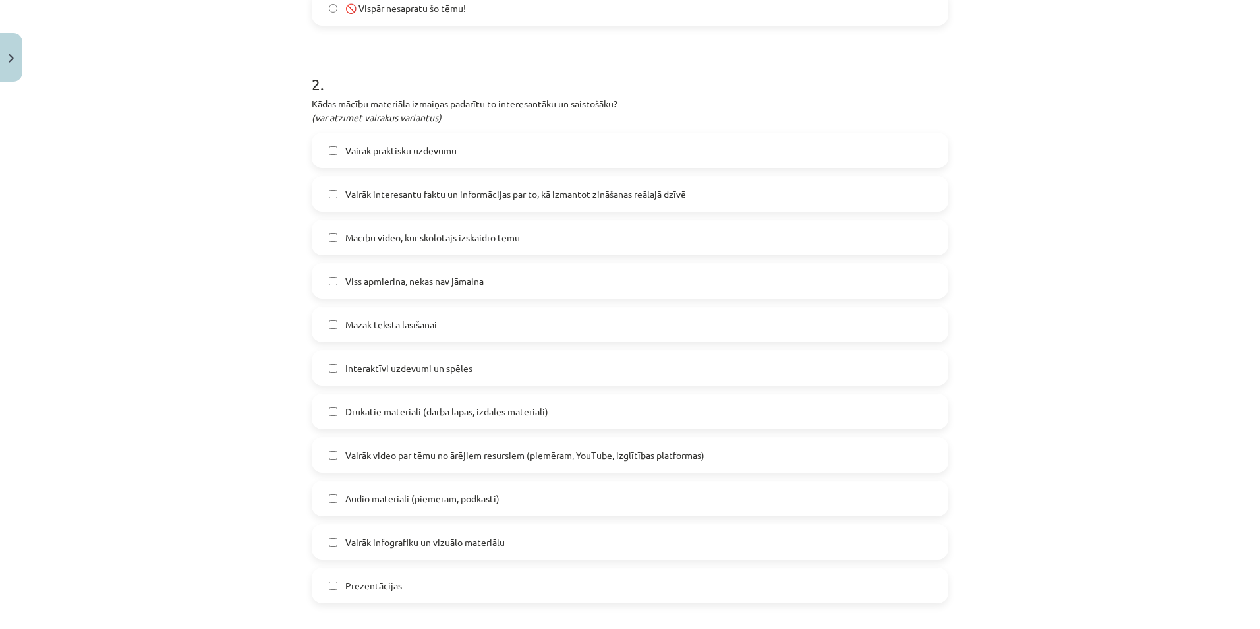
scroll to position [692, 0]
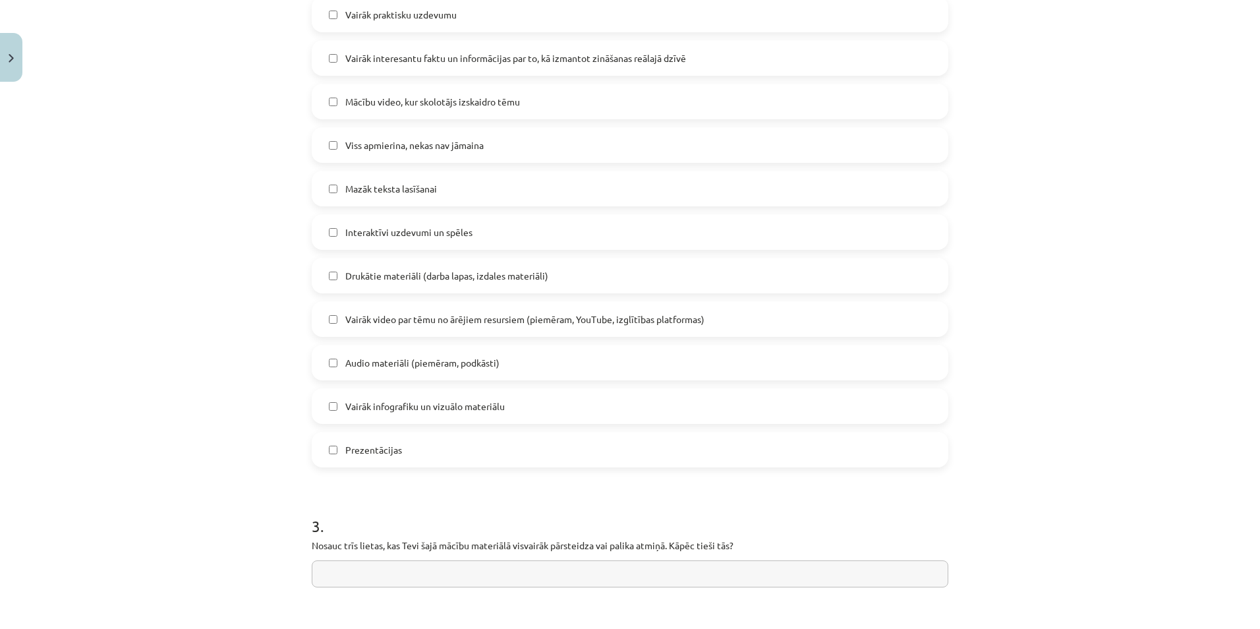
click at [326, 181] on label "Mazāk teksta lasīšanai" at bounding box center [630, 188] width 634 height 33
click at [322, 98] on label "Mācību video, kur skolotājs izskaidro tēmu" at bounding box center [630, 101] width 634 height 33
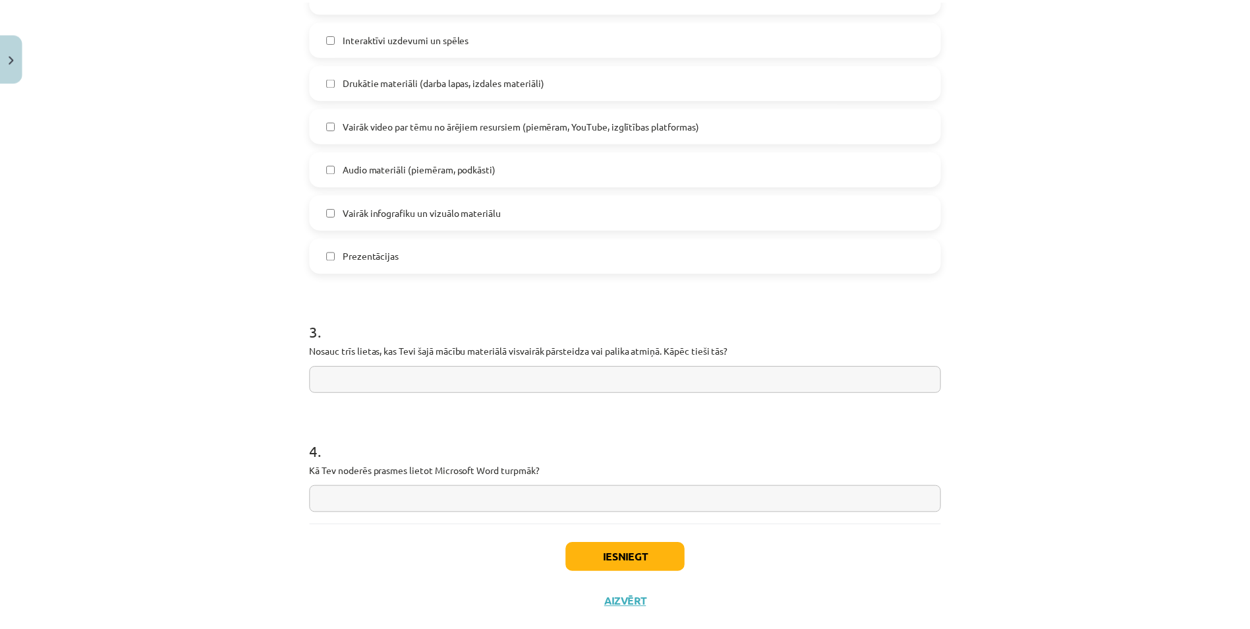
scroll to position [890, 0]
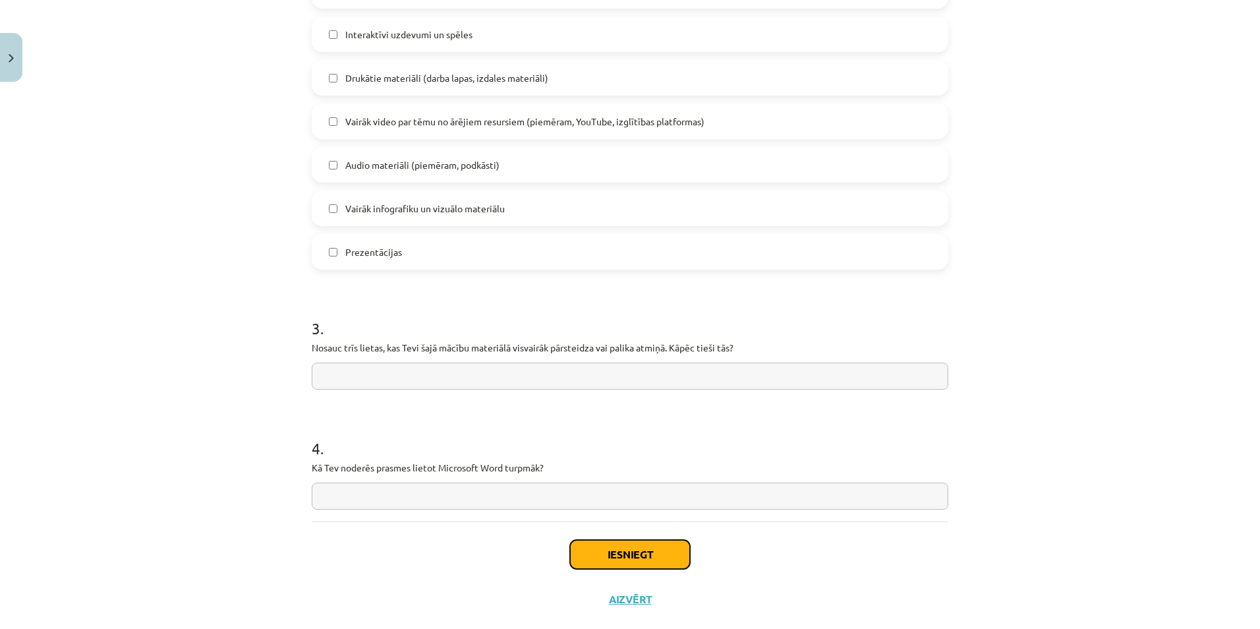
click at [625, 549] on button "Iesniegt" at bounding box center [630, 554] width 120 height 29
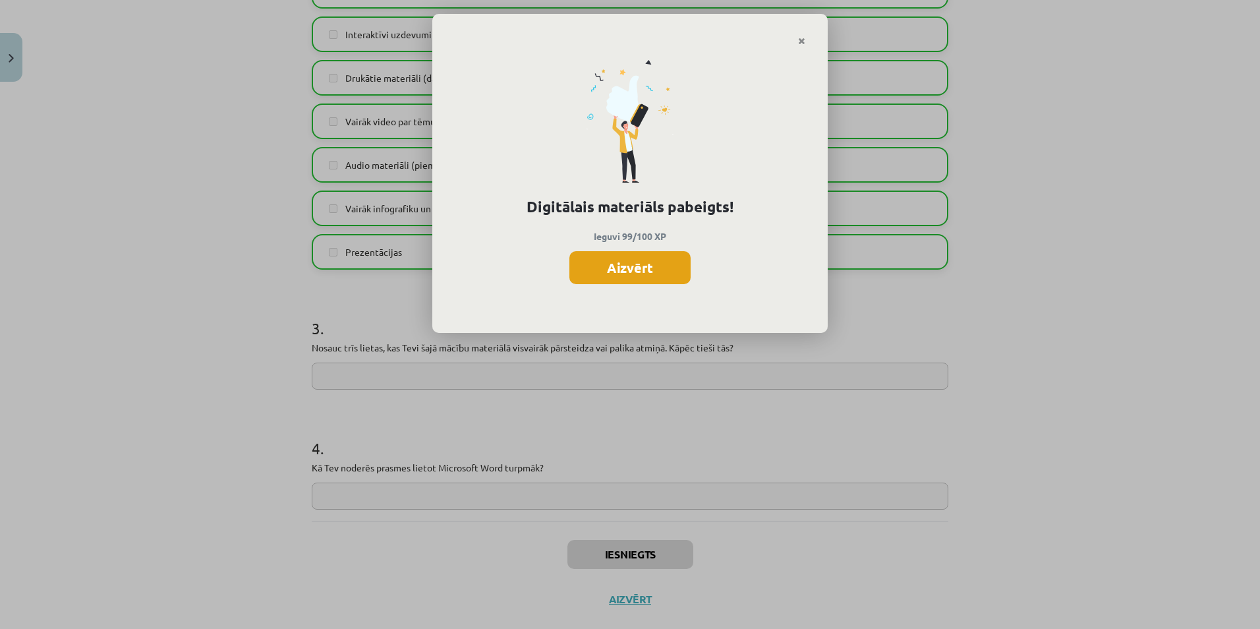
click at [621, 259] on button "Aizvērt" at bounding box center [629, 267] width 121 height 33
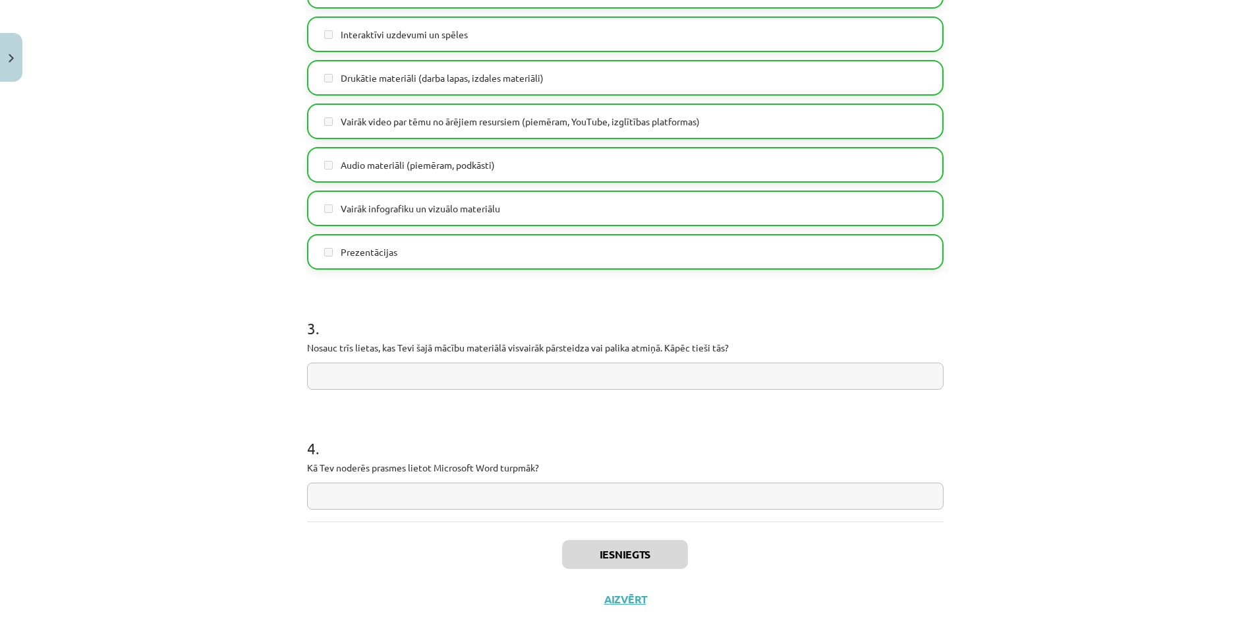
scroll to position [915, 0]
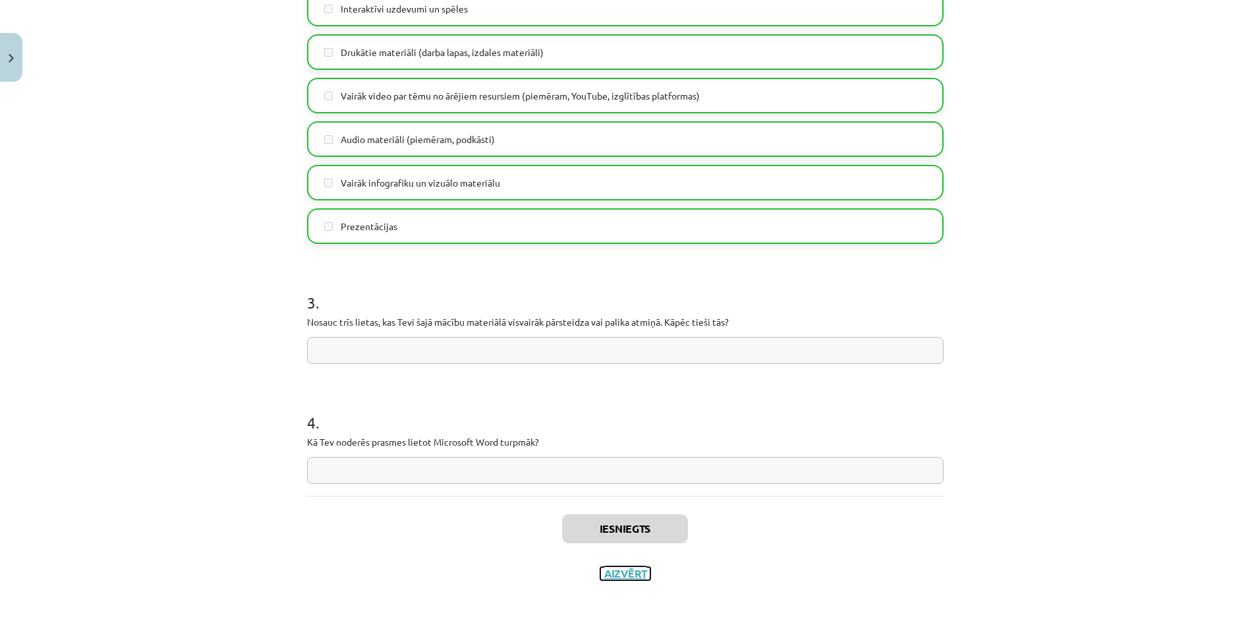
click at [623, 578] on button "Aizvērt" at bounding box center [625, 573] width 50 height 13
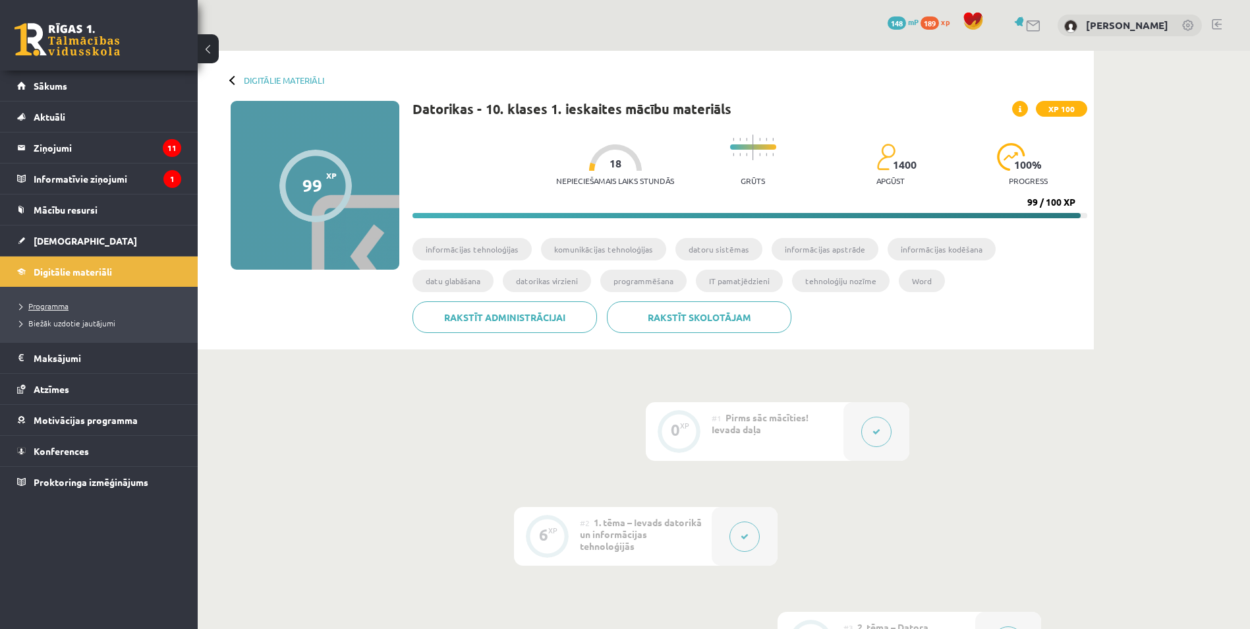
click at [55, 306] on span "Programma" at bounding box center [44, 306] width 49 height 11
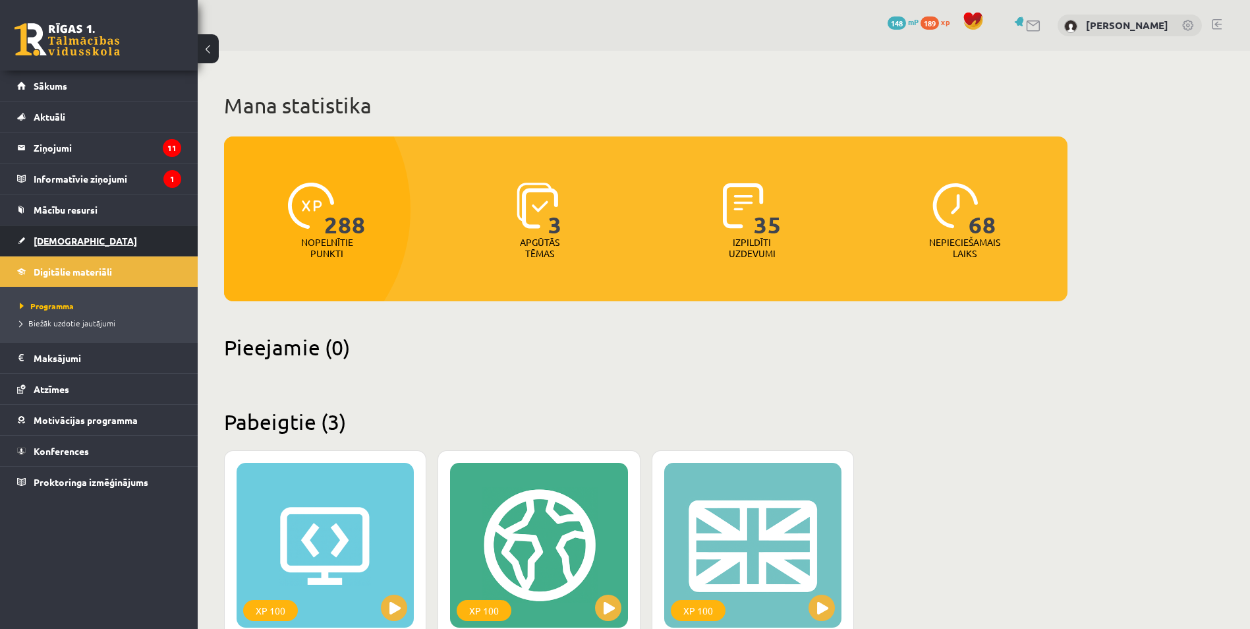
click at [54, 243] on span "[DEMOGRAPHIC_DATA]" at bounding box center [85, 241] width 103 height 12
